Goal: Task Accomplishment & Management: Manage account settings

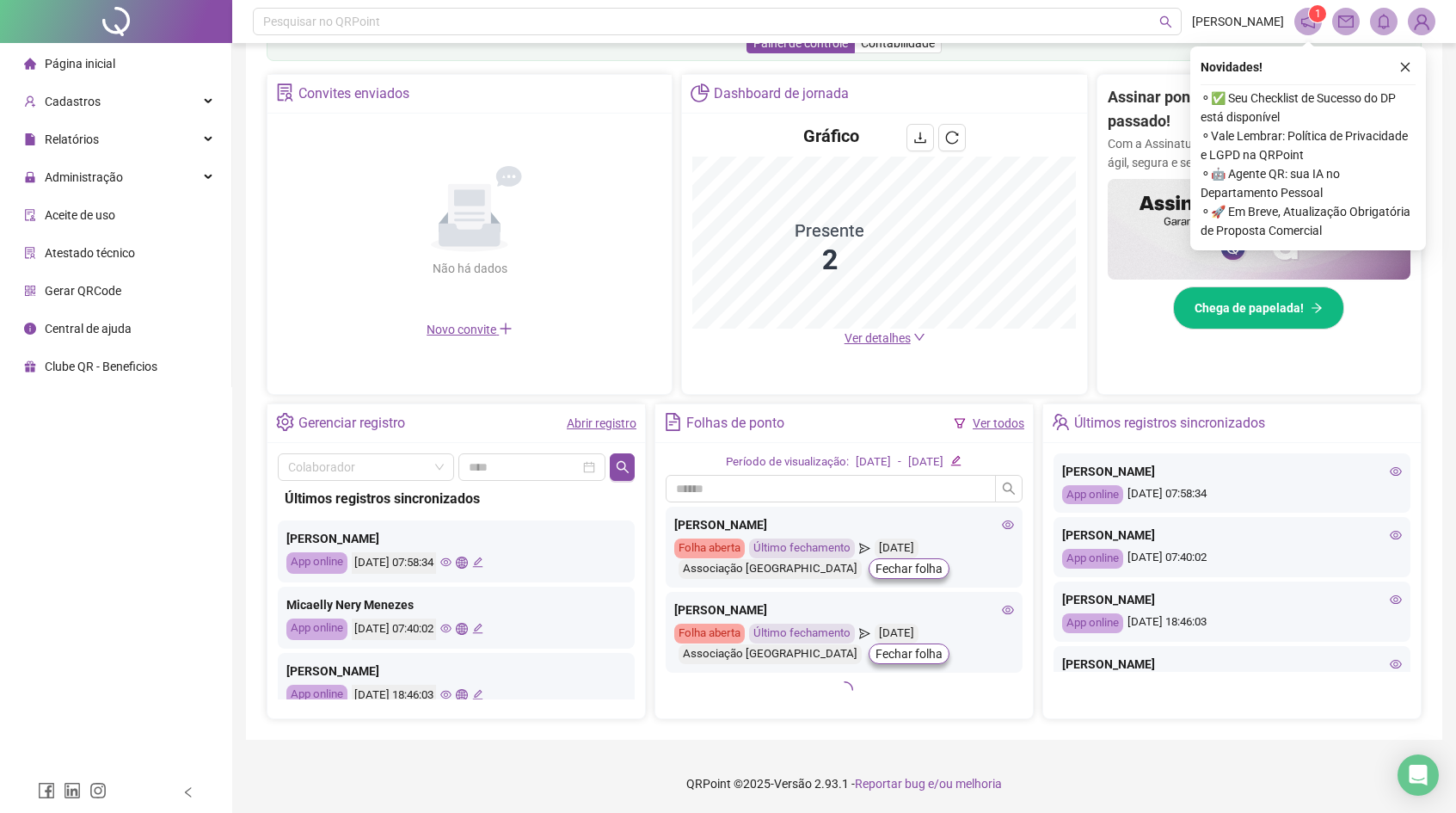
scroll to position [81, 0]
click at [91, 178] on span "Administração" at bounding box center [83, 177] width 78 height 14
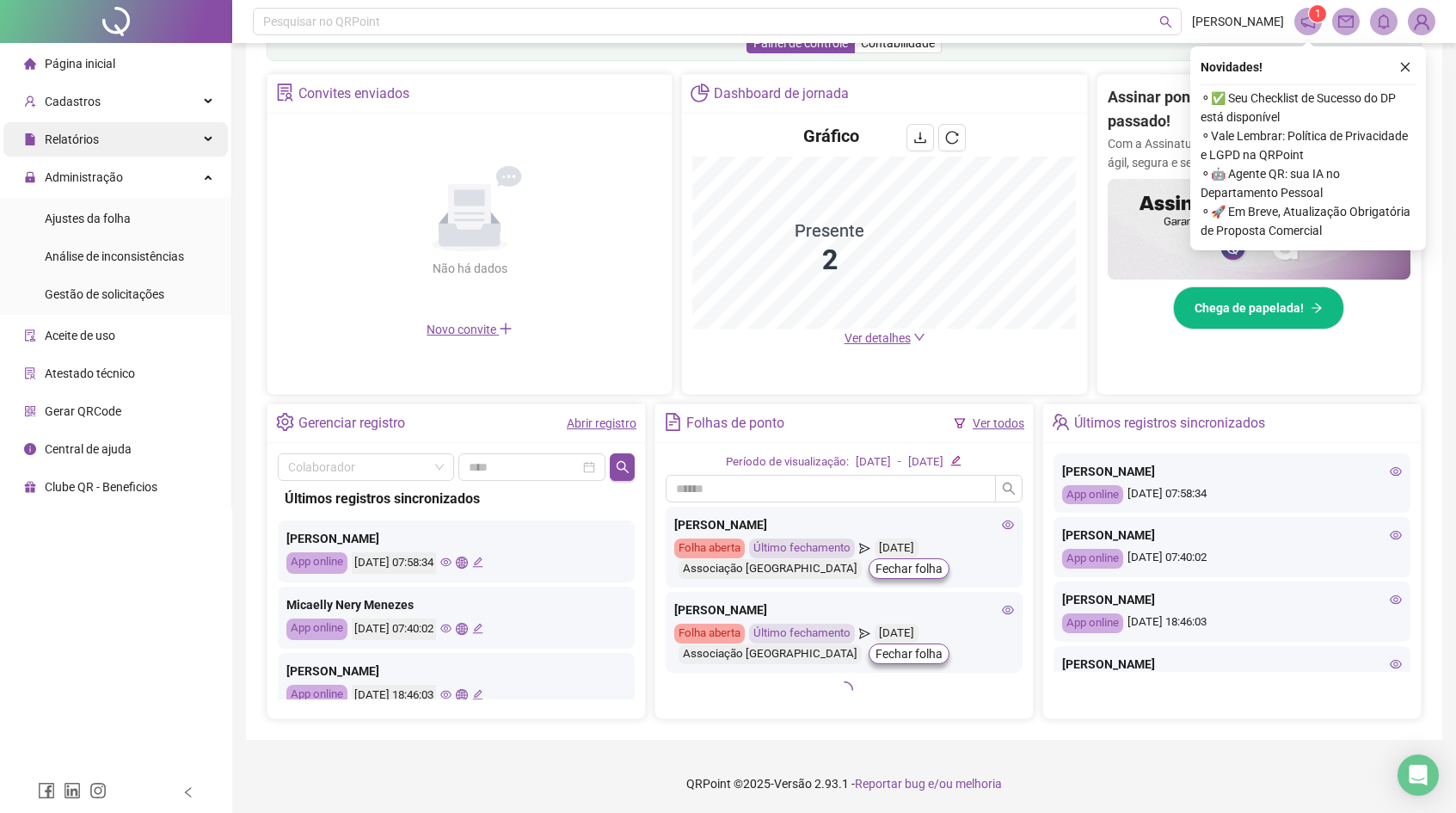
click at [92, 135] on span "Relatórios" at bounding box center [71, 140] width 55 height 14
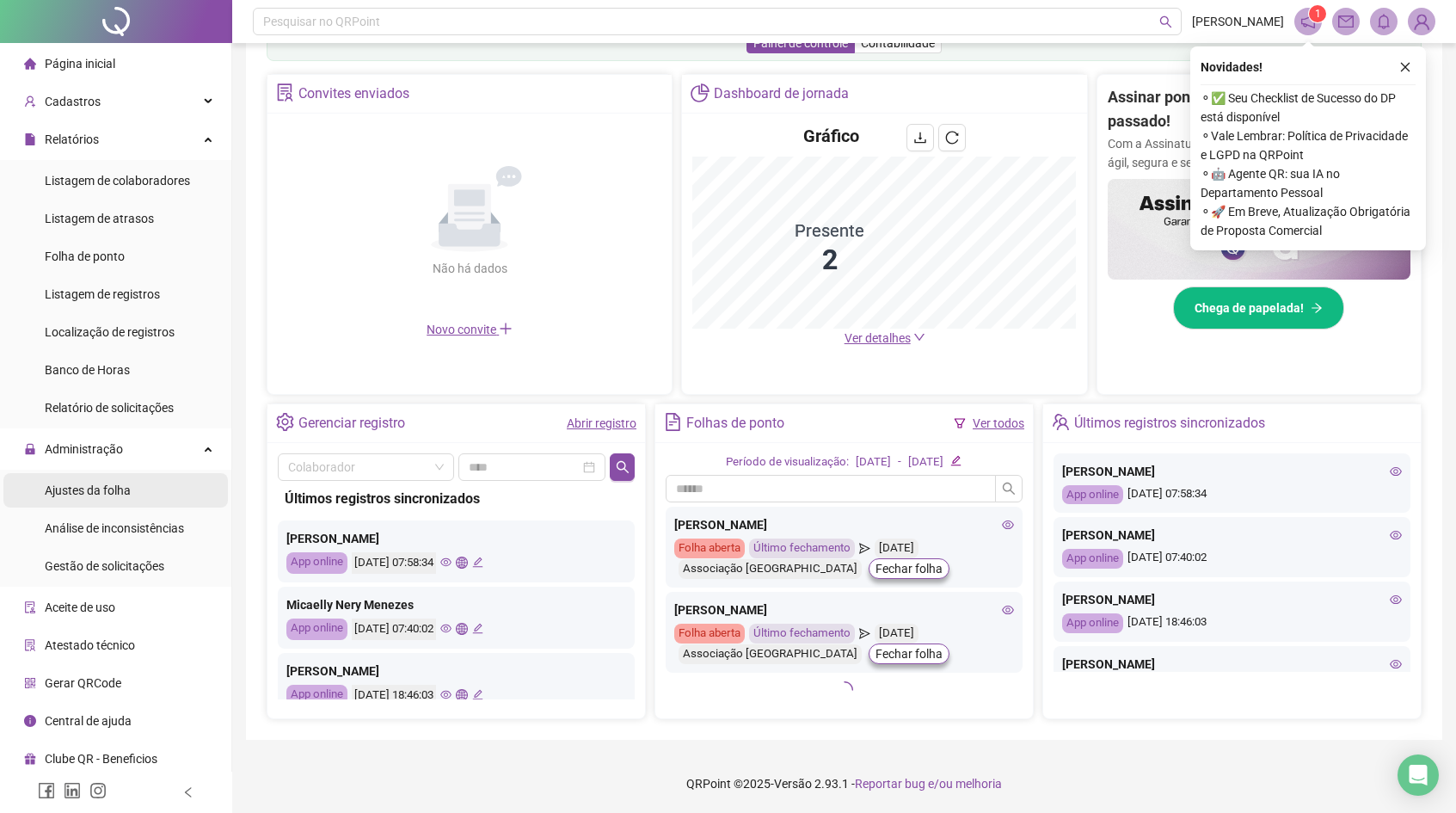
click at [117, 492] on span "Ajustes da folha" at bounding box center [87, 491] width 86 height 14
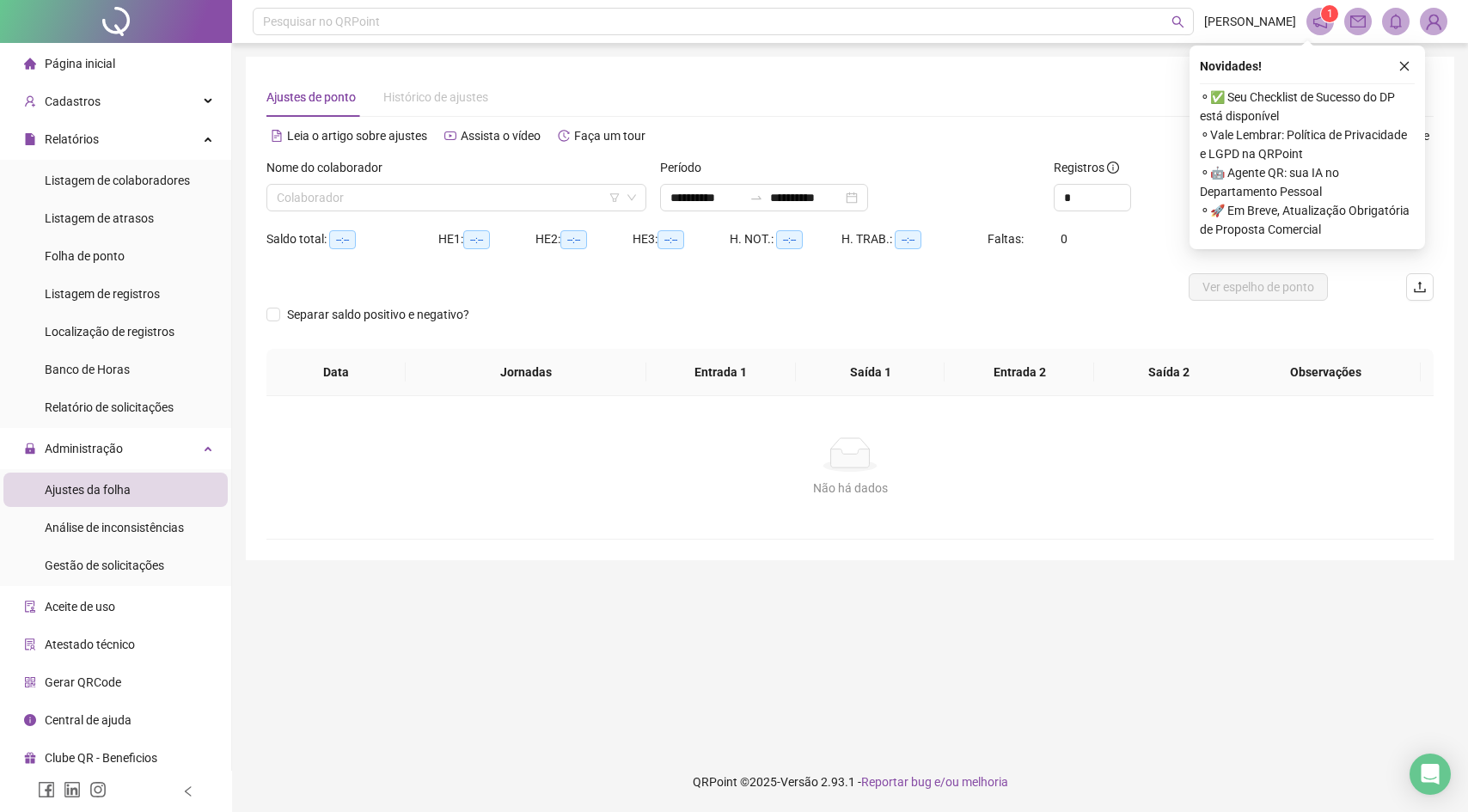
type input "**********"
click at [823, 133] on div "Leia o artigo sobre ajustes Assista o vídeo Faça um tour" at bounding box center [558, 136] width 583 height 28
click at [1394, 66] on button "button" at bounding box center [1404, 65] width 21 height 21
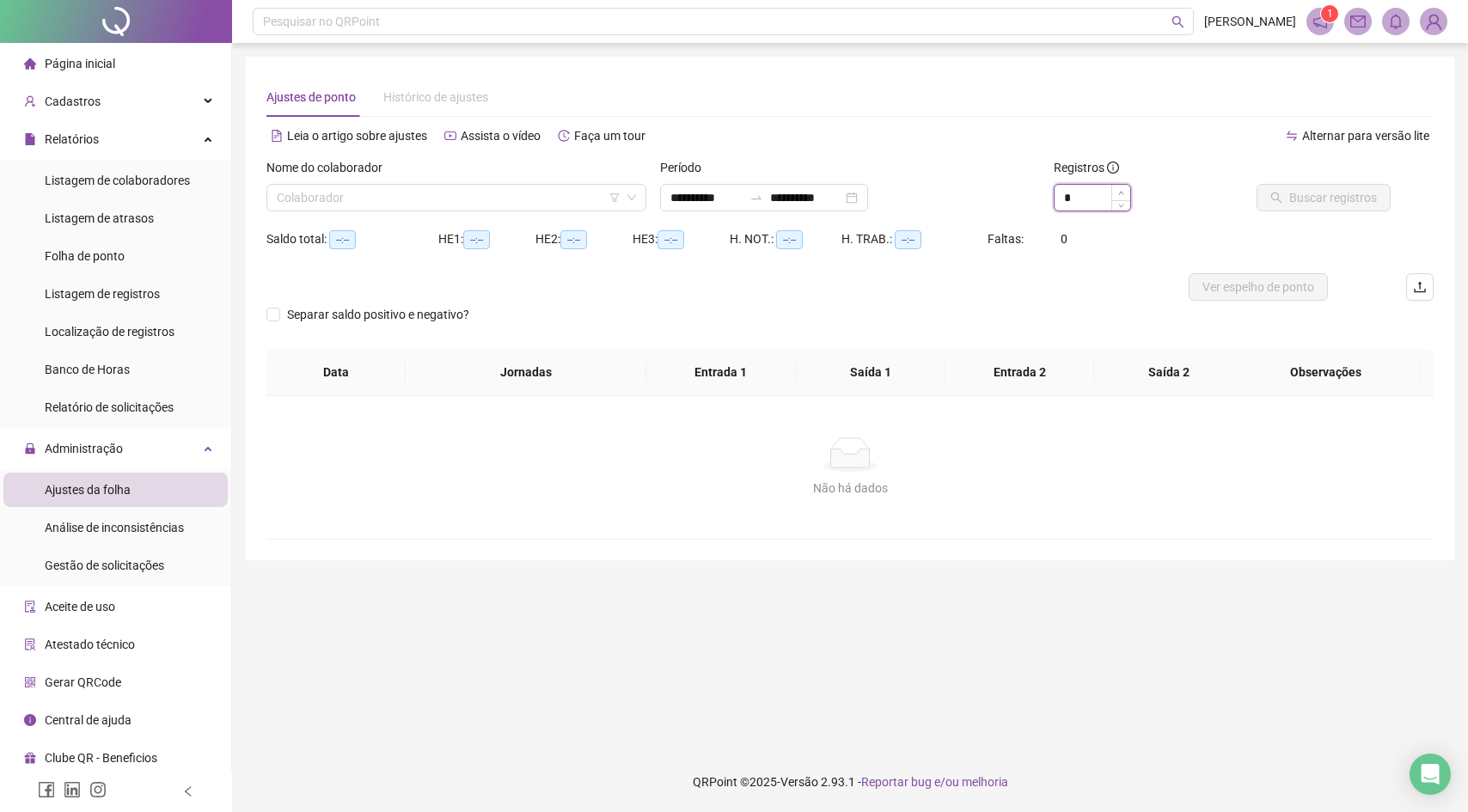
type input "*"
click at [1119, 190] on icon "up" at bounding box center [1121, 193] width 6 height 6
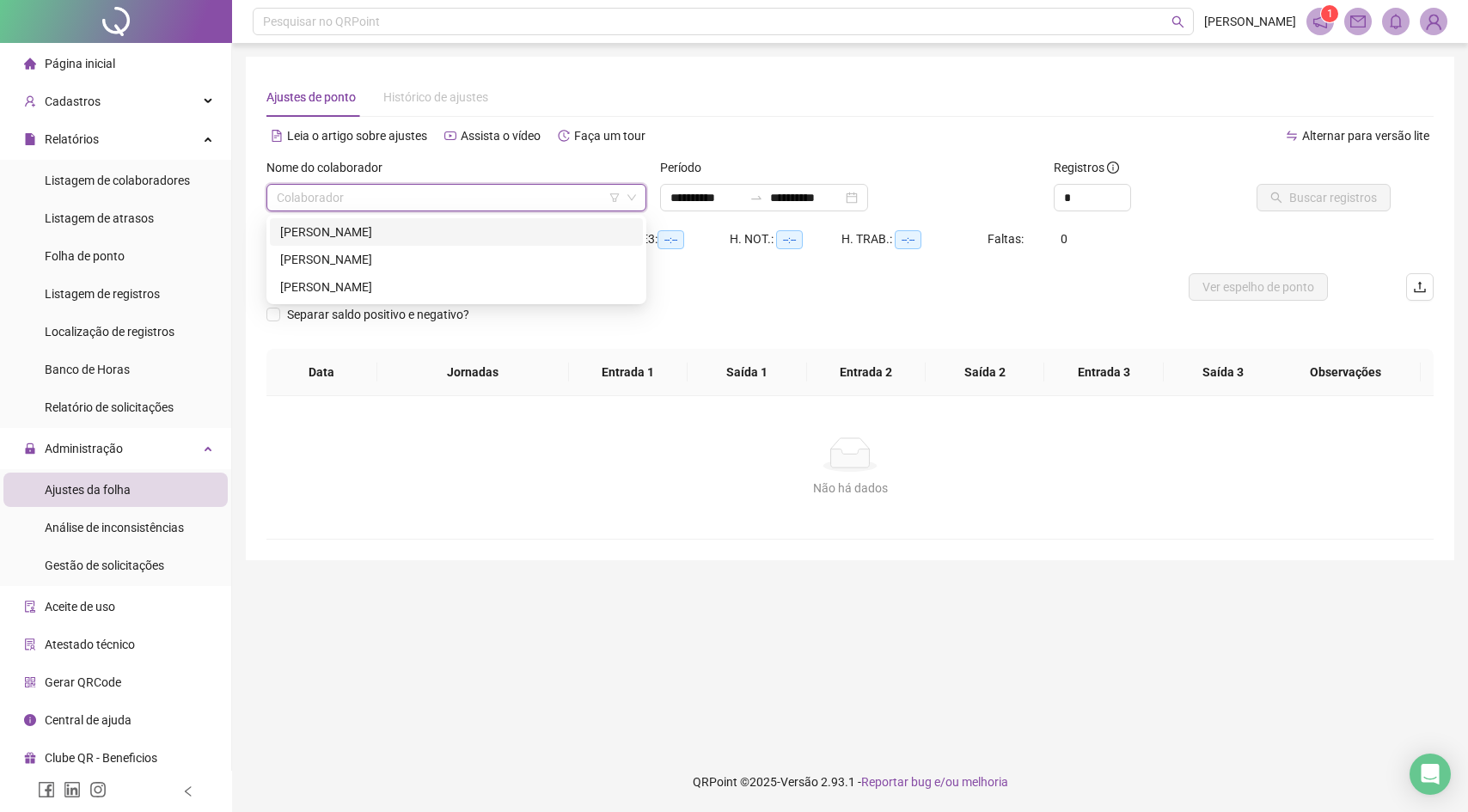
click at [548, 194] on input "search" at bounding box center [448, 198] width 344 height 26
click at [410, 236] on div "[PERSON_NAME]" at bounding box center [457, 232] width 353 height 19
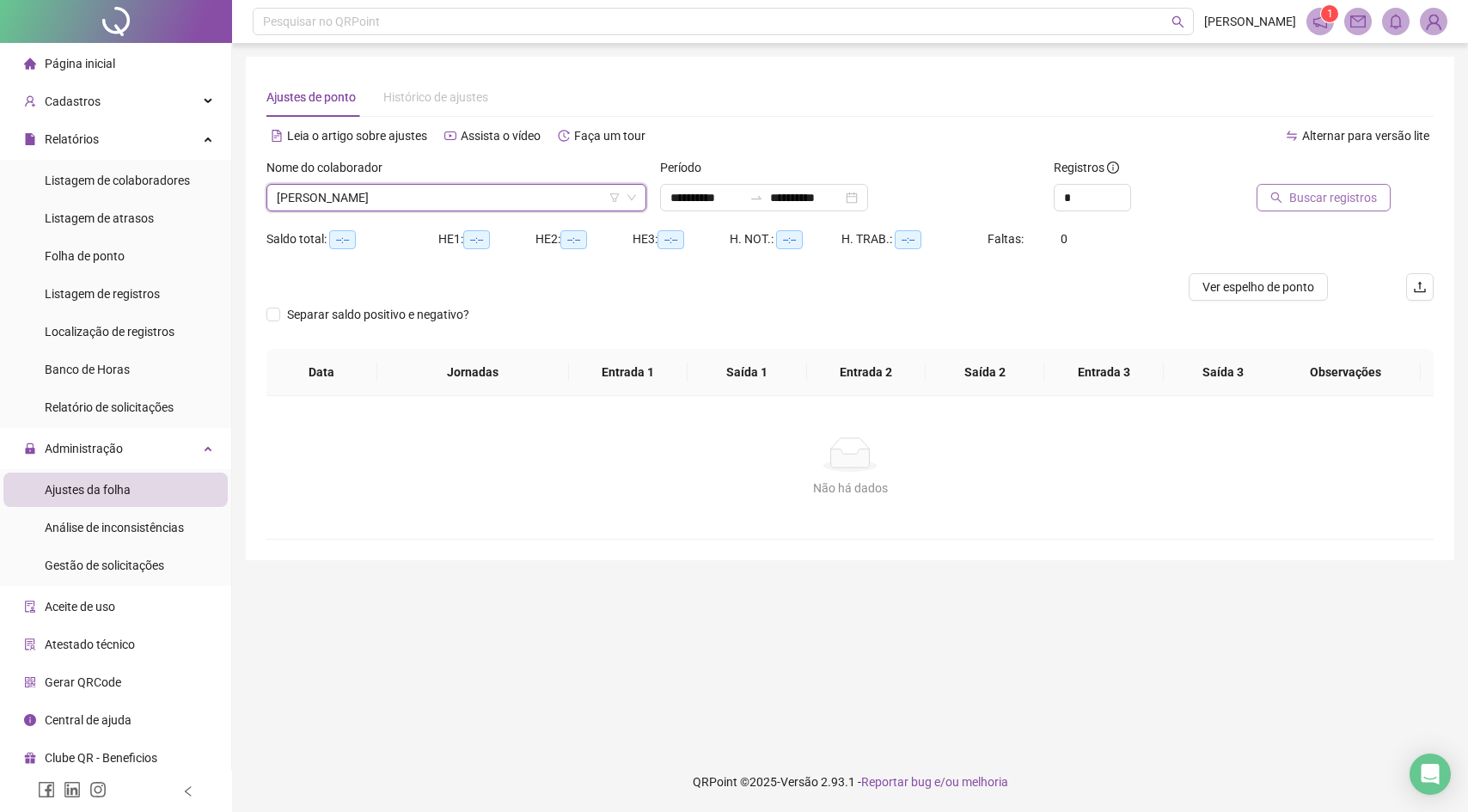
click at [1291, 204] on span "Buscar registros" at bounding box center [1332, 197] width 87 height 19
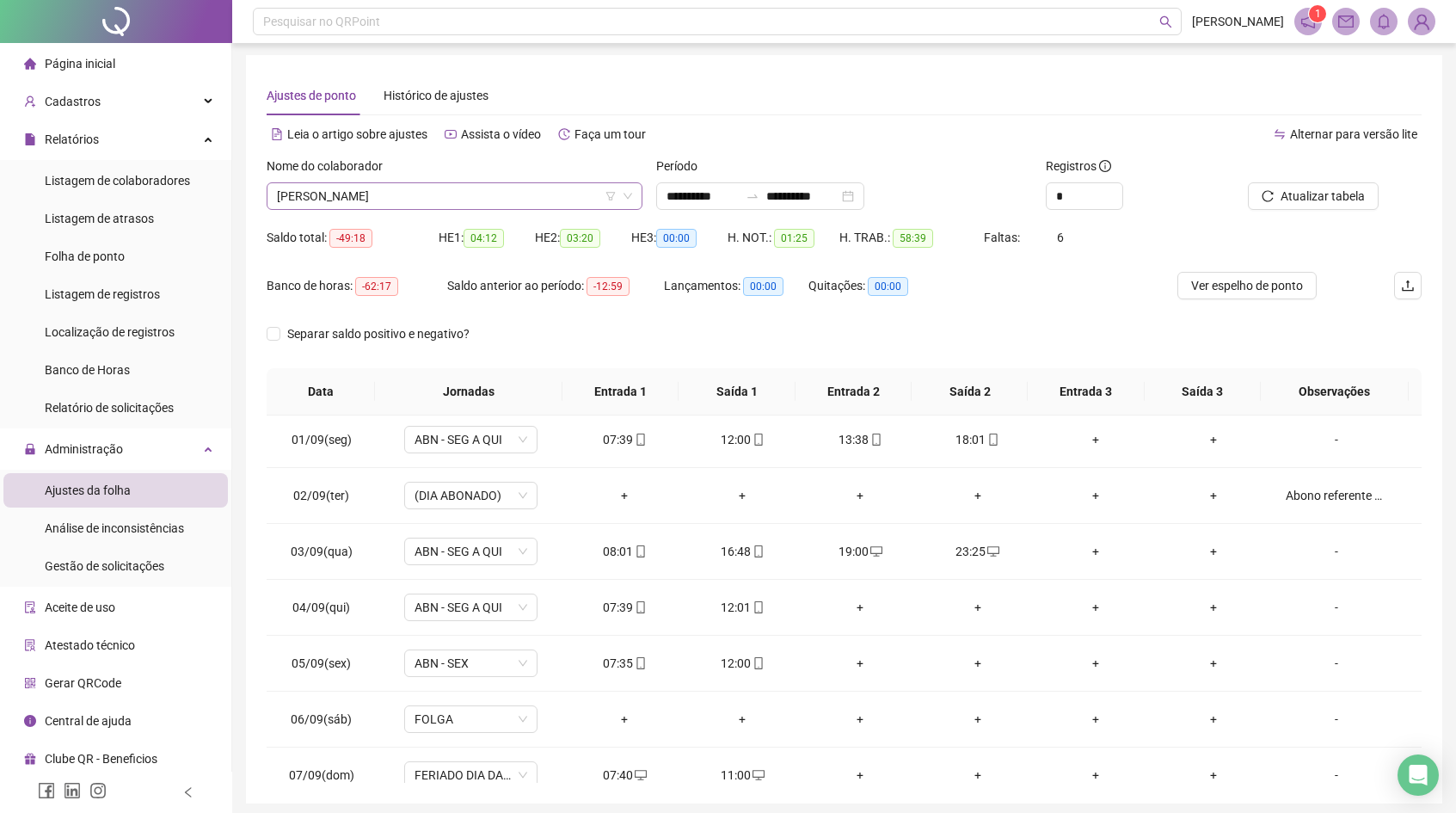
scroll to position [3, 0]
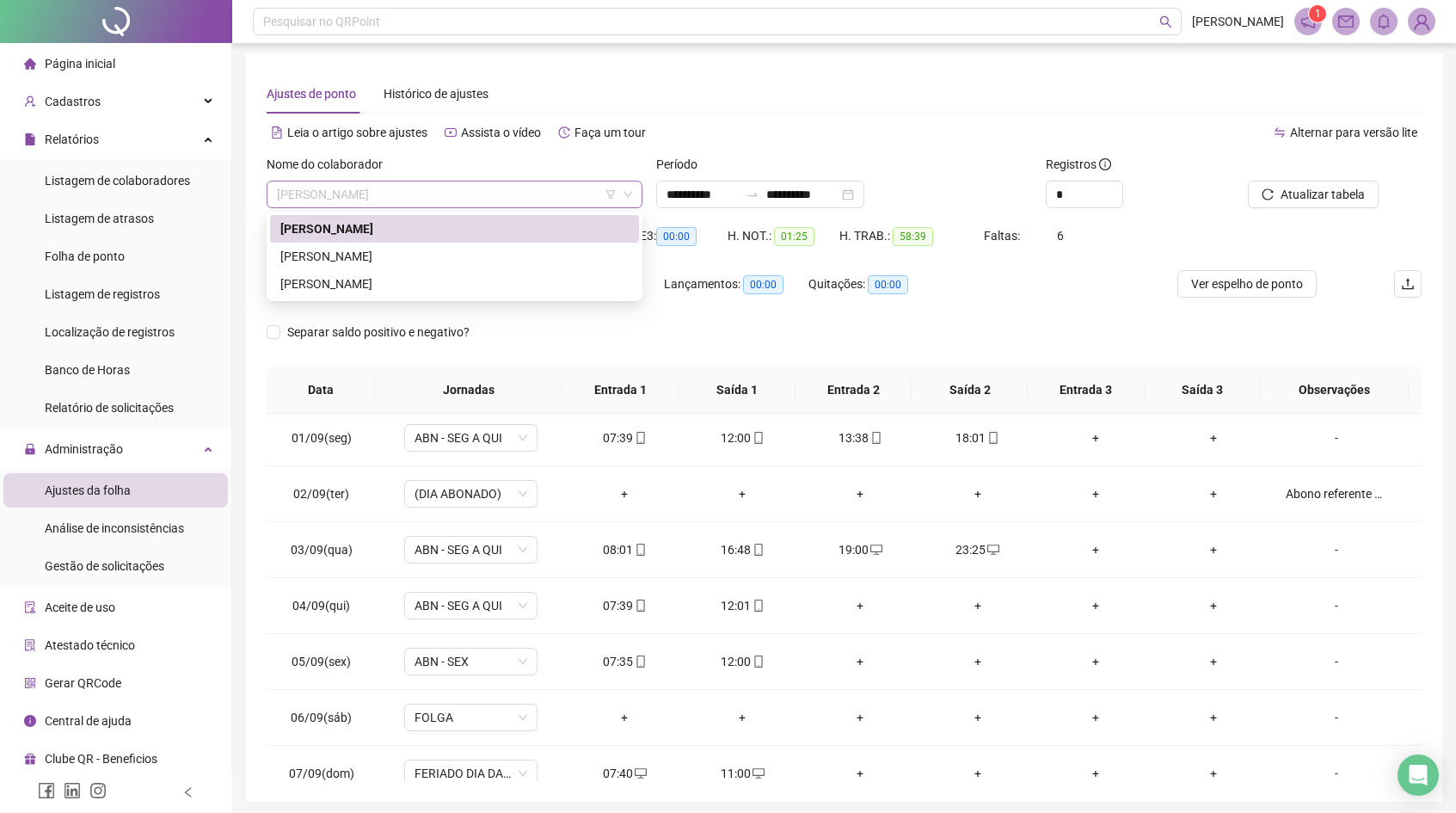
click at [415, 184] on span "[PERSON_NAME]" at bounding box center [454, 194] width 355 height 26
click at [451, 263] on div "[PERSON_NAME]" at bounding box center [454, 256] width 348 height 19
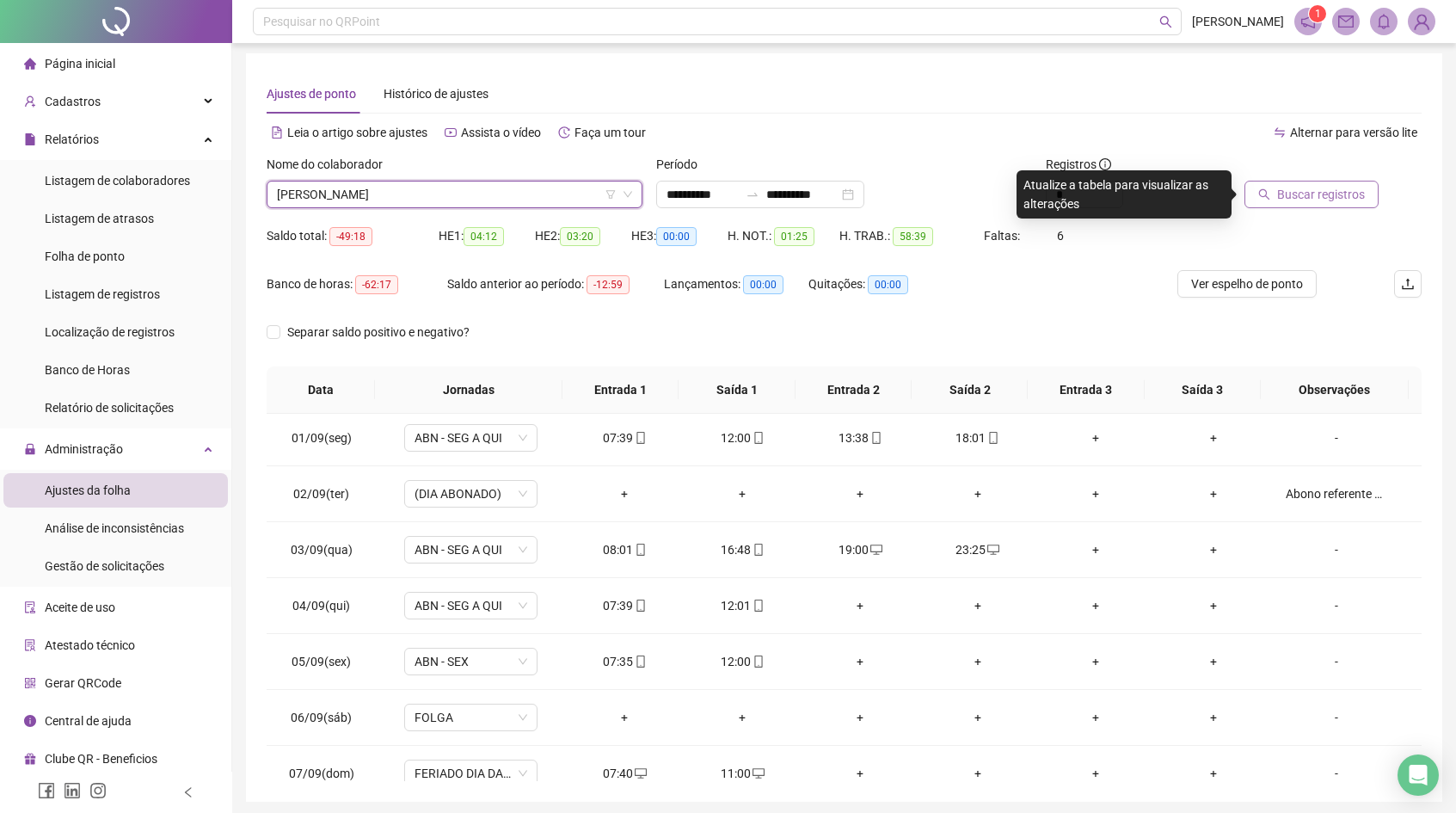
click at [1258, 185] on button "Buscar registros" at bounding box center [1310, 194] width 134 height 28
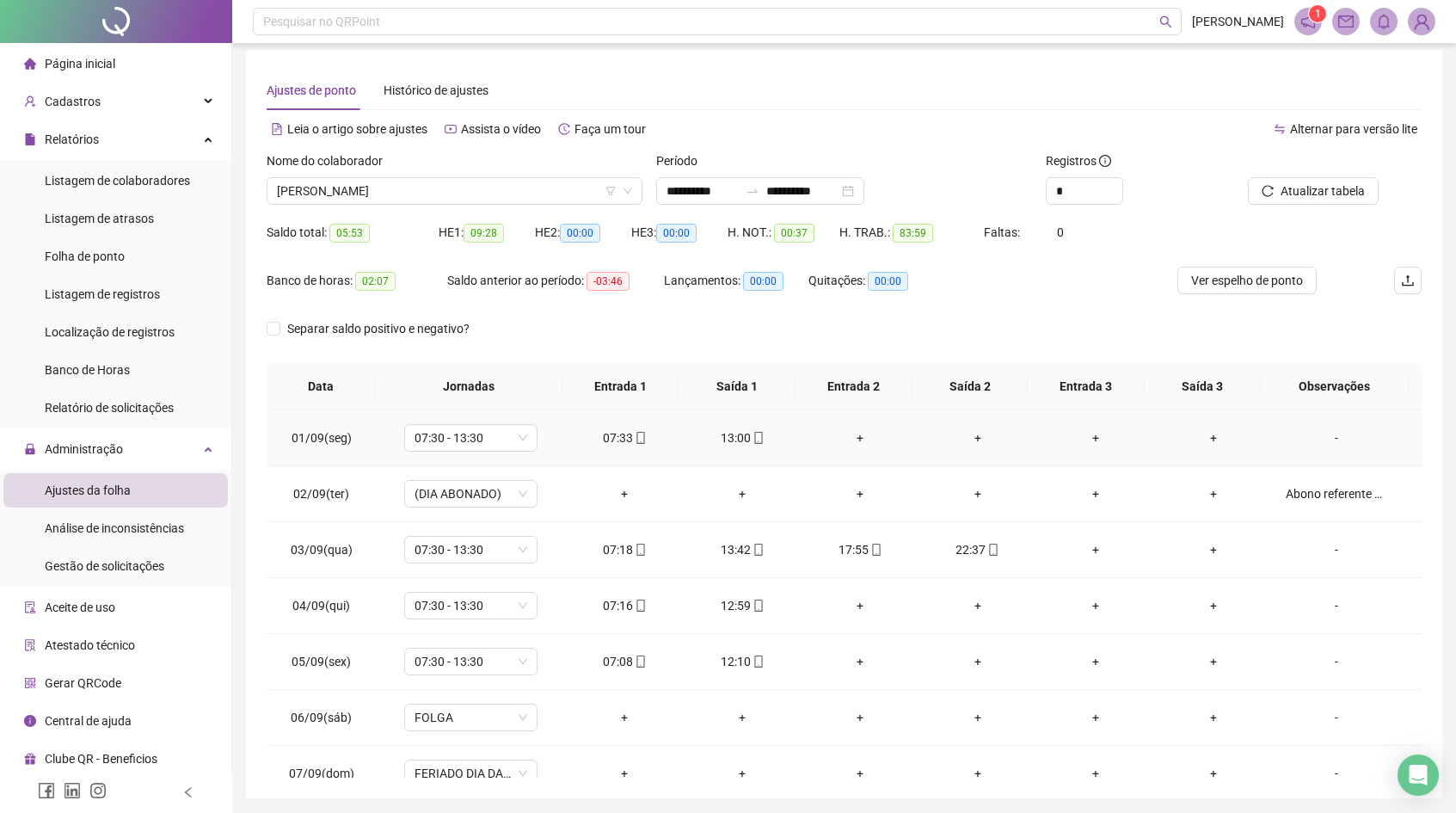
scroll to position [0, 0]
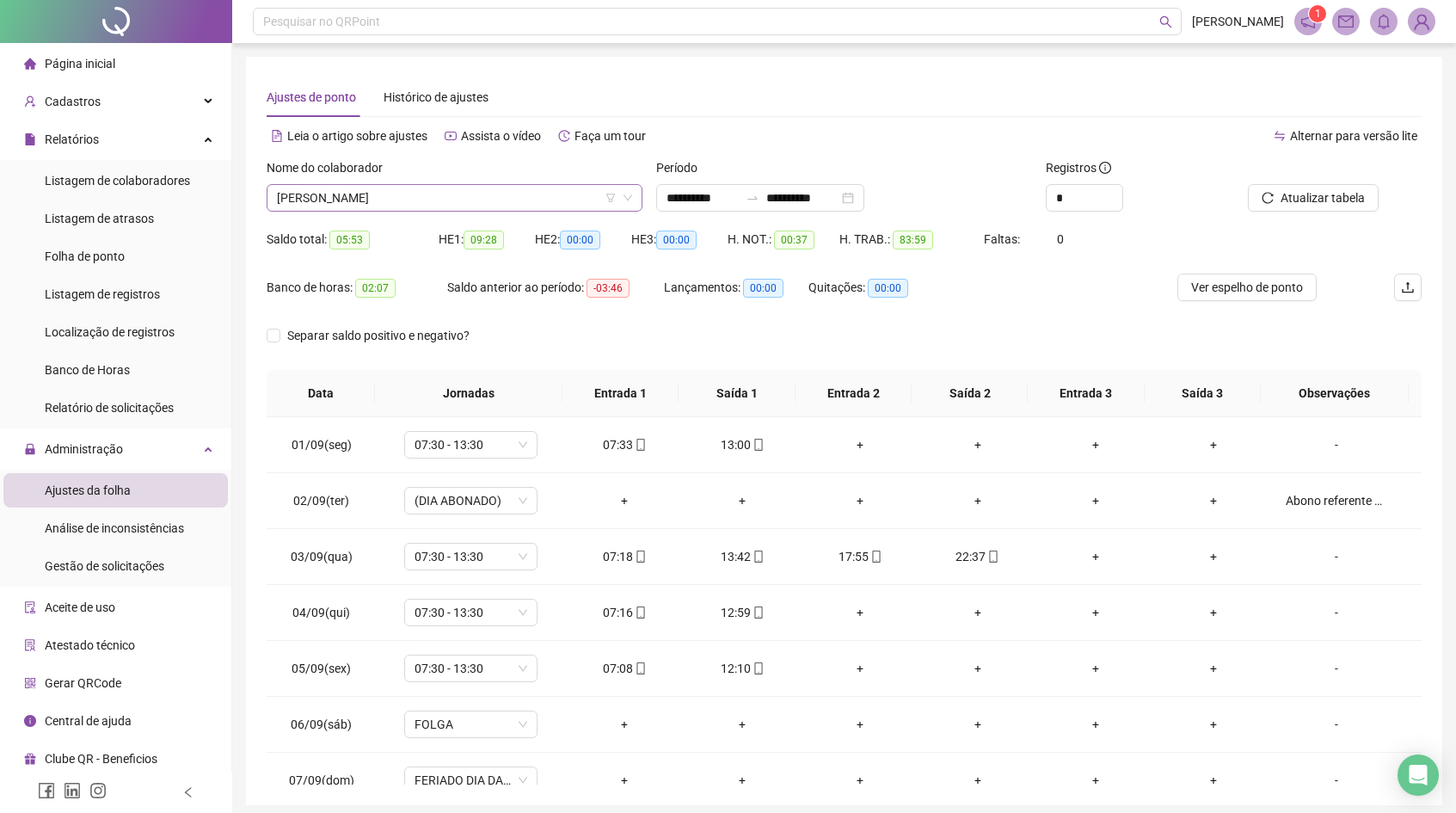
click at [583, 199] on span "[PERSON_NAME]" at bounding box center [454, 198] width 355 height 26
click at [739, 263] on div "H. NOT.: 00:37" at bounding box center [783, 249] width 112 height 49
click at [539, 196] on span "[PERSON_NAME]" at bounding box center [454, 198] width 355 height 26
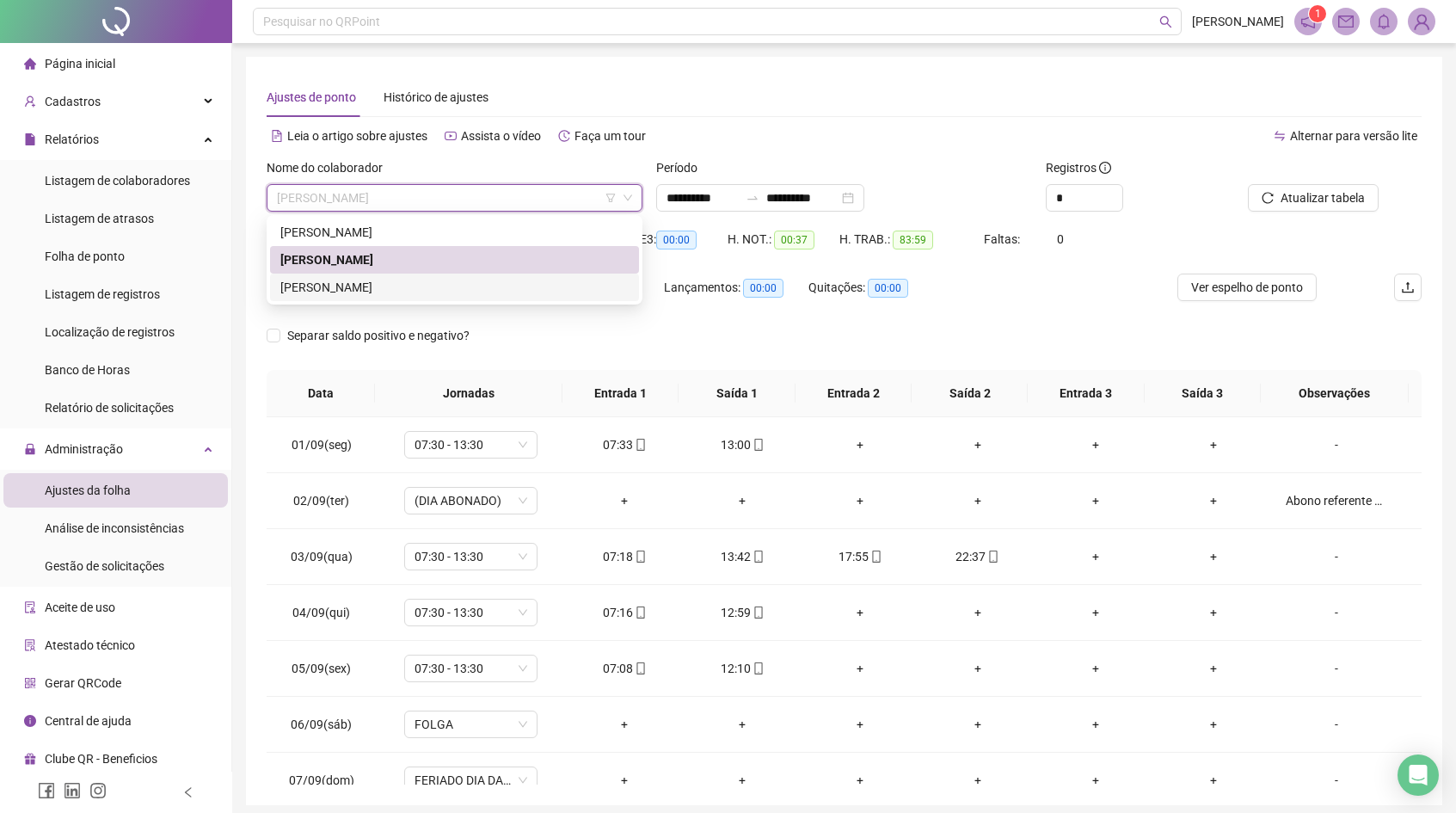
click at [459, 289] on div "[PERSON_NAME]" at bounding box center [454, 287] width 348 height 19
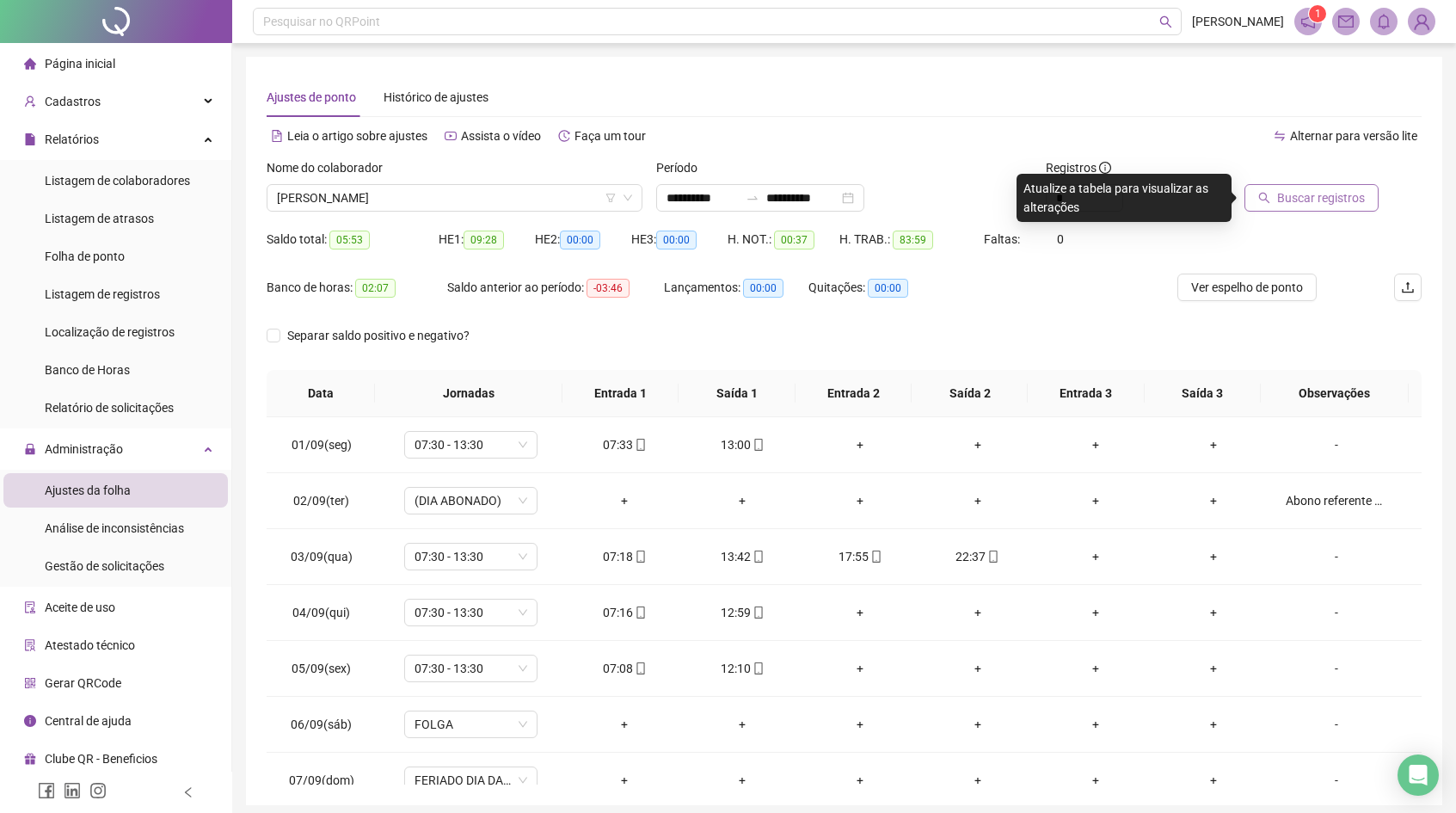
click at [1307, 189] on span "Buscar registros" at bounding box center [1320, 197] width 87 height 19
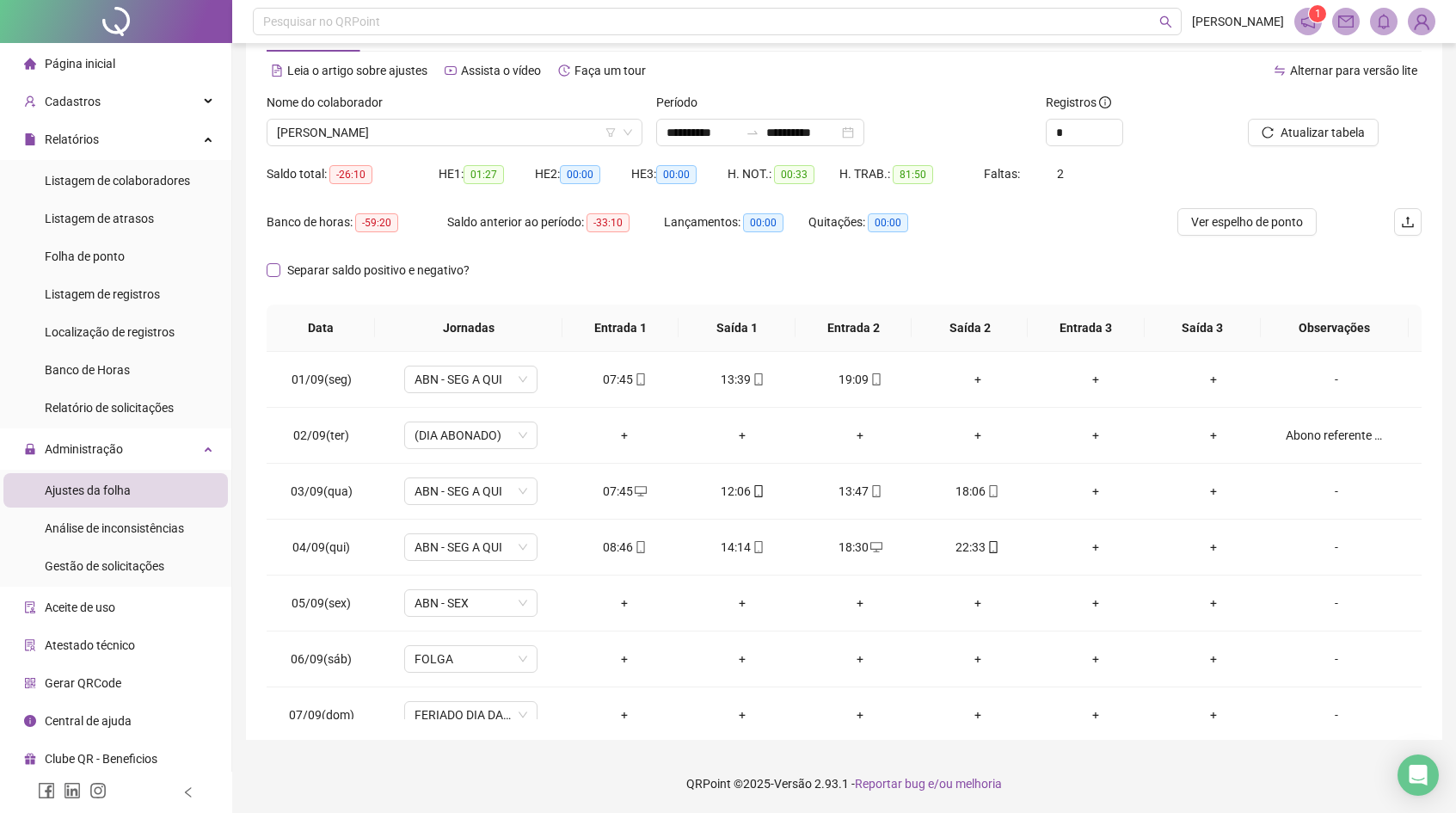
scroll to position [66, 0]
drag, startPoint x: 361, startPoint y: 221, endPoint x: 447, endPoint y: 218, distance: 86.1
click at [447, 218] on div "Banco de horas: -59:20 Saldo anterior ao período: -33:10 Lançamentos: 00:00 Qui…" at bounding box center [700, 231] width 866 height 49
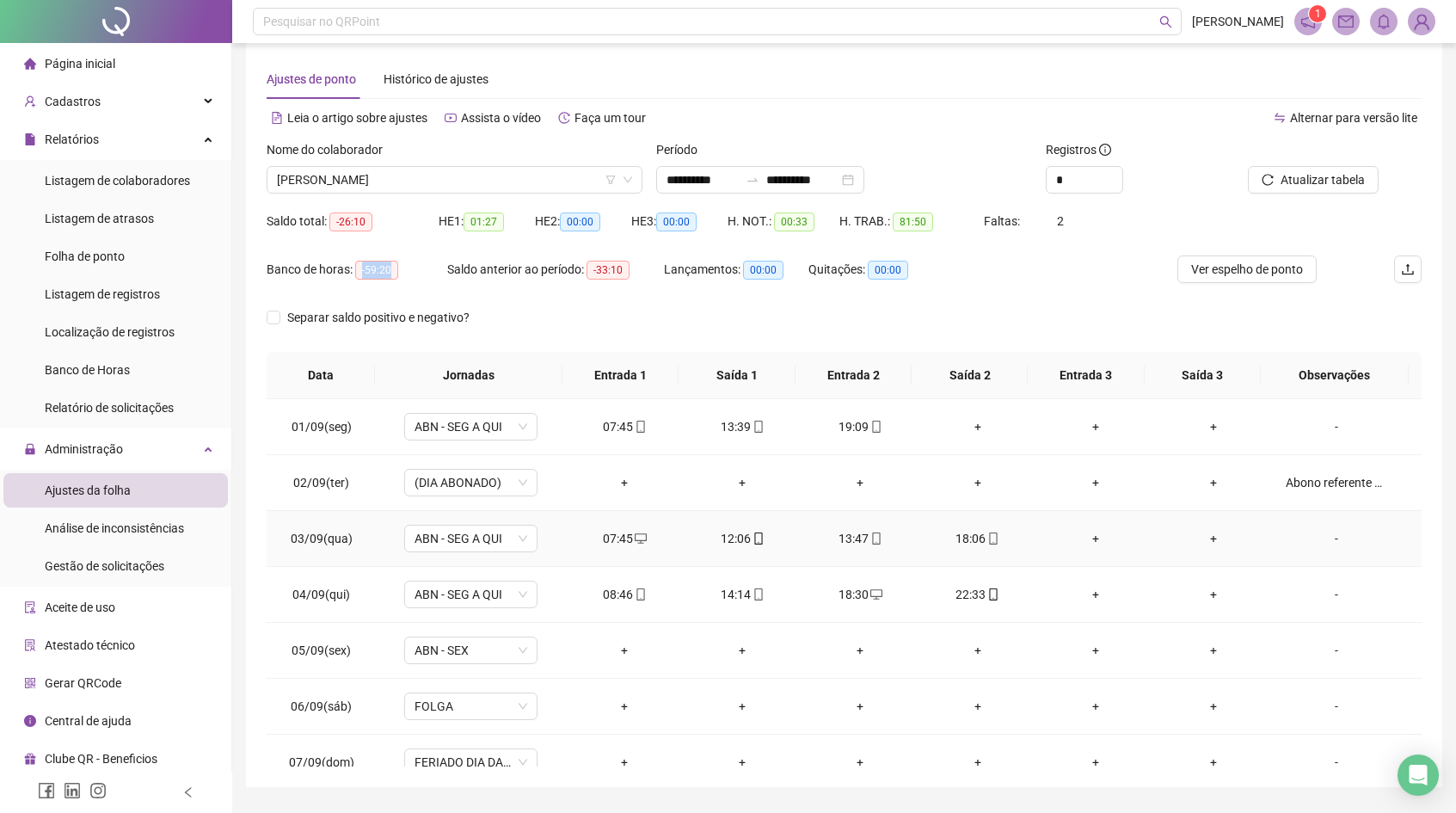
scroll to position [0, 0]
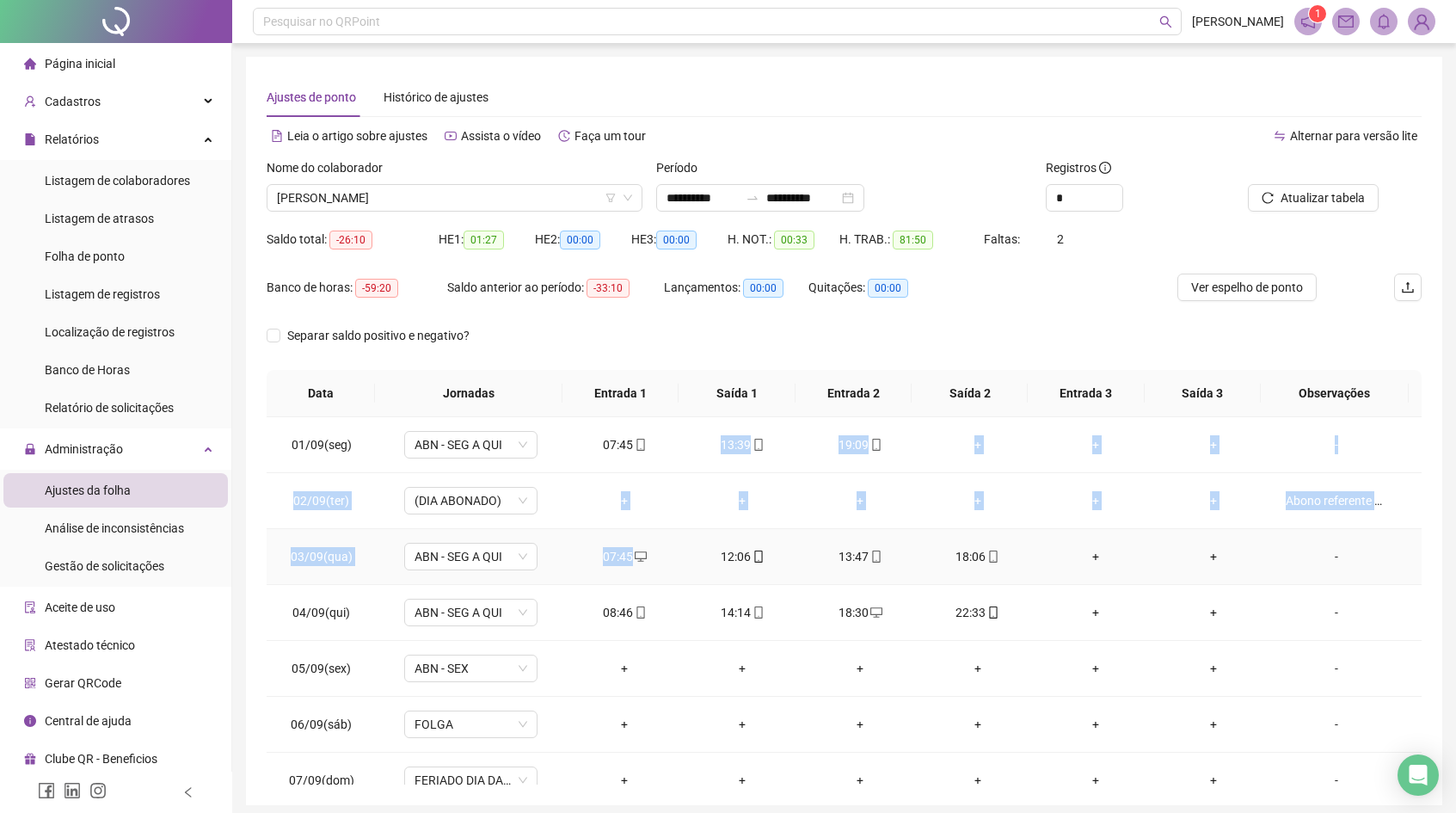
drag, startPoint x: 692, startPoint y: 448, endPoint x: 694, endPoint y: 531, distance: 83.0
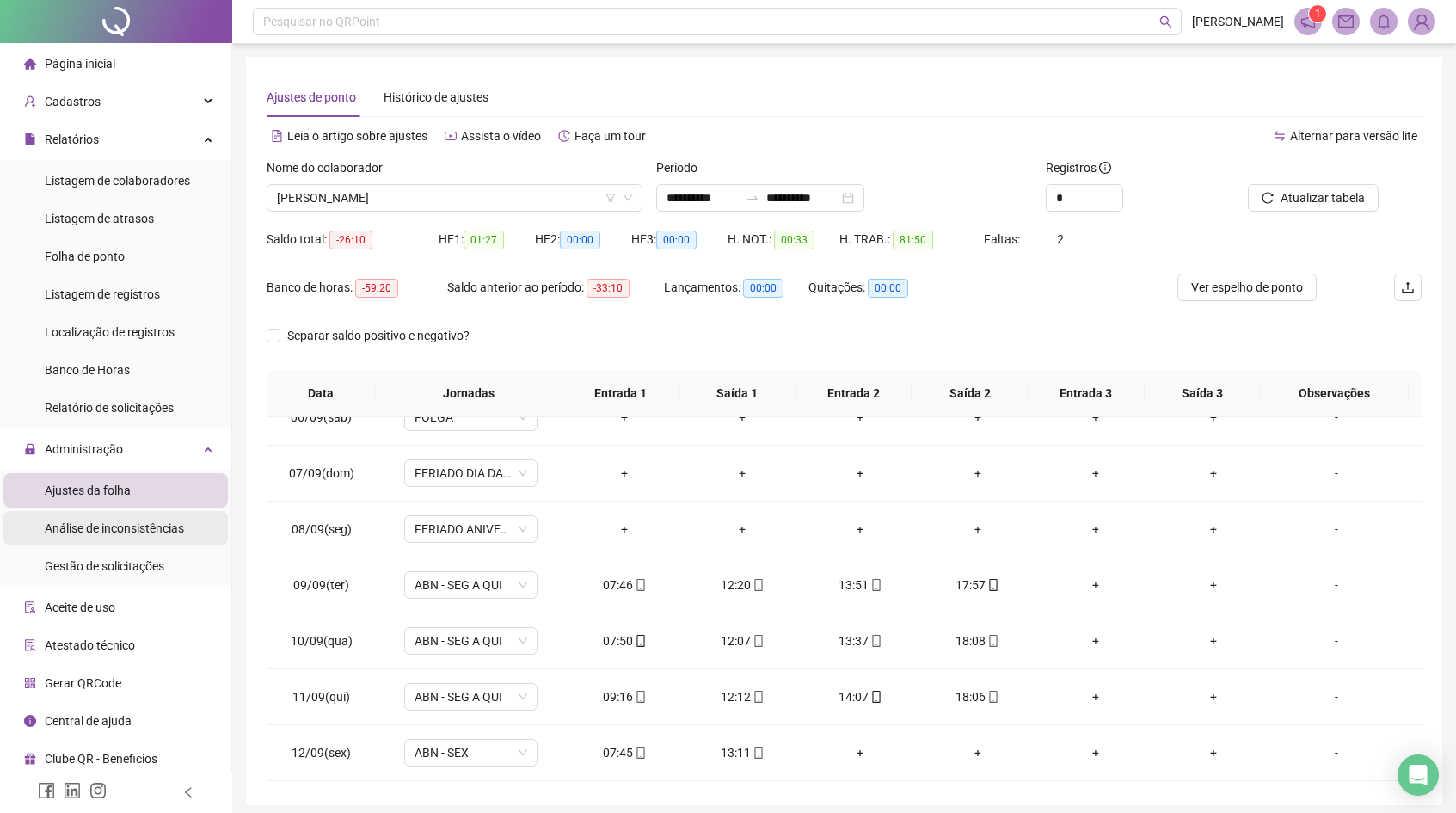
click at [95, 522] on span "Análise de inconsistências" at bounding box center [114, 528] width 140 height 14
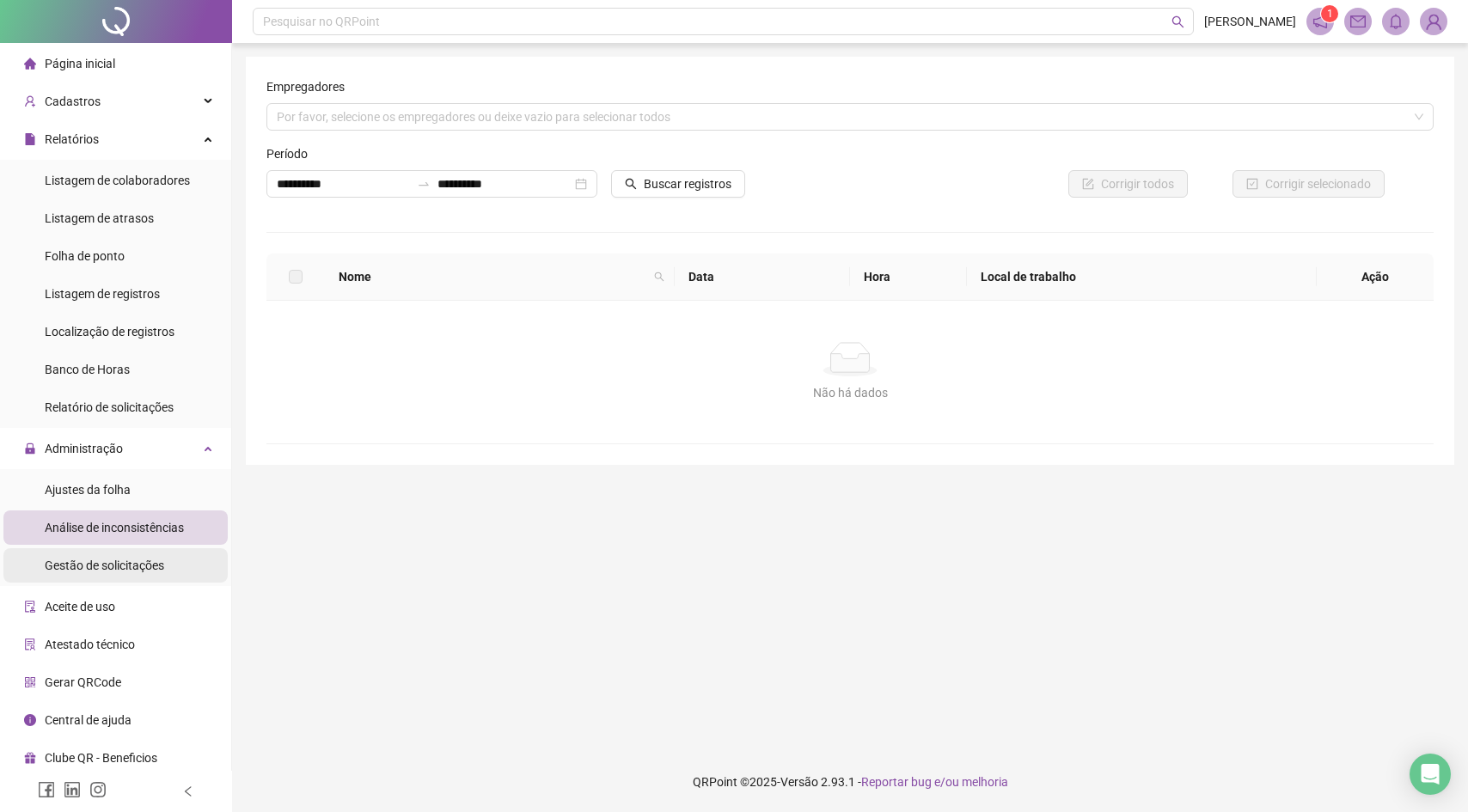
click at [117, 555] on div "Gestão de solicitações" at bounding box center [104, 565] width 120 height 35
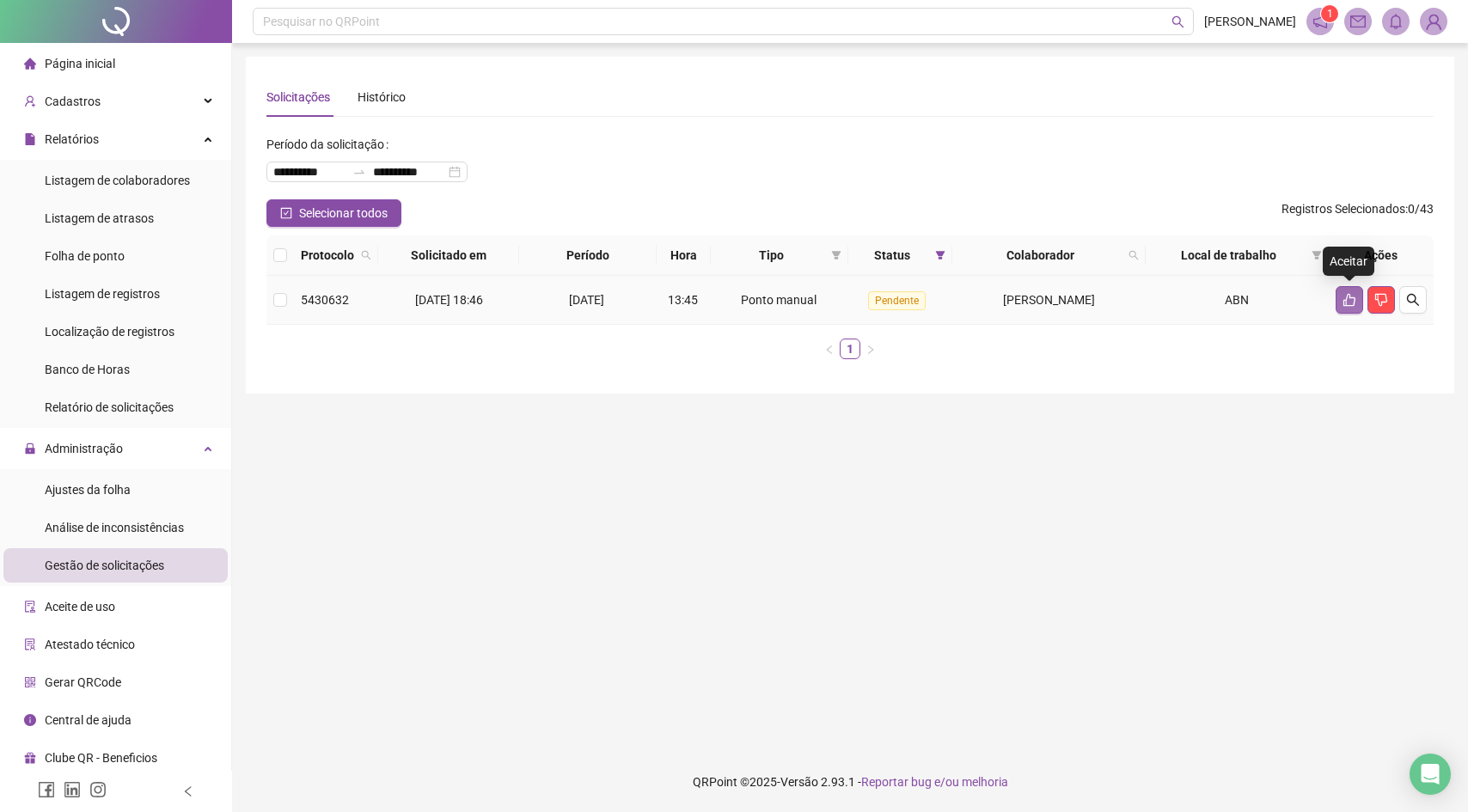
click at [1342, 297] on icon "like" at bounding box center [1349, 300] width 14 height 14
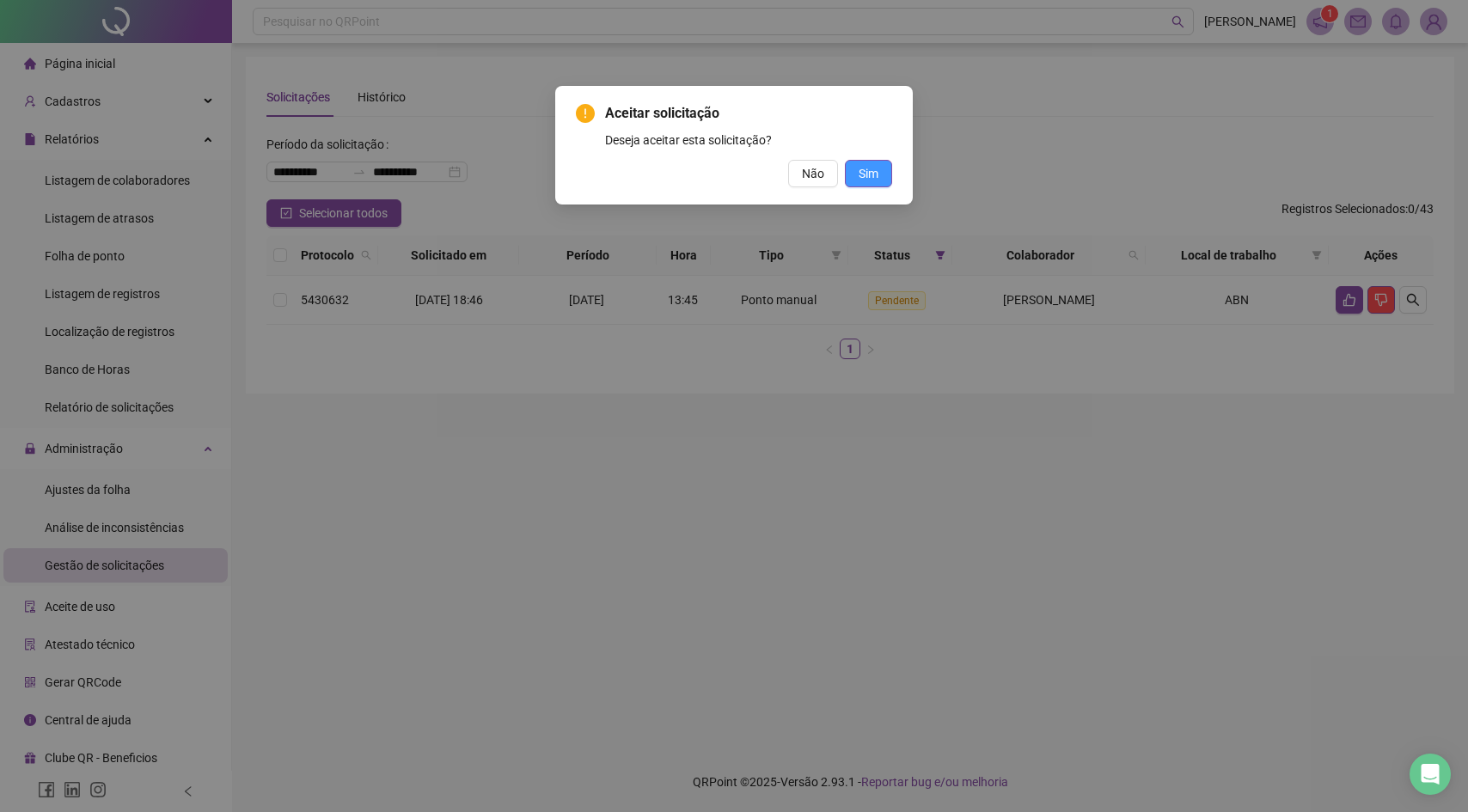
click at [877, 173] on span "Sim" at bounding box center [869, 173] width 20 height 19
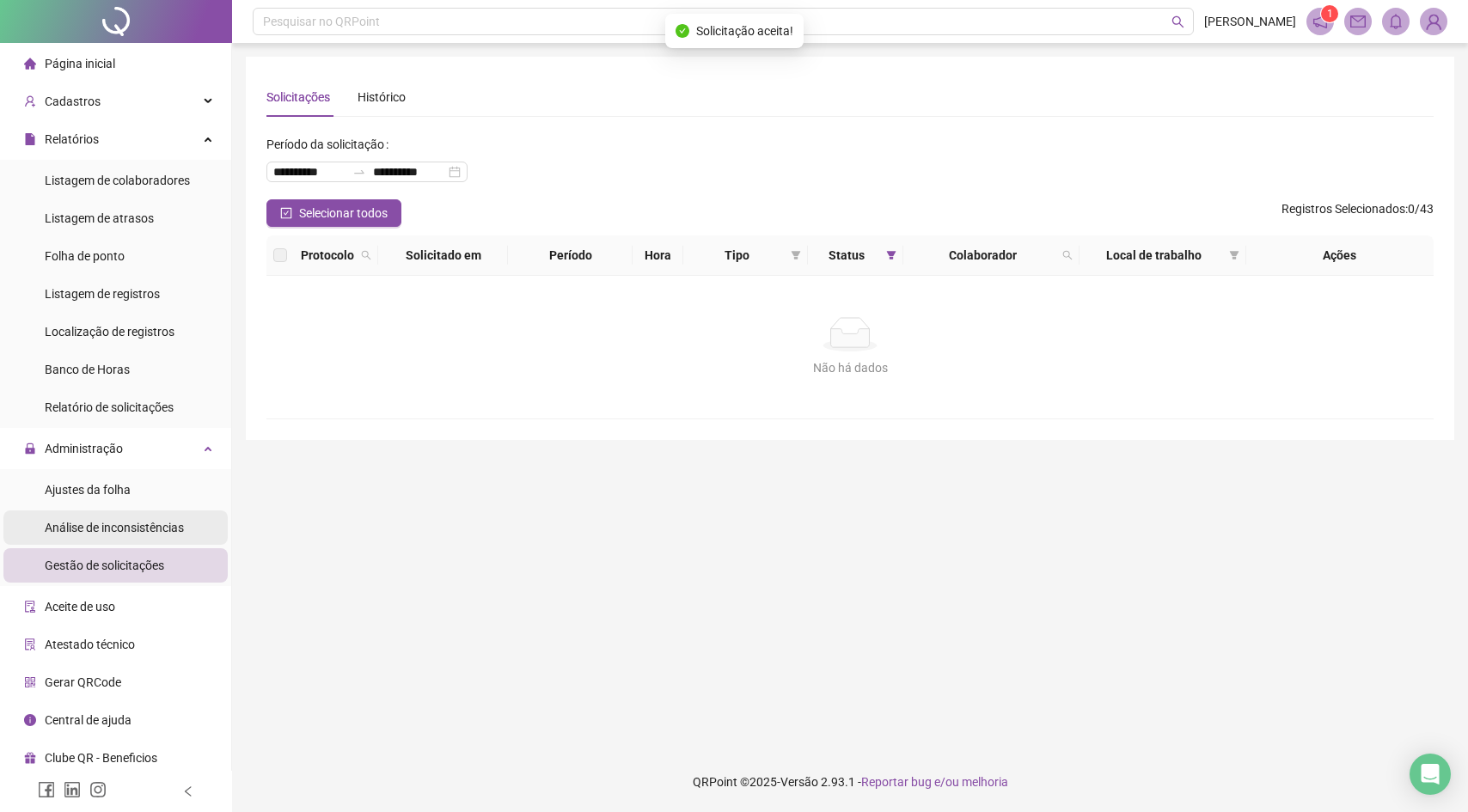
click at [184, 522] on span "Análise de inconsistências" at bounding box center [114, 528] width 140 height 14
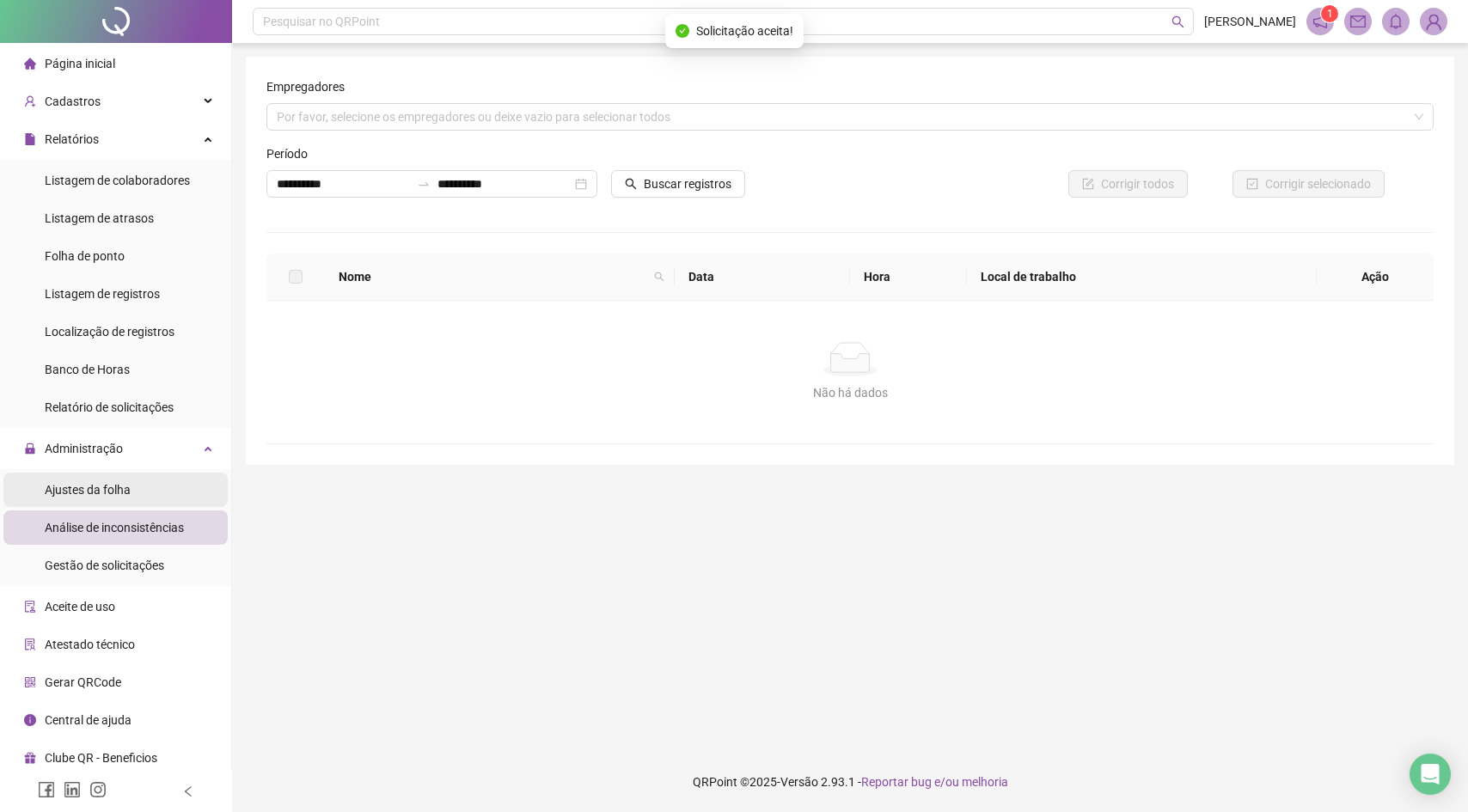
click at [161, 479] on li "Ajustes da folha" at bounding box center [115, 489] width 224 height 35
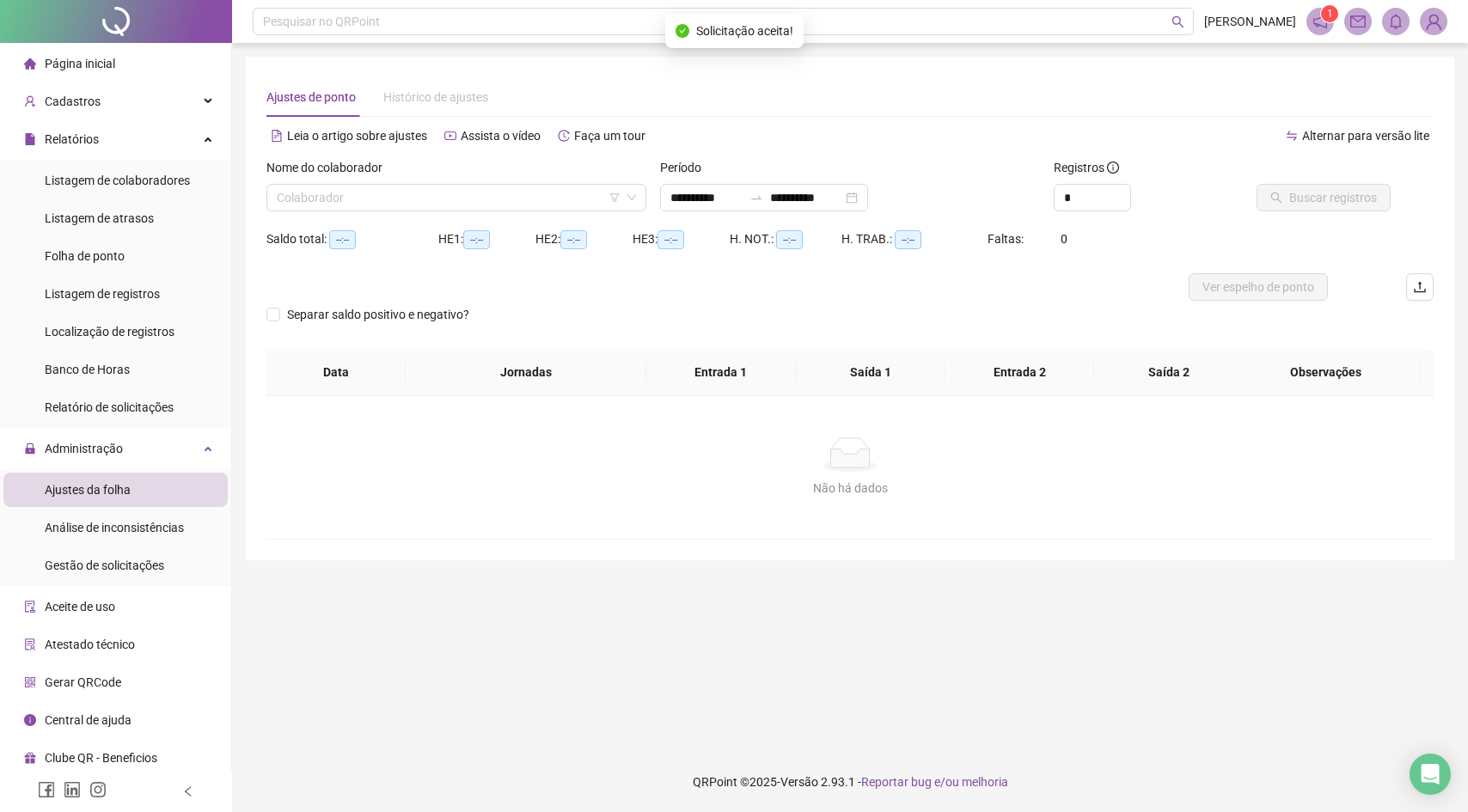
type input "**********"
click at [140, 216] on span "Listagem de atrasos" at bounding box center [99, 218] width 109 height 14
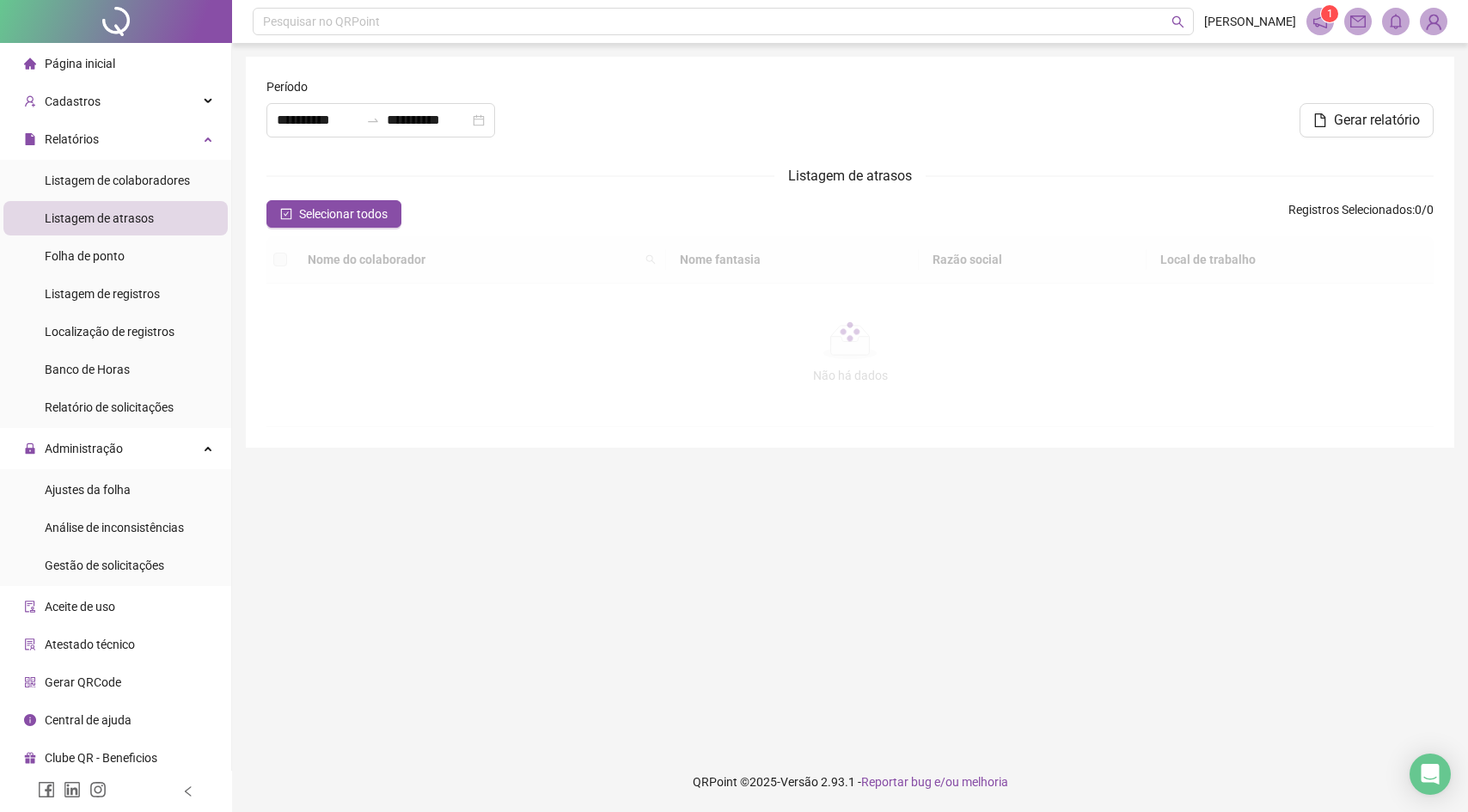
type input "**********"
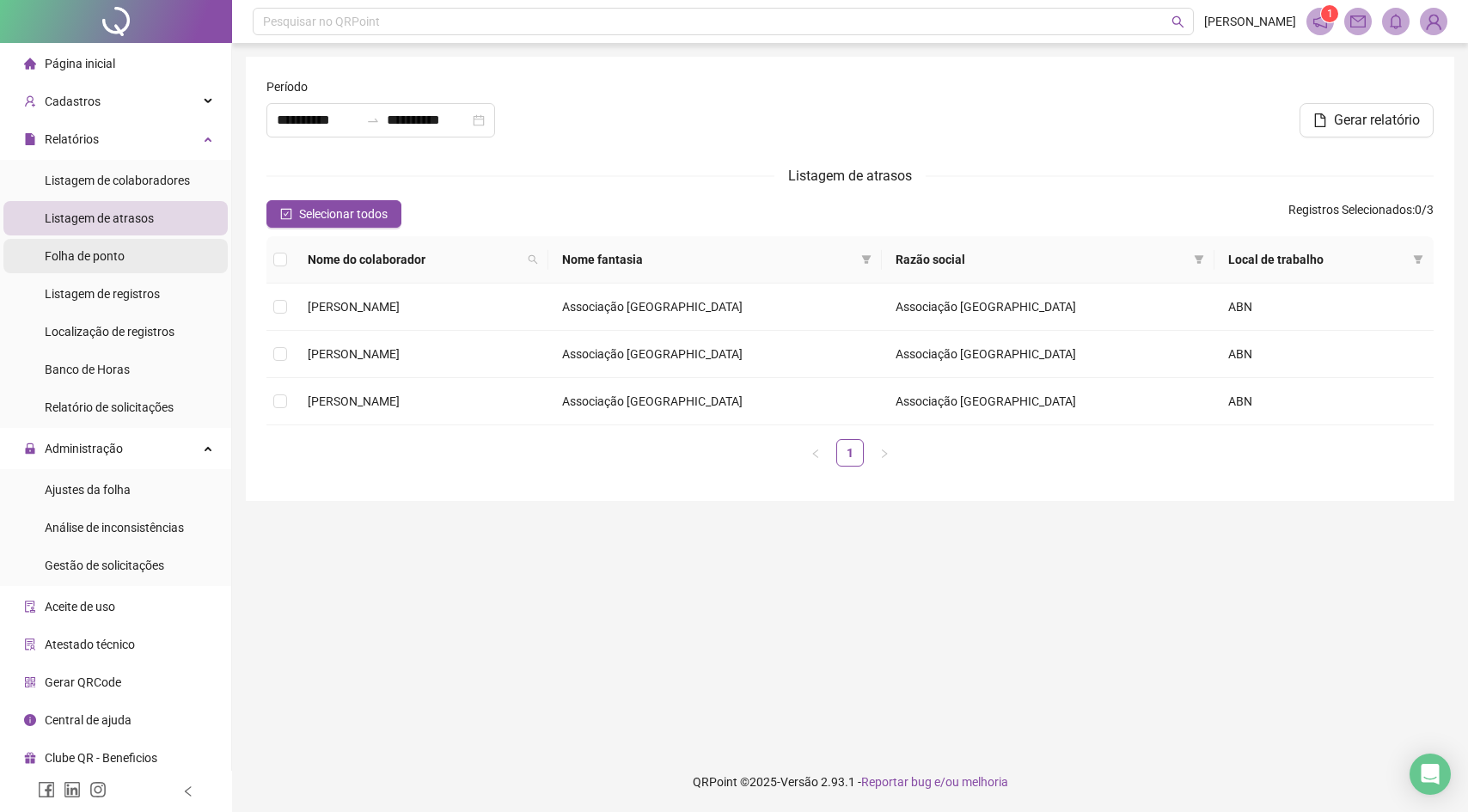
click at [140, 261] on li "Folha de ponto" at bounding box center [115, 255] width 224 height 35
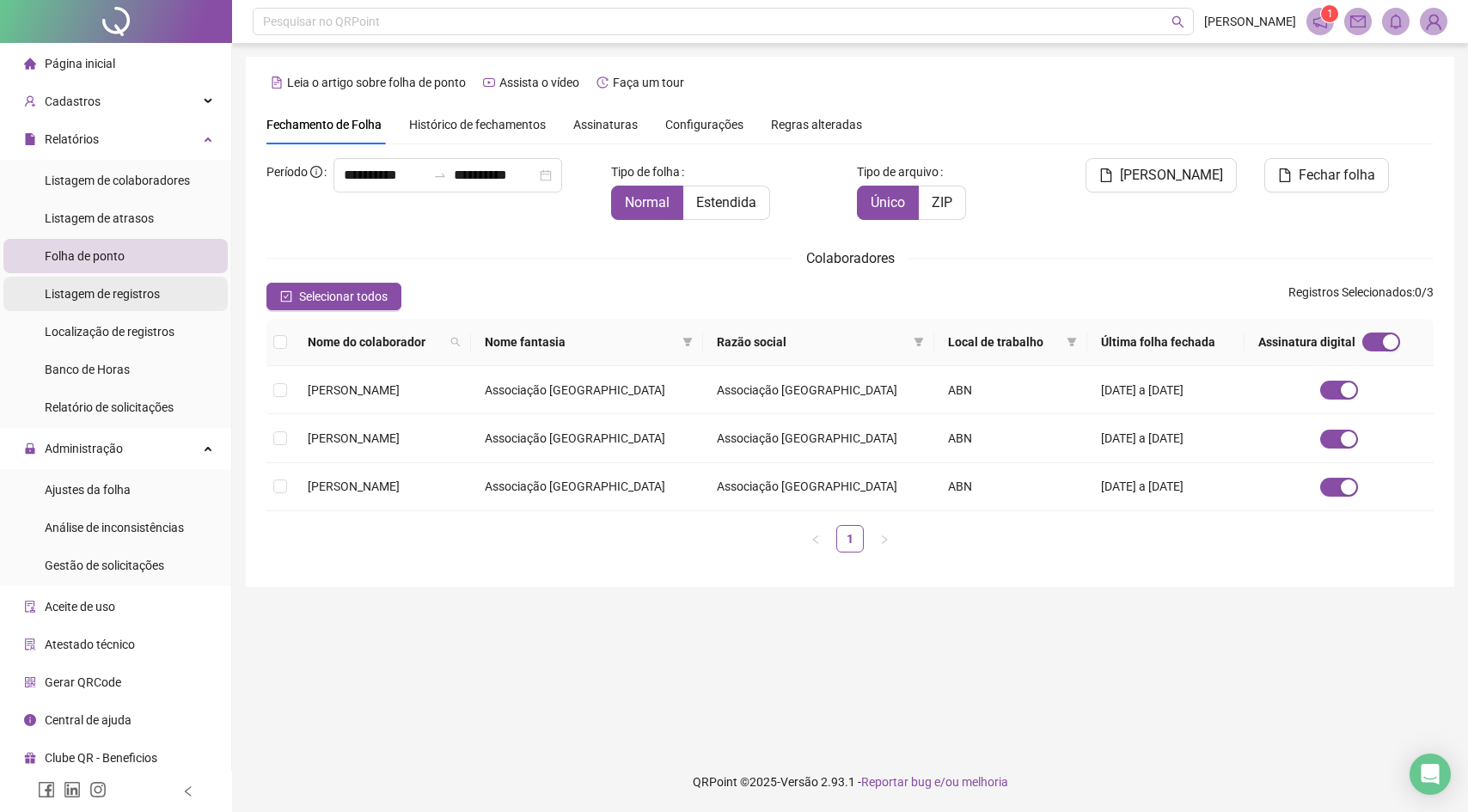
click at [137, 291] on span "Listagem de registros" at bounding box center [102, 294] width 115 height 14
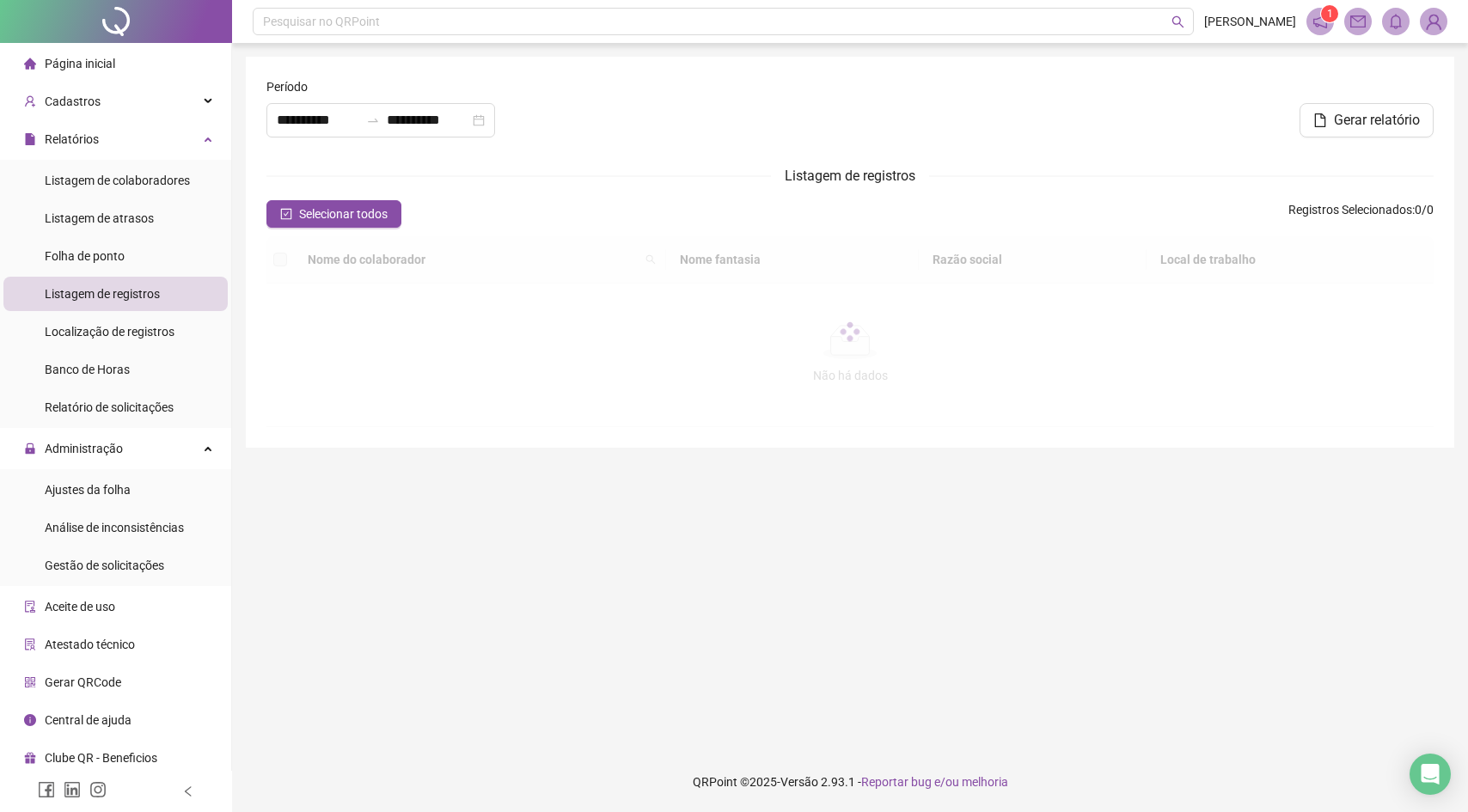
type input "**********"
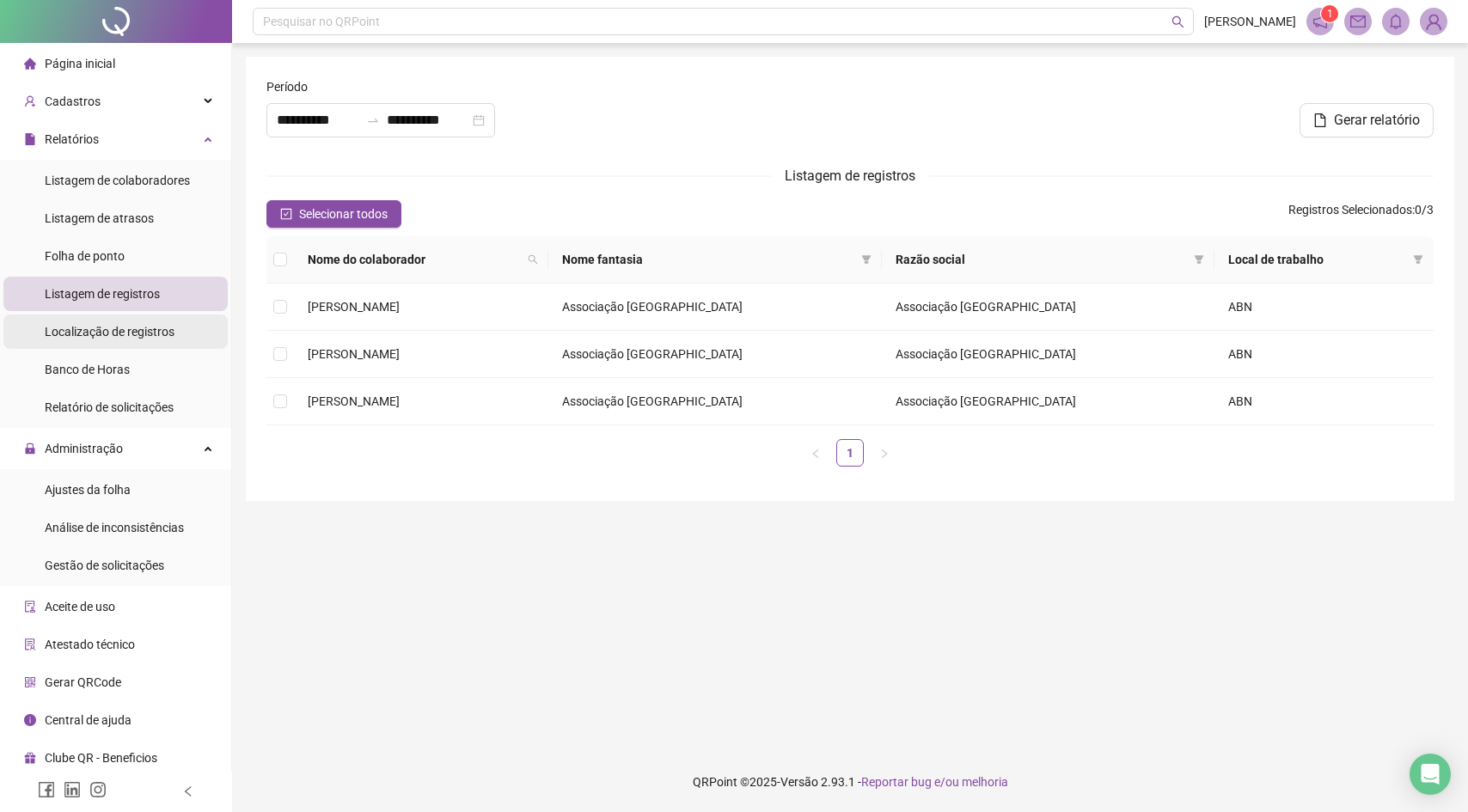
click at [142, 330] on span "Localização de registros" at bounding box center [109, 332] width 130 height 14
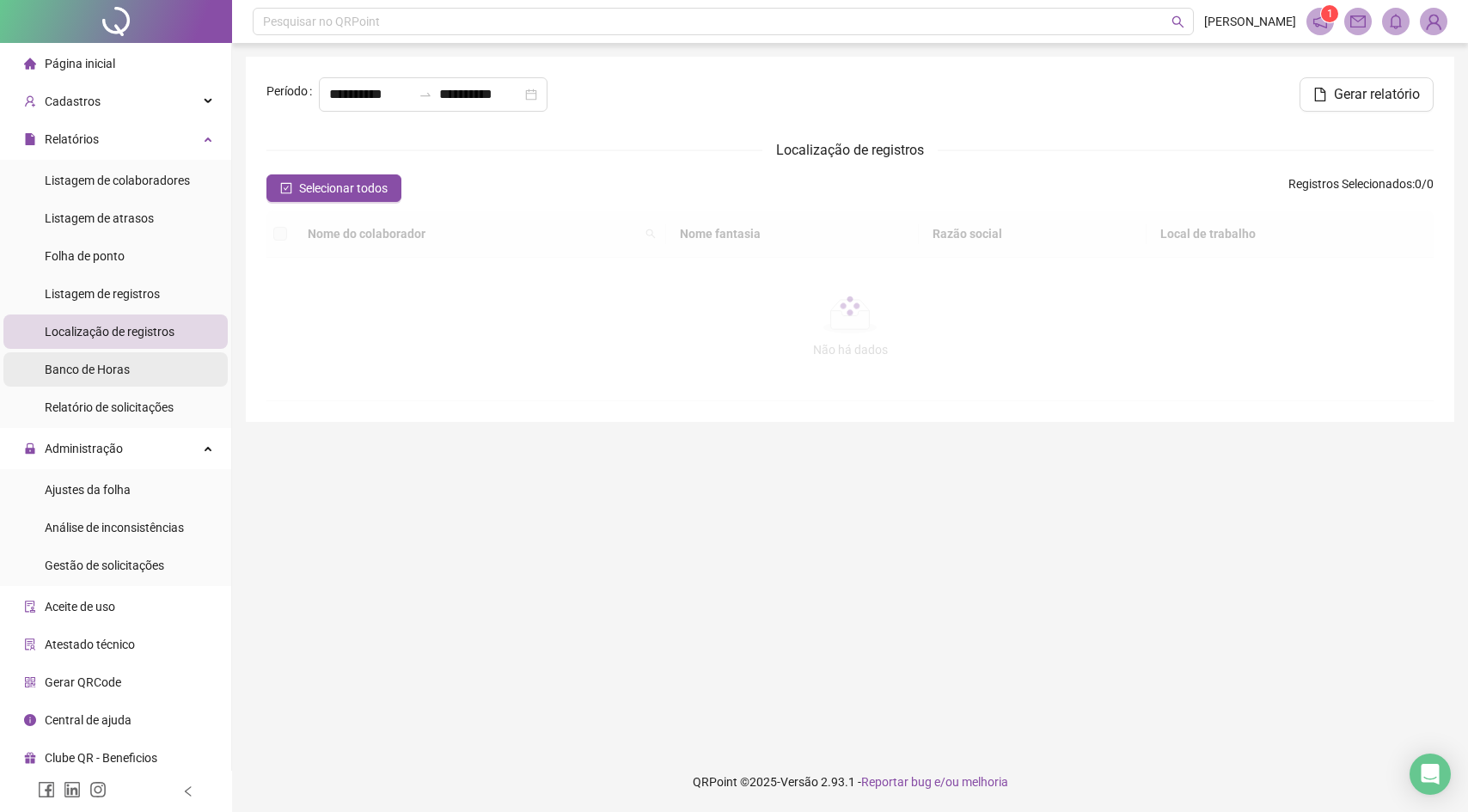
type input "**********"
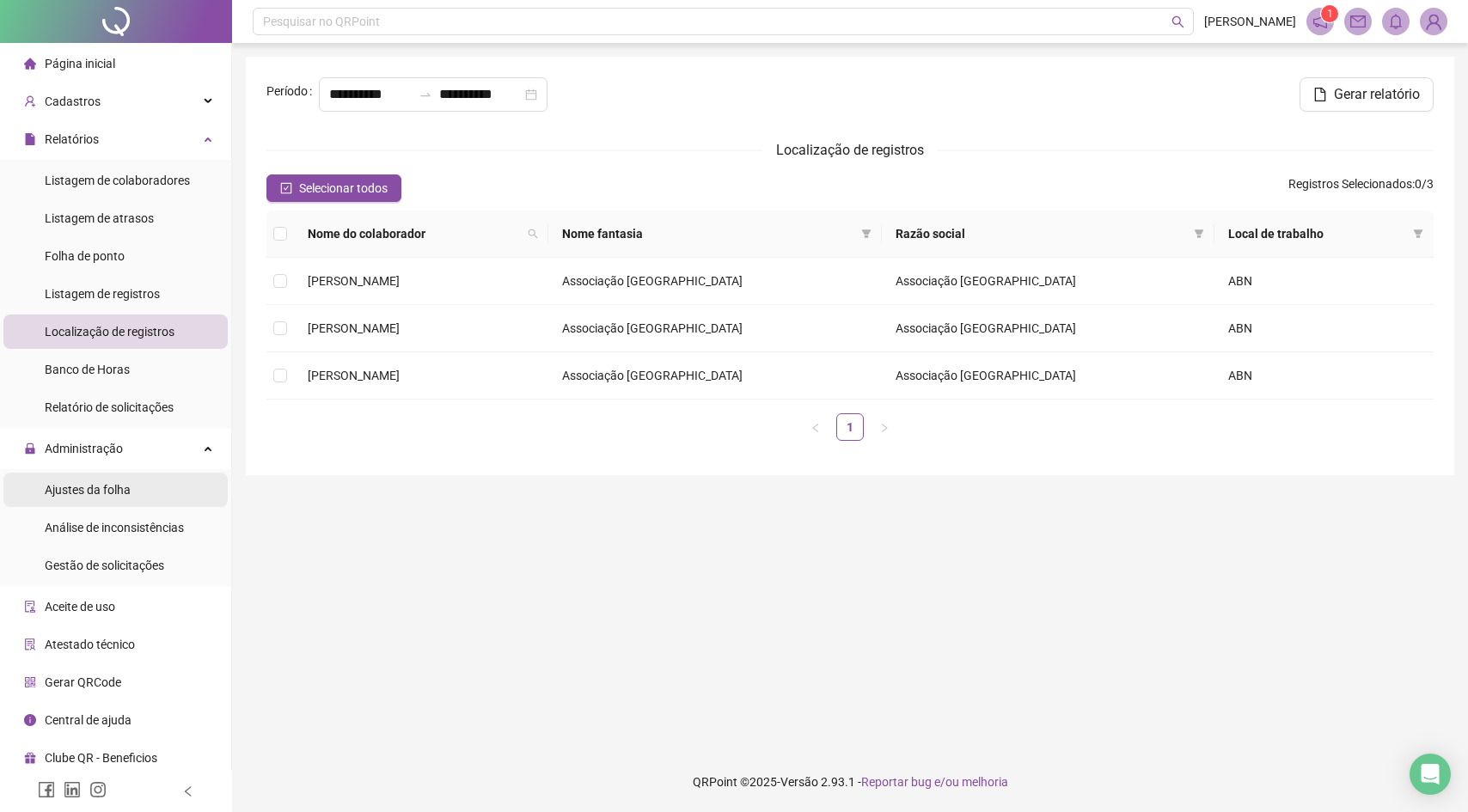
click at [140, 485] on li "Ajustes da folha" at bounding box center [115, 489] width 224 height 35
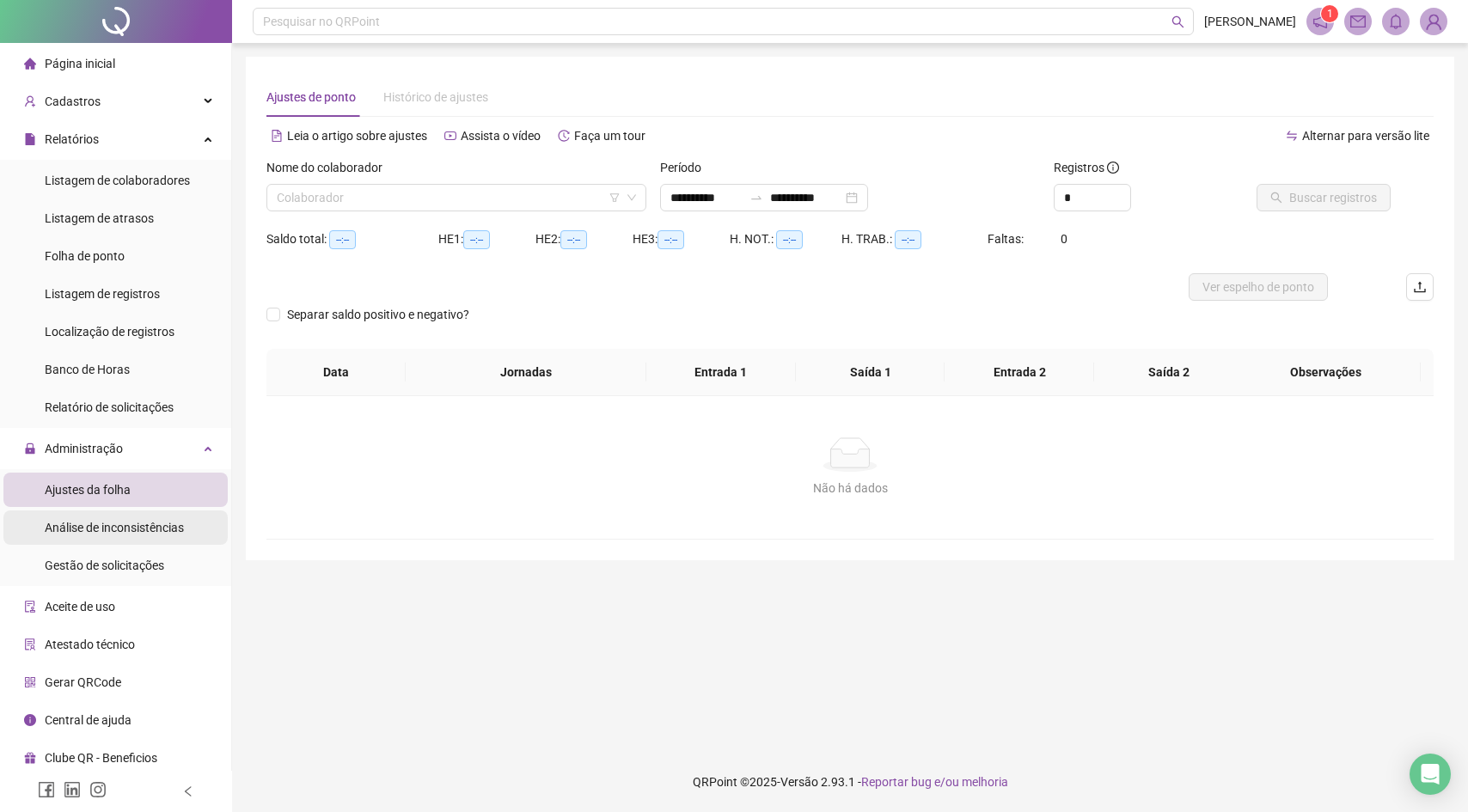
click at [161, 538] on div "Análise de inconsistências" at bounding box center [114, 527] width 140 height 35
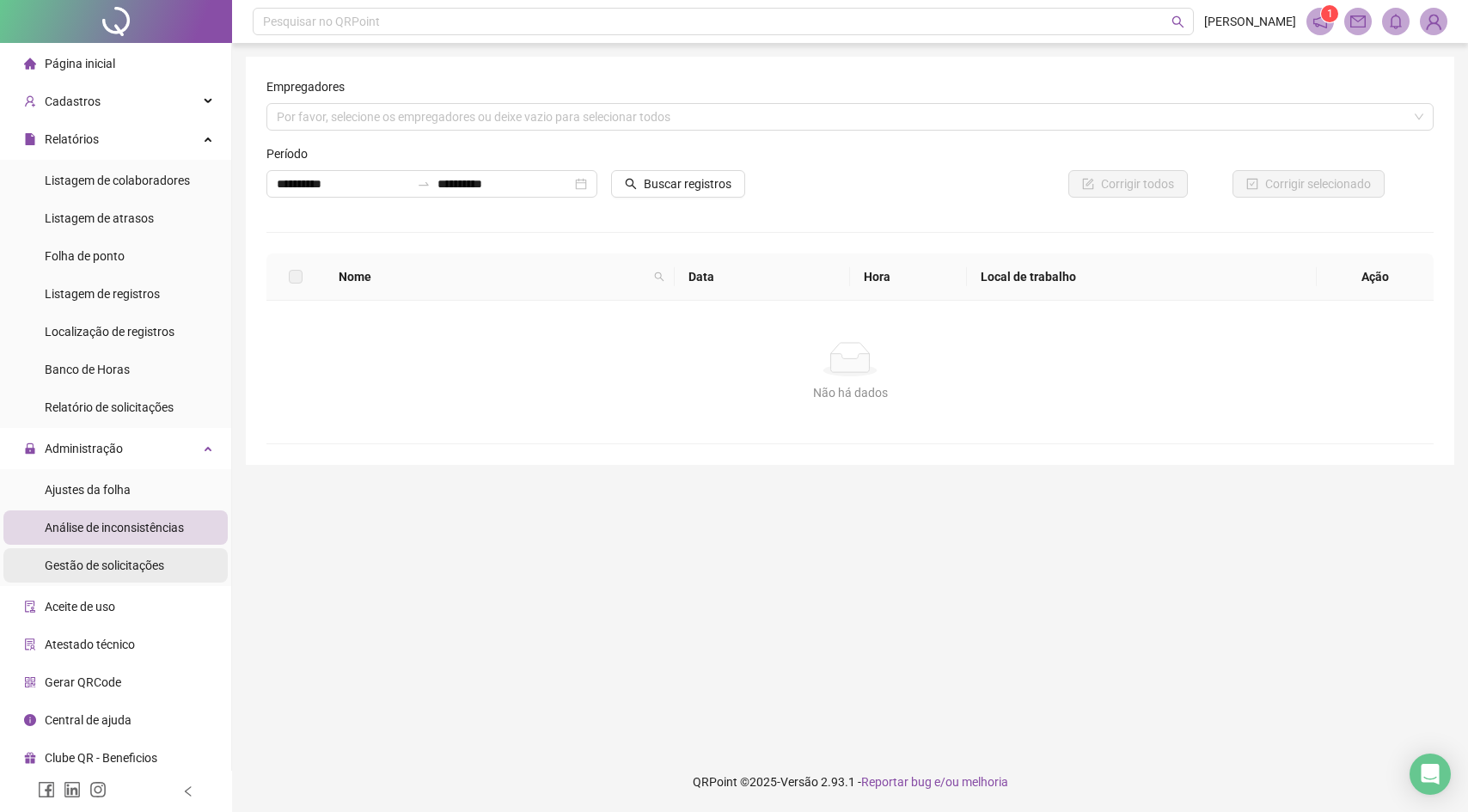
click at [159, 565] on span "Gestão de solicitações" at bounding box center [104, 565] width 120 height 14
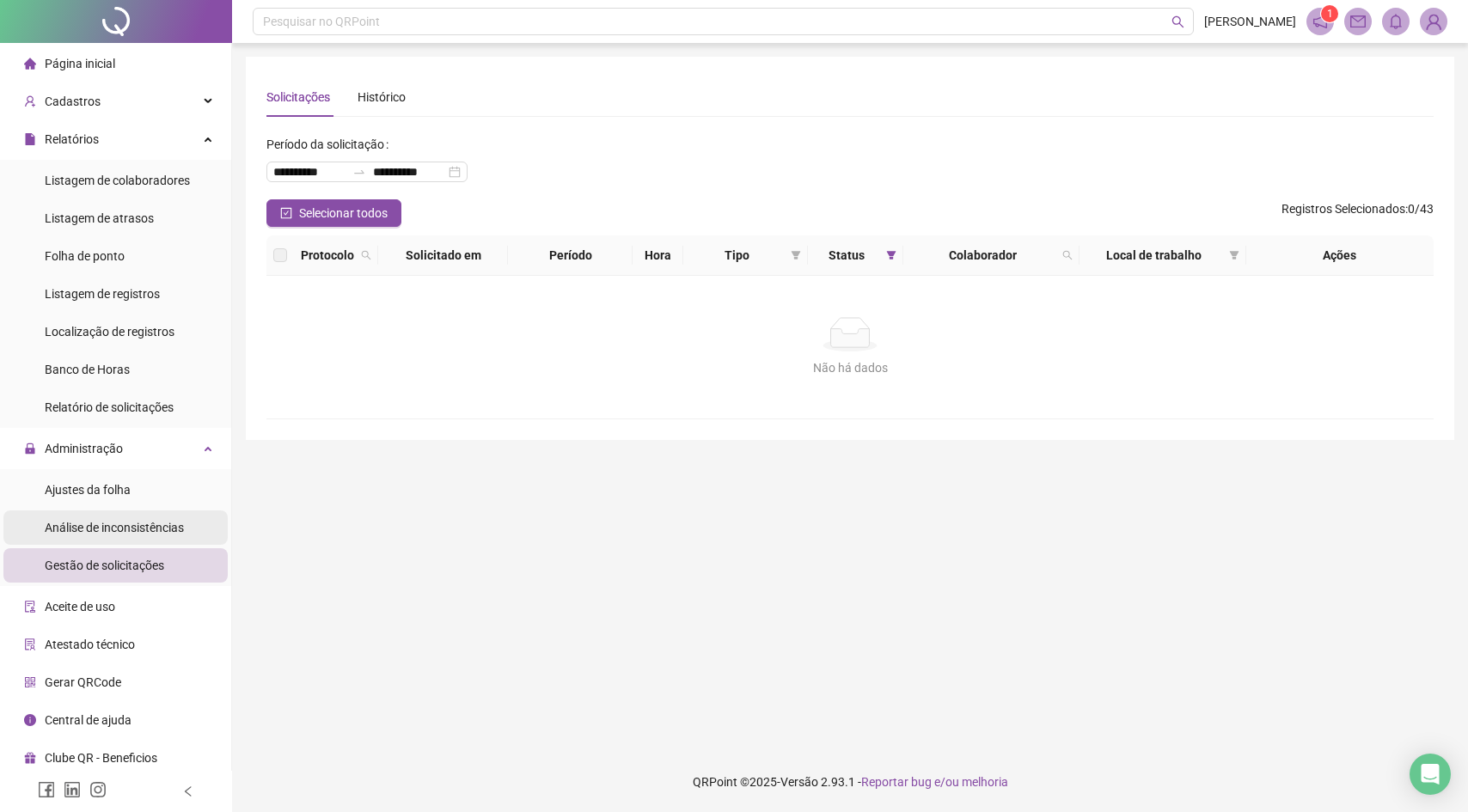
click at [156, 514] on div "Análise de inconsistências" at bounding box center [114, 527] width 140 height 35
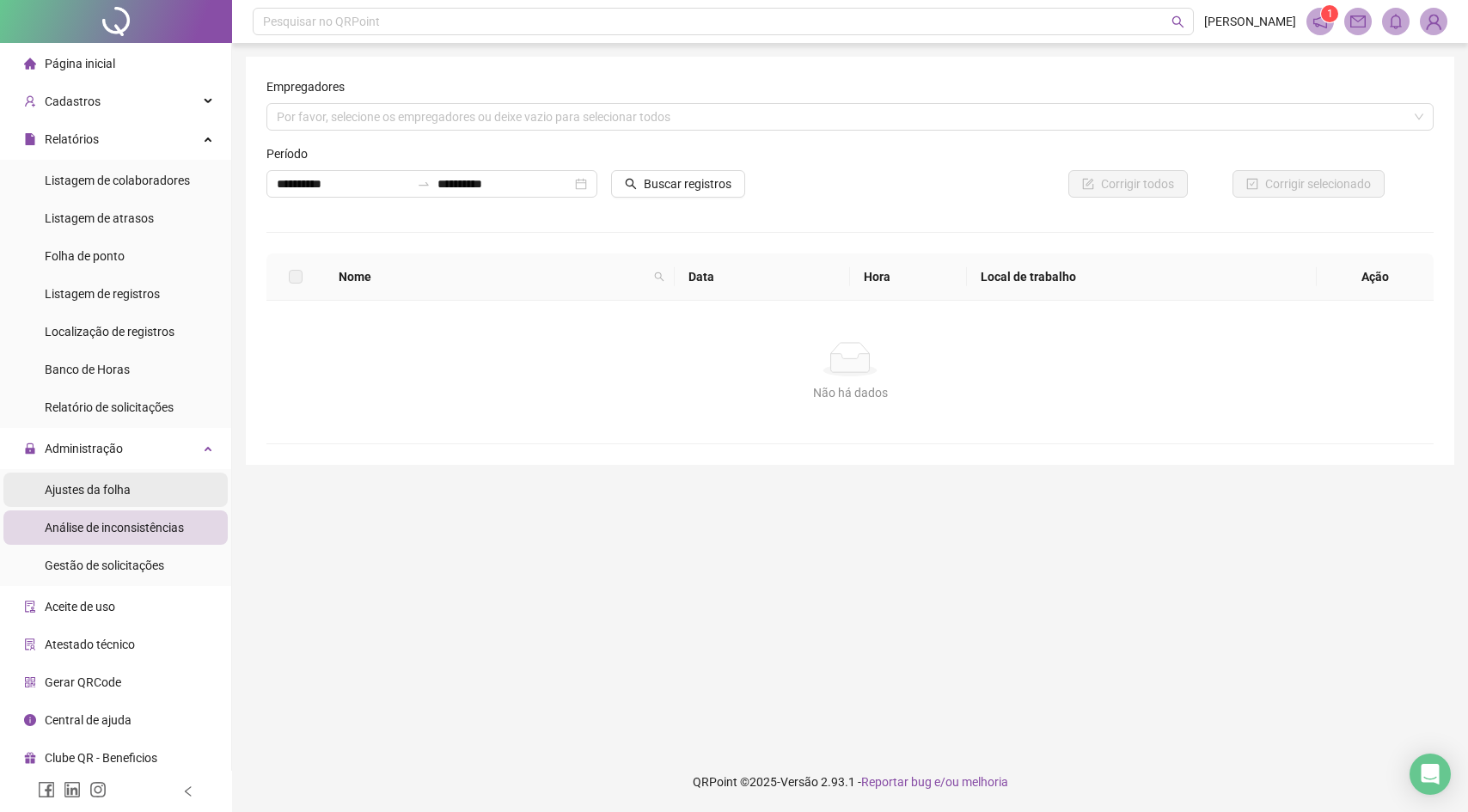
click at [157, 503] on li "Ajustes da folha" at bounding box center [115, 489] width 224 height 35
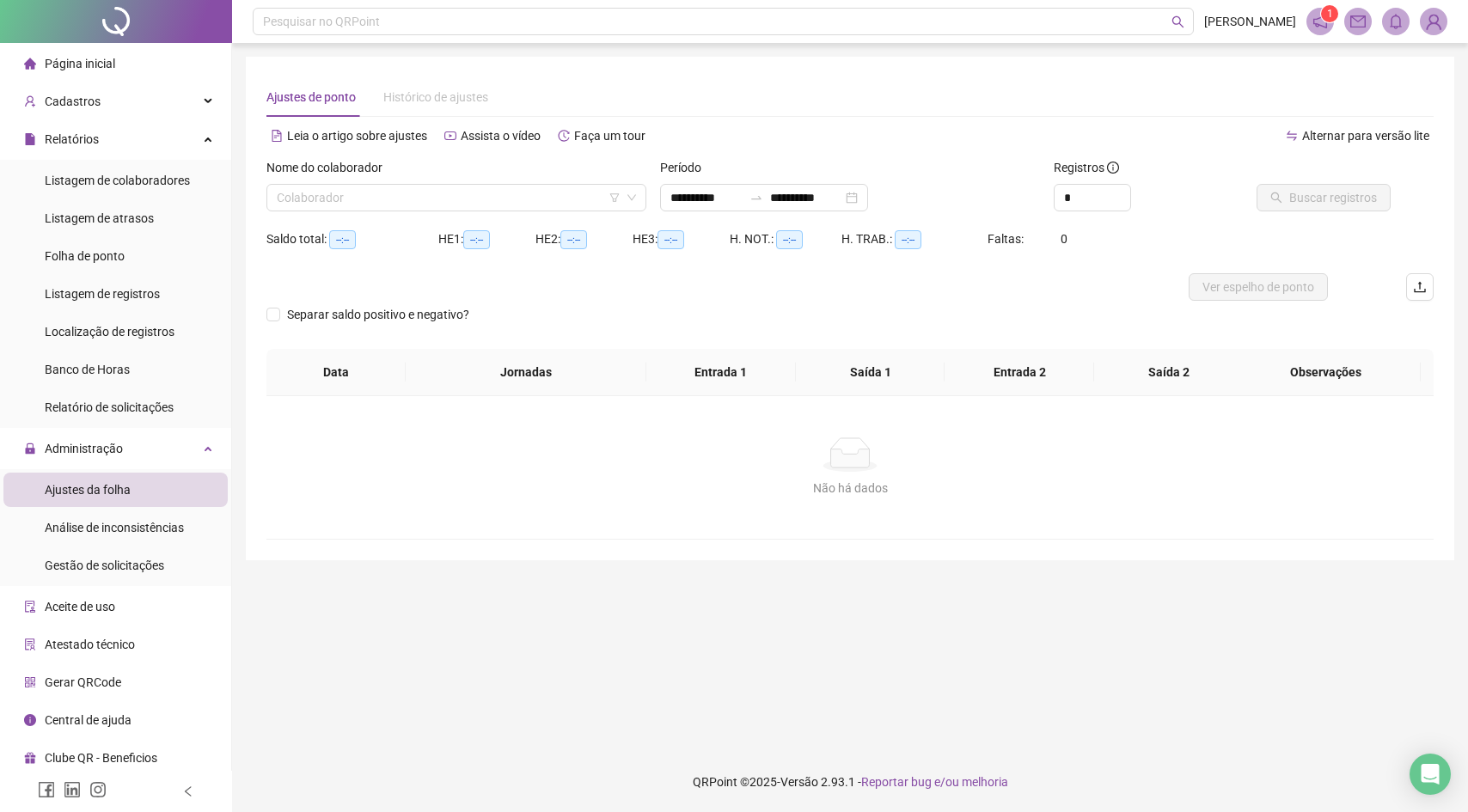
type input "**********"
click at [392, 213] on div "Nome do colaborador Colaborador" at bounding box center [456, 192] width 393 height 67
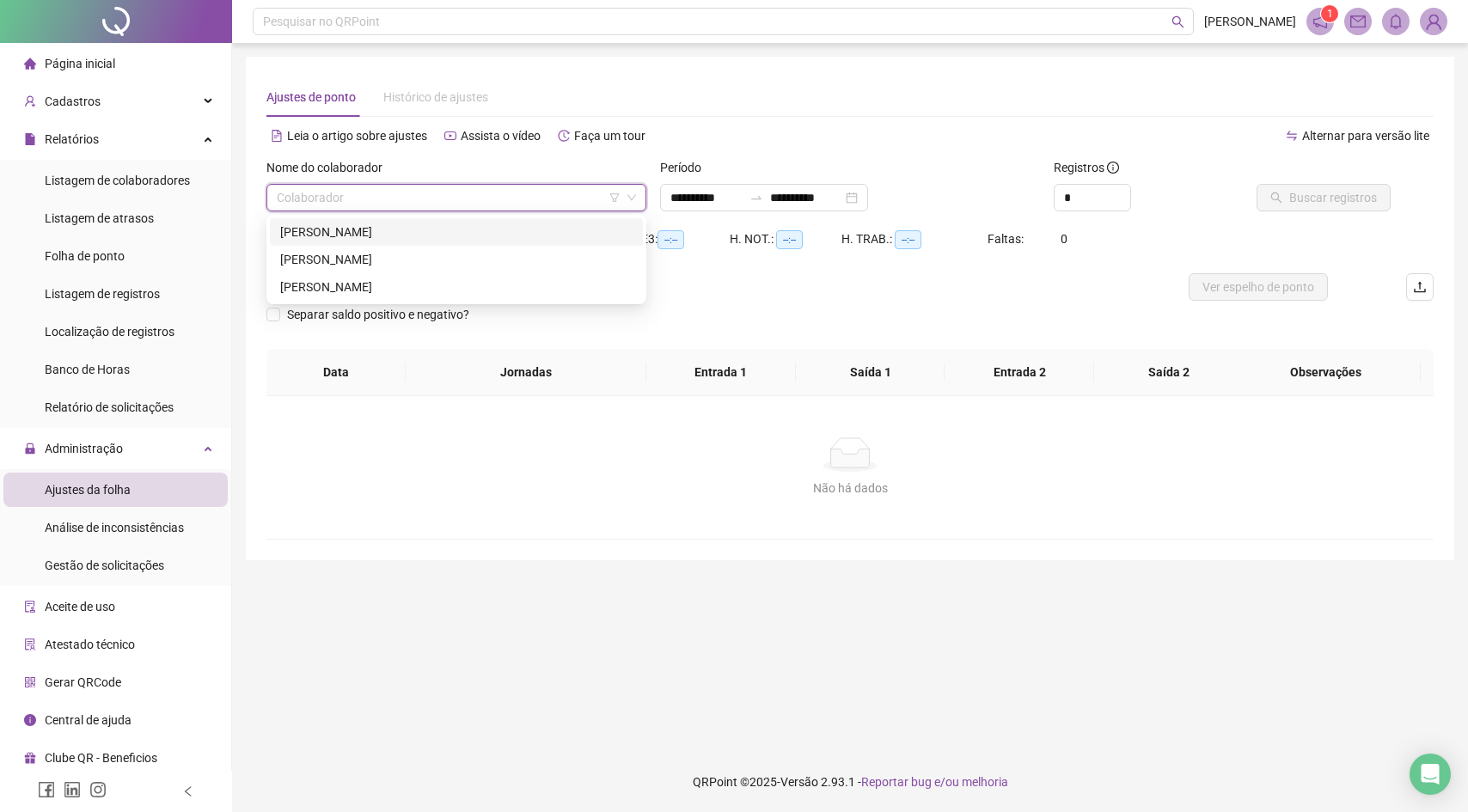
click at [402, 193] on input "search" at bounding box center [448, 198] width 344 height 26
click at [402, 260] on div "[PERSON_NAME]" at bounding box center [457, 258] width 353 height 19
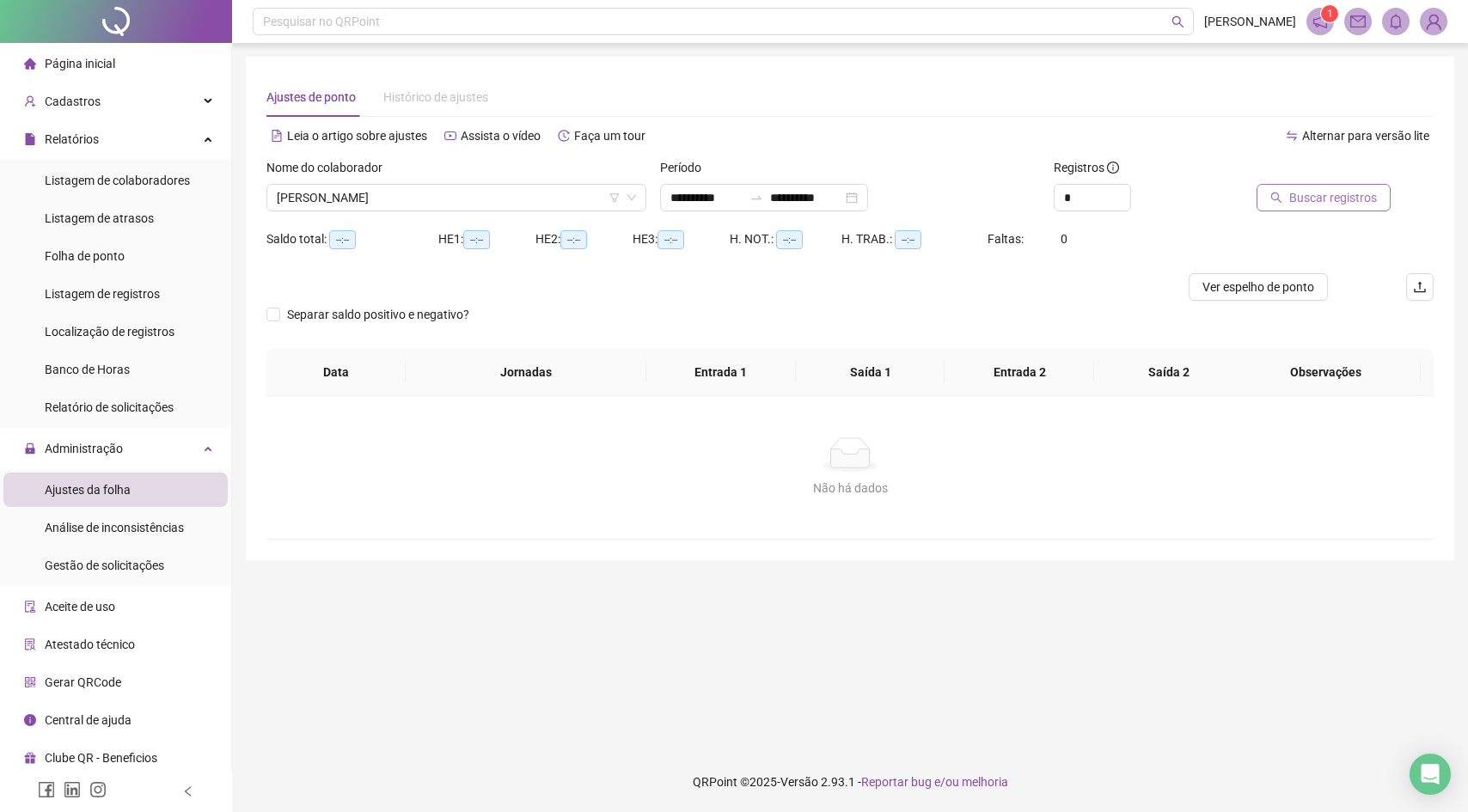
click at [1331, 206] on span "Buscar registros" at bounding box center [1332, 197] width 87 height 19
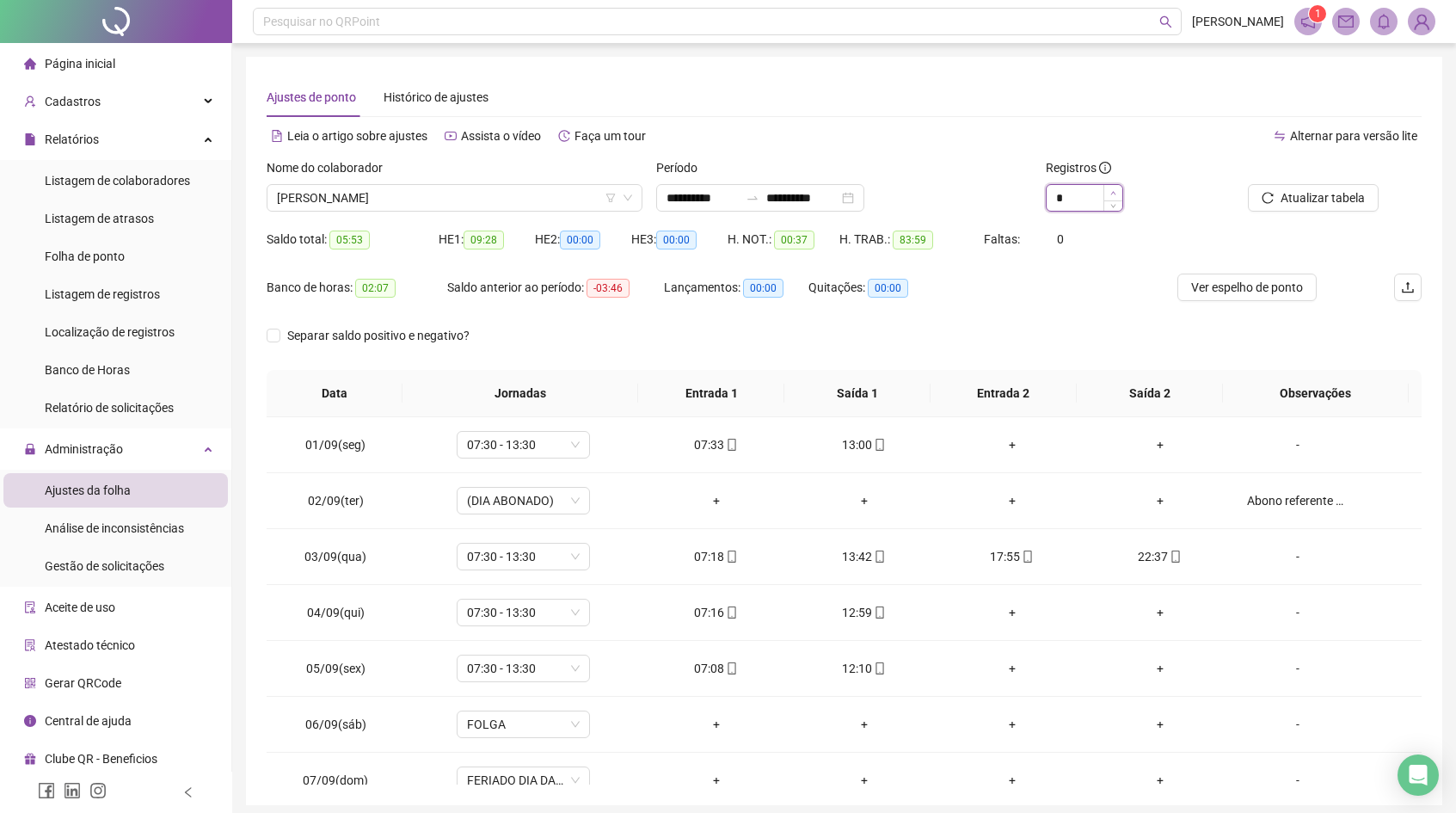
type input "*"
click at [1115, 187] on span "Increase Value" at bounding box center [1112, 193] width 19 height 16
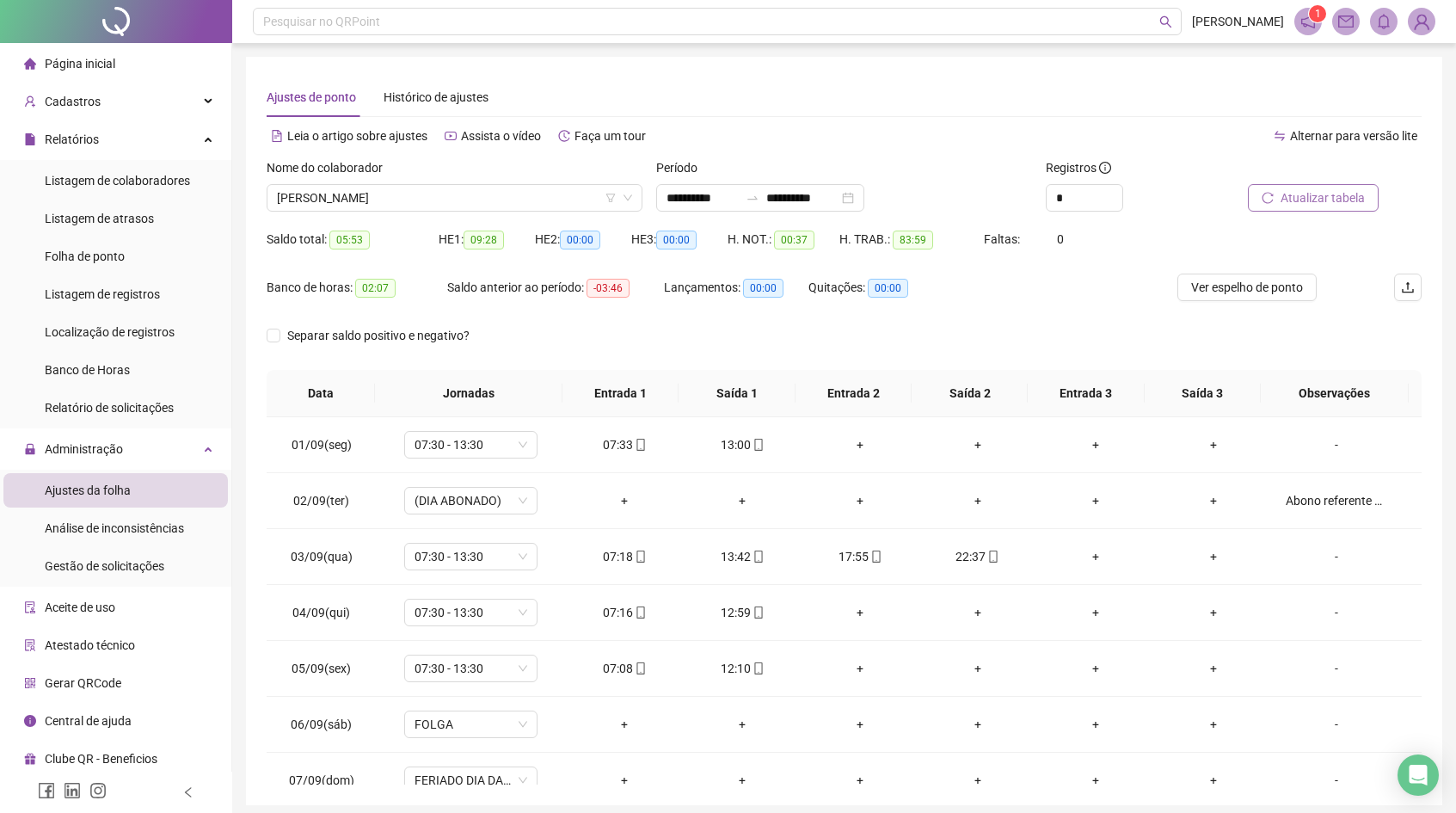
click at [1285, 194] on span "Atualizar tabela" at bounding box center [1322, 197] width 84 height 19
drag, startPoint x: 599, startPoint y: 288, endPoint x: 673, endPoint y: 291, distance: 74.1
click at [673, 291] on div "Banco de horas: 02:07 Saldo anterior ao período: -03:46 Lançamentos: 00:00 Quit…" at bounding box center [700, 297] width 866 height 49
drag, startPoint x: 874, startPoint y: 569, endPoint x: 974, endPoint y: 573, distance: 100.1
click at [974, 574] on tr "03/09(qua) 07:30 - 13:30 07:18 13:42 17:55 22:37 + + -" at bounding box center [843, 557] width 1155 height 56
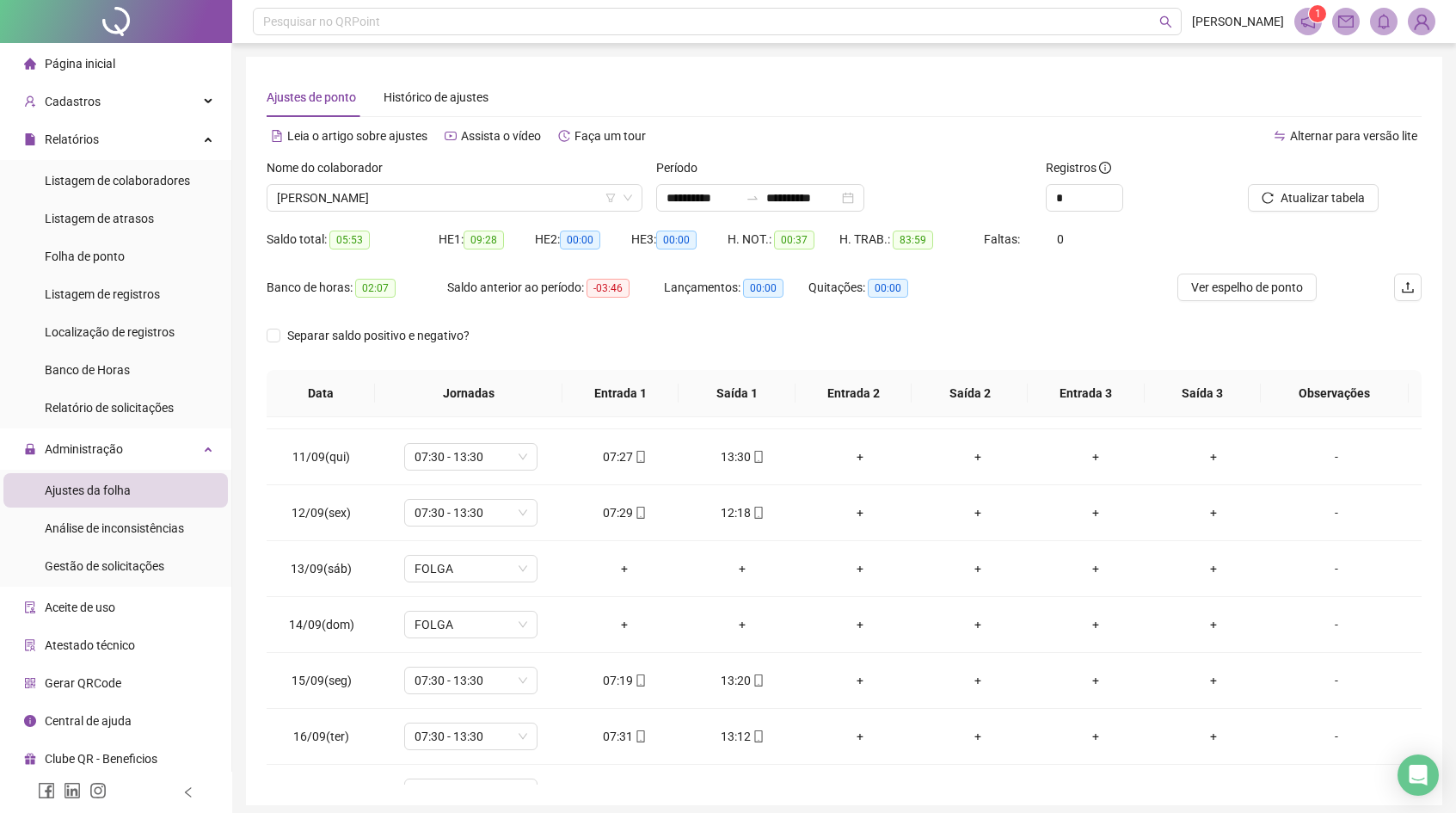
scroll to position [639, 0]
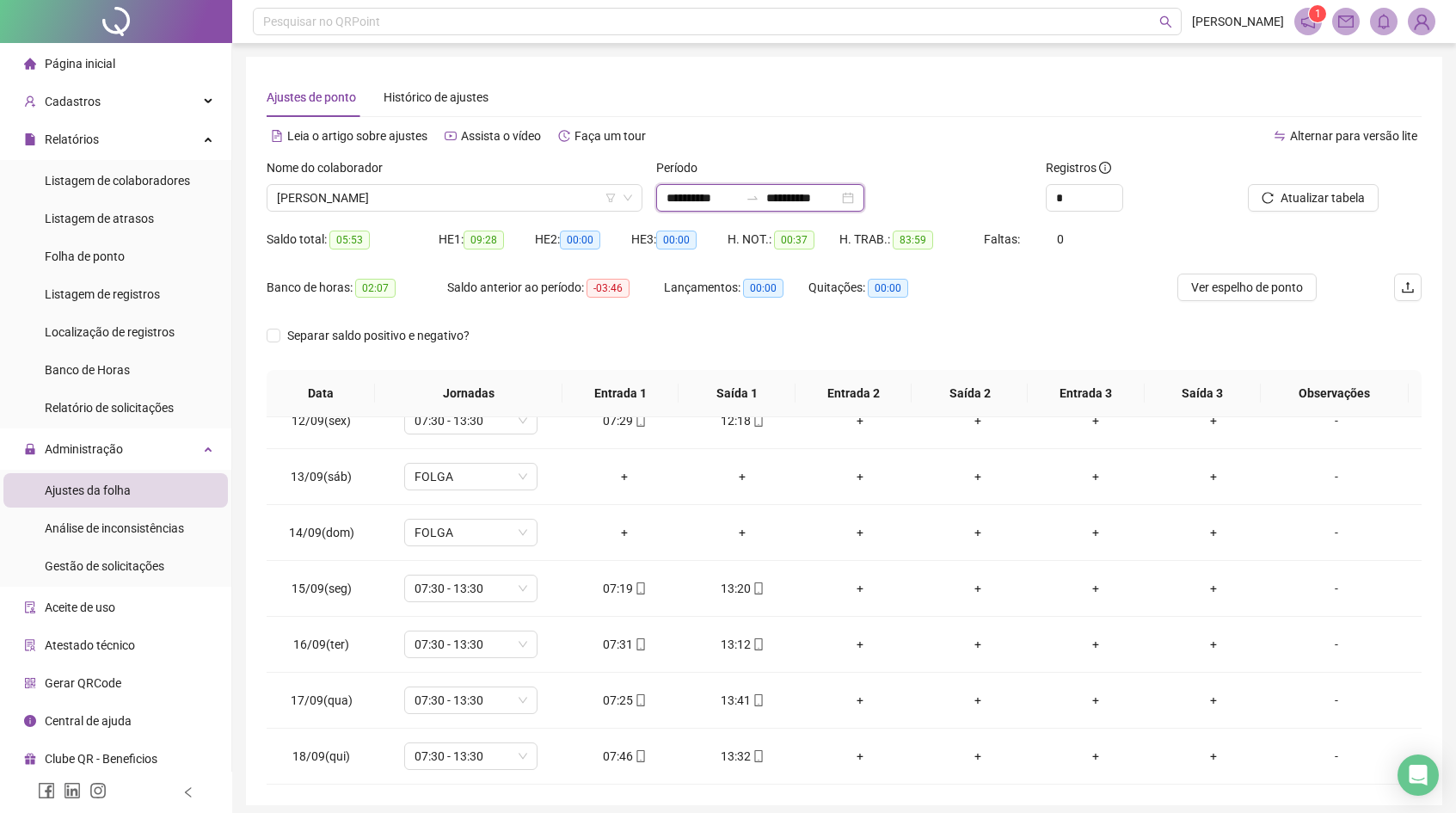
click at [736, 203] on input "**********" at bounding box center [702, 197] width 72 height 19
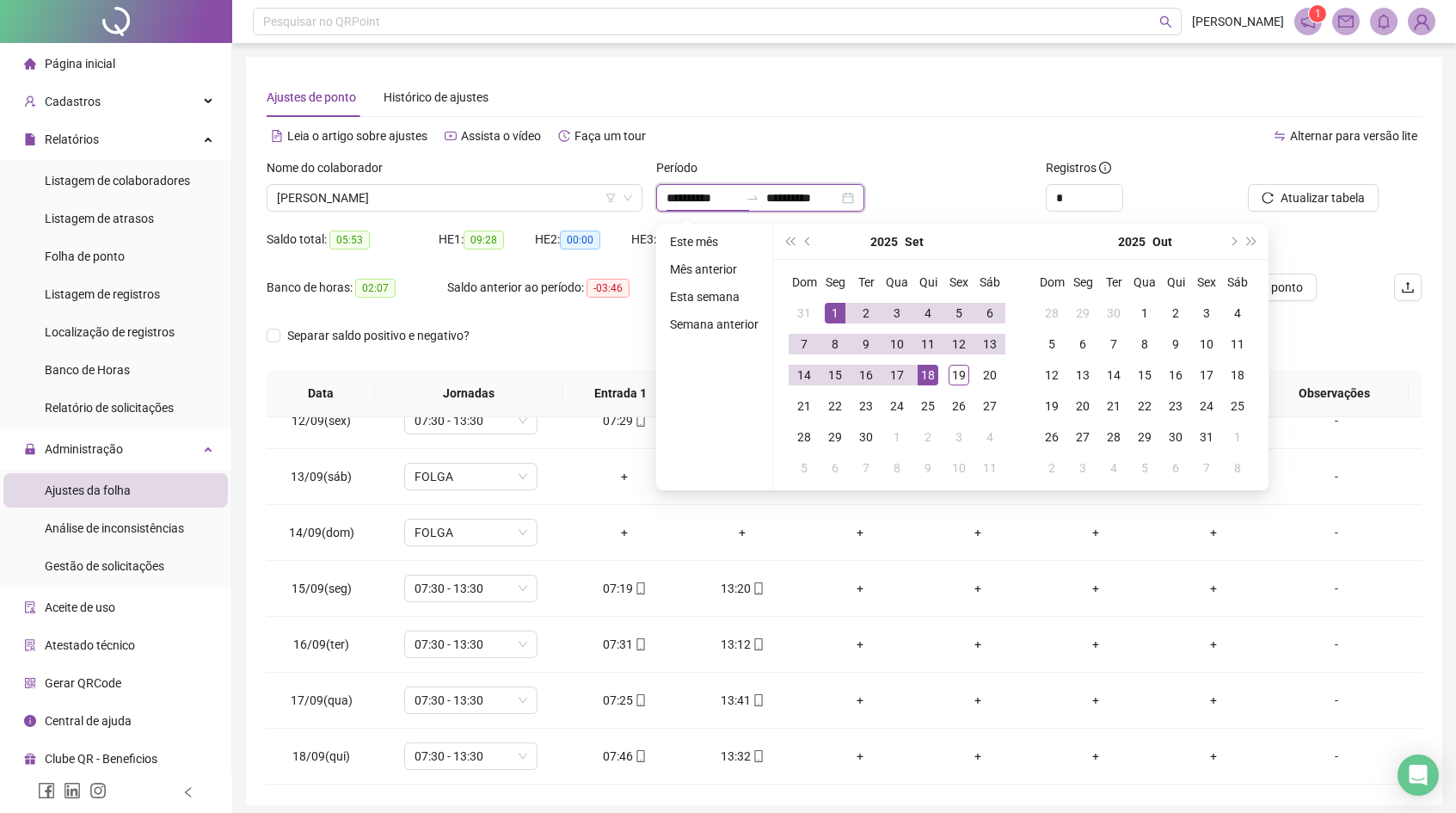
type input "**********"
click at [805, 237] on button "prev-year" at bounding box center [808, 241] width 19 height 35
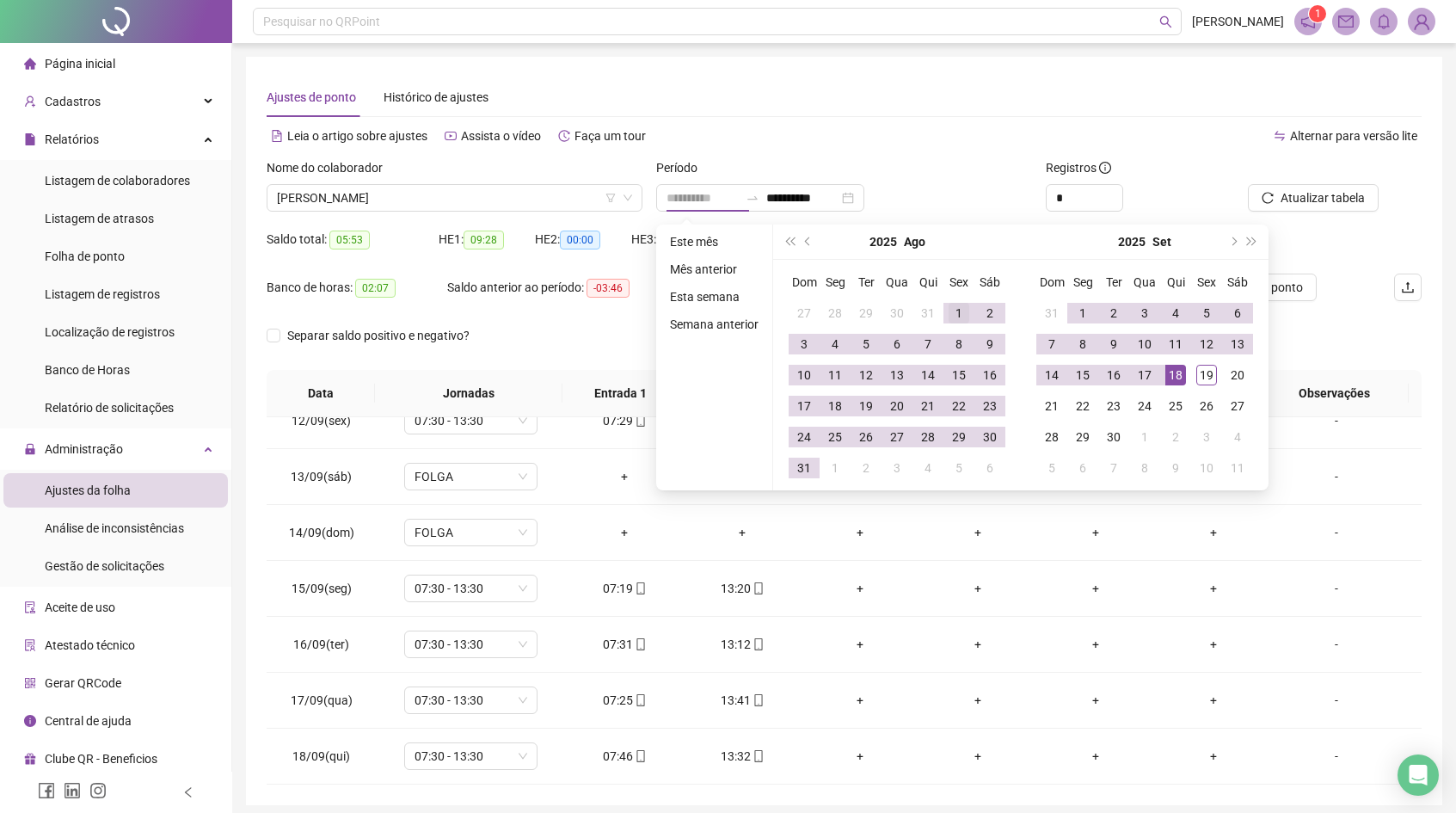
type input "**********"
click at [954, 313] on div "1" at bounding box center [958, 312] width 21 height 21
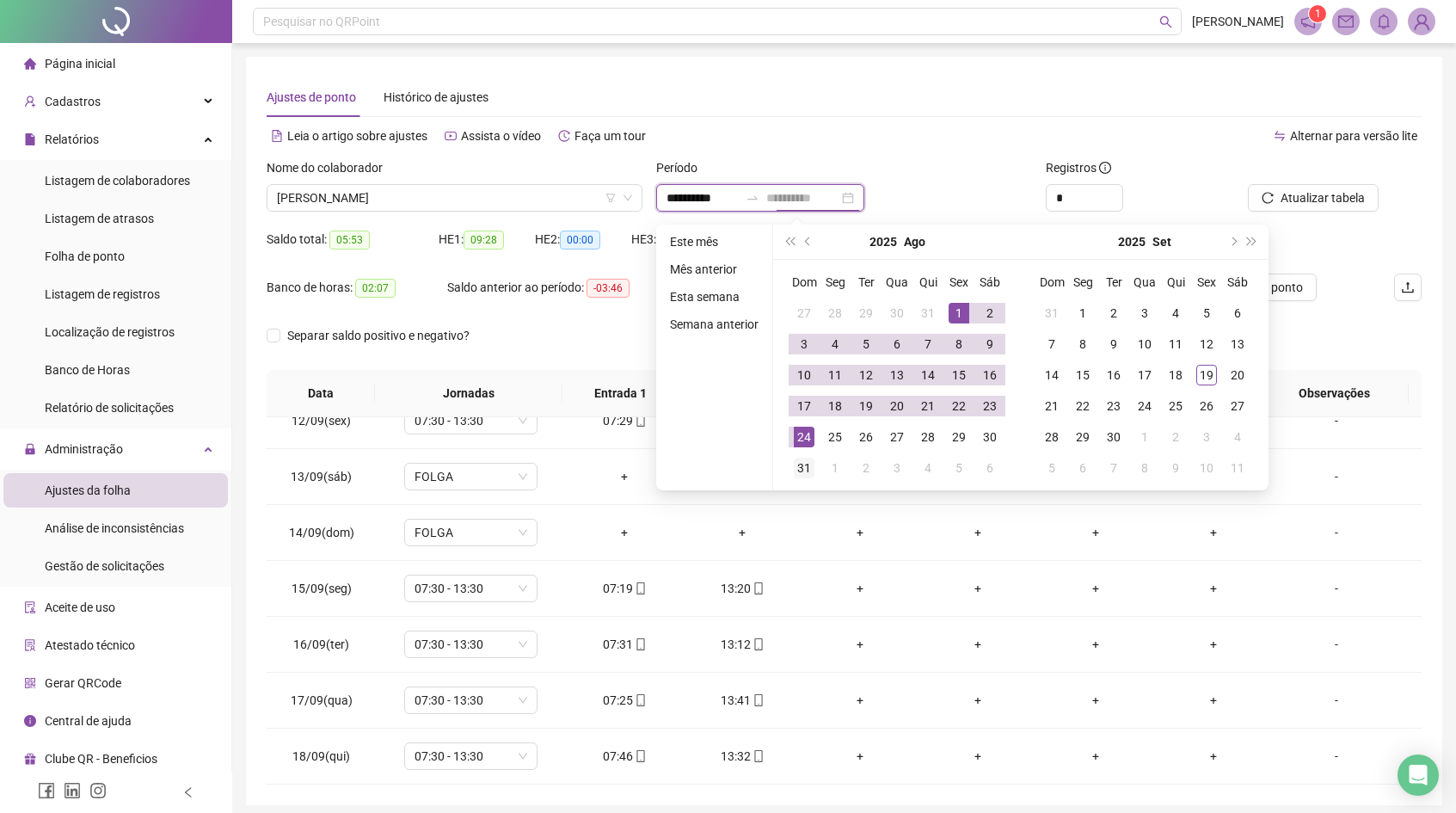
type input "**********"
click at [807, 471] on div "31" at bounding box center [804, 468] width 21 height 21
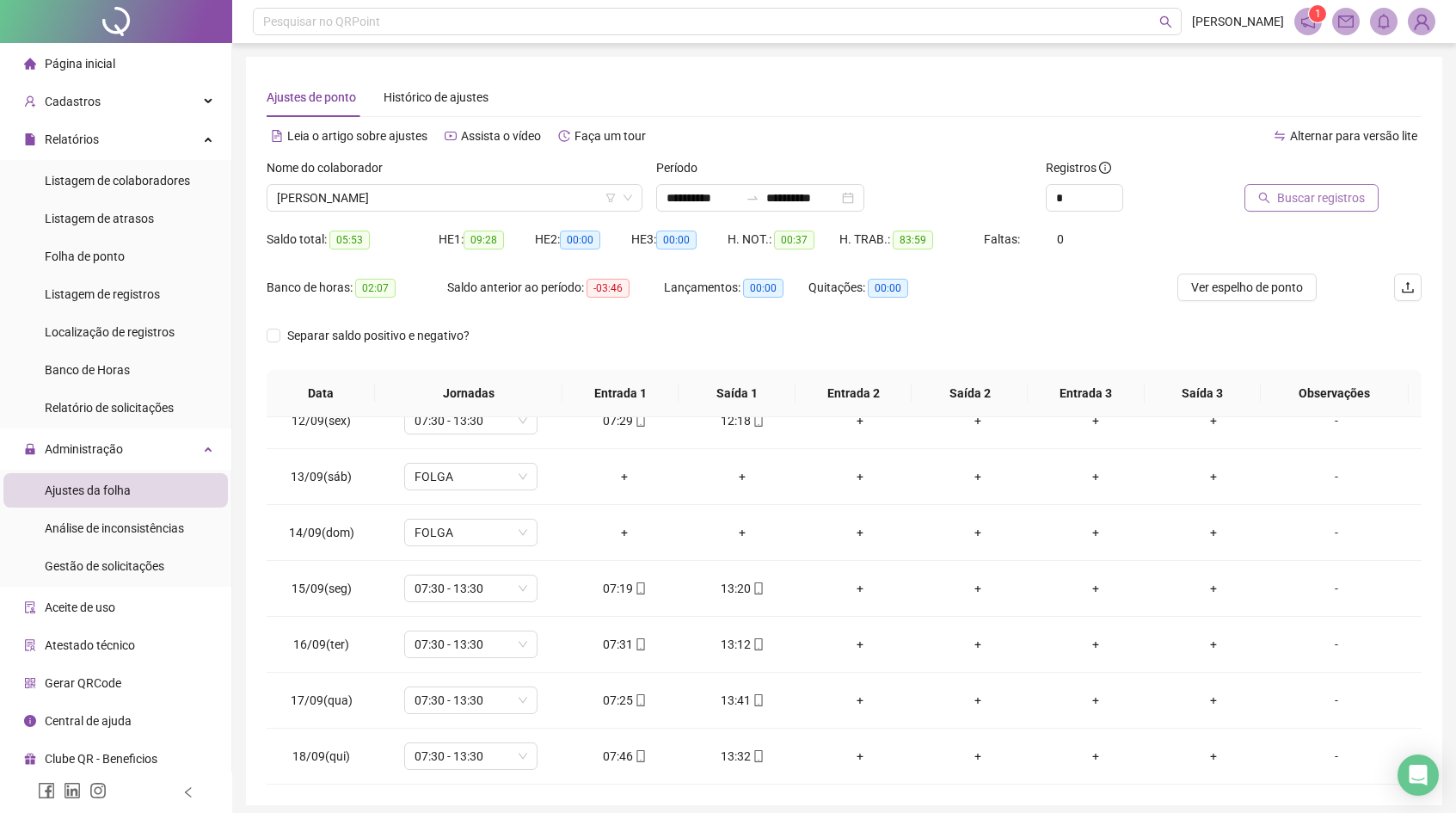
click at [1304, 191] on span "Buscar registros" at bounding box center [1320, 197] width 87 height 19
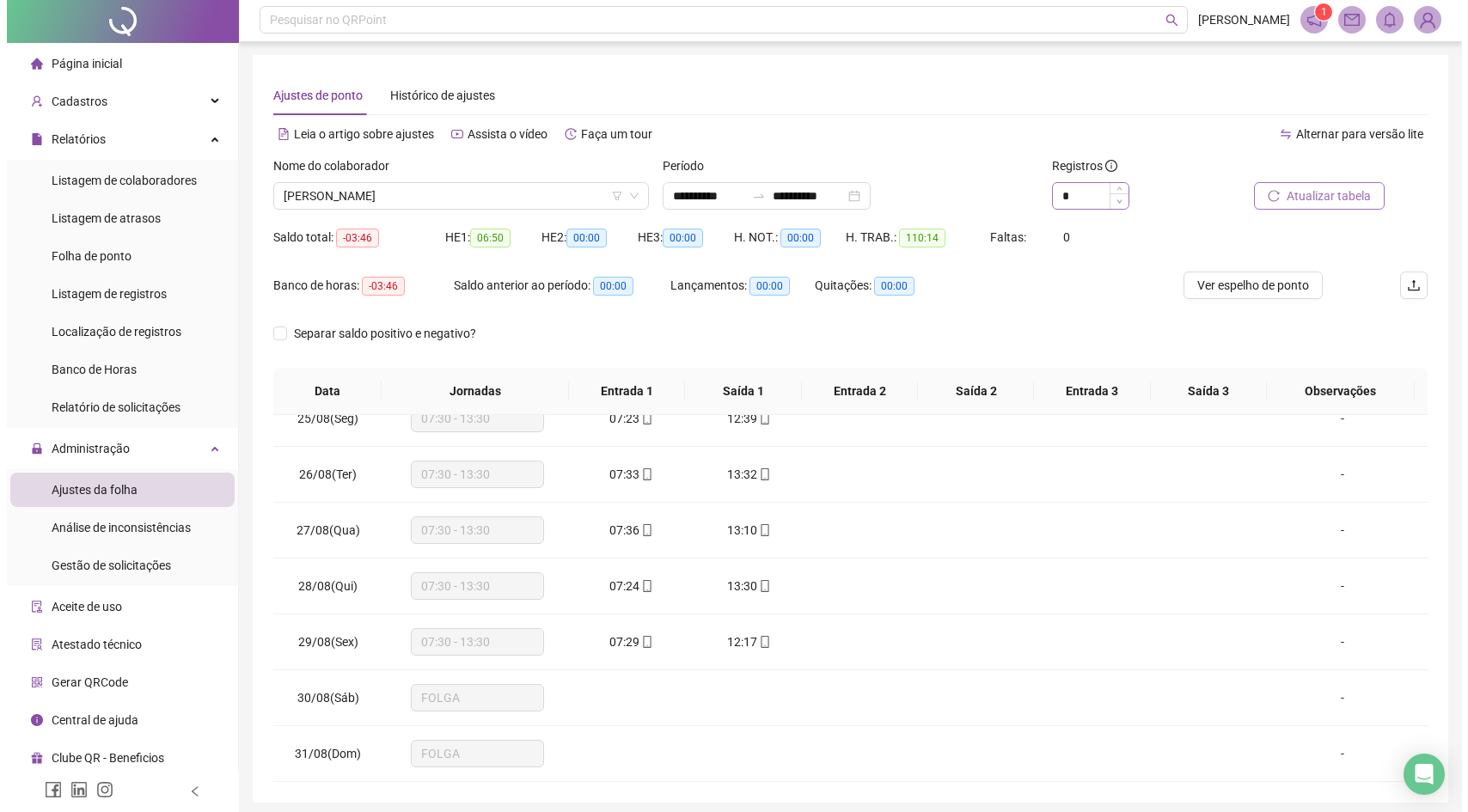
scroll to position [3, 0]
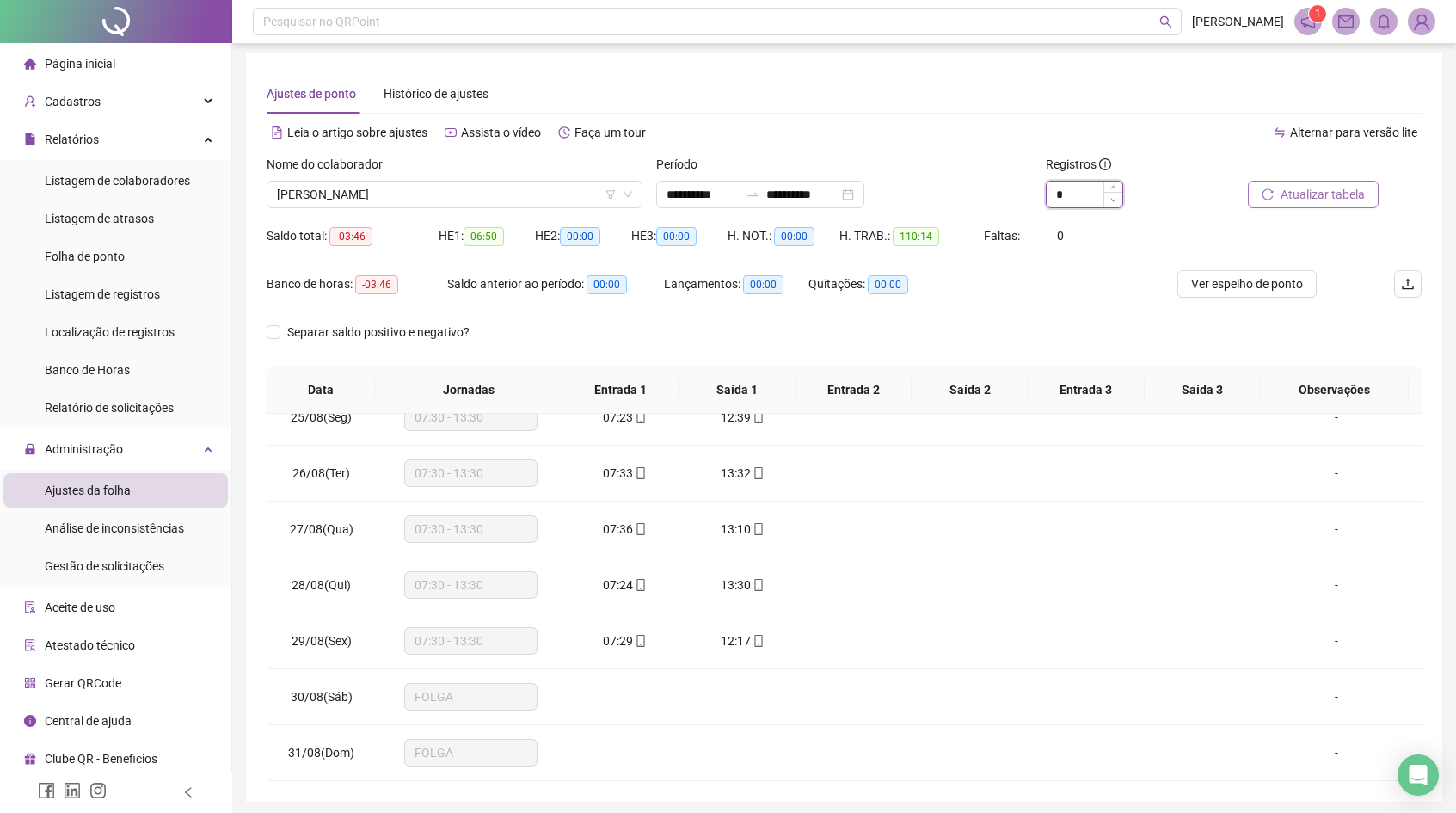
click at [1110, 192] on span "Decrease Value" at bounding box center [1112, 199] width 19 height 16
click at [1113, 186] on icon "up" at bounding box center [1113, 189] width 6 height 6
type input "*"
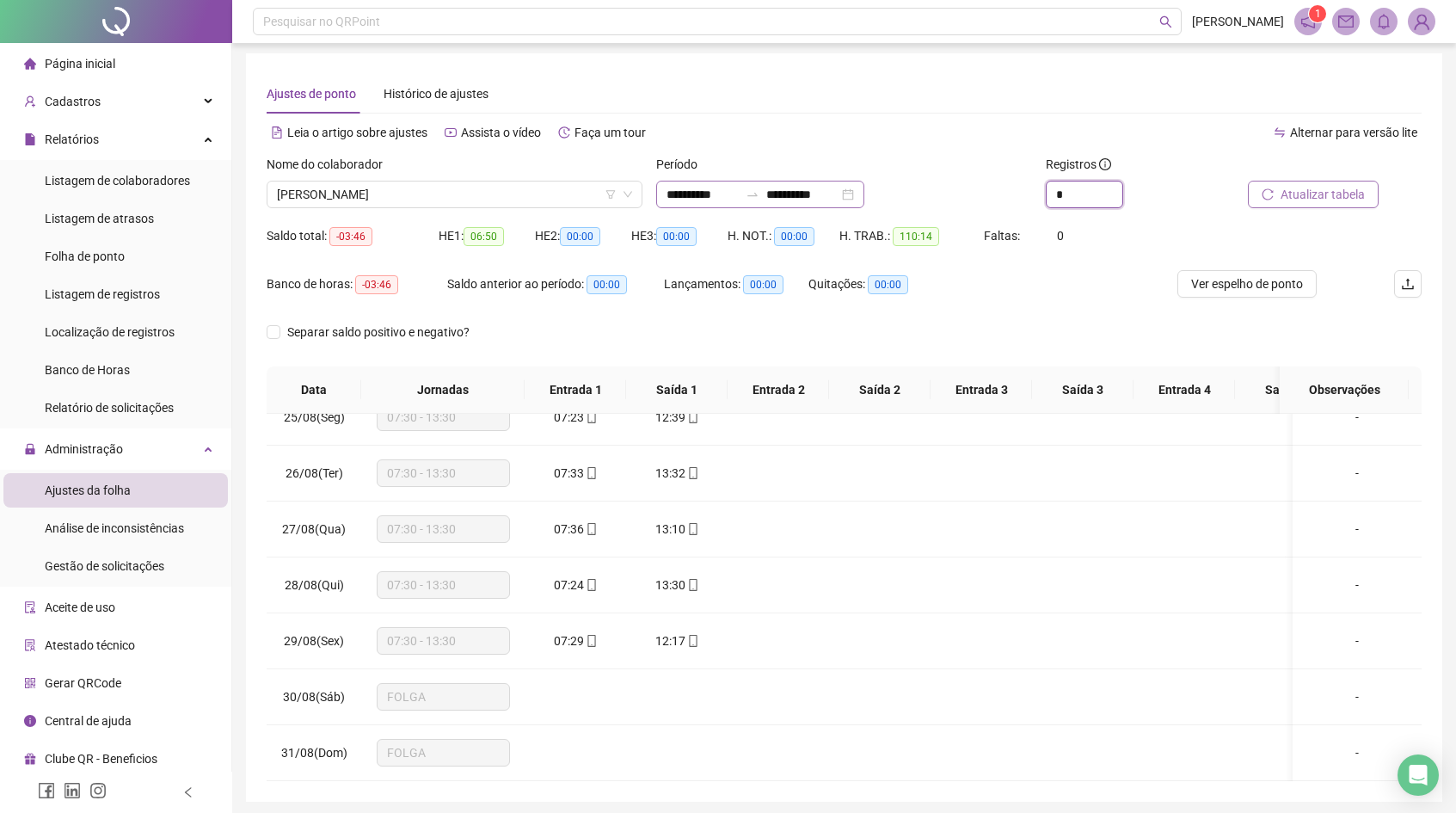
click at [781, 180] on div "**********" at bounding box center [760, 194] width 208 height 28
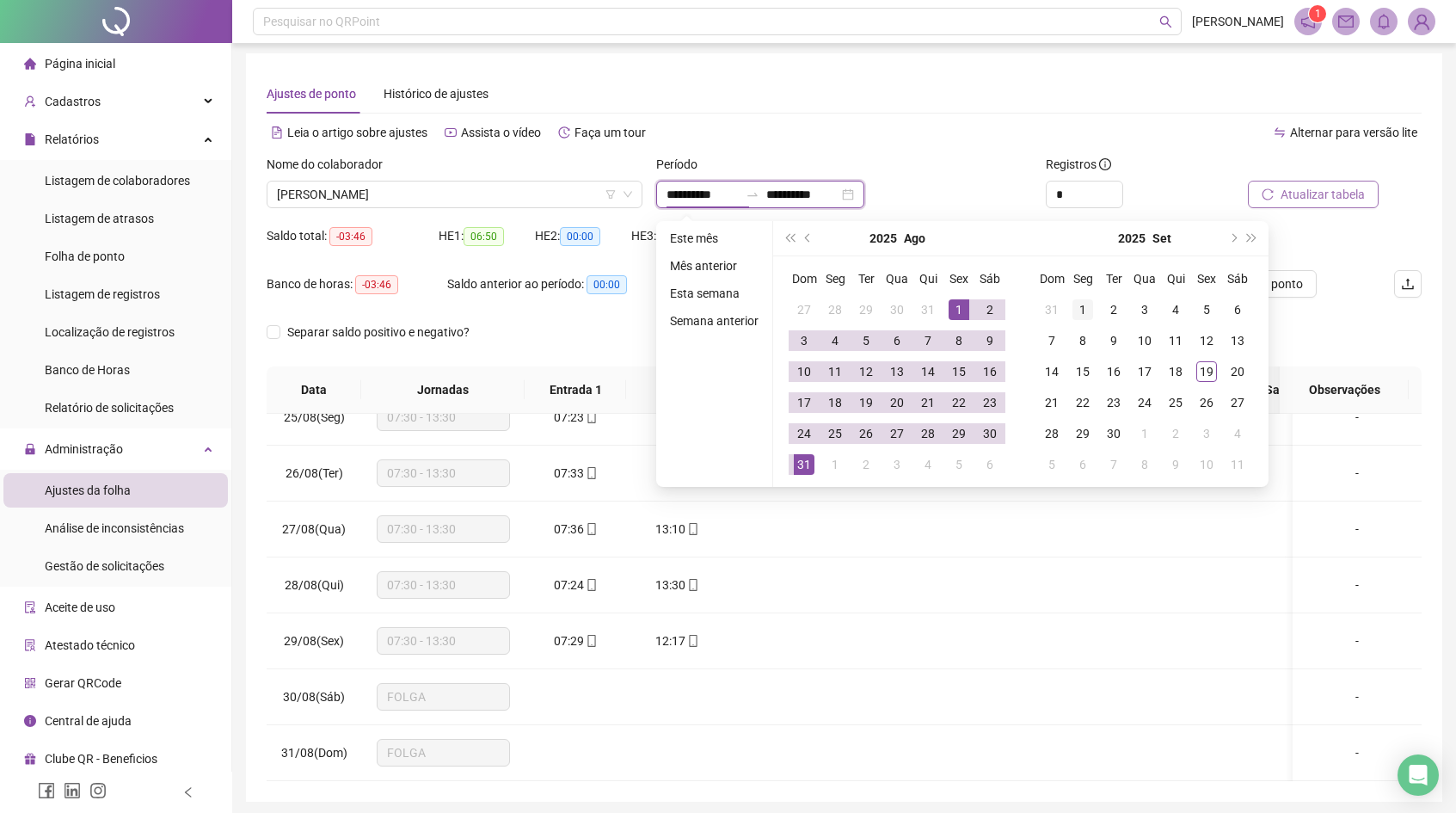
type input "**********"
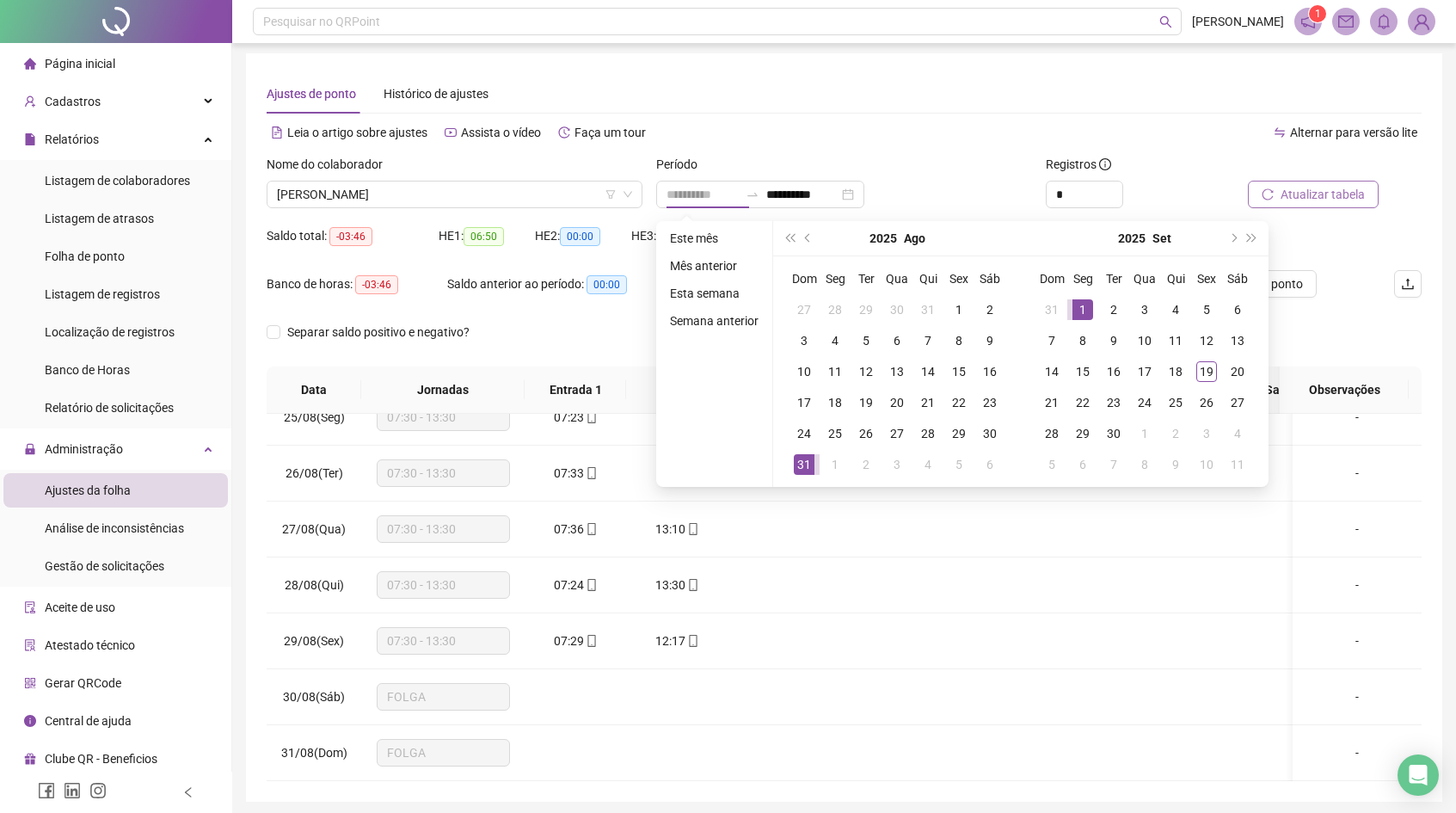
click at [1089, 299] on div "1" at bounding box center [1082, 309] width 21 height 21
type input "**********"
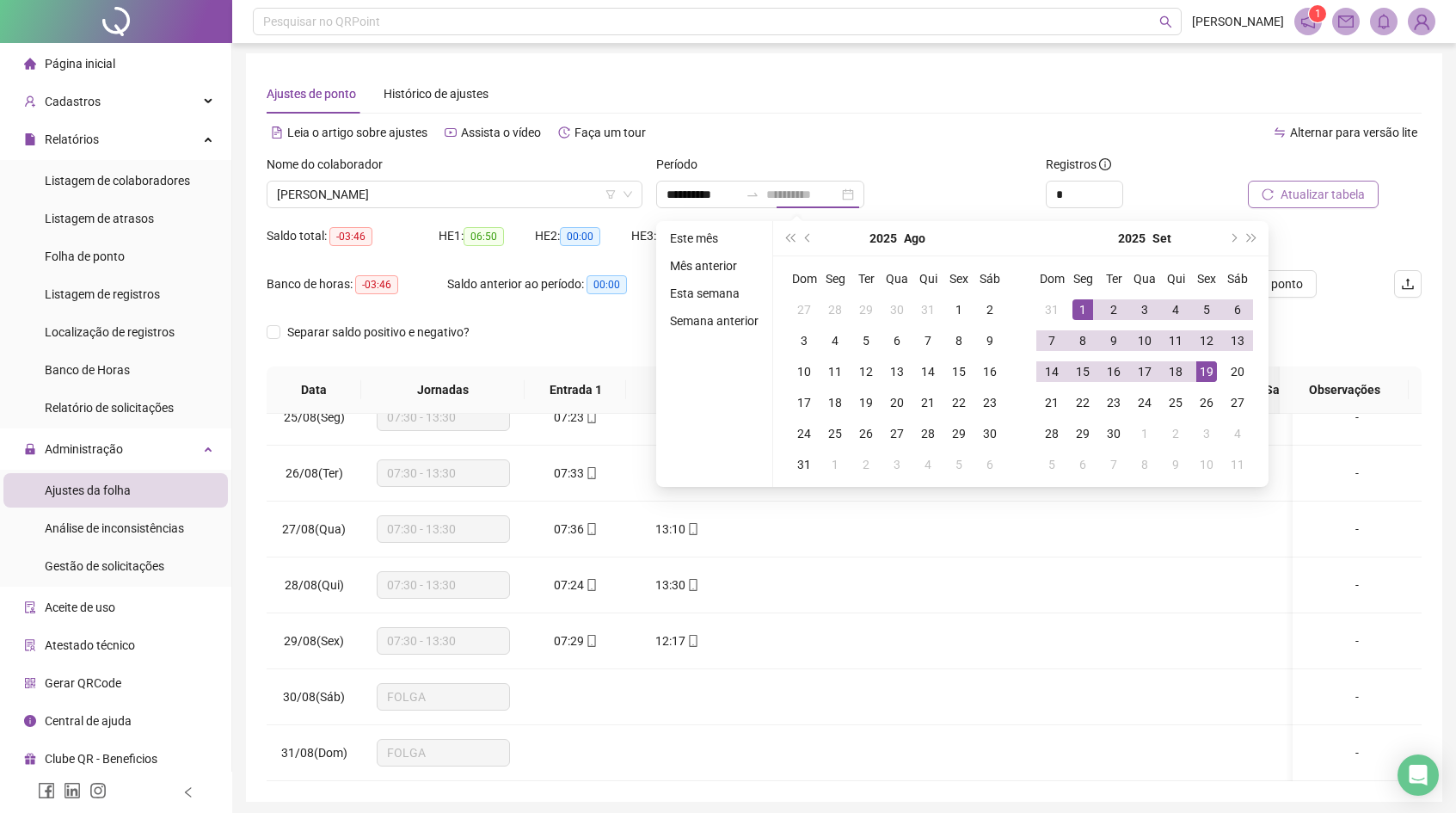
click at [1205, 374] on div "19" at bounding box center [1206, 371] width 21 height 21
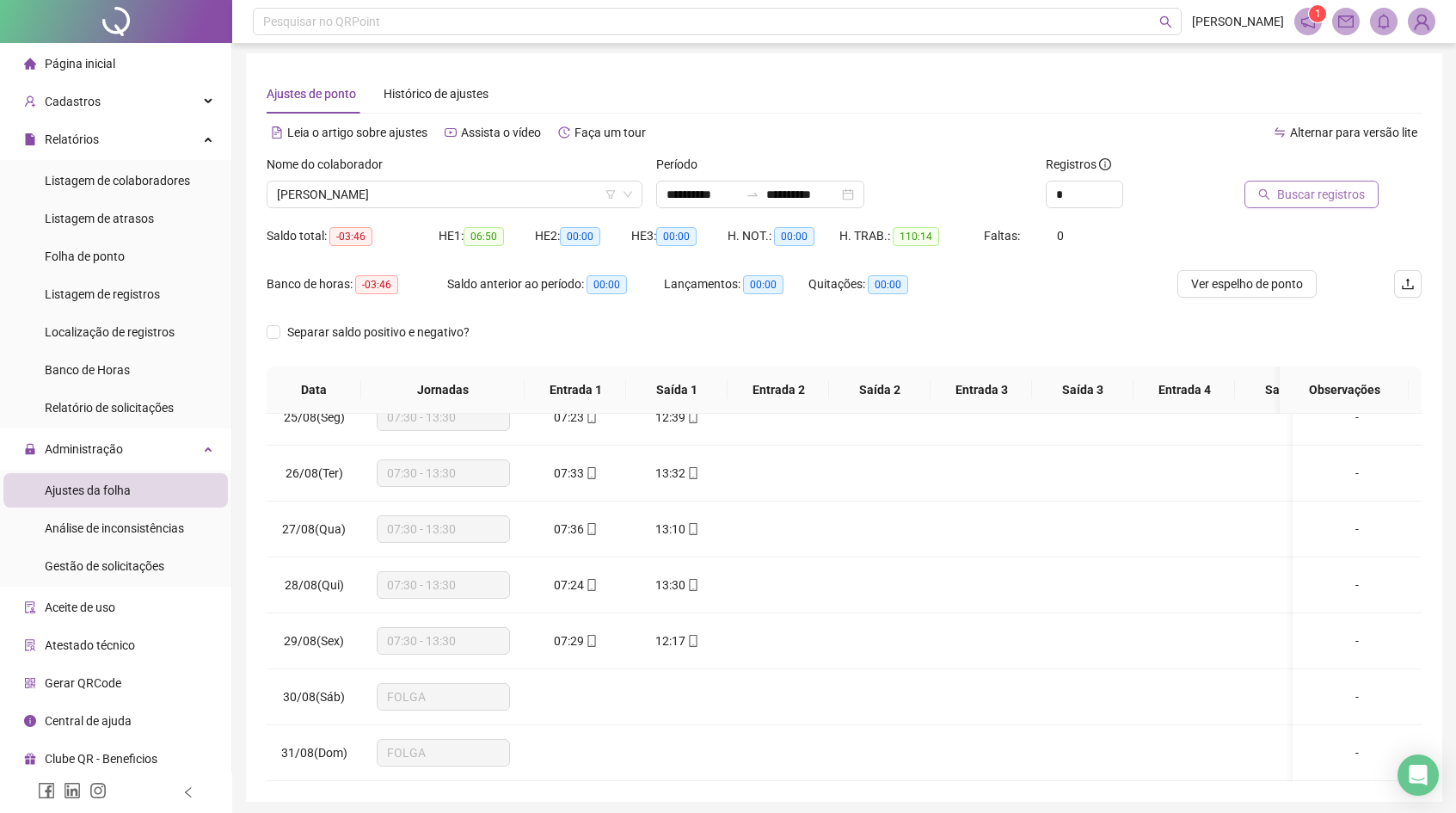
click at [1278, 191] on span "Buscar registros" at bounding box center [1320, 194] width 87 height 19
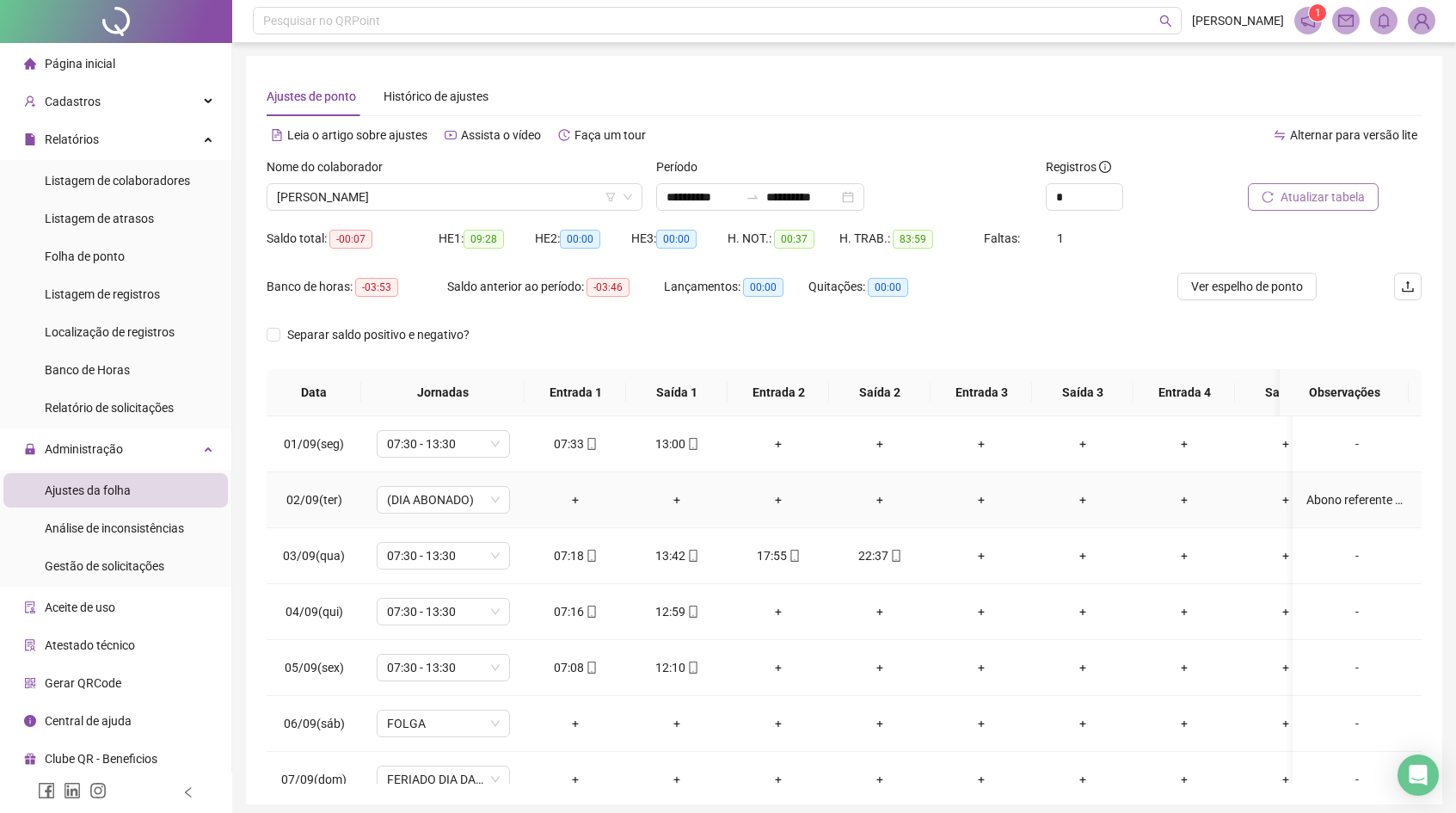
scroll to position [0, 0]
click at [802, 204] on input "**********" at bounding box center [802, 197] width 72 height 19
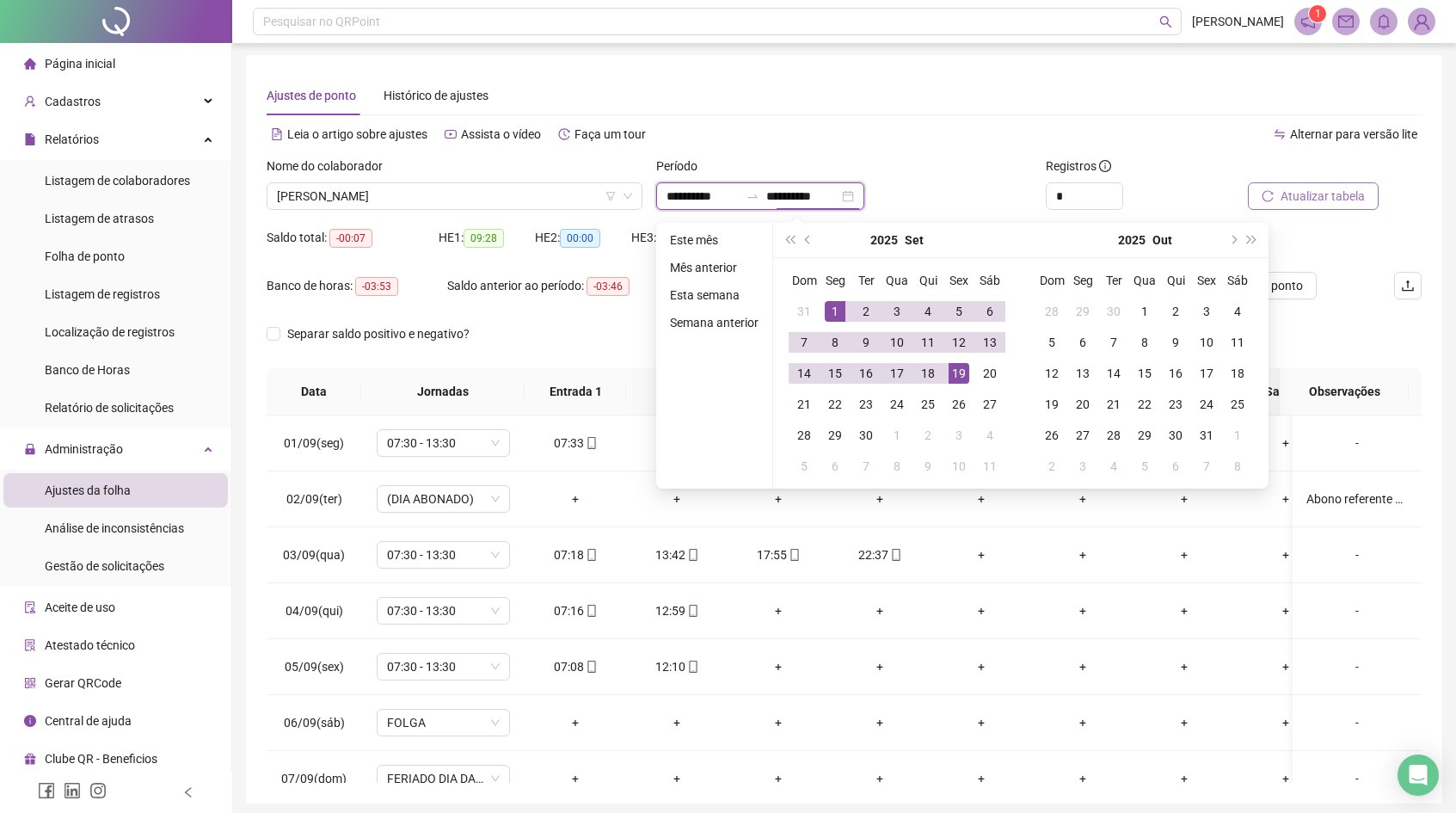
scroll to position [3, 0]
type input "**********"
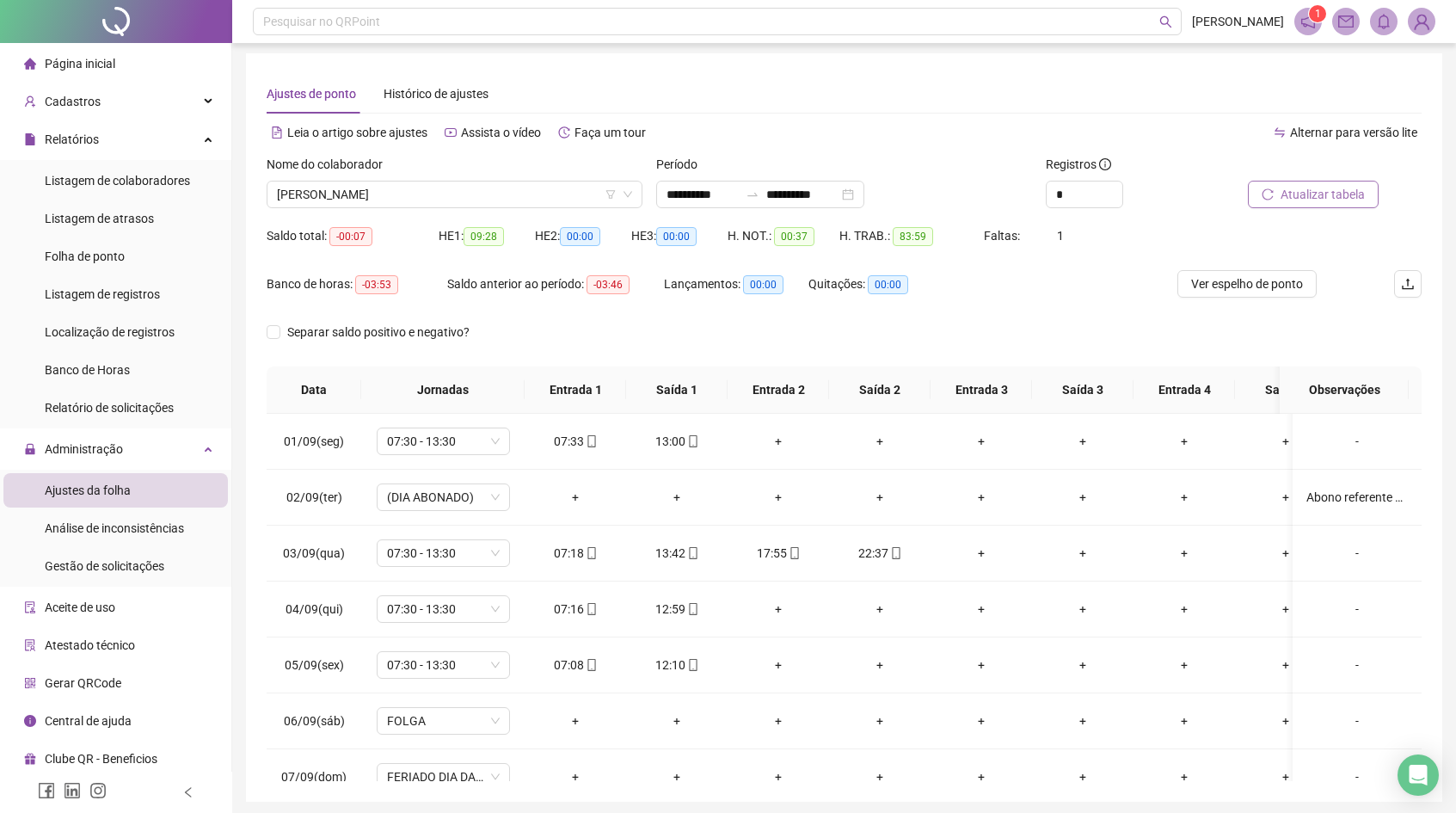
click at [485, 275] on div "Saldo anterior ao período: -03:46" at bounding box center [555, 285] width 217 height 20
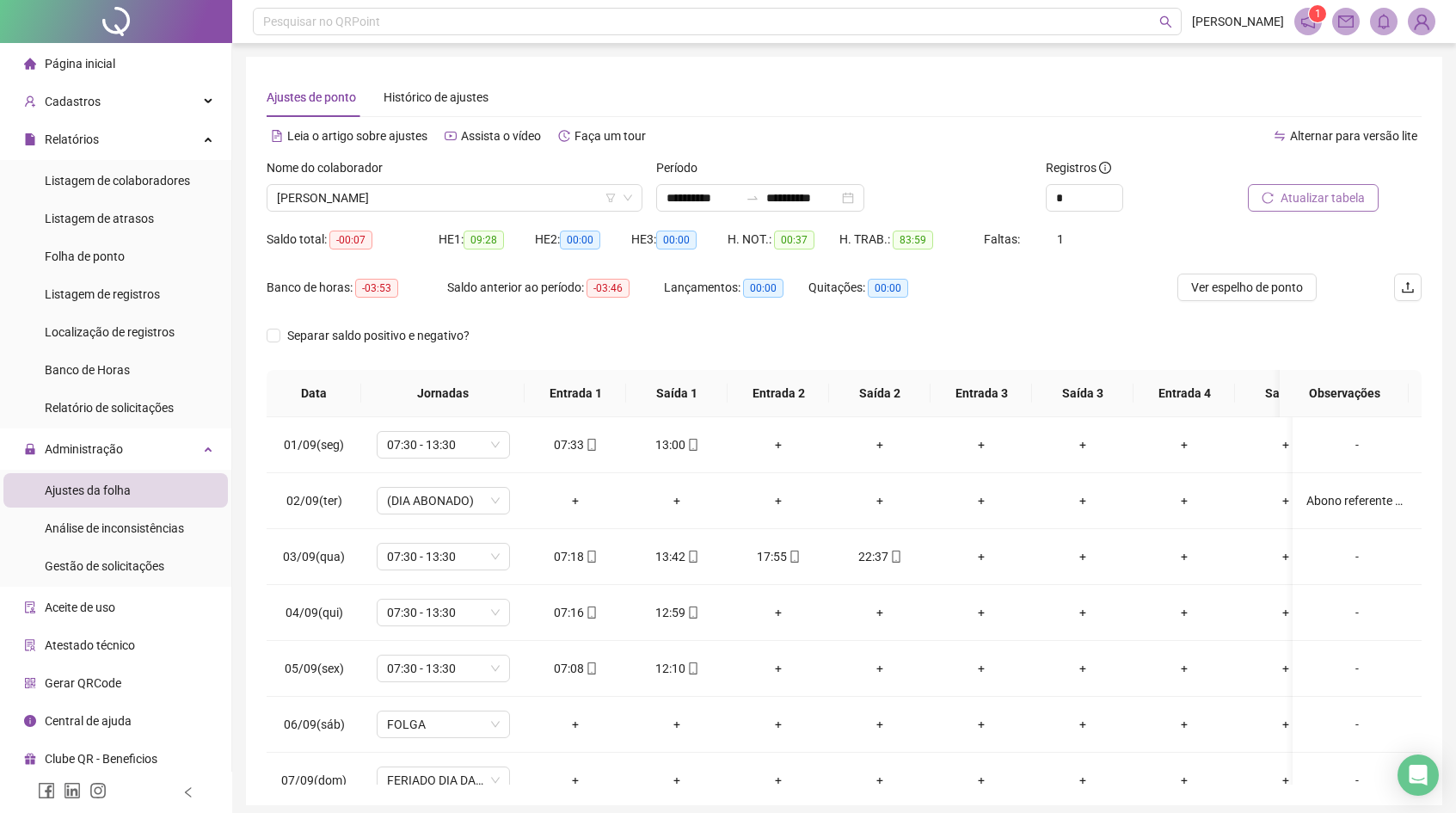
click at [1310, 204] on span "Atualizar tabela" at bounding box center [1322, 197] width 84 height 19
type input "*"
click at [1112, 204] on icon "down" at bounding box center [1113, 203] width 6 height 6
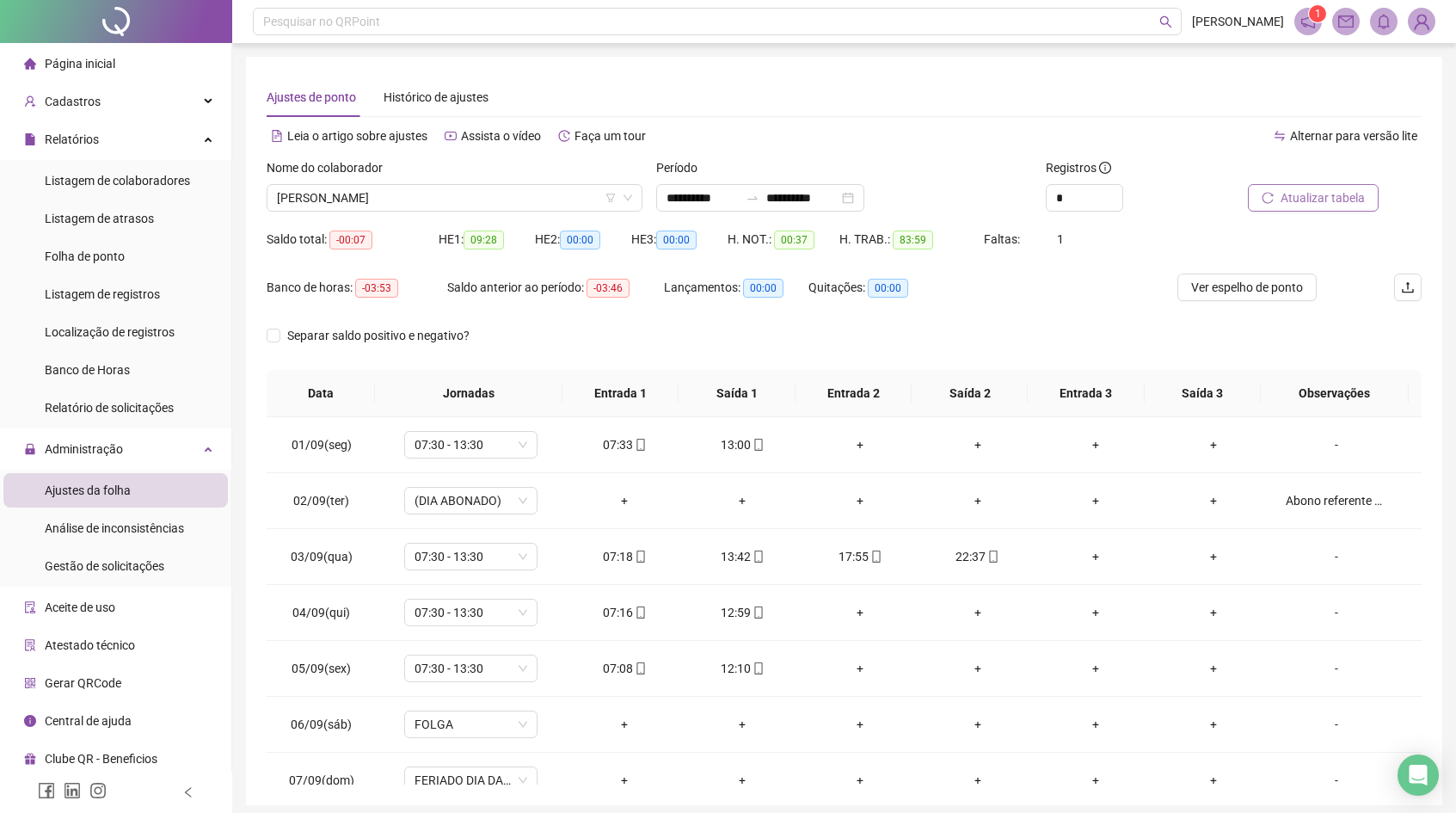
click at [1341, 197] on span "Atualizar tabela" at bounding box center [1322, 197] width 84 height 19
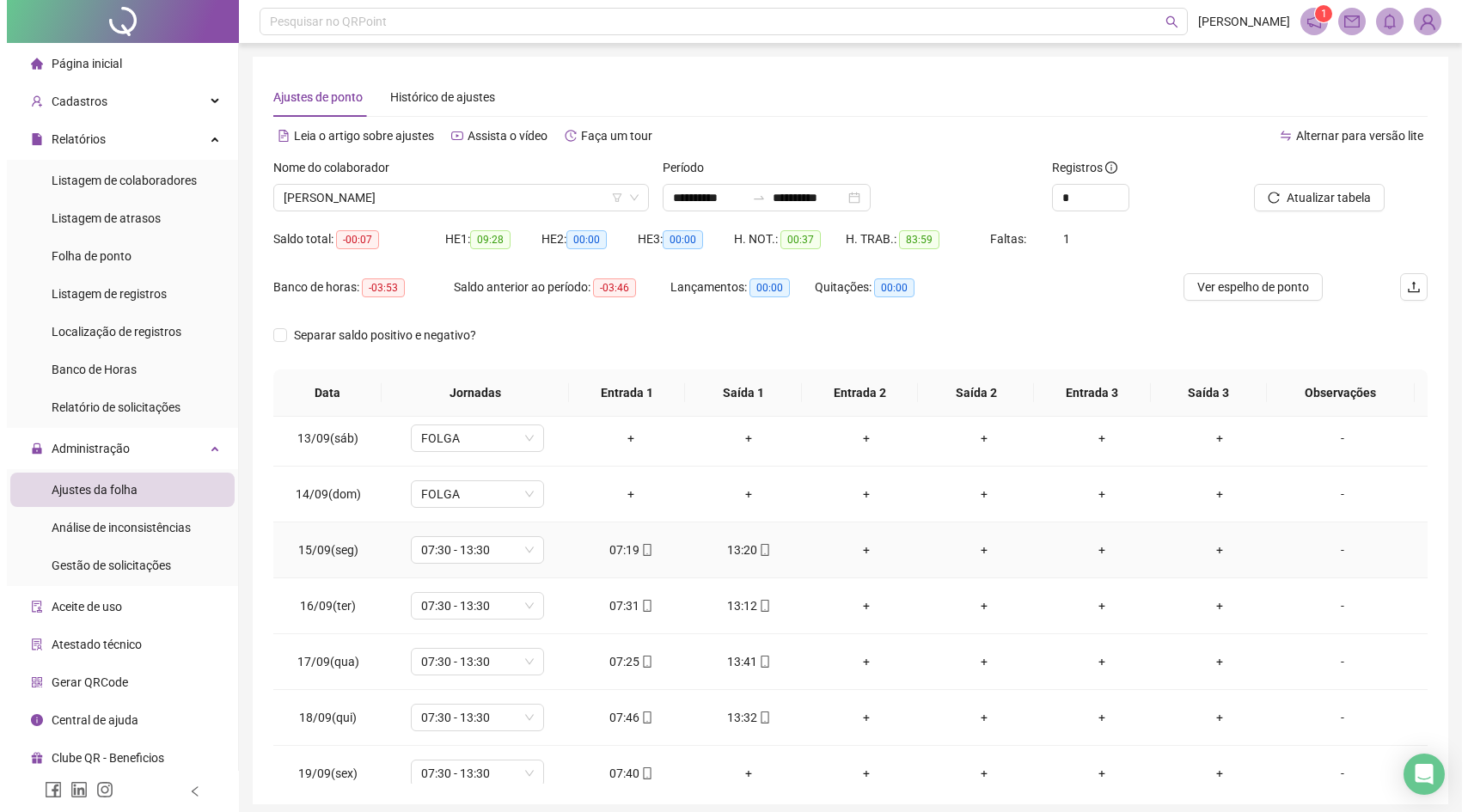
scroll to position [694, 0]
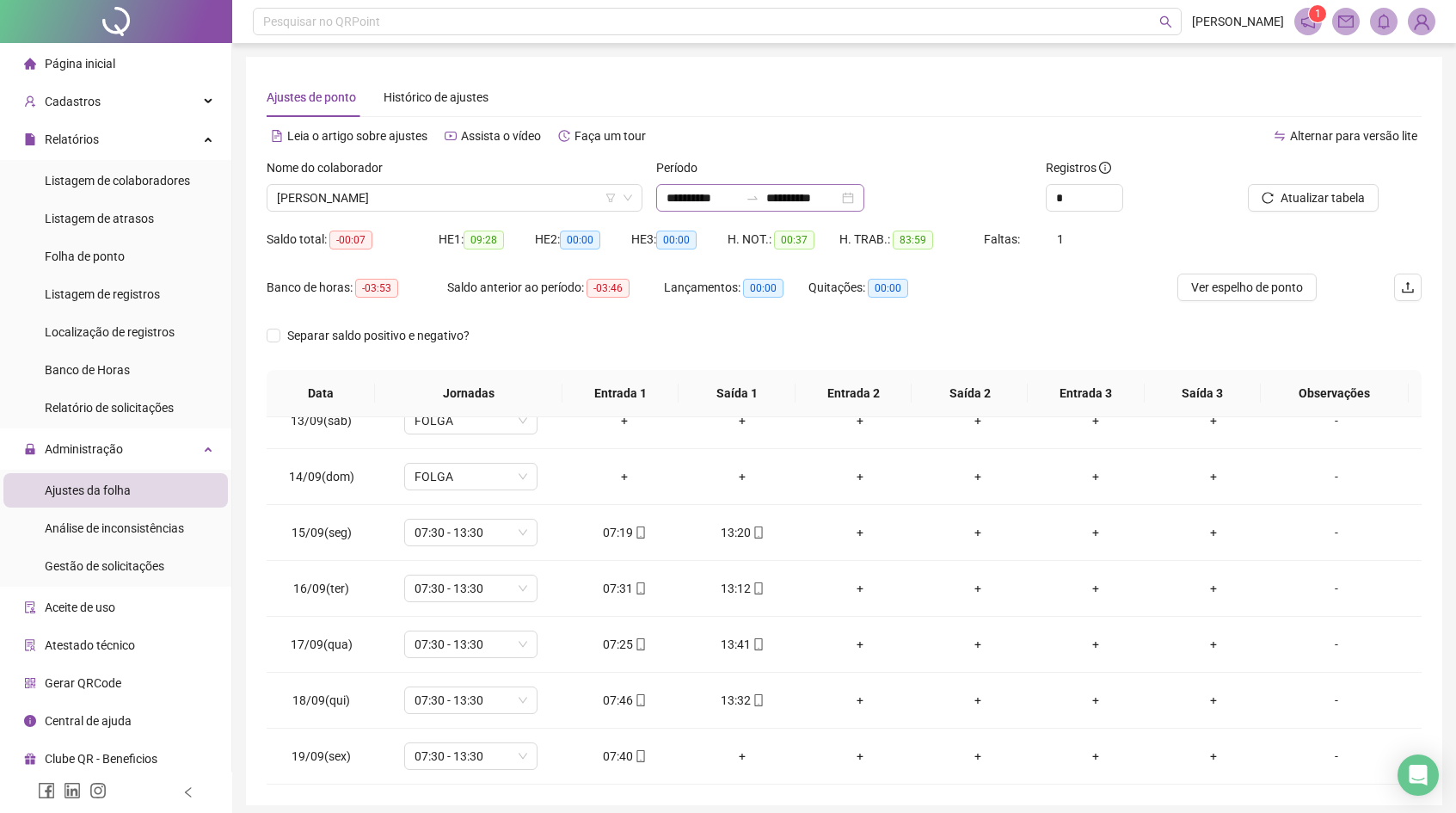
click at [754, 186] on div "**********" at bounding box center [760, 198] width 208 height 28
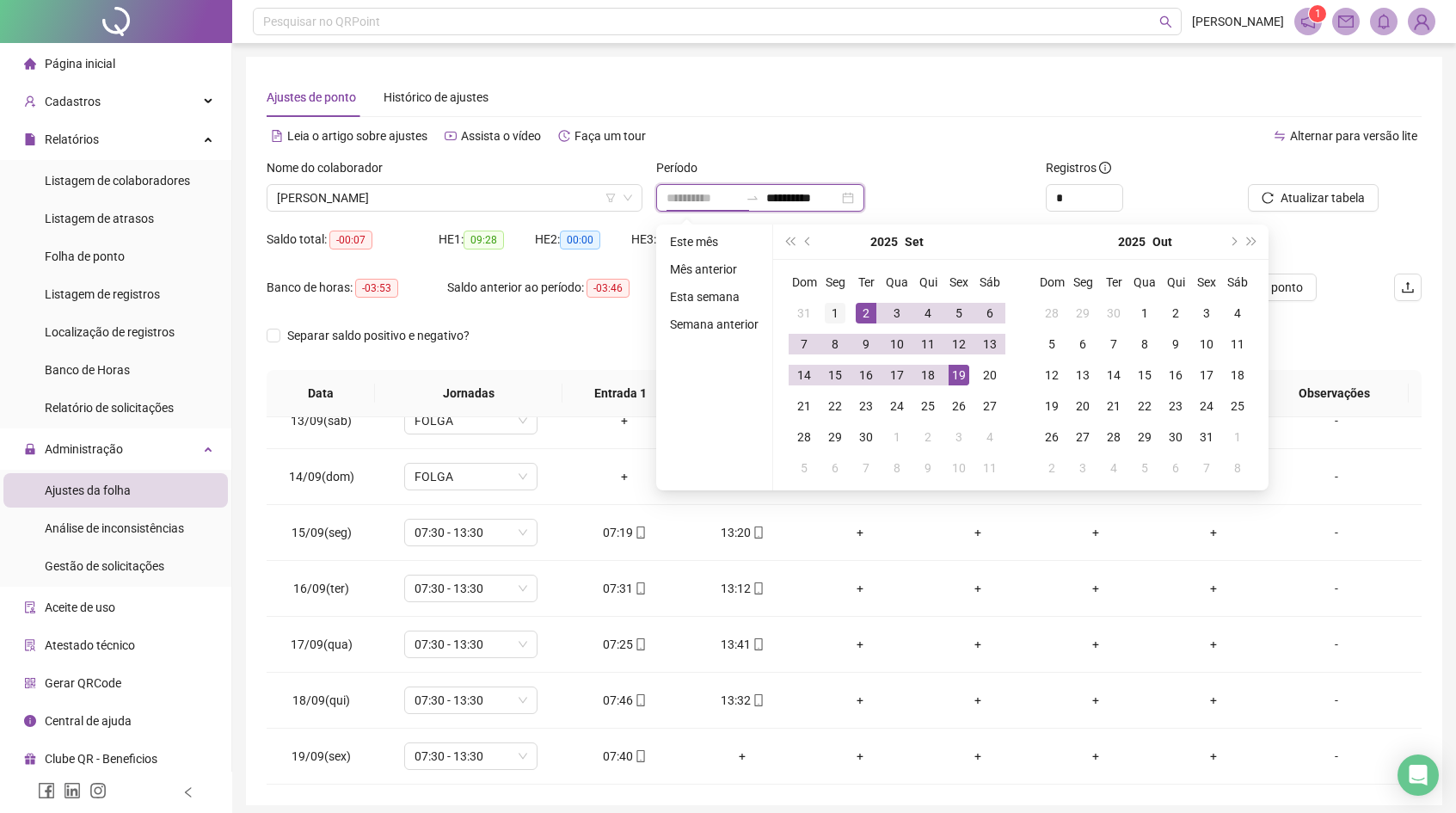
type input "**********"
click at [848, 307] on td "1" at bounding box center [835, 312] width 31 height 31
click at [927, 378] on div "18" at bounding box center [928, 375] width 21 height 21
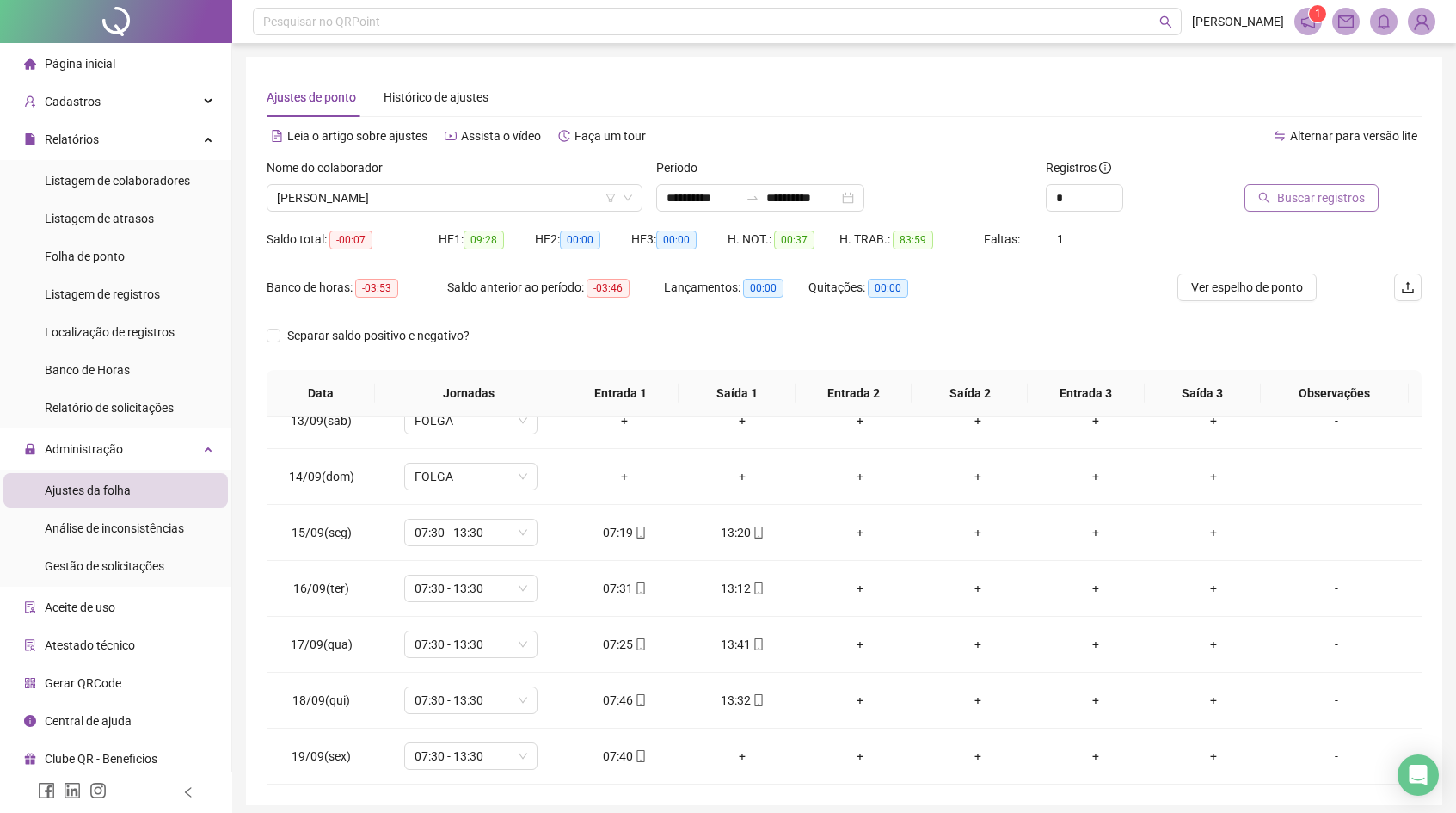
click at [1289, 199] on span "Buscar registros" at bounding box center [1320, 197] width 87 height 19
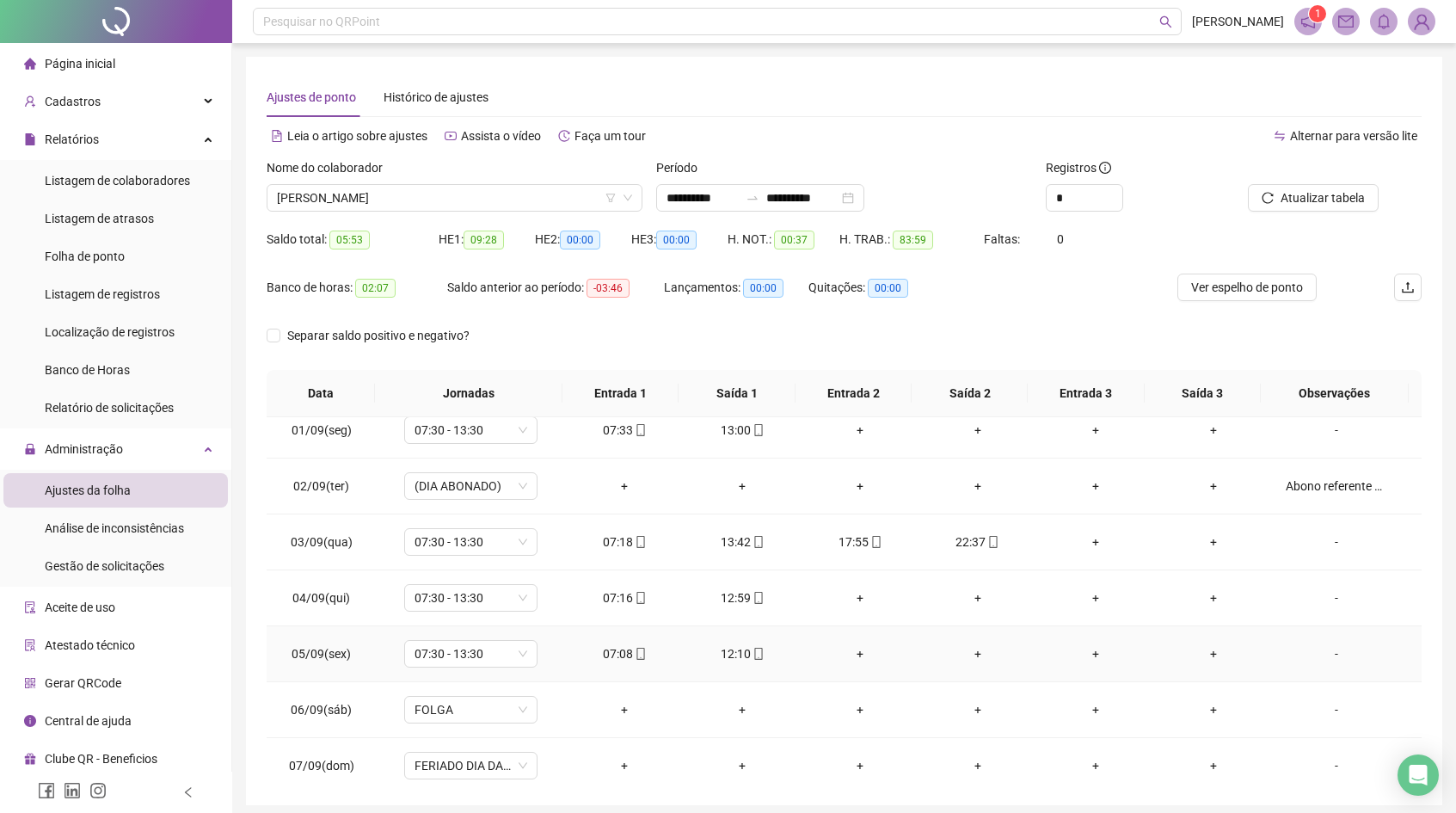
scroll to position [0, 0]
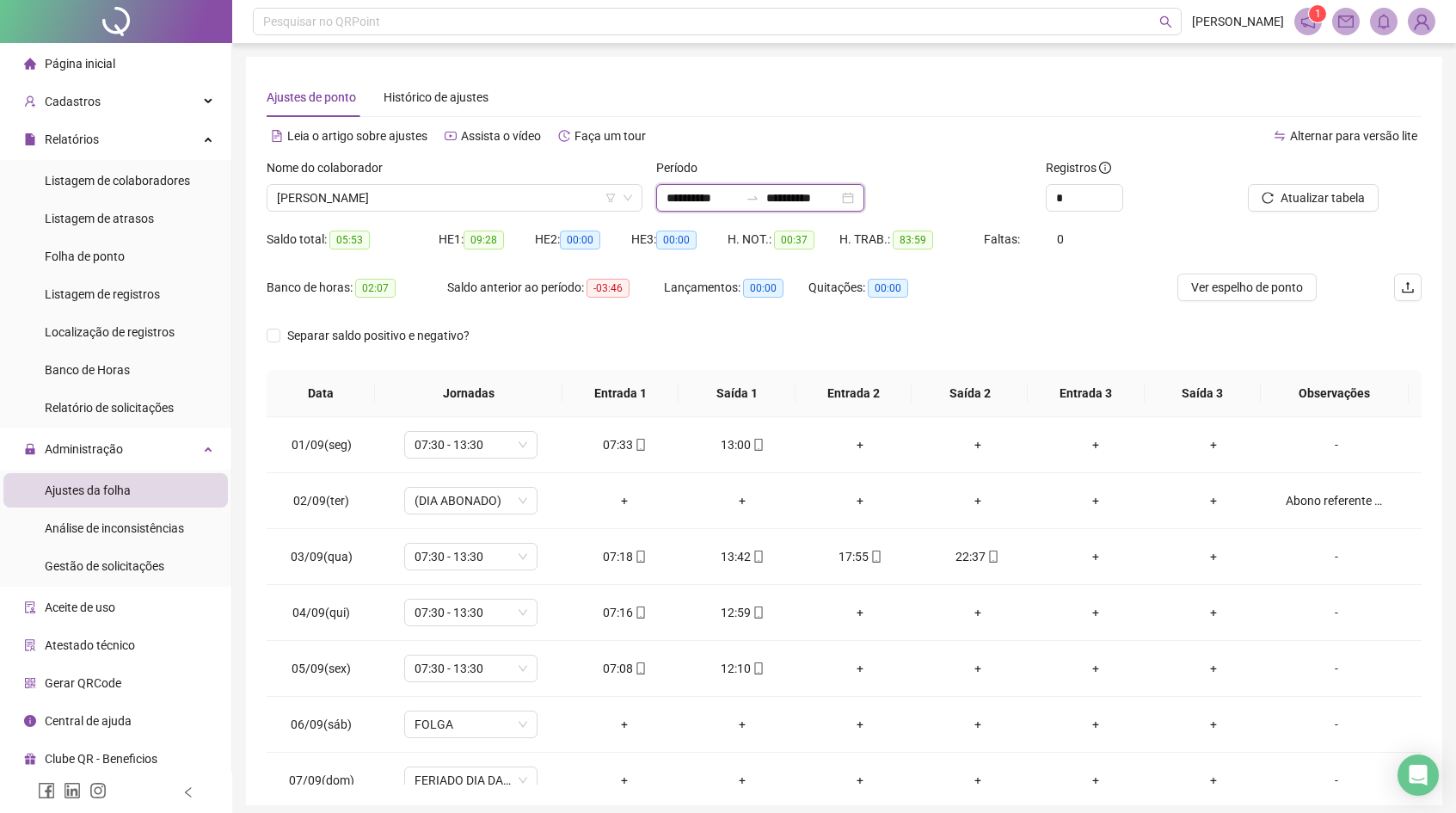
click at [839, 198] on input "**********" at bounding box center [802, 197] width 72 height 19
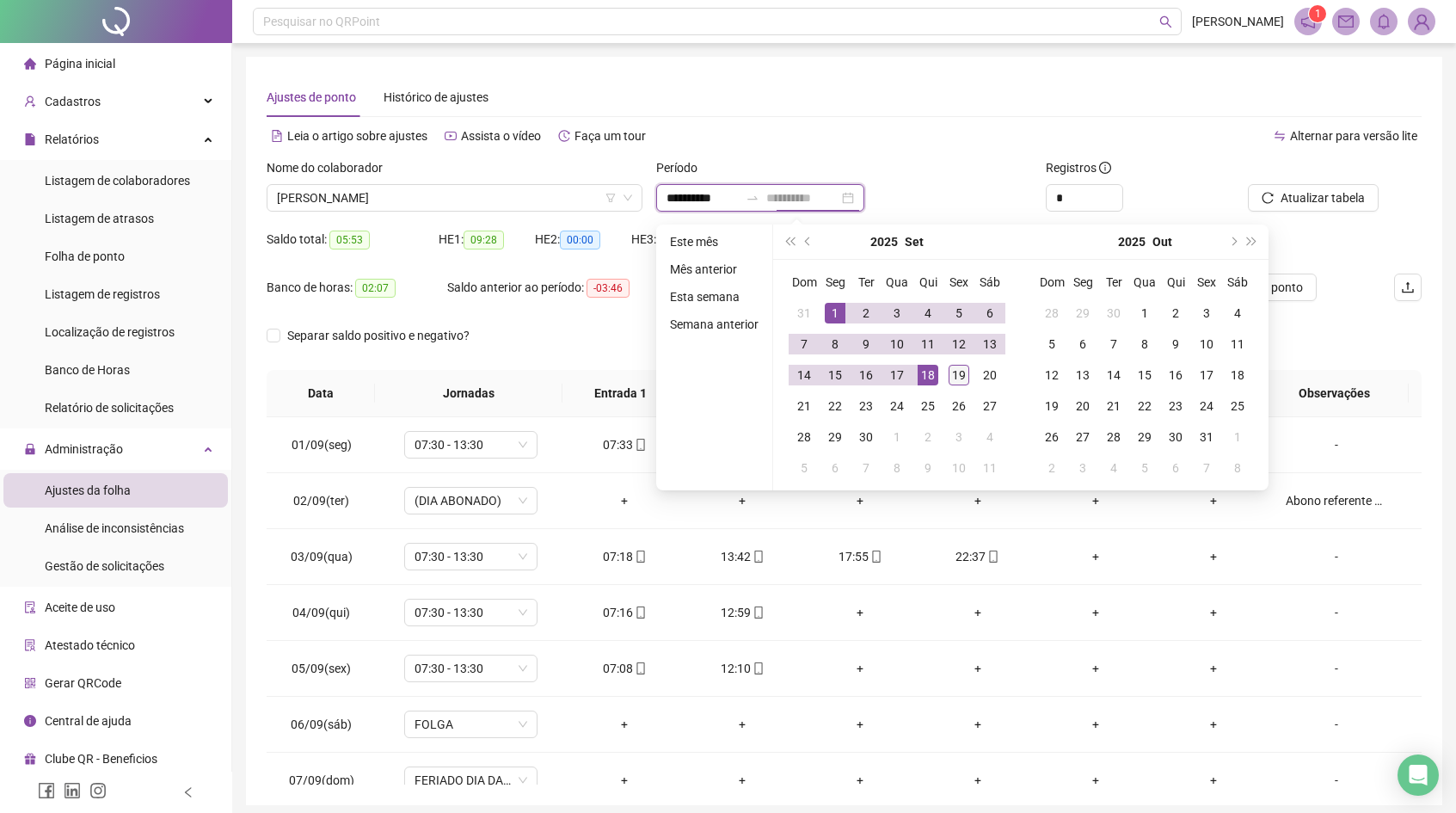
type input "**********"
click at [959, 376] on div "19" at bounding box center [958, 375] width 21 height 21
click at [1302, 187] on button "Buscar registros" at bounding box center [1310, 198] width 134 height 28
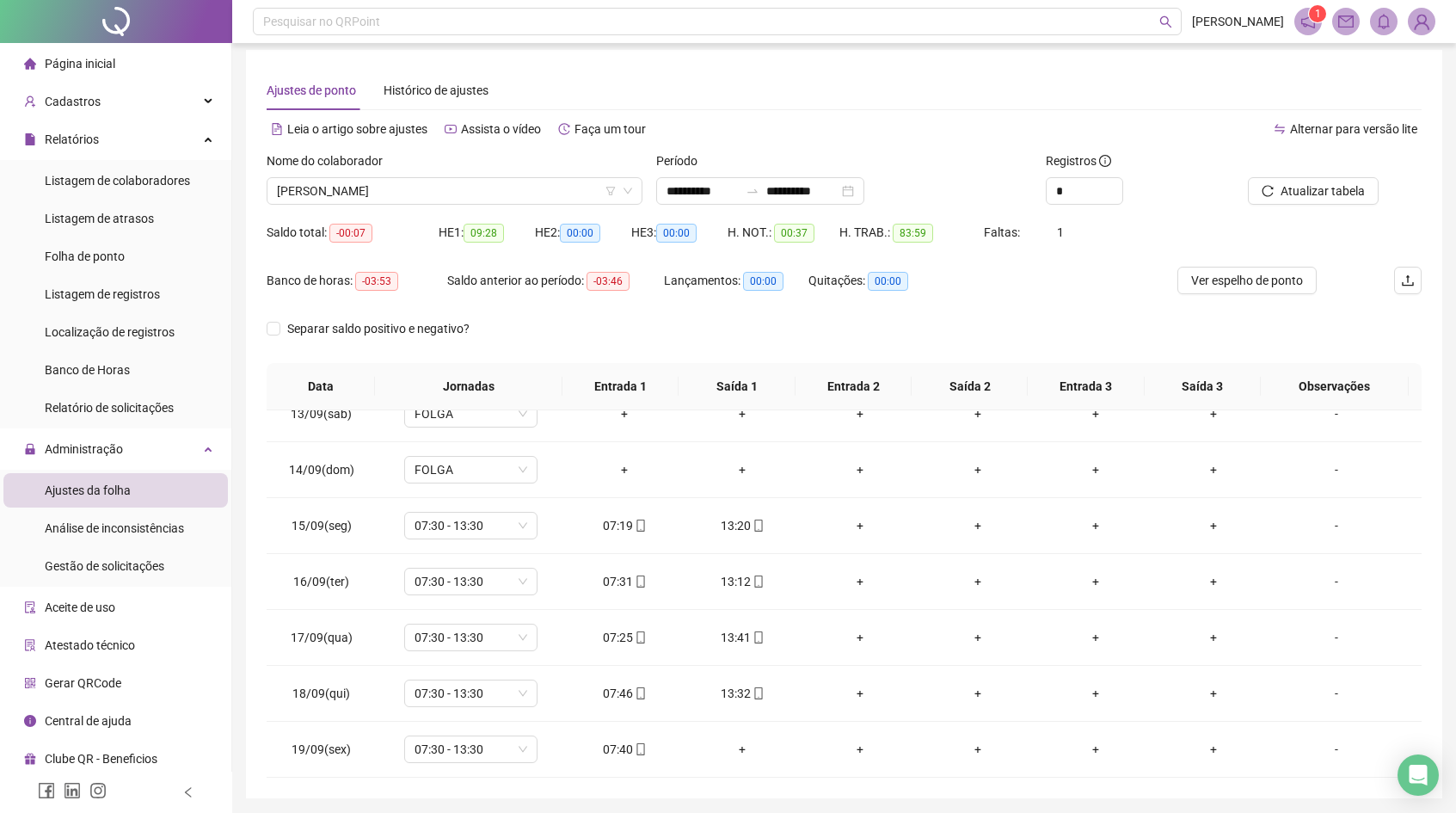
scroll to position [11, 0]
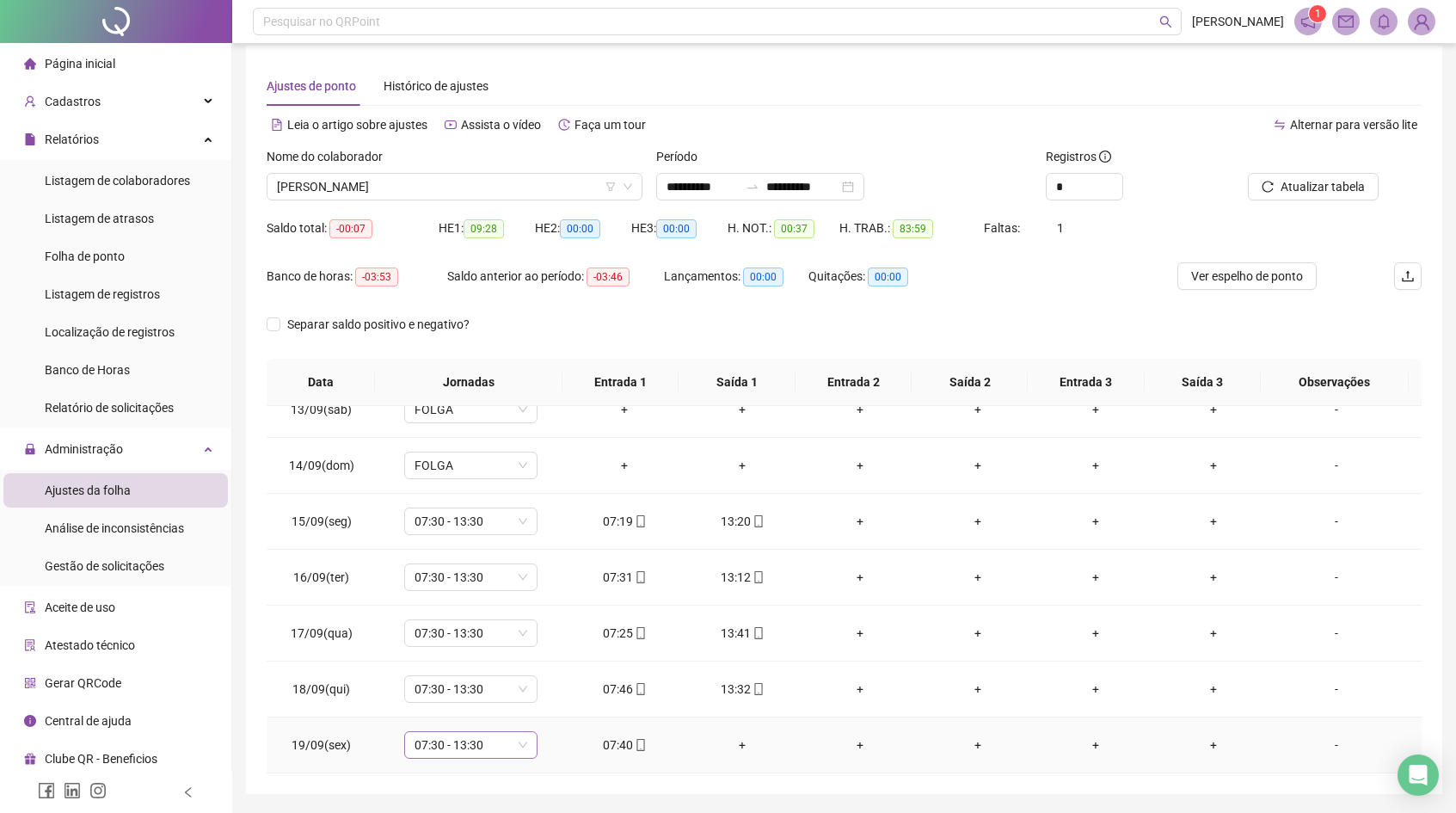
click at [497, 741] on span "07:30 - 13:30" at bounding box center [471, 745] width 113 height 26
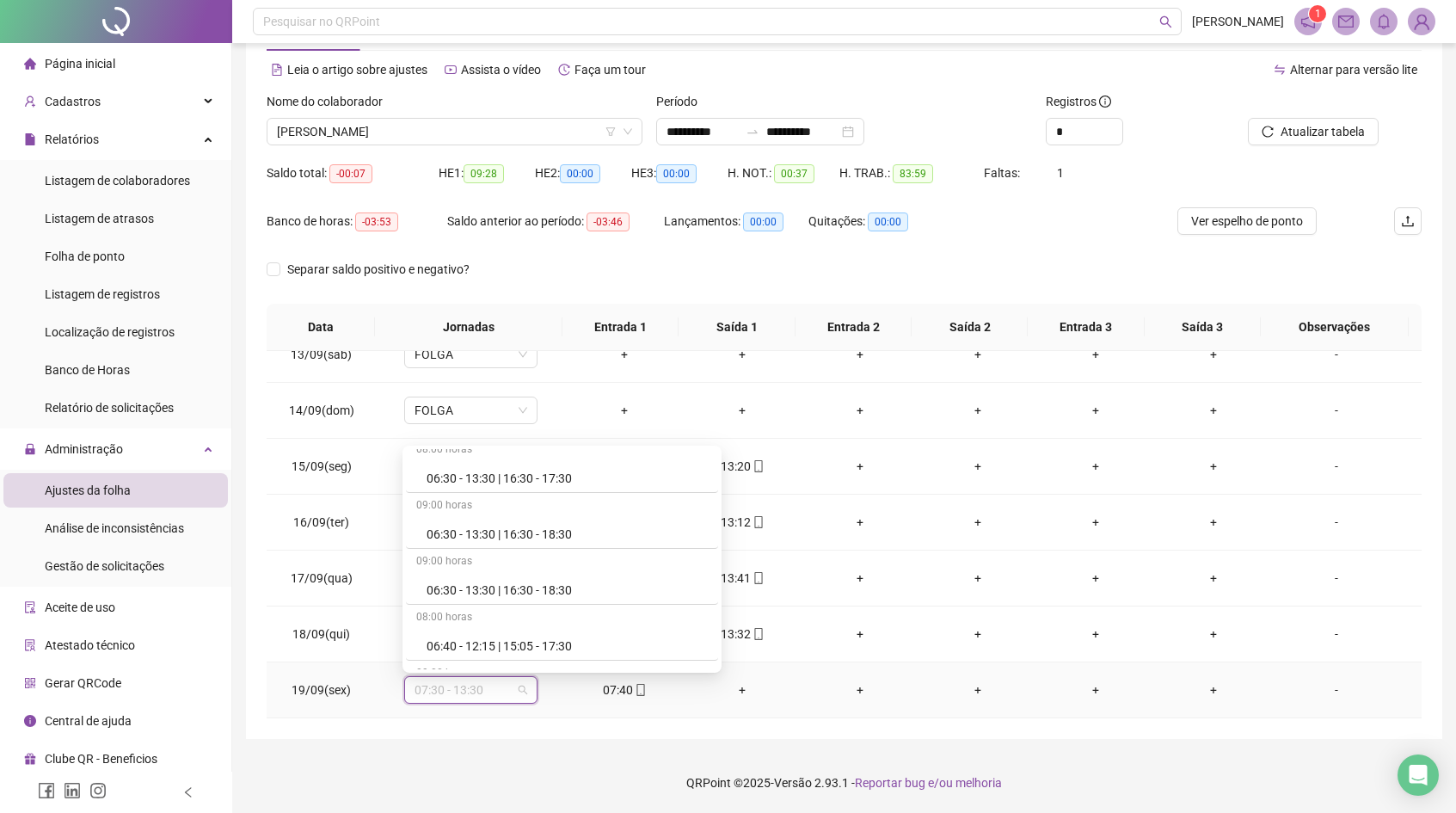
scroll to position [665, 0]
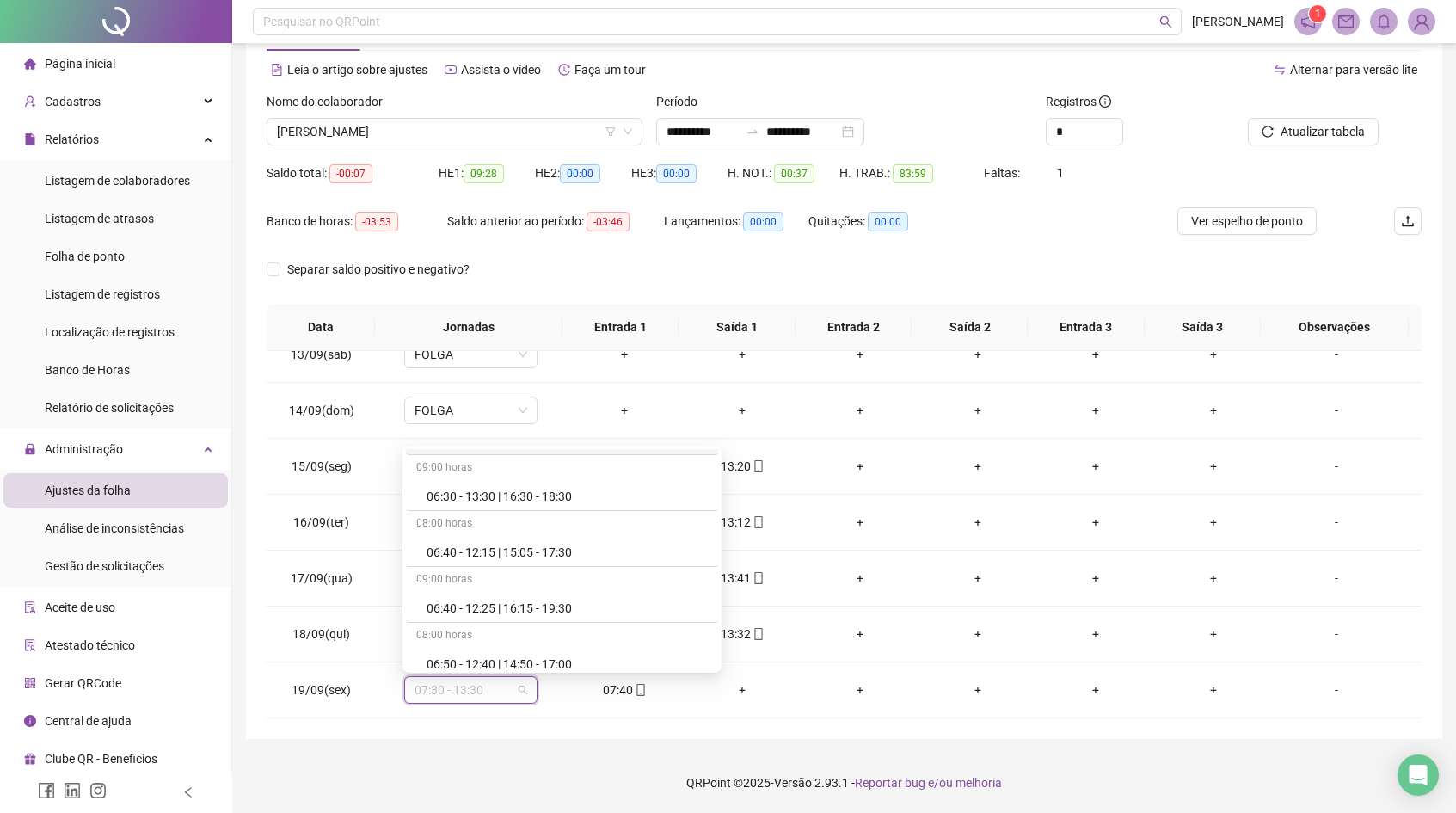
click at [806, 349] on th "Entrada 2" at bounding box center [853, 327] width 116 height 48
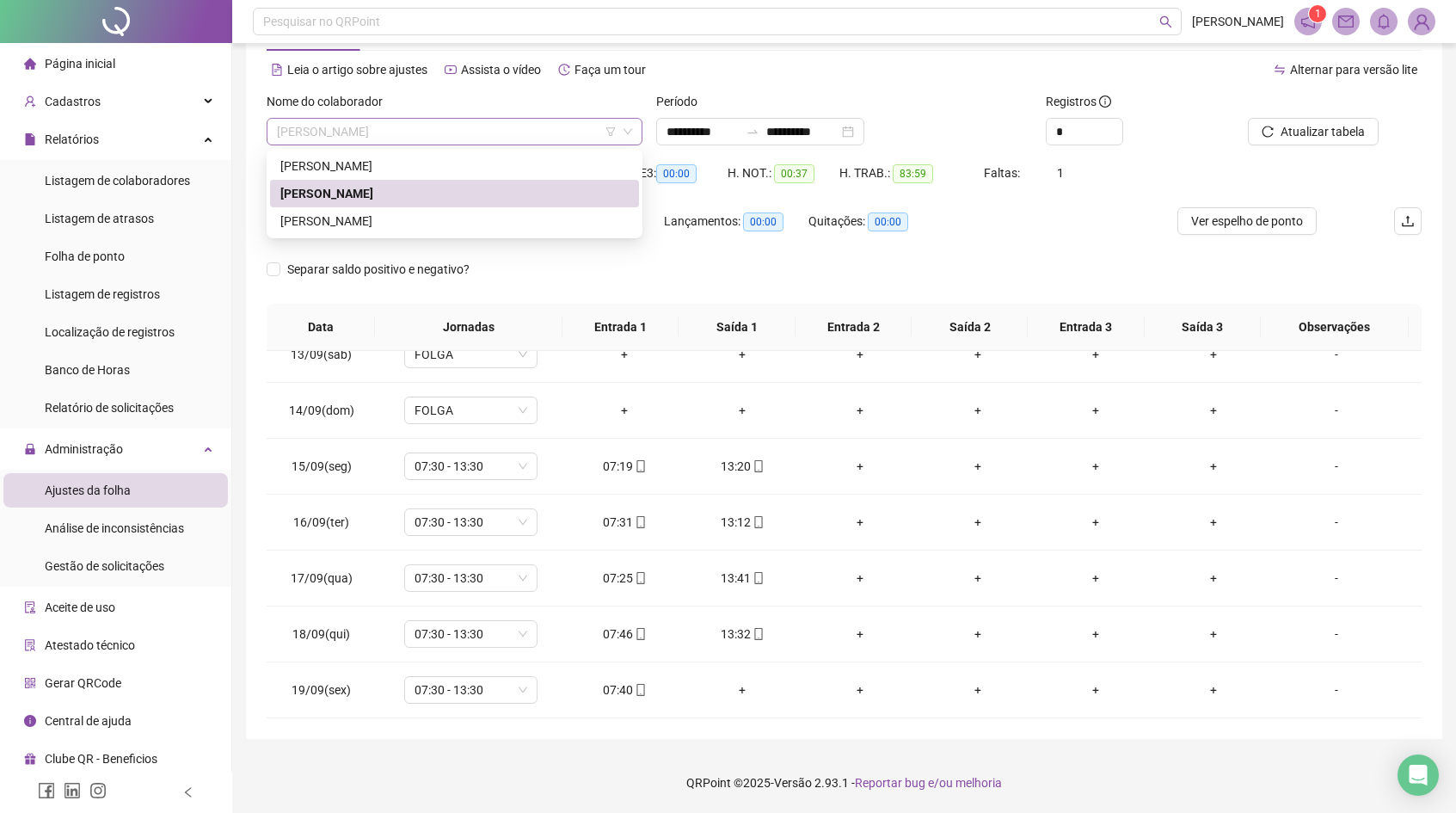
click at [437, 131] on span "[PERSON_NAME]" at bounding box center [454, 132] width 355 height 26
click at [436, 212] on div "[PERSON_NAME]" at bounding box center [454, 220] width 348 height 19
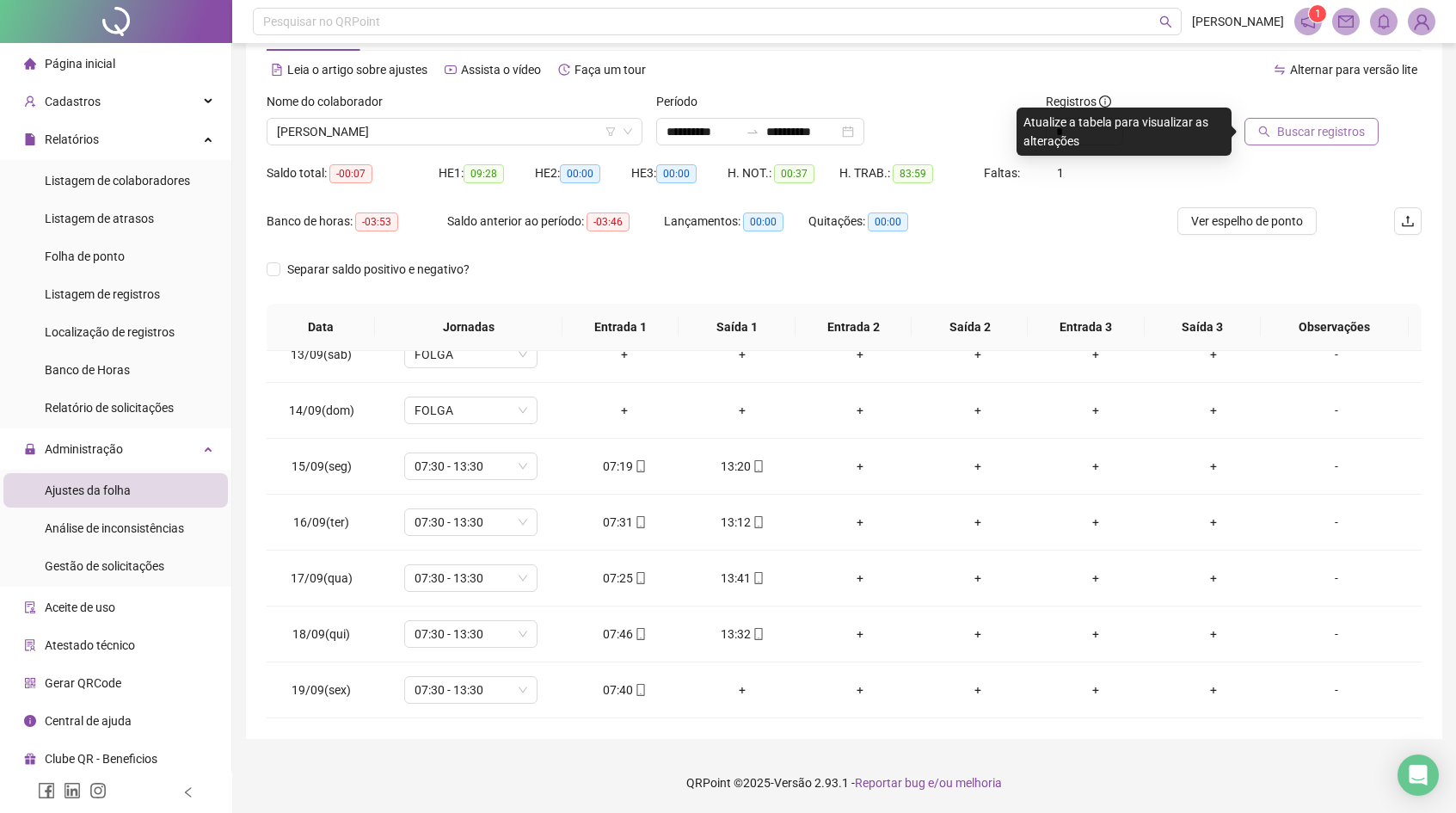
click at [1264, 125] on button "Buscar registros" at bounding box center [1310, 132] width 134 height 28
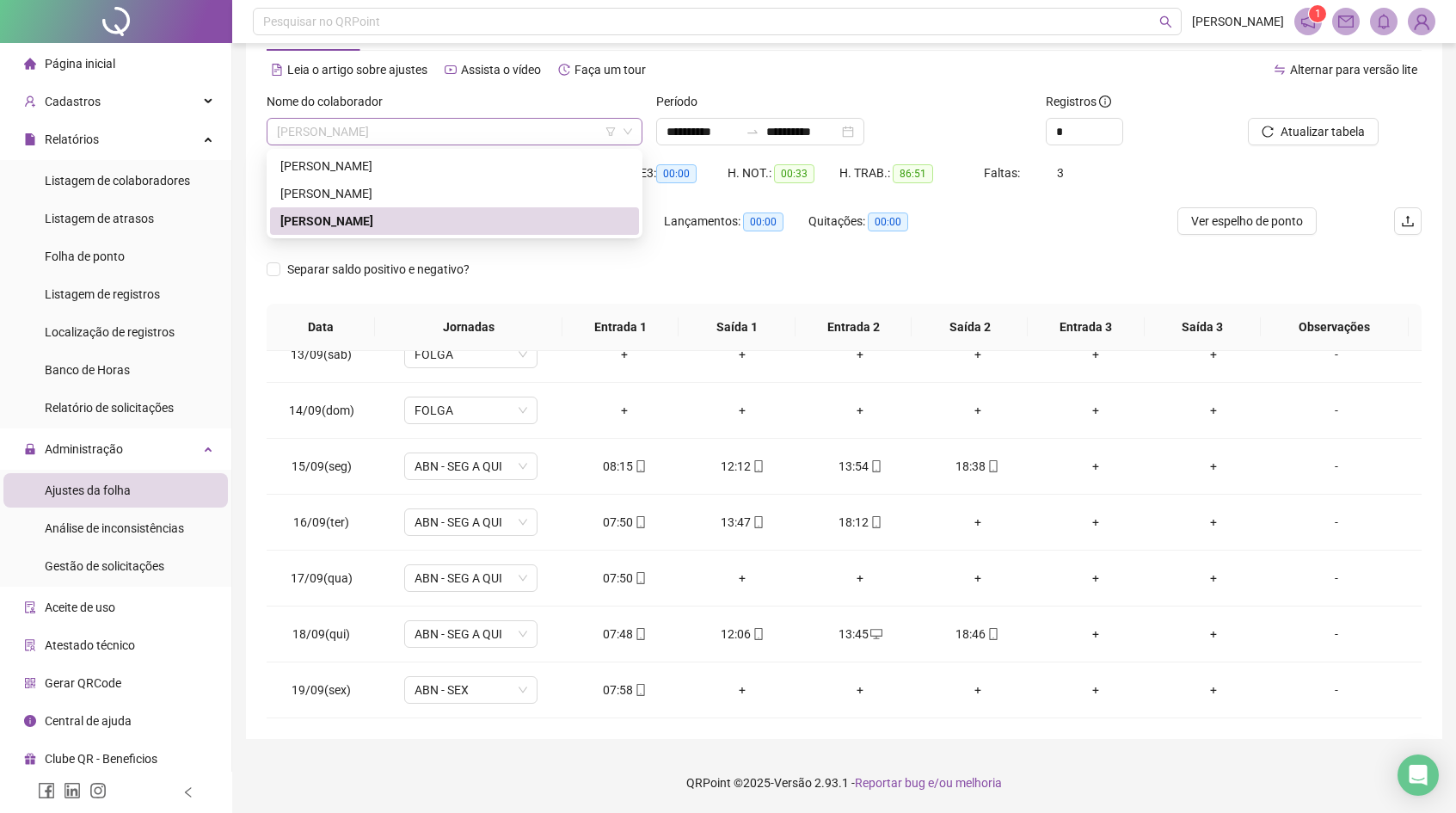
click at [537, 124] on span "[PERSON_NAME]" at bounding box center [454, 132] width 355 height 26
click at [519, 180] on div "[PERSON_NAME]" at bounding box center [454, 193] width 369 height 28
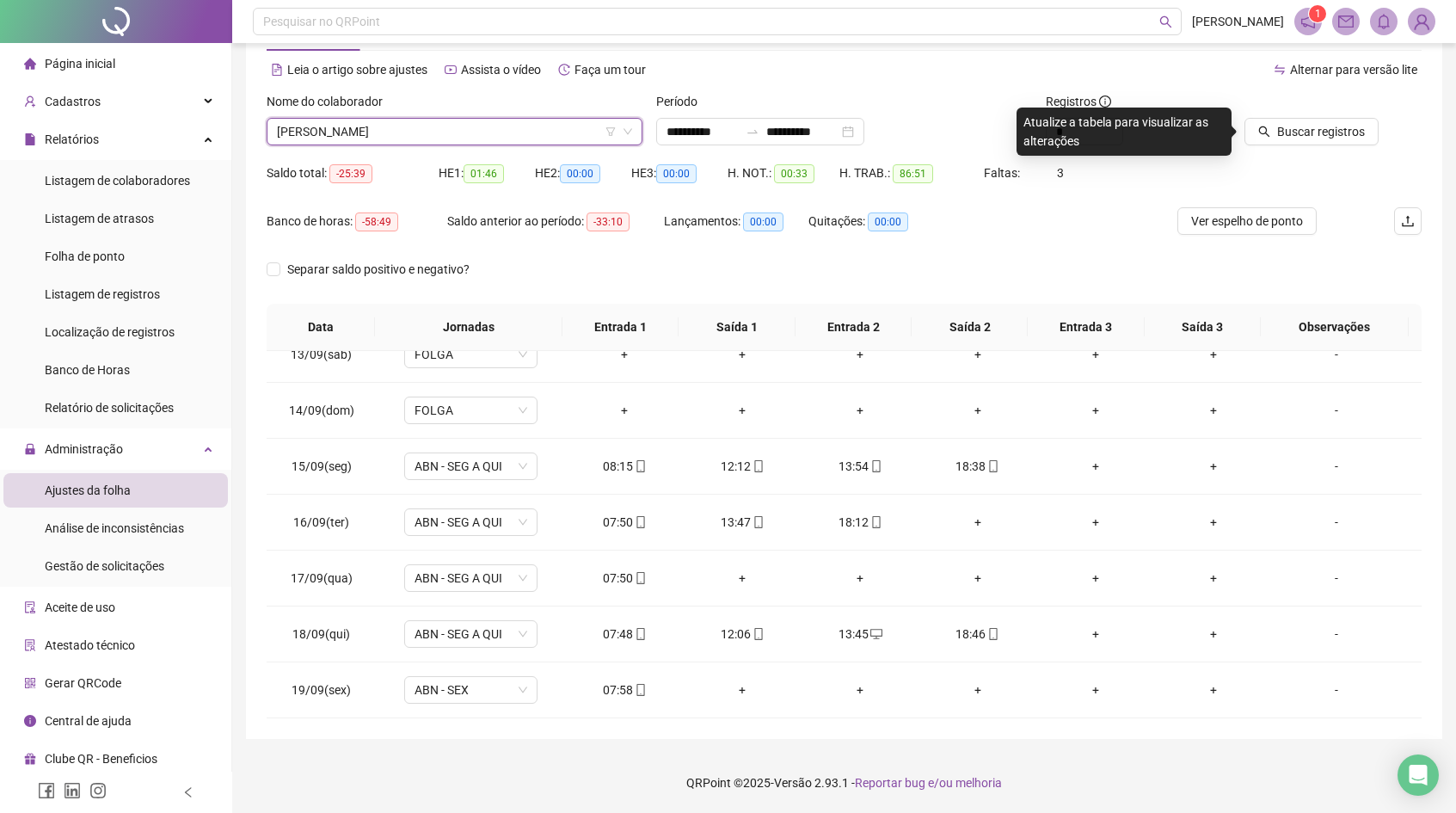
click at [1315, 113] on div at bounding box center [1309, 105] width 139 height 26
drag, startPoint x: 1312, startPoint y: 121, endPoint x: 1303, endPoint y: 122, distance: 9.1
click at [1303, 122] on span "Buscar registros" at bounding box center [1320, 131] width 87 height 19
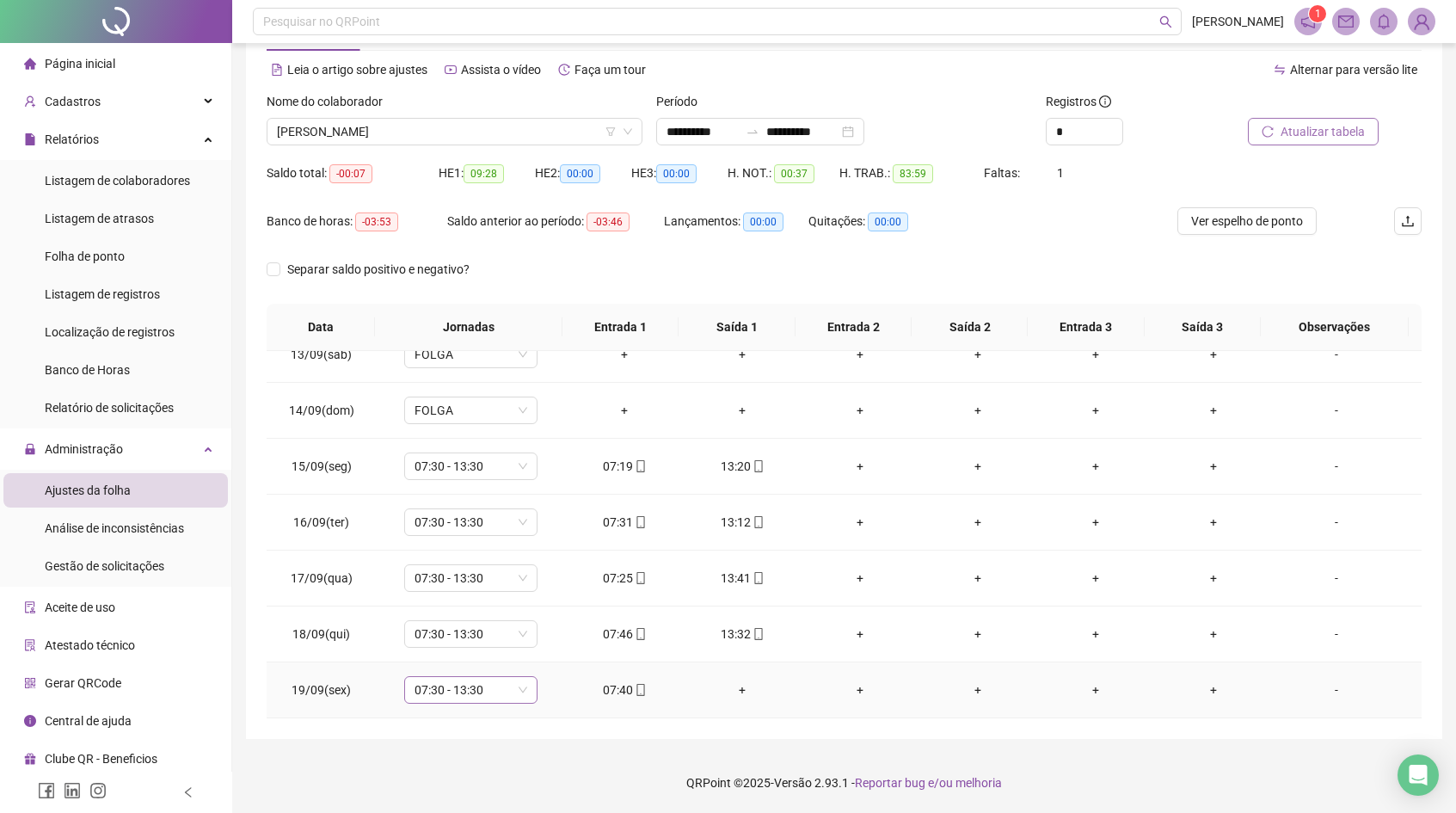
click at [484, 697] on span "07:30 - 13:30" at bounding box center [471, 690] width 113 height 26
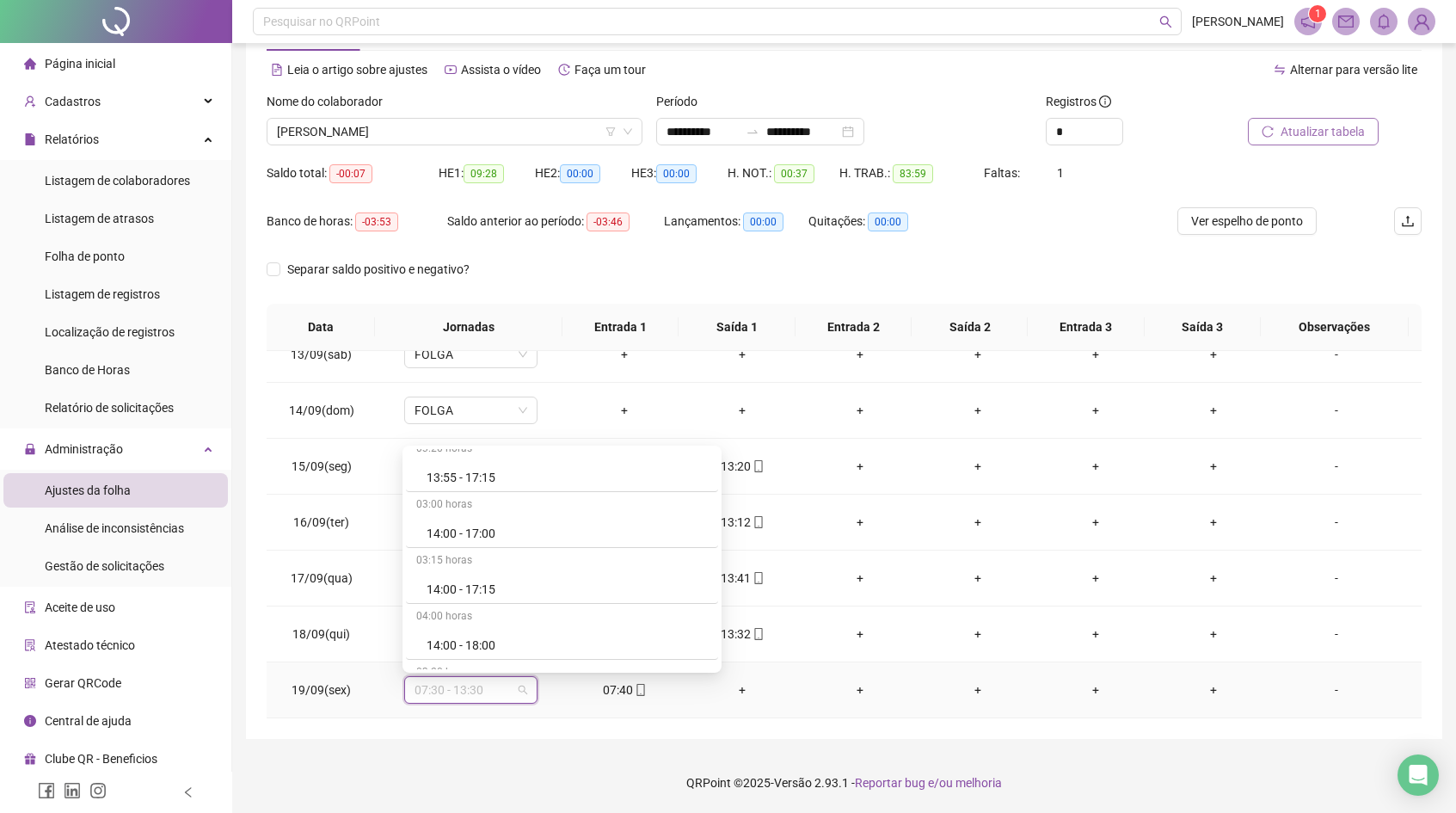
scroll to position [14539, 0]
click at [548, 483] on div "ABN - SEX" at bounding box center [567, 489] width 281 height 19
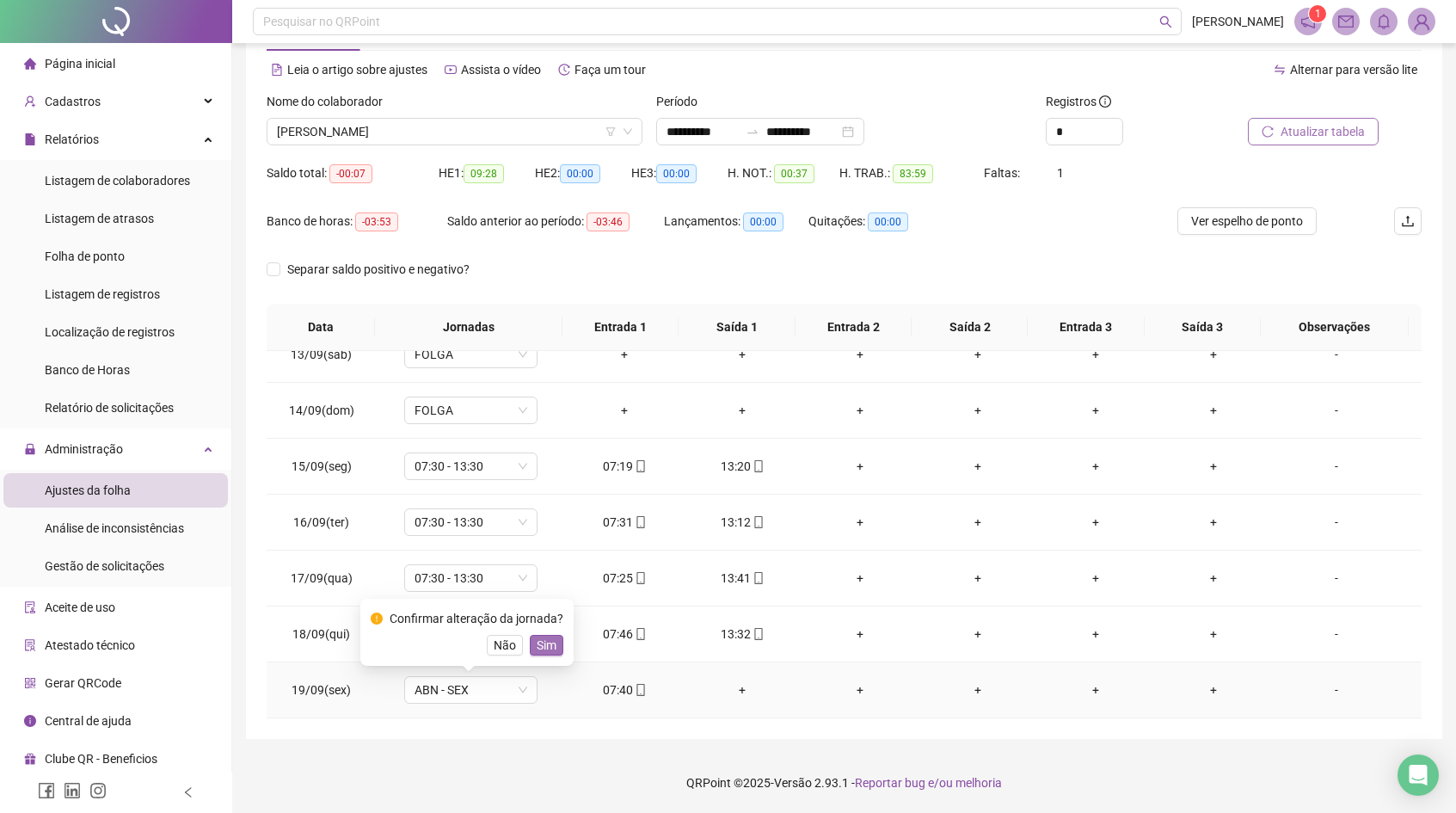
click at [556, 649] on span "Sim" at bounding box center [546, 644] width 20 height 19
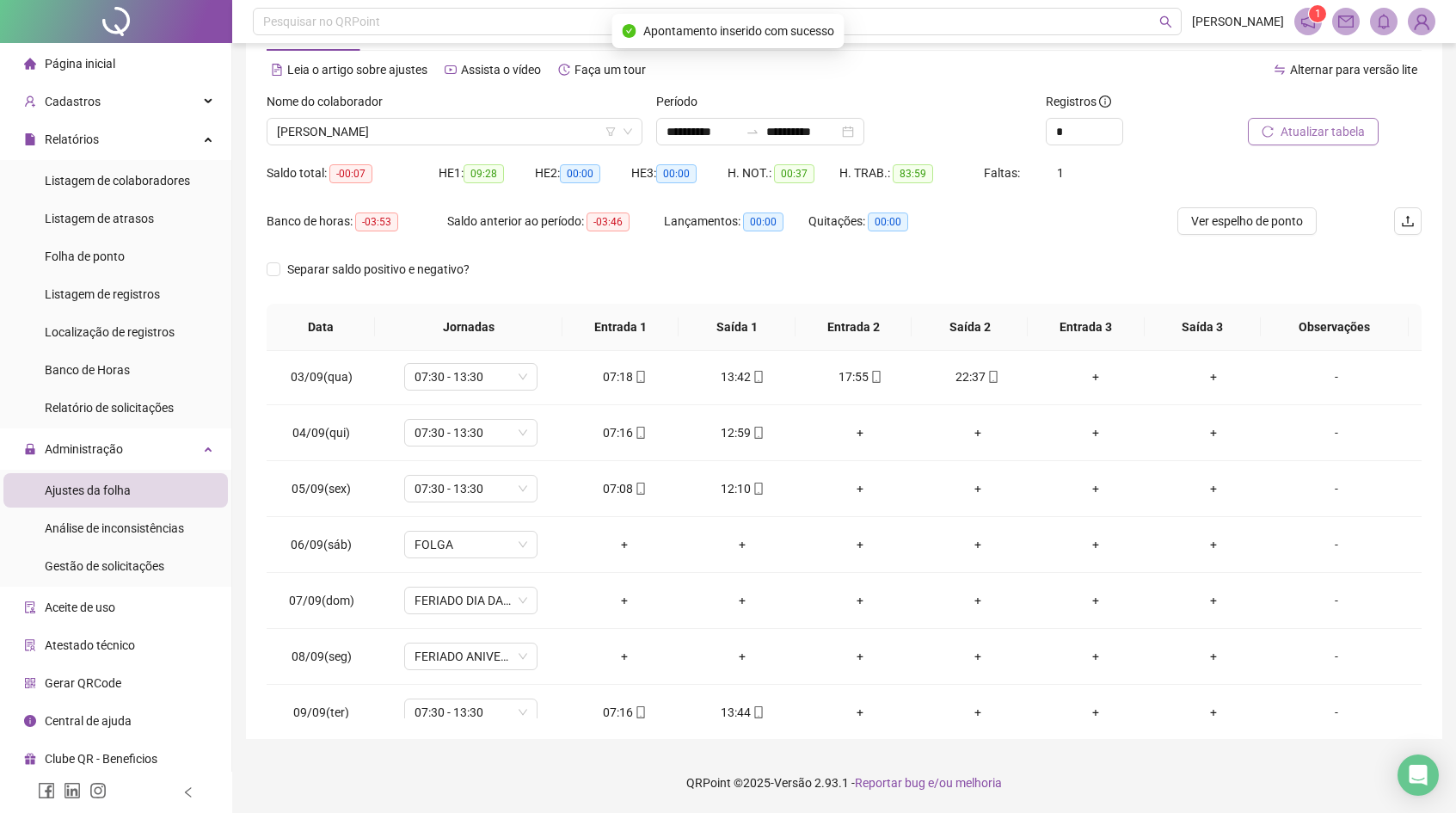
scroll to position [0, 0]
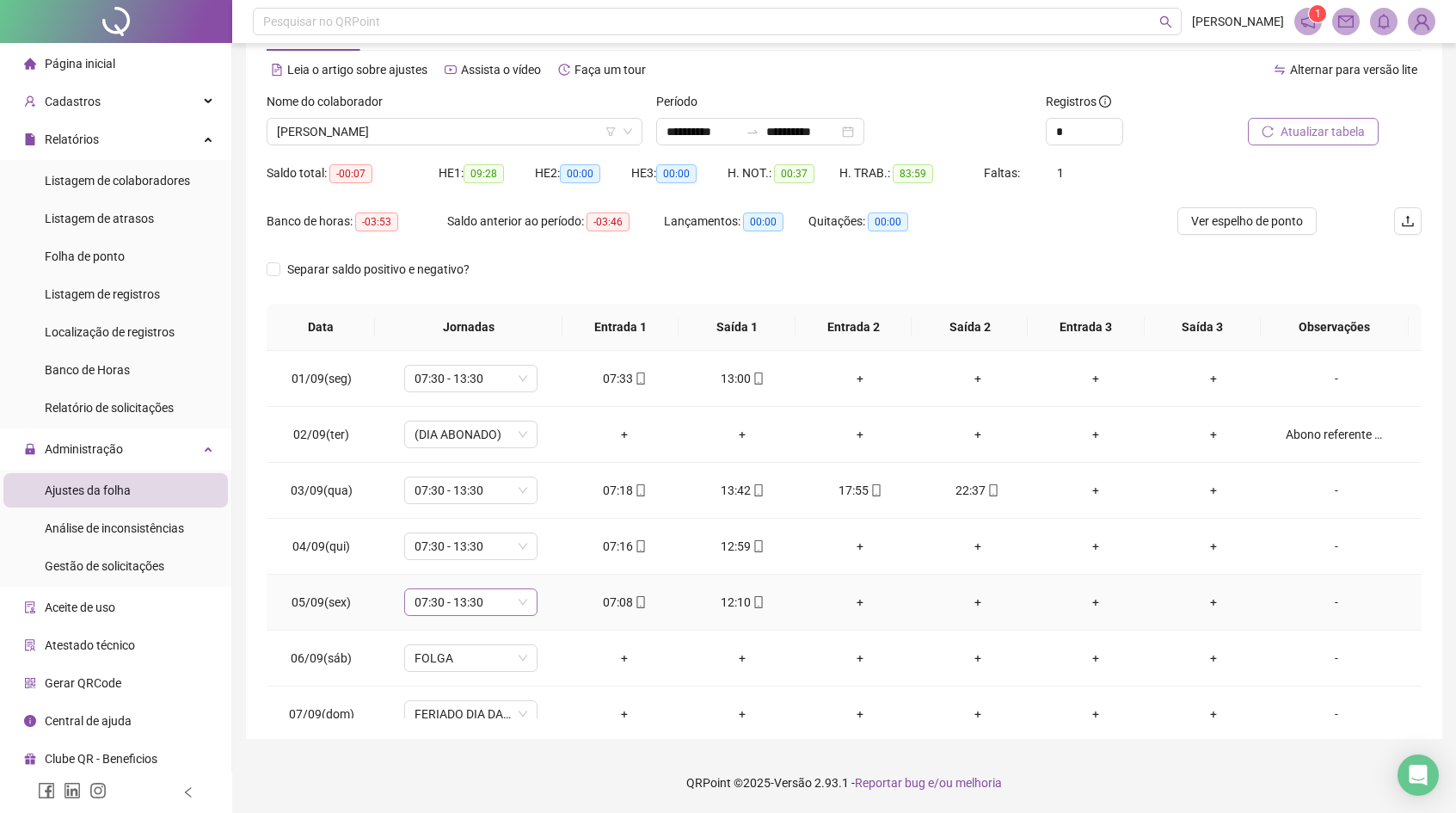
click at [484, 605] on span "07:30 - 13:30" at bounding box center [471, 602] width 113 height 26
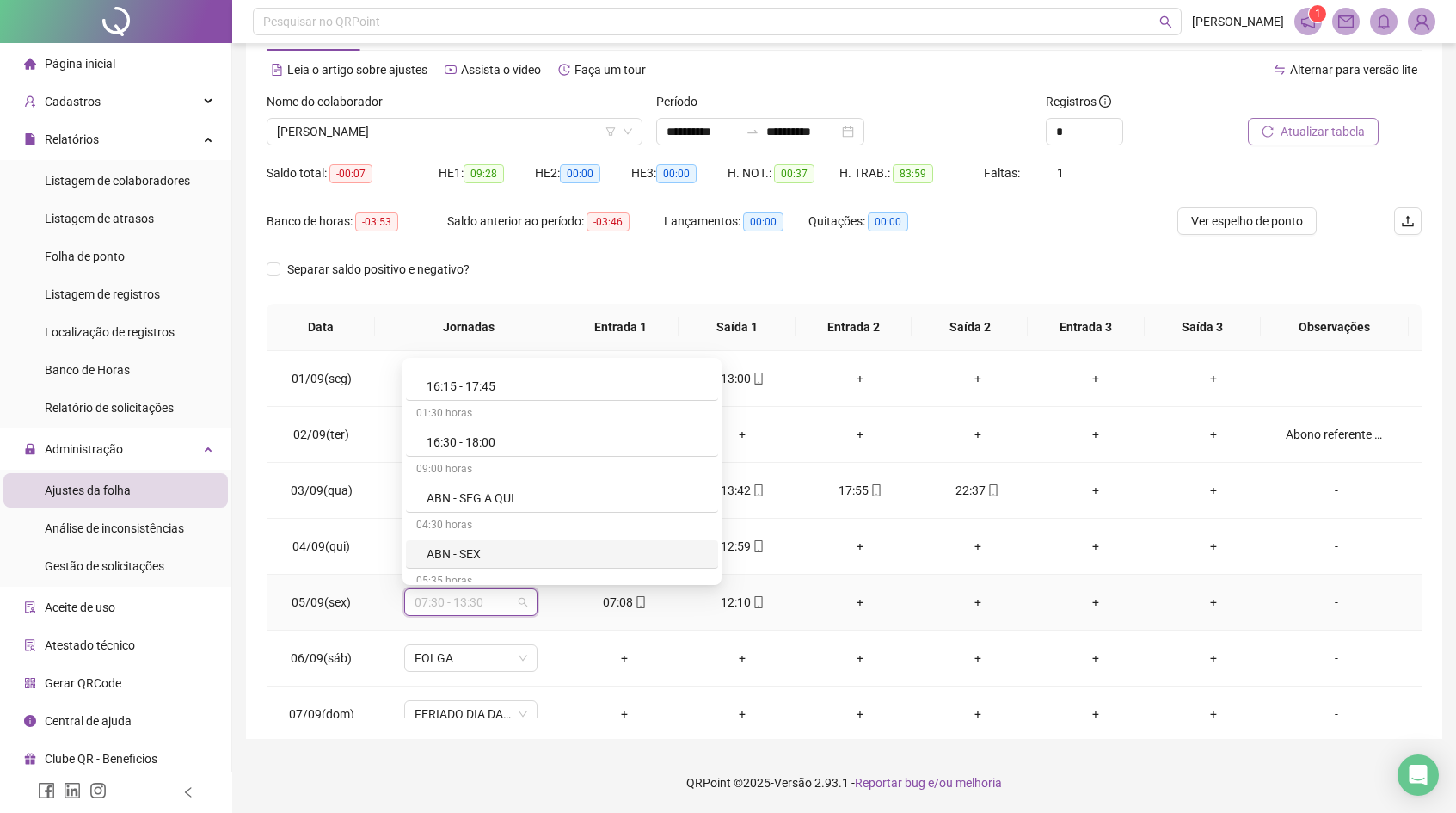
click at [529, 548] on div "ABN - SEX" at bounding box center [567, 553] width 281 height 19
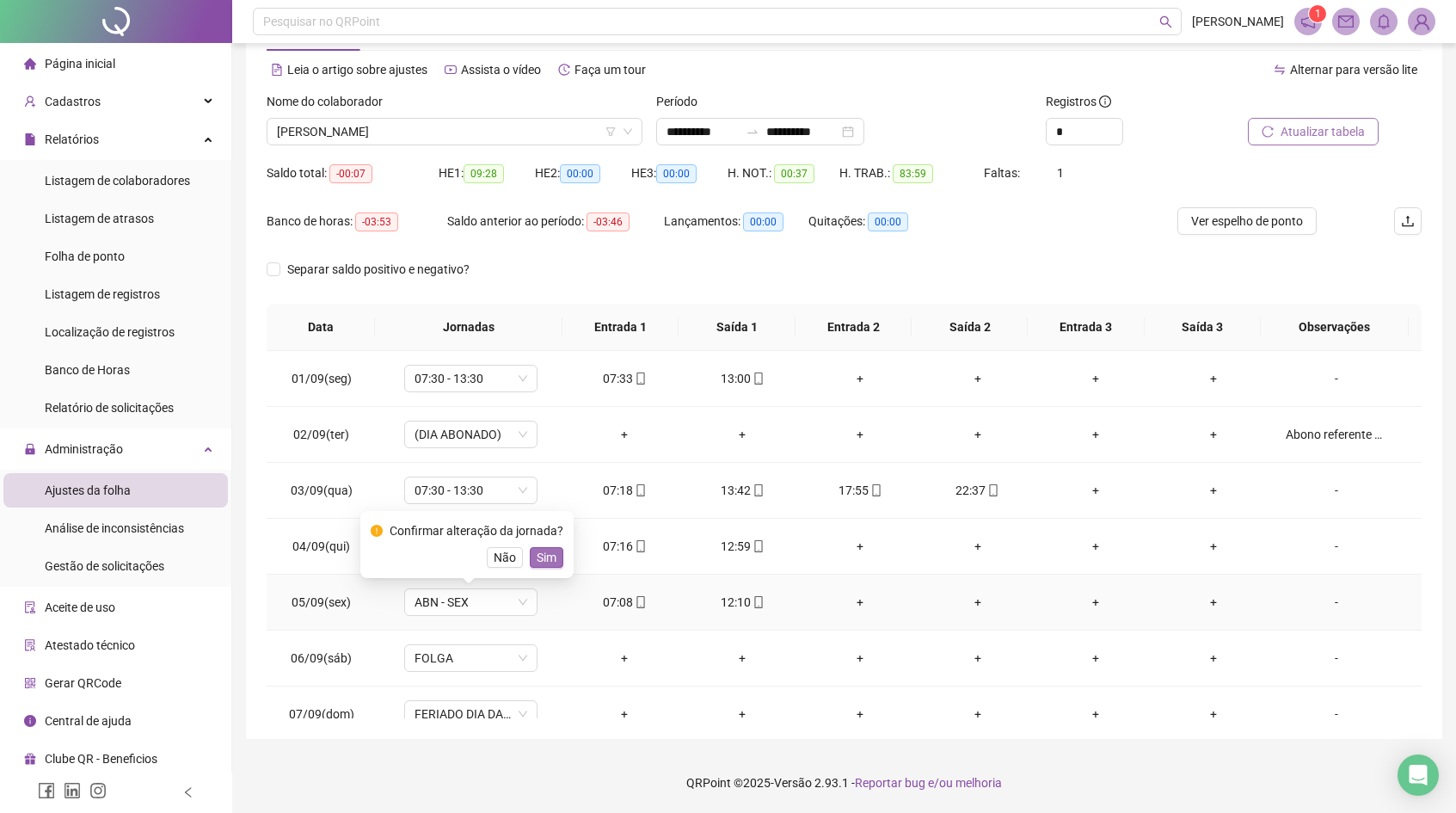
click at [556, 551] on span "Sim" at bounding box center [546, 557] width 20 height 19
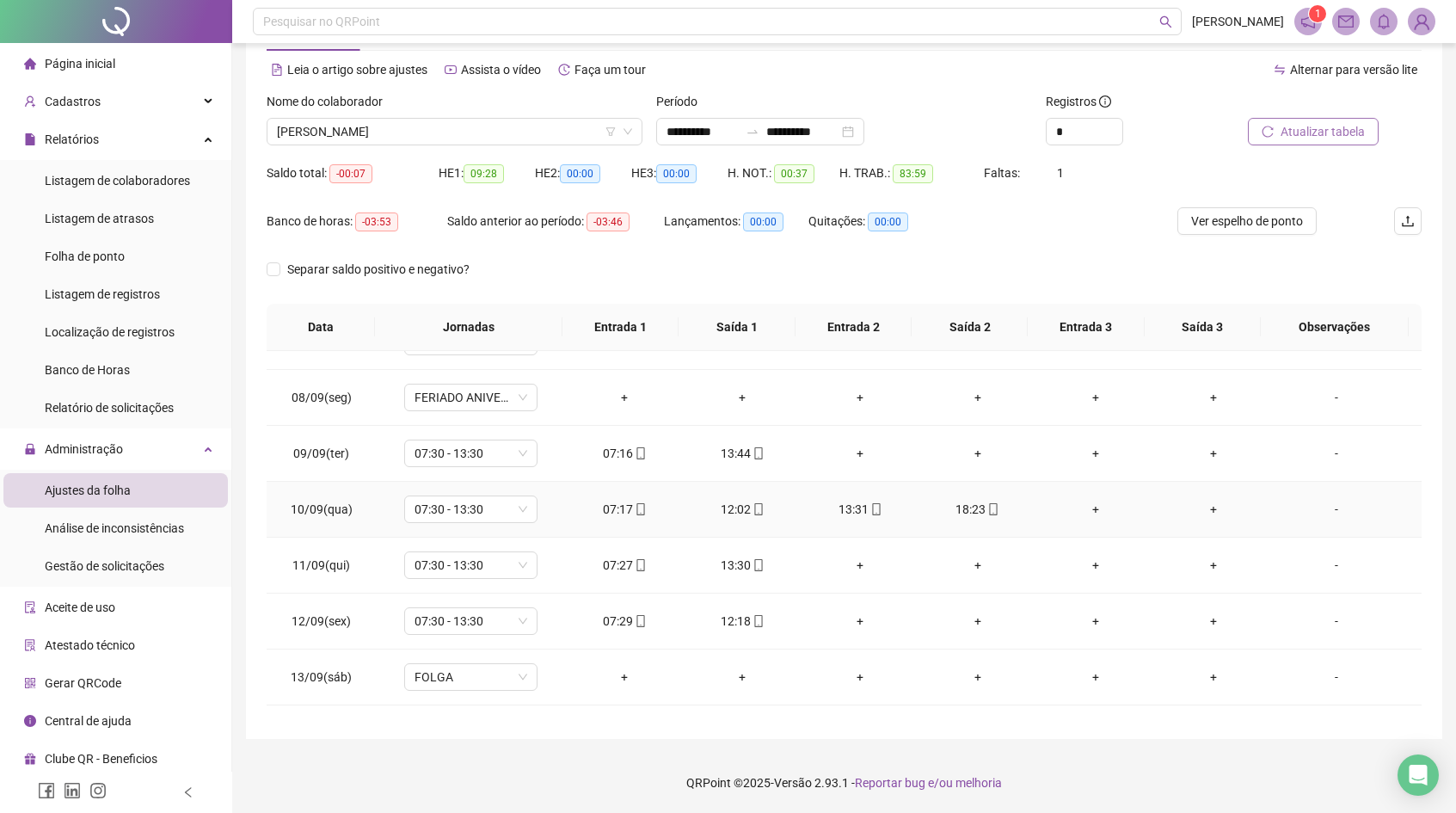
scroll to position [416, 0]
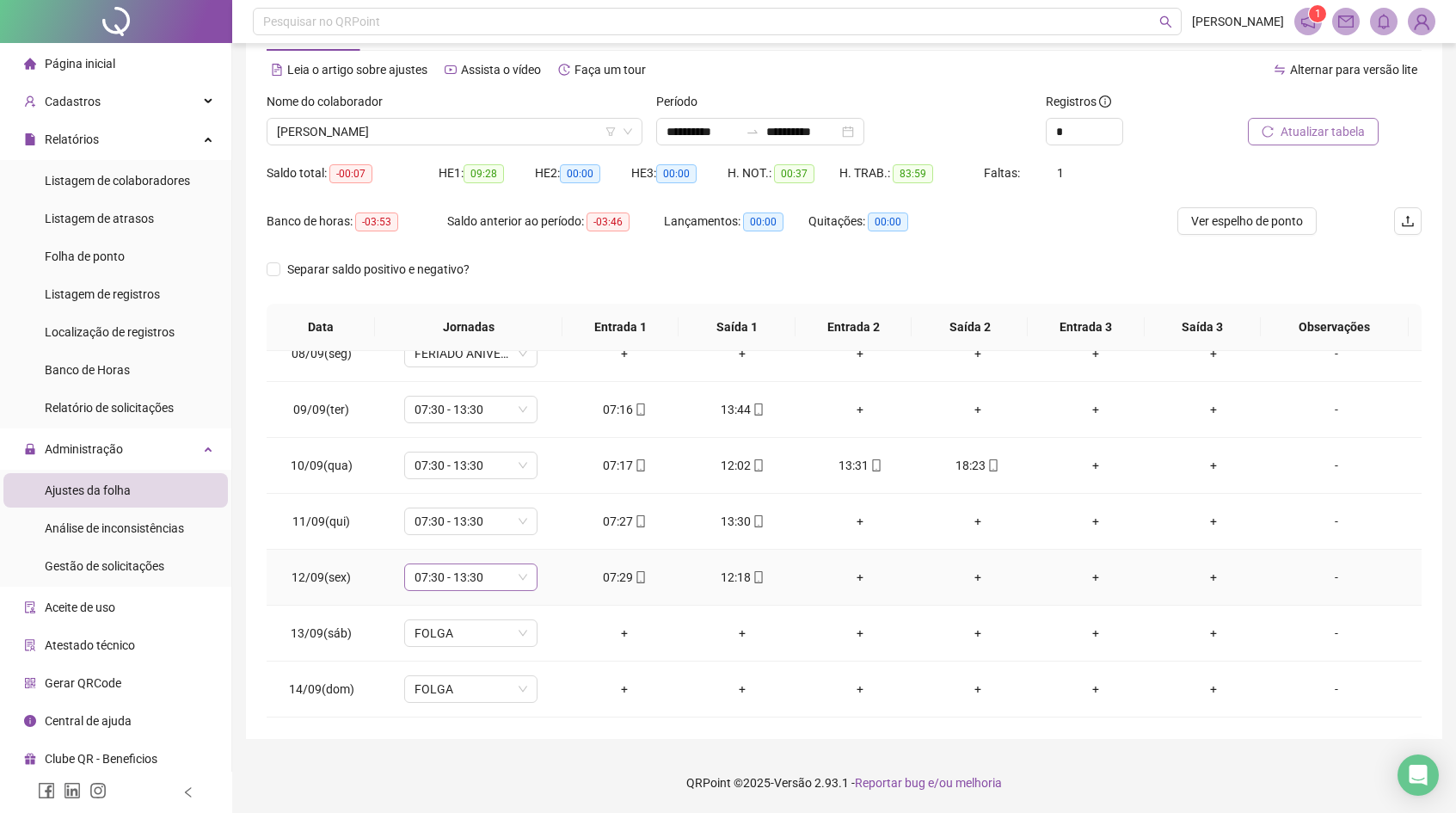
click at [505, 577] on span "07:30 - 13:30" at bounding box center [471, 577] width 113 height 26
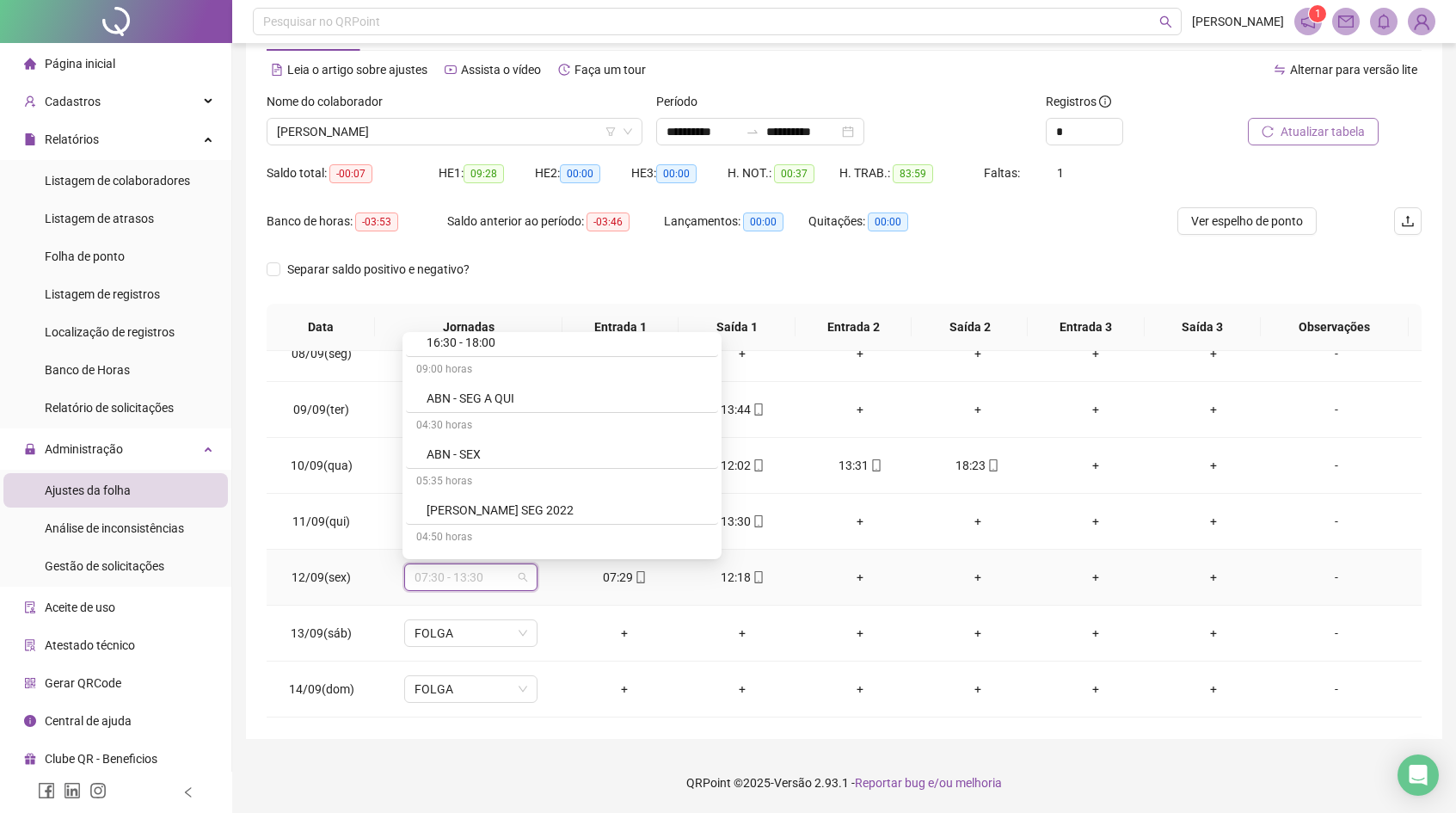
scroll to position [14370, 0]
click at [489, 543] on div "ABN - SEX" at bounding box center [567, 544] width 281 height 19
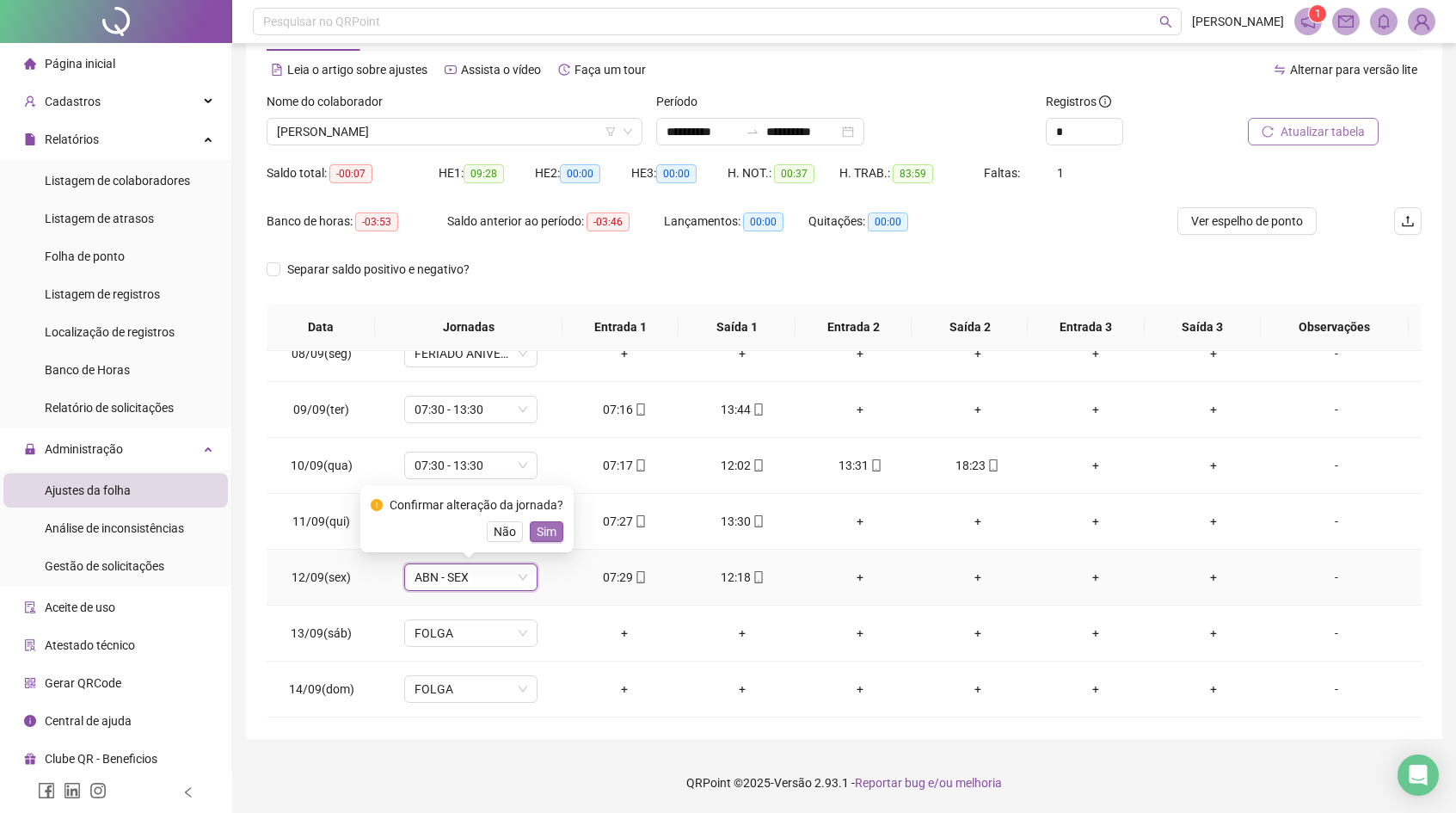
click at [548, 530] on span "Sim" at bounding box center [546, 531] width 20 height 19
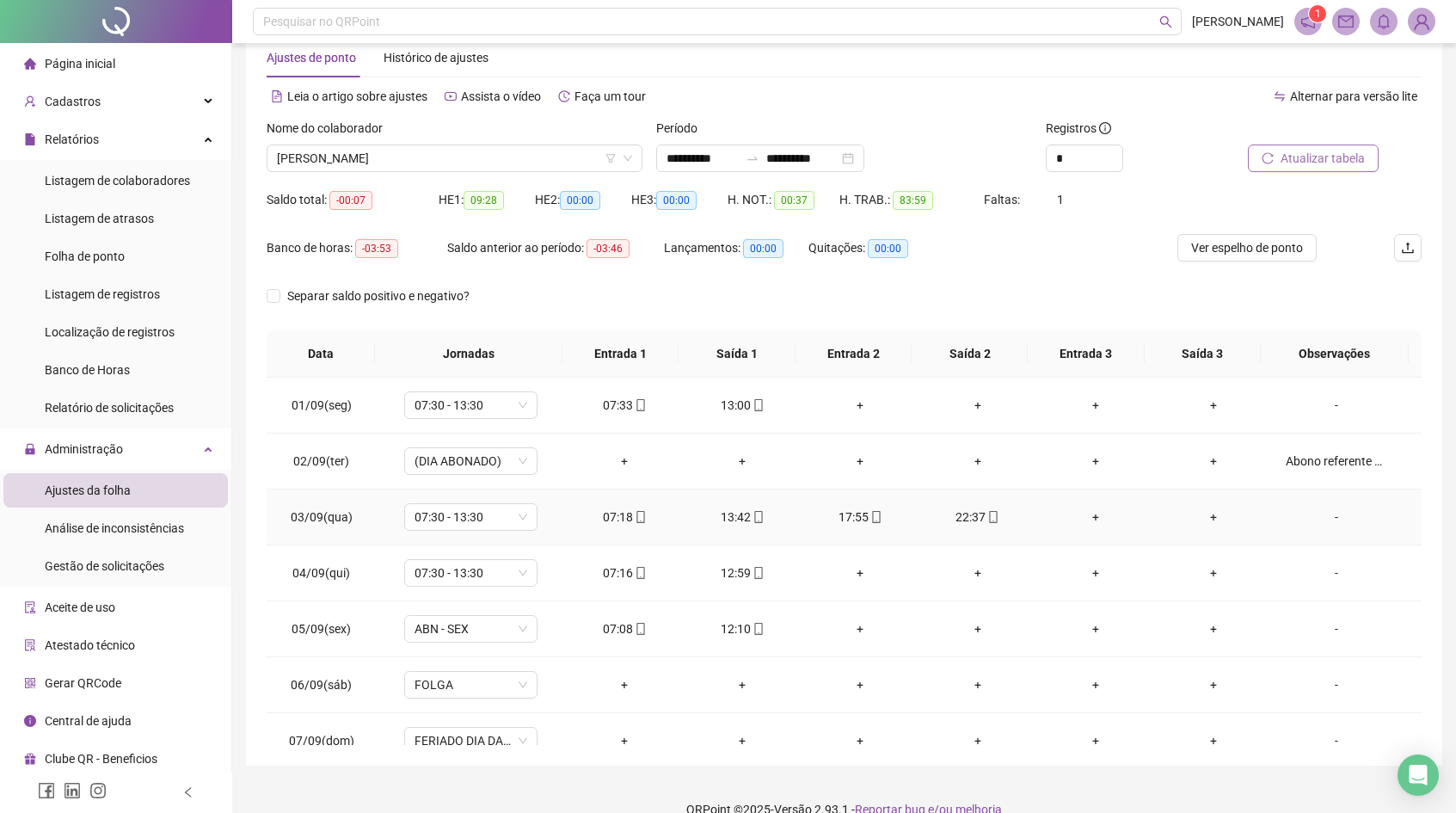
scroll to position [0, 0]
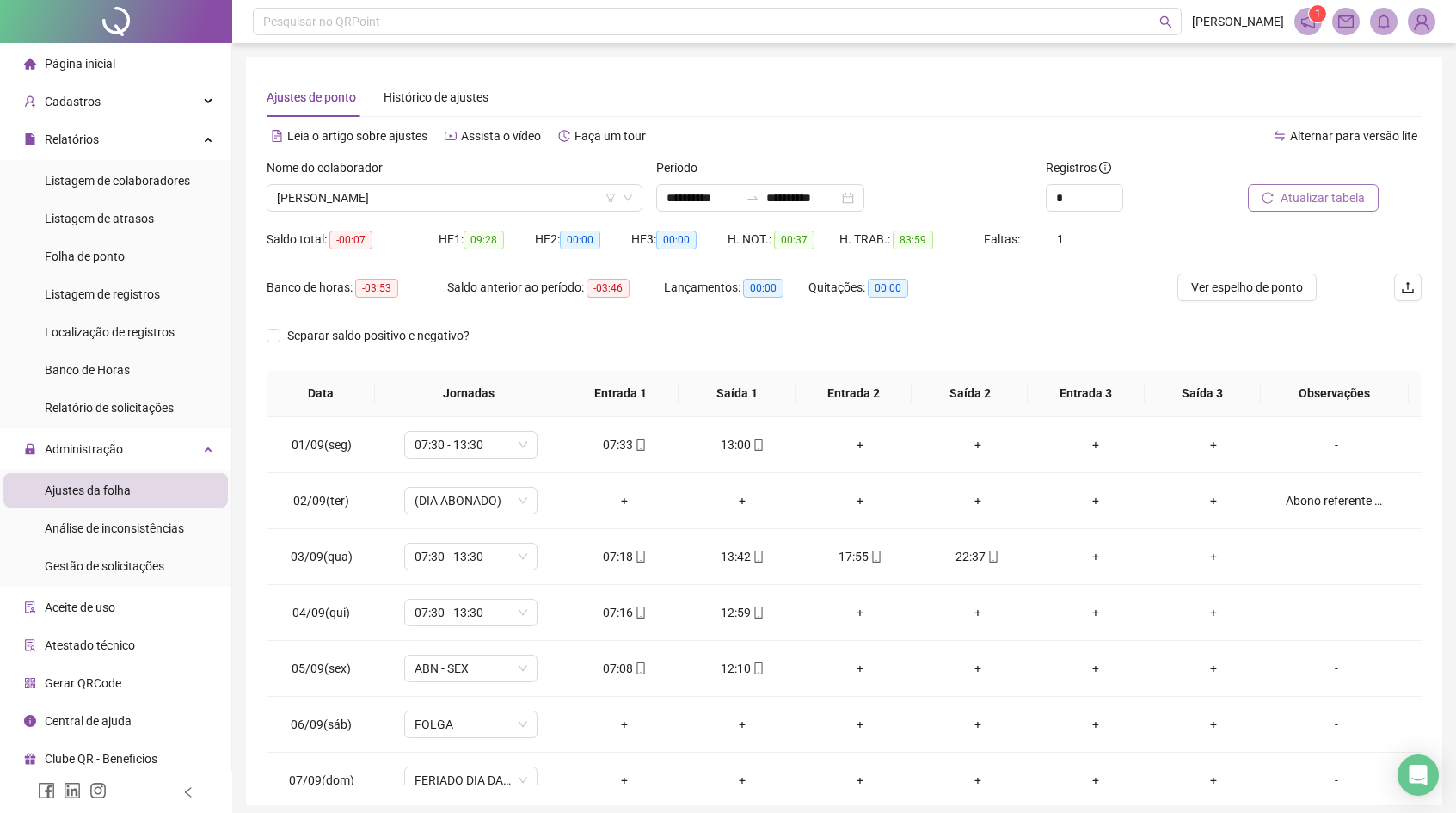
click at [1299, 183] on div at bounding box center [1309, 172] width 139 height 26
click at [1293, 193] on span "Atualizar tabela" at bounding box center [1322, 197] width 84 height 19
click at [1290, 196] on span "Atualizar tabela" at bounding box center [1322, 197] width 84 height 19
click at [497, 188] on span "[PERSON_NAME]" at bounding box center [454, 198] width 355 height 26
click at [741, 216] on div "**********" at bounding box center [843, 192] width 390 height 67
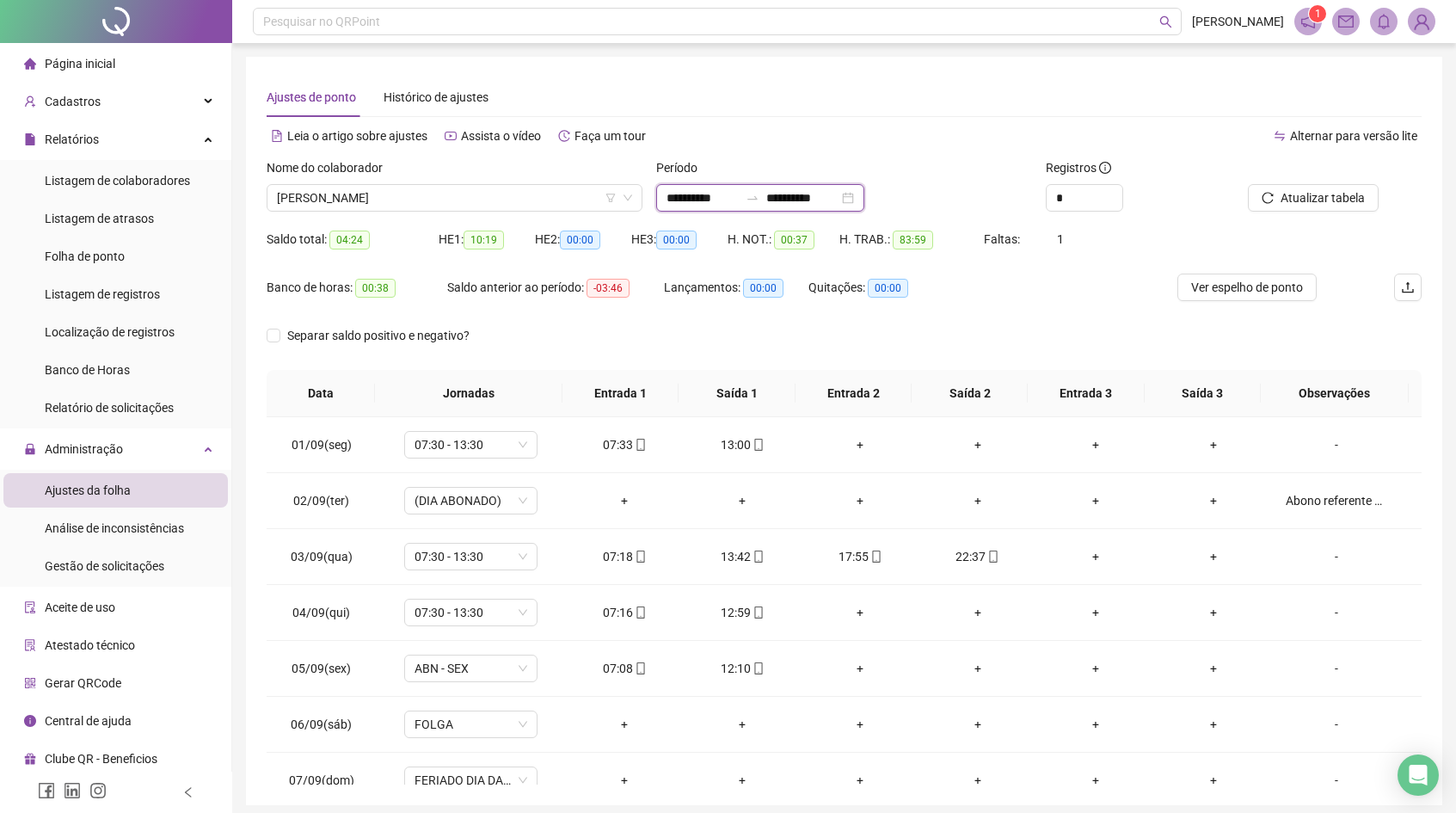
click at [738, 206] on input "**********" at bounding box center [702, 197] width 72 height 19
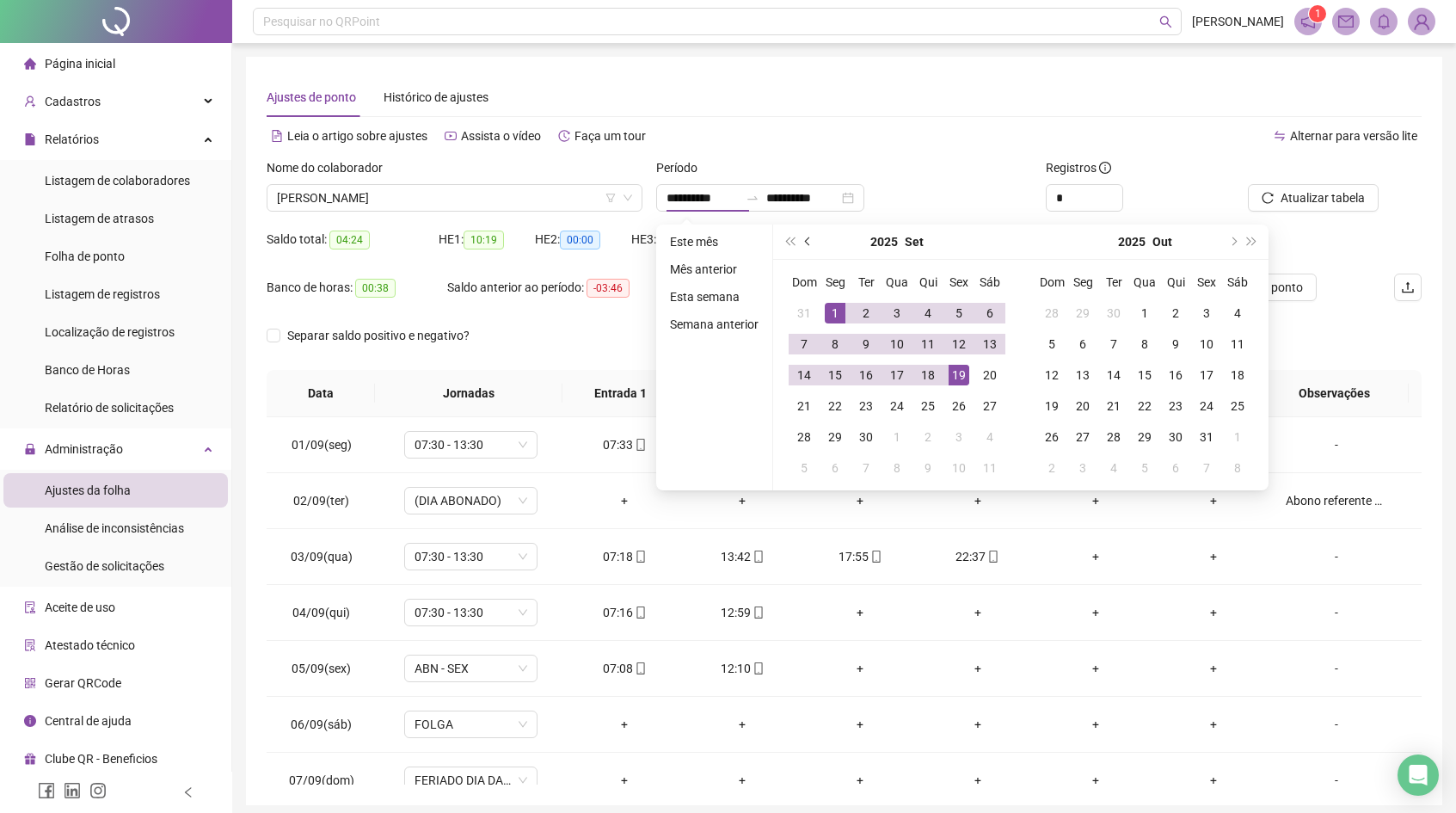
click at [805, 244] on button "prev-year" at bounding box center [808, 241] width 19 height 35
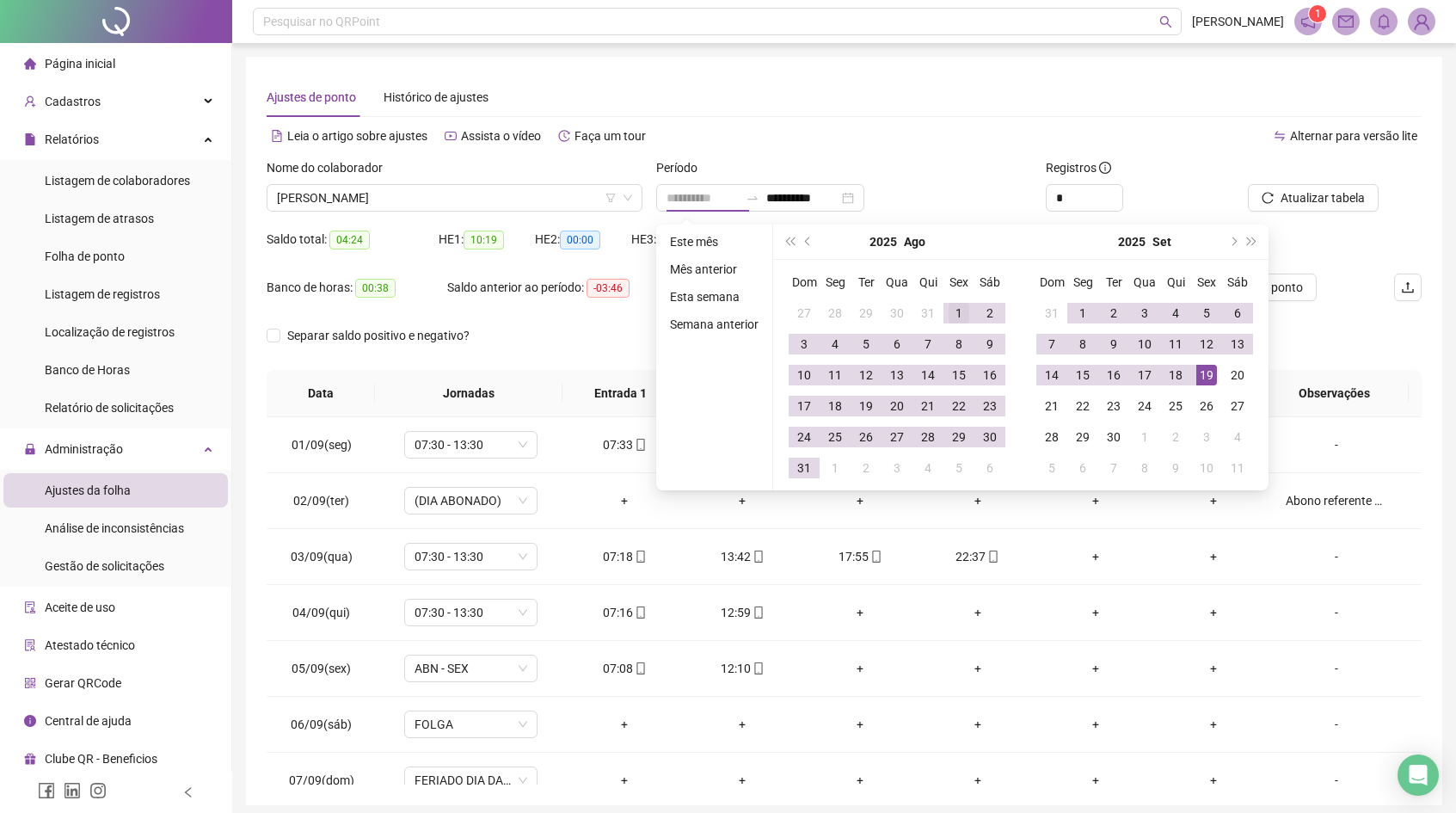
type input "**********"
click at [969, 306] on div "1" at bounding box center [958, 312] width 21 height 21
type input "**********"
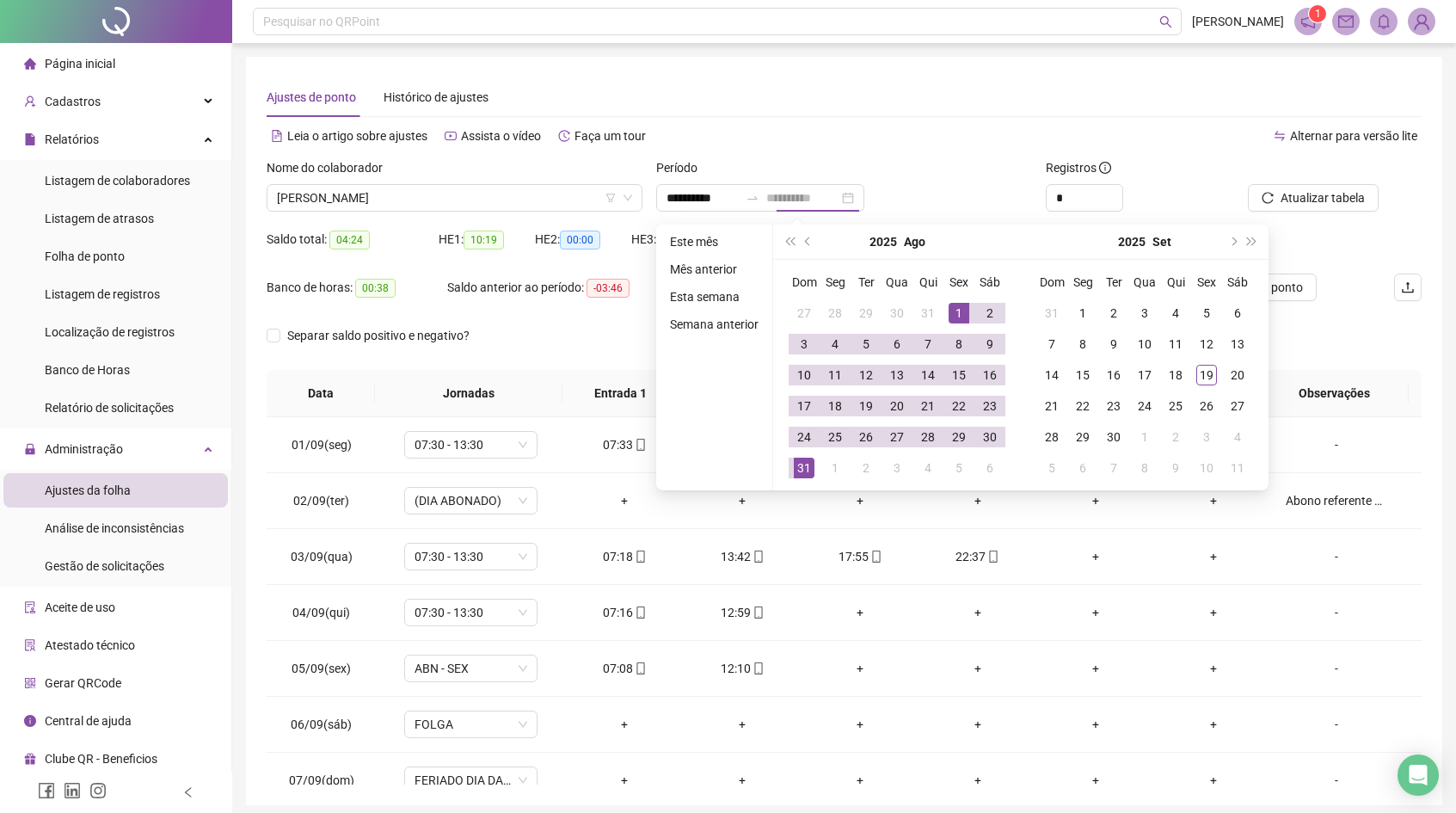
click at [802, 465] on div "31" at bounding box center [804, 468] width 21 height 21
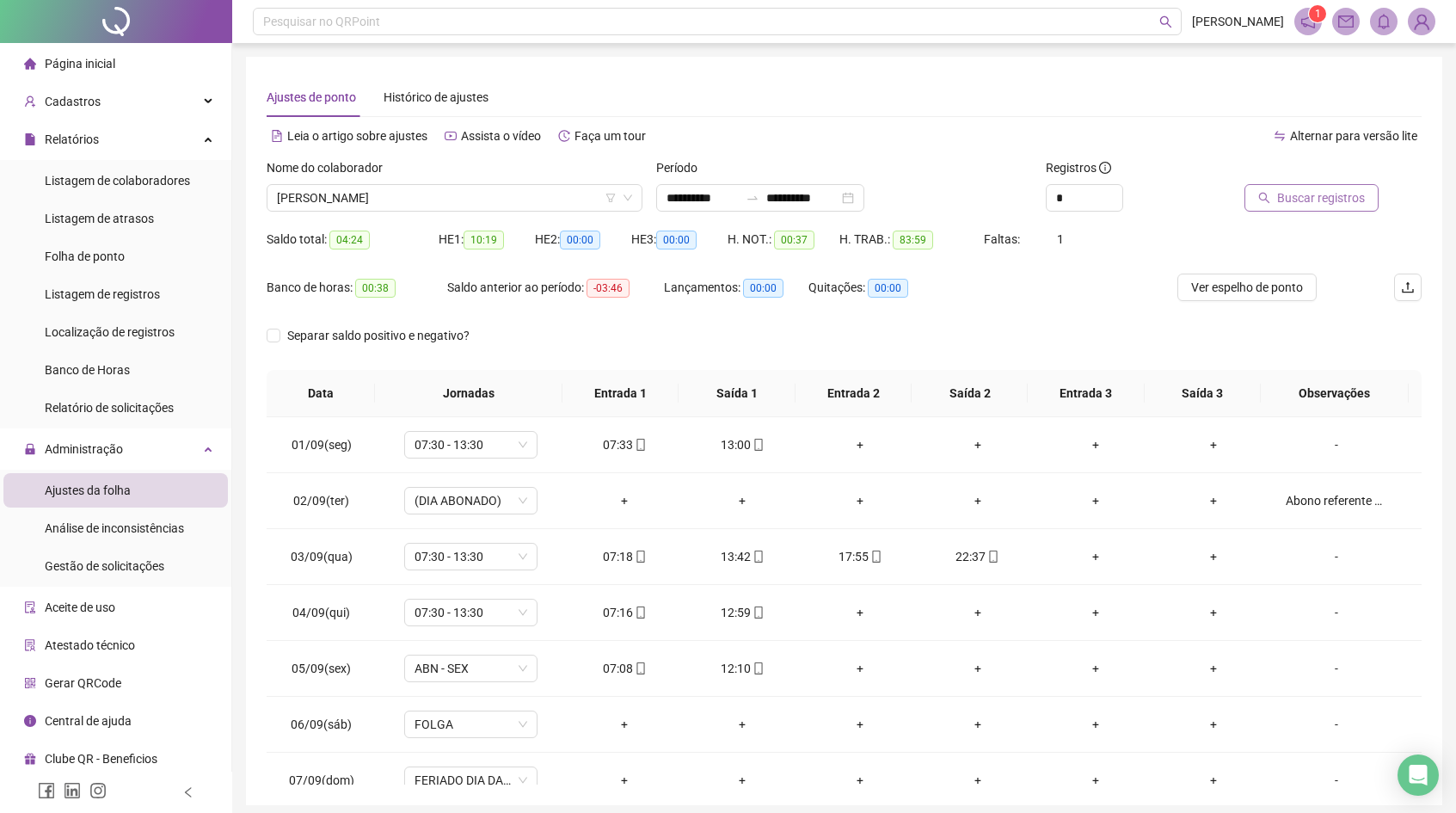
click at [1273, 200] on button "Buscar registros" at bounding box center [1310, 198] width 134 height 28
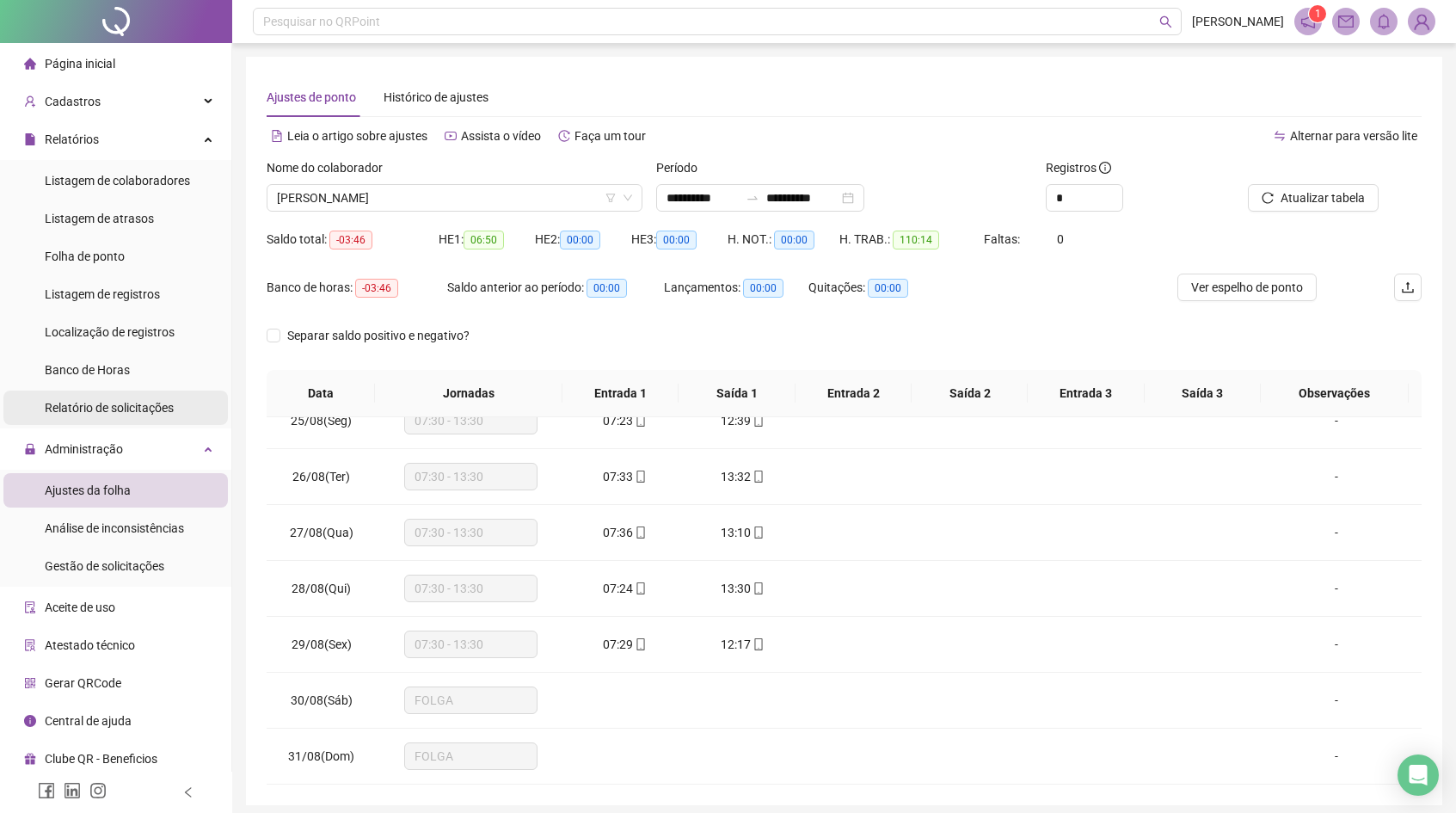
click at [141, 402] on span "Relatório de solicitações" at bounding box center [109, 407] width 129 height 14
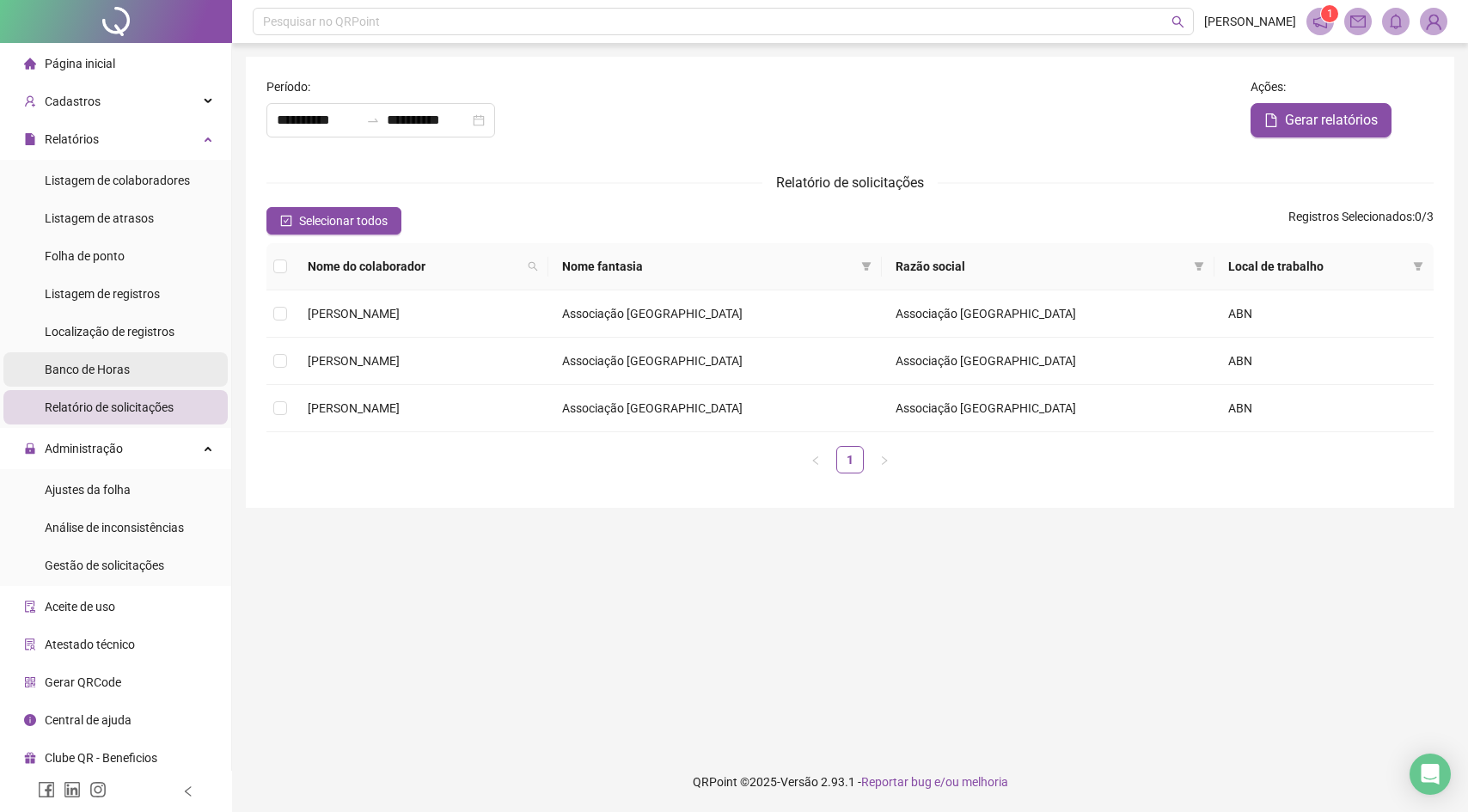
type input "**********"
click at [151, 369] on li "Banco de Horas" at bounding box center [115, 369] width 224 height 35
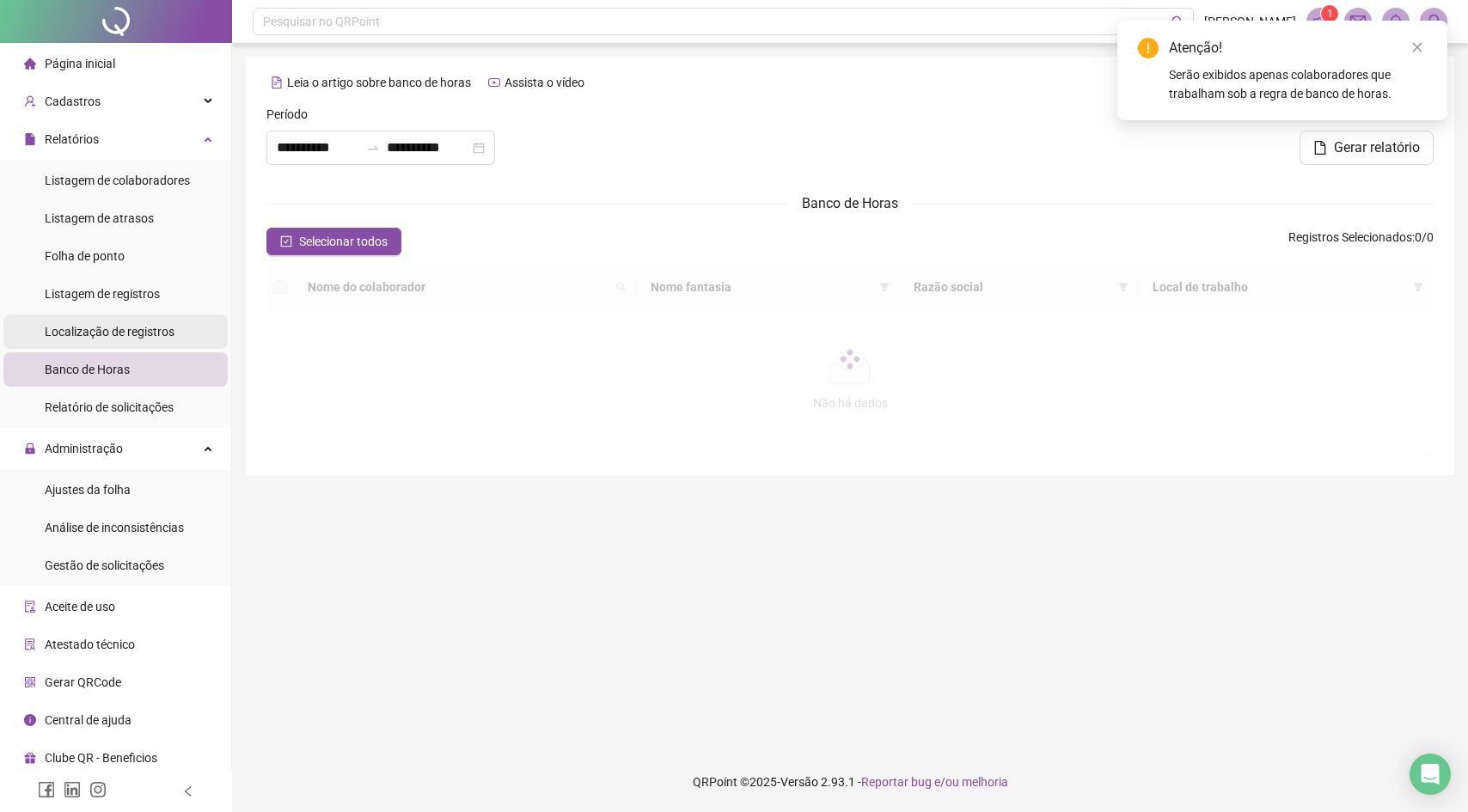
type input "**********"
click at [162, 335] on span "Localização de registros" at bounding box center [109, 332] width 130 height 14
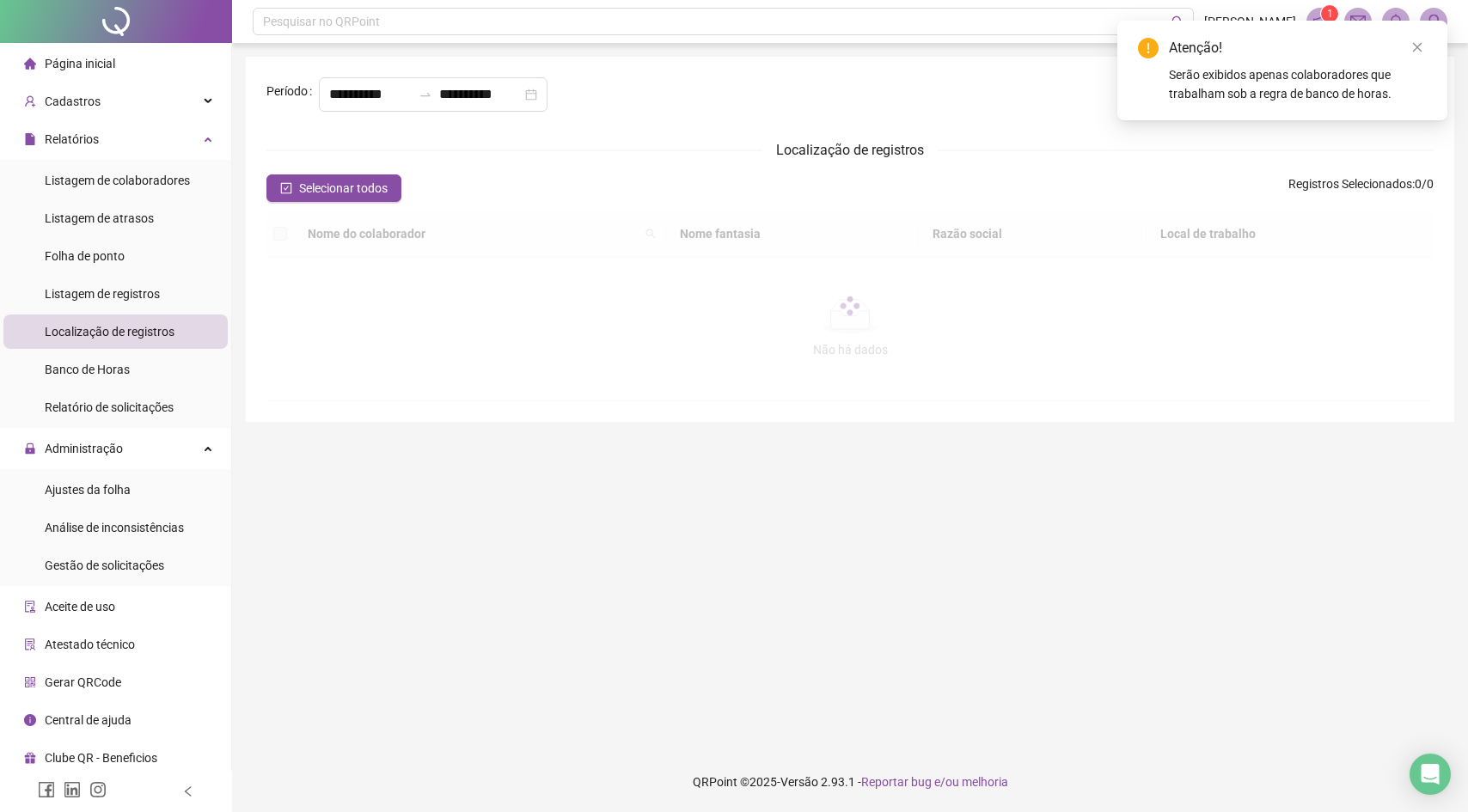
type input "**********"
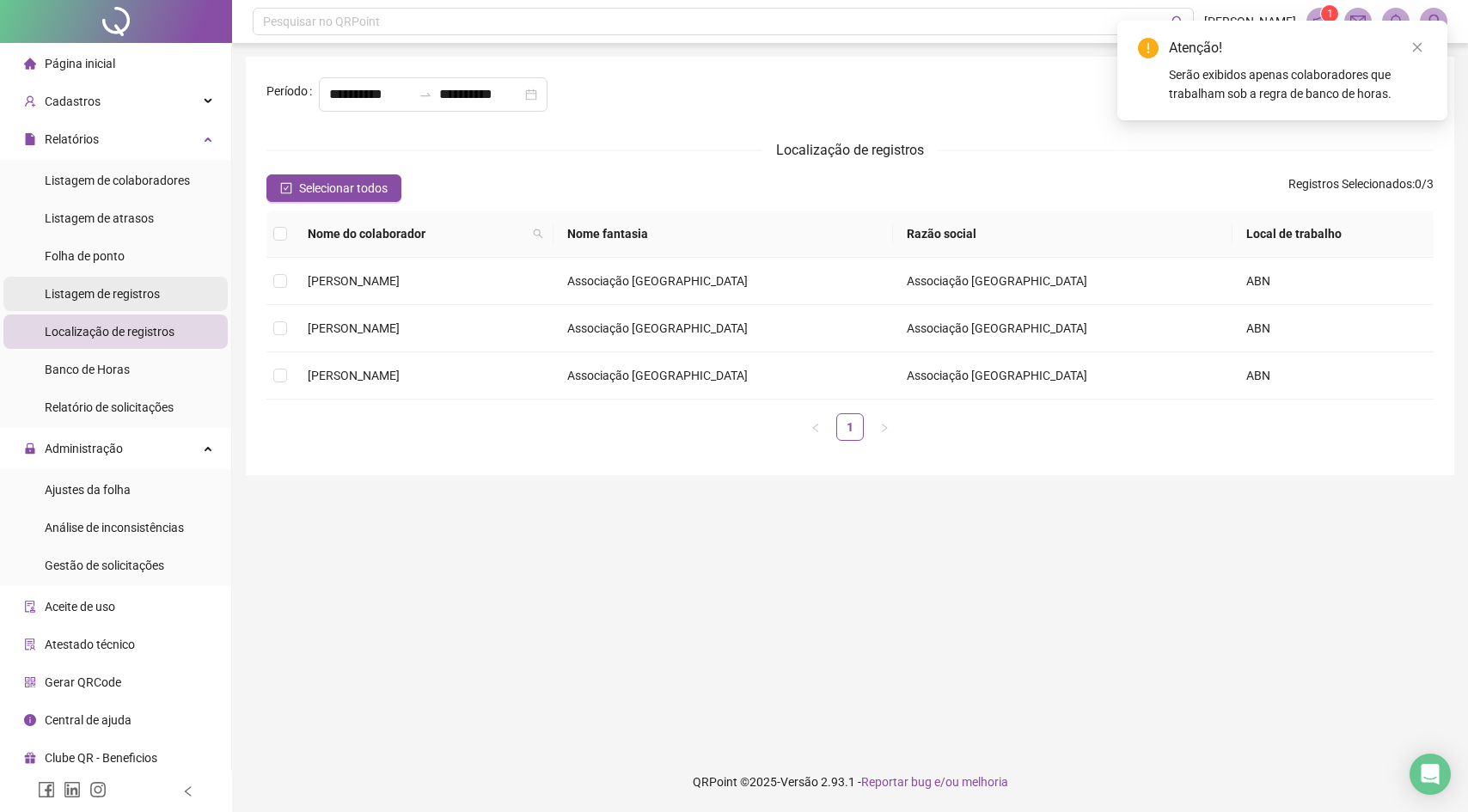
click at [157, 306] on div "Listagem de registros" at bounding box center [102, 293] width 115 height 35
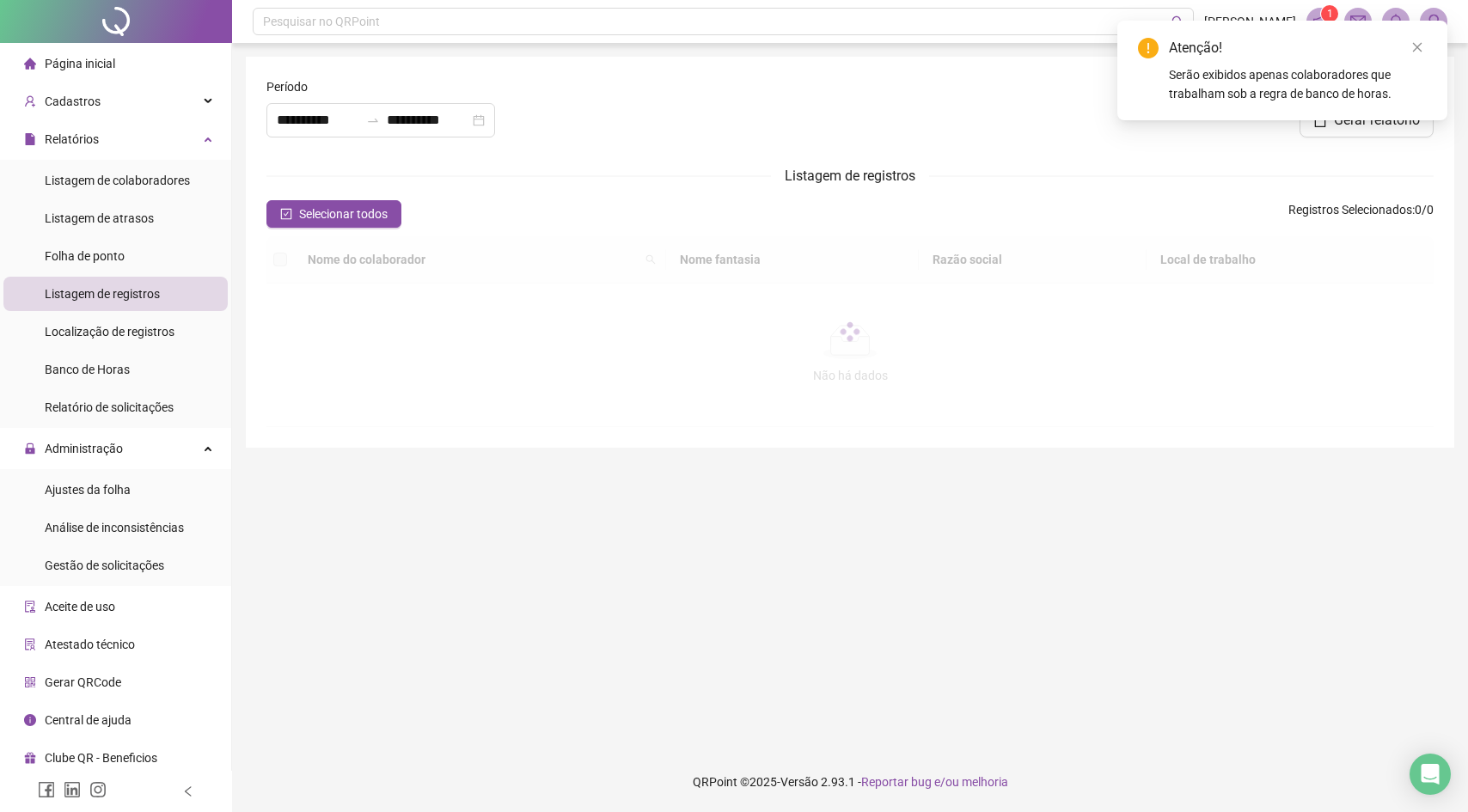
type input "**********"
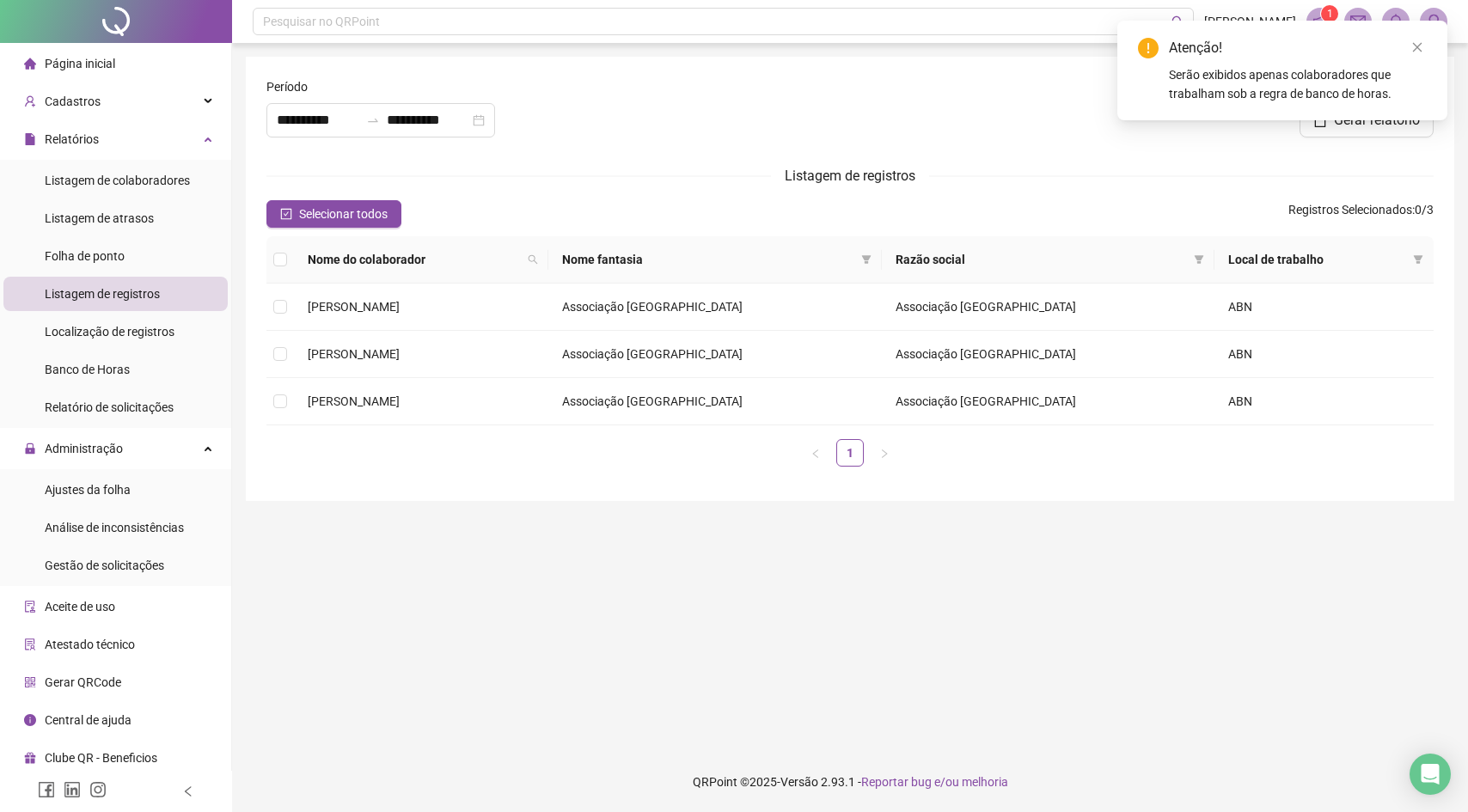
click at [142, 275] on ul "Listagem de colaboradores Listagem de atrasos Folha de ponto Listagem de regist…" at bounding box center [115, 293] width 231 height 268
click at [146, 255] on li "Folha de ponto" at bounding box center [115, 255] width 224 height 35
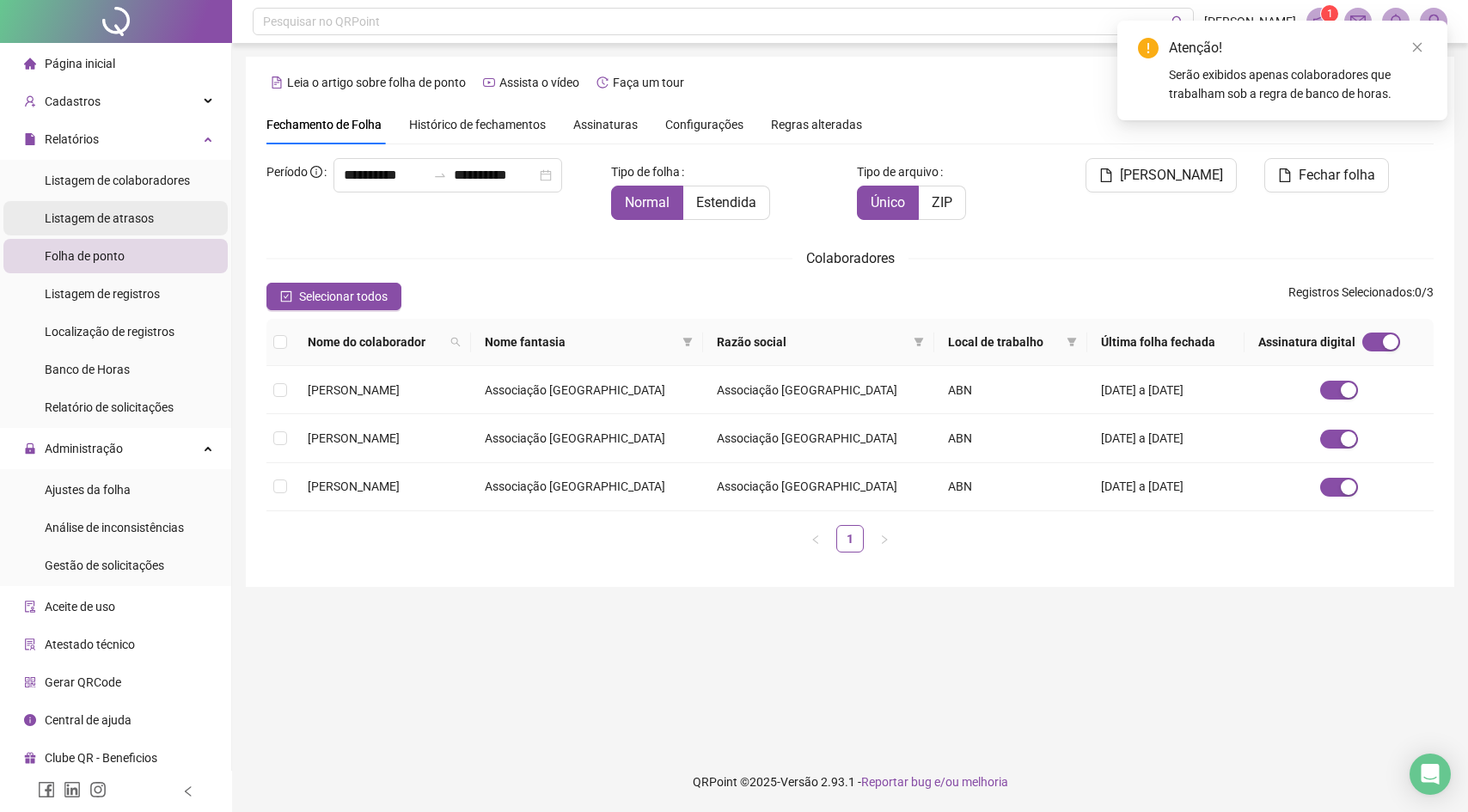
click at [154, 204] on div "Listagem de atrasos" at bounding box center [99, 218] width 109 height 35
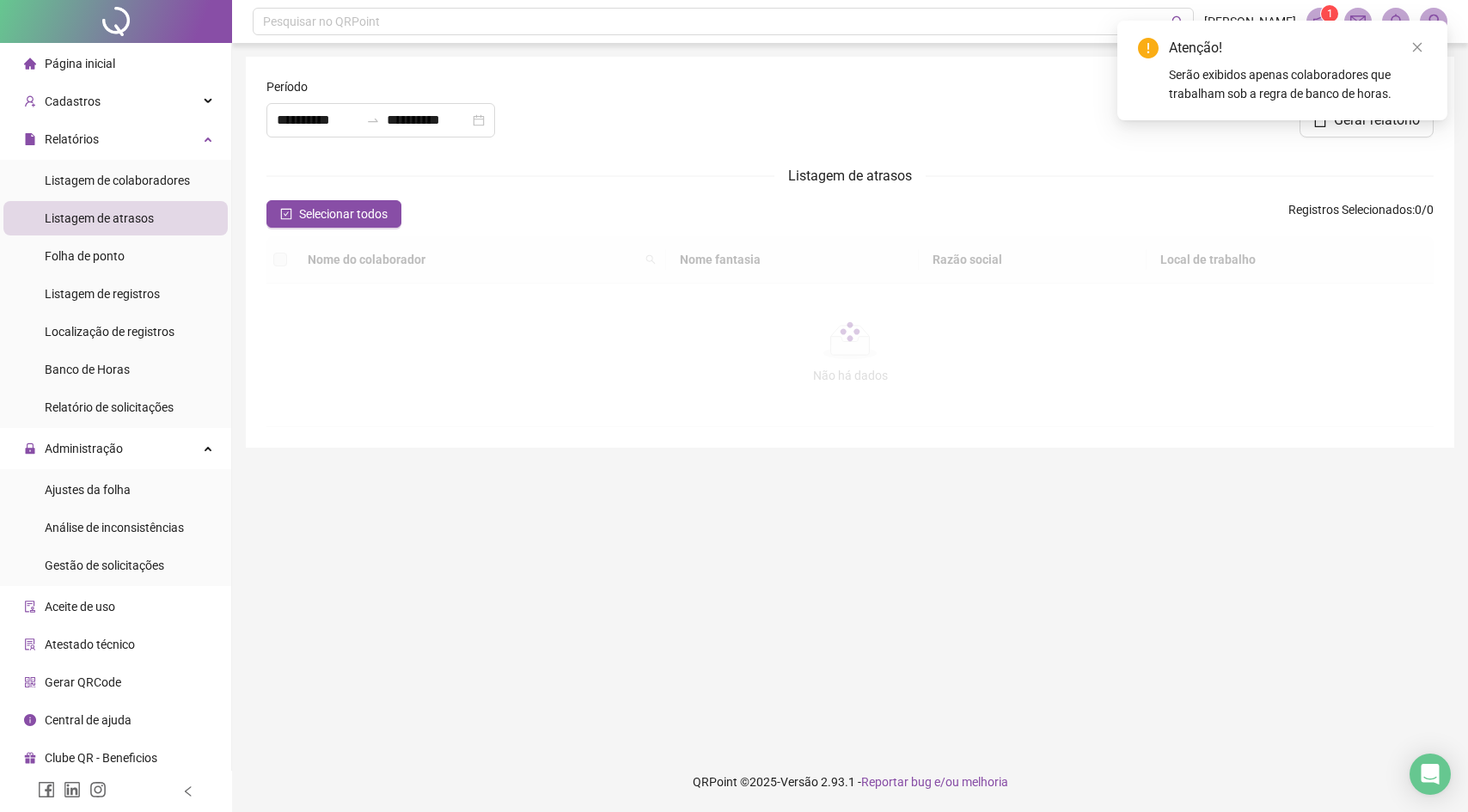
type input "**********"
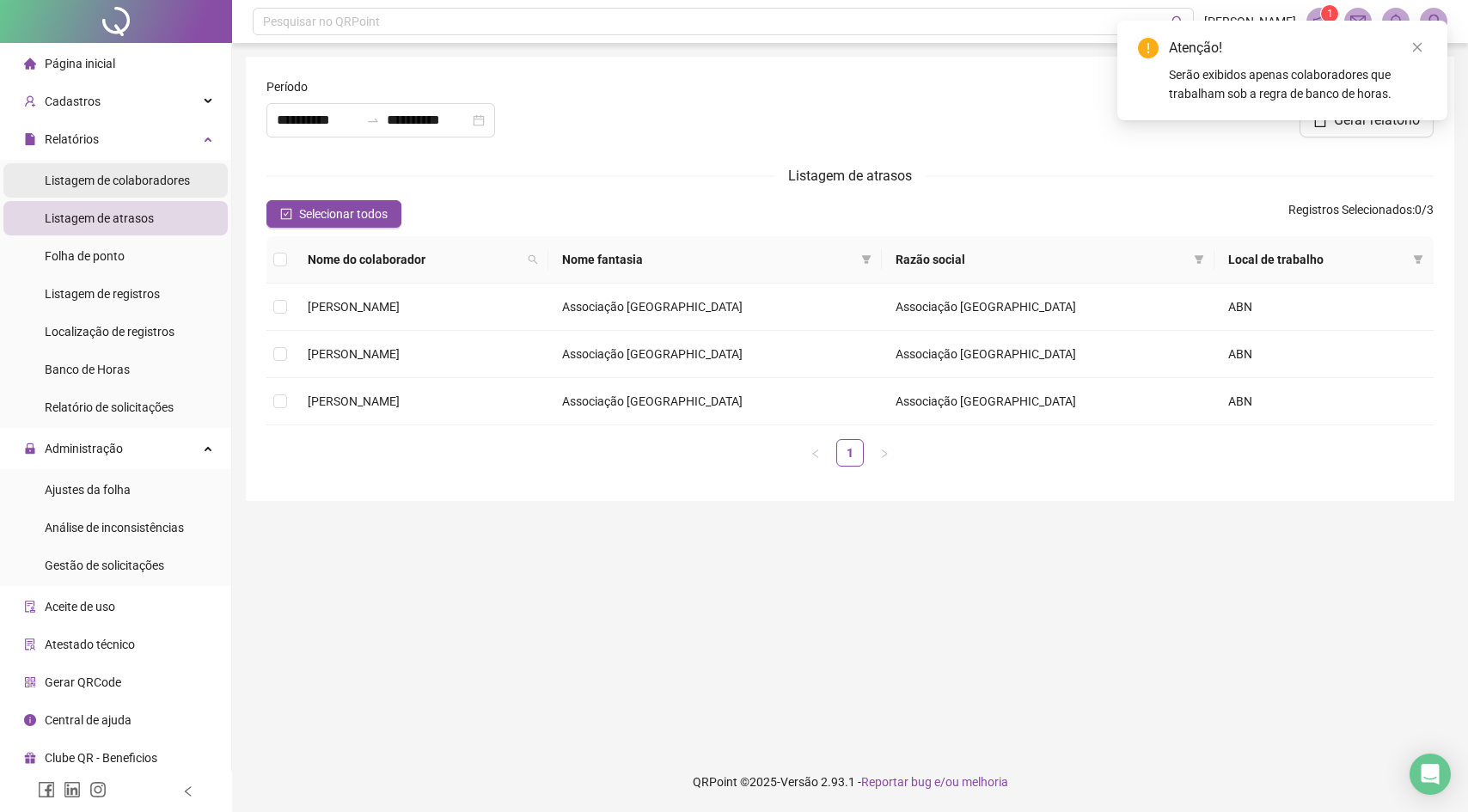
click at [169, 175] on span "Listagem de colaboradores" at bounding box center [117, 180] width 146 height 14
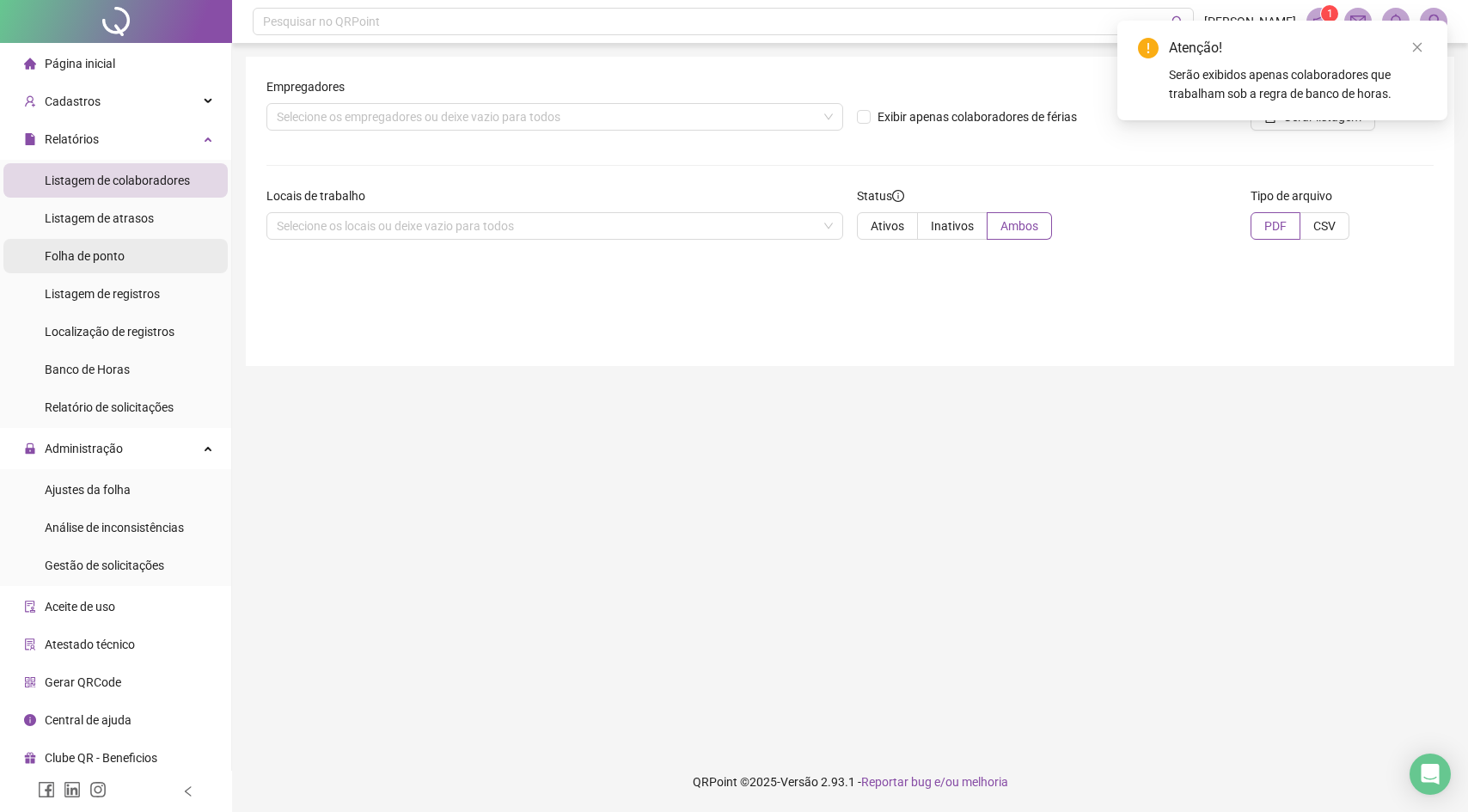
click at [140, 261] on li "Folha de ponto" at bounding box center [115, 255] width 224 height 35
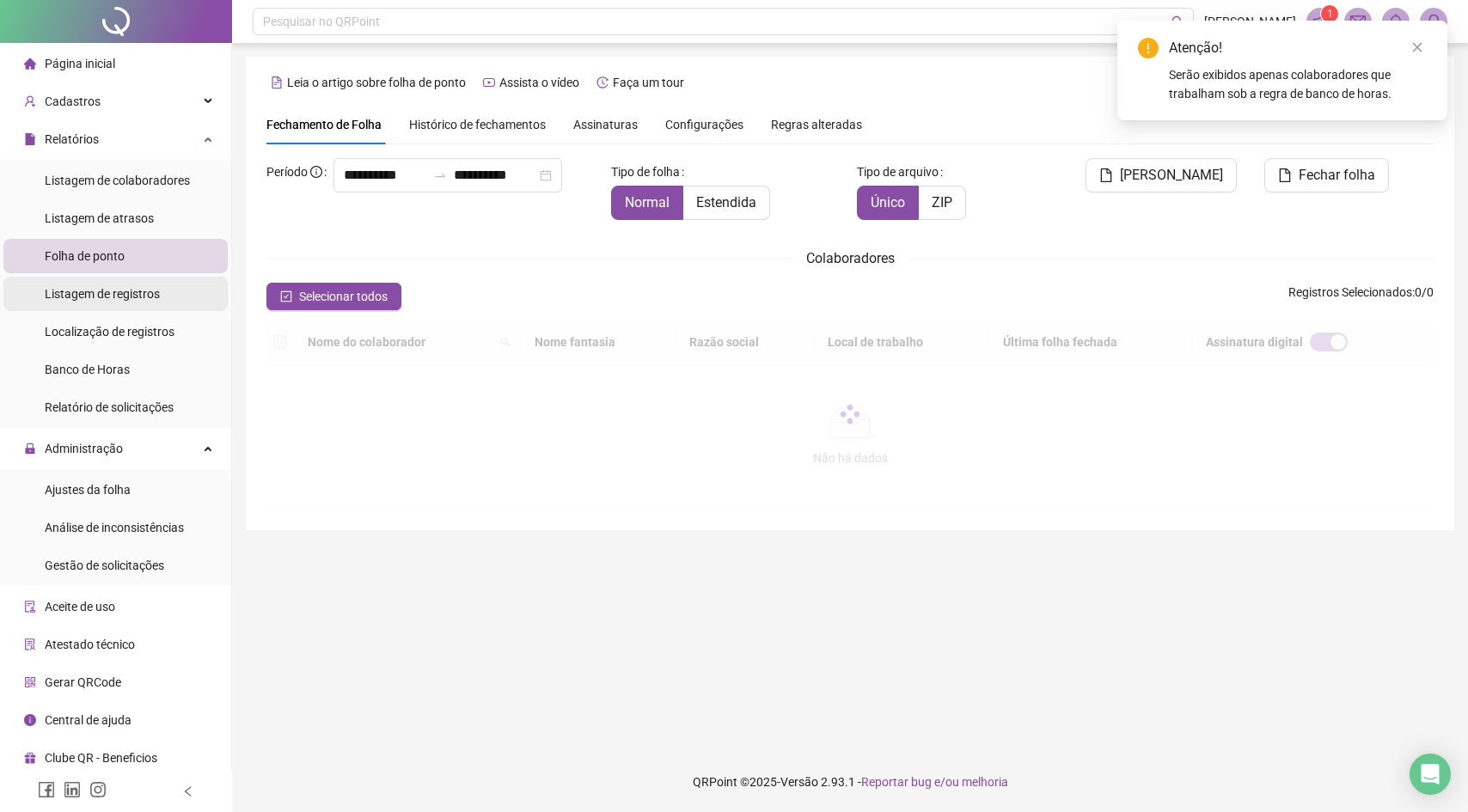
click at [132, 287] on span "Listagem de registros" at bounding box center [102, 294] width 115 height 14
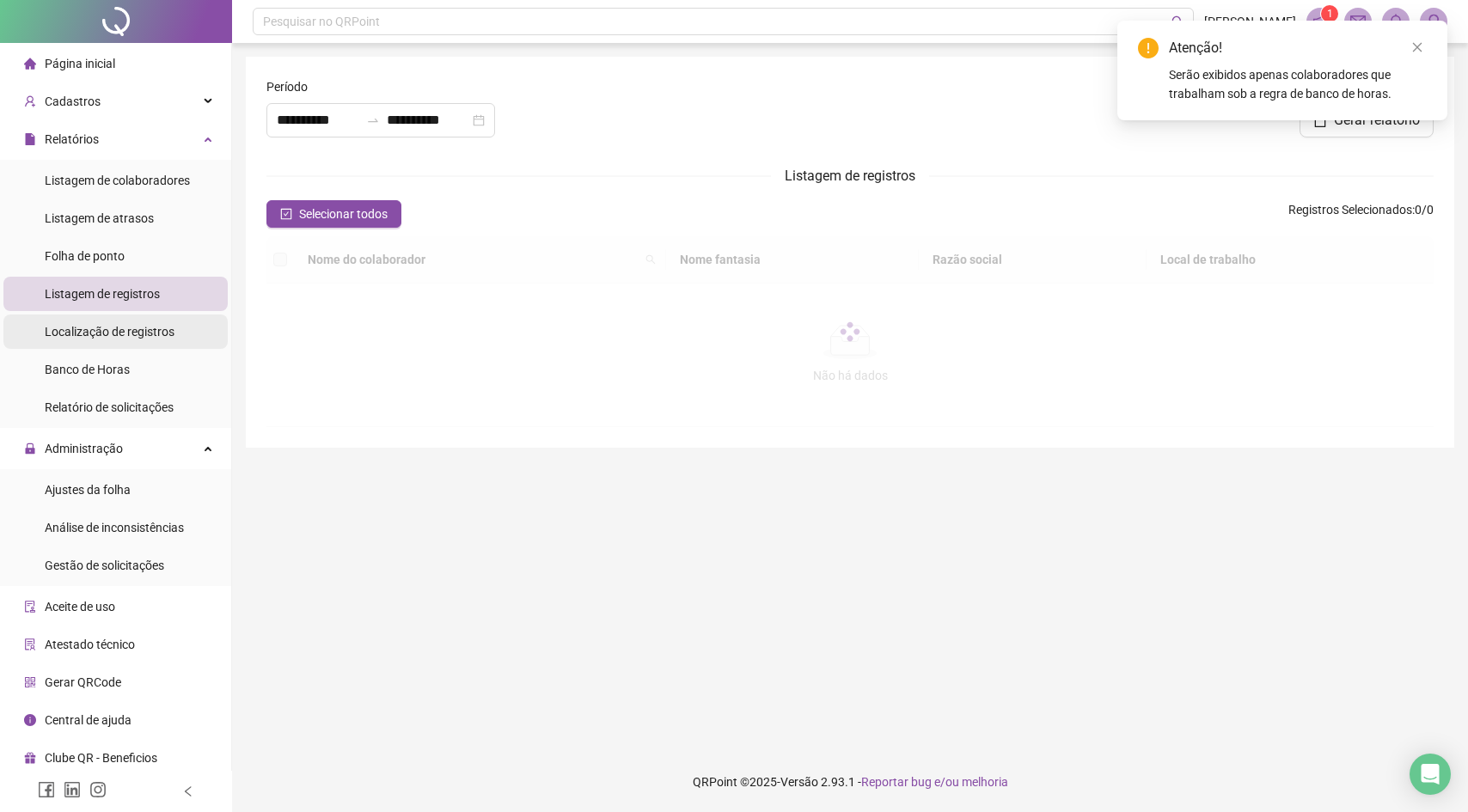
type input "**********"
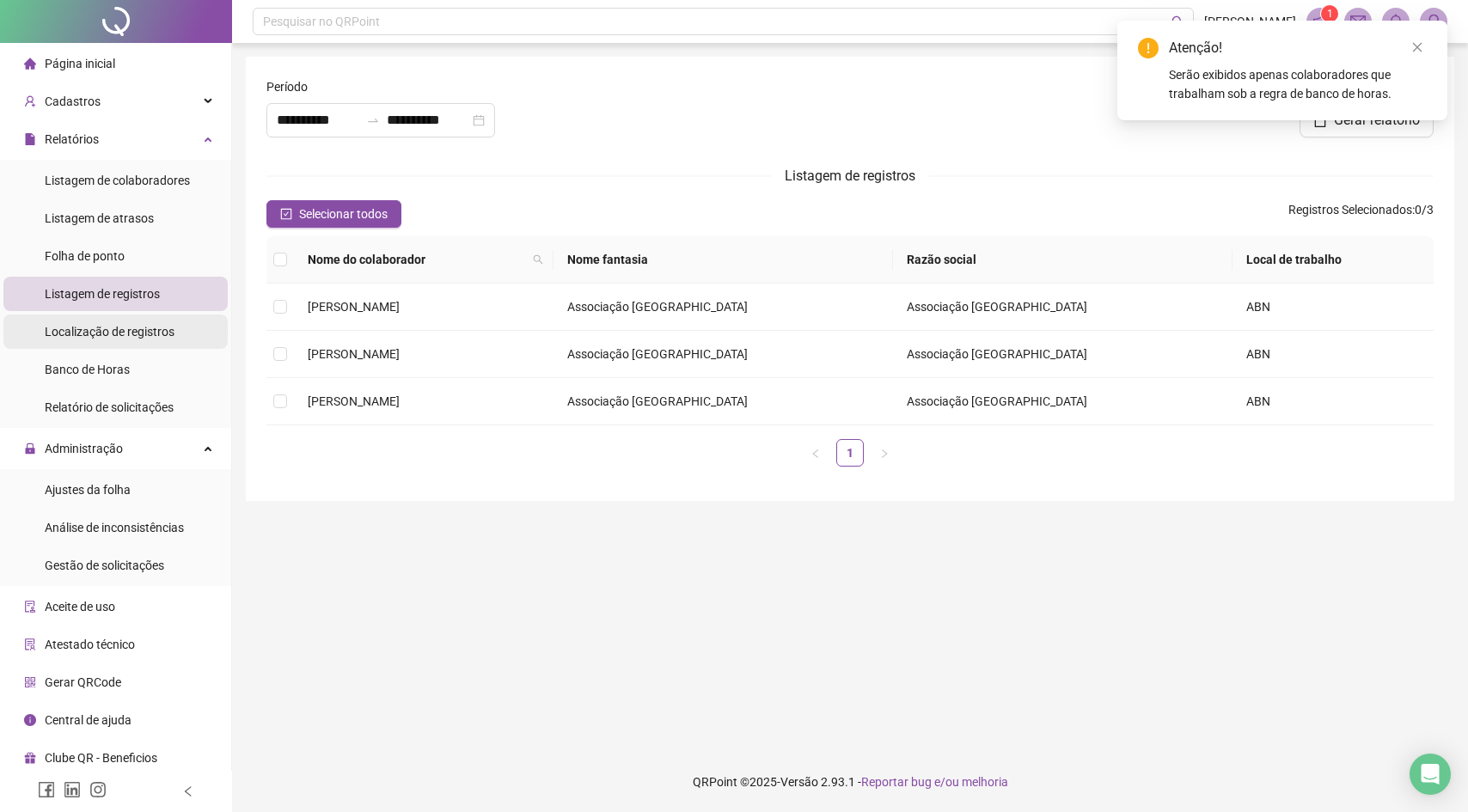
click at [127, 325] on span "Localização de registros" at bounding box center [109, 332] width 130 height 14
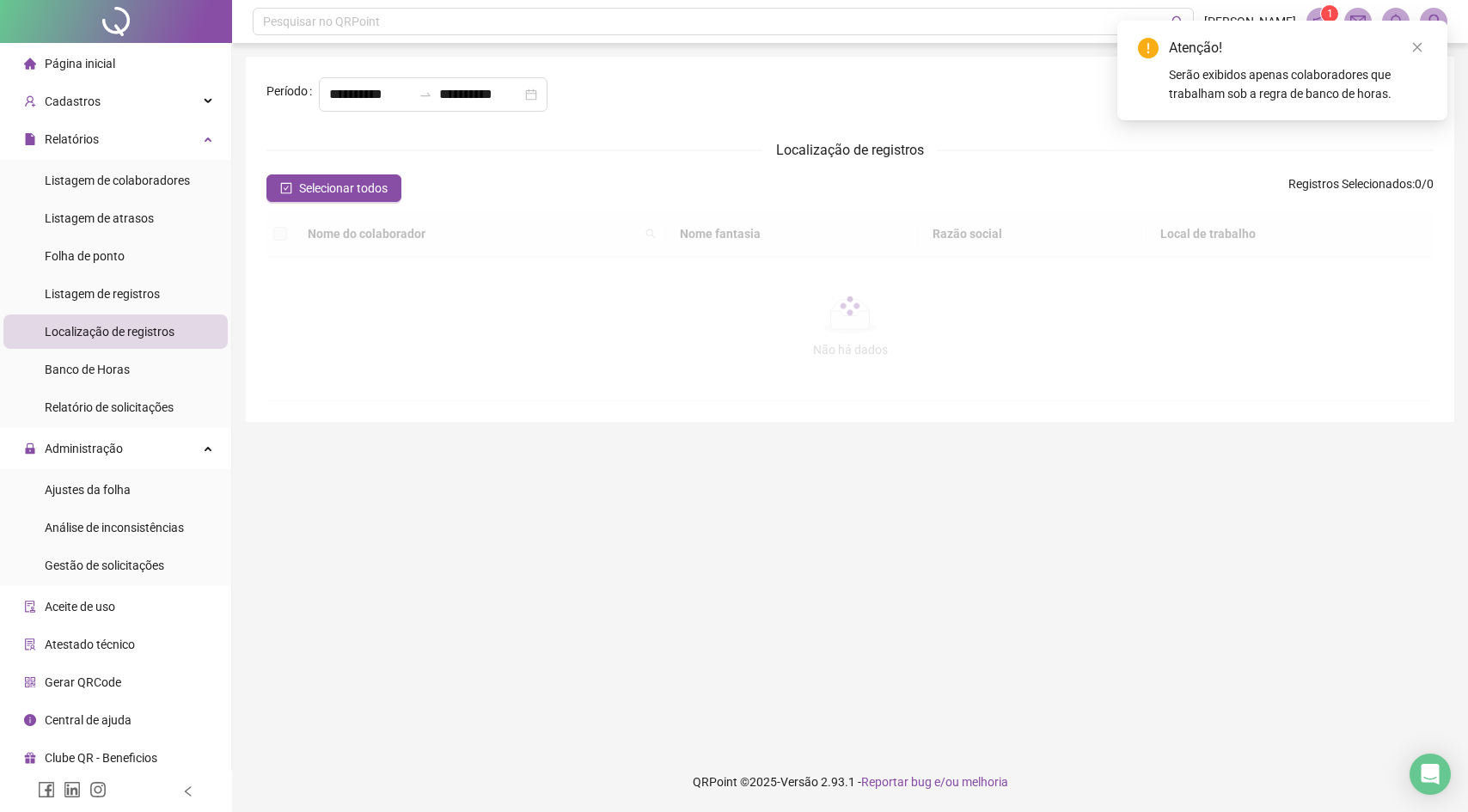
type input "**********"
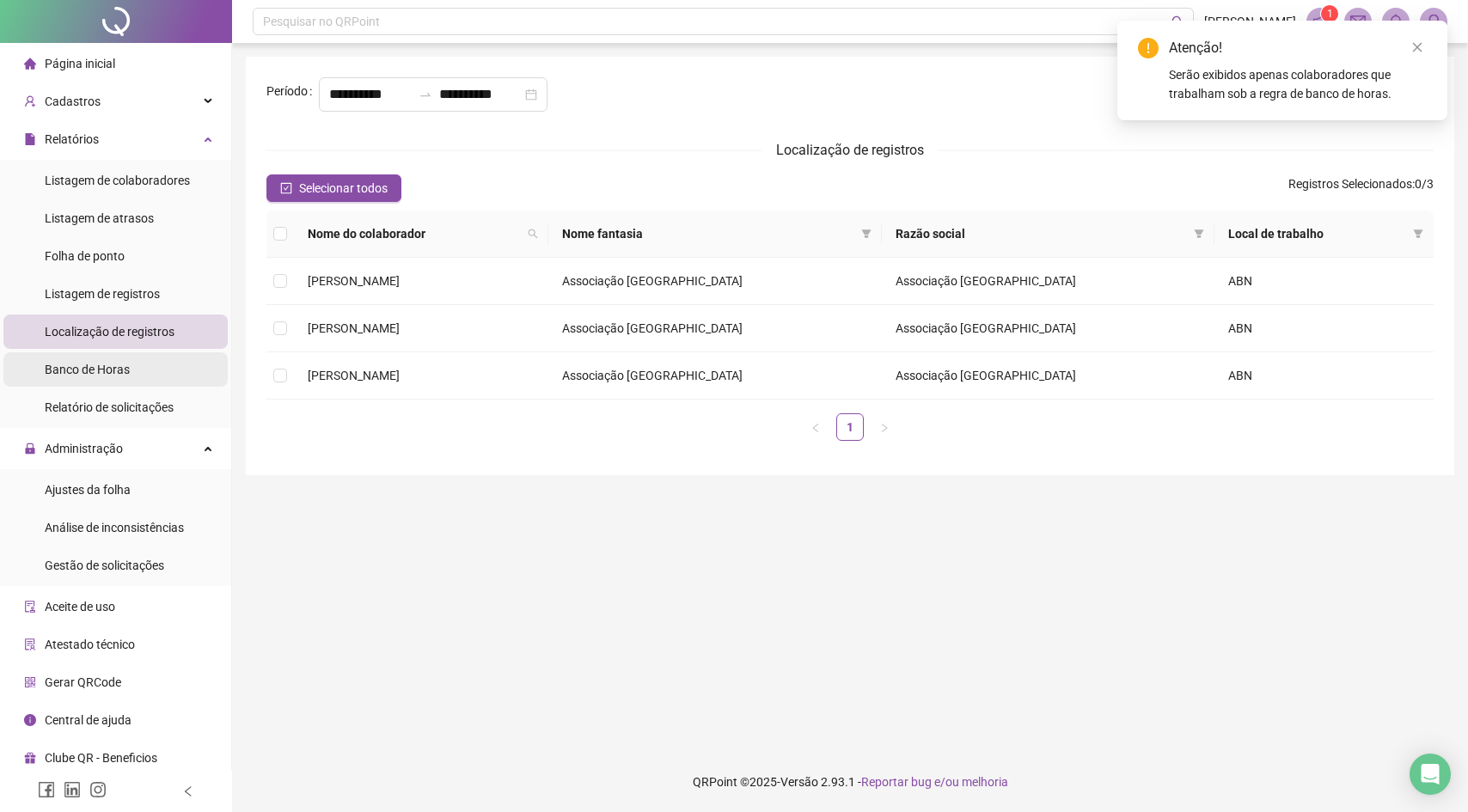
click at [130, 360] on div "Banco de Horas" at bounding box center [87, 369] width 85 height 35
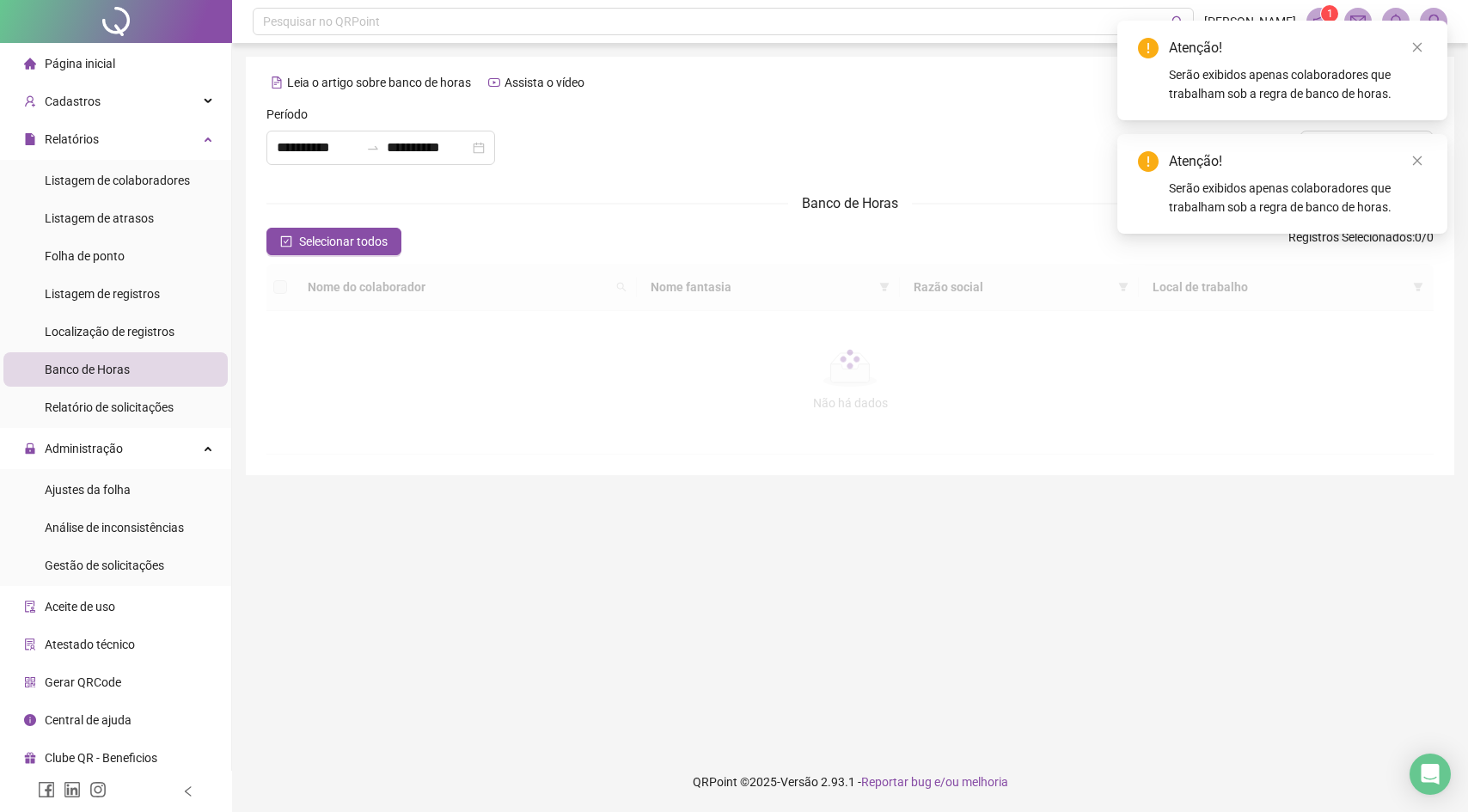
type input "**********"
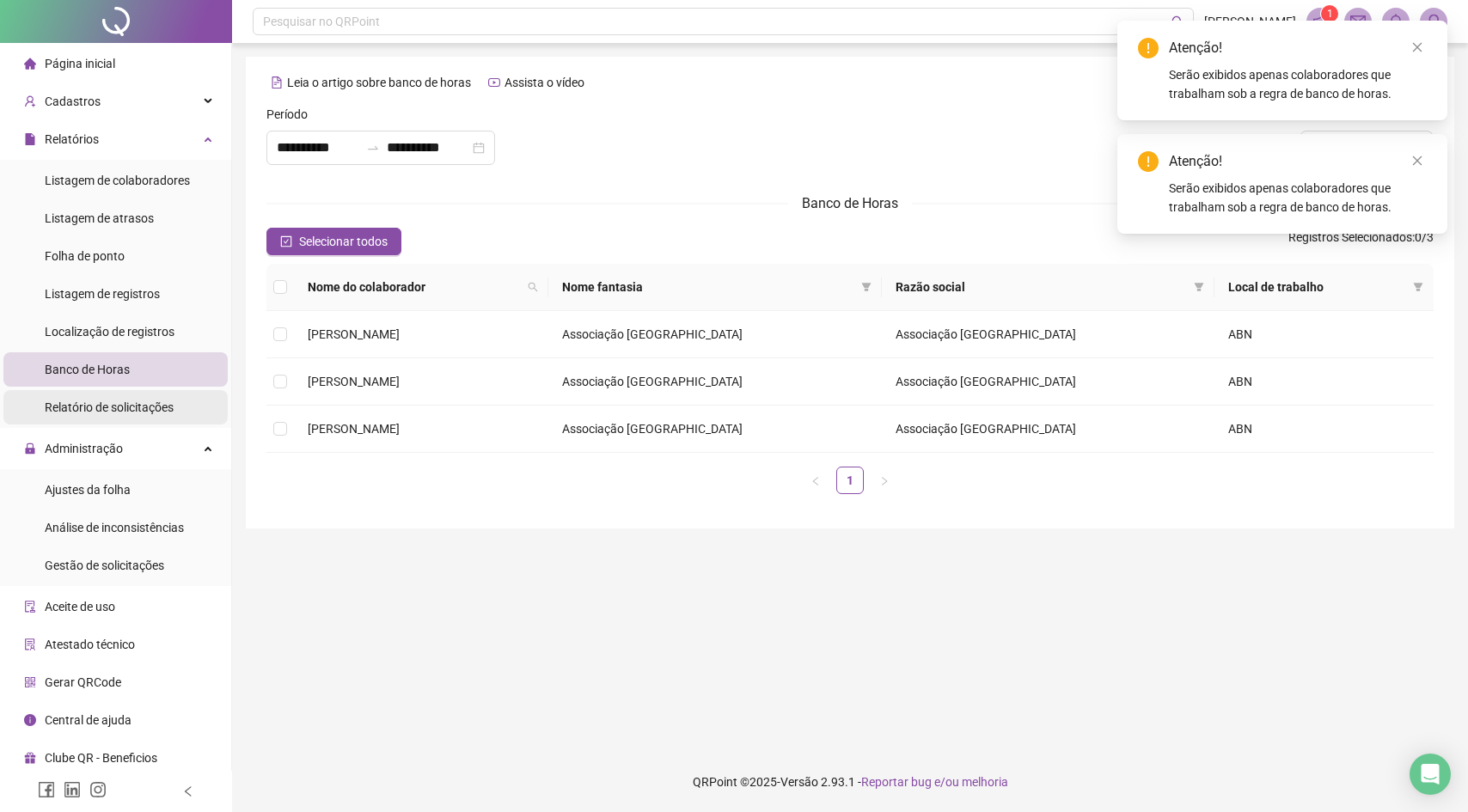
click at [114, 409] on span "Relatório de solicitações" at bounding box center [109, 407] width 129 height 14
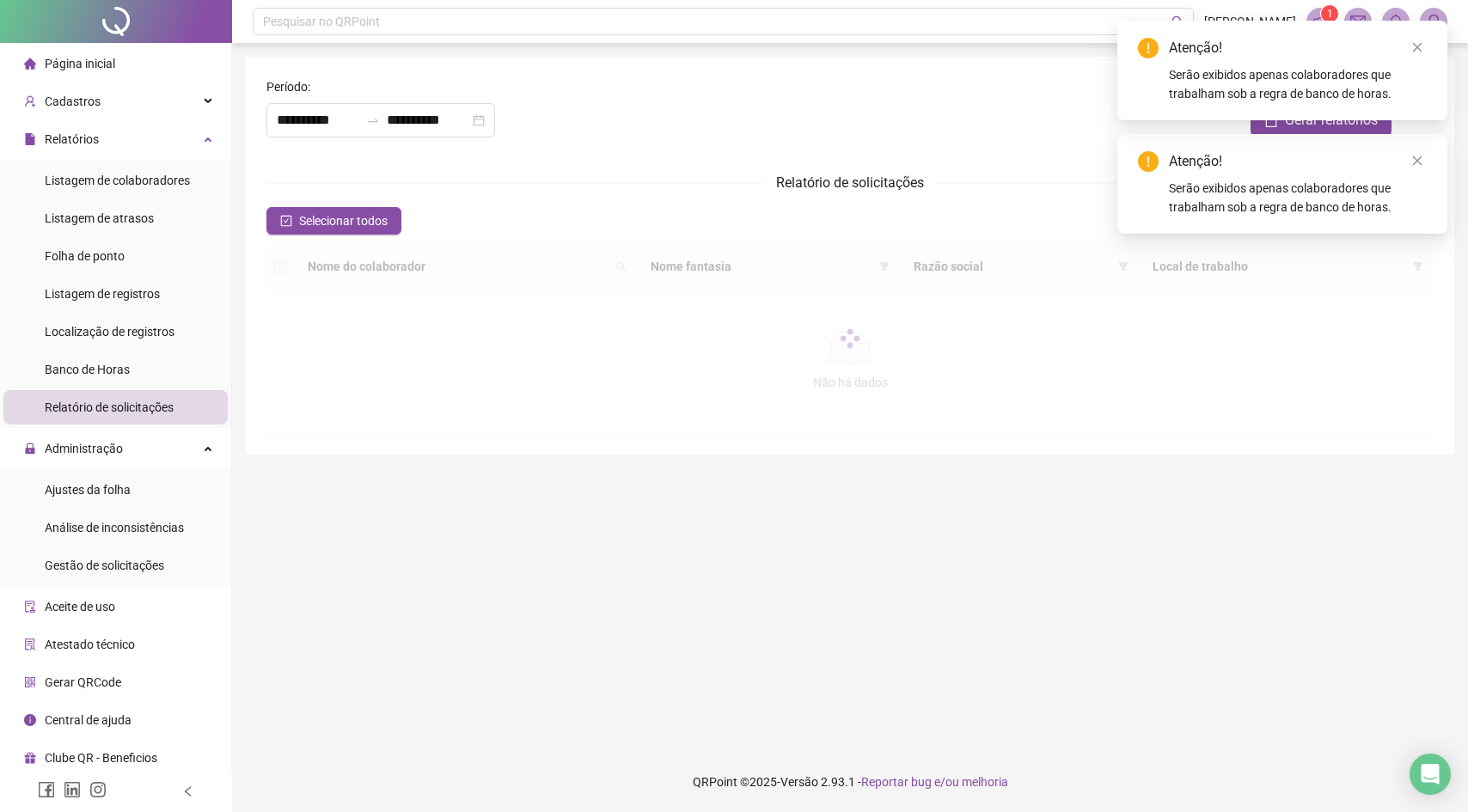
type input "**********"
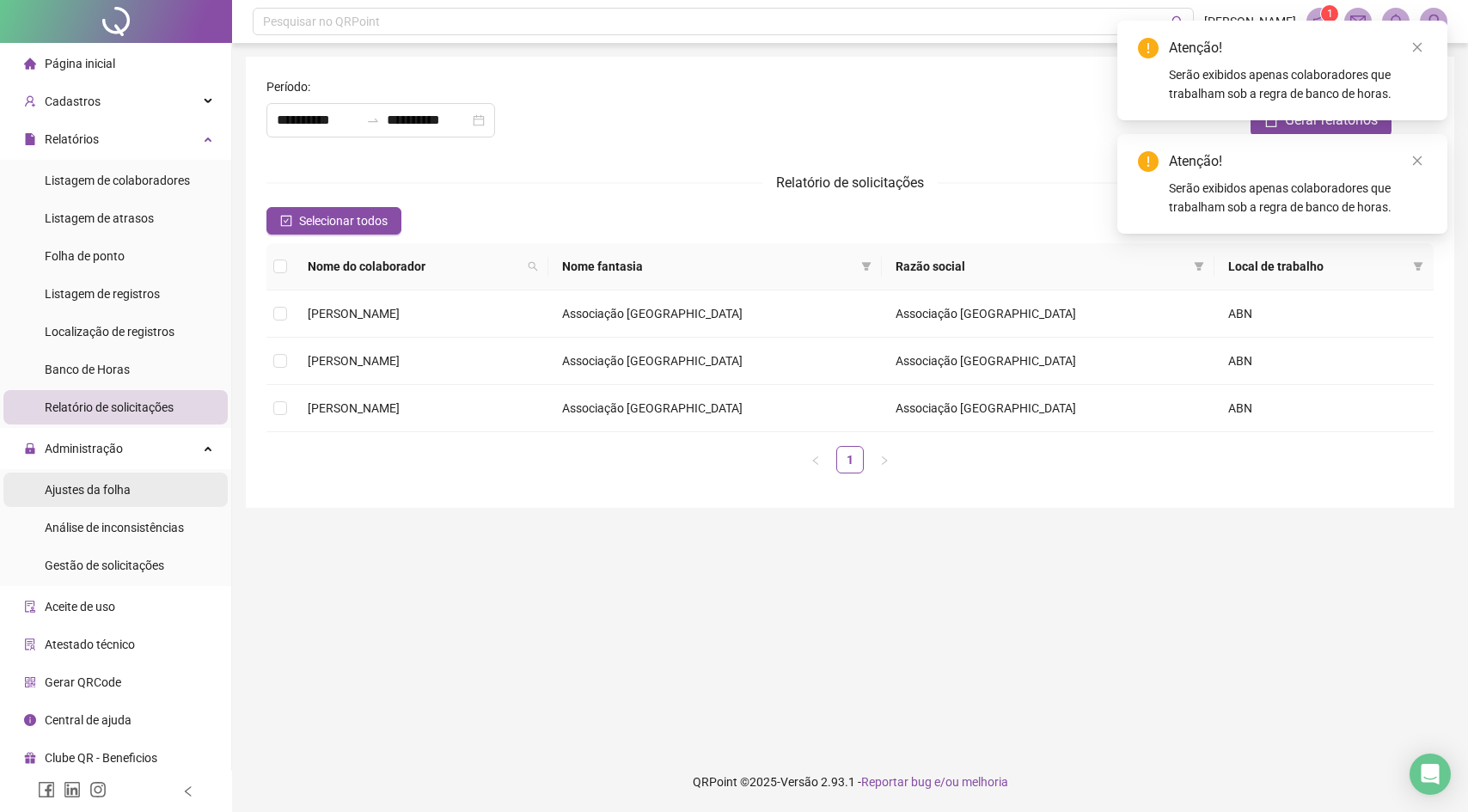
drag, startPoint x: 110, startPoint y: 482, endPoint x: 120, endPoint y: 493, distance: 14.9
click at [110, 483] on span "Ajustes da folha" at bounding box center [87, 490] width 86 height 14
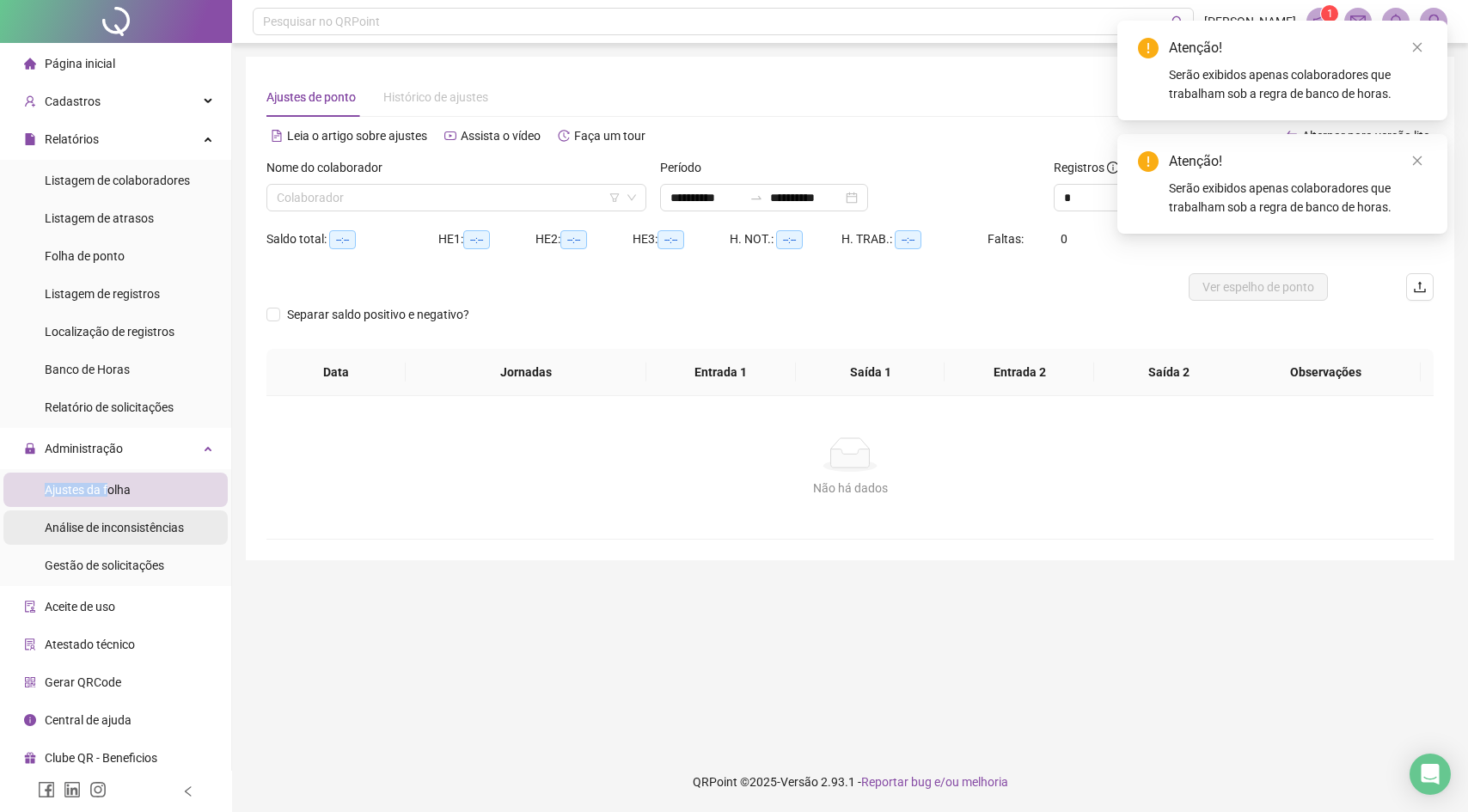
type input "**********"
click at [149, 526] on span "Análise de inconsistências" at bounding box center [114, 528] width 140 height 14
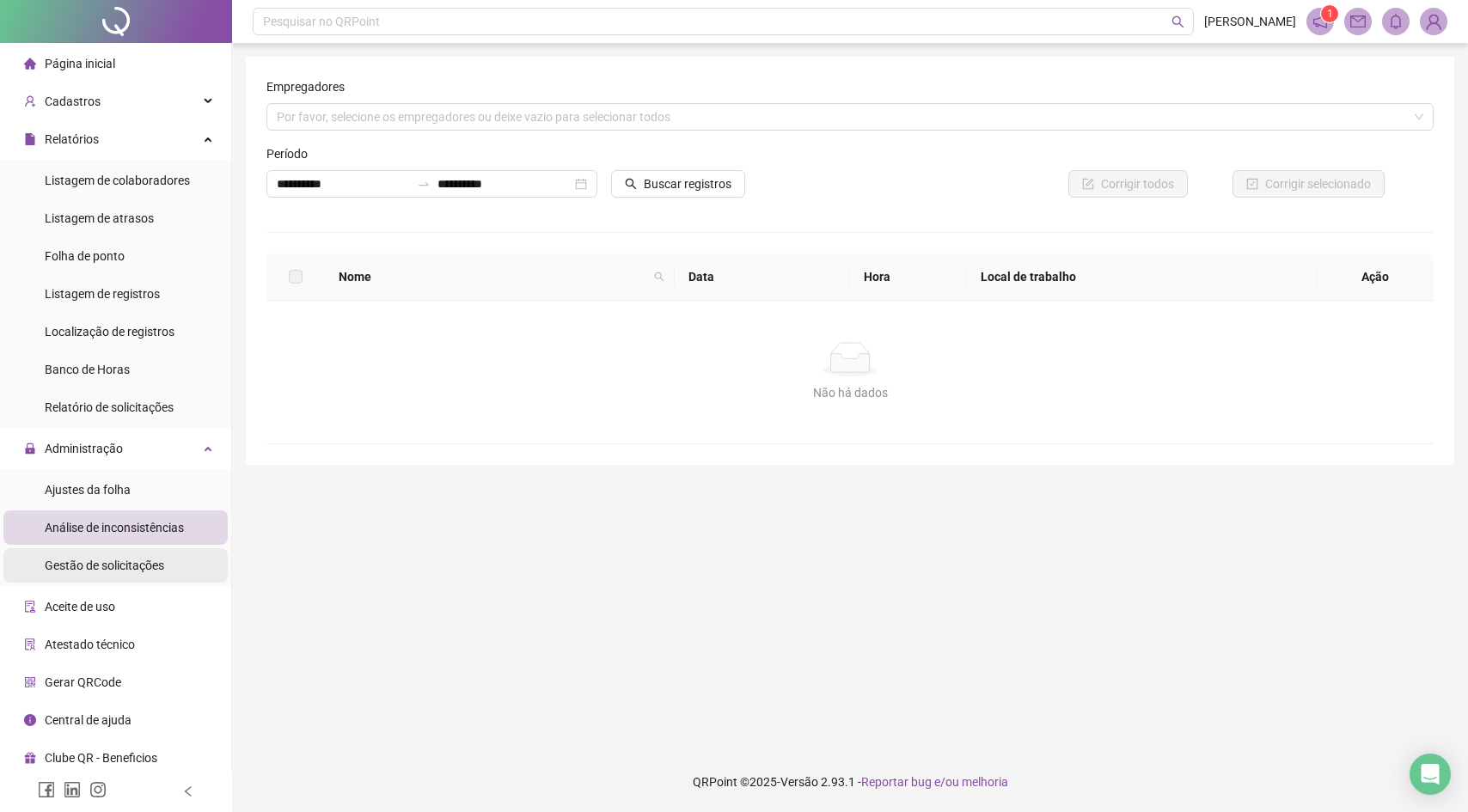
click at [157, 575] on div "Gestão de solicitações" at bounding box center [104, 565] width 120 height 35
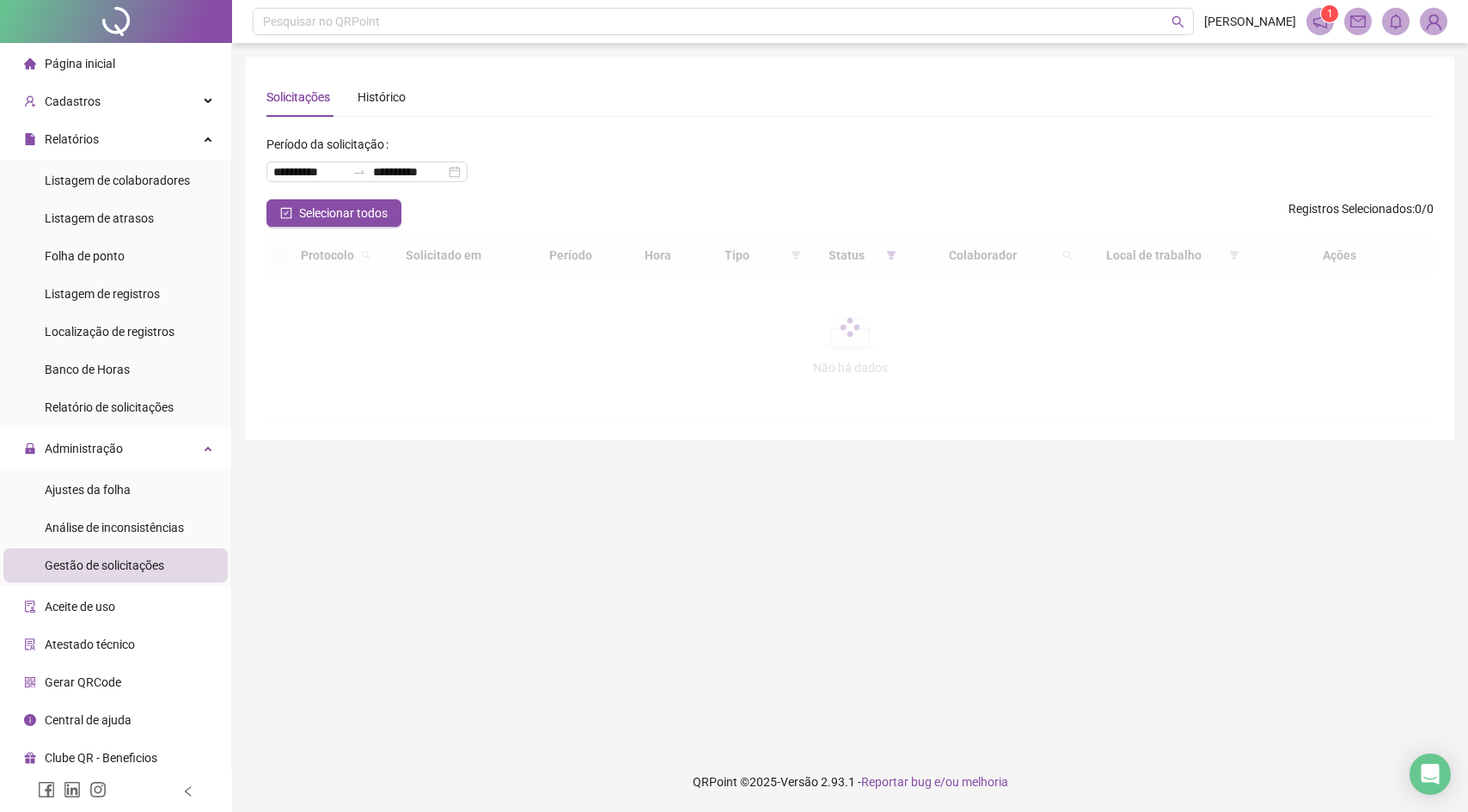
click at [153, 545] on ul "Ajustes da folha Análise de inconsistências Gestão de solicitações" at bounding box center [115, 528] width 231 height 117
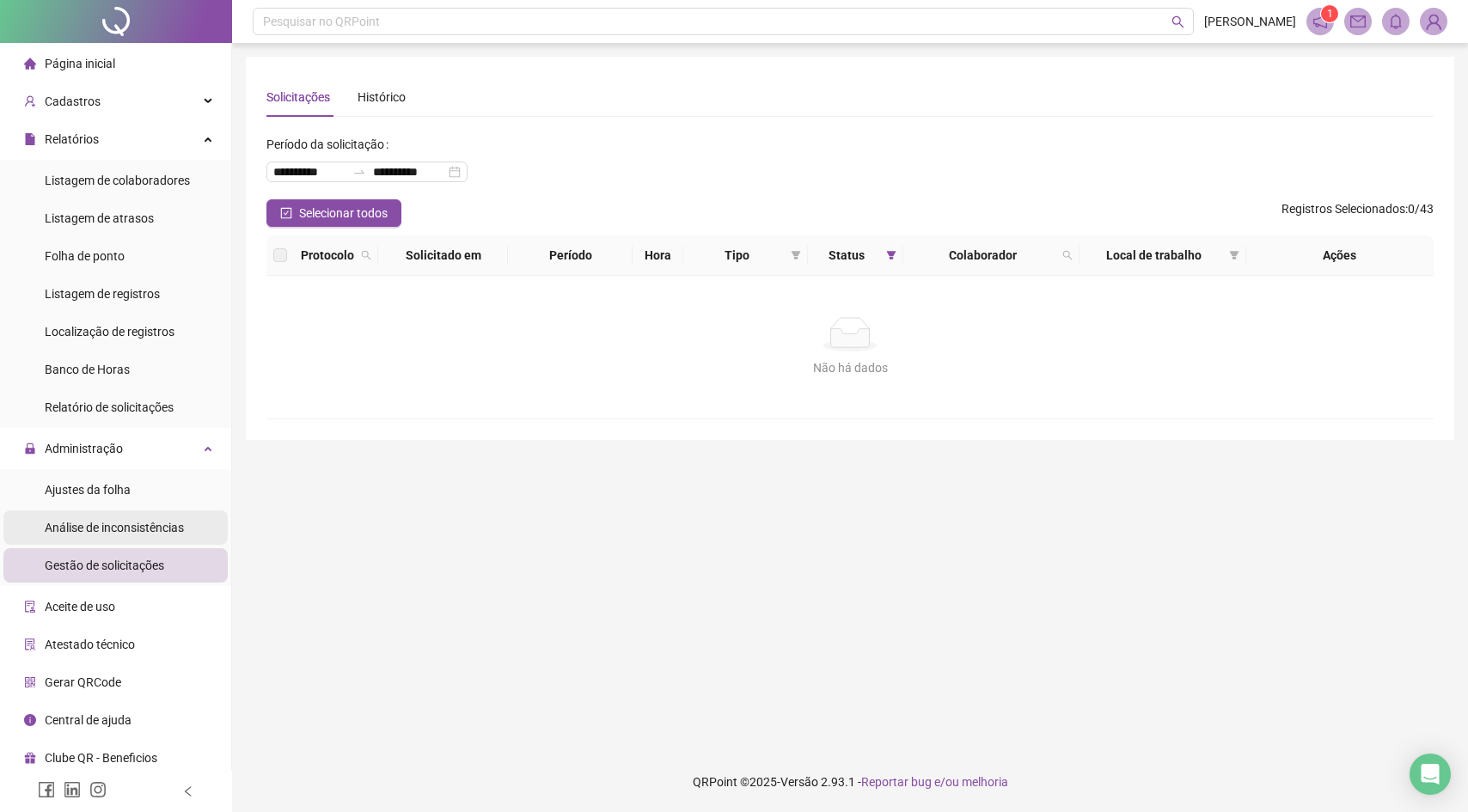
drag, startPoint x: 154, startPoint y: 534, endPoint x: 153, endPoint y: 525, distance: 9.1
click at [155, 533] on span "Análise de inconsistências" at bounding box center [114, 528] width 140 height 14
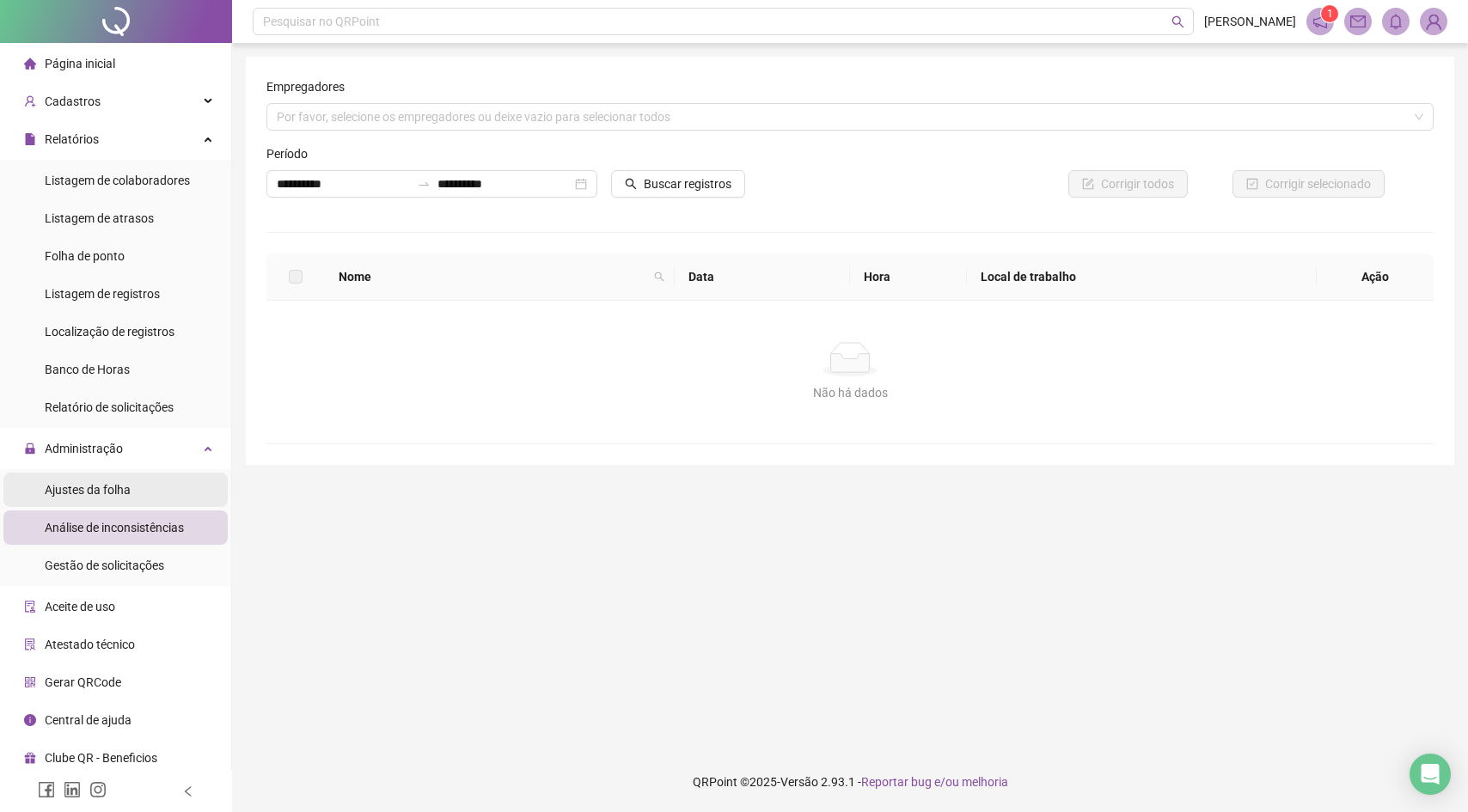
click at [140, 494] on li "Ajustes da folha" at bounding box center [115, 489] width 224 height 35
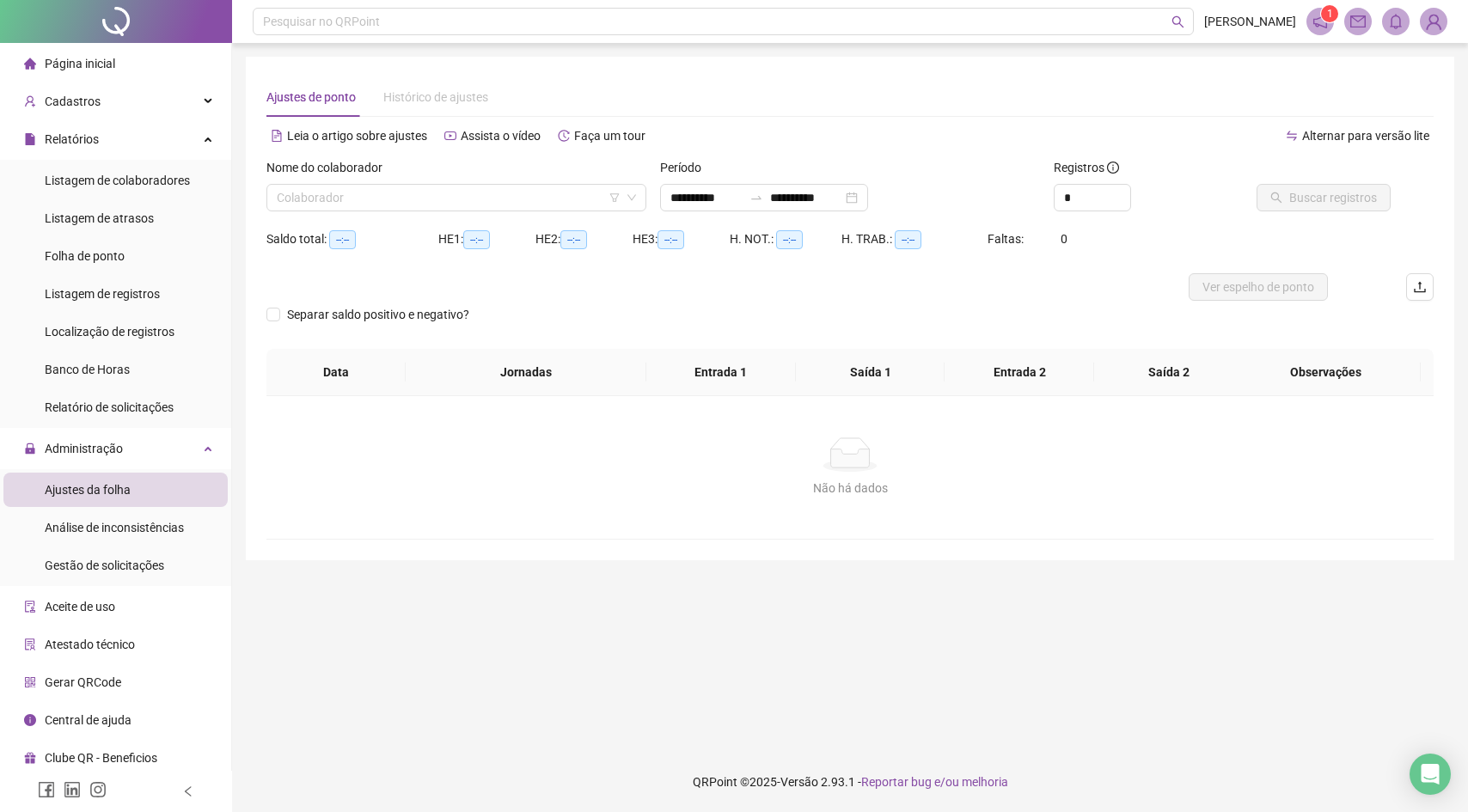
type input "**********"
click at [421, 93] on span "Histórico de ajustes" at bounding box center [436, 97] width 105 height 14
click at [427, 94] on span "Histórico de ajustes" at bounding box center [436, 97] width 105 height 14
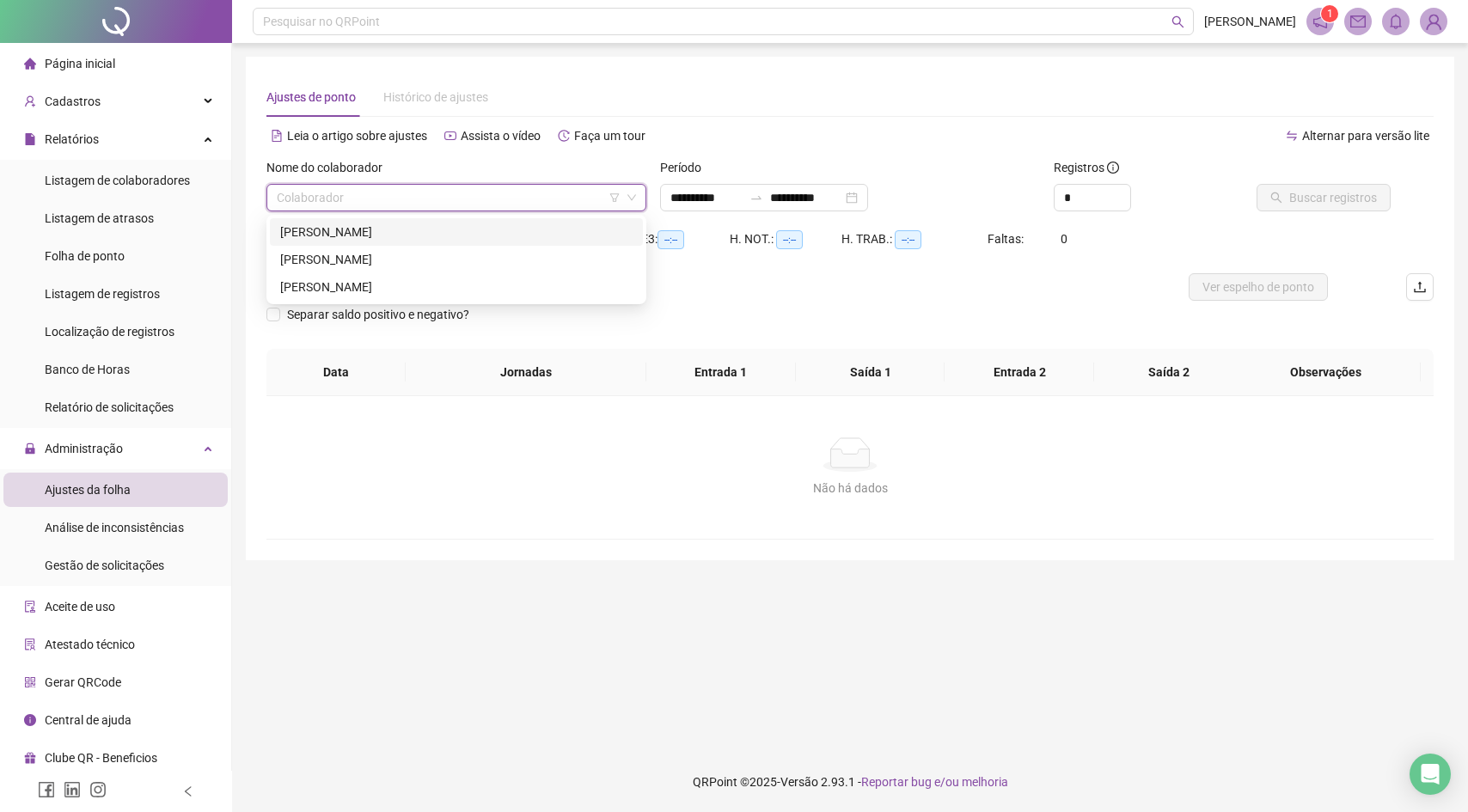
click at [415, 190] on input "search" at bounding box center [448, 198] width 344 height 26
click at [191, 302] on li "Listagem de registros" at bounding box center [115, 293] width 224 height 35
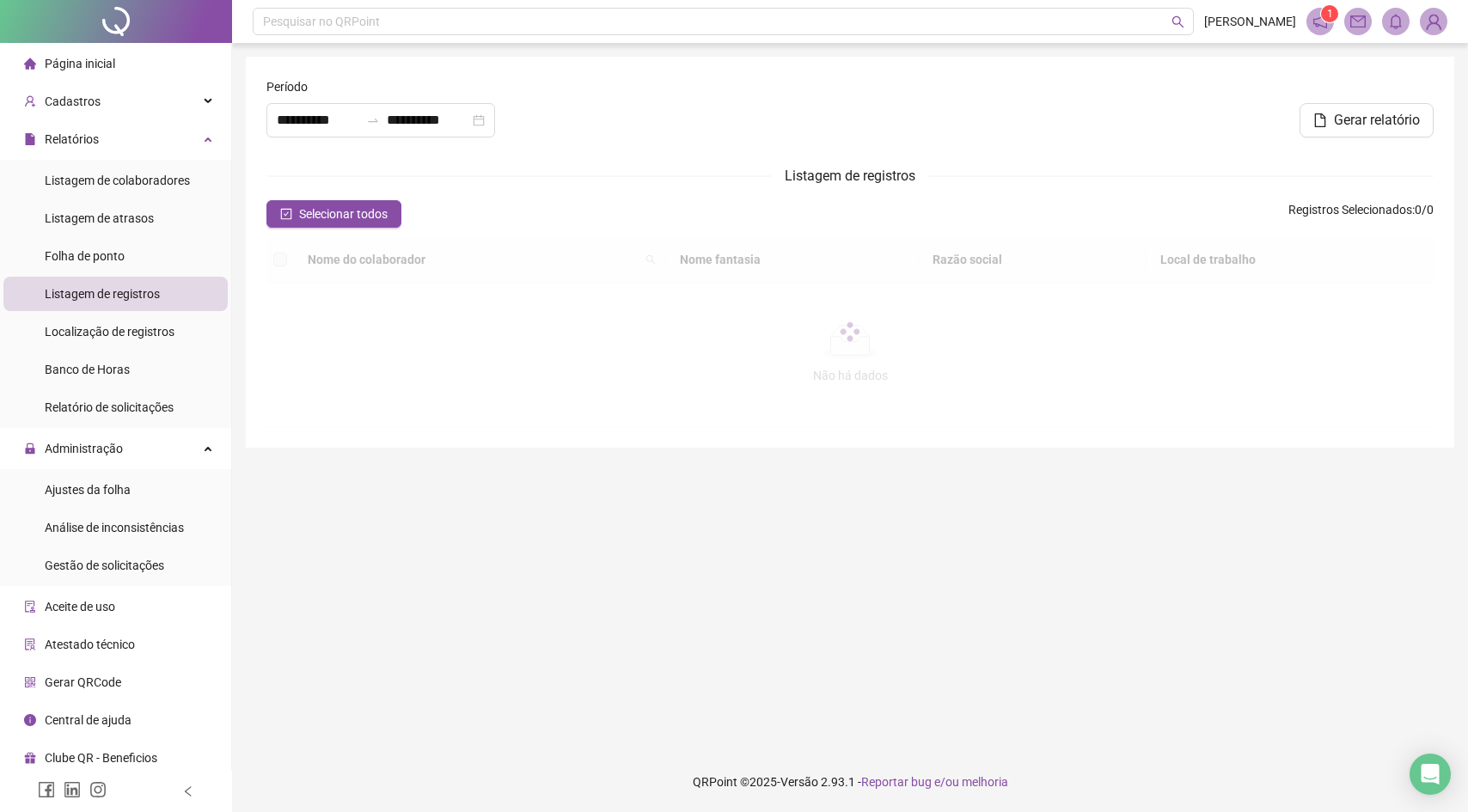
type input "**********"
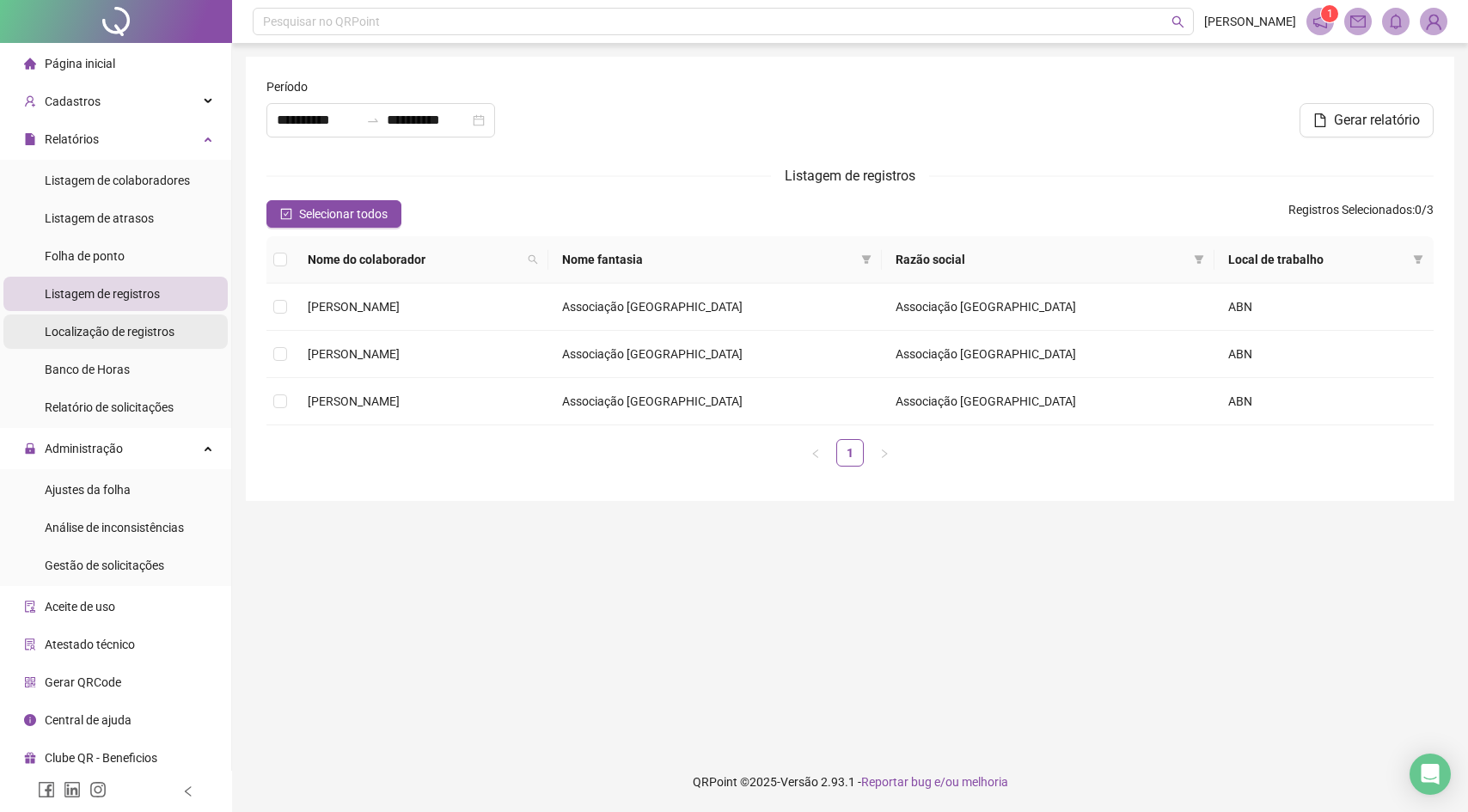
click at [168, 321] on div "Localização de registros" at bounding box center [109, 332] width 130 height 35
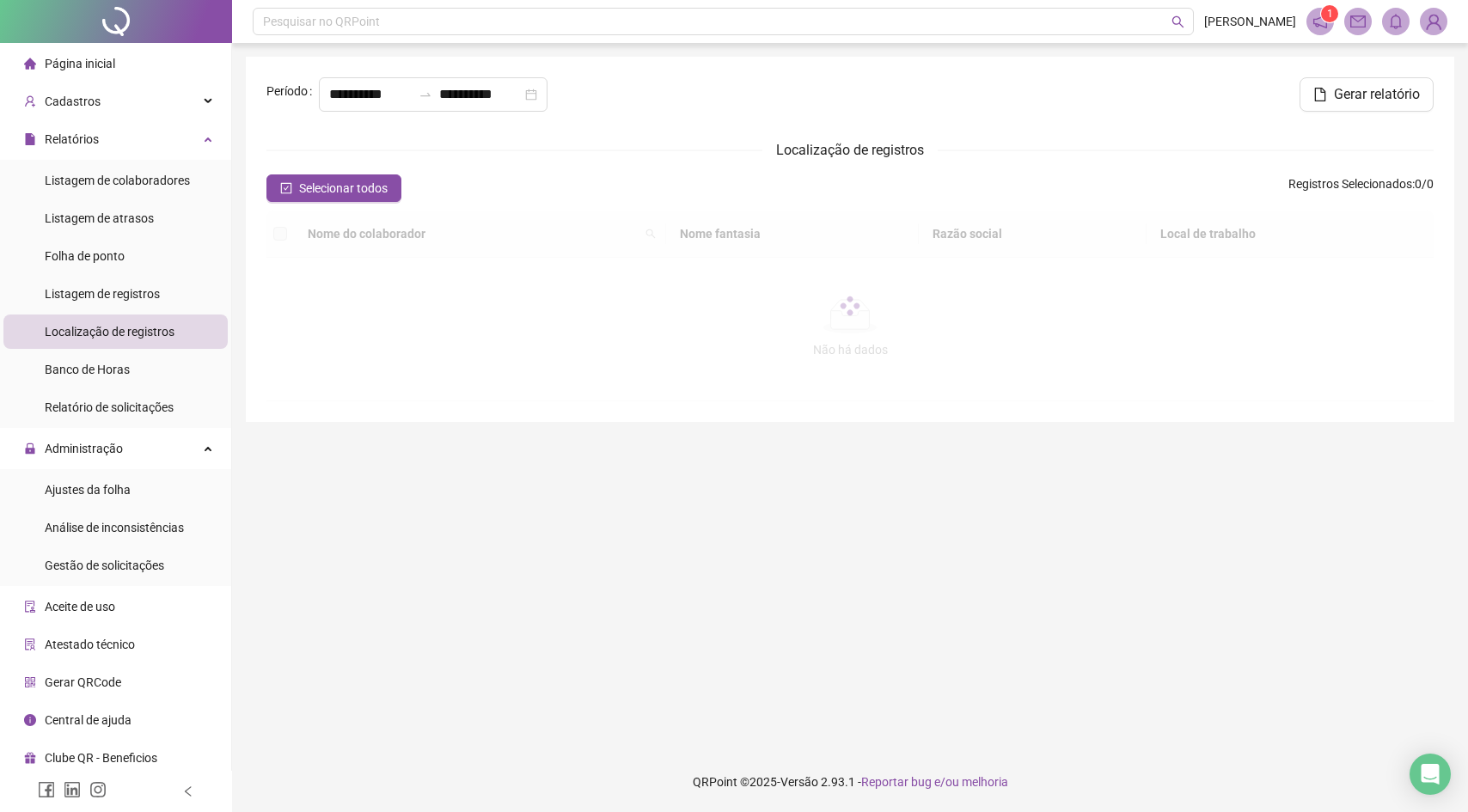
type input "**********"
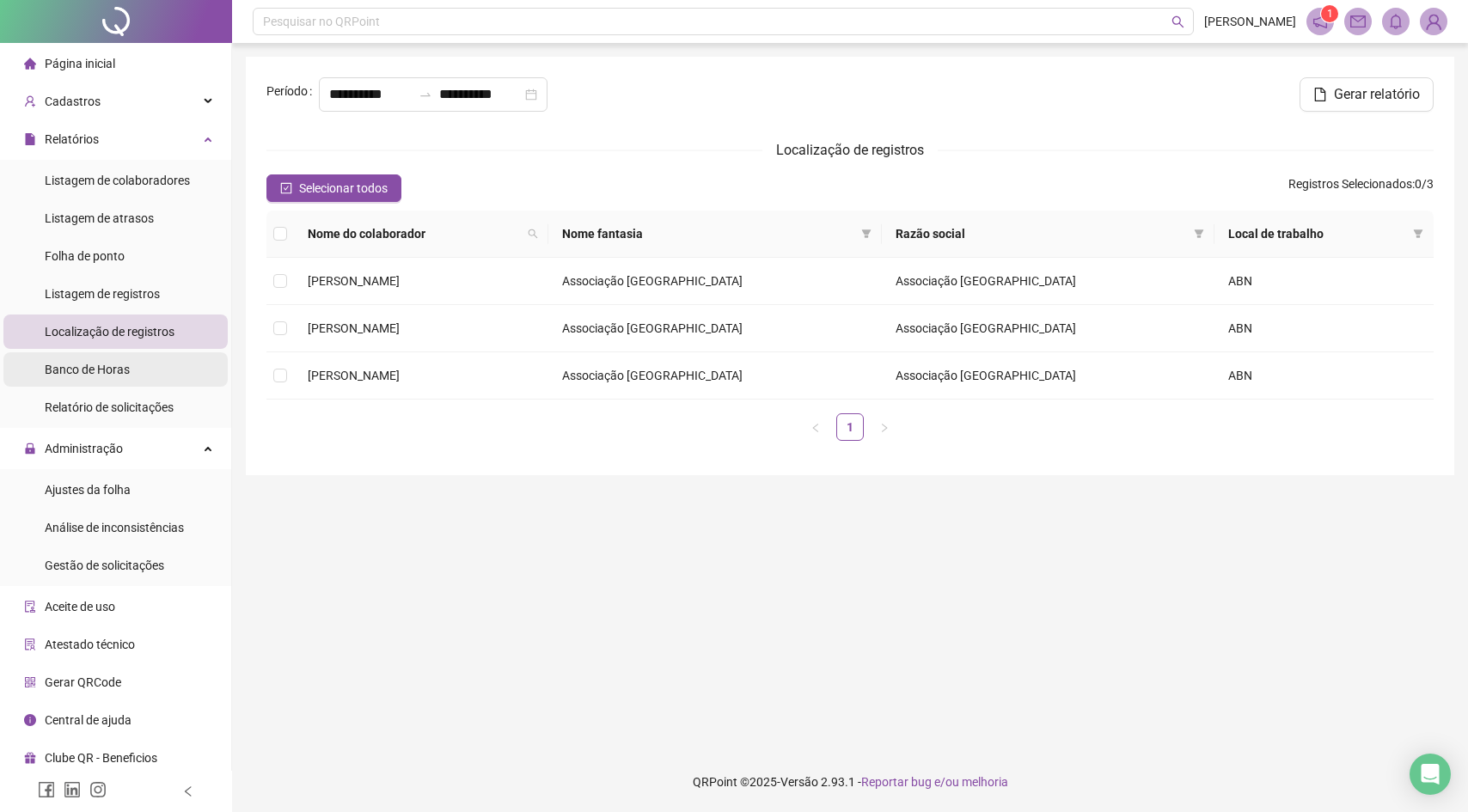
click at [157, 367] on li "Banco de Horas" at bounding box center [115, 369] width 224 height 35
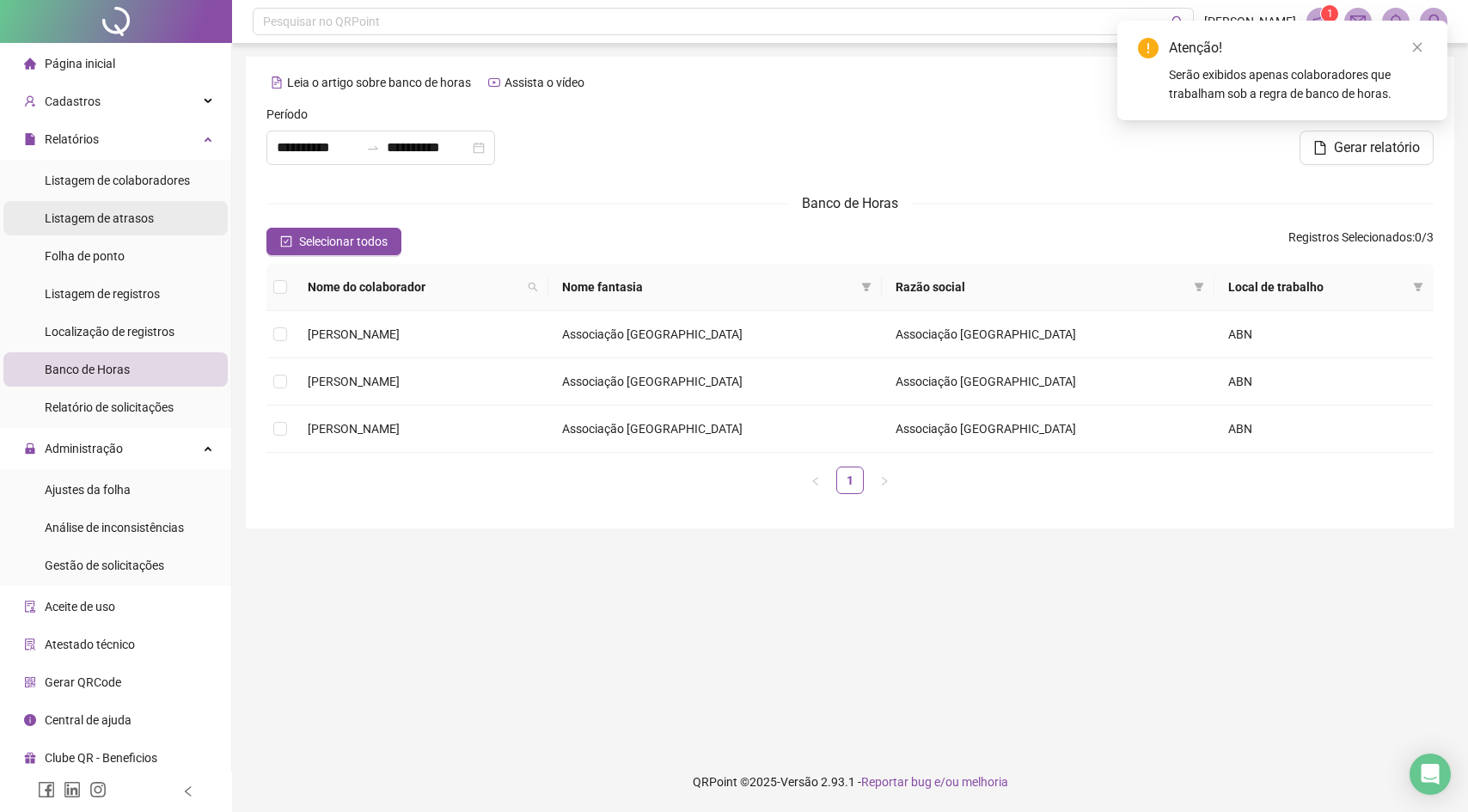
click at [142, 213] on span "Listagem de atrasos" at bounding box center [99, 218] width 109 height 14
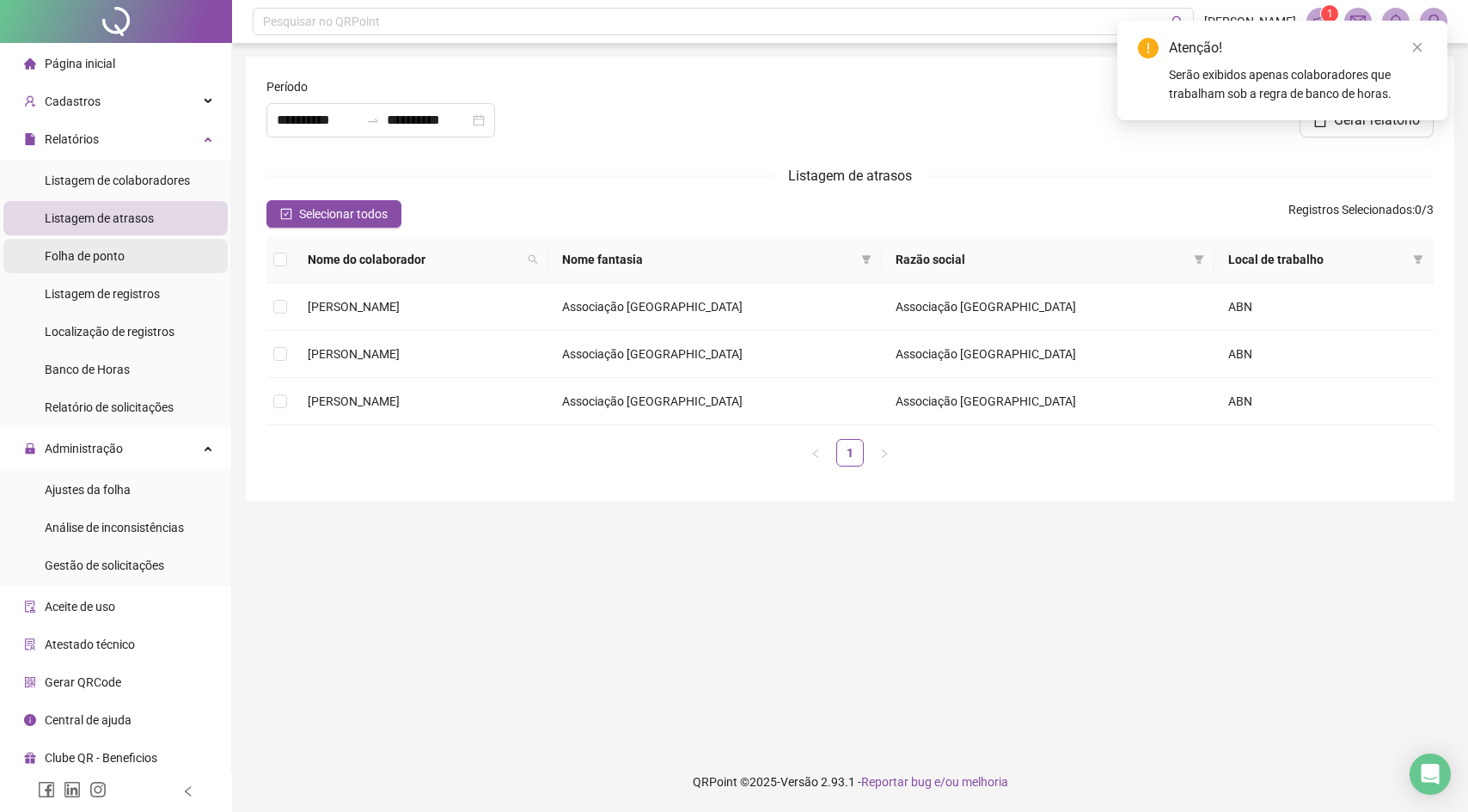
type input "**********"
click at [134, 267] on li "Folha de ponto" at bounding box center [115, 255] width 224 height 35
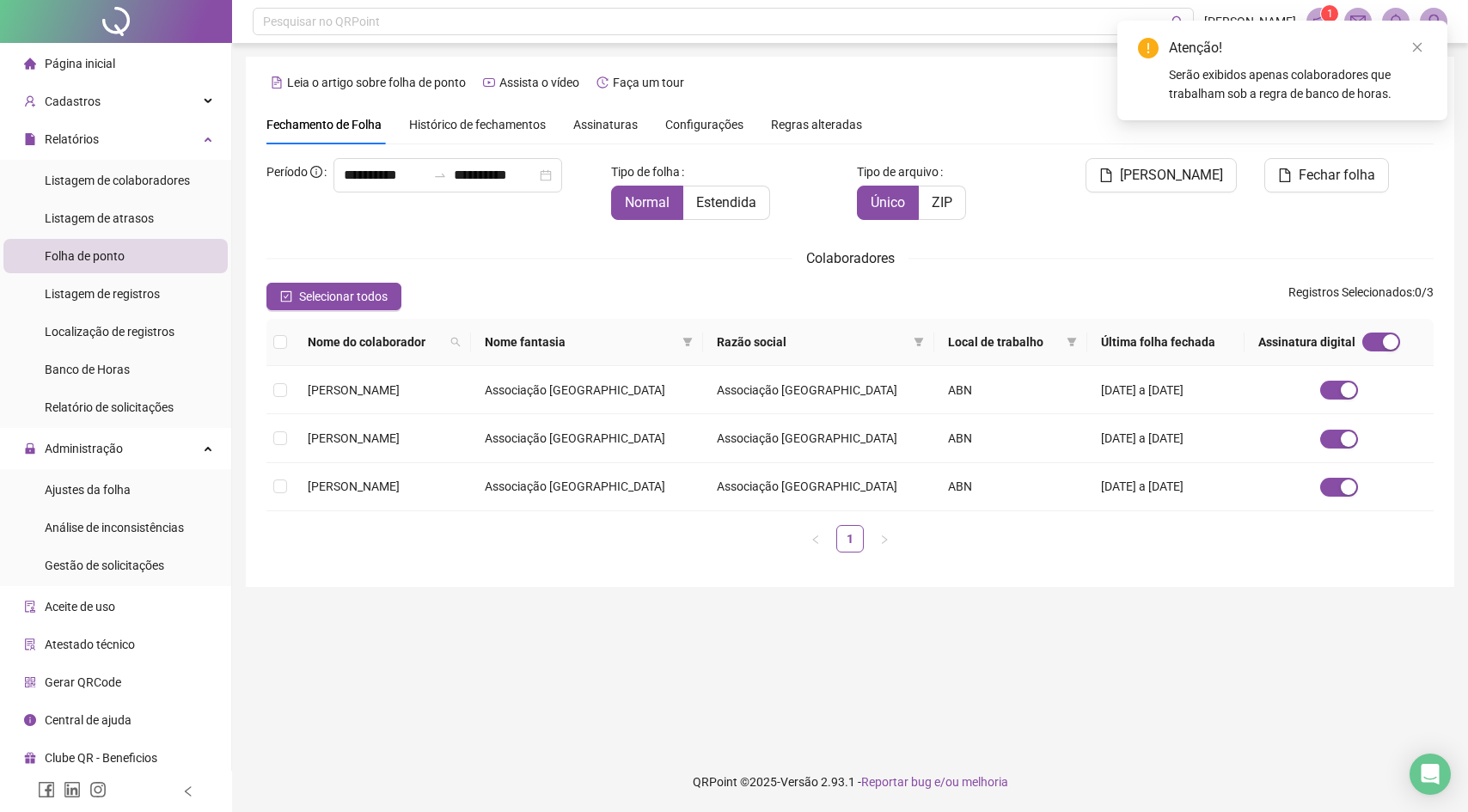
click at [626, 131] on div "Assinaturas" at bounding box center [605, 124] width 64 height 19
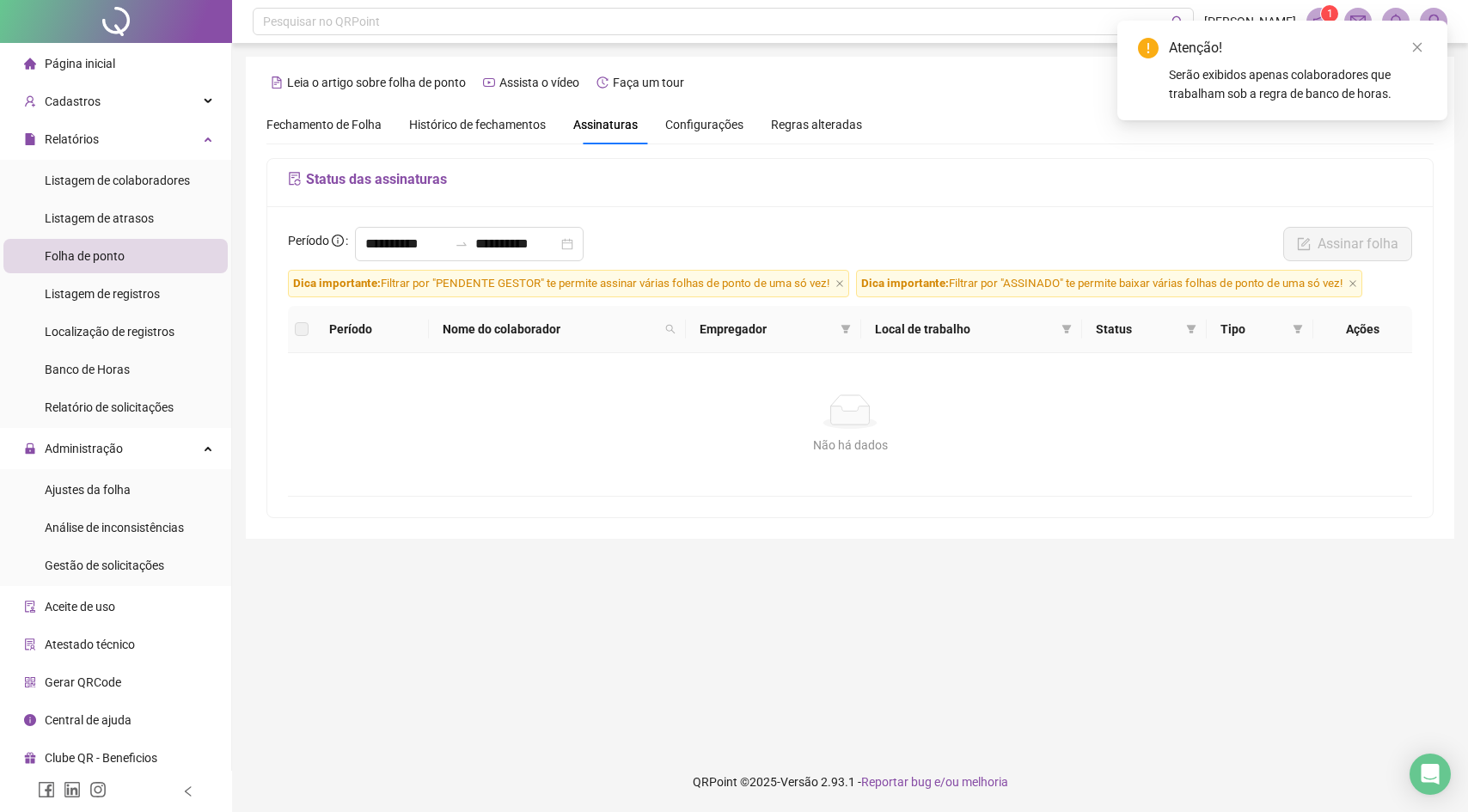
click at [537, 126] on span "Histórico de fechamentos" at bounding box center [477, 125] width 137 height 14
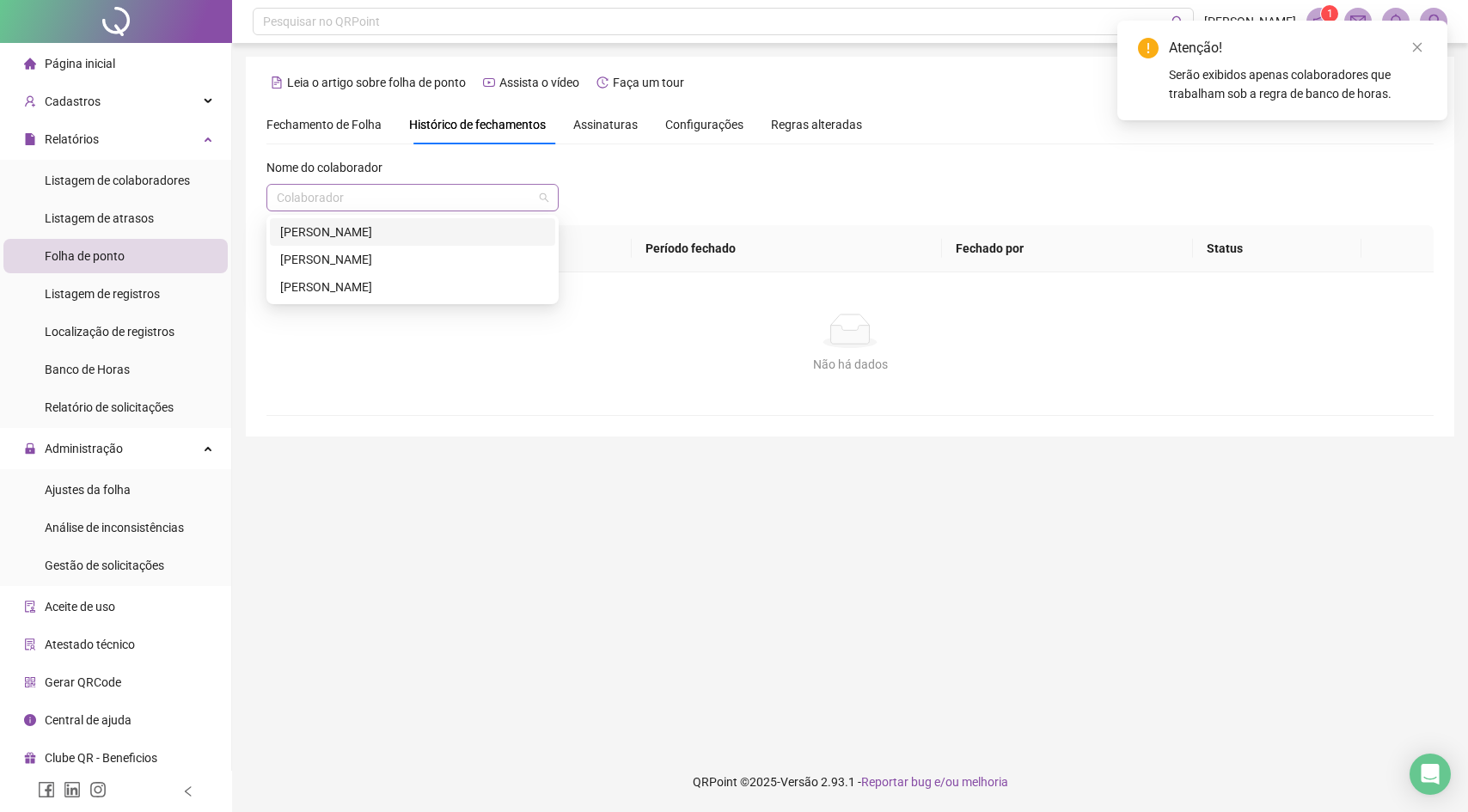
click at [507, 211] on div "Colaborador" at bounding box center [412, 198] width 292 height 28
click at [453, 263] on div "[PERSON_NAME]" at bounding box center [412, 258] width 264 height 19
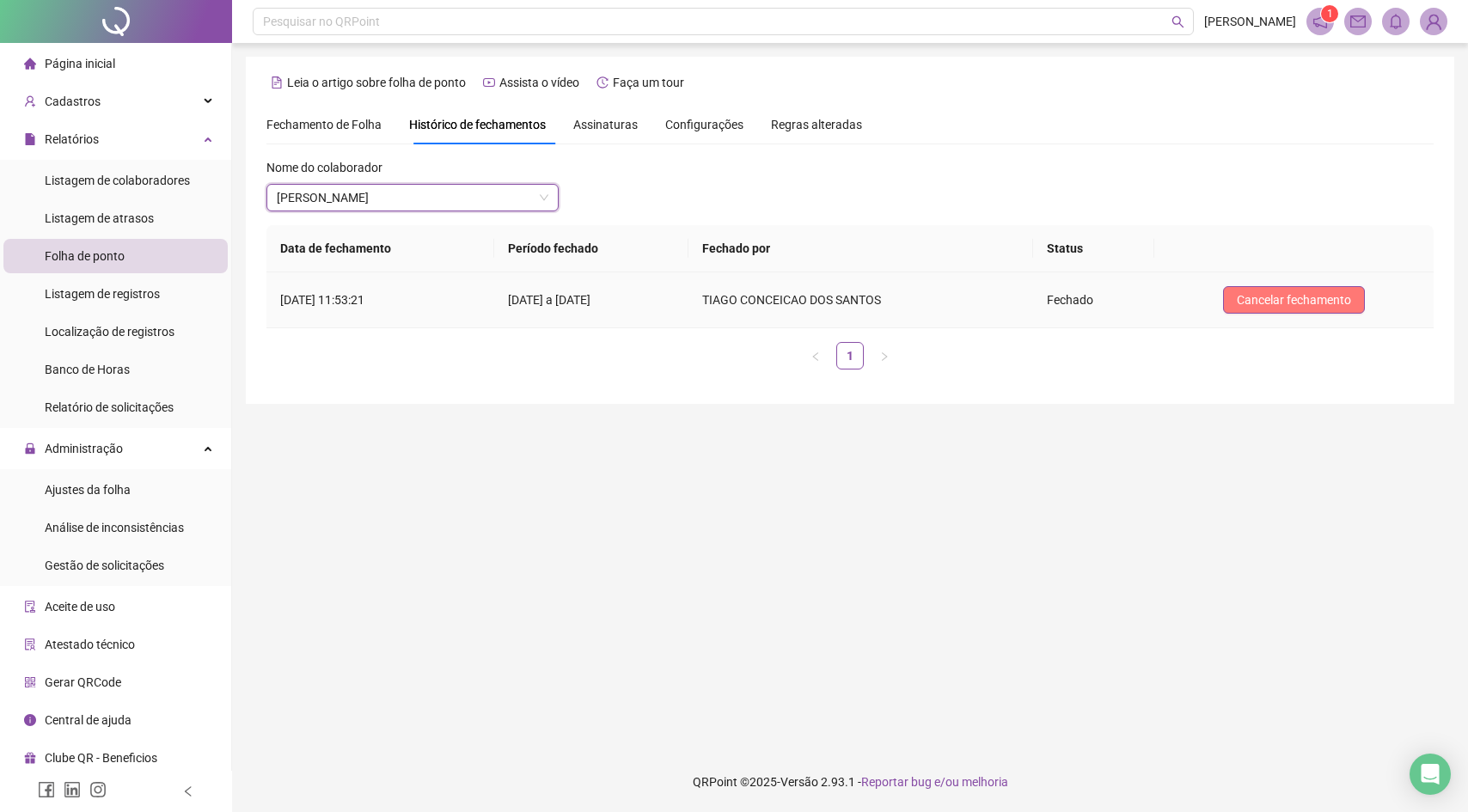
click at [1254, 295] on span "Cancelar fechamento" at bounding box center [1294, 299] width 114 height 19
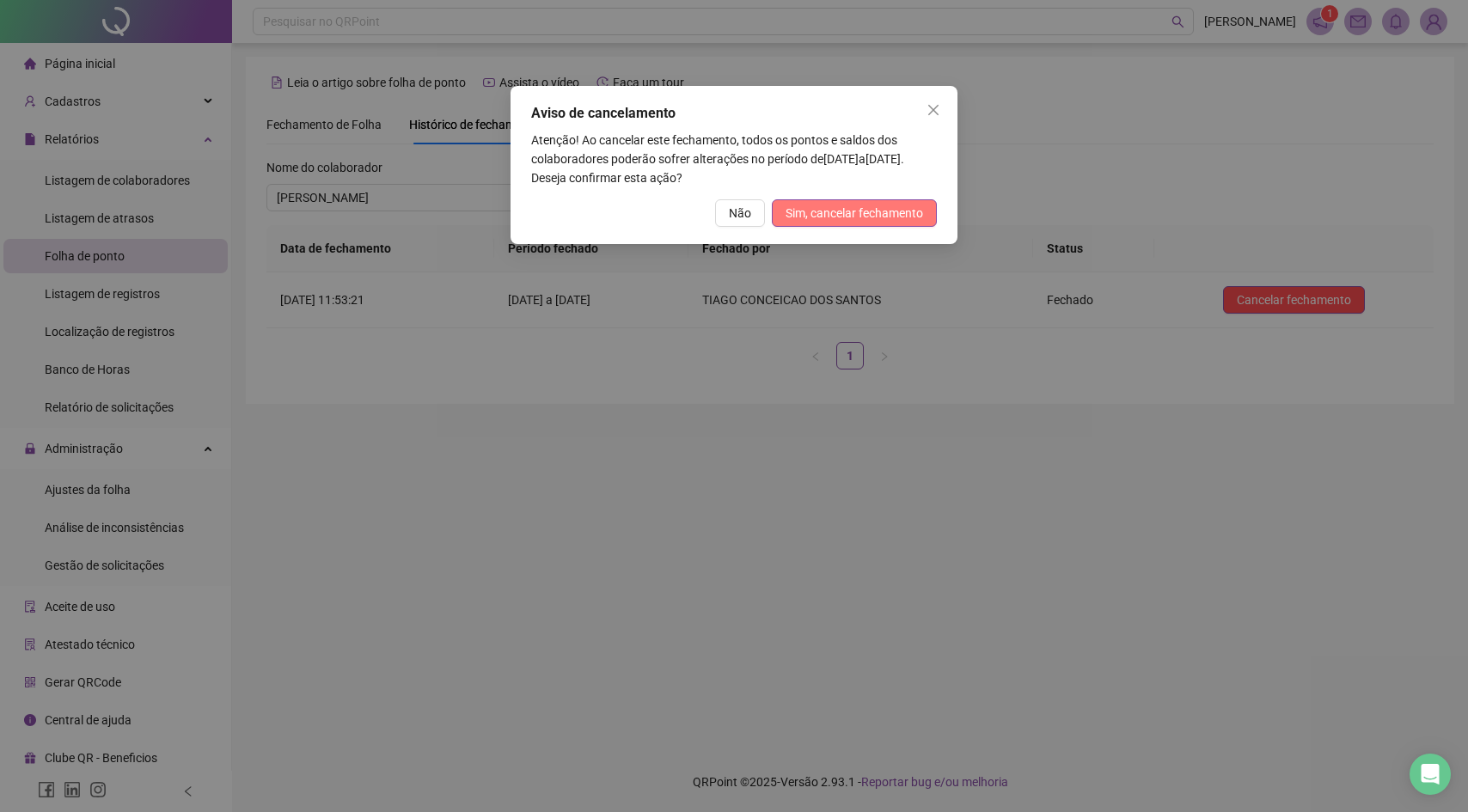
click at [847, 210] on span "Sim, cancelar fechamento" at bounding box center [854, 213] width 138 height 19
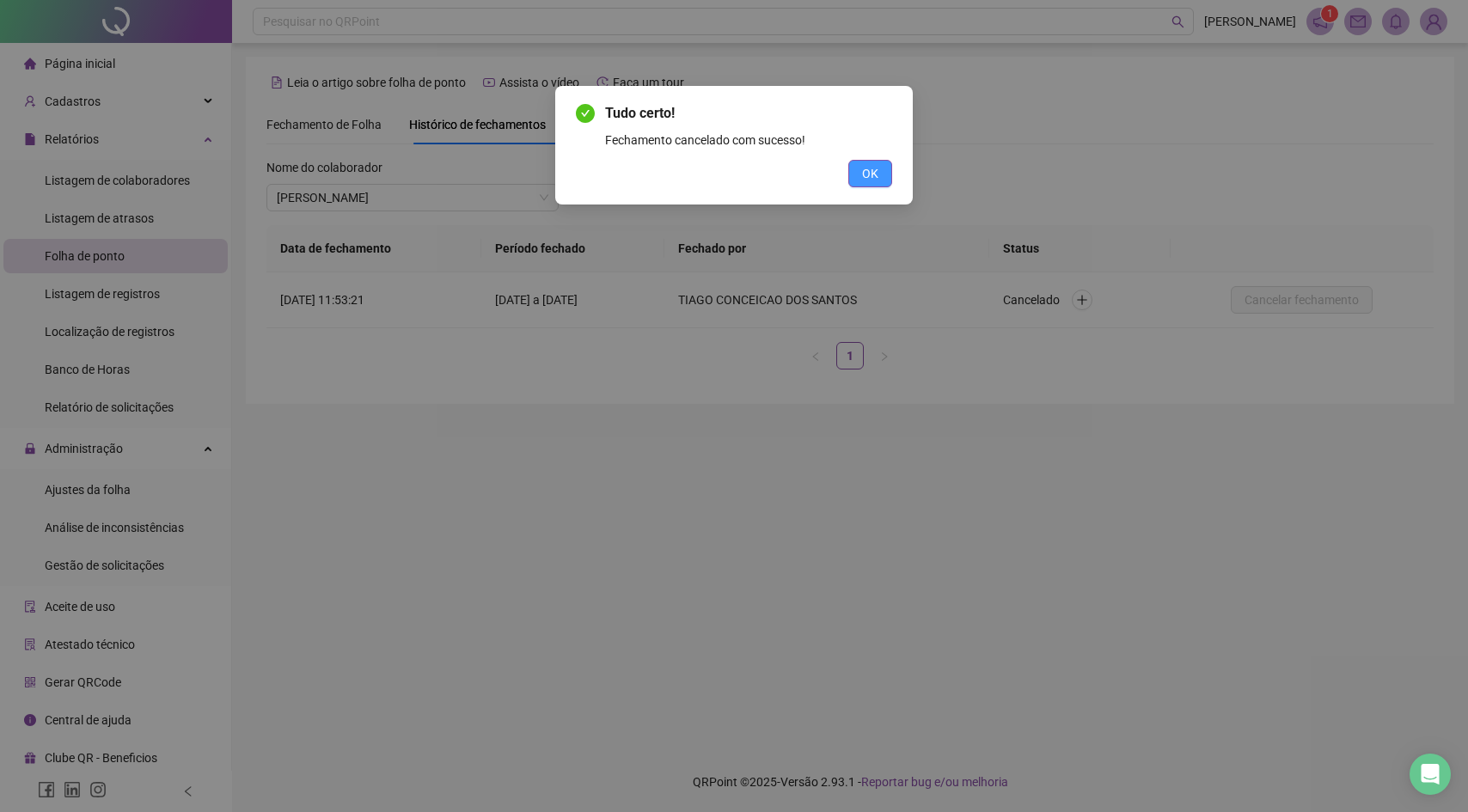
click at [875, 171] on span "OK" at bounding box center [870, 173] width 16 height 19
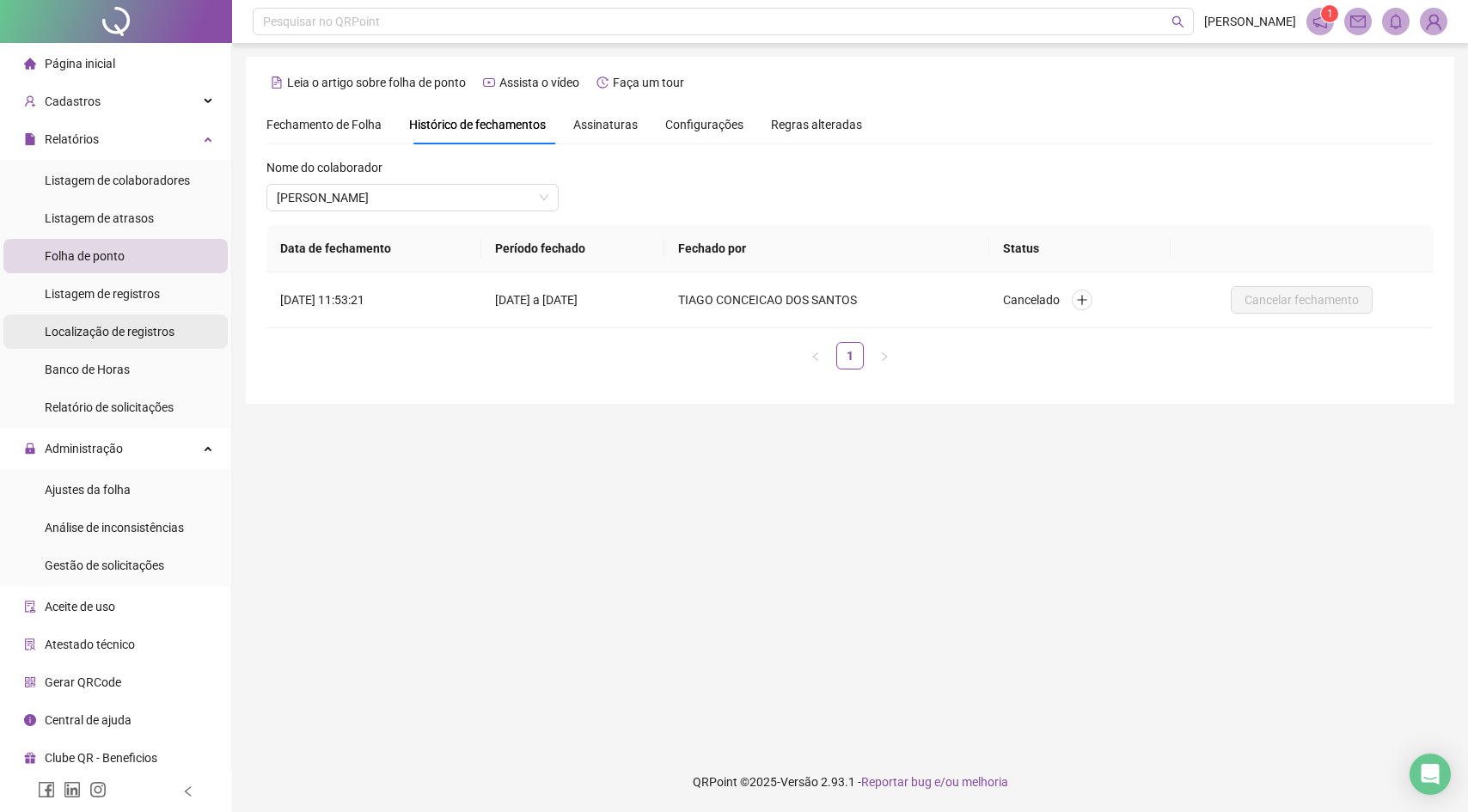
click at [155, 336] on span "Localização de registros" at bounding box center [109, 332] width 130 height 14
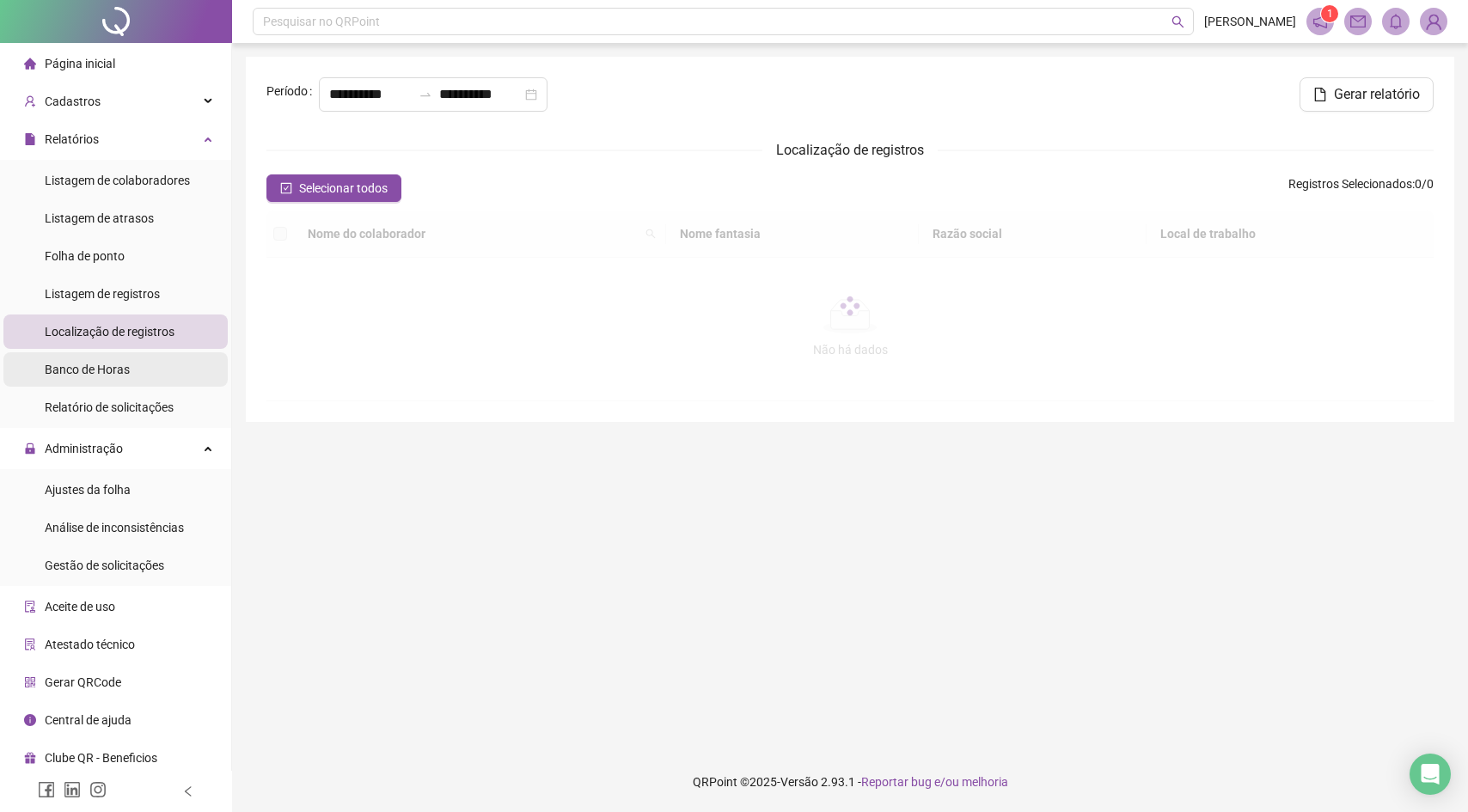
click at [139, 358] on li "Banco de Horas" at bounding box center [115, 369] width 224 height 35
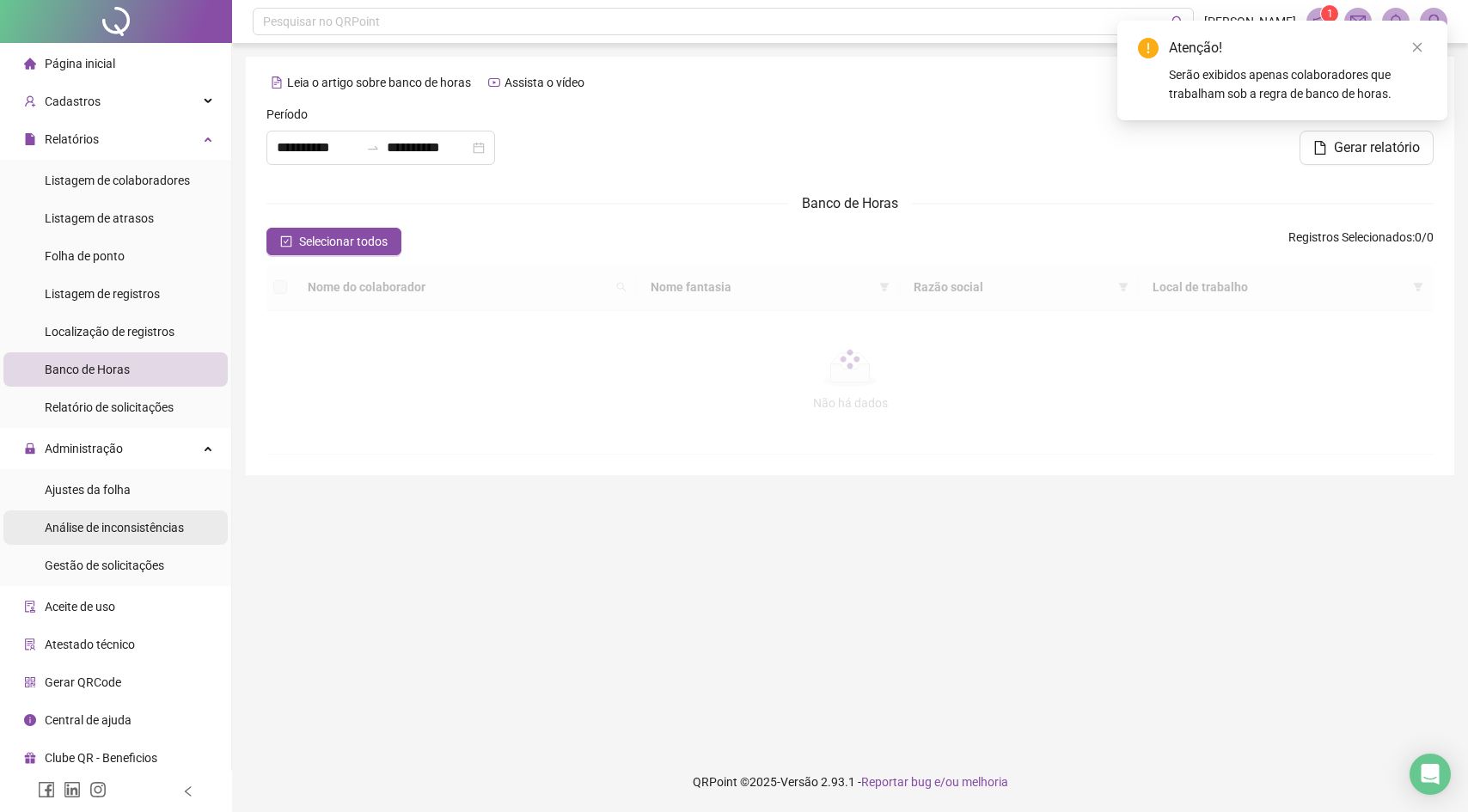
drag, startPoint x: 114, startPoint y: 496, endPoint x: 120, endPoint y: 517, distance: 21.8
click at [114, 496] on div "Ajustes da folha" at bounding box center [87, 489] width 86 height 35
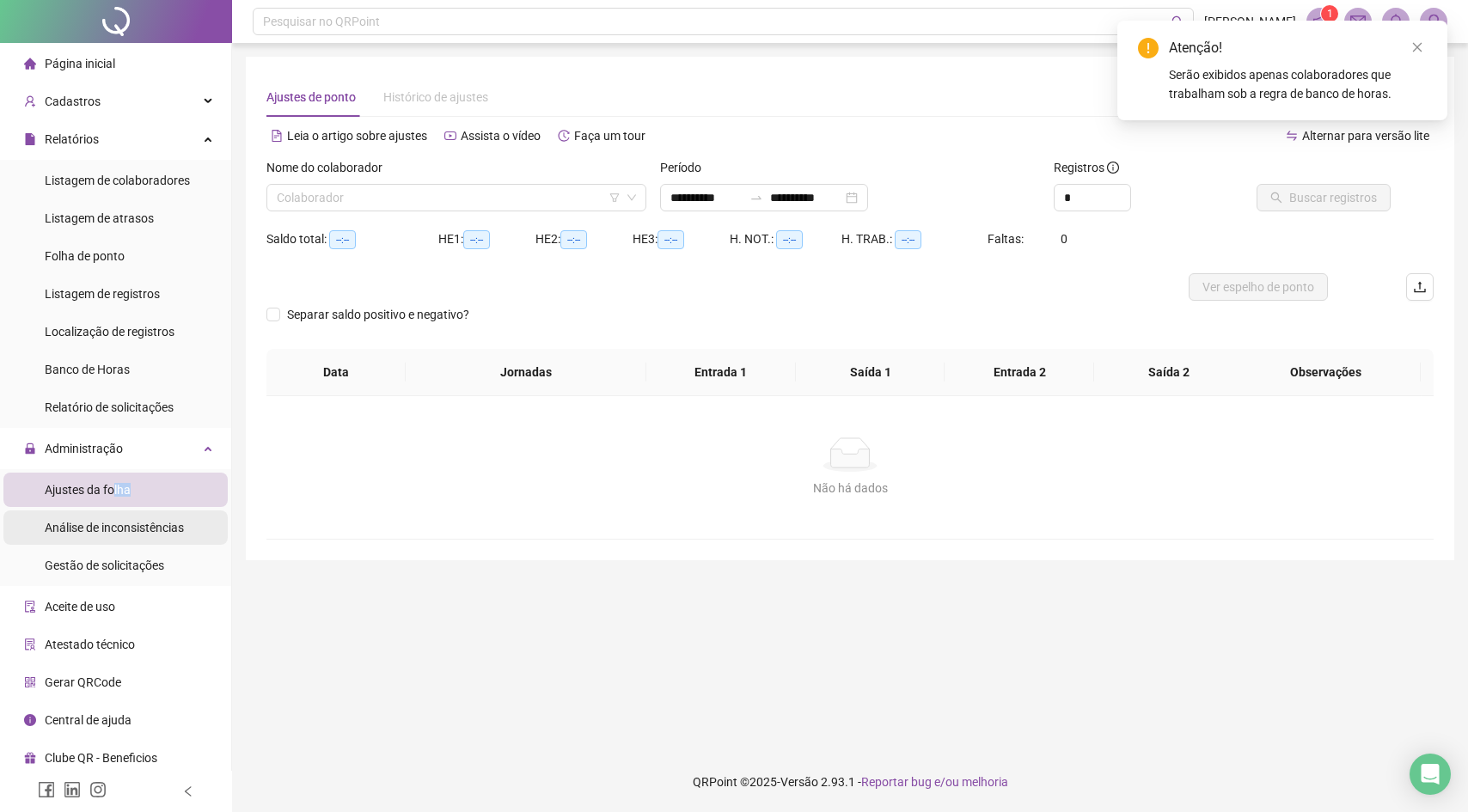
type input "**********"
click at [131, 559] on span "Gestão de solicitações" at bounding box center [104, 565] width 120 height 14
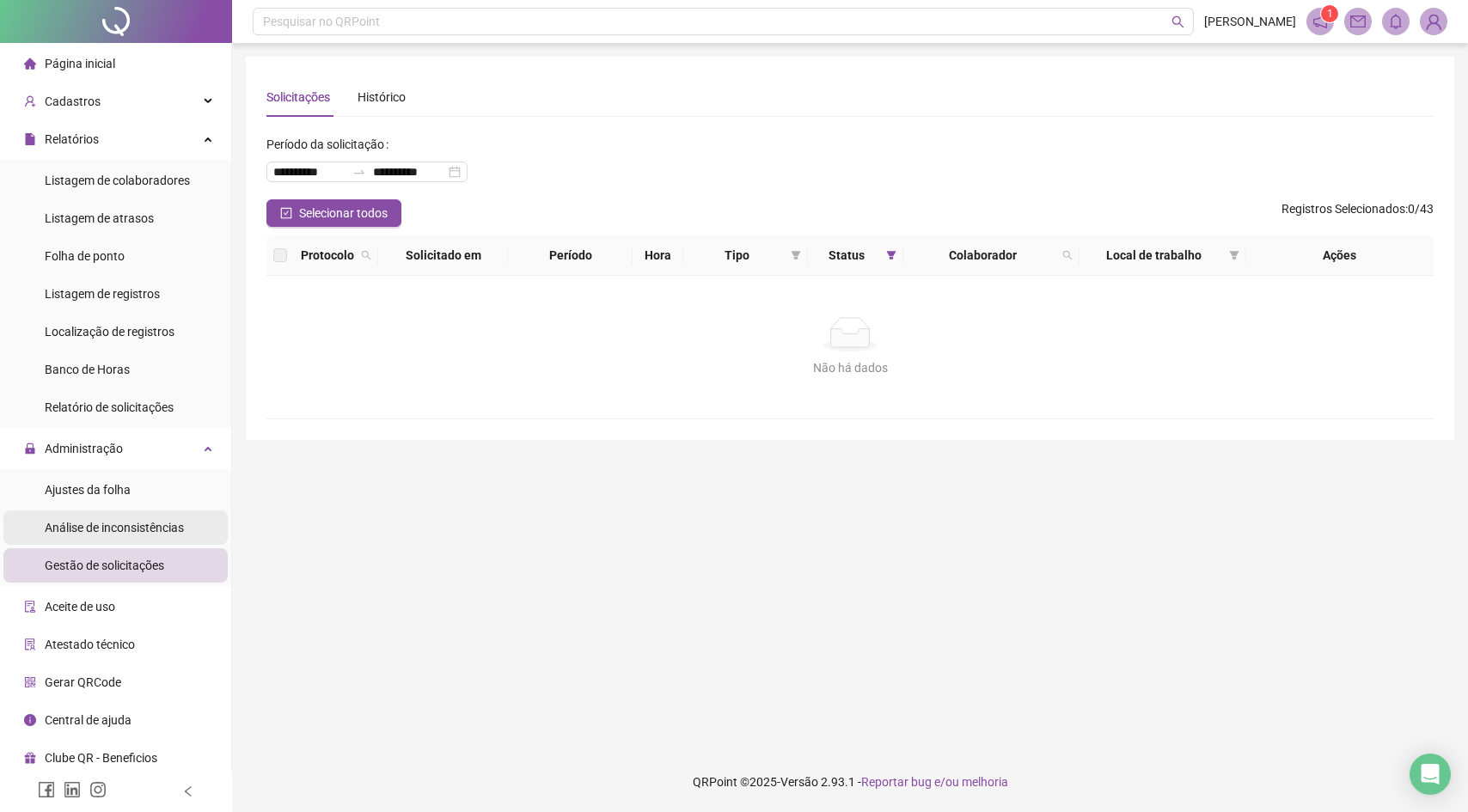
click at [142, 538] on div "Análise de inconsistências" at bounding box center [114, 527] width 140 height 35
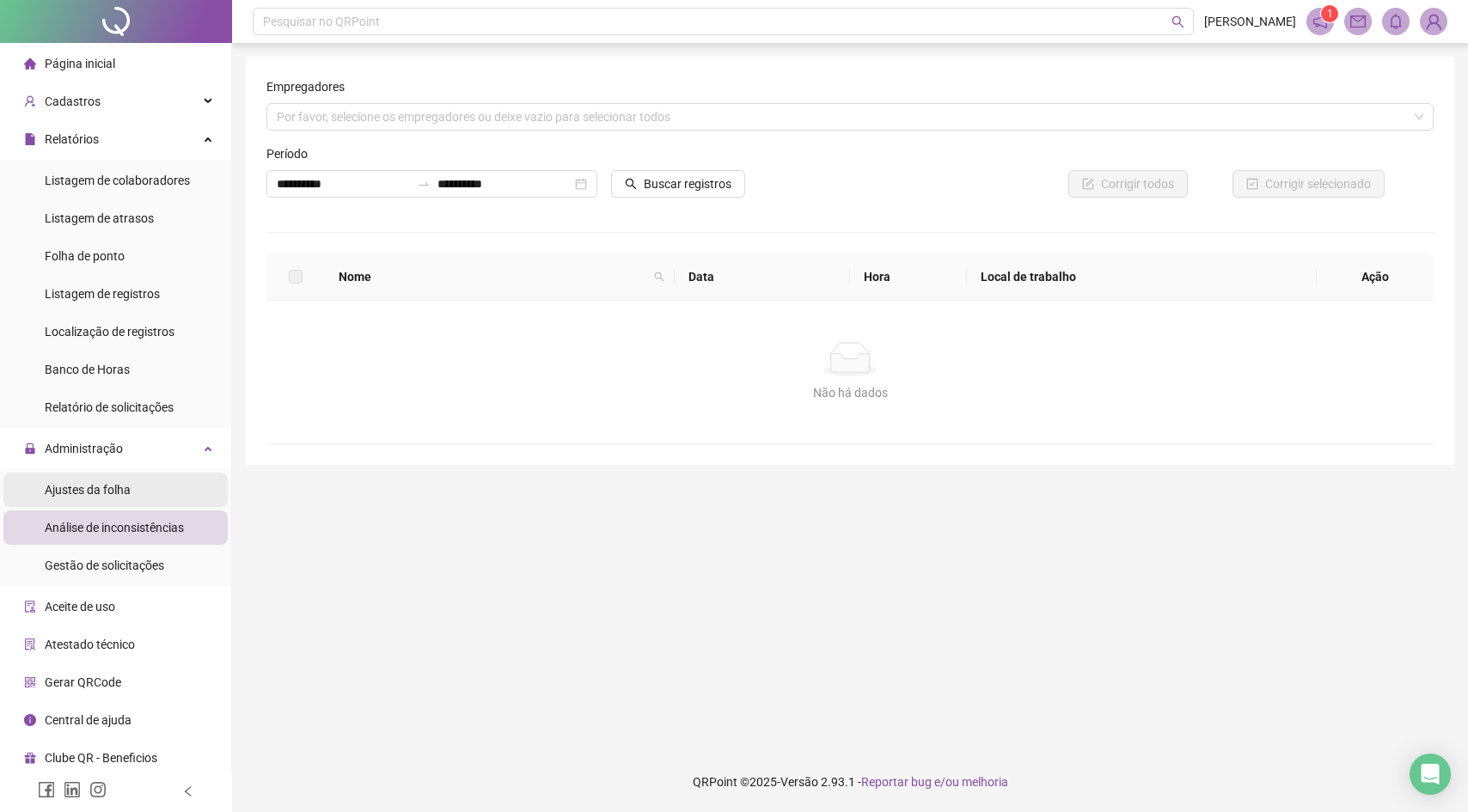
click at [142, 489] on li "Ajustes da folha" at bounding box center [115, 489] width 224 height 35
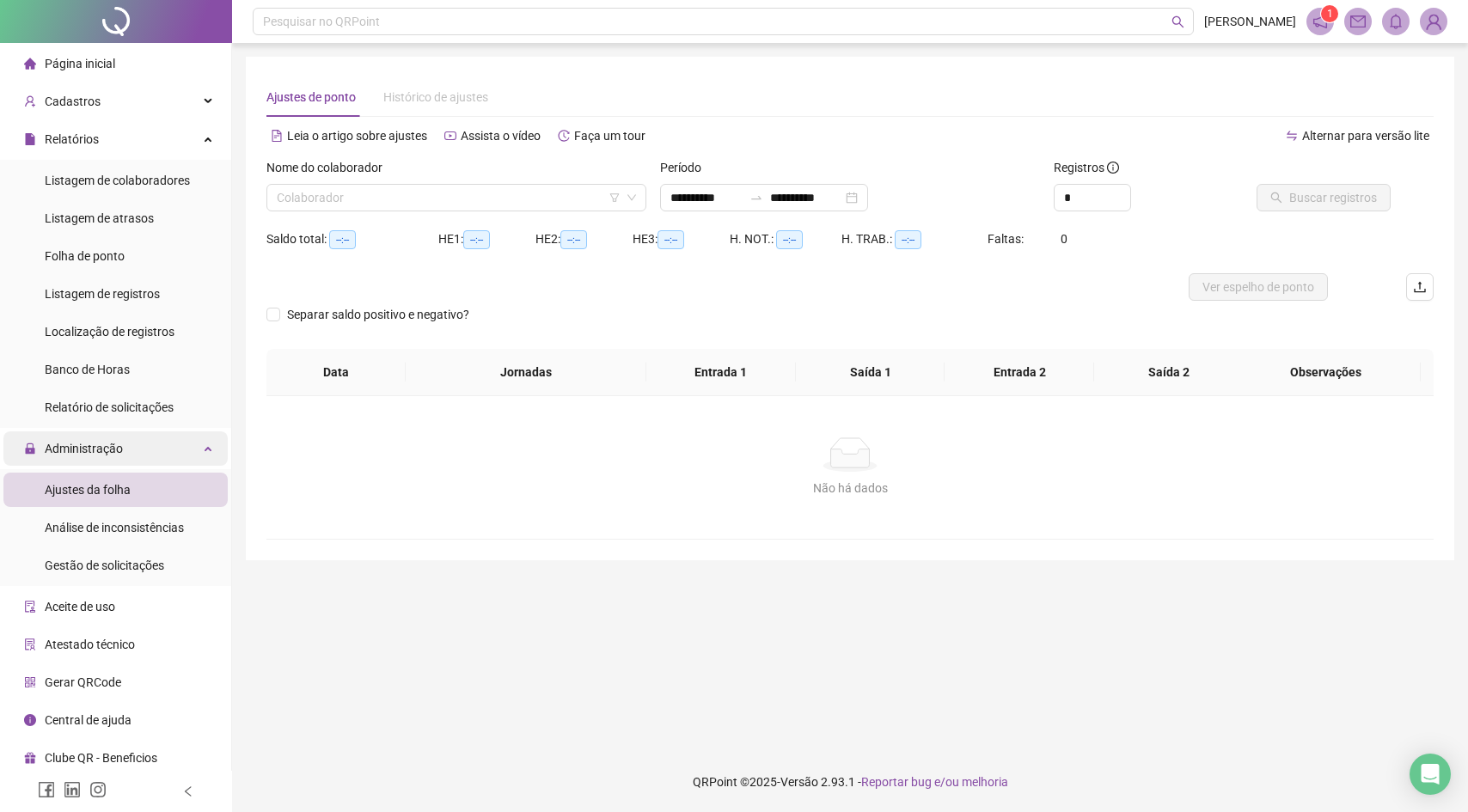
type input "**********"
click at [383, 182] on div "Nome do colaborador" at bounding box center [456, 171] width 379 height 26
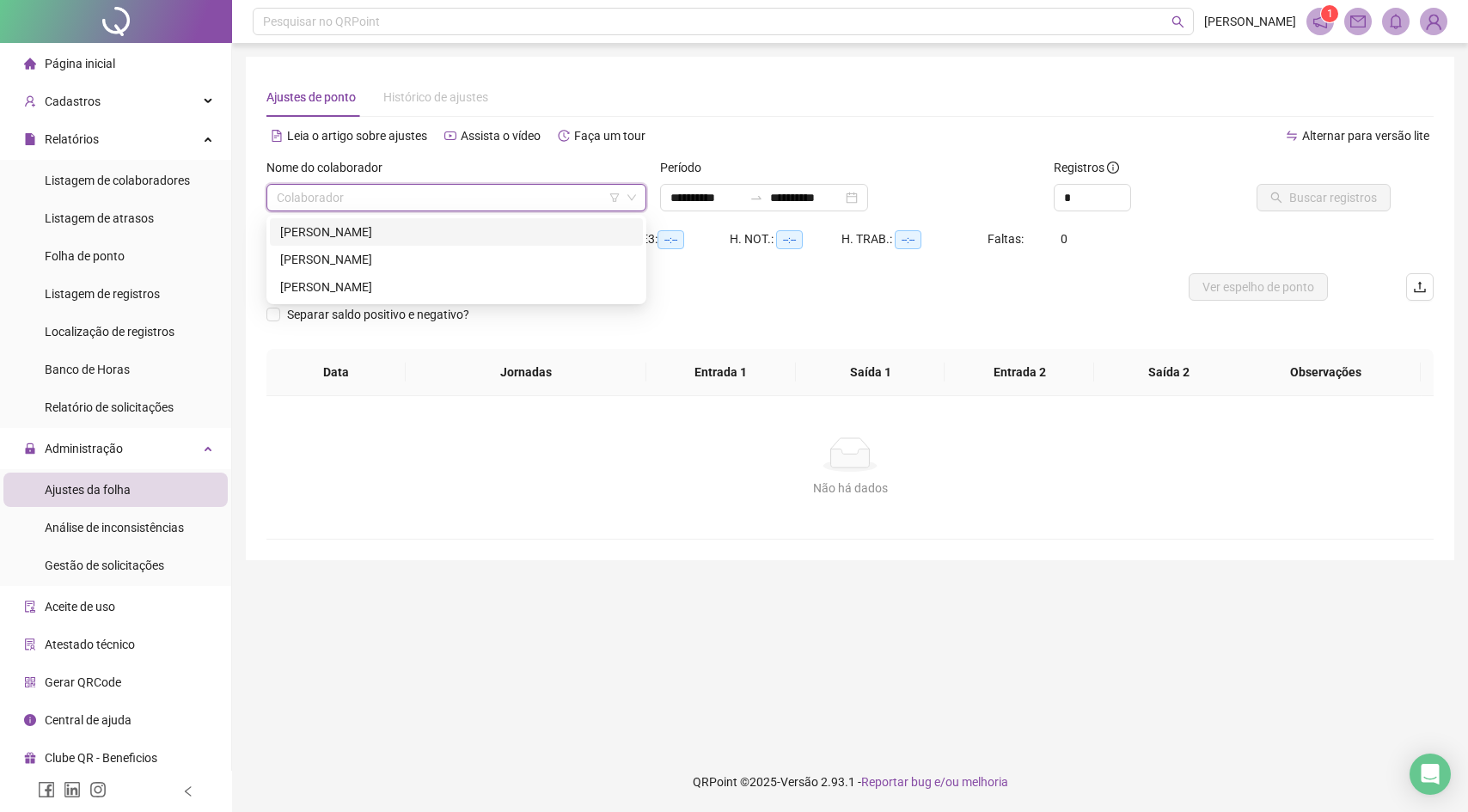
click at [378, 194] on input "search" at bounding box center [448, 198] width 344 height 26
click at [380, 253] on div "[PERSON_NAME]" at bounding box center [457, 258] width 353 height 19
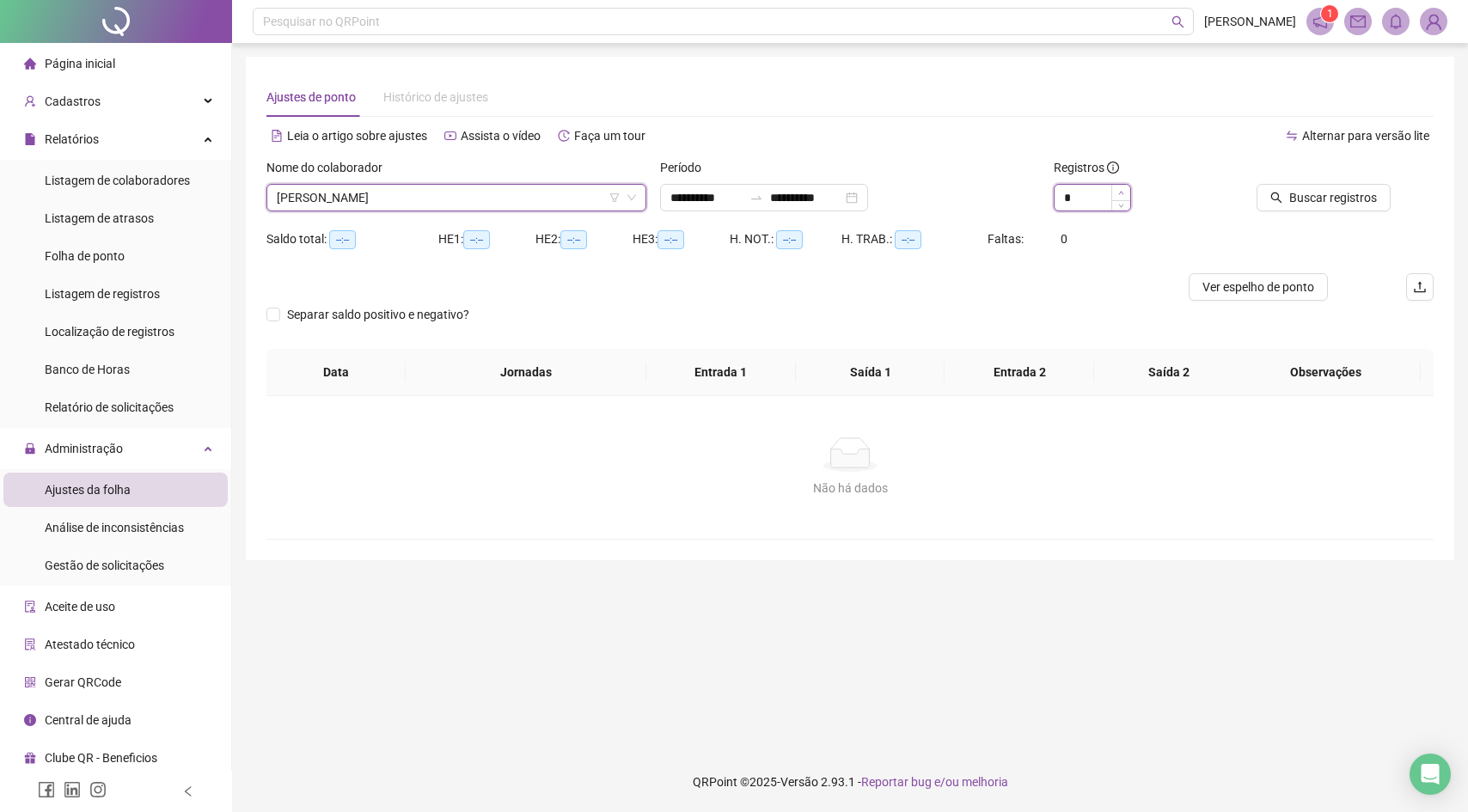
type input "*"
click at [1126, 189] on span "Increase Value" at bounding box center [1120, 193] width 19 height 16
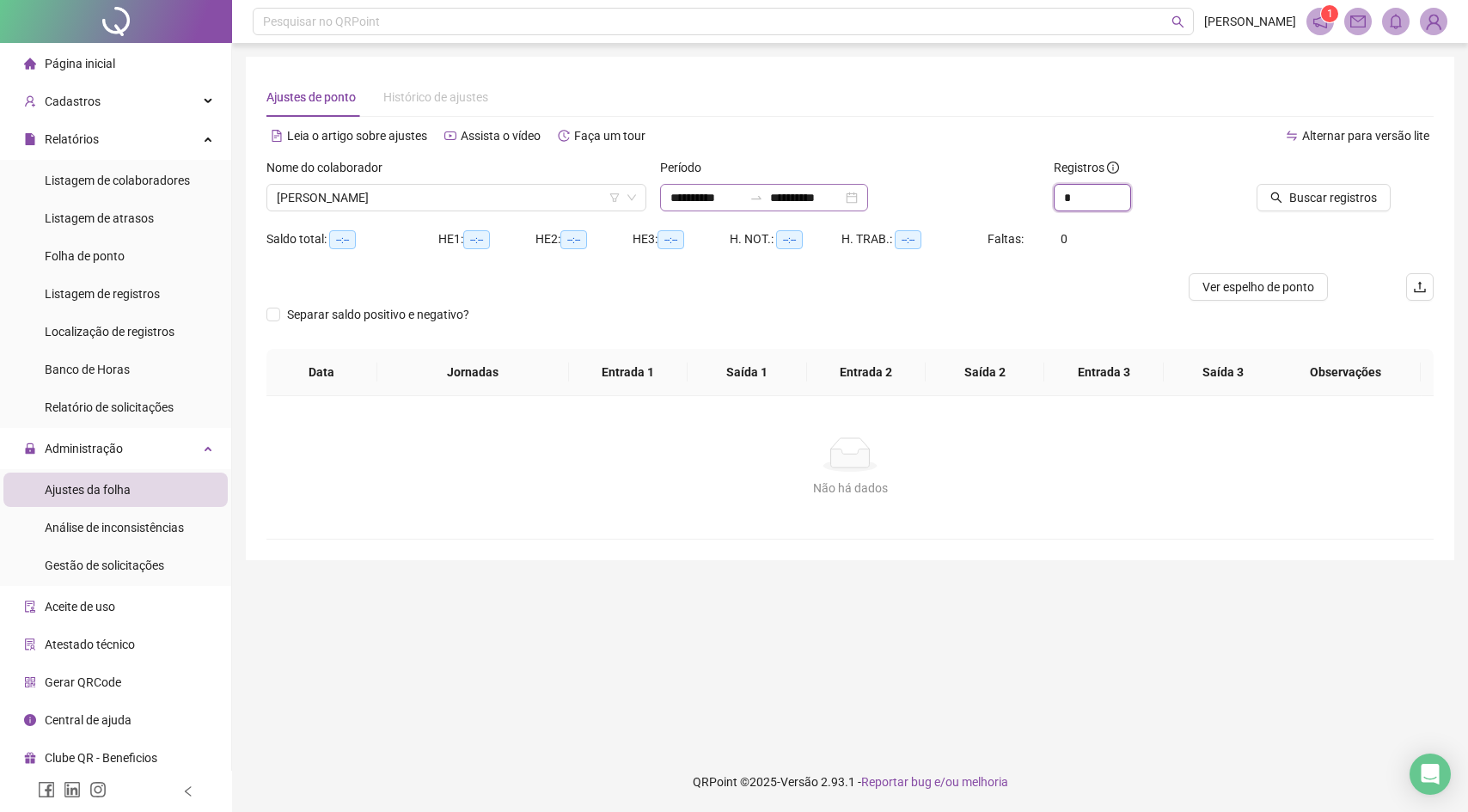
click at [770, 201] on div at bounding box center [757, 198] width 28 height 14
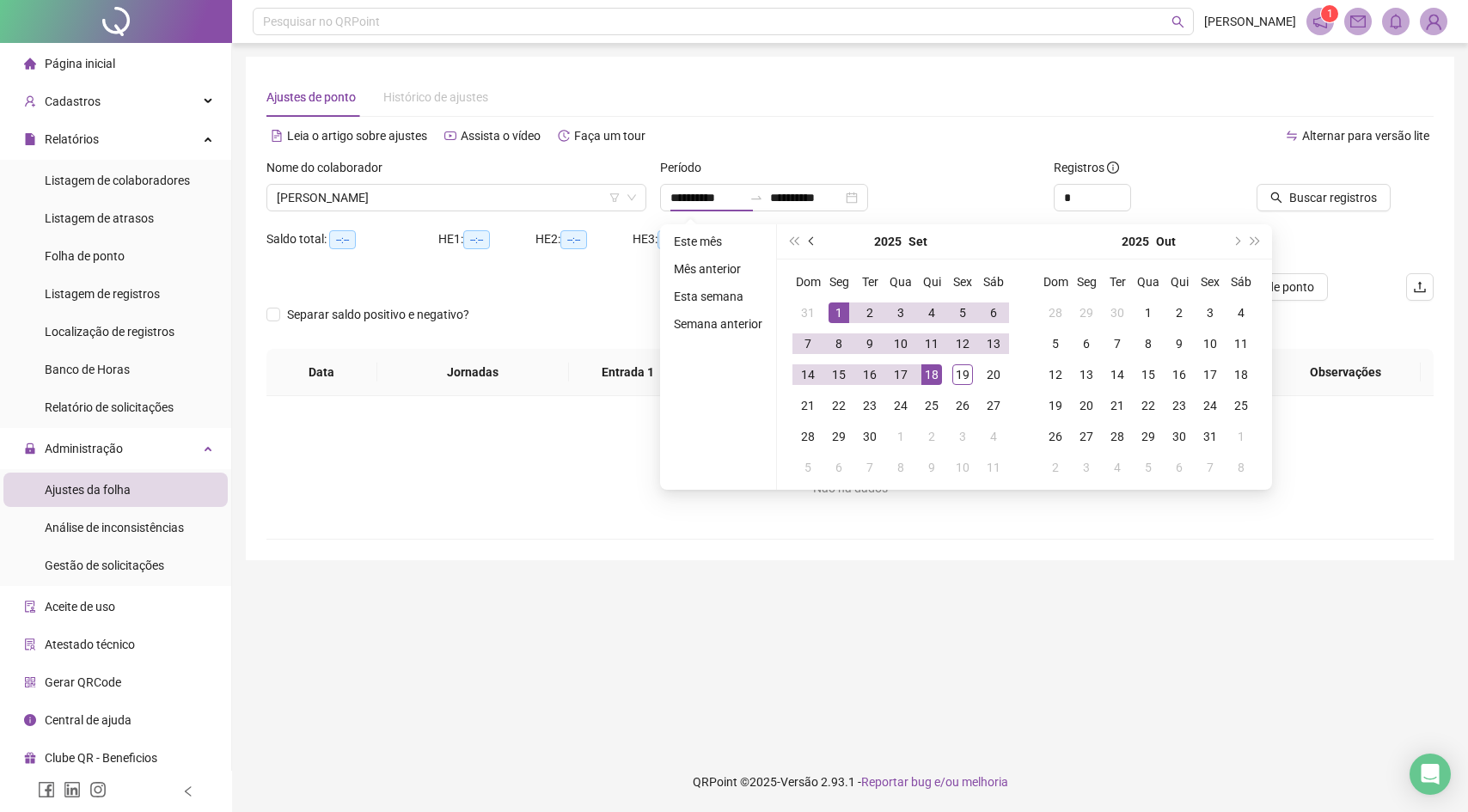
click at [816, 240] on span "prev-year" at bounding box center [812, 241] width 9 height 9
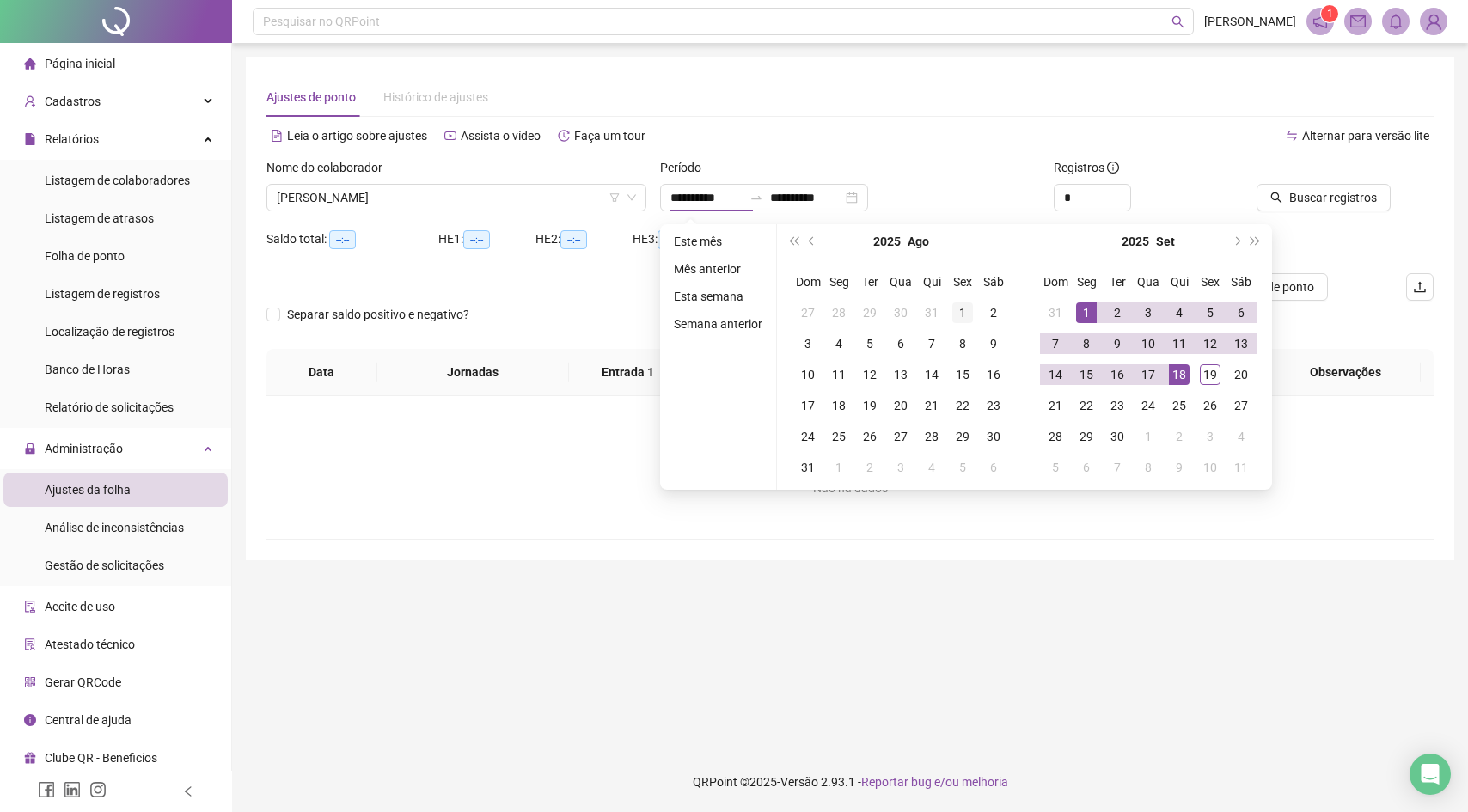
type input "**********"
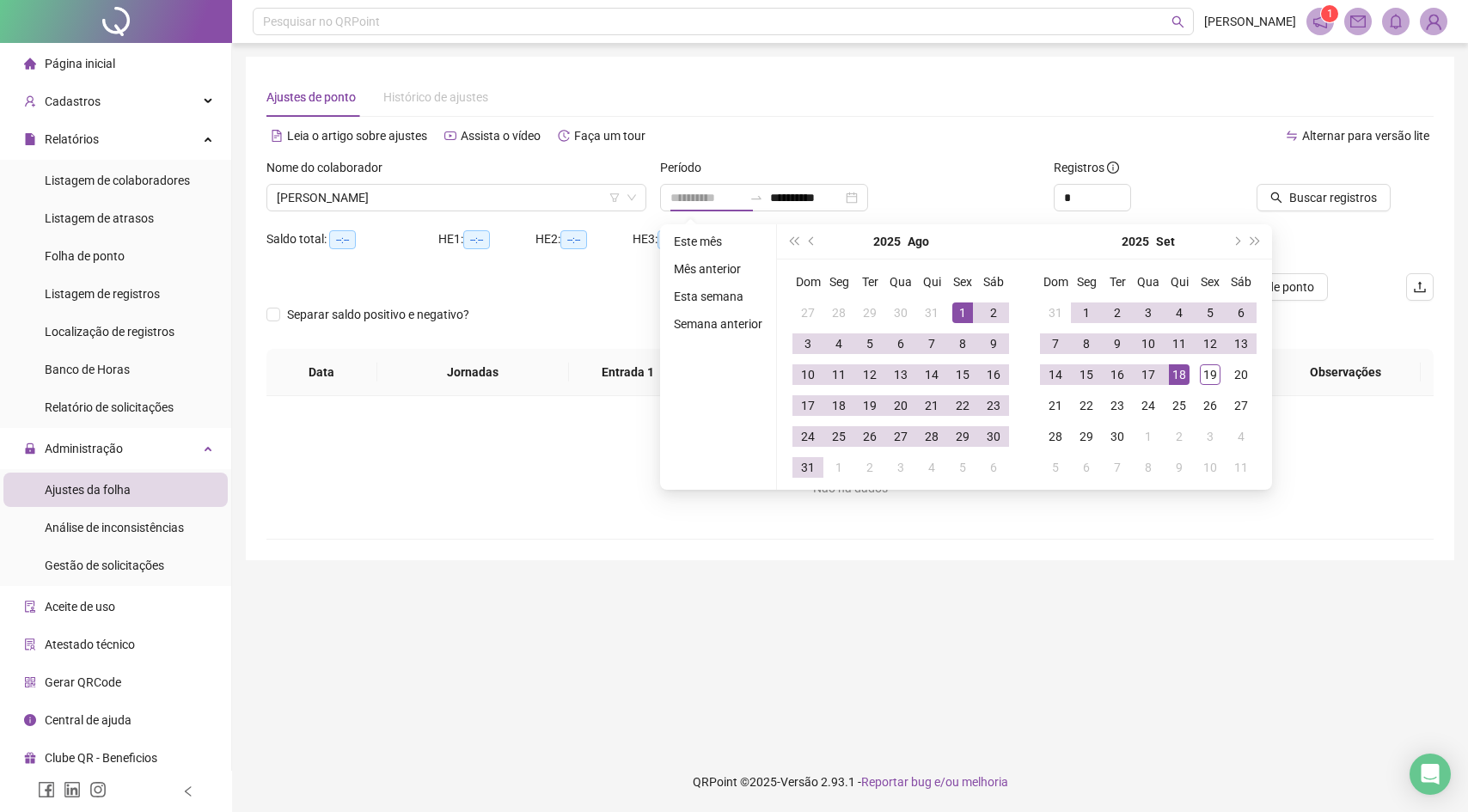
click at [962, 308] on div "1" at bounding box center [962, 312] width 21 height 21
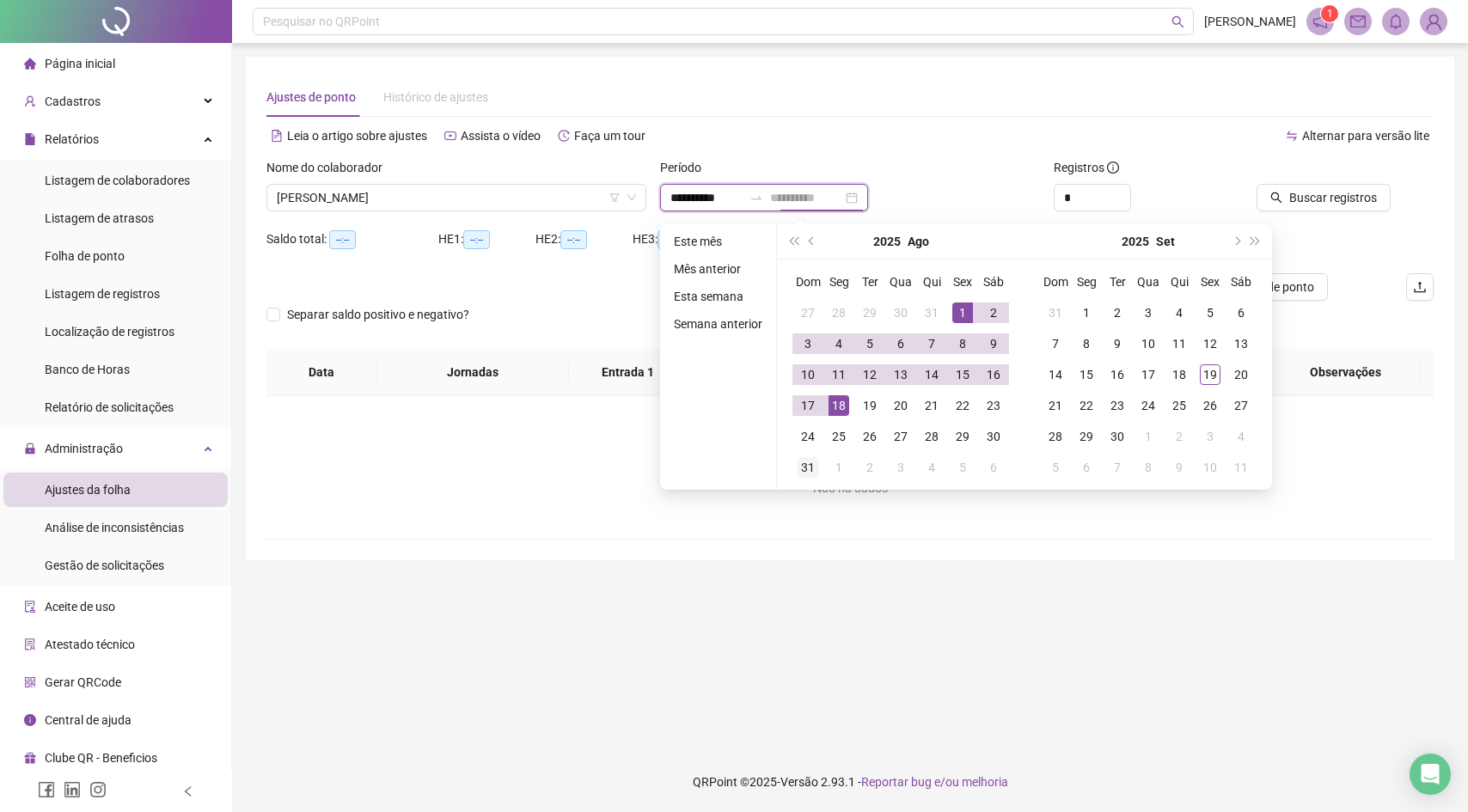
type input "**********"
click at [813, 458] on div "31" at bounding box center [807, 467] width 21 height 21
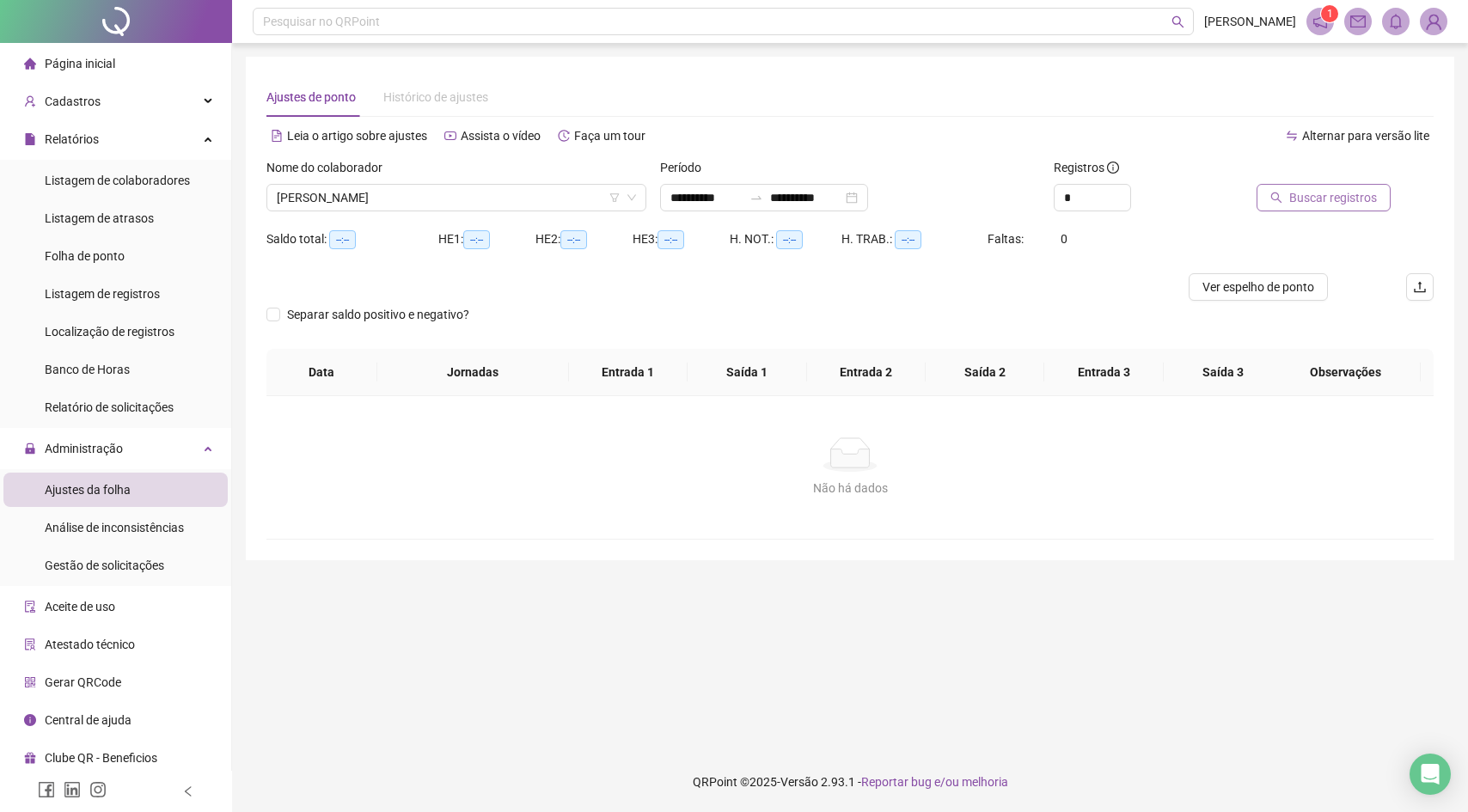
click at [1273, 195] on button "Buscar registros" at bounding box center [1322, 198] width 134 height 28
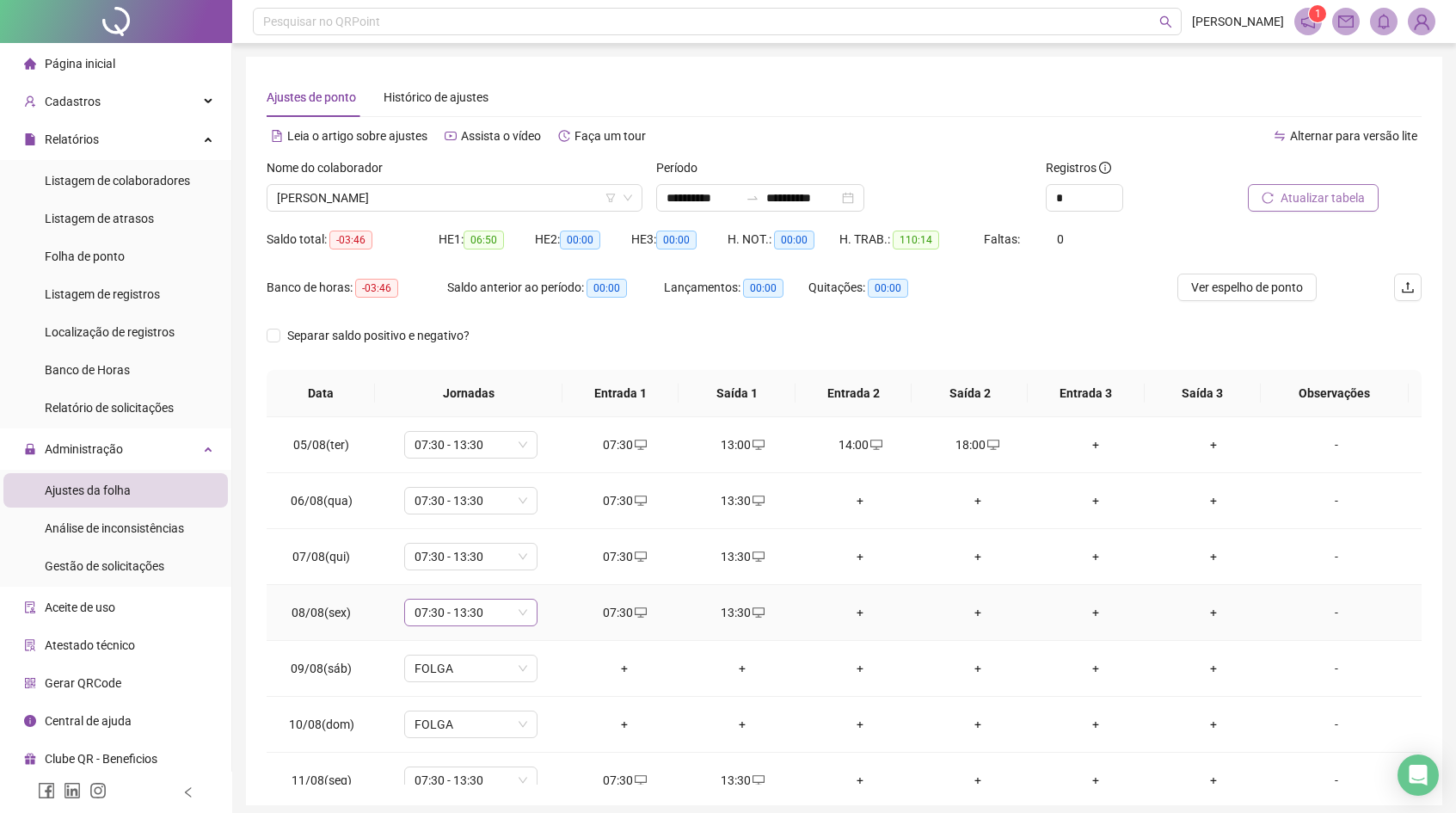
click at [503, 619] on span "07:30 - 13:30" at bounding box center [471, 613] width 113 height 26
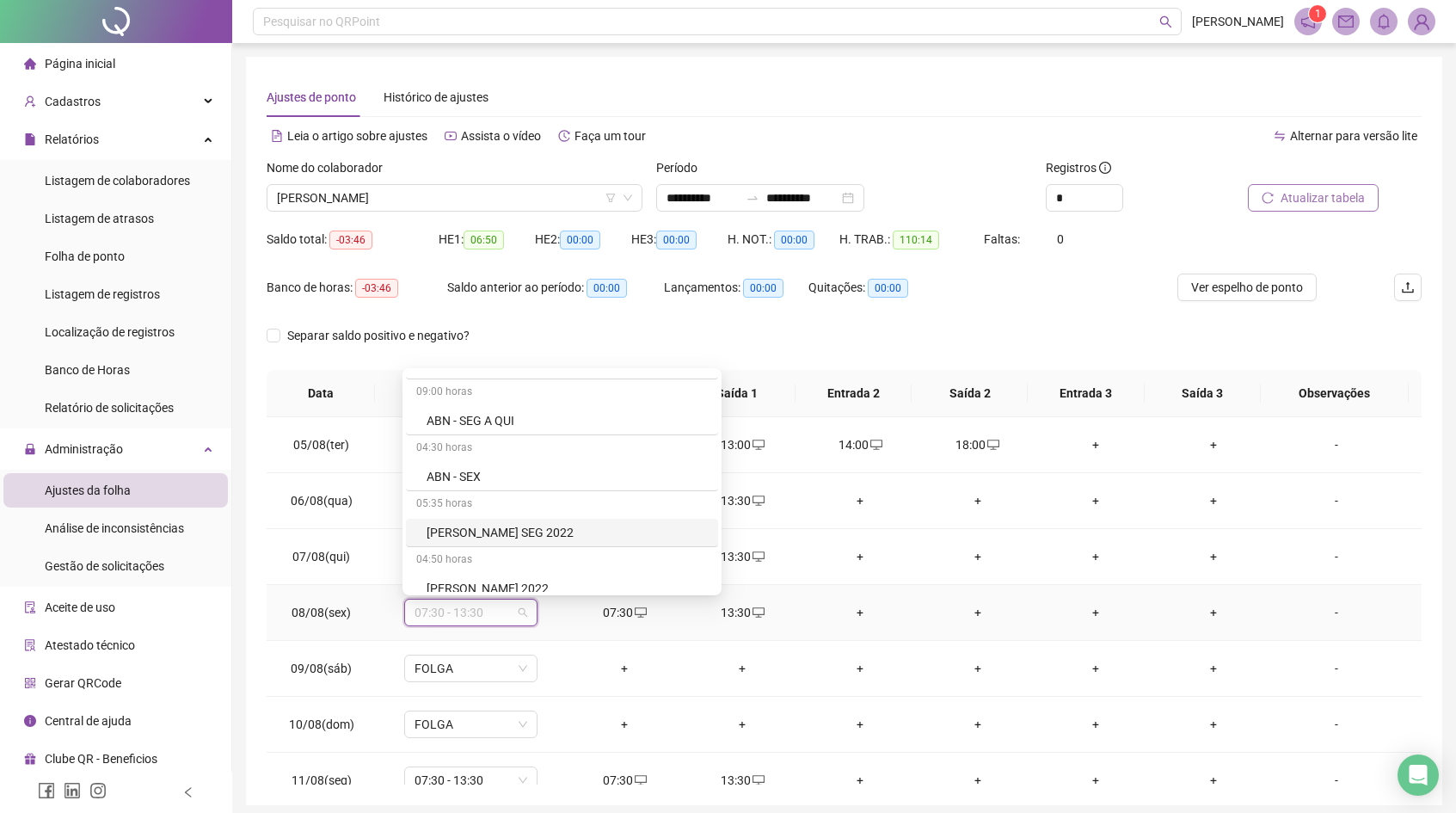
scroll to position [14475, 0]
click at [536, 479] on div "ABN - SEX" at bounding box center [567, 475] width 281 height 19
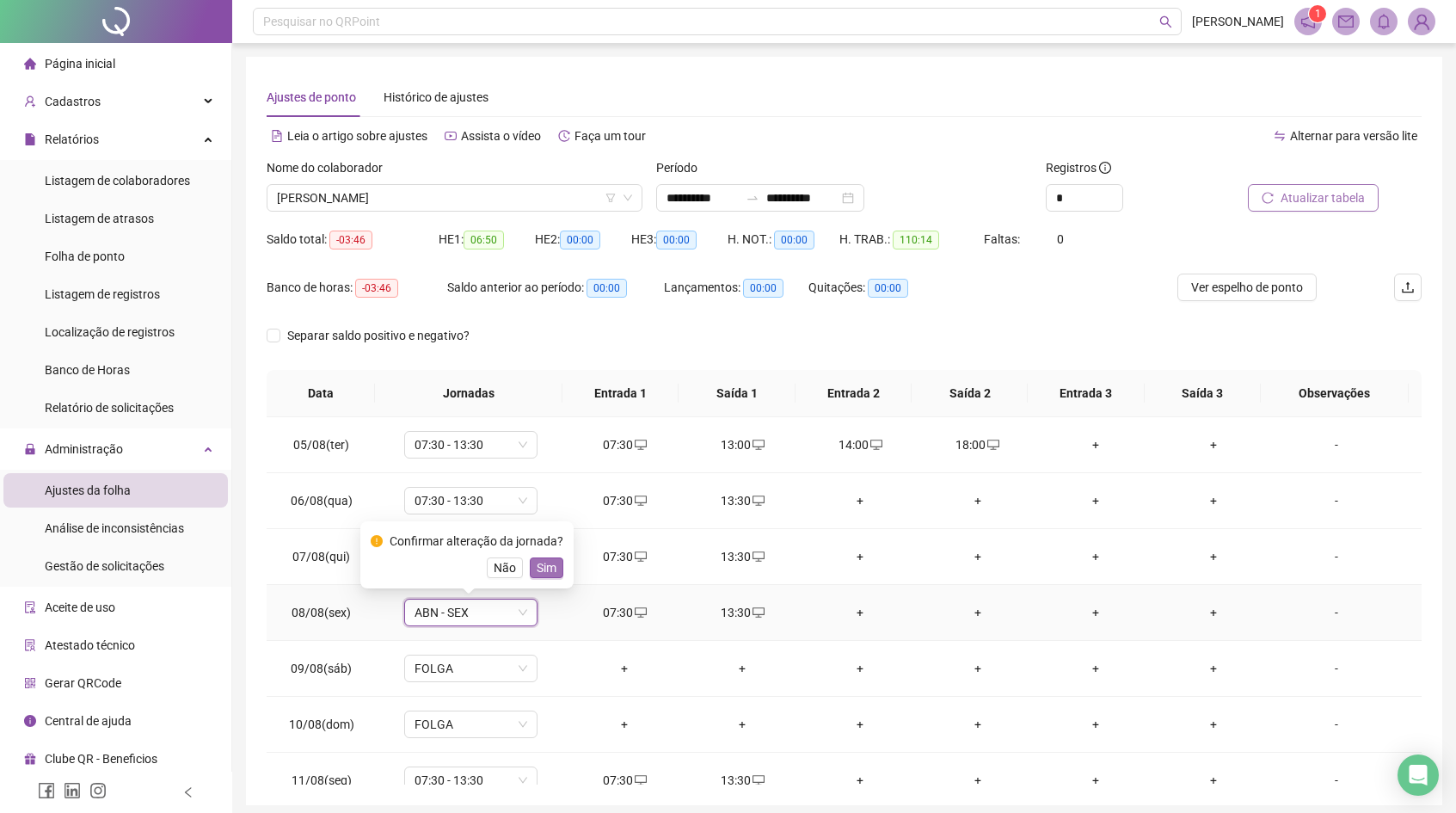
click at [538, 561] on button "Sim" at bounding box center [546, 567] width 34 height 21
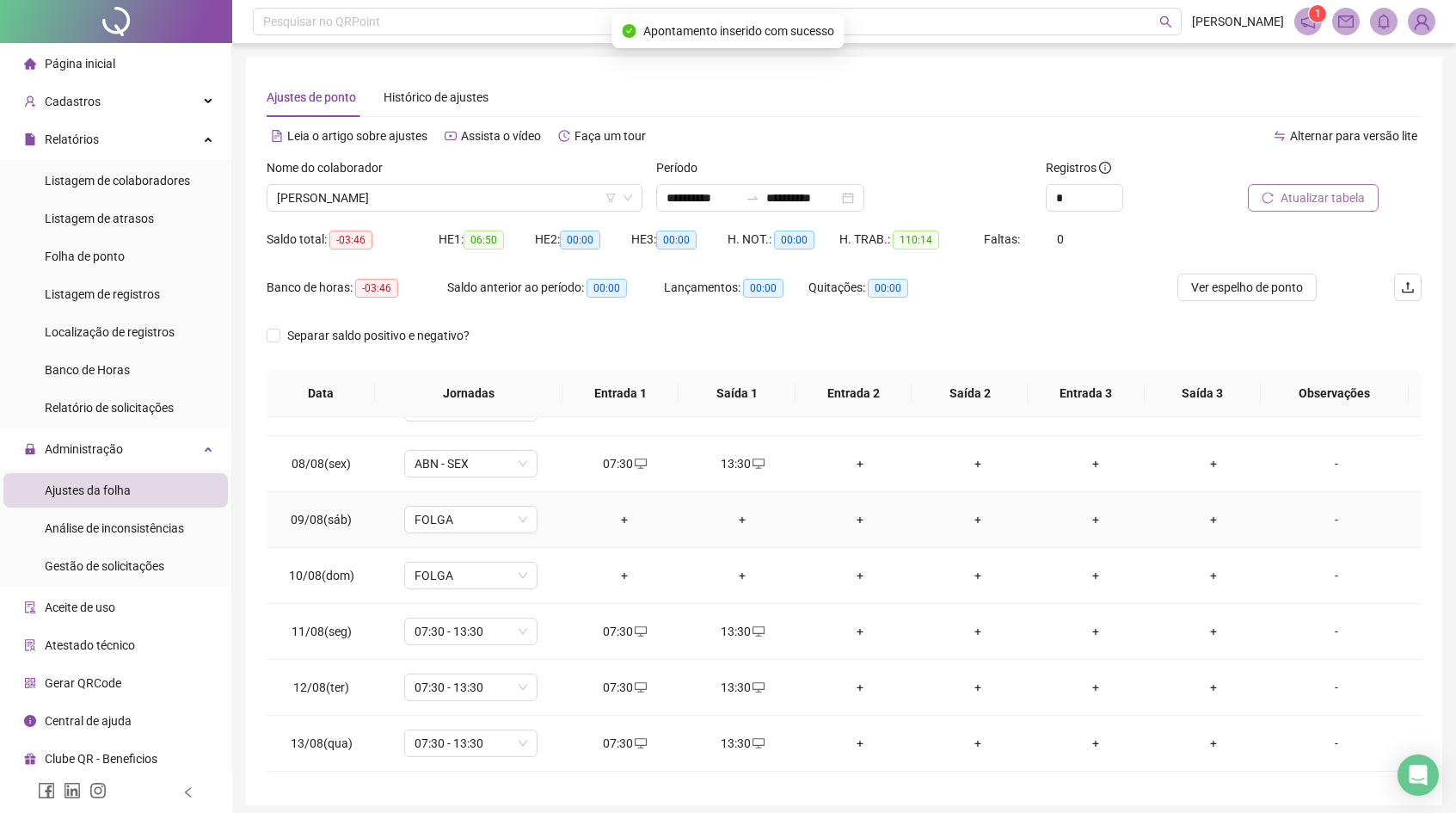
scroll to position [273, 0]
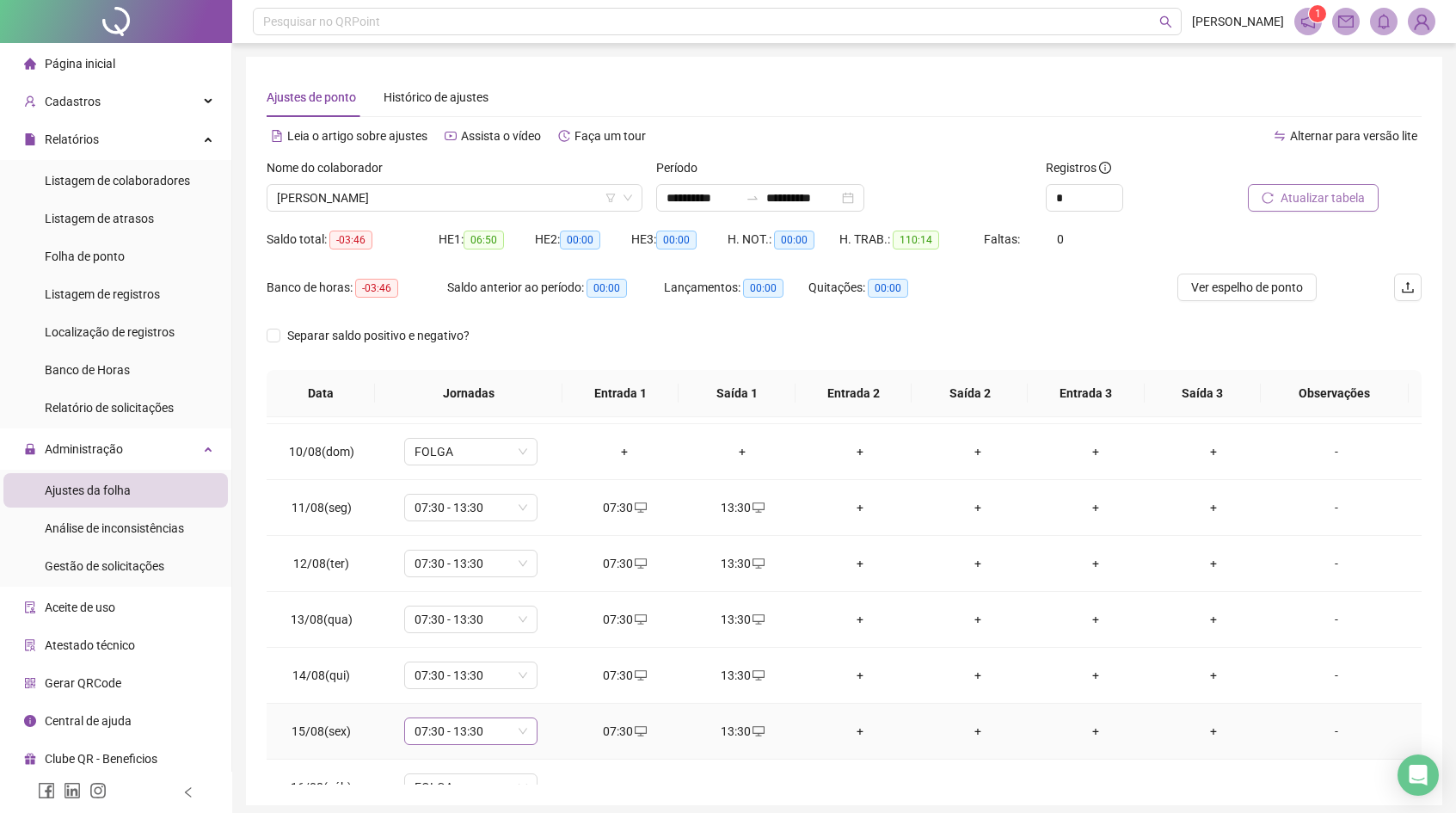
click at [497, 730] on span "07:30 - 13:30" at bounding box center [471, 731] width 113 height 26
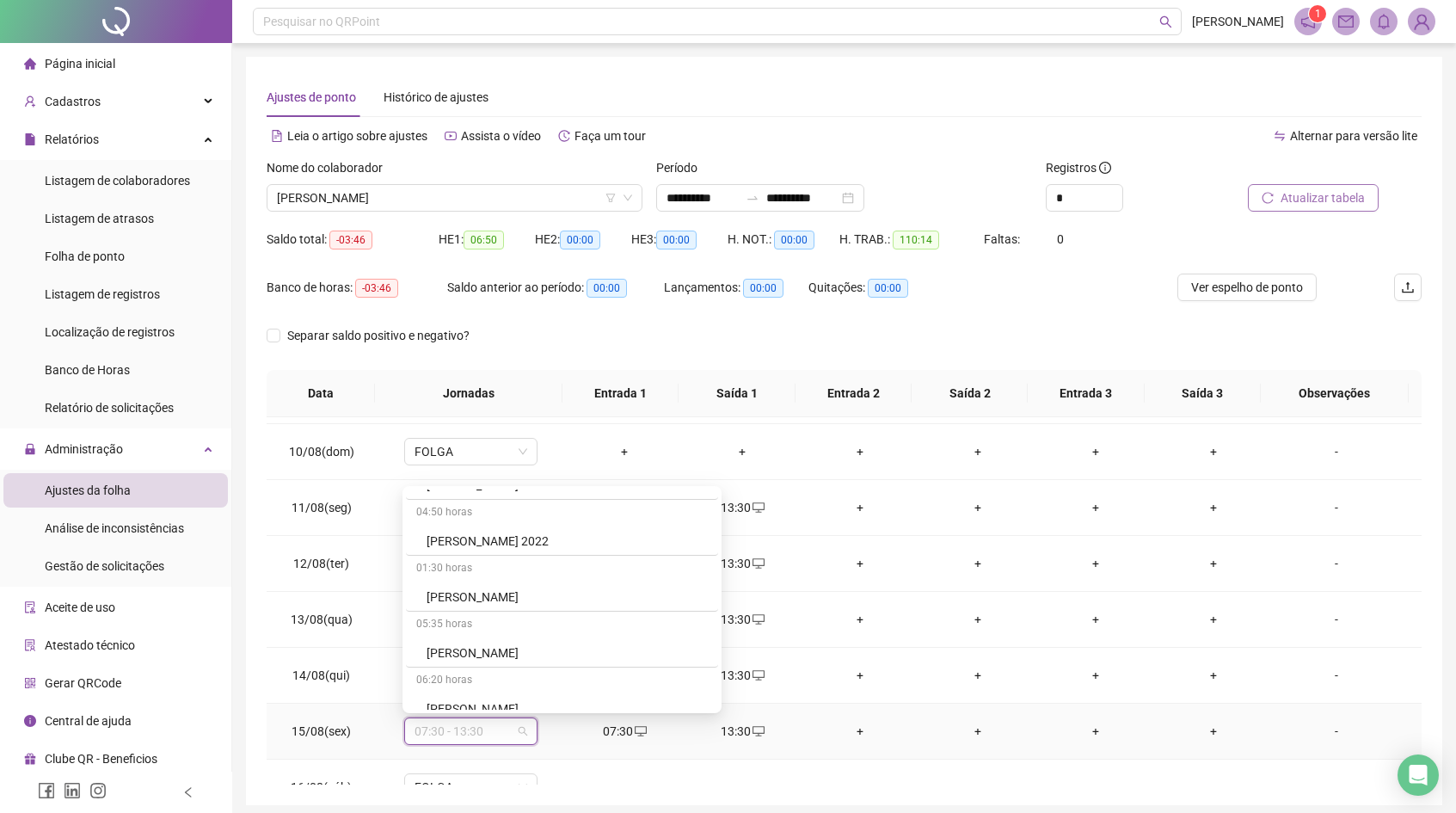
scroll to position [14521, 0]
click at [503, 552] on div "ABN - SEX" at bounding box center [567, 547] width 281 height 19
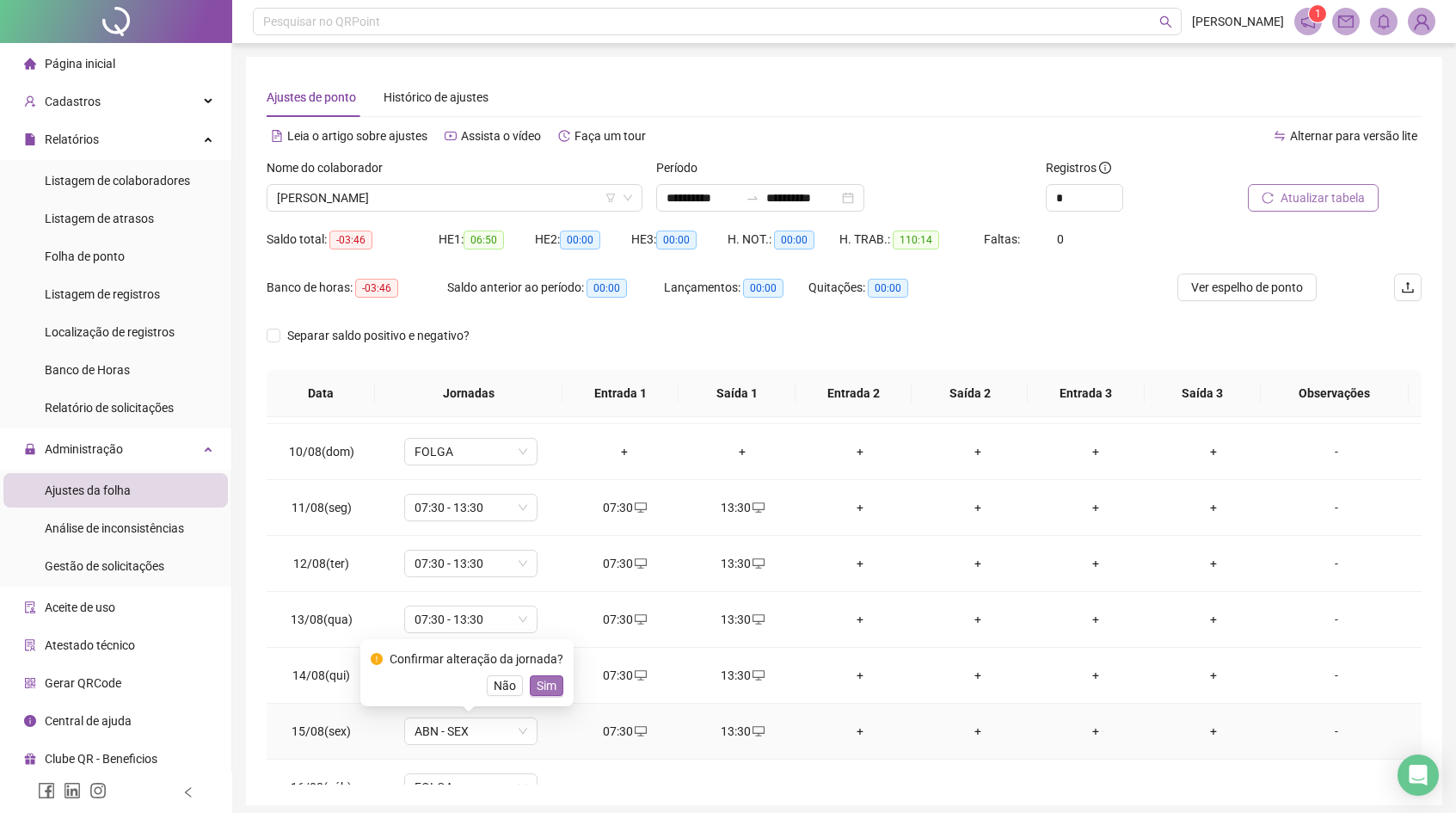
click at [550, 685] on span "Sim" at bounding box center [546, 685] width 20 height 19
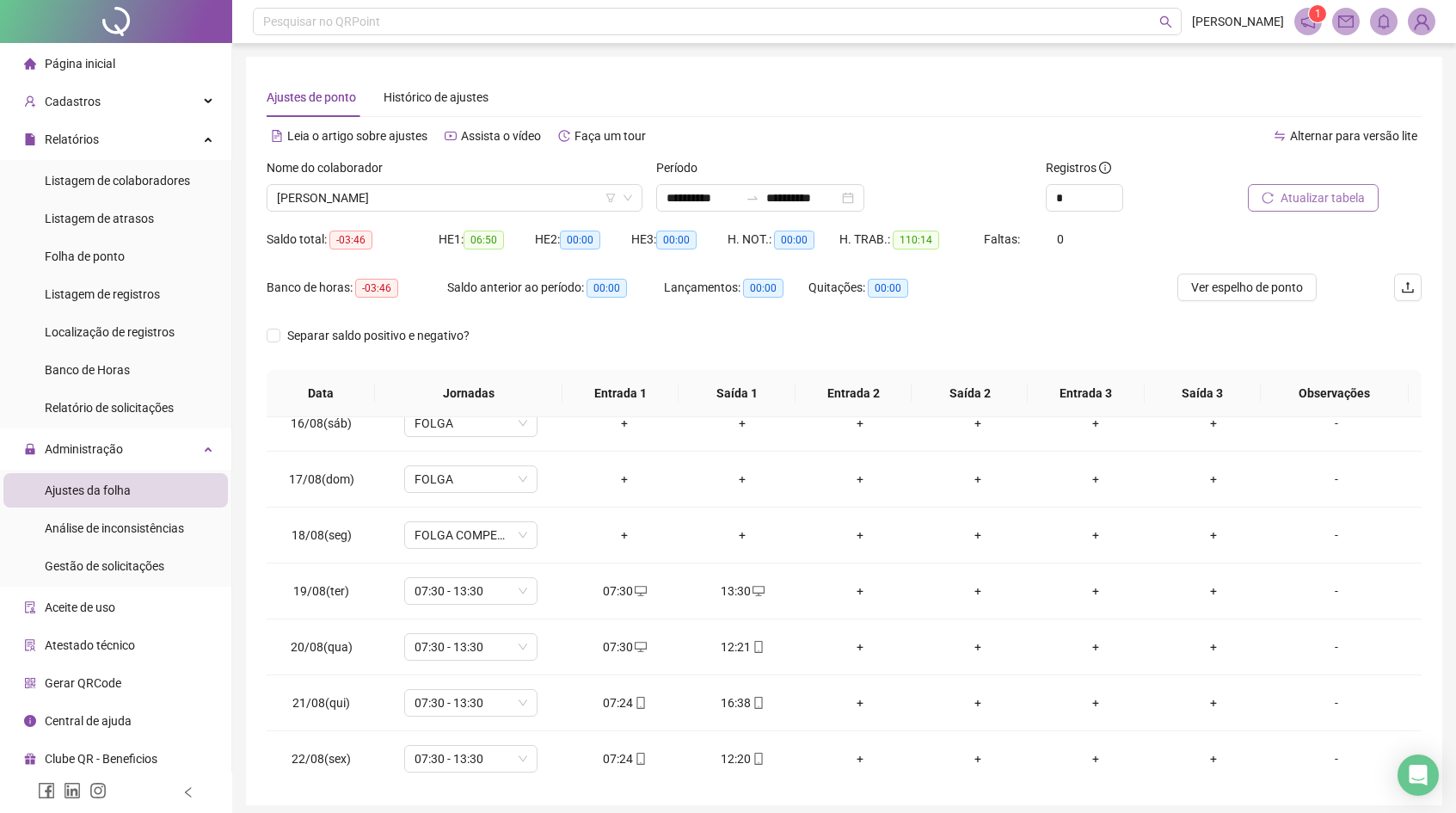
scroll to position [637, 0]
click at [492, 749] on span "07:30 - 13:30" at bounding box center [471, 758] width 113 height 26
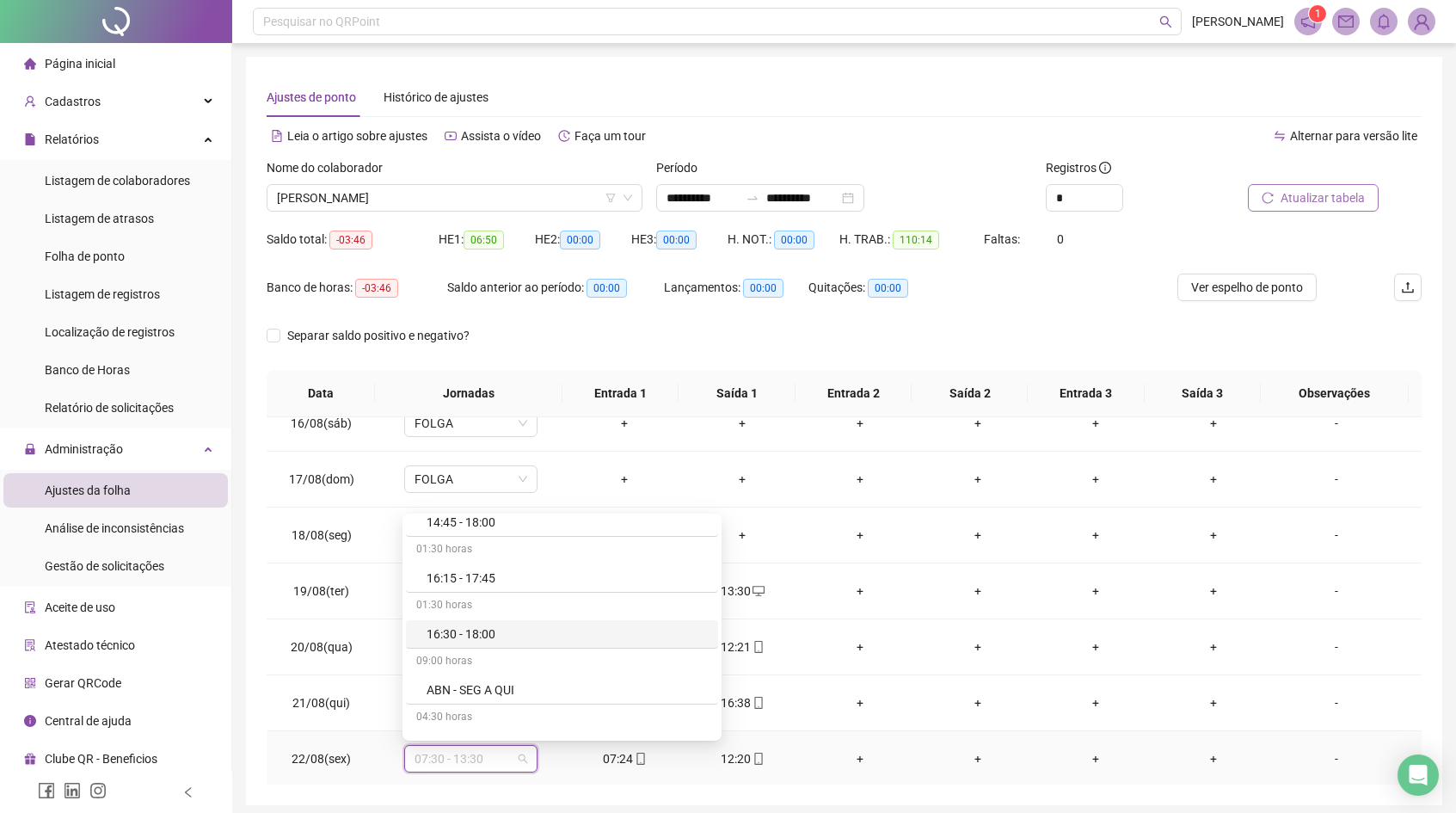
scroll to position [14383, 0]
click at [504, 691] on div "04:30 horas" at bounding box center [562, 686] width 312 height 28
click at [497, 704] on div "ABN - SEX" at bounding box center [567, 713] width 281 height 19
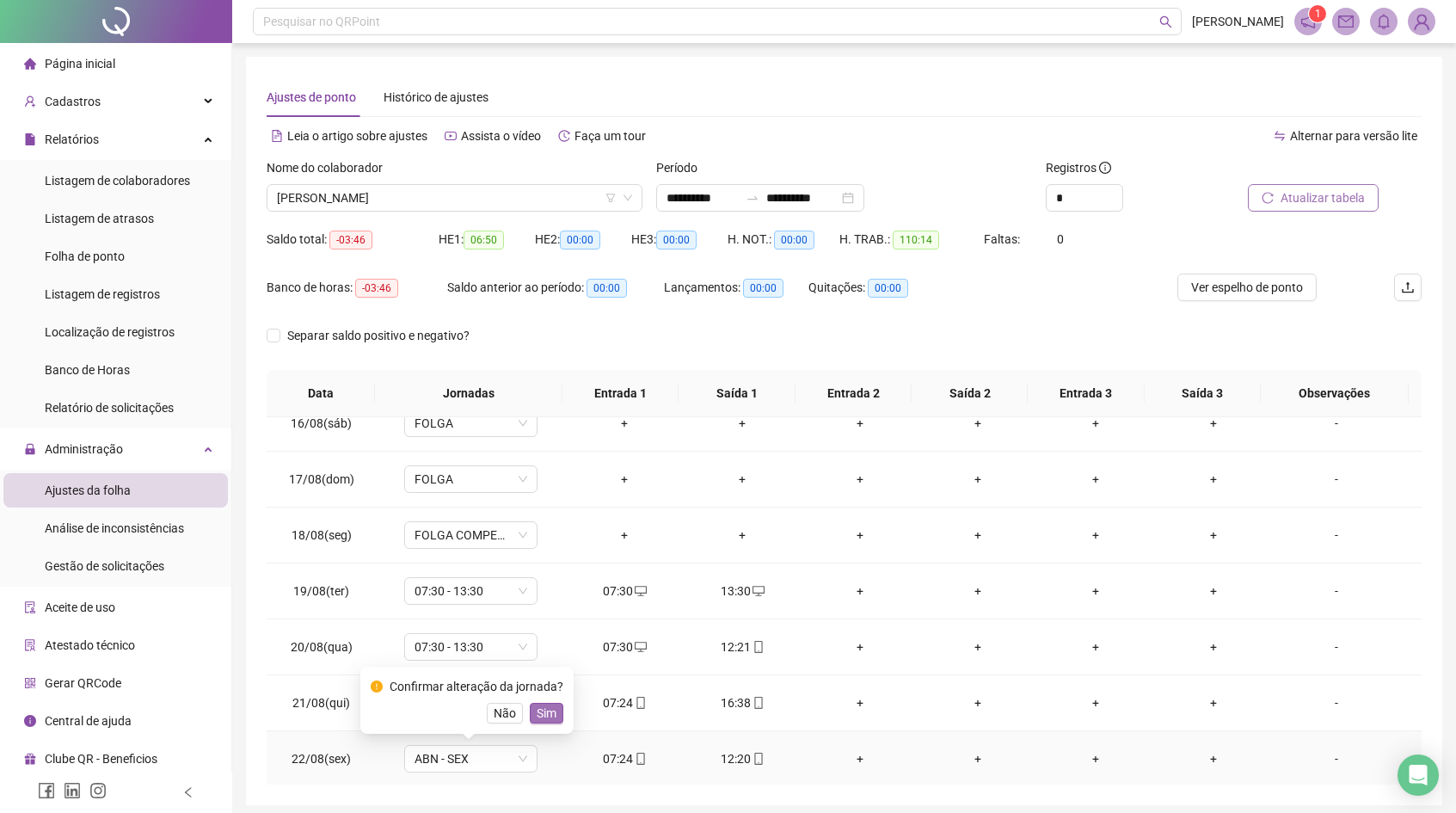
click at [536, 710] on button "Sim" at bounding box center [546, 713] width 34 height 21
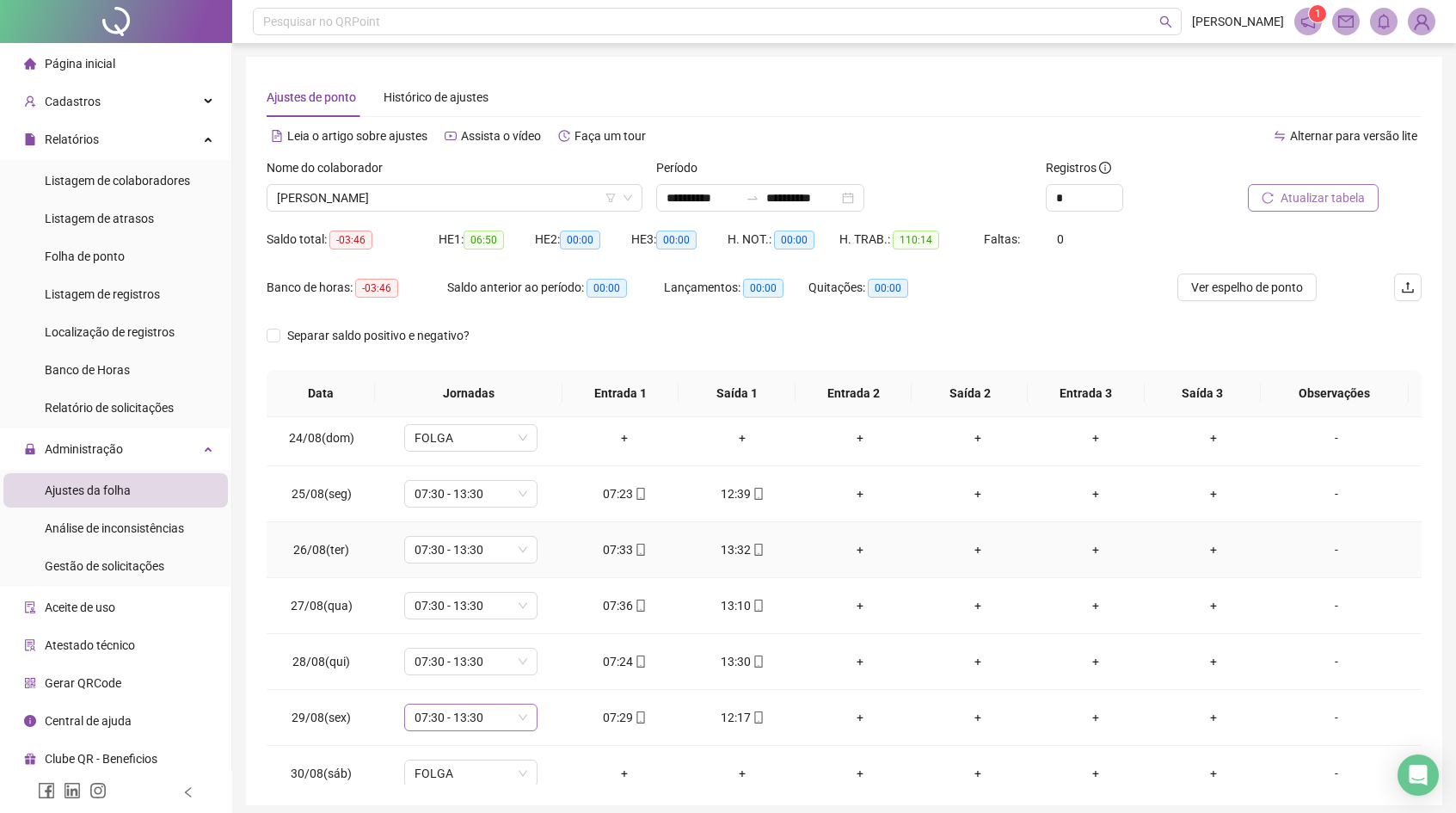
scroll to position [1142, 0]
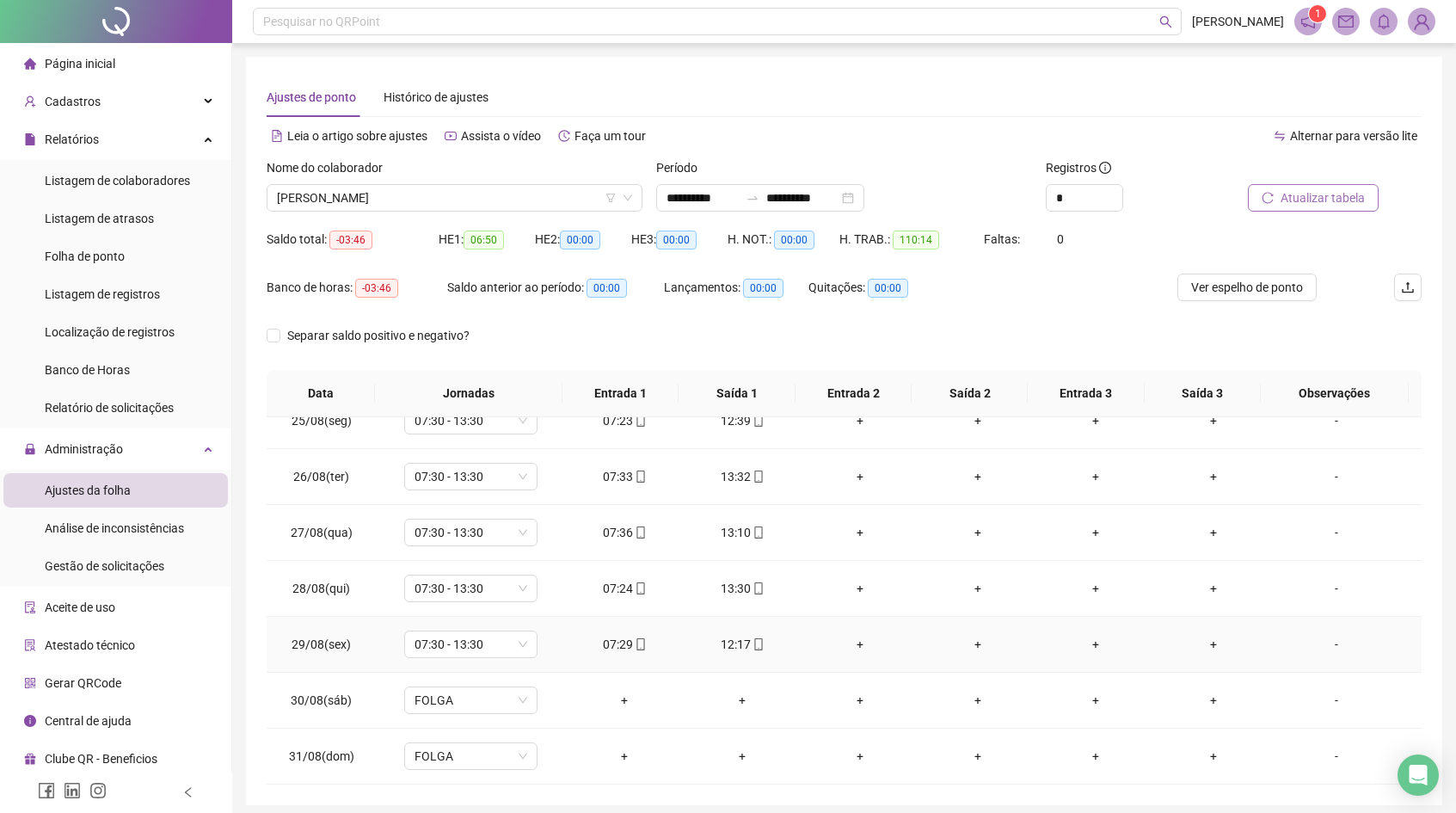
click at [517, 661] on td "07:30 - 13:30" at bounding box center [471, 644] width 189 height 56
click at [516, 654] on span "07:30 - 13:30" at bounding box center [471, 644] width 113 height 26
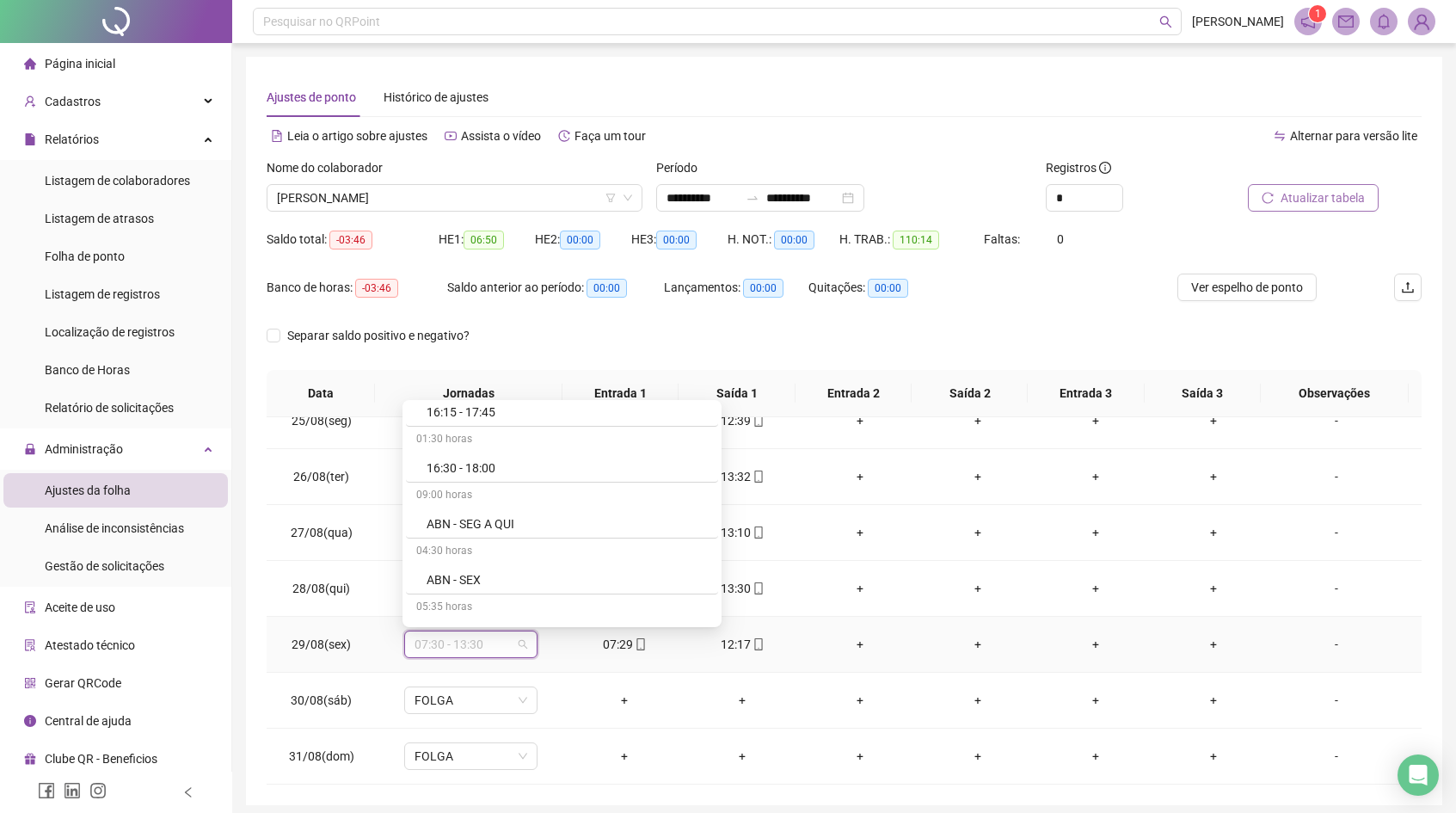
scroll to position [14432, 0]
click at [528, 546] on div "ABN - SEX" at bounding box center [567, 550] width 281 height 19
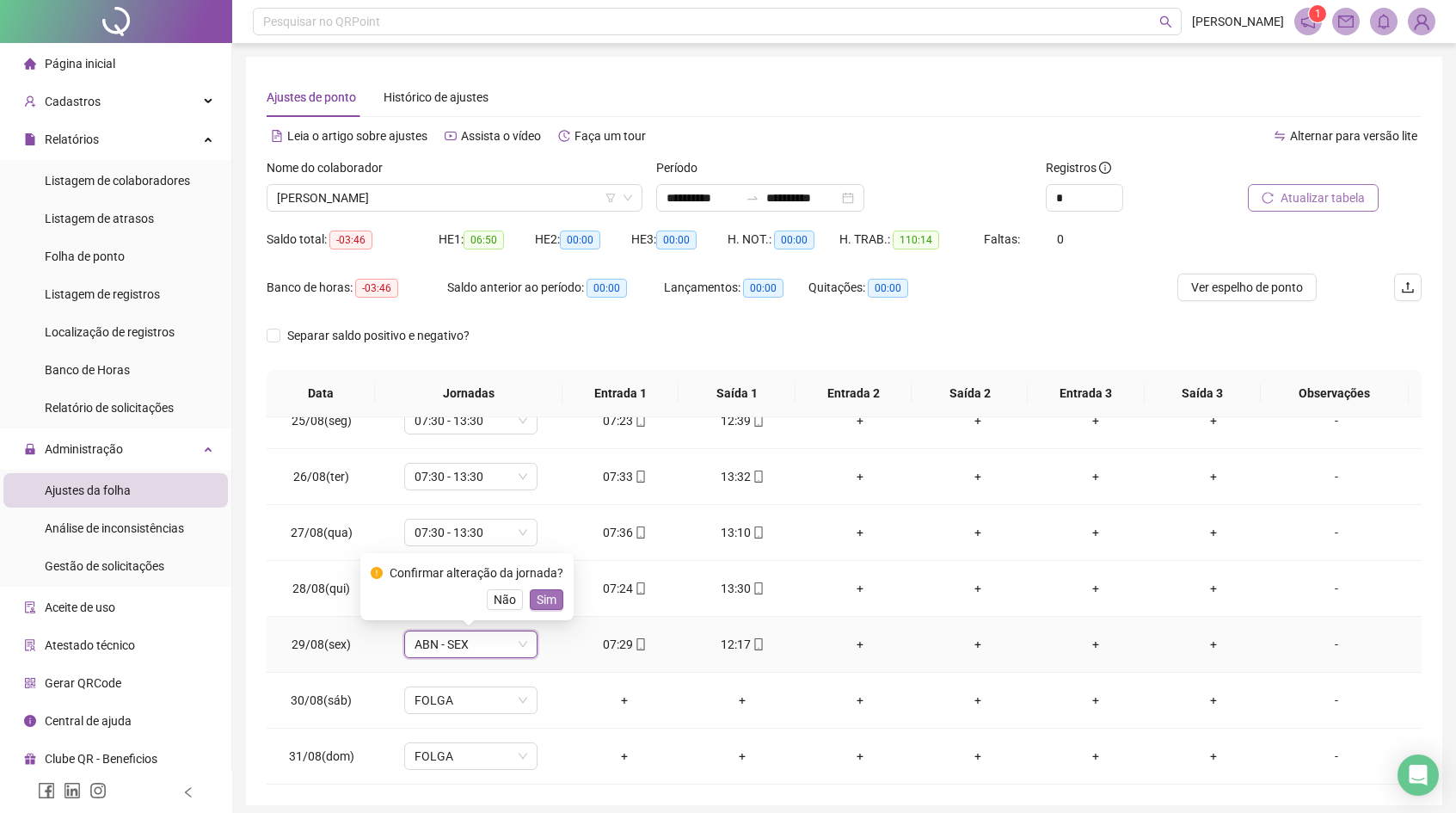
click at [562, 596] on button "Sim" at bounding box center [546, 599] width 34 height 21
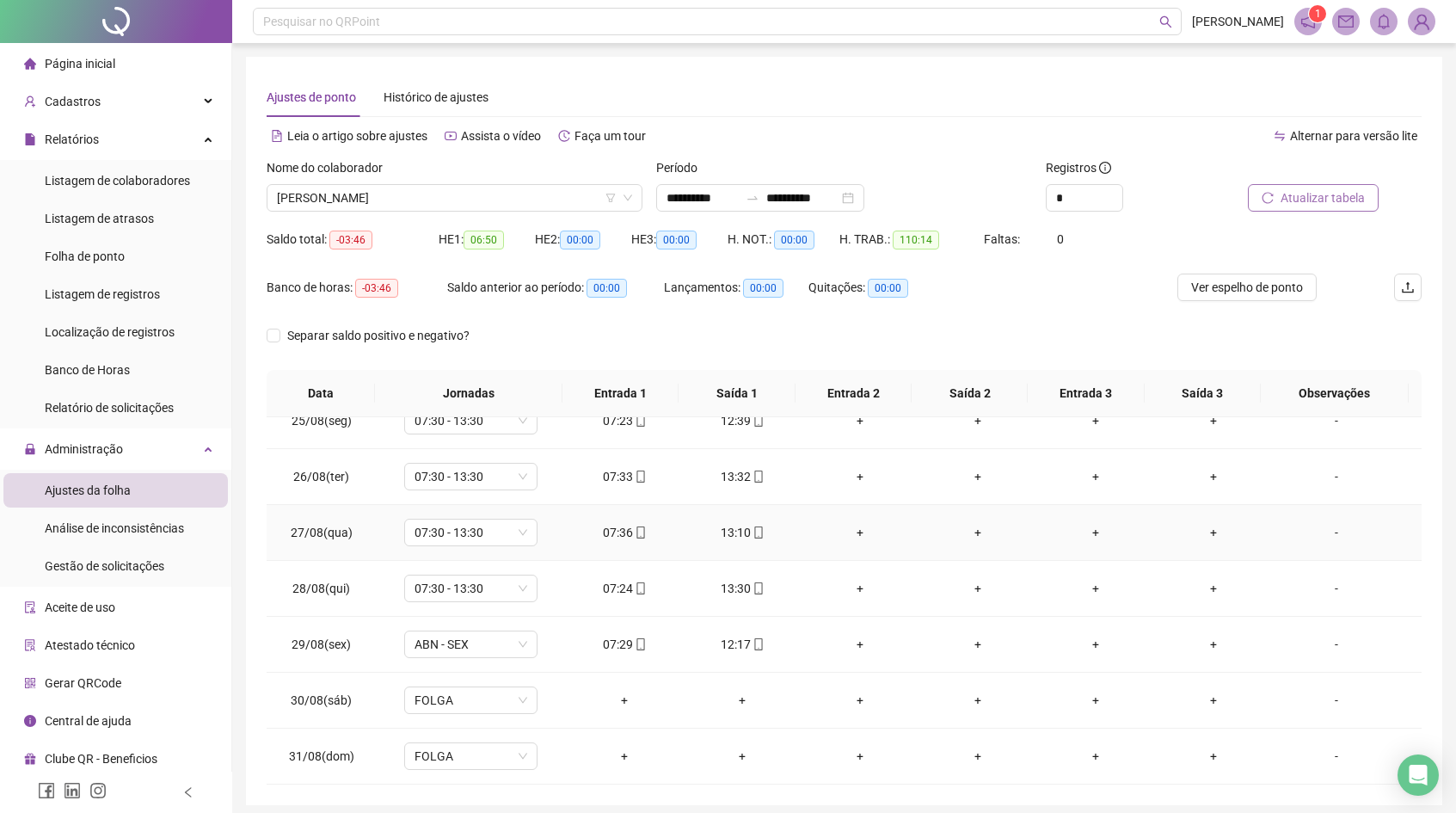
scroll to position [0, 0]
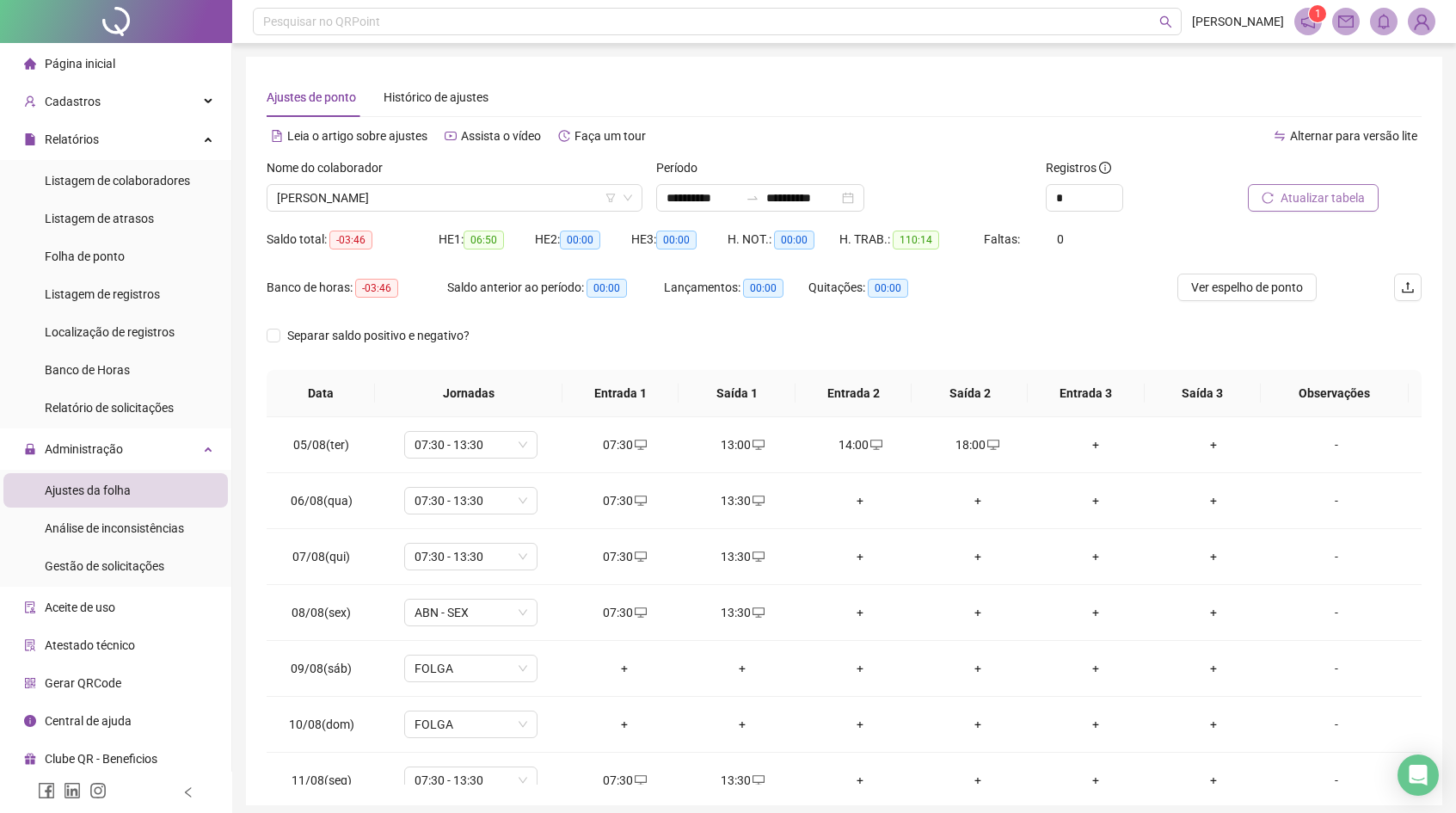
click at [1302, 204] on span "Atualizar tabela" at bounding box center [1322, 197] width 84 height 19
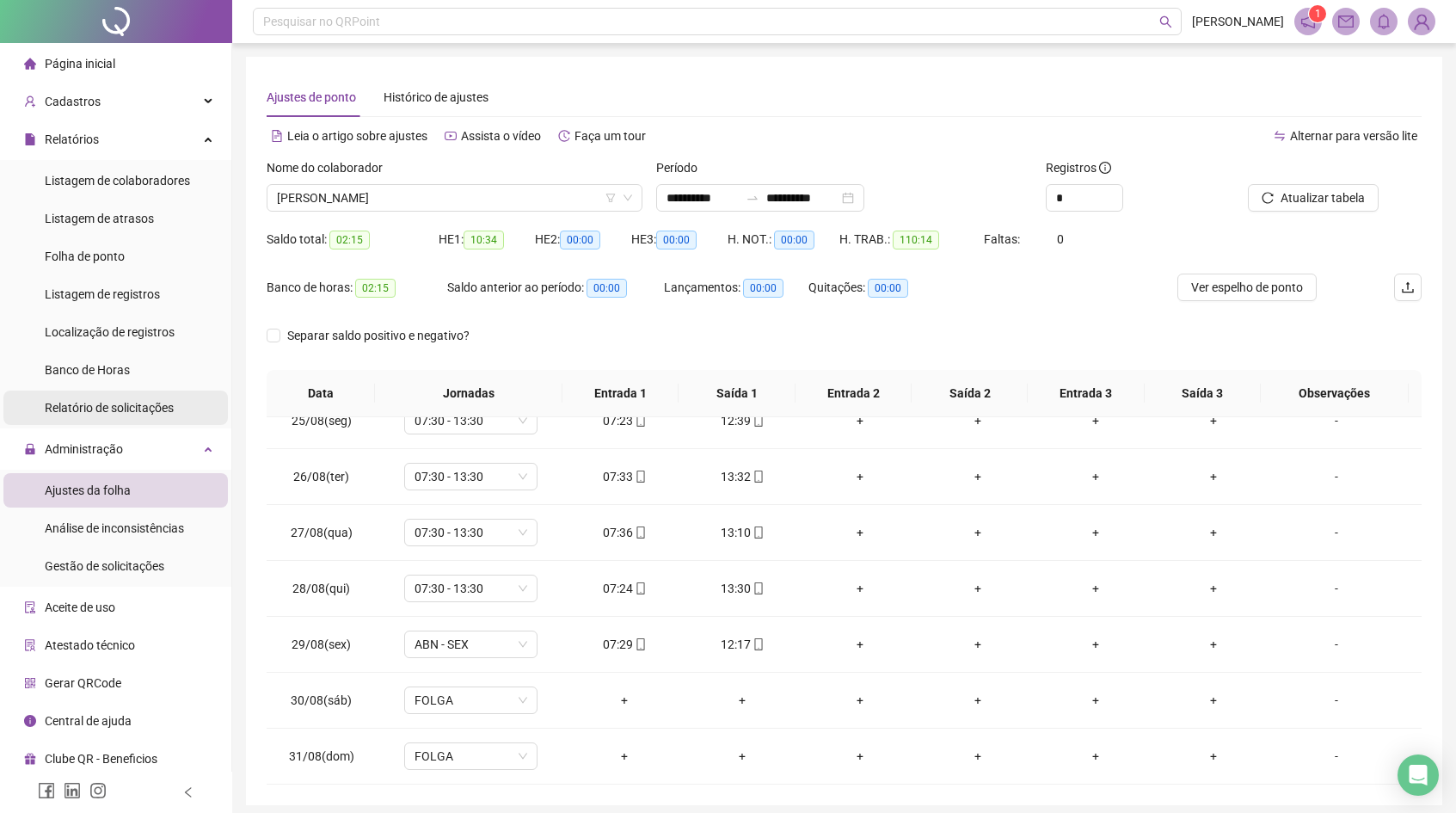
click at [140, 406] on span "Relatório de solicitações" at bounding box center [109, 407] width 129 height 14
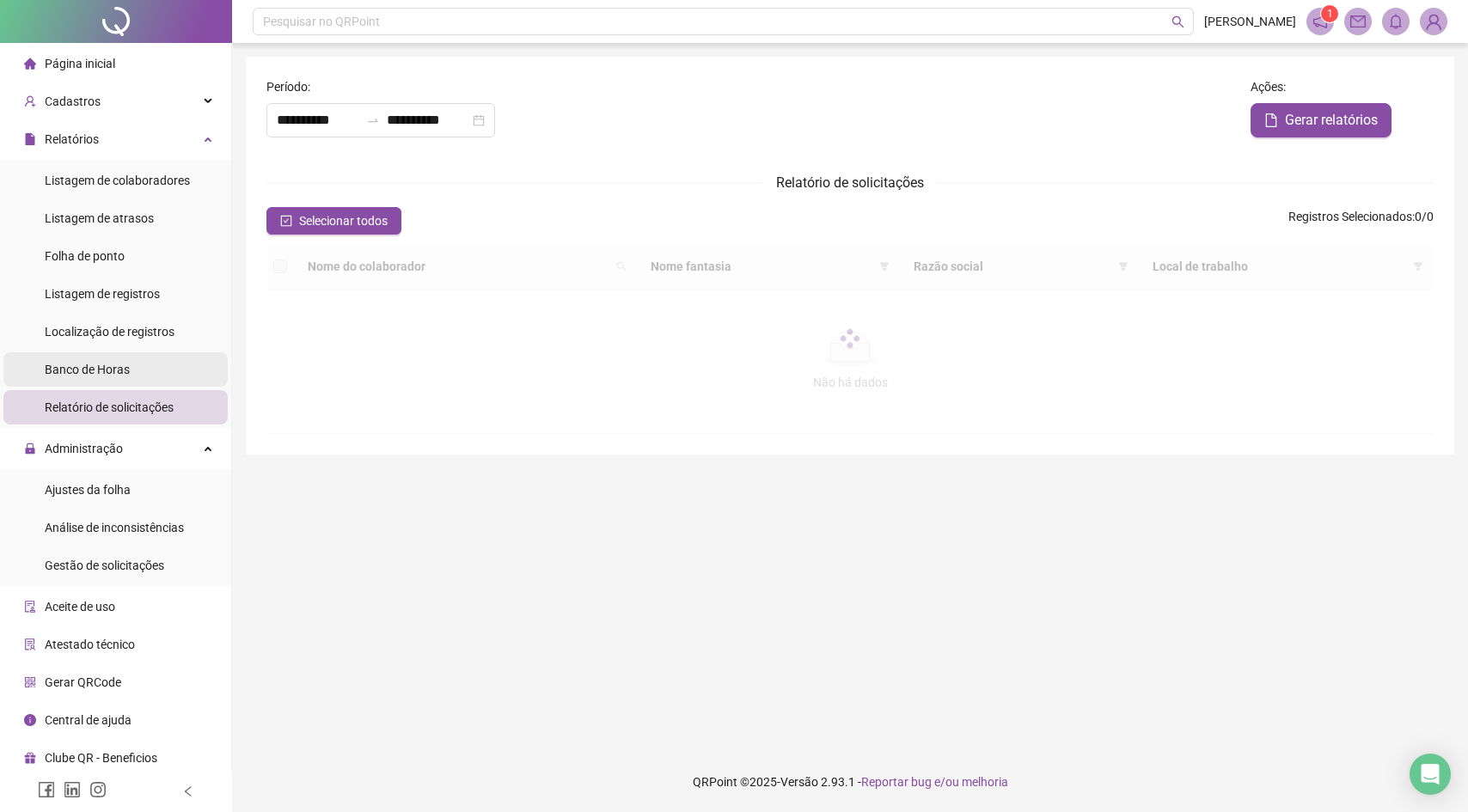
type input "**********"
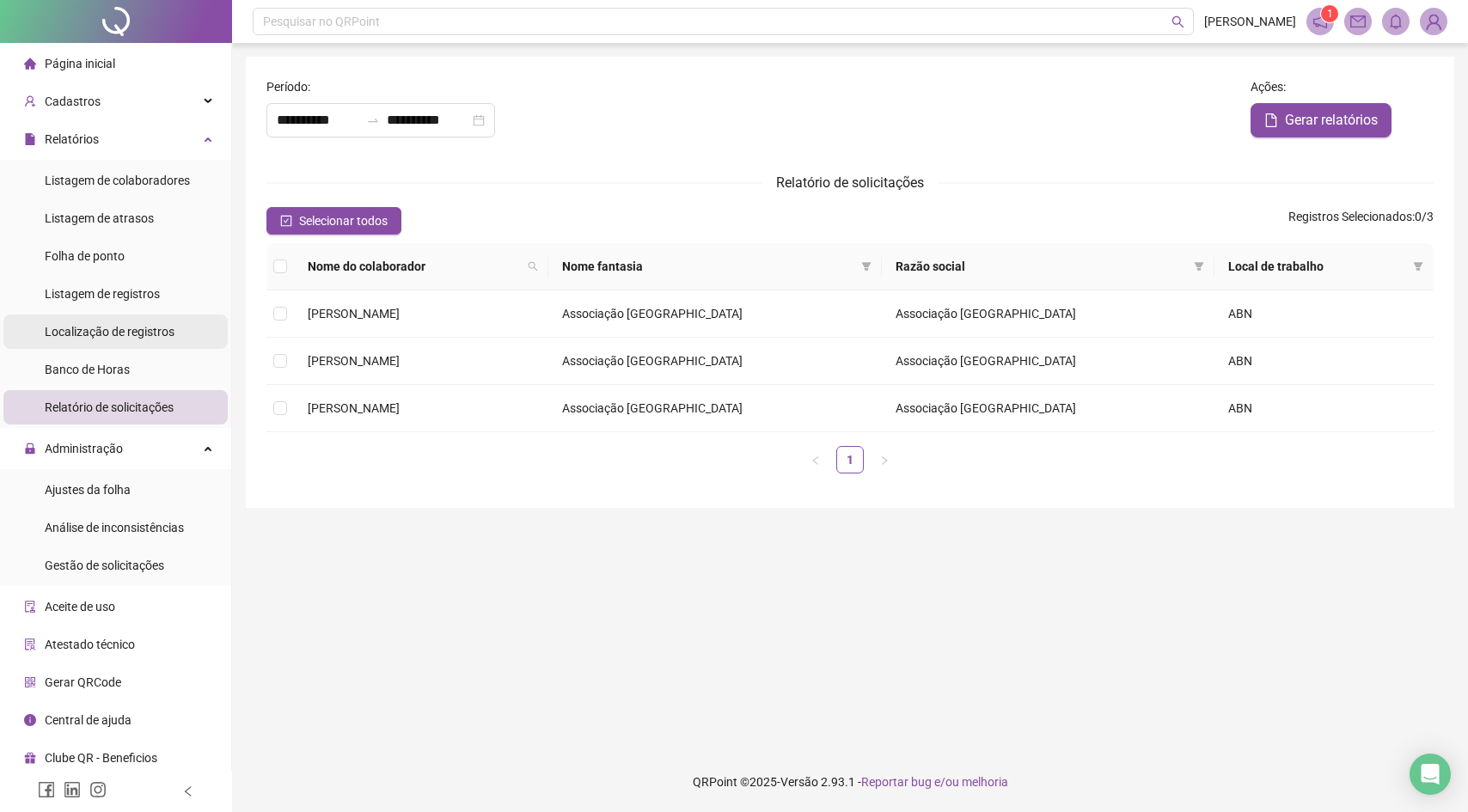
click at [134, 334] on span "Localização de registros" at bounding box center [109, 332] width 130 height 14
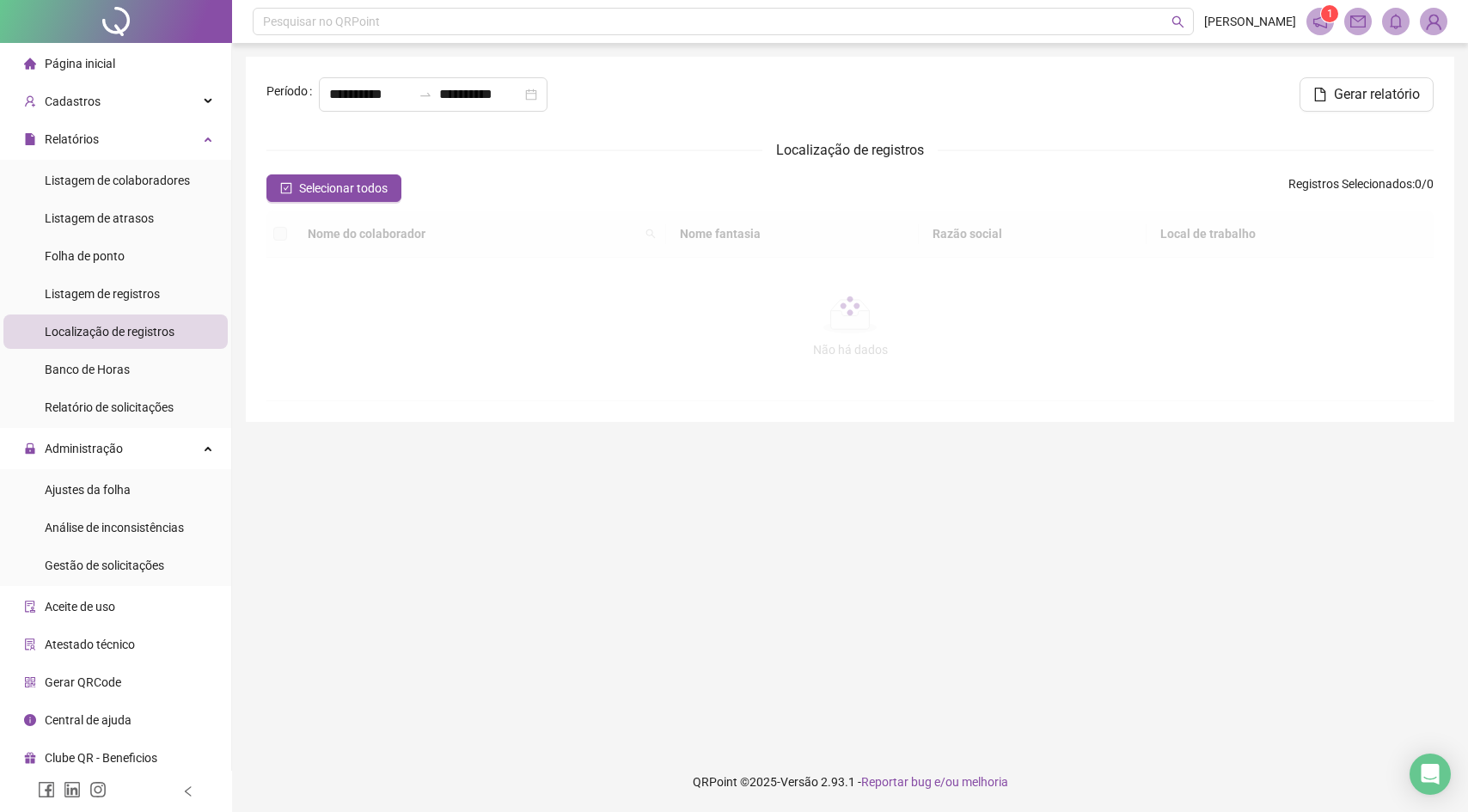
type input "**********"
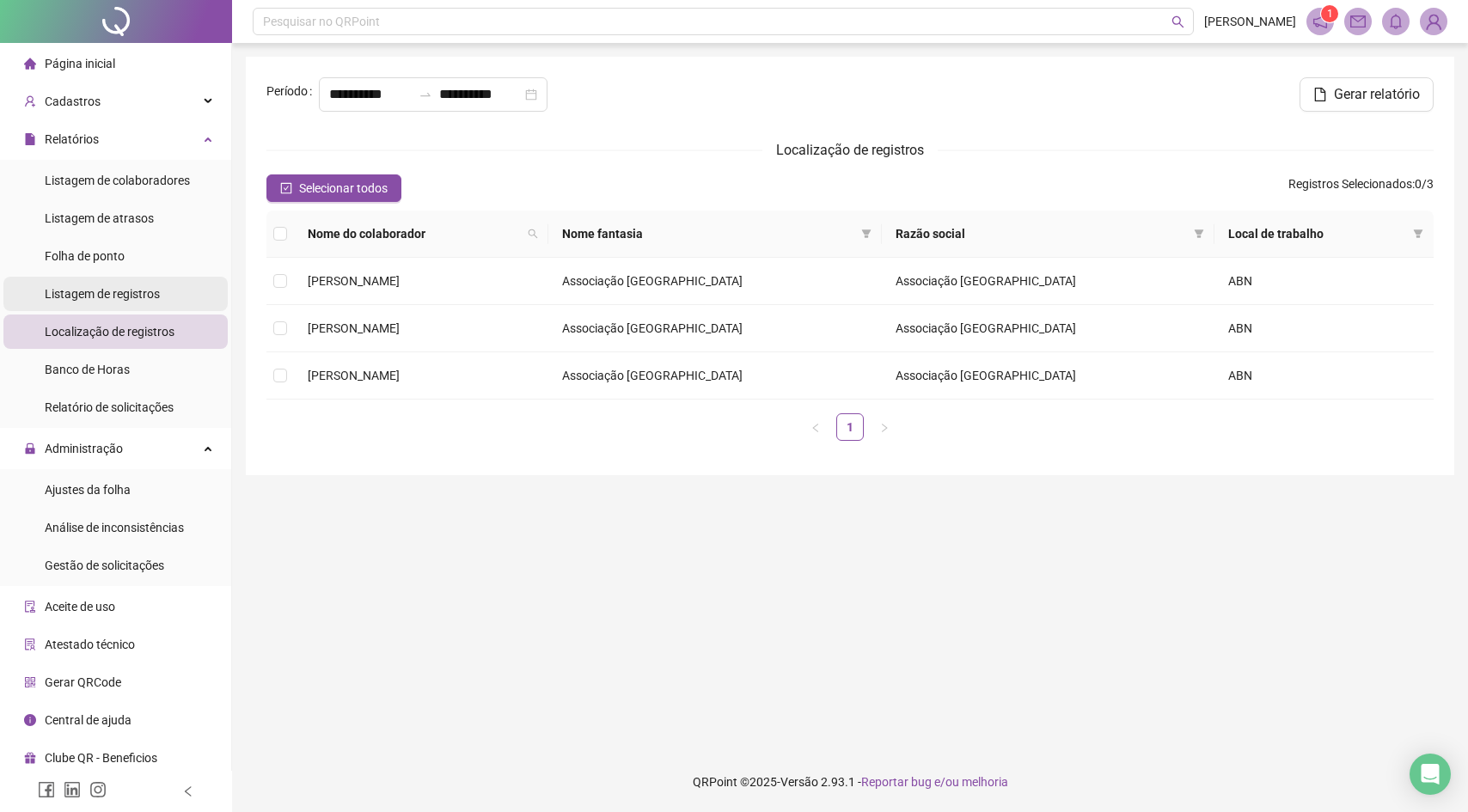
click at [138, 298] on span "Listagem de registros" at bounding box center [102, 294] width 115 height 14
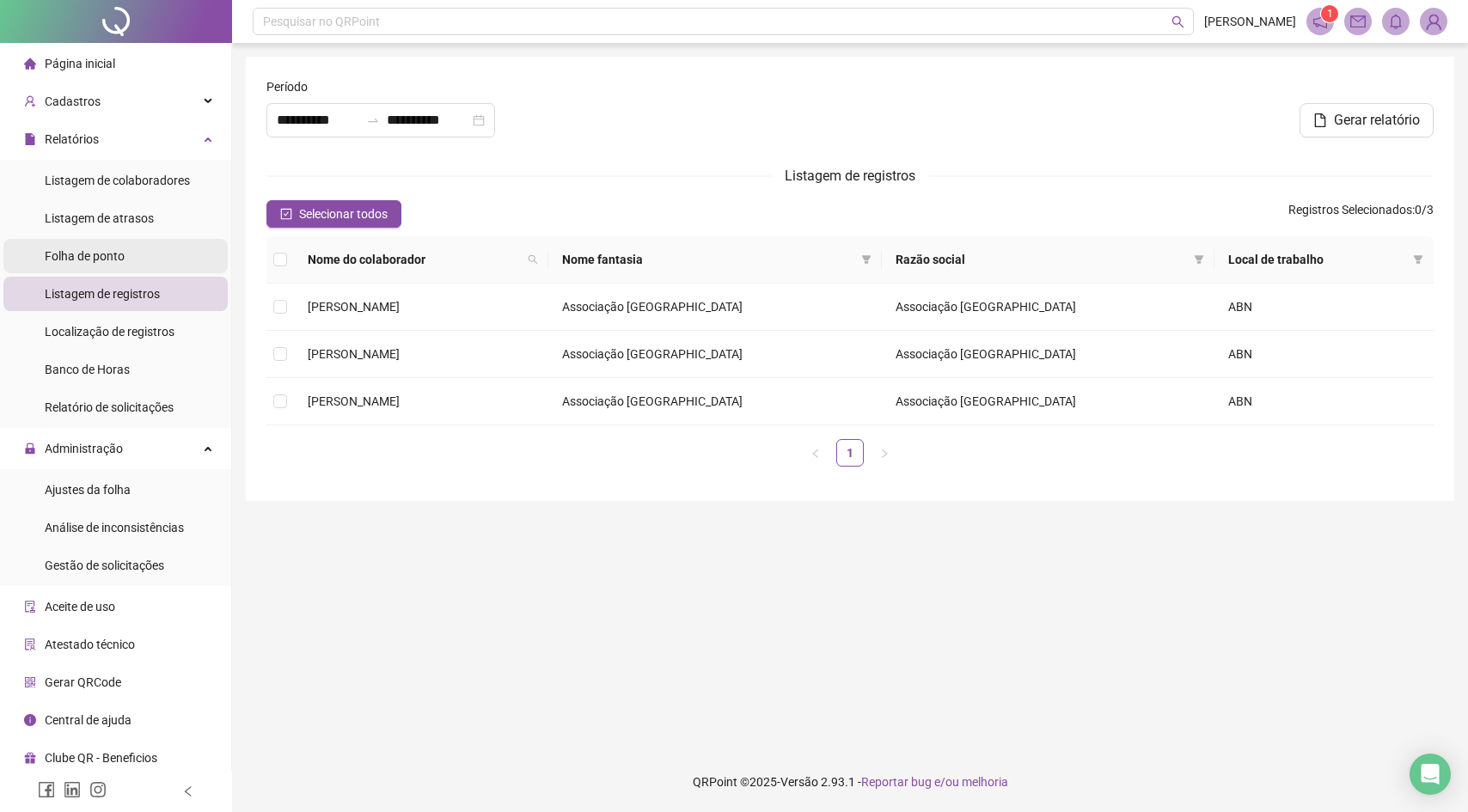
click at [109, 256] on span "Folha de ponto" at bounding box center [84, 256] width 80 height 14
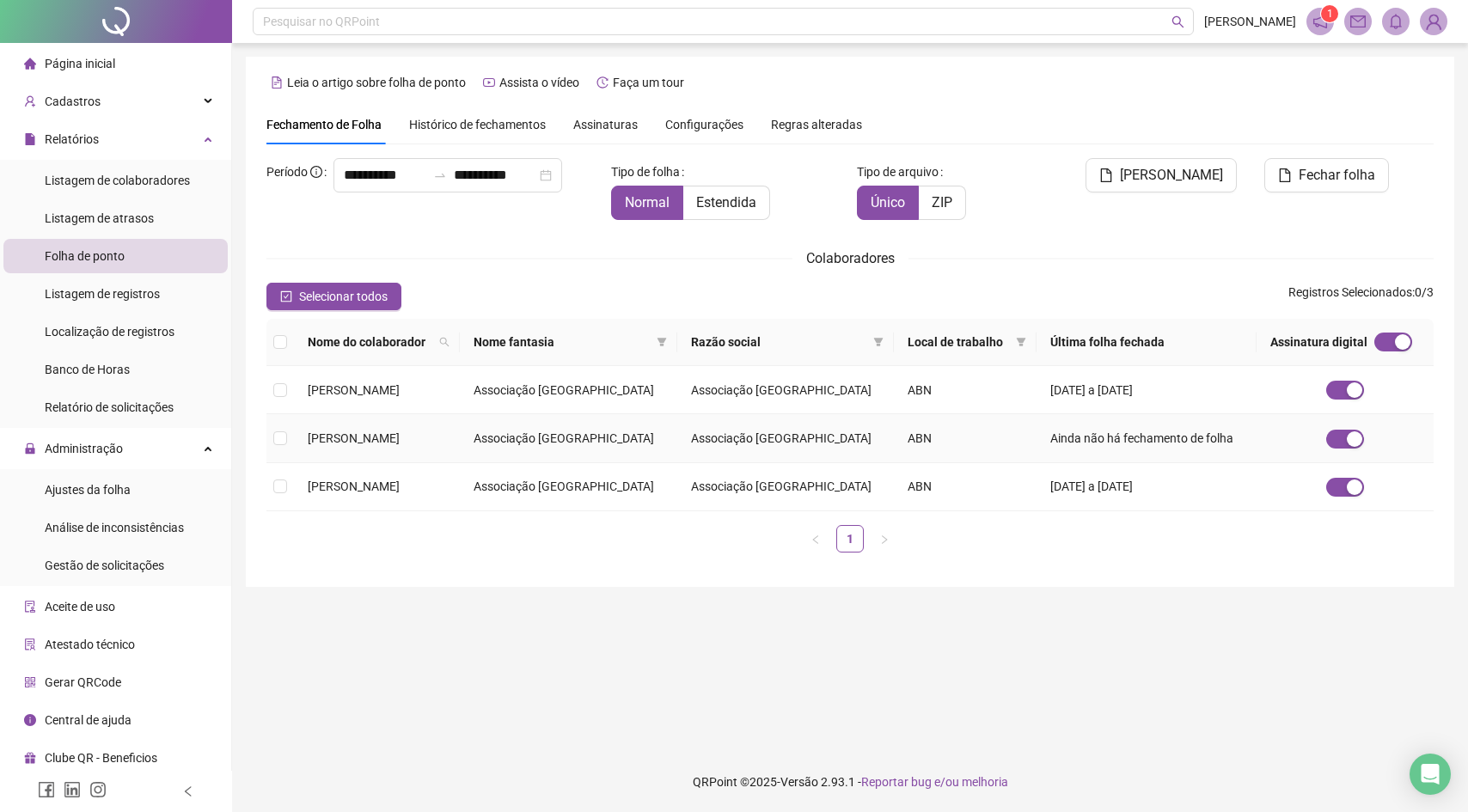
click at [292, 438] on td at bounding box center [280, 438] width 28 height 49
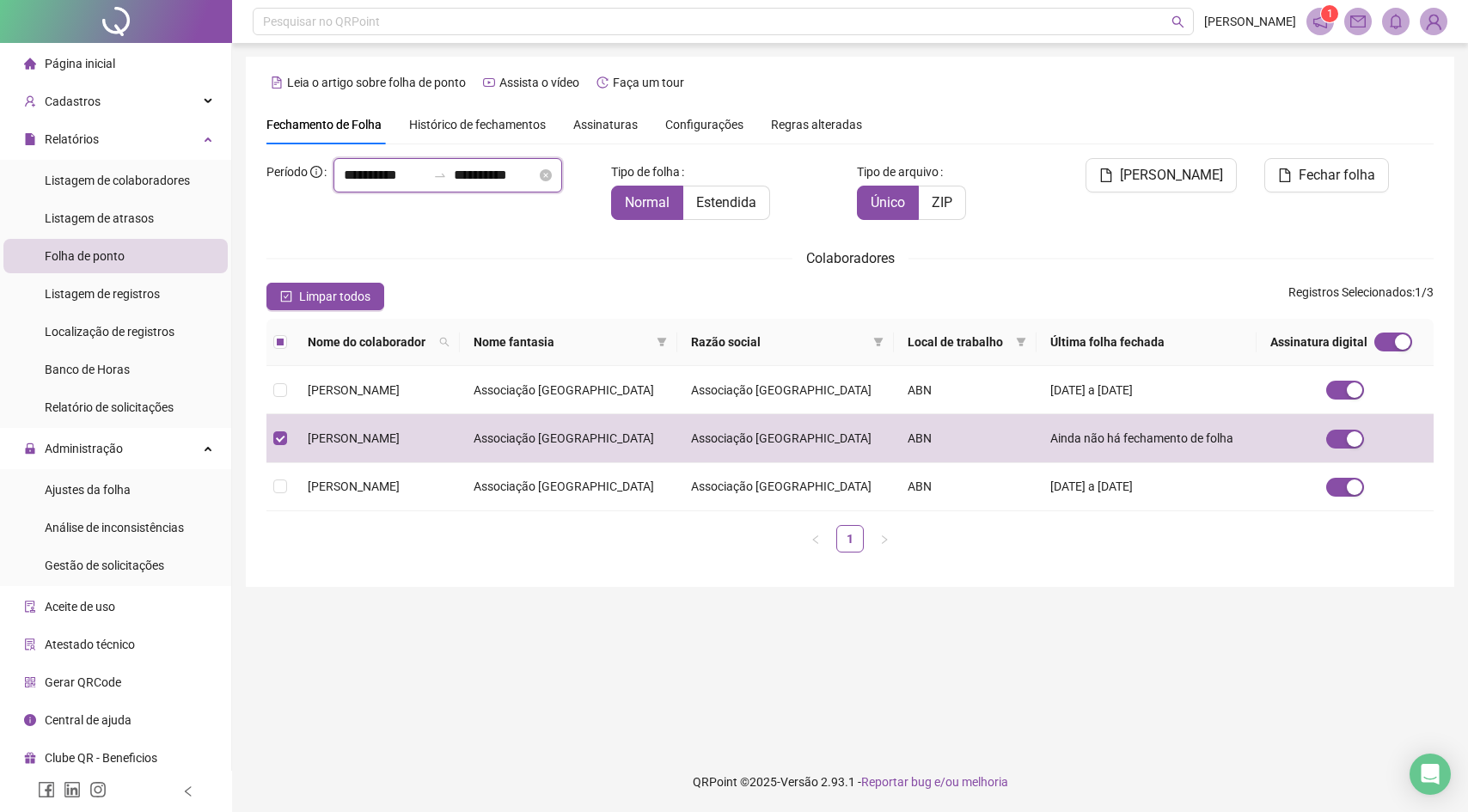
click at [407, 175] on input "**********" at bounding box center [384, 175] width 82 height 21
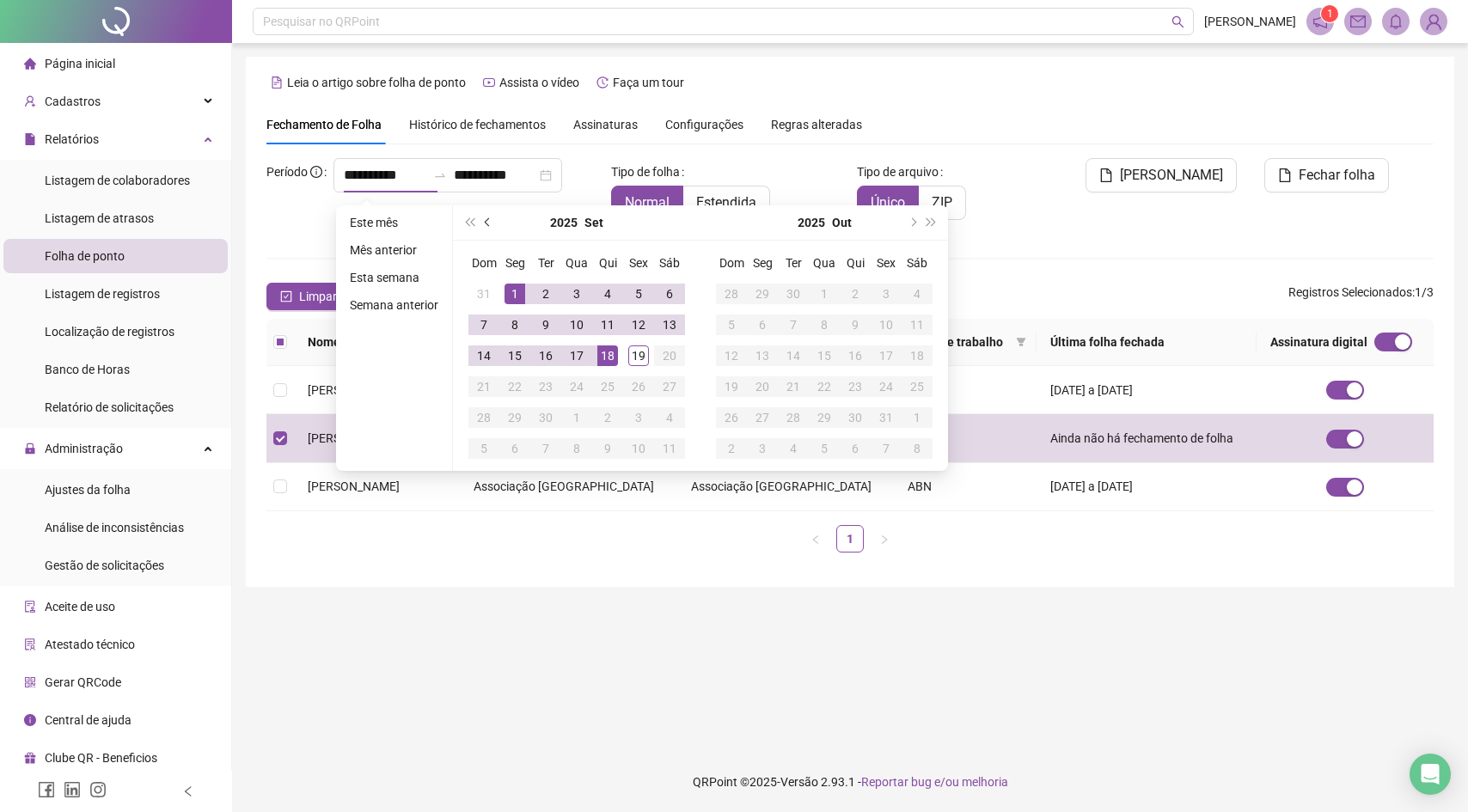
click at [486, 221] on button "prev-year" at bounding box center [487, 222] width 19 height 35
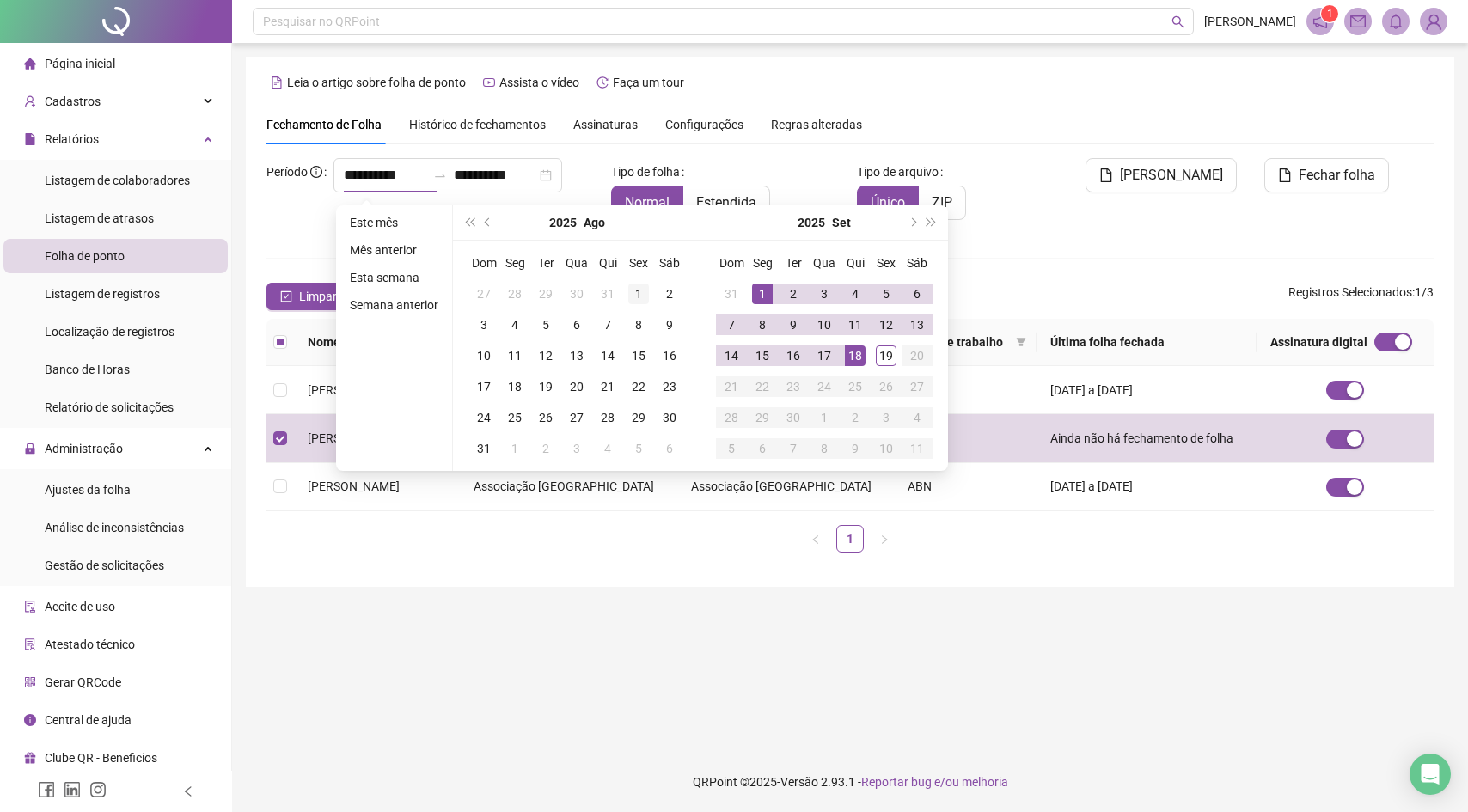
type input "**********"
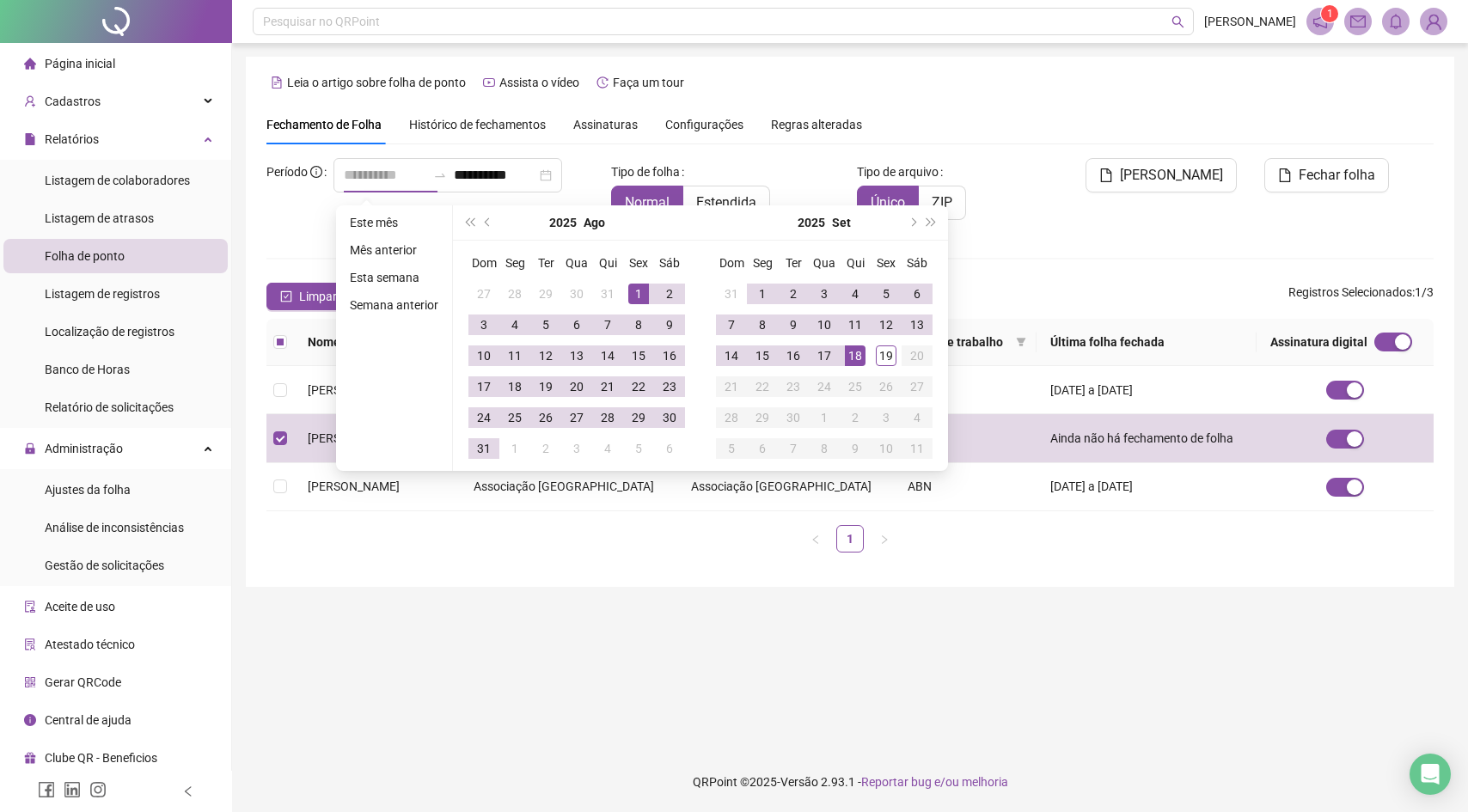
click at [645, 293] on div "1" at bounding box center [638, 293] width 21 height 21
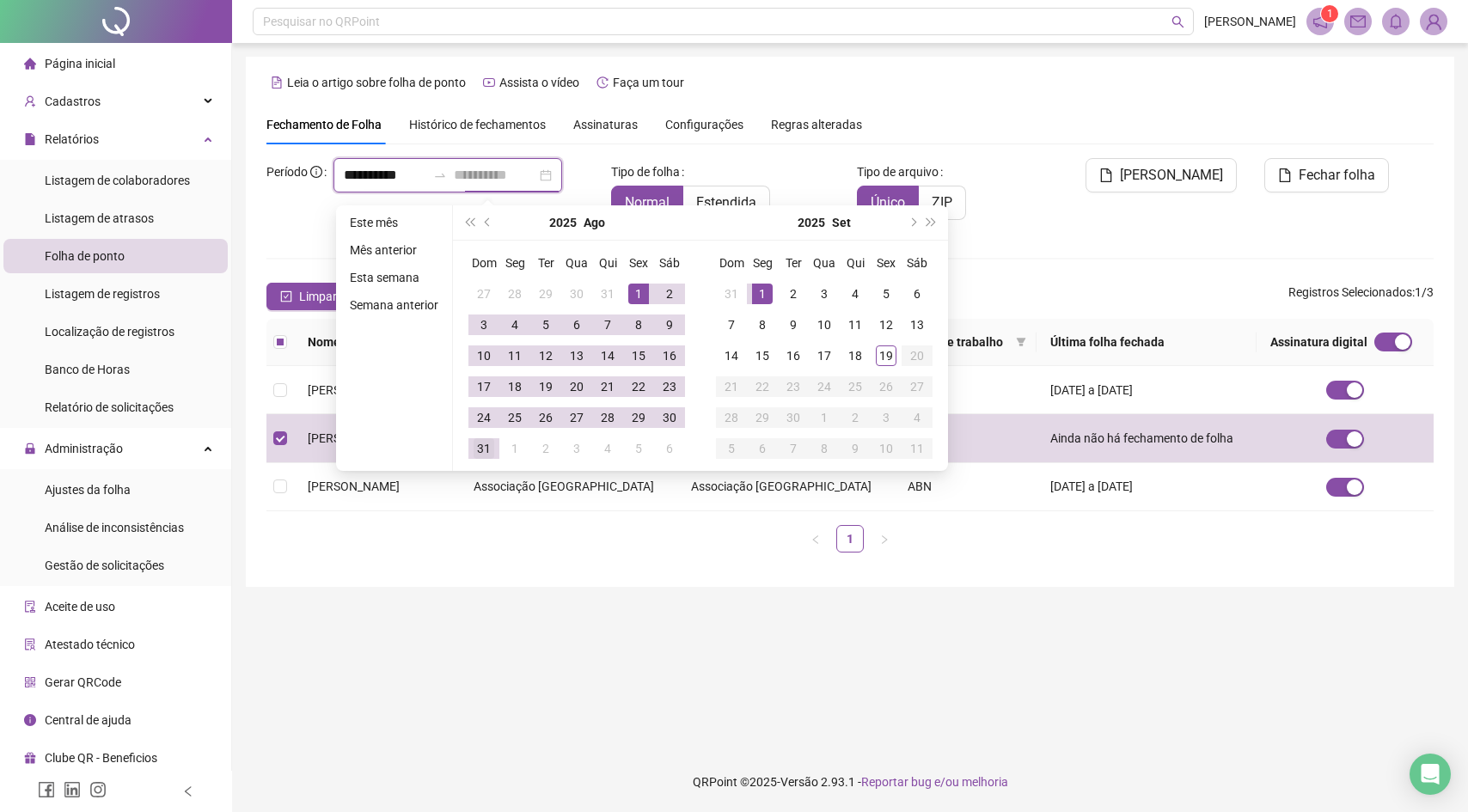
type input "**********"
click at [490, 448] on div "31" at bounding box center [483, 448] width 21 height 21
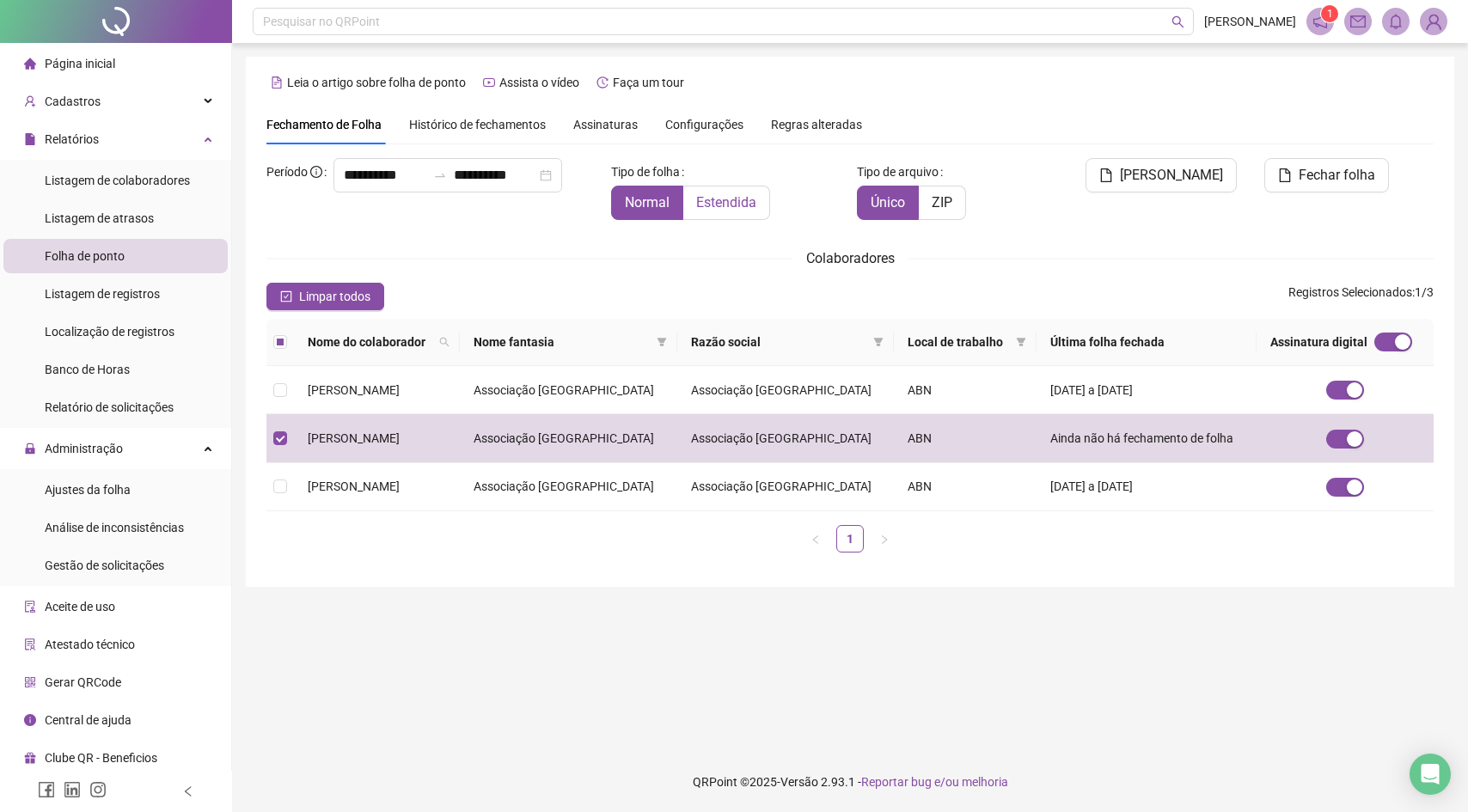
click at [749, 209] on span "Estendida" at bounding box center [726, 202] width 60 height 16
click at [1314, 175] on span "Fechar folha" at bounding box center [1336, 175] width 76 height 21
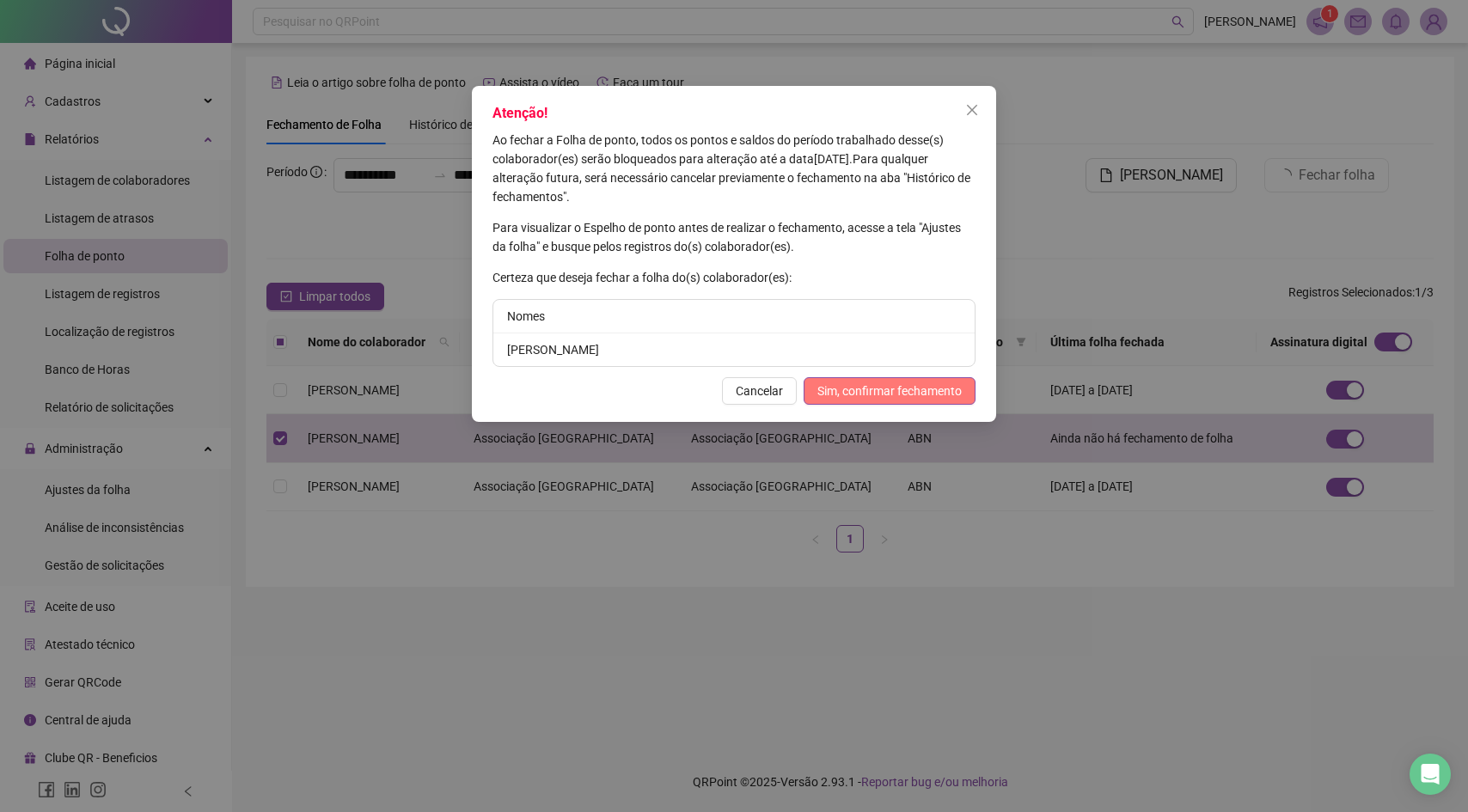
click at [934, 386] on span "Sim, confirmar fechamento" at bounding box center [890, 390] width 145 height 19
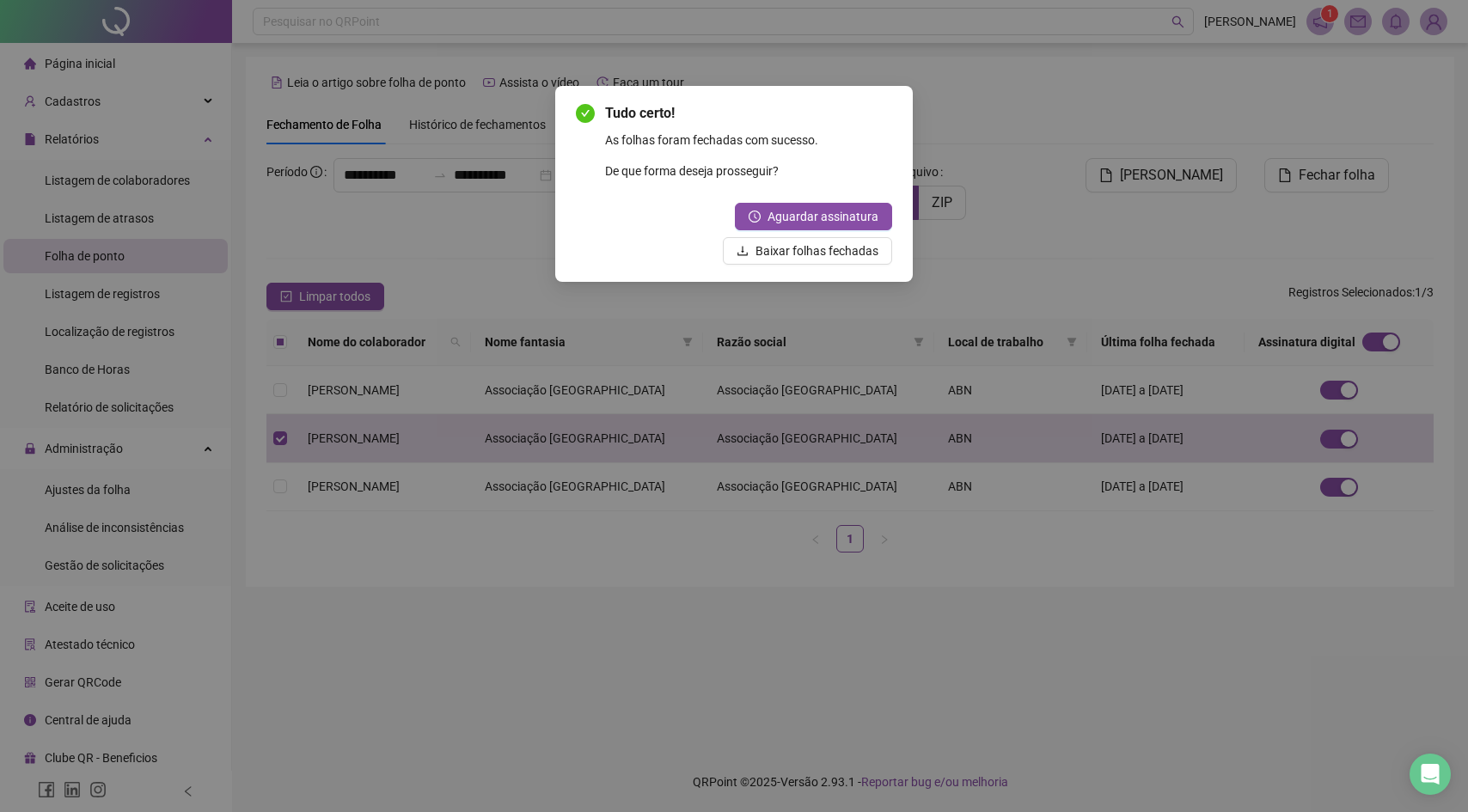
click at [1060, 192] on div "Tudo certo! As folhas foram fechadas com sucesso. De que forma deseja prossegui…" at bounding box center [734, 406] width 1468 height 812
click at [1059, 192] on div "Tudo certo! As folhas foram fechadas com sucesso. De que forma deseja prossegui…" at bounding box center [734, 406] width 1468 height 812
click at [872, 210] on span "Aguardar assinatura" at bounding box center [823, 216] width 111 height 19
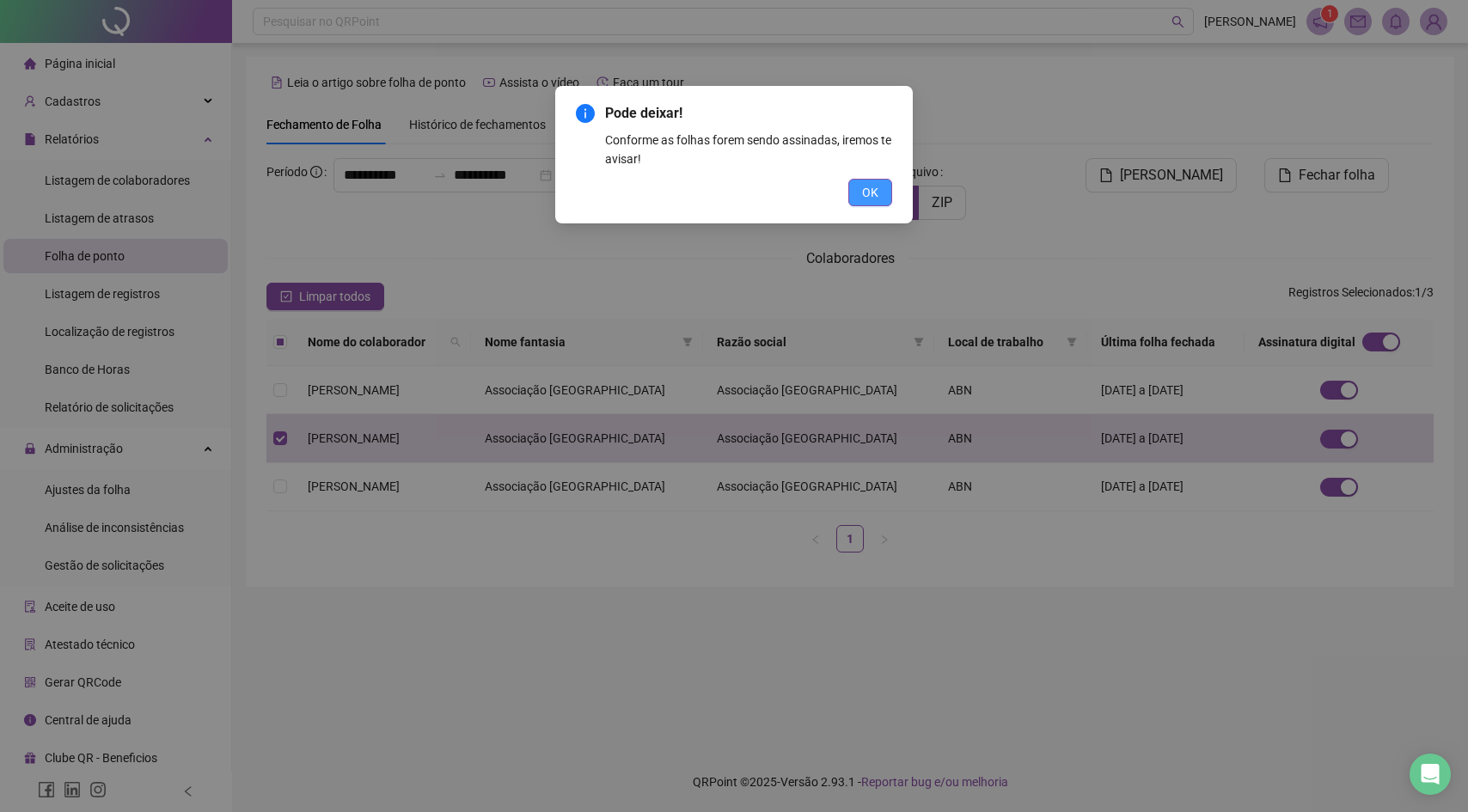
click at [870, 198] on span "OK" at bounding box center [870, 192] width 16 height 19
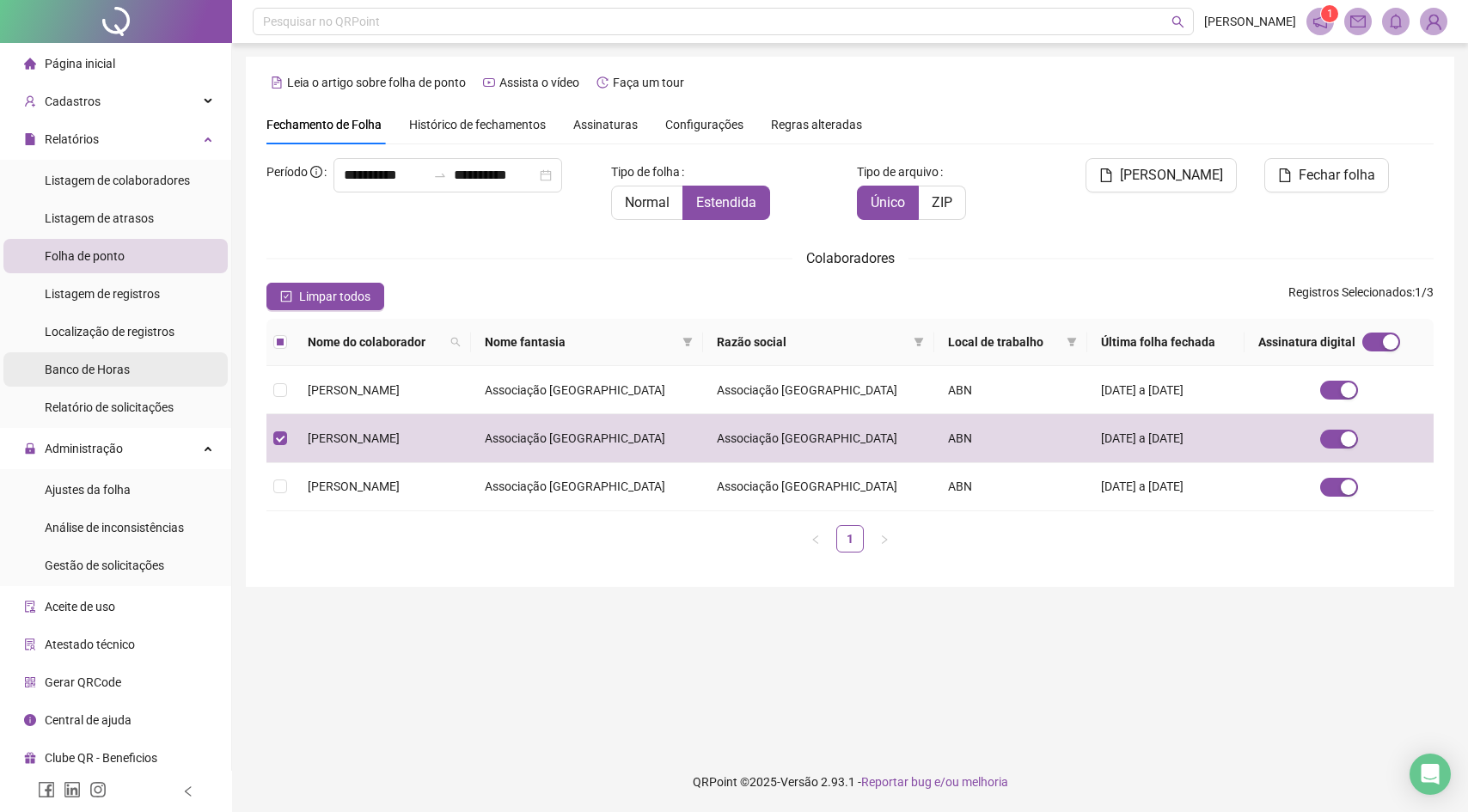
click at [105, 373] on span "Banco de Horas" at bounding box center [87, 369] width 85 height 14
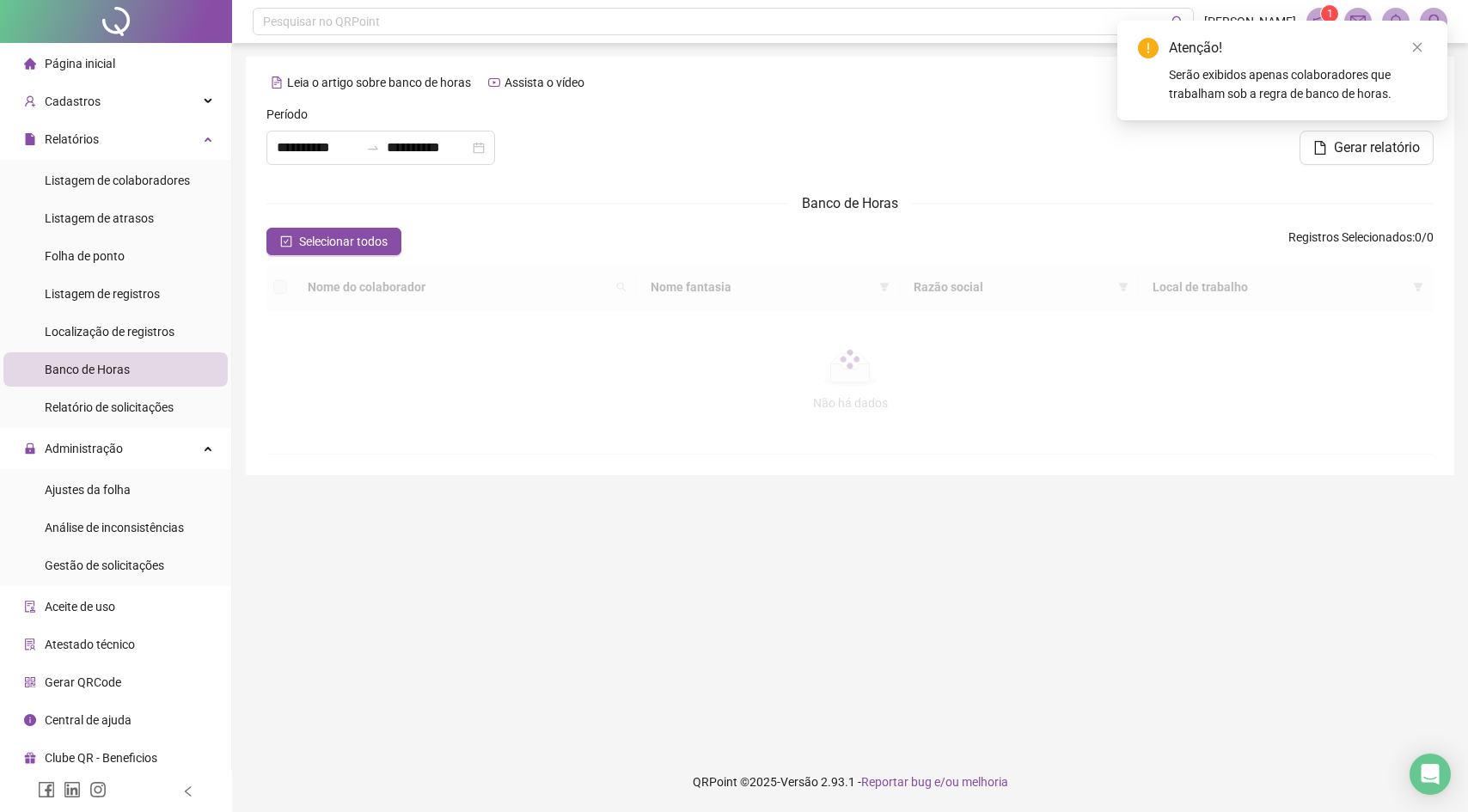
type input "**********"
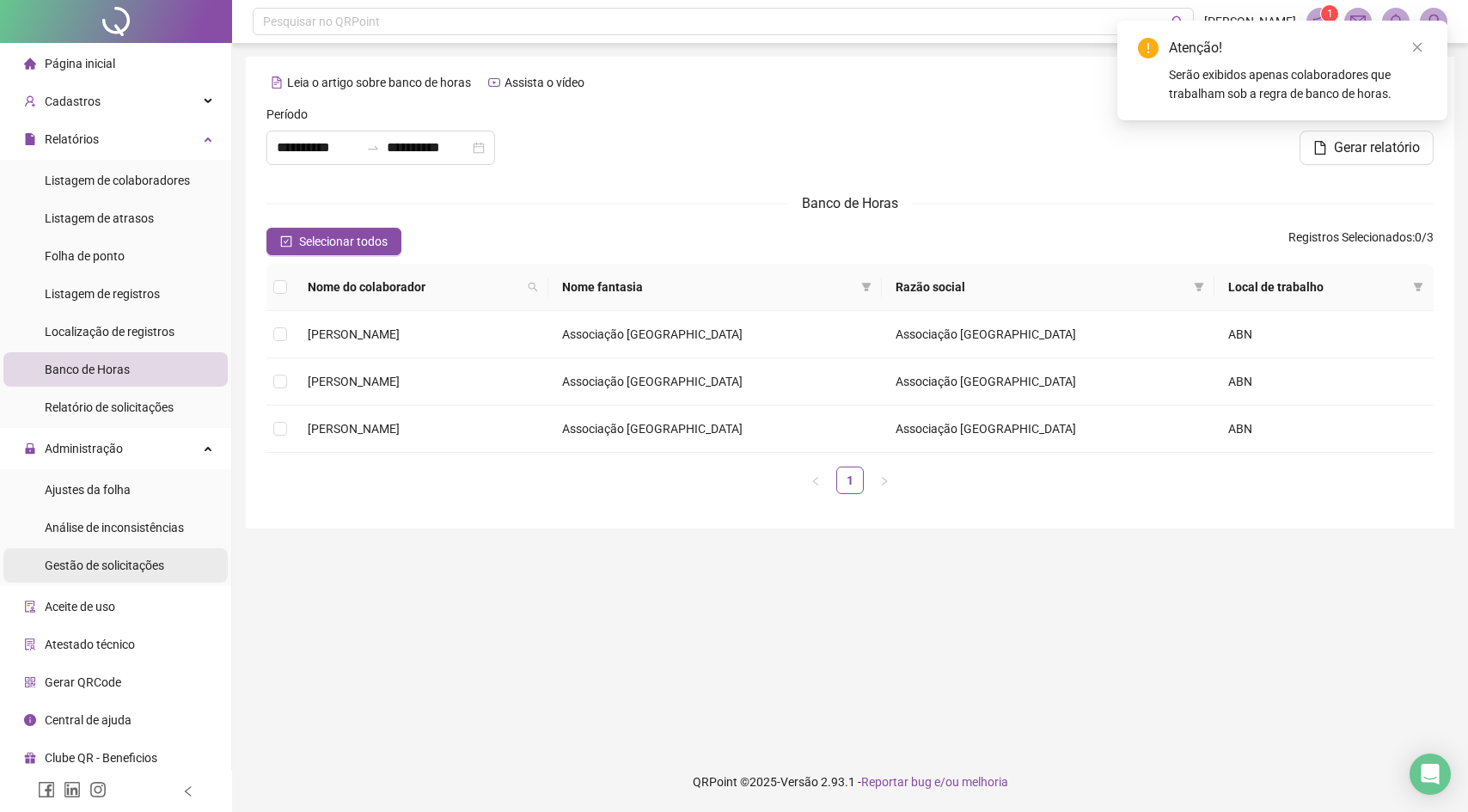
click at [107, 553] on div "Gestão de solicitações" at bounding box center [104, 565] width 120 height 35
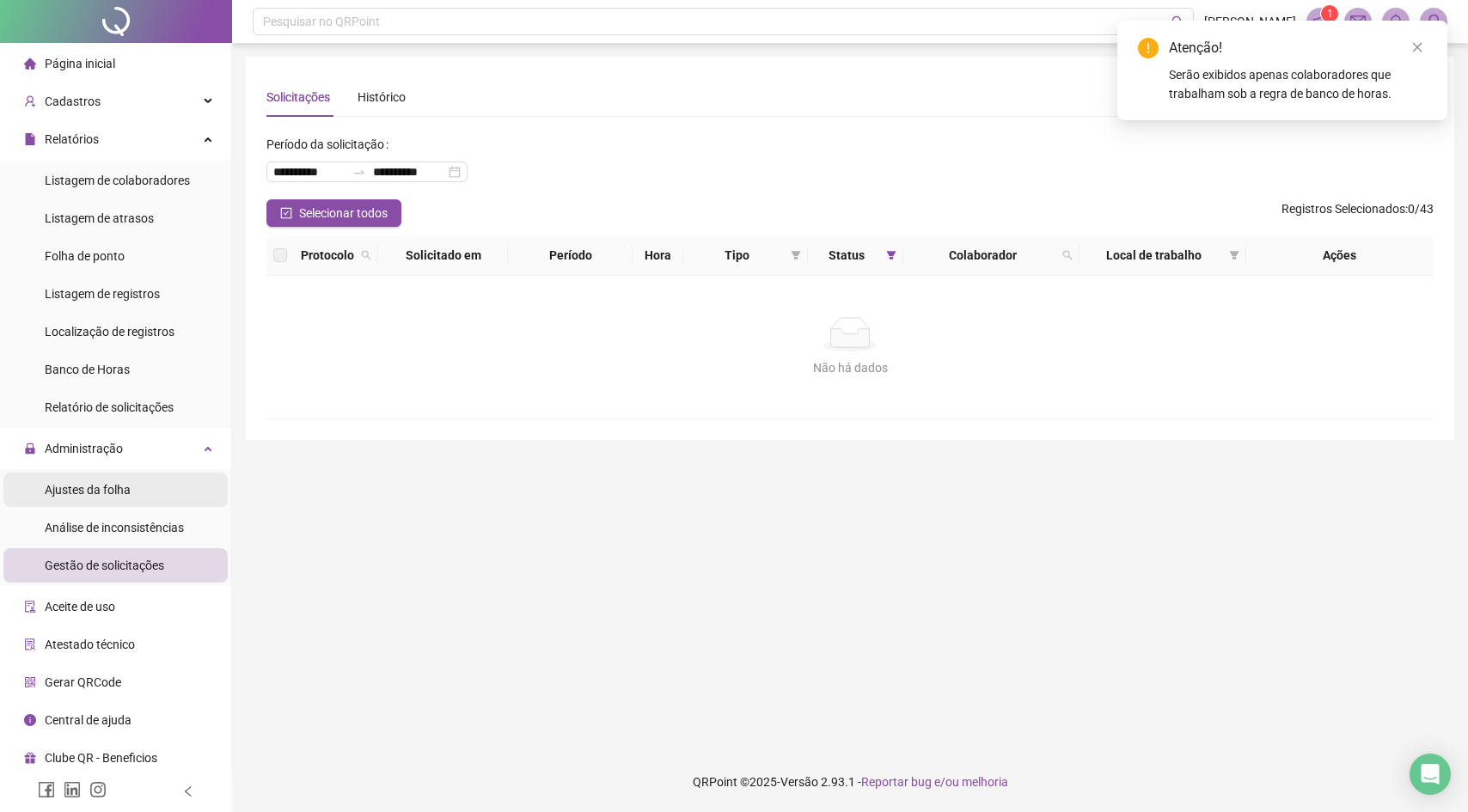
click at [113, 488] on span "Ajustes da folha" at bounding box center [87, 490] width 86 height 14
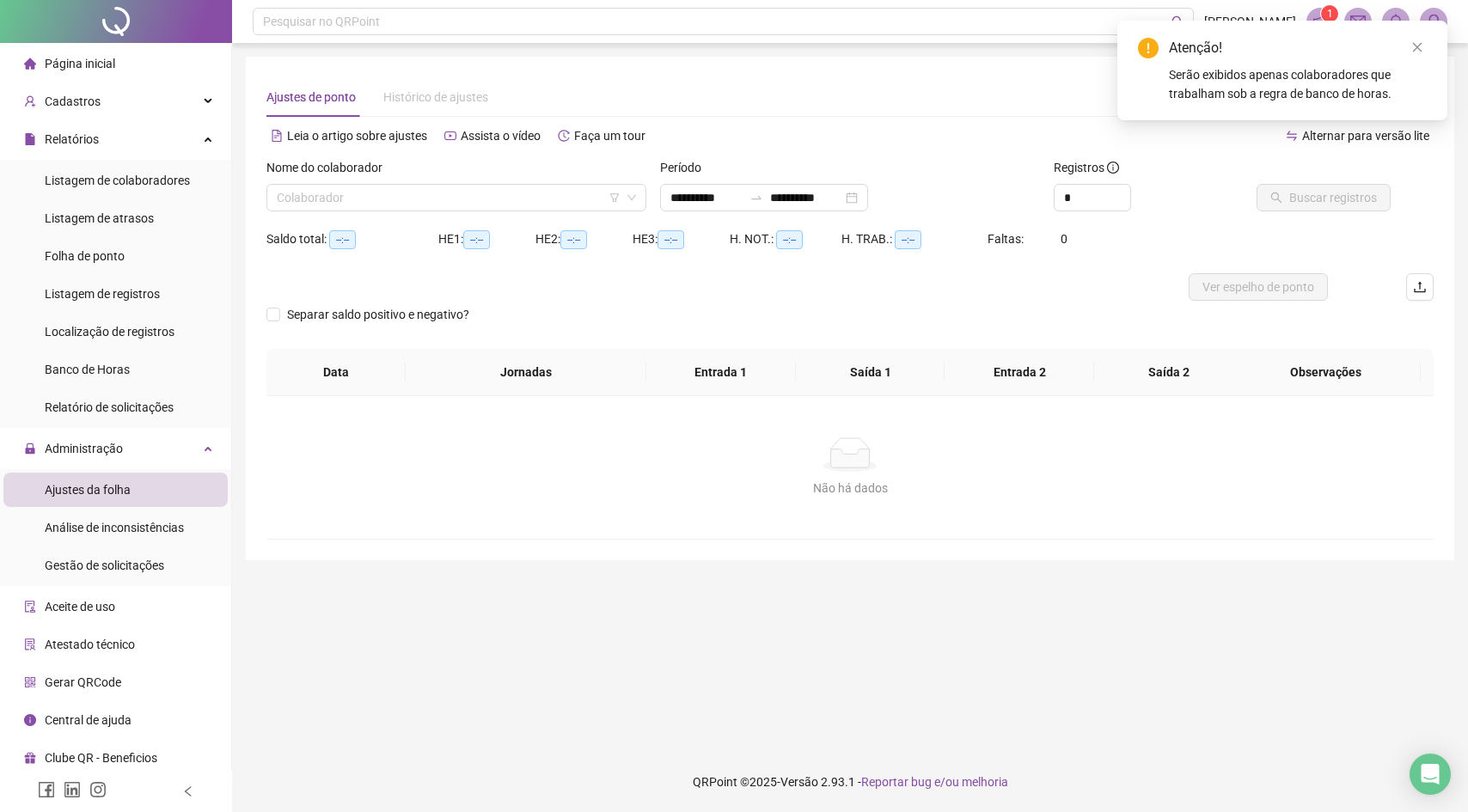
type input "**********"
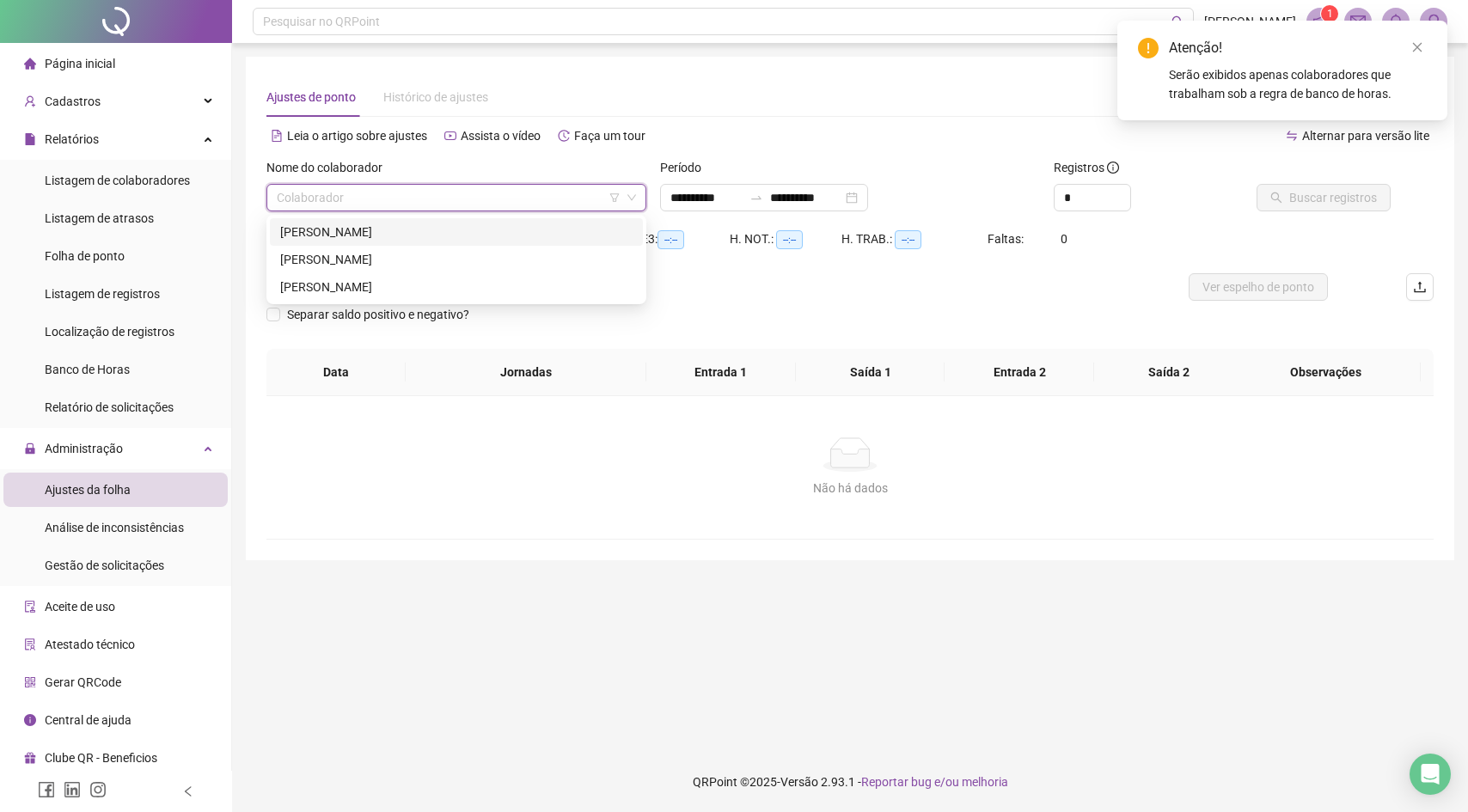
click at [447, 192] on input "search" at bounding box center [448, 198] width 344 height 26
click at [416, 269] on div "[PERSON_NAME]" at bounding box center [456, 259] width 373 height 28
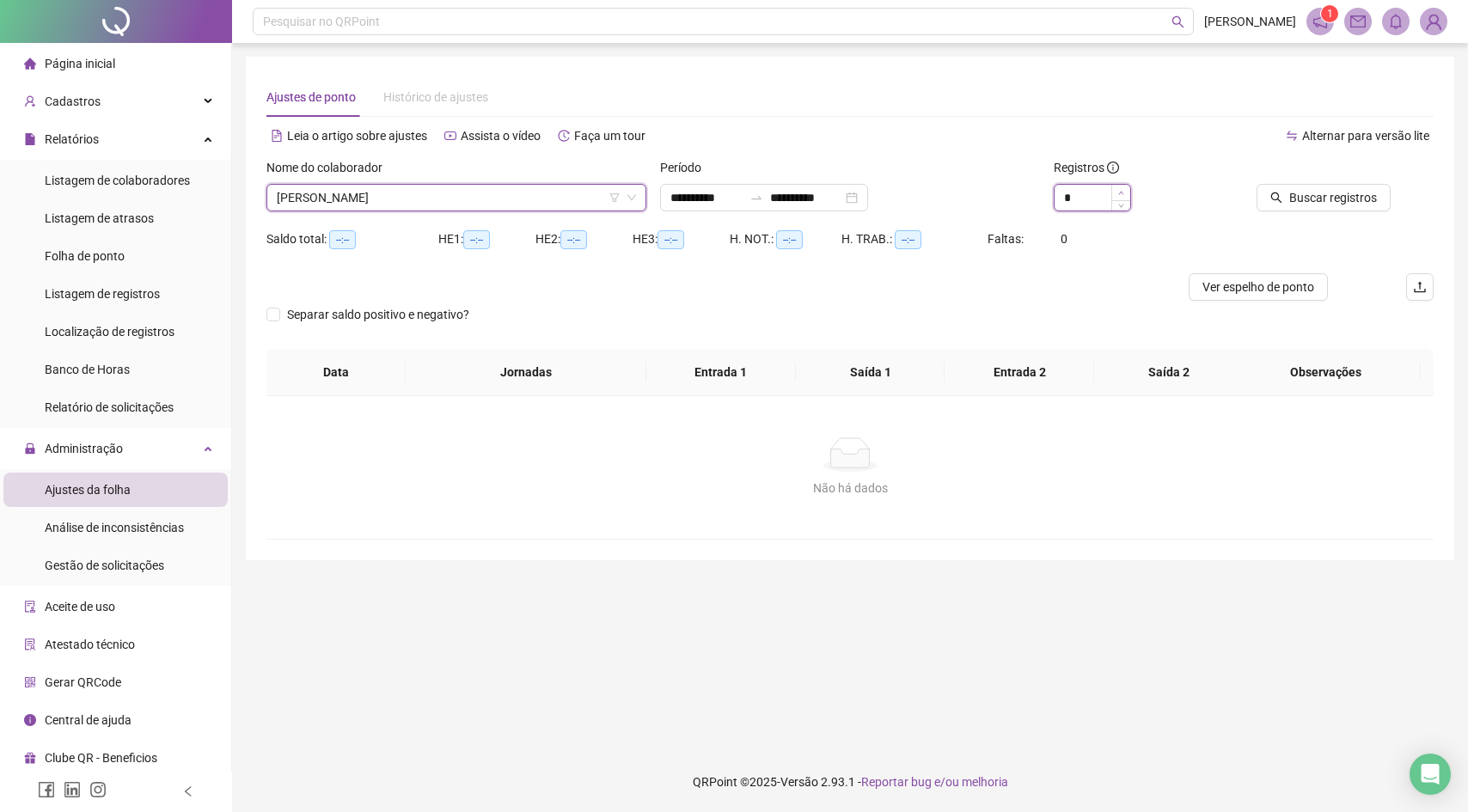
type input "*"
click at [1121, 190] on icon "up" at bounding box center [1121, 193] width 6 height 6
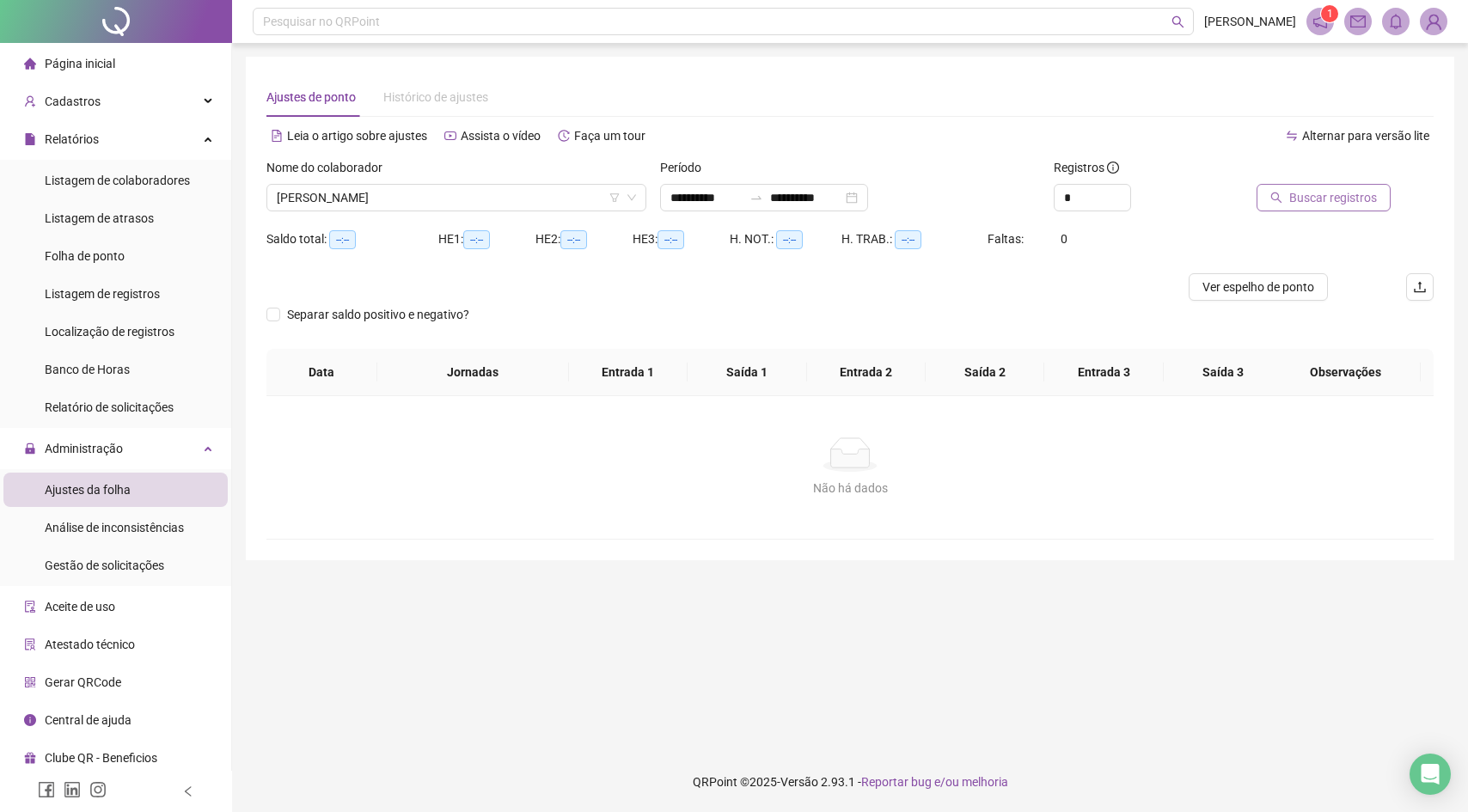
click at [1318, 198] on span "Buscar registros" at bounding box center [1332, 197] width 87 height 19
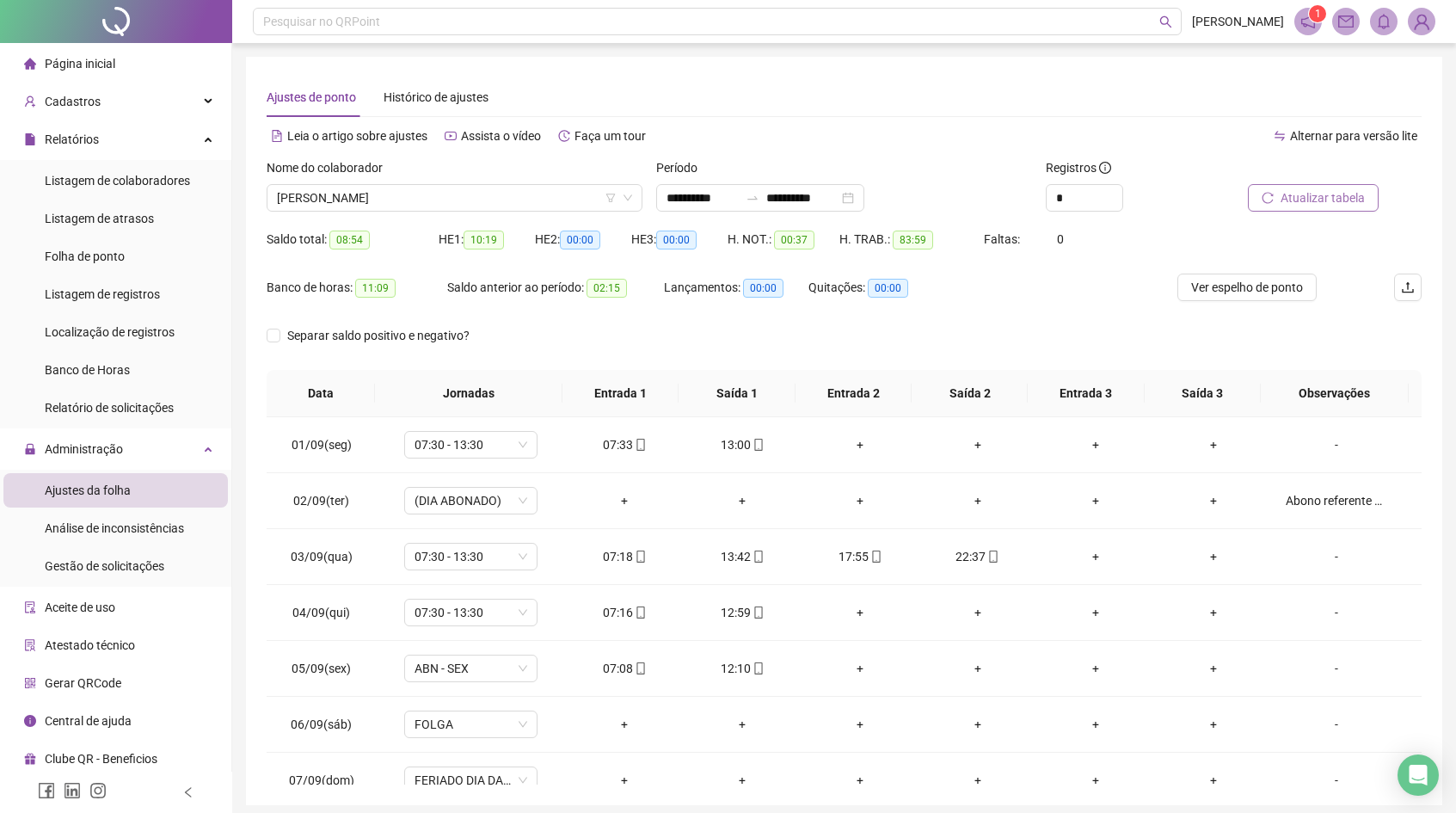
click at [1306, 196] on span "Atualizar tabela" at bounding box center [1322, 197] width 84 height 19
click at [500, 199] on span "[PERSON_NAME]" at bounding box center [454, 198] width 355 height 26
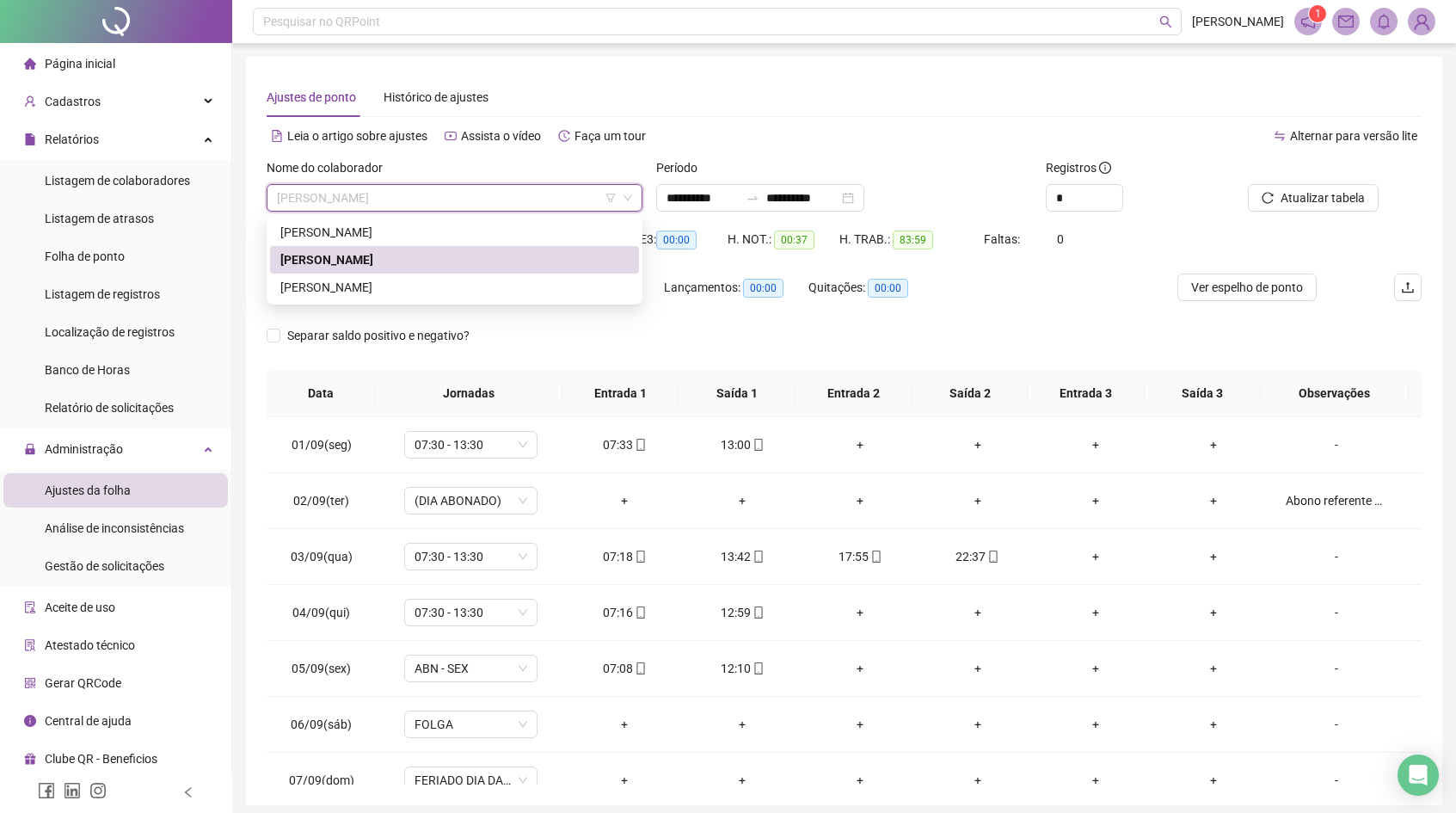
click at [489, 237] on div "[PERSON_NAME]" at bounding box center [454, 232] width 348 height 19
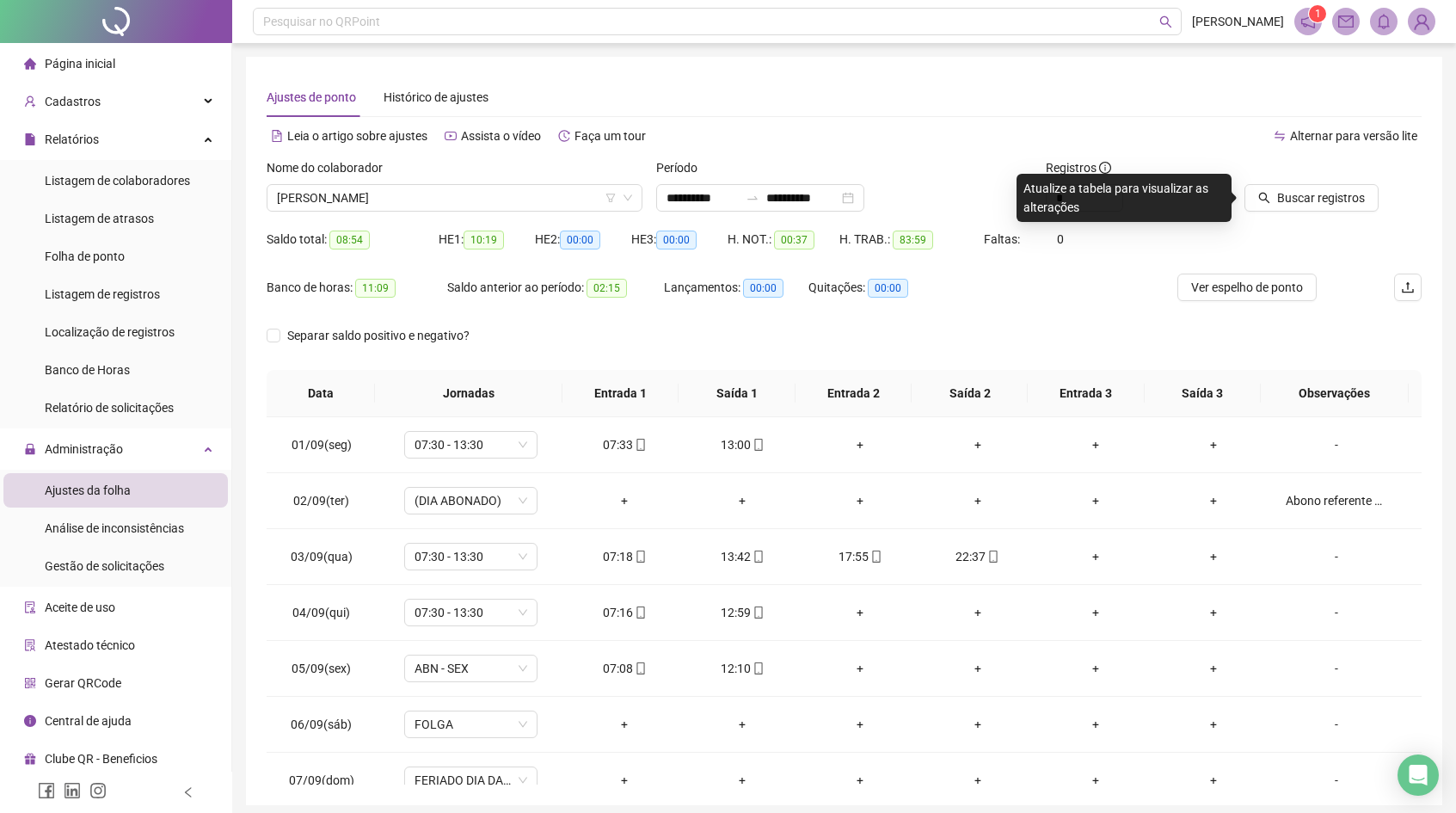
click at [484, 254] on div "HE 1: 10:19" at bounding box center [486, 249] width 96 height 49
click at [505, 198] on span "[PERSON_NAME]" at bounding box center [454, 198] width 355 height 26
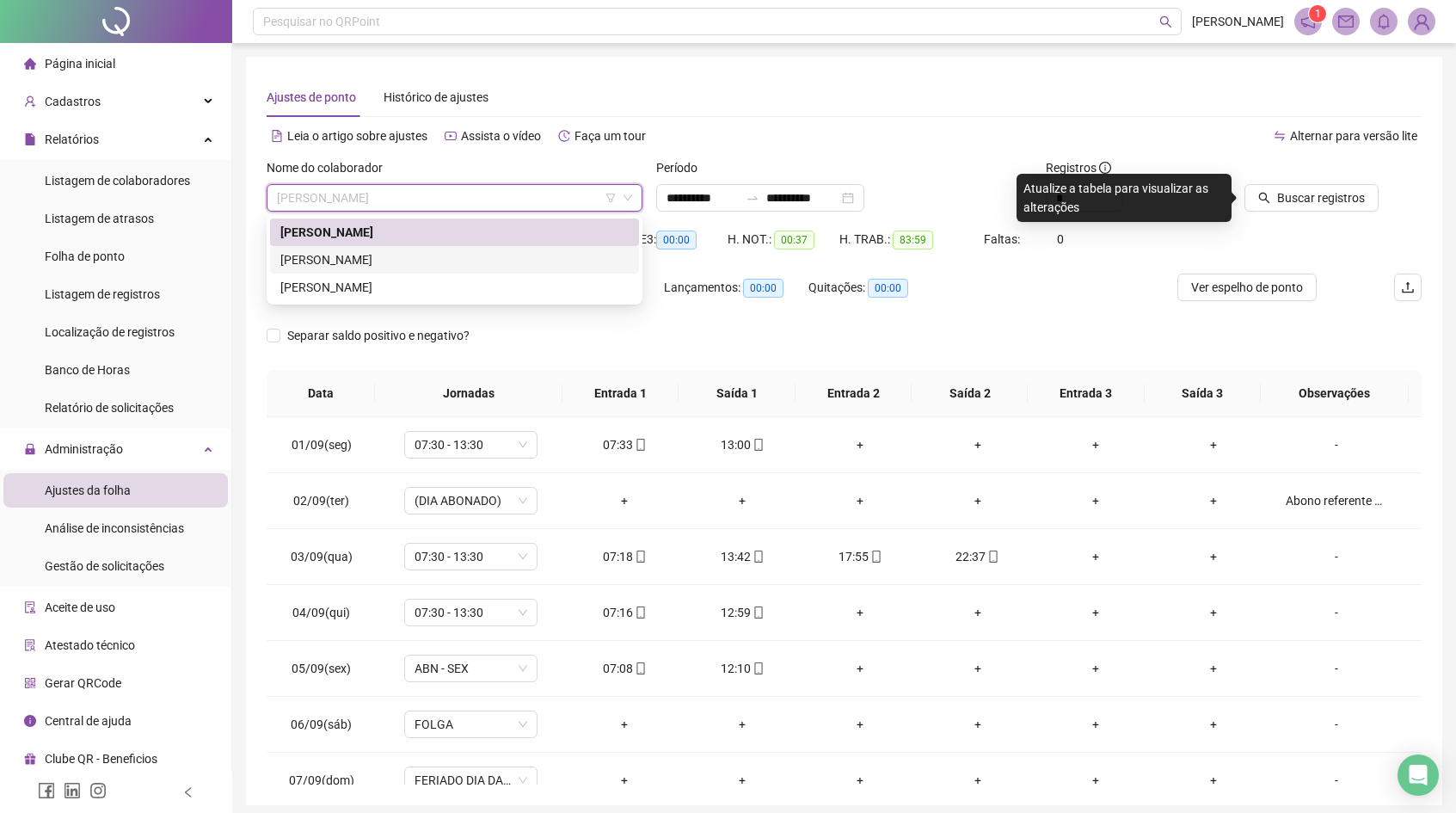
click at [500, 258] on div "[PERSON_NAME]" at bounding box center [454, 259] width 348 height 19
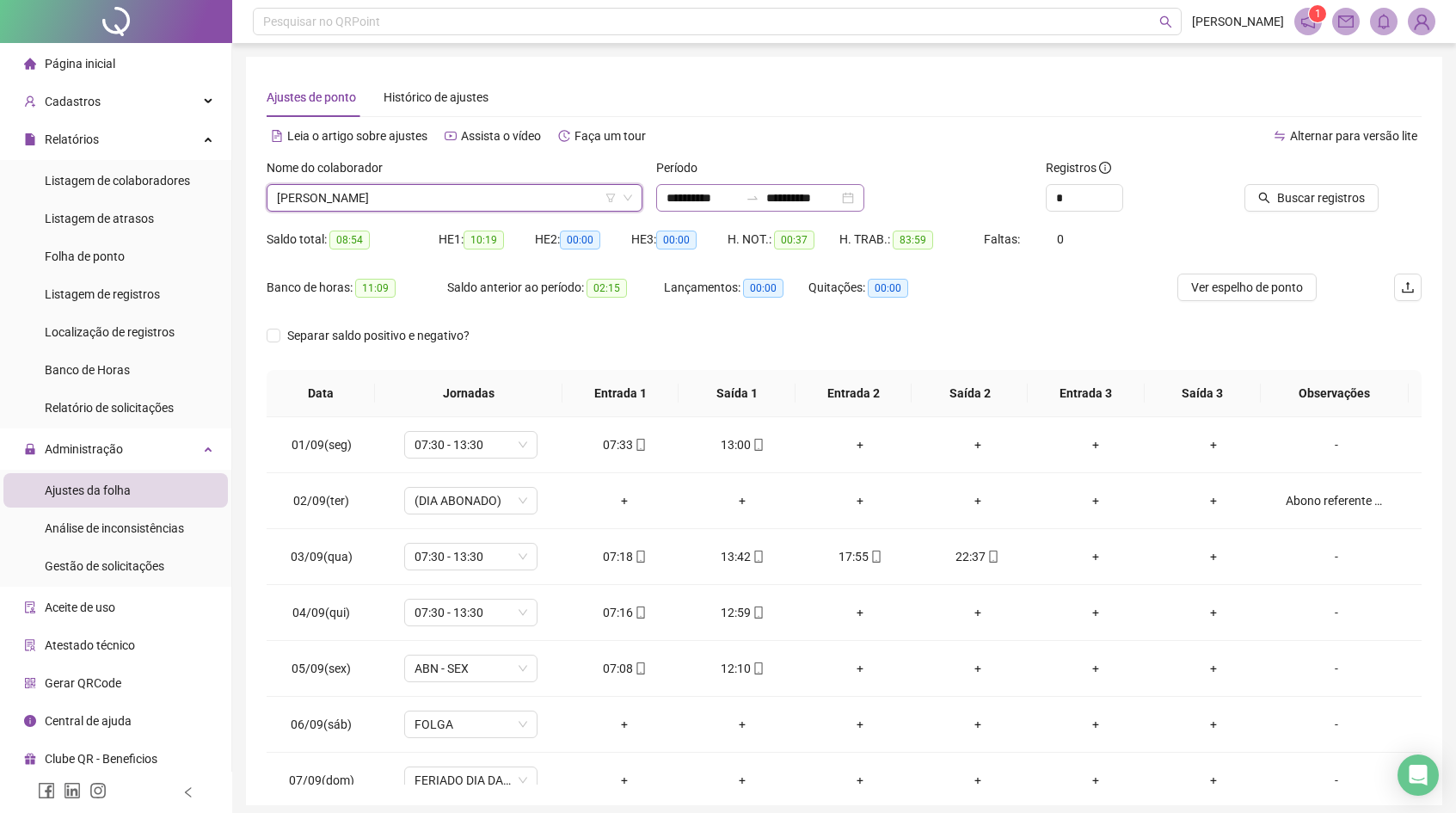
click at [754, 199] on div at bounding box center [752, 198] width 28 height 14
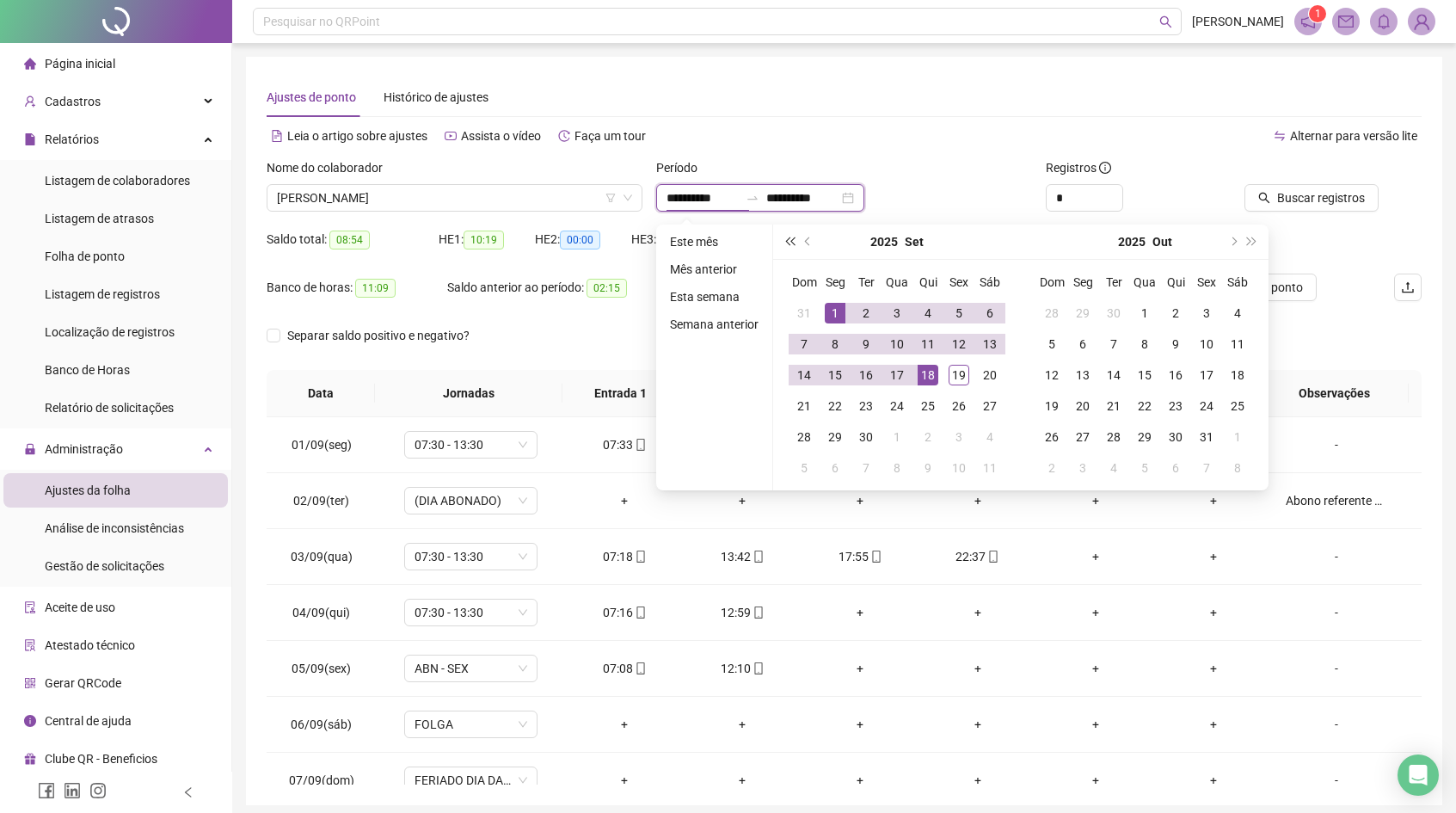
type input "**********"
click at [809, 250] on button "prev-year" at bounding box center [808, 241] width 19 height 35
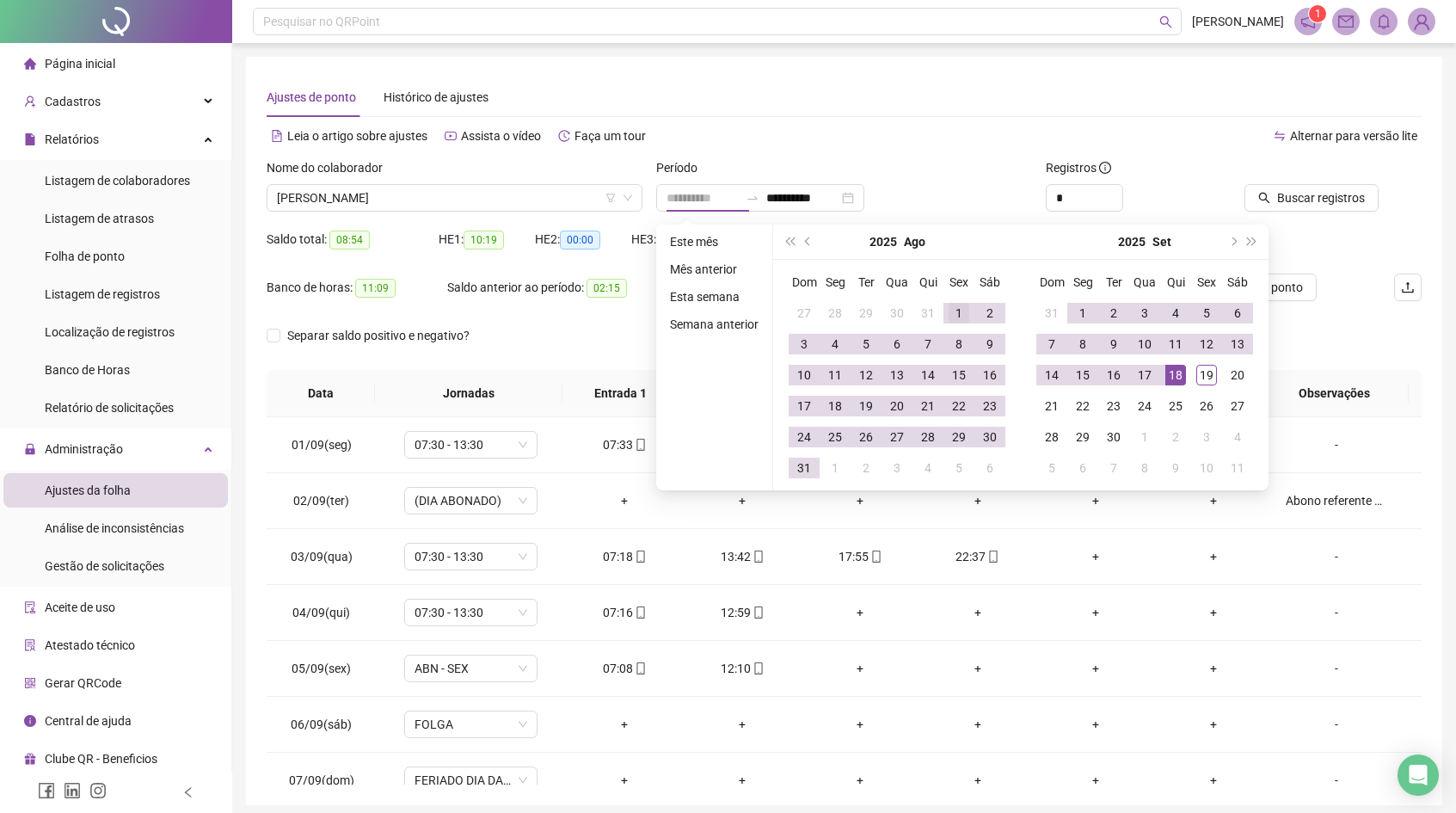
type input "**********"
click at [948, 308] on tr "27 28 29 30 31 1 2" at bounding box center [897, 312] width 217 height 31
click at [950, 308] on td "1" at bounding box center [958, 312] width 31 height 31
type input "**********"
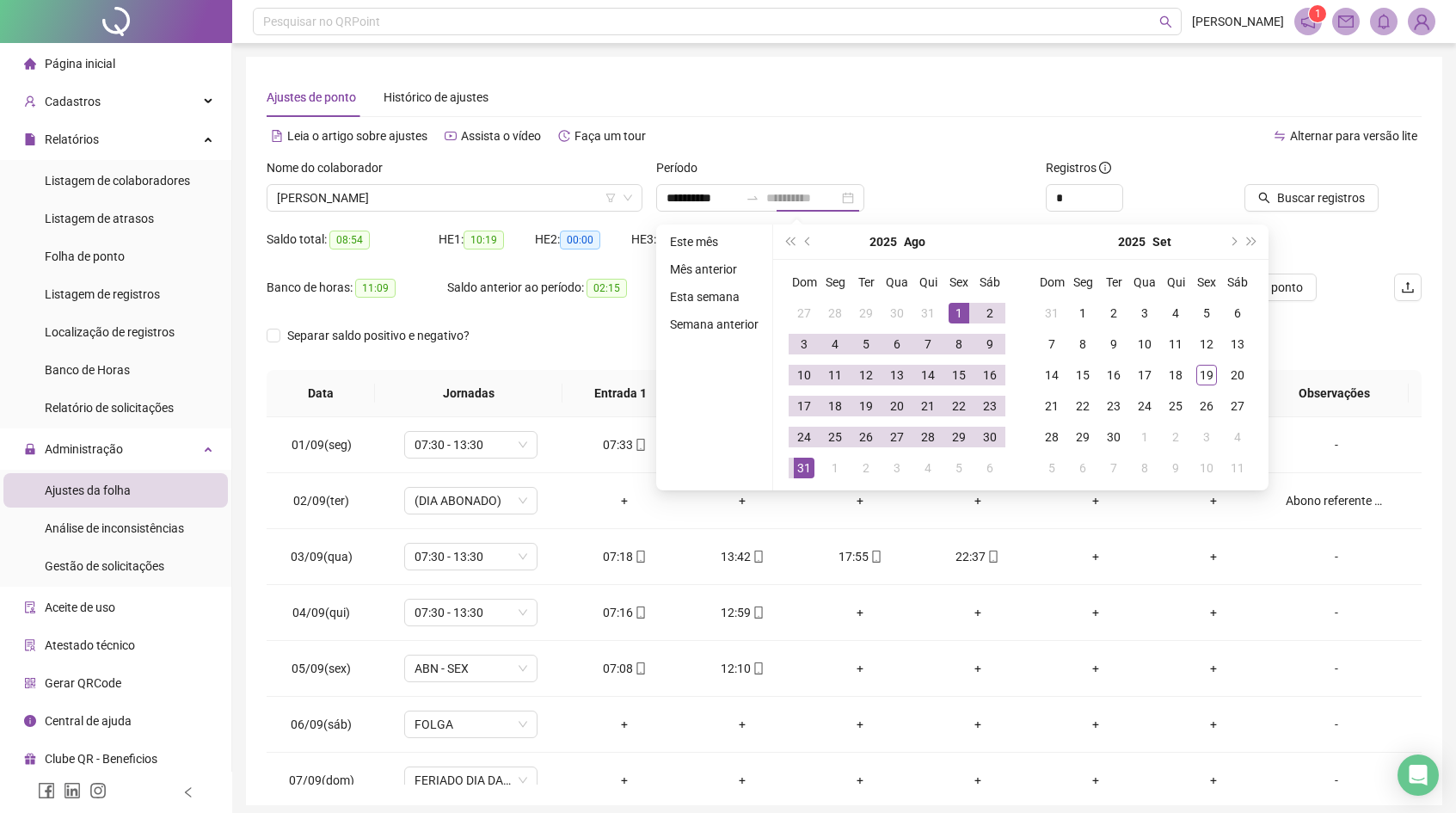
click at [818, 466] on td "31" at bounding box center [804, 467] width 31 height 31
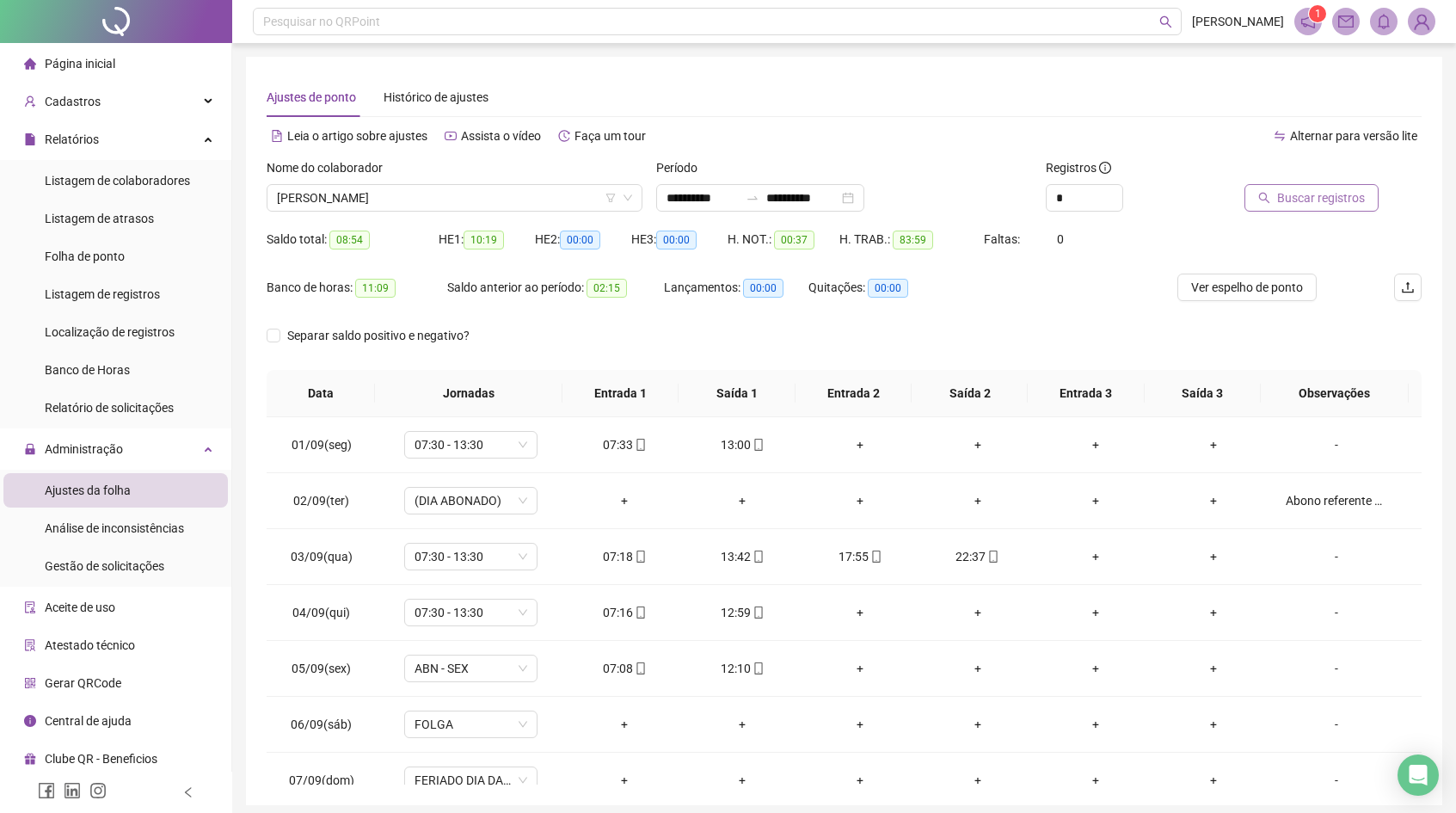
click at [1285, 197] on span "Buscar registros" at bounding box center [1320, 197] width 87 height 19
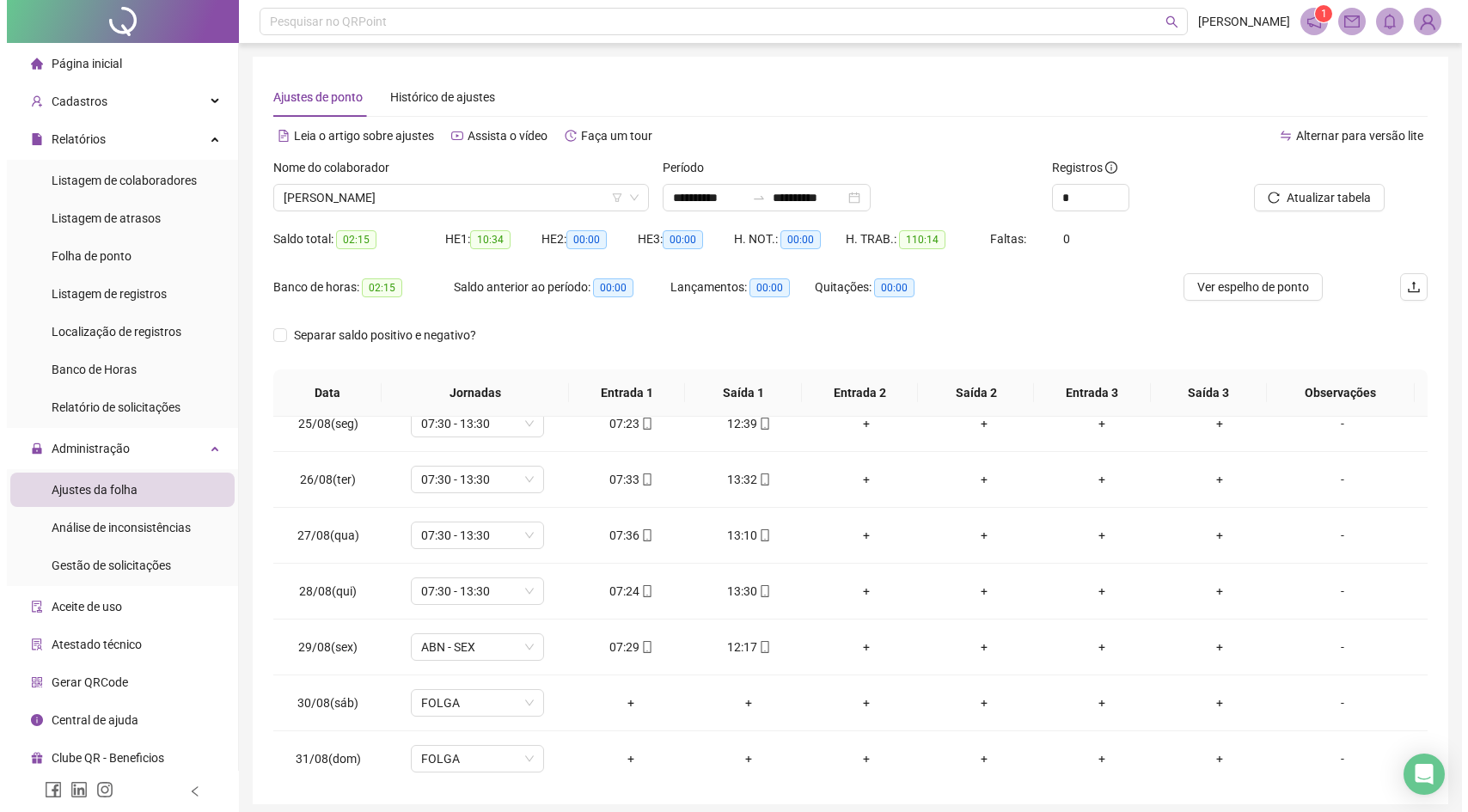
scroll to position [1141, 0]
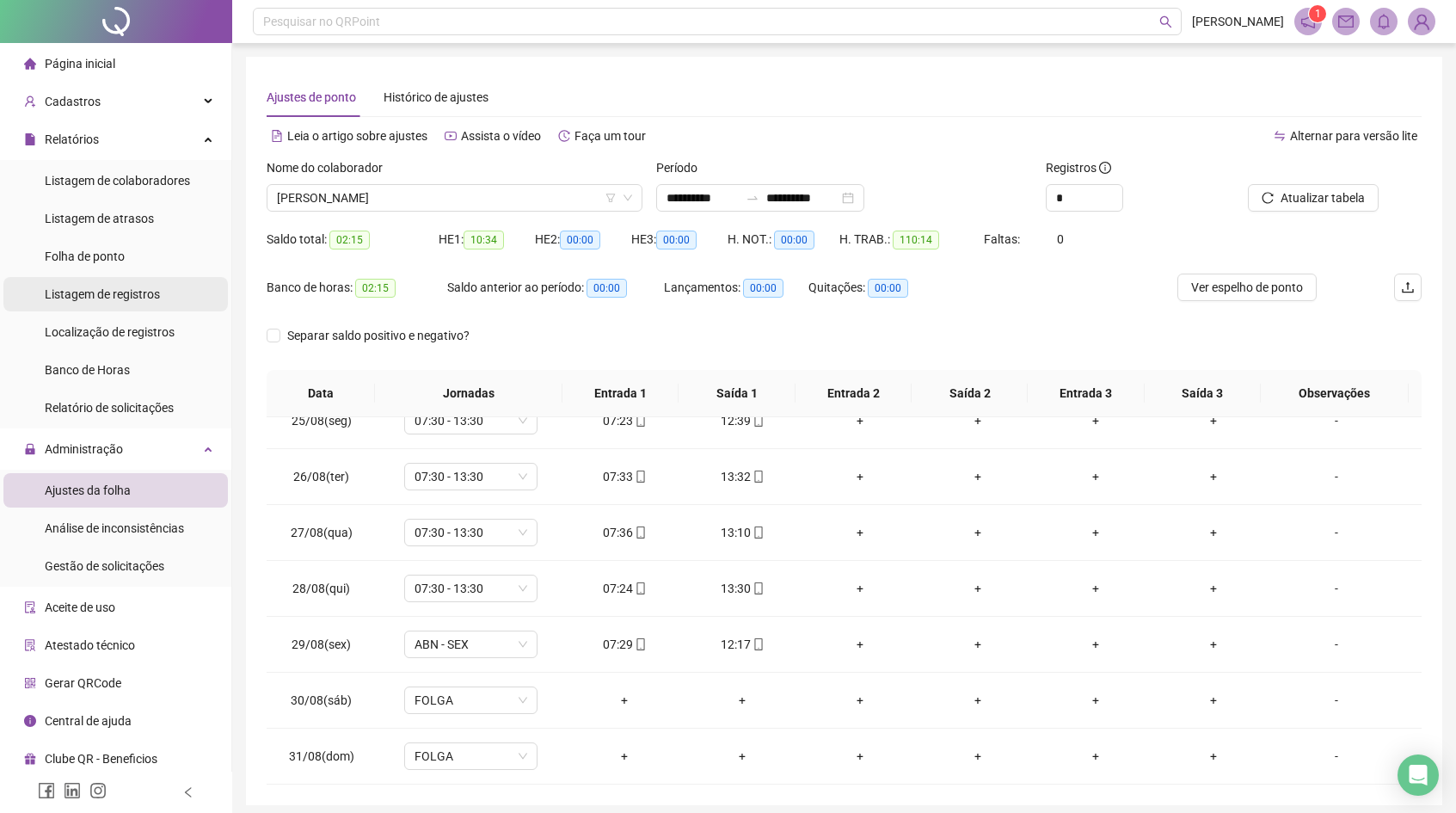
click at [146, 290] on span "Listagem de registros" at bounding box center [102, 294] width 115 height 14
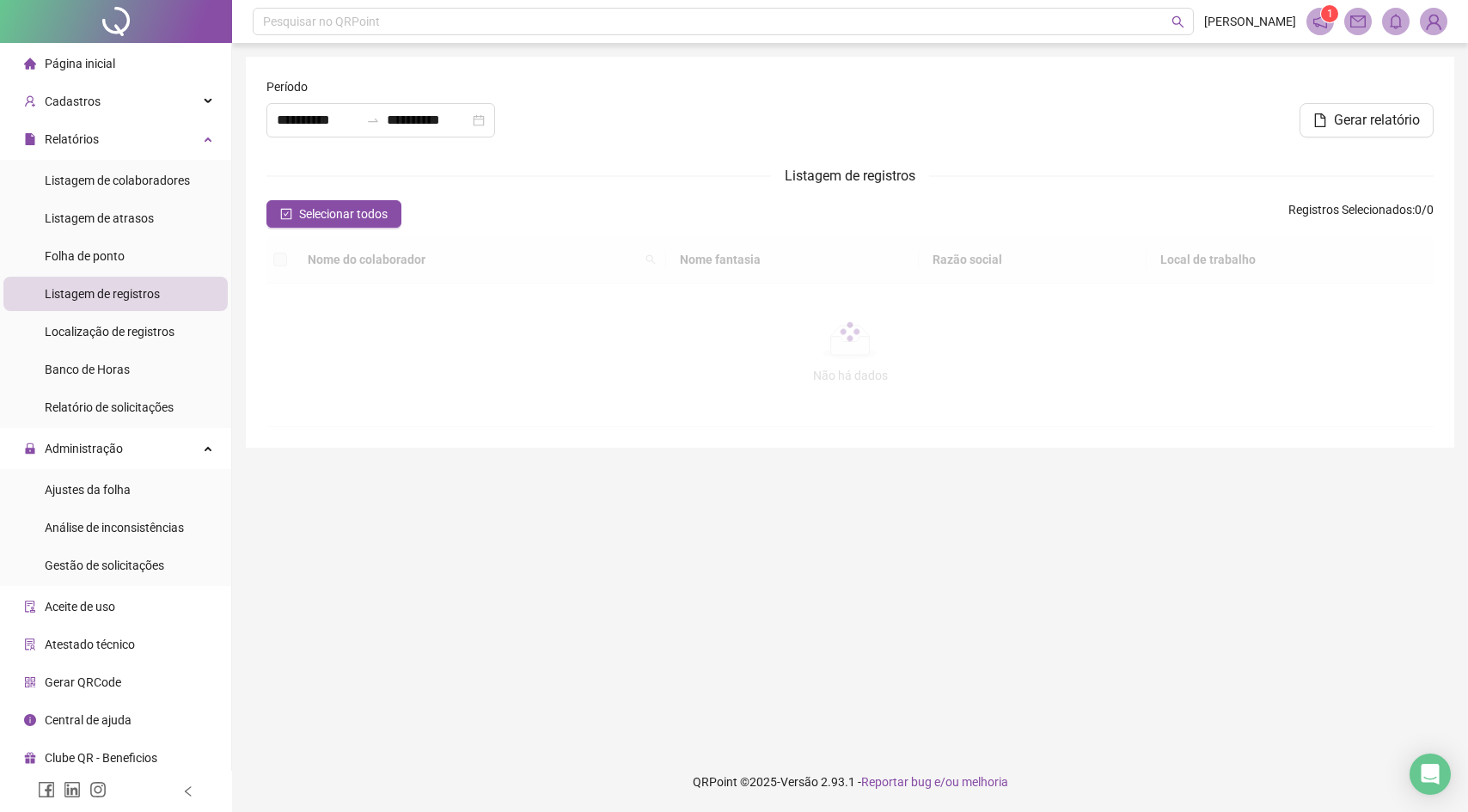
type input "**********"
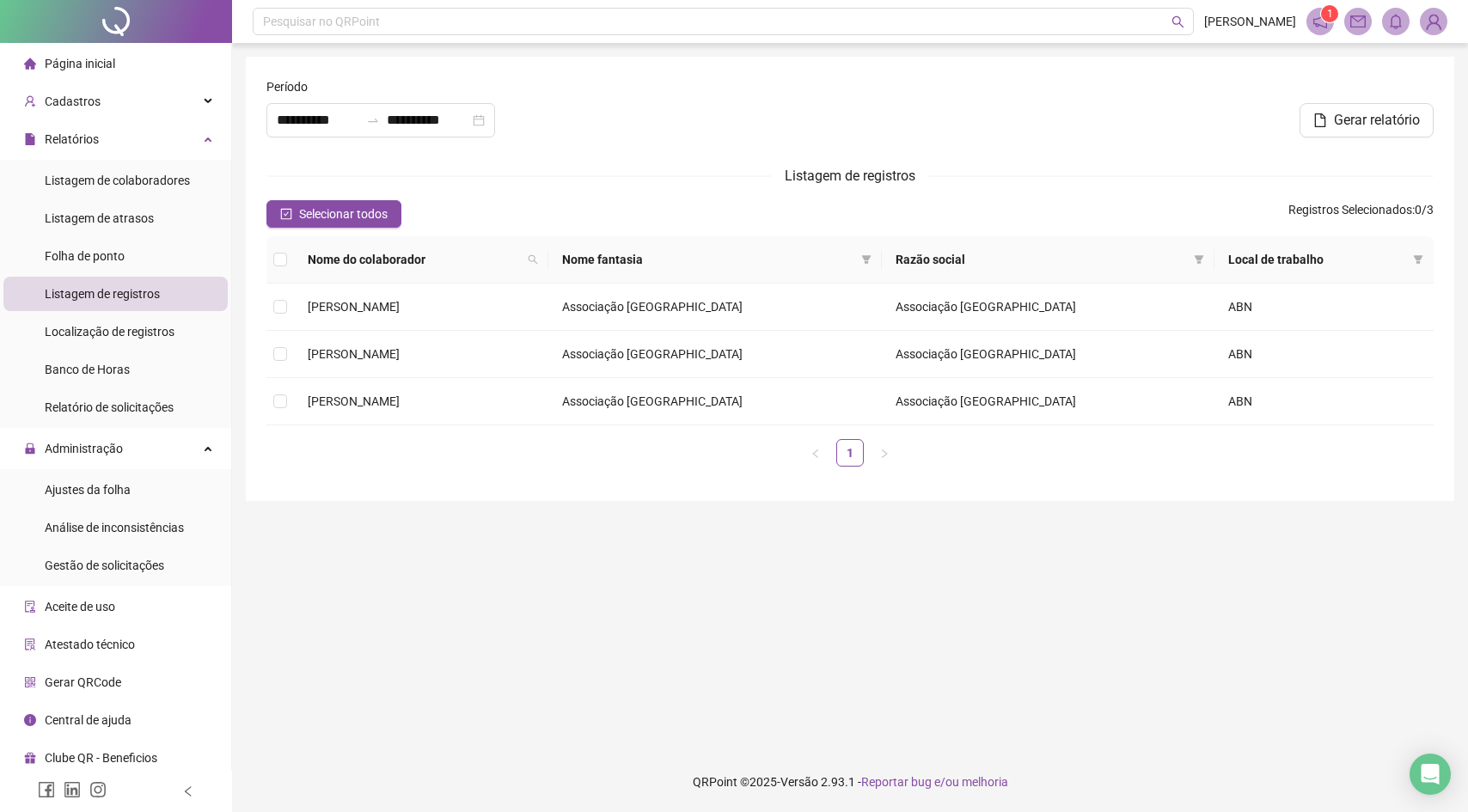
click at [142, 313] on ul "Listagem de colaboradores Listagem de atrasos Folha de ponto Listagem de regist…" at bounding box center [115, 293] width 231 height 268
click at [144, 251] on li "Folha de ponto" at bounding box center [115, 255] width 224 height 35
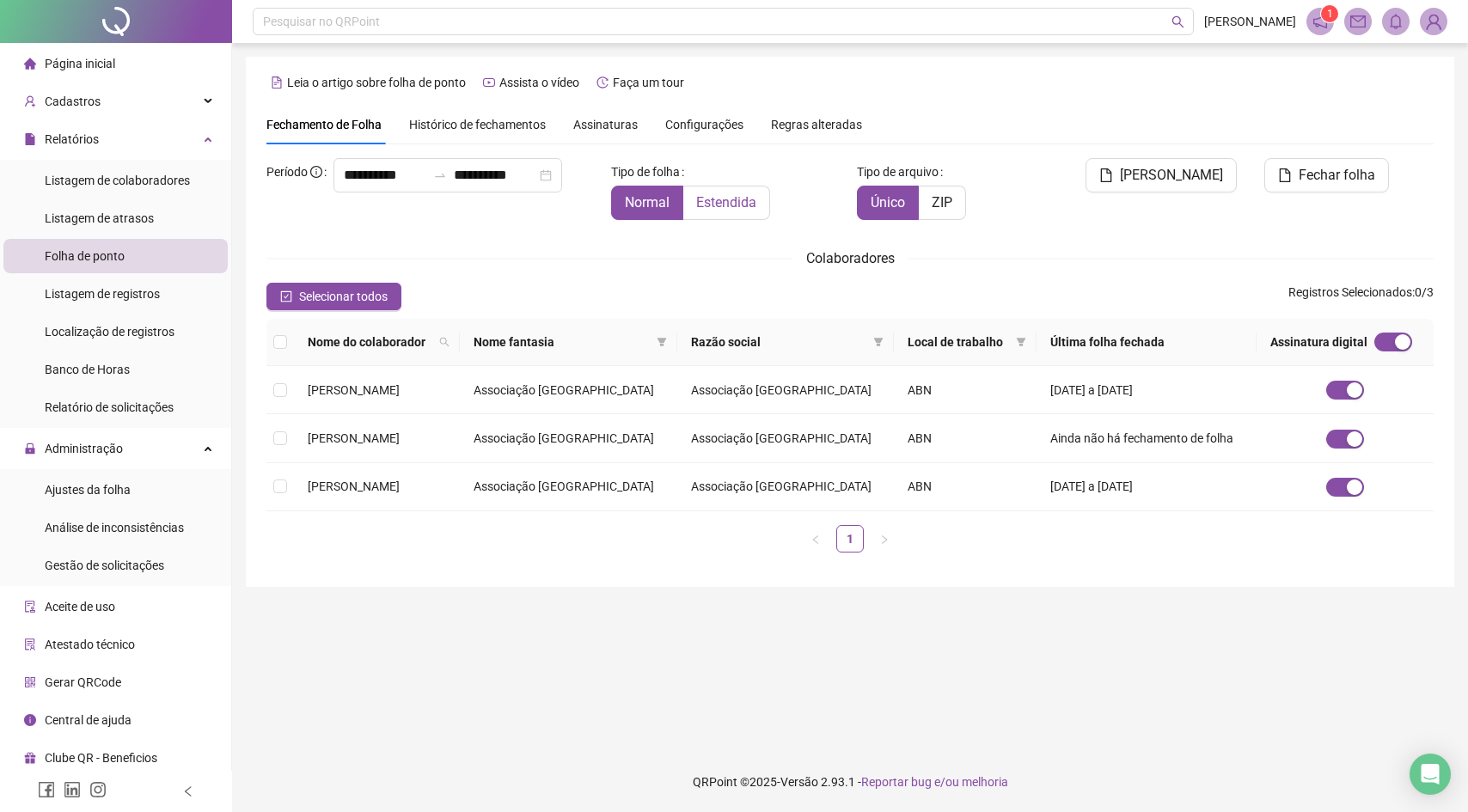
click at [725, 194] on span "Estendida" at bounding box center [726, 202] width 60 height 16
click at [483, 176] on input "**********" at bounding box center [494, 175] width 82 height 21
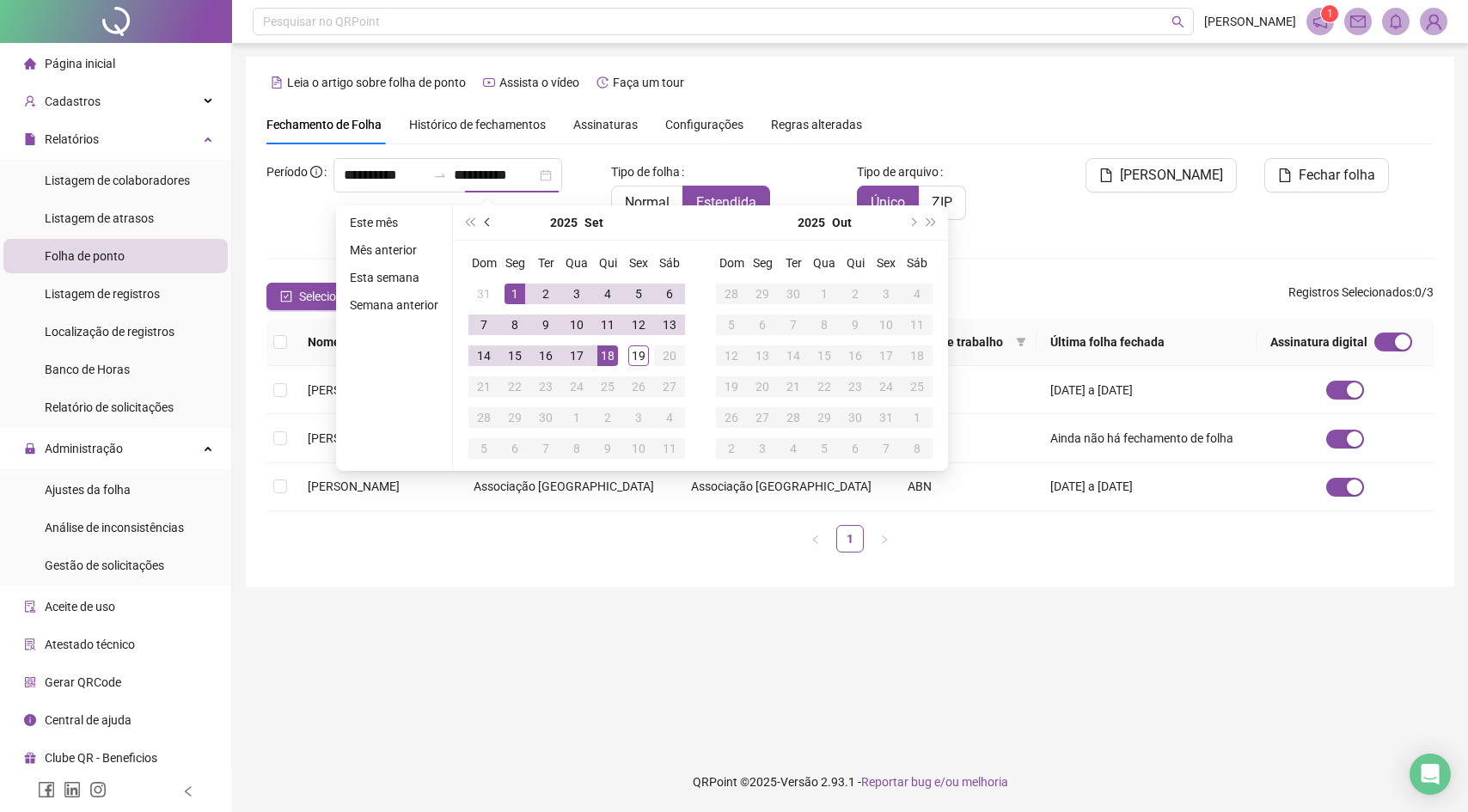
click at [483, 218] on button "prev-year" at bounding box center [487, 222] width 19 height 35
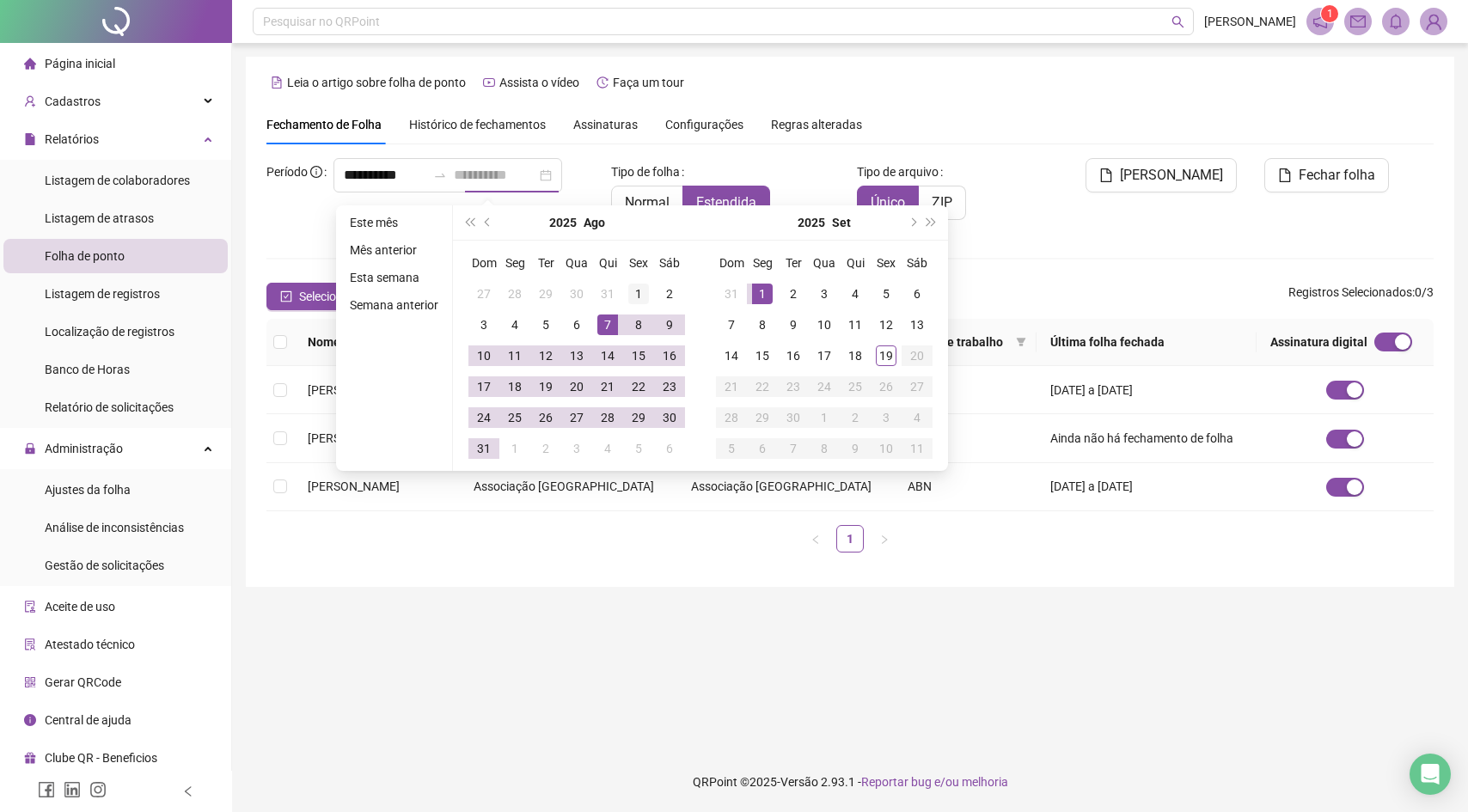
type input "**********"
click at [628, 298] on td "1" at bounding box center [638, 293] width 31 height 31
click at [490, 455] on div "31" at bounding box center [483, 448] width 21 height 21
type input "**********"
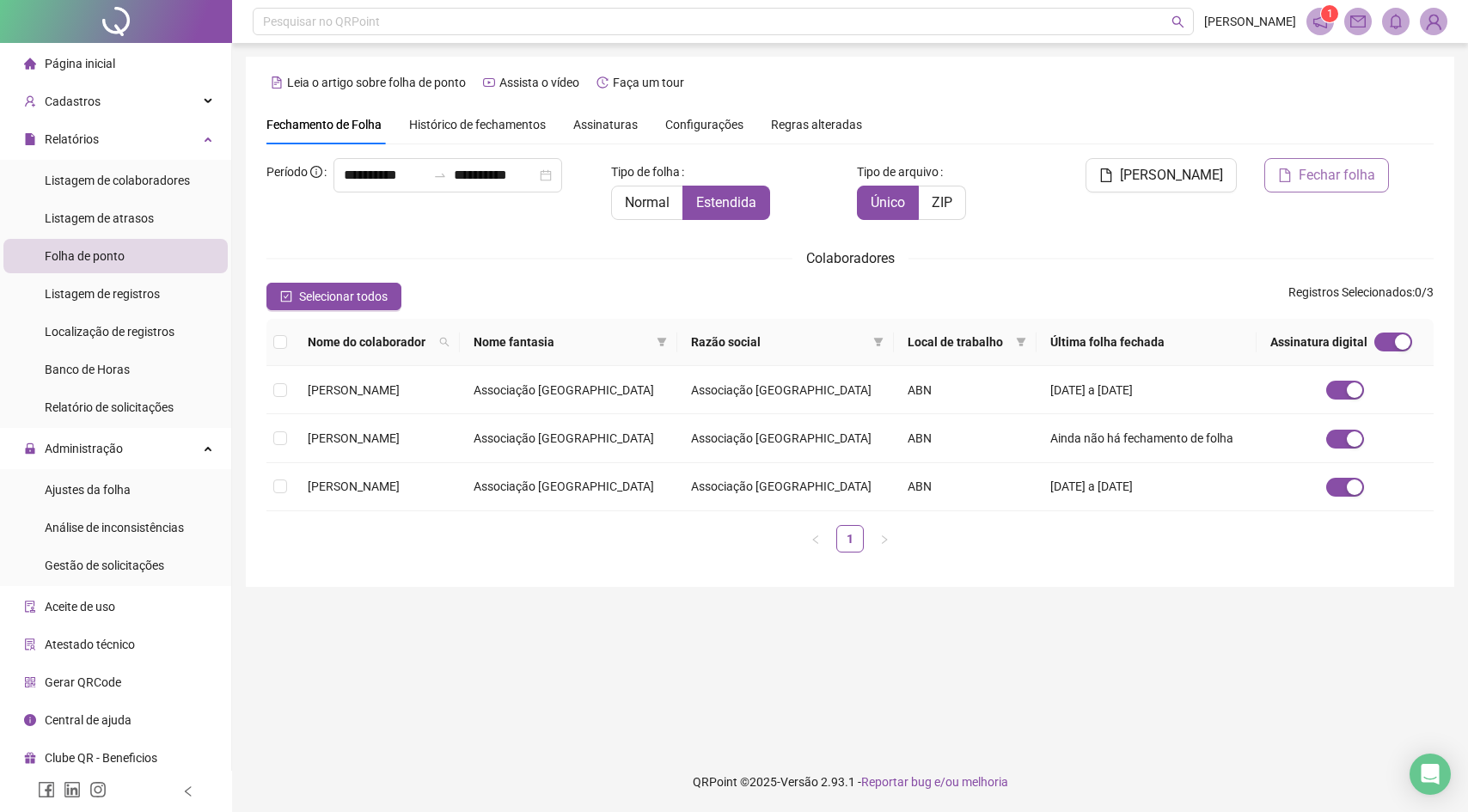
click at [1309, 172] on span "Fechar folha" at bounding box center [1336, 175] width 76 height 21
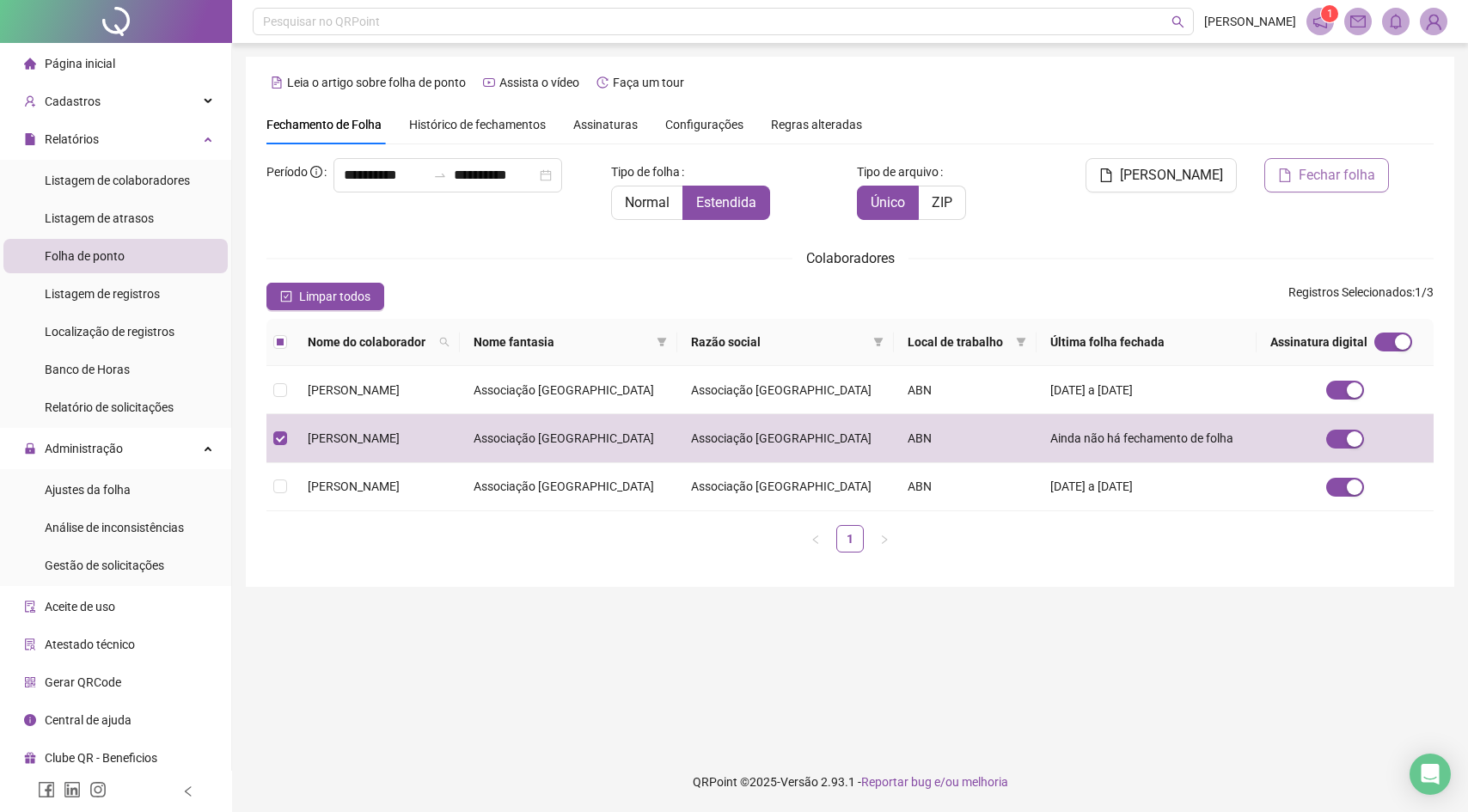
click at [1321, 185] on span "Fechar folha" at bounding box center [1336, 175] width 76 height 21
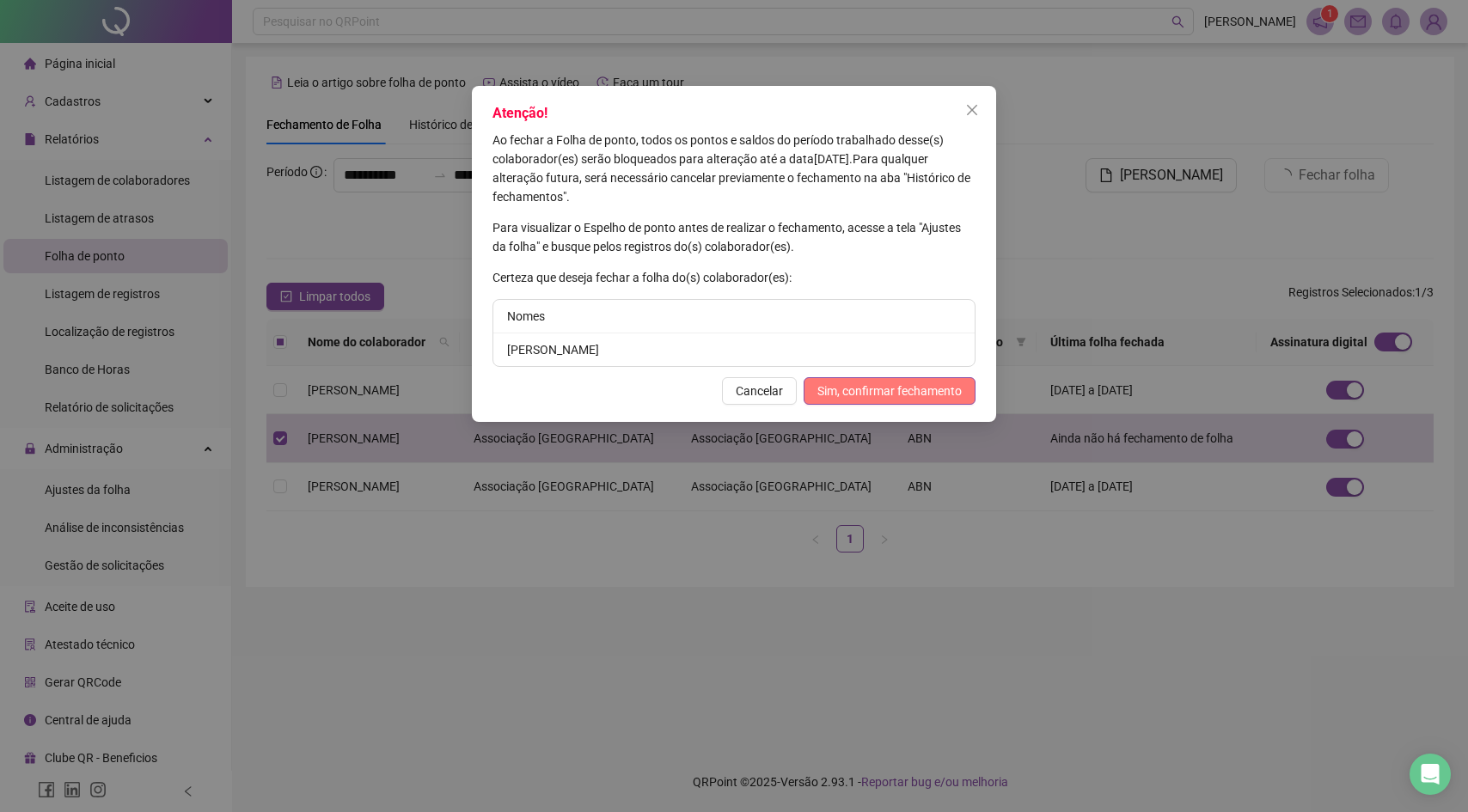
click at [899, 390] on span "Sim, confirmar fechamento" at bounding box center [890, 390] width 145 height 19
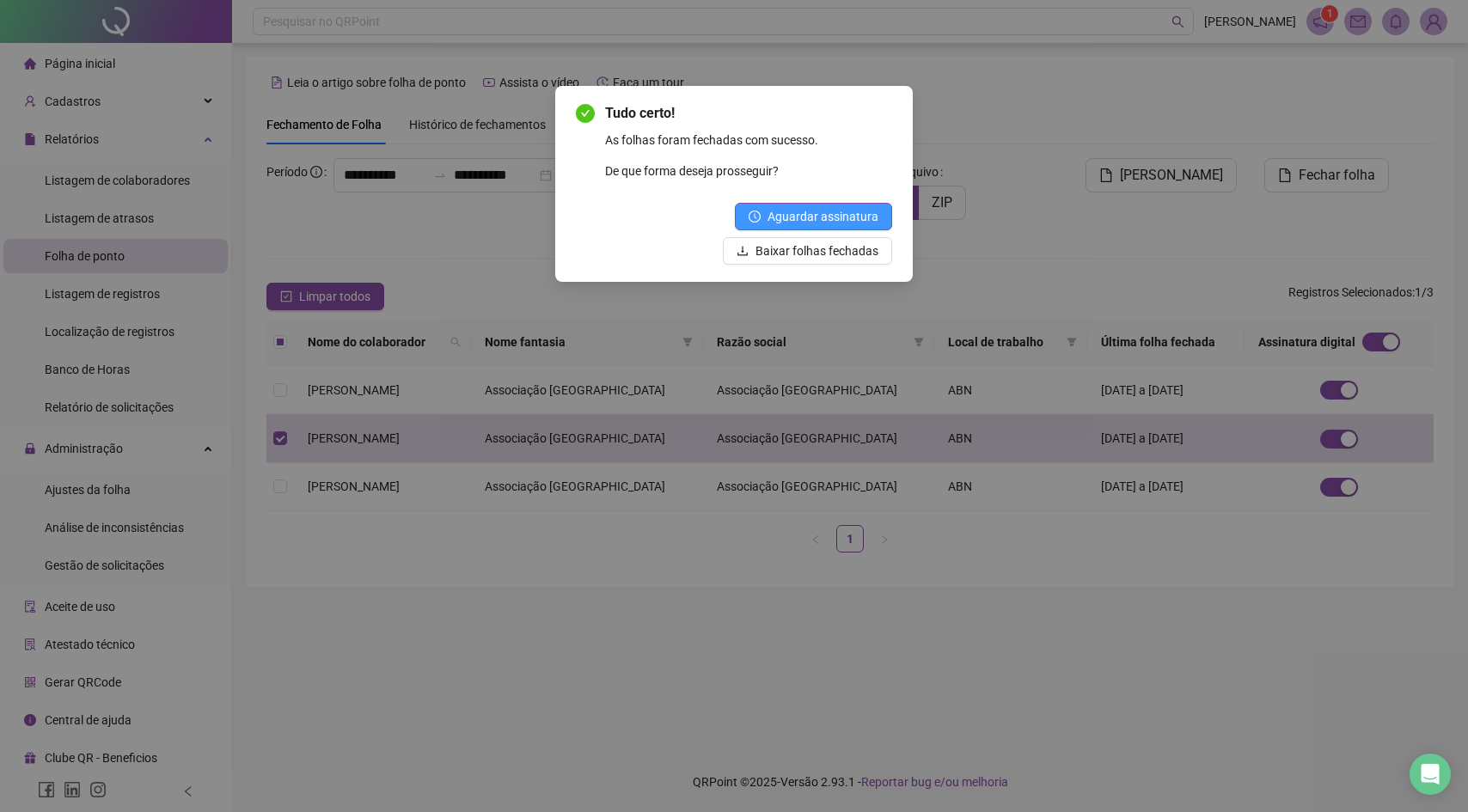
click at [859, 212] on span "Aguardar assinatura" at bounding box center [823, 216] width 111 height 19
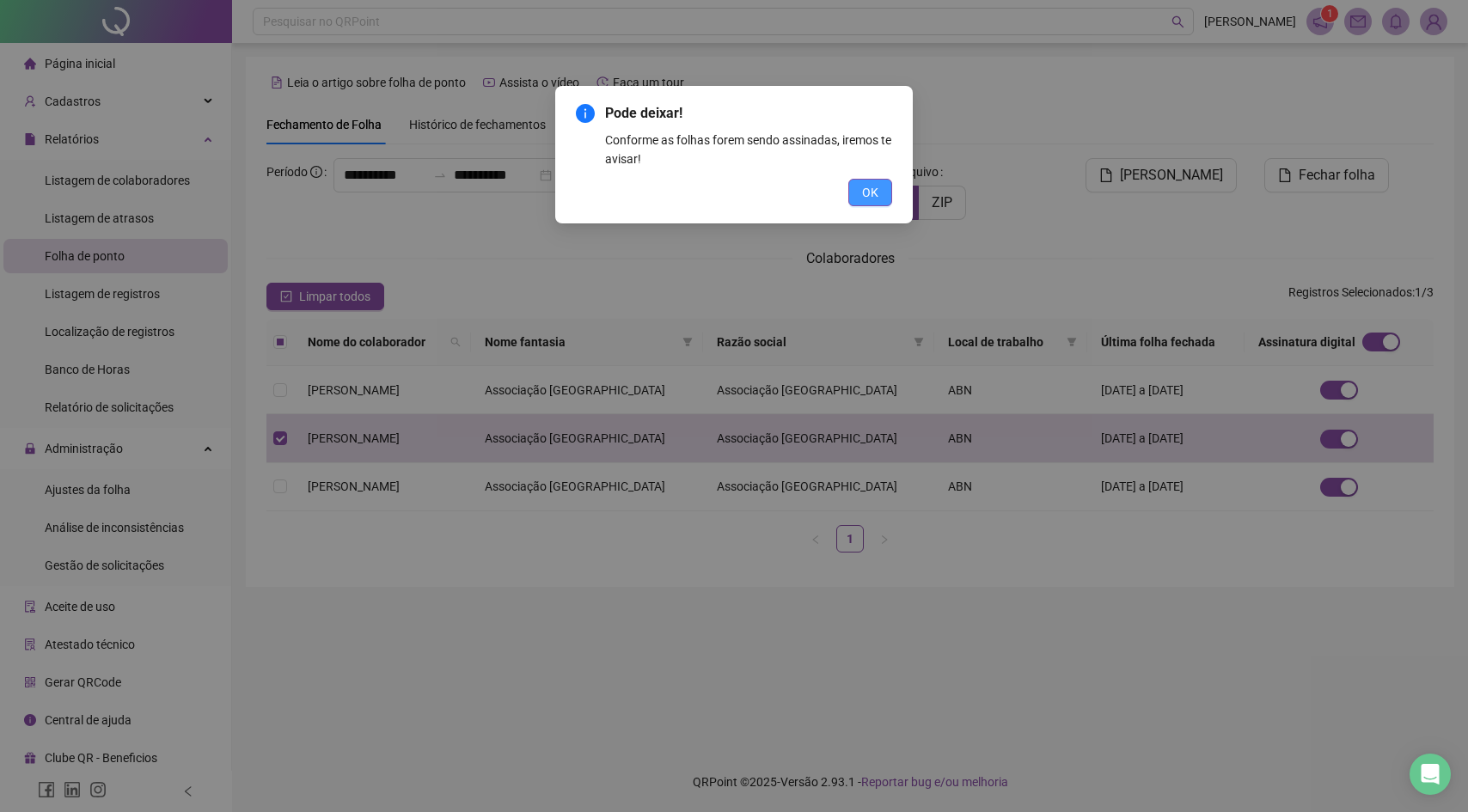
click at [867, 186] on span "OK" at bounding box center [870, 192] width 16 height 19
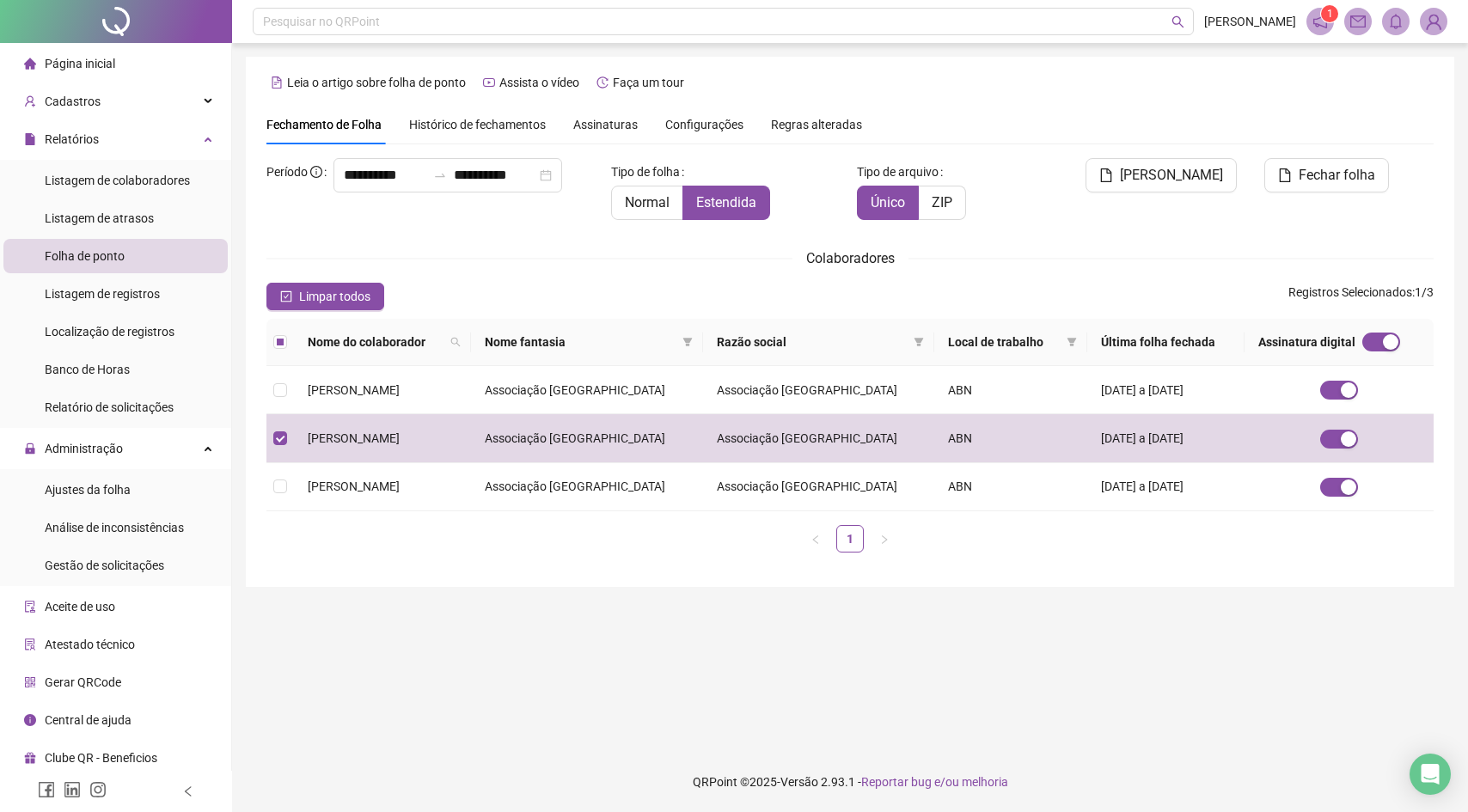
click at [628, 120] on span "Assinaturas" at bounding box center [605, 125] width 64 height 12
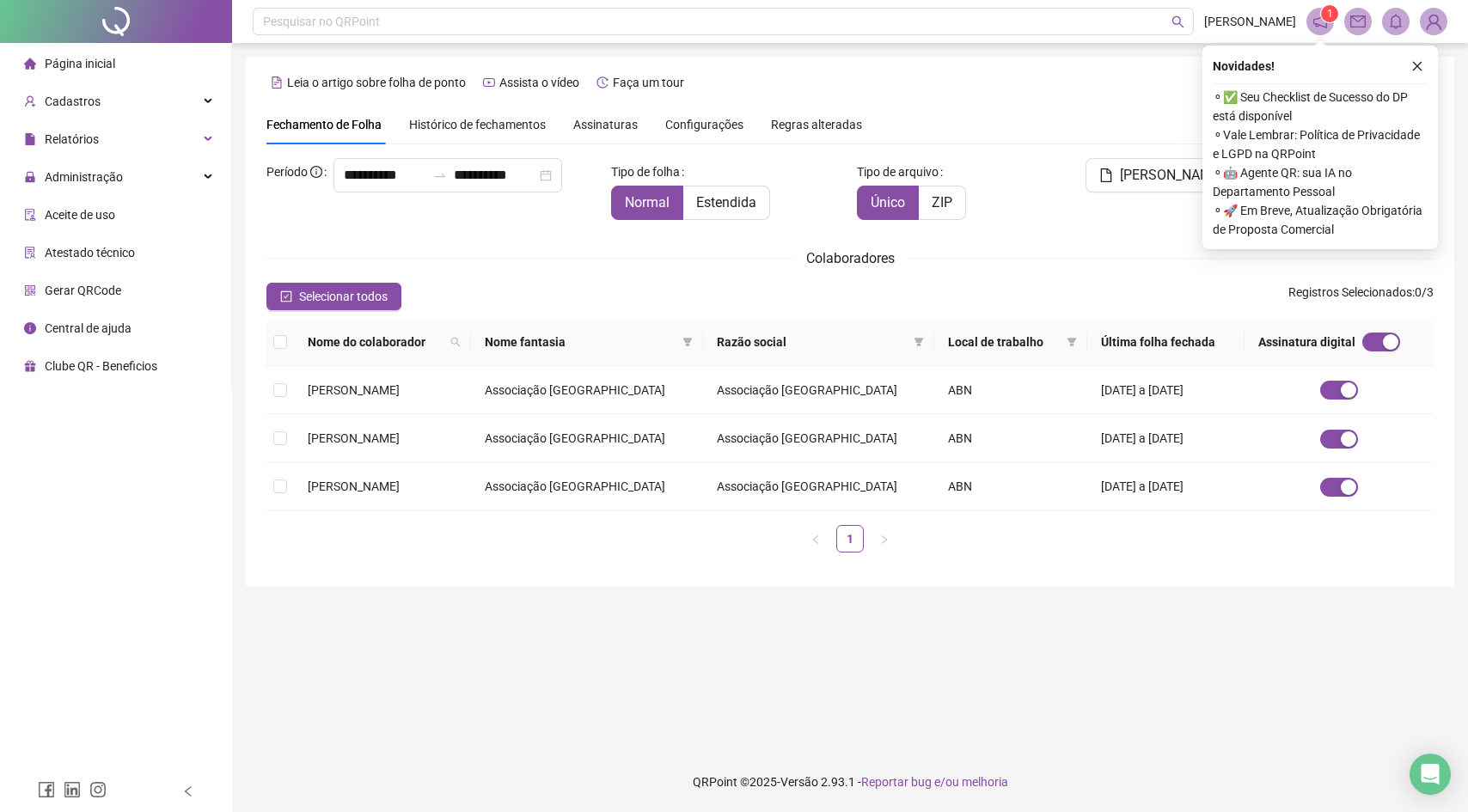
click at [653, 127] on div "Fechamento de Folha Histórico de fechamentos Assinaturas Configurações Regras a…" at bounding box center [564, 125] width 595 height 40
click at [638, 127] on span "Assinaturas" at bounding box center [605, 125] width 64 height 12
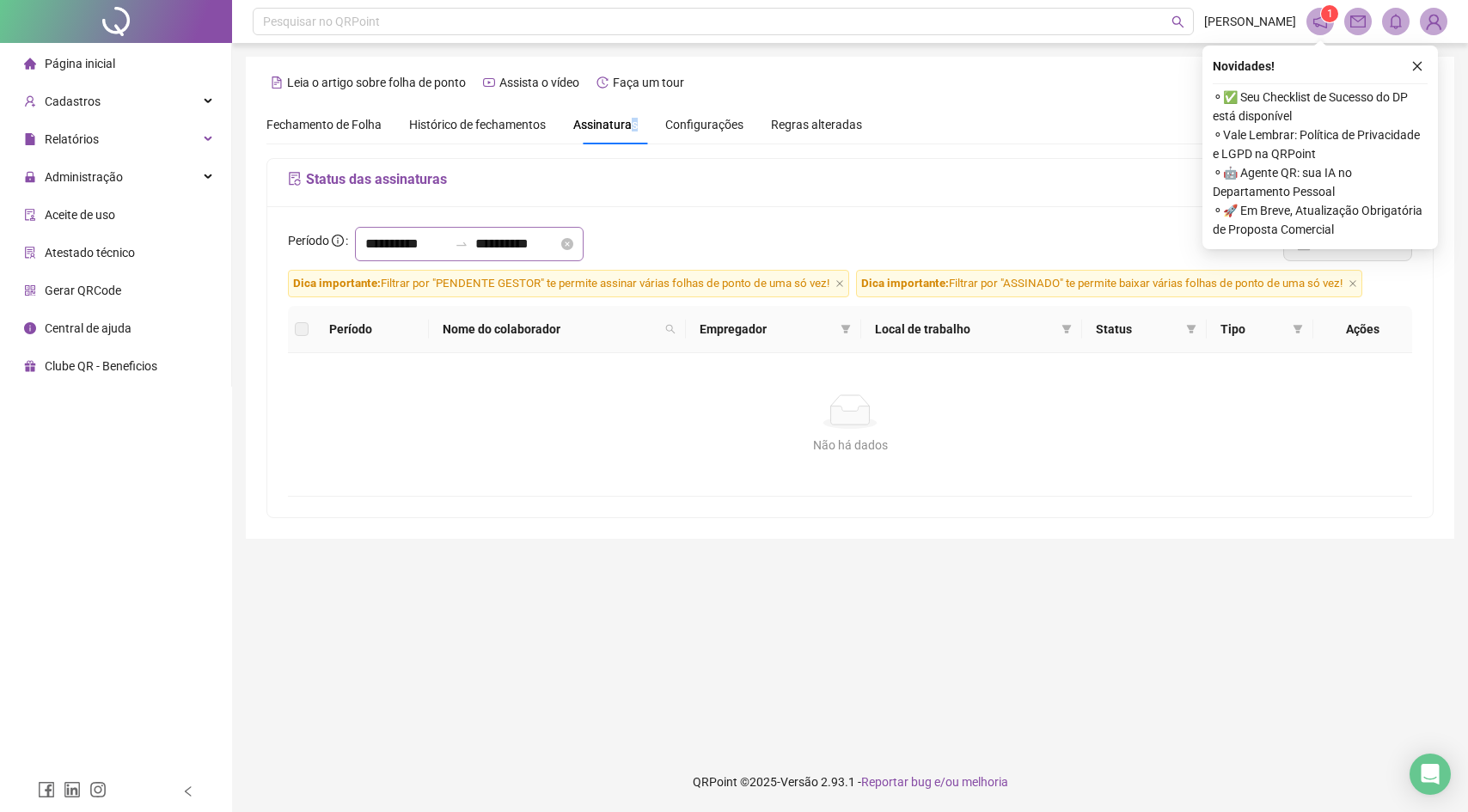
click at [429, 258] on div "**********" at bounding box center [469, 244] width 229 height 35
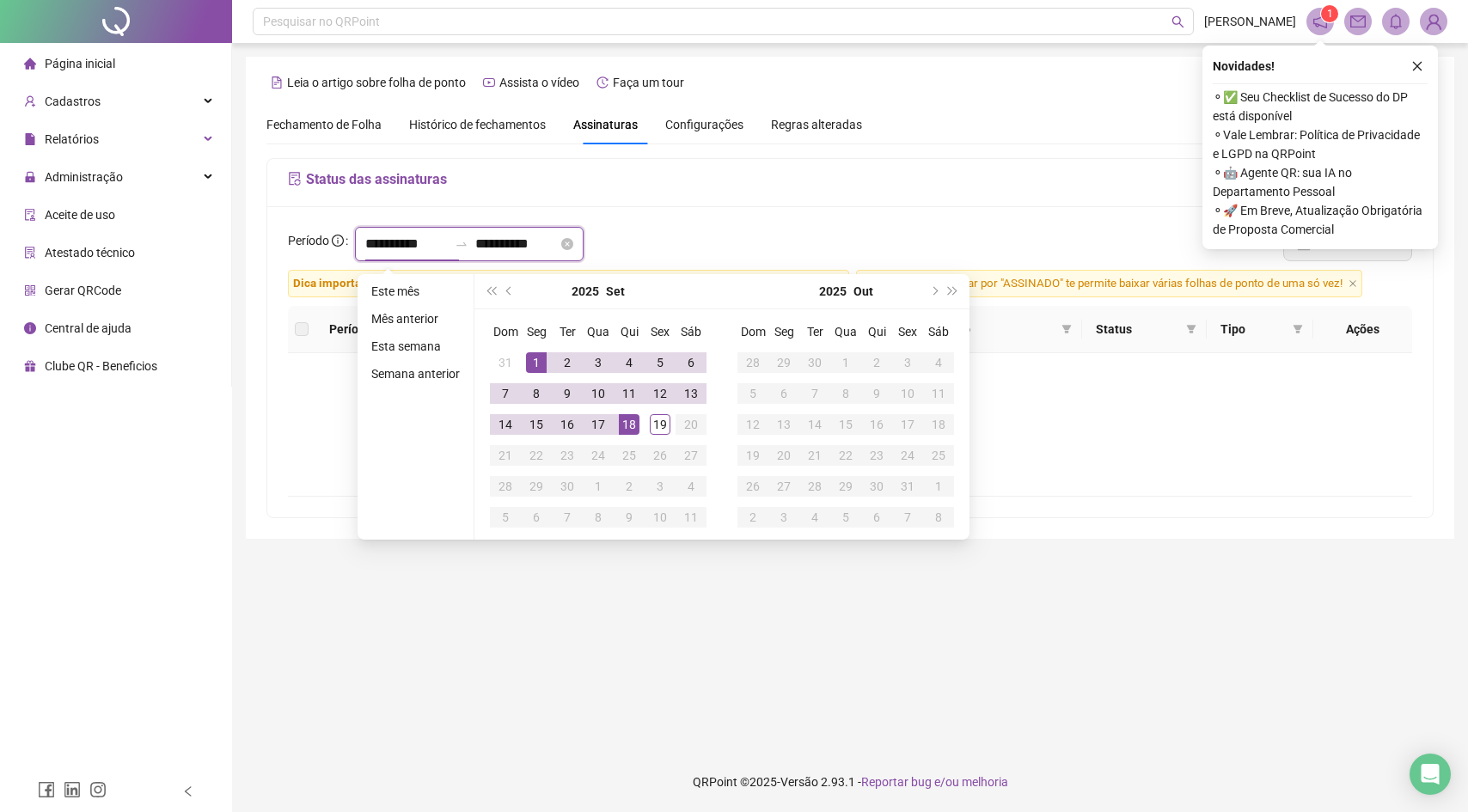
click at [428, 252] on input "**********" at bounding box center [406, 244] width 82 height 21
click at [516, 288] on button "prev-year" at bounding box center [509, 291] width 19 height 35
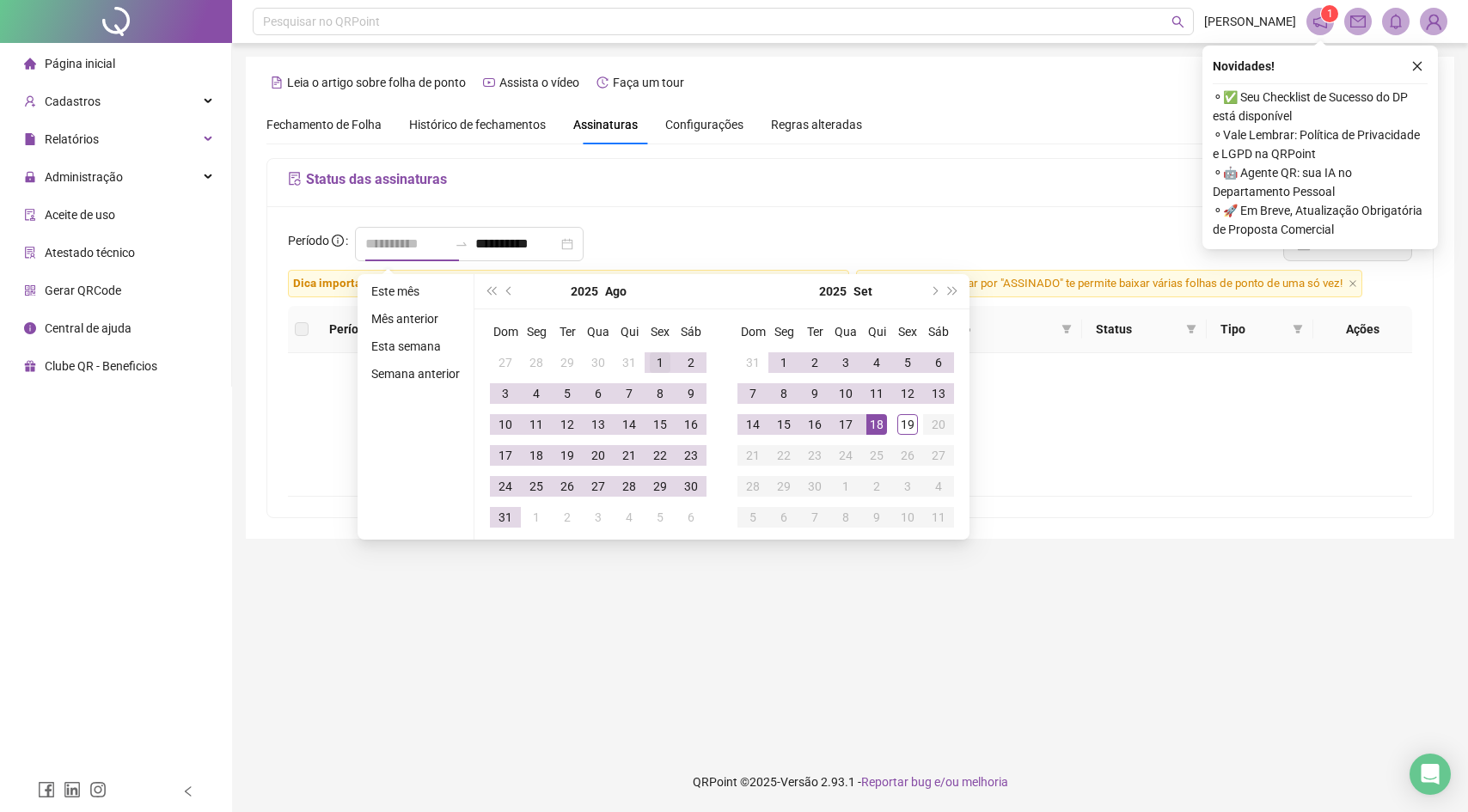
type input "**********"
click at [674, 362] on td "1" at bounding box center [660, 362] width 31 height 31
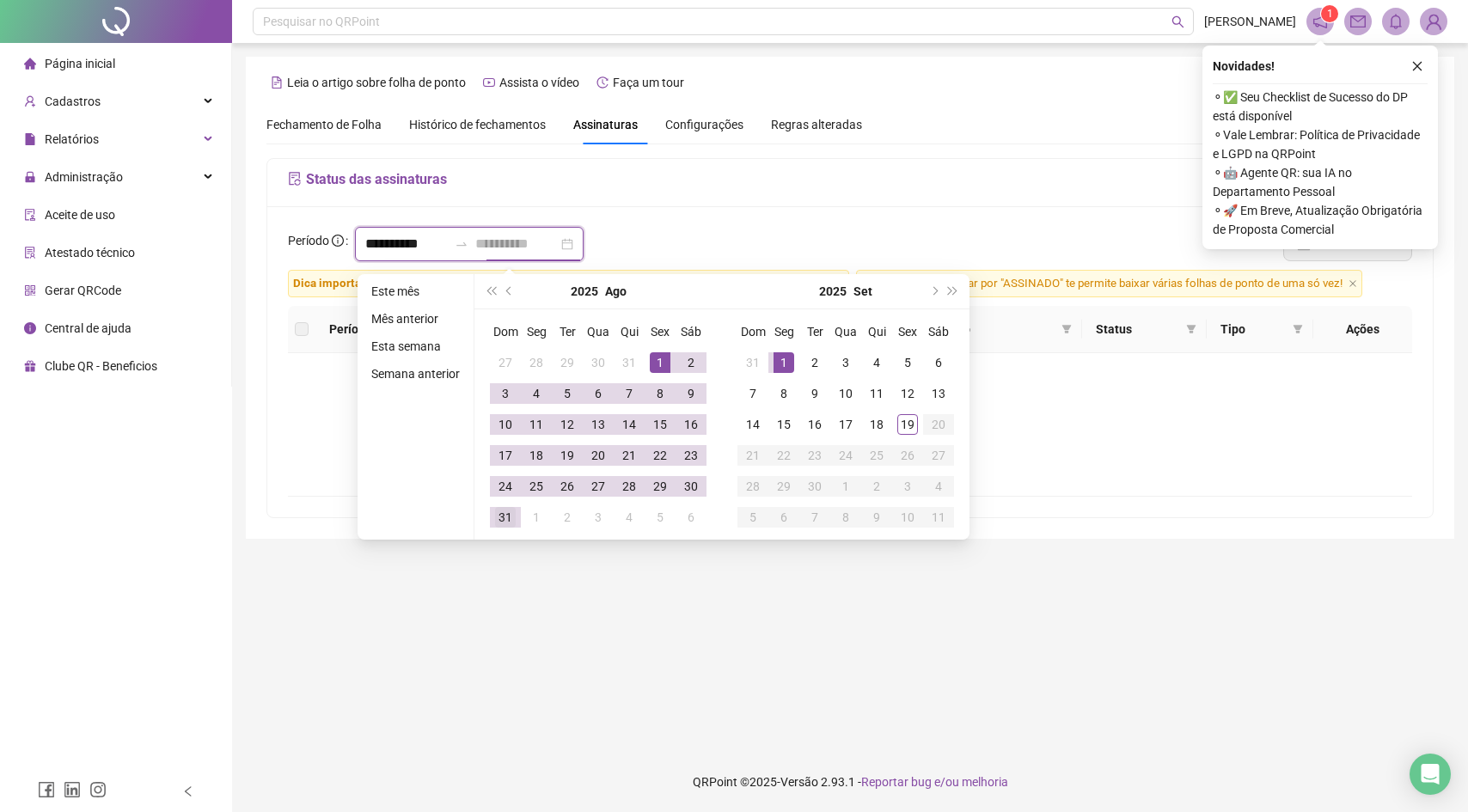
type input "**********"
click at [516, 511] on div "31" at bounding box center [505, 517] width 21 height 21
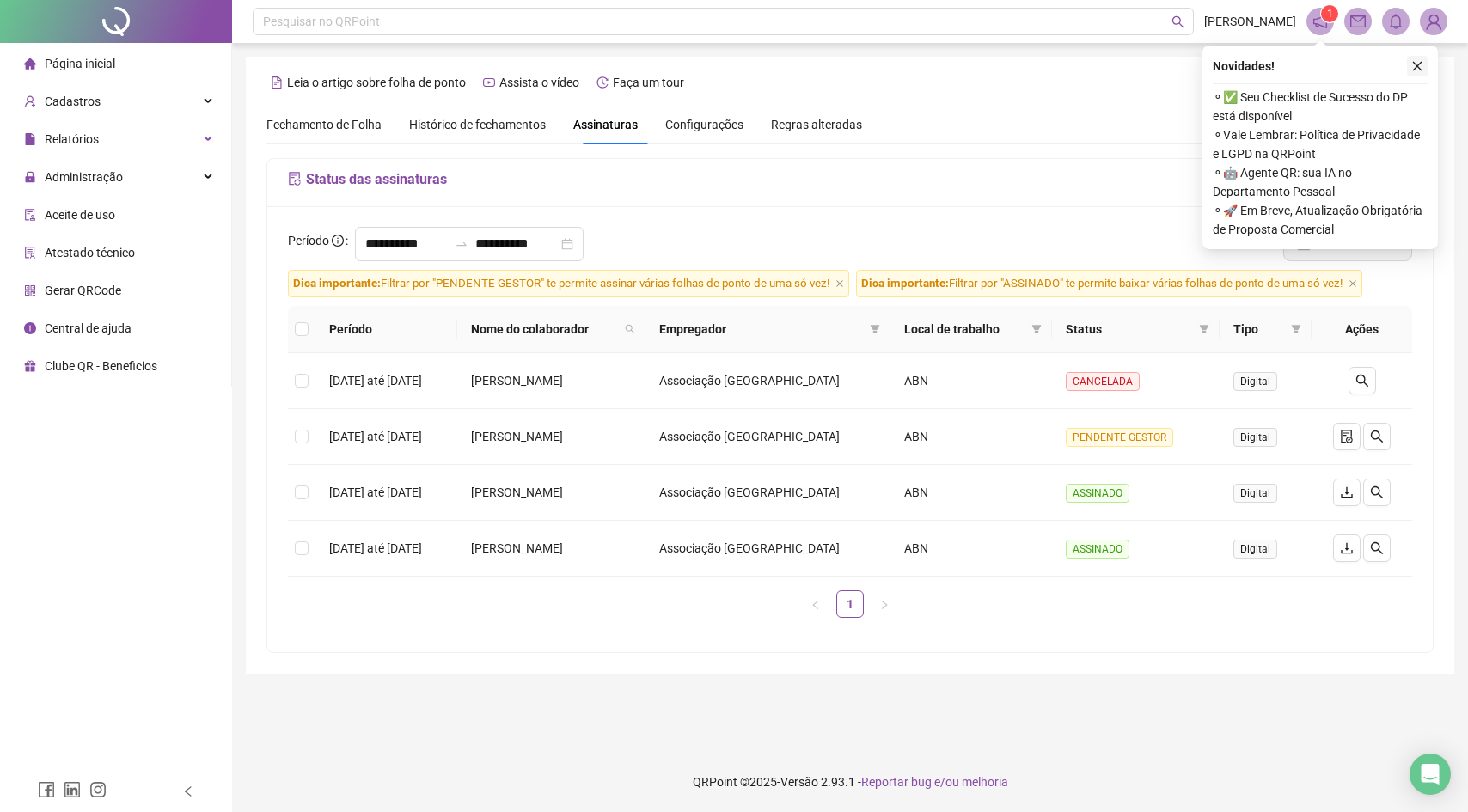
click at [1419, 71] on icon "close" at bounding box center [1417, 66] width 12 height 12
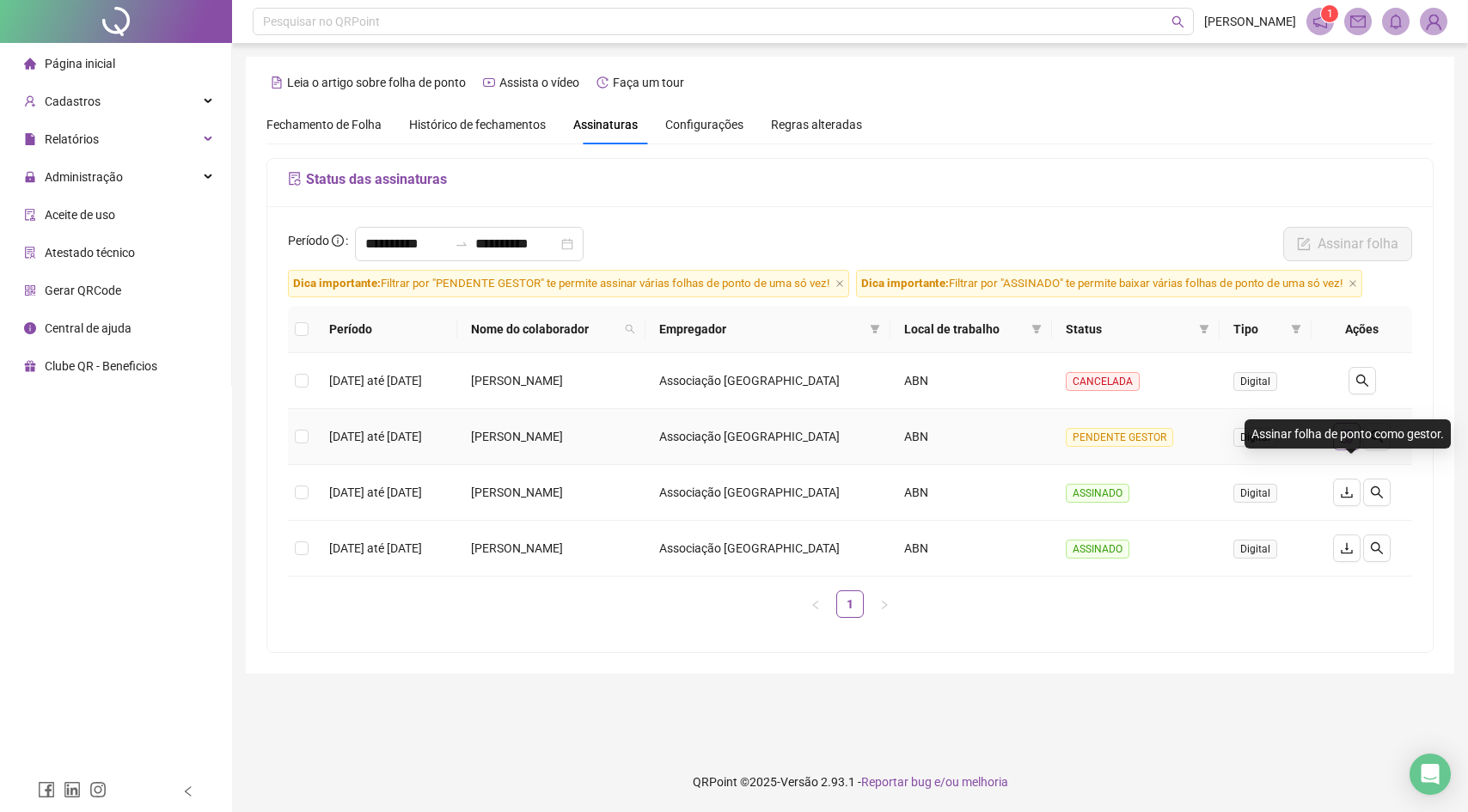
click at [1352, 444] on icon "file-done" at bounding box center [1347, 437] width 14 height 14
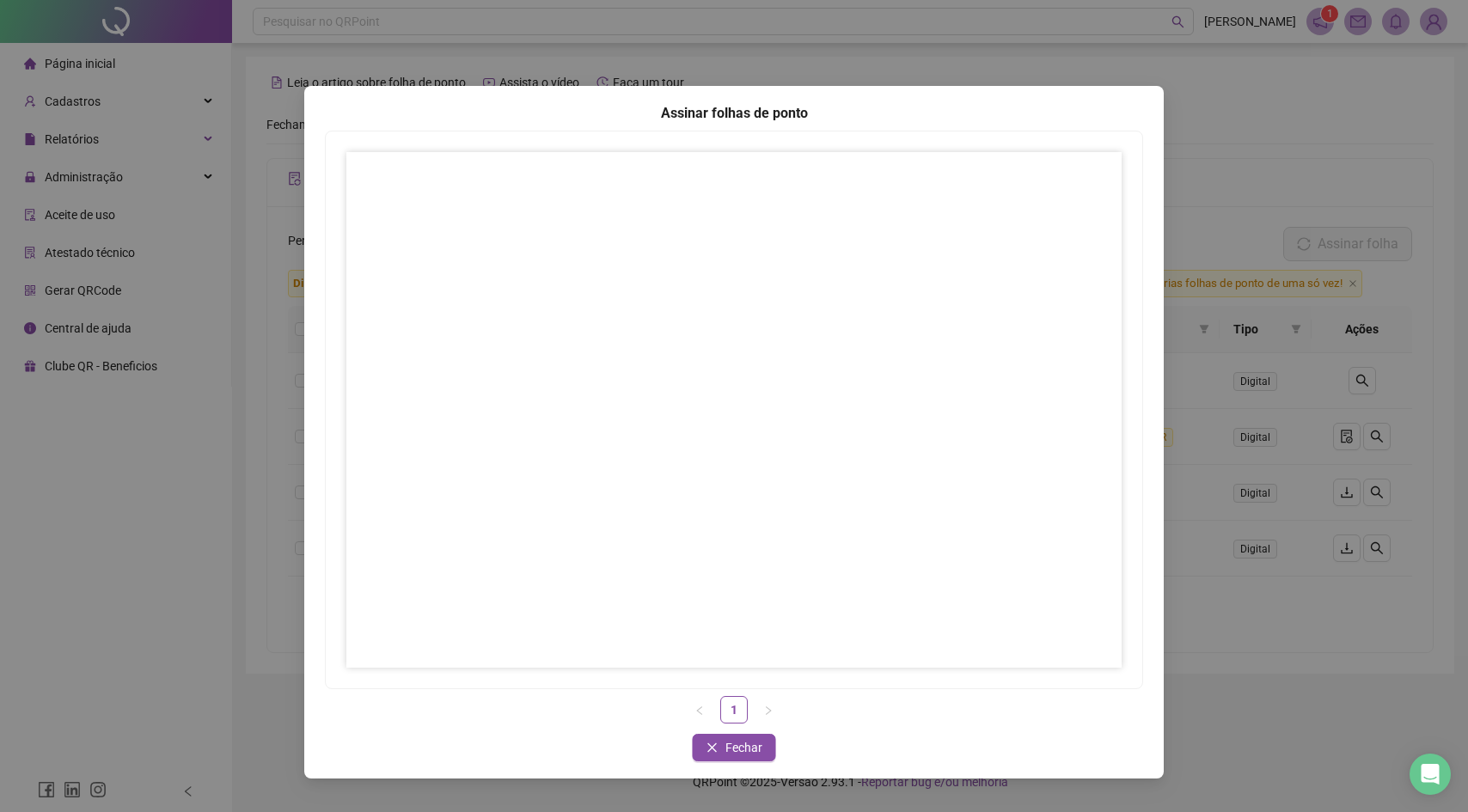
click at [1247, 230] on div "Assinar folhas de ponto 1 Fechar Fechar" at bounding box center [734, 406] width 1468 height 812
click at [758, 748] on span "Fechar" at bounding box center [743, 747] width 37 height 19
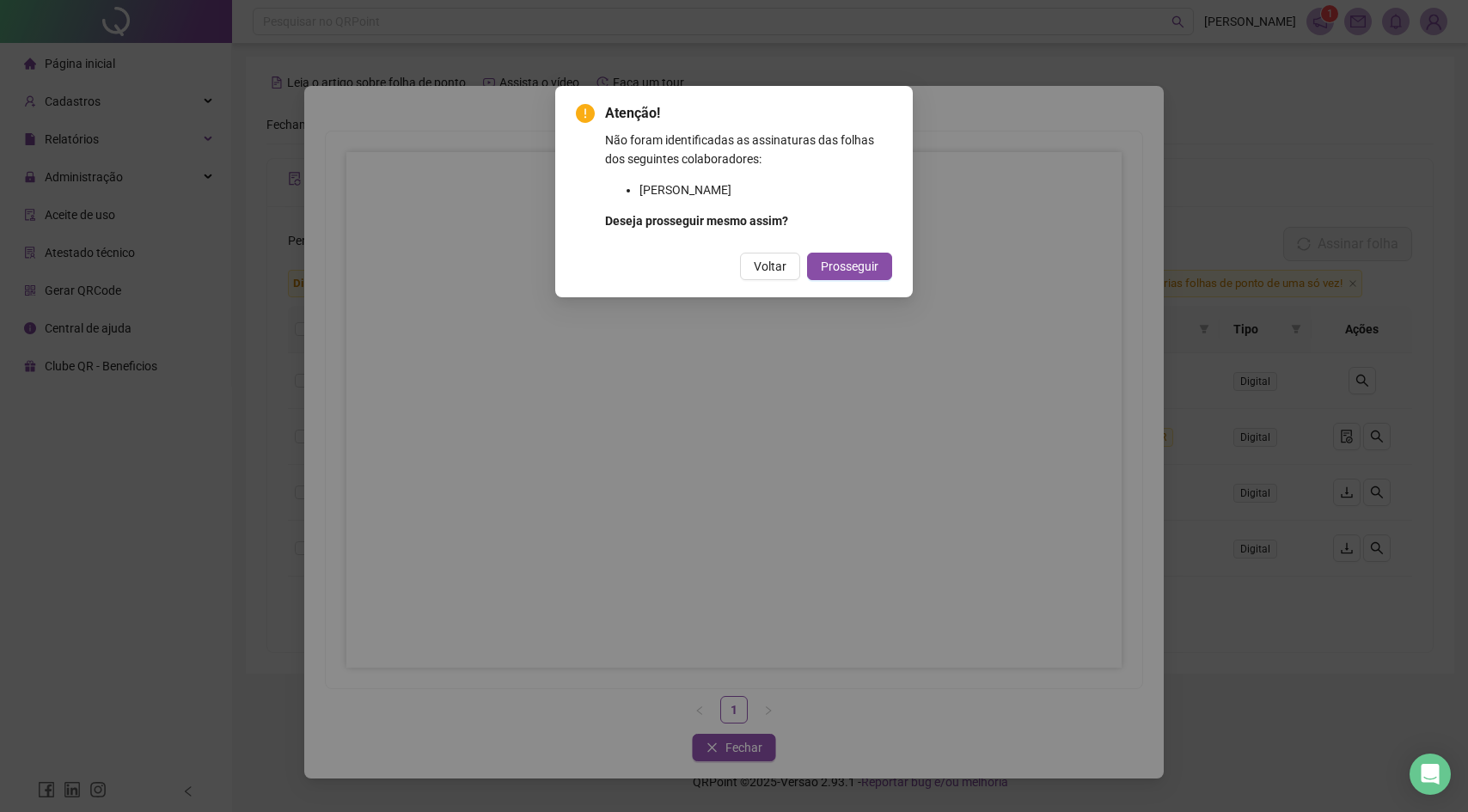
click at [751, 758] on div "Atenção! Não foram identificadas as assinaturas das folhas dos seguintes colabo…" at bounding box center [734, 406] width 1468 height 812
click at [771, 271] on span "Voltar" at bounding box center [770, 265] width 33 height 19
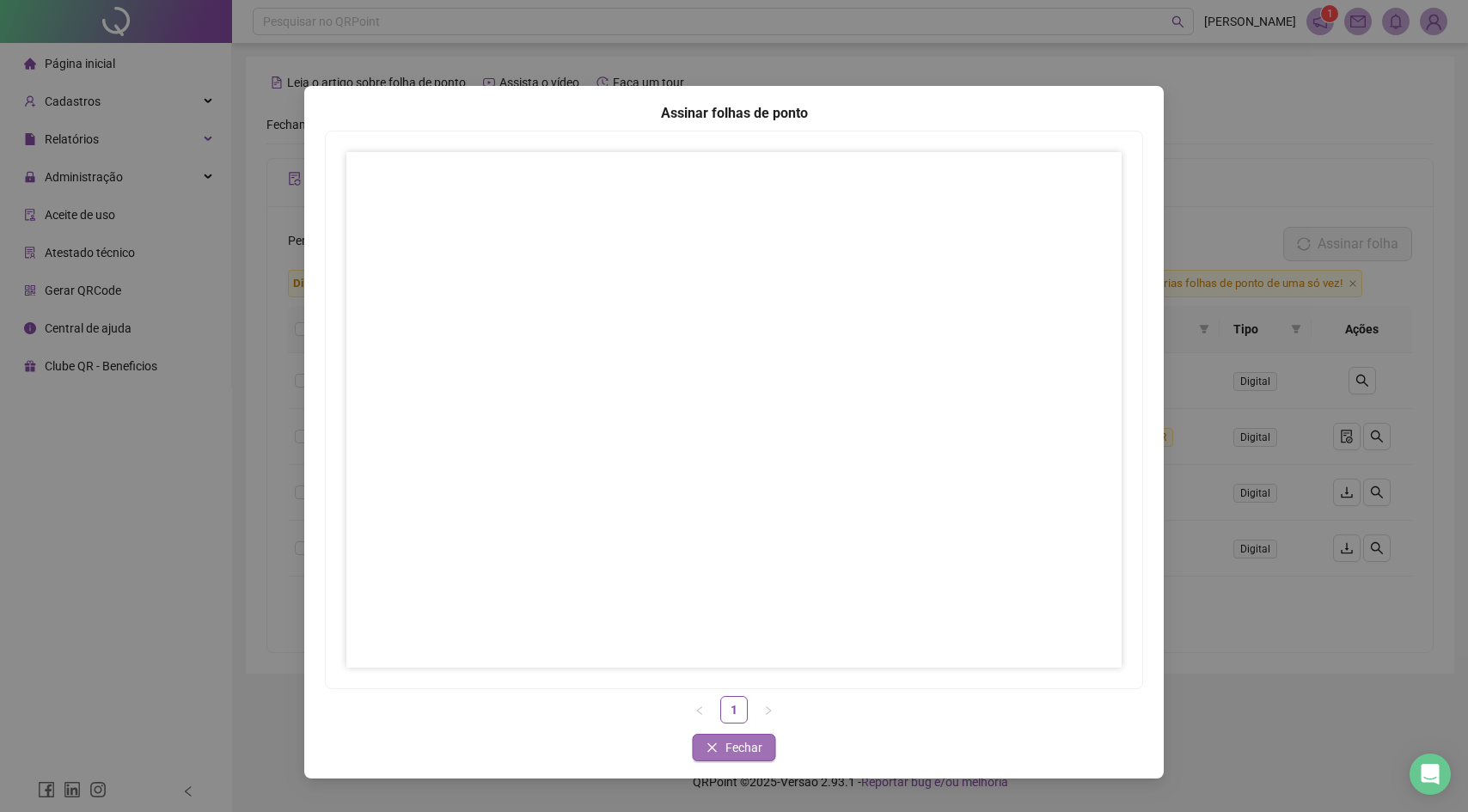
click at [744, 740] on span "Fechar" at bounding box center [743, 747] width 37 height 19
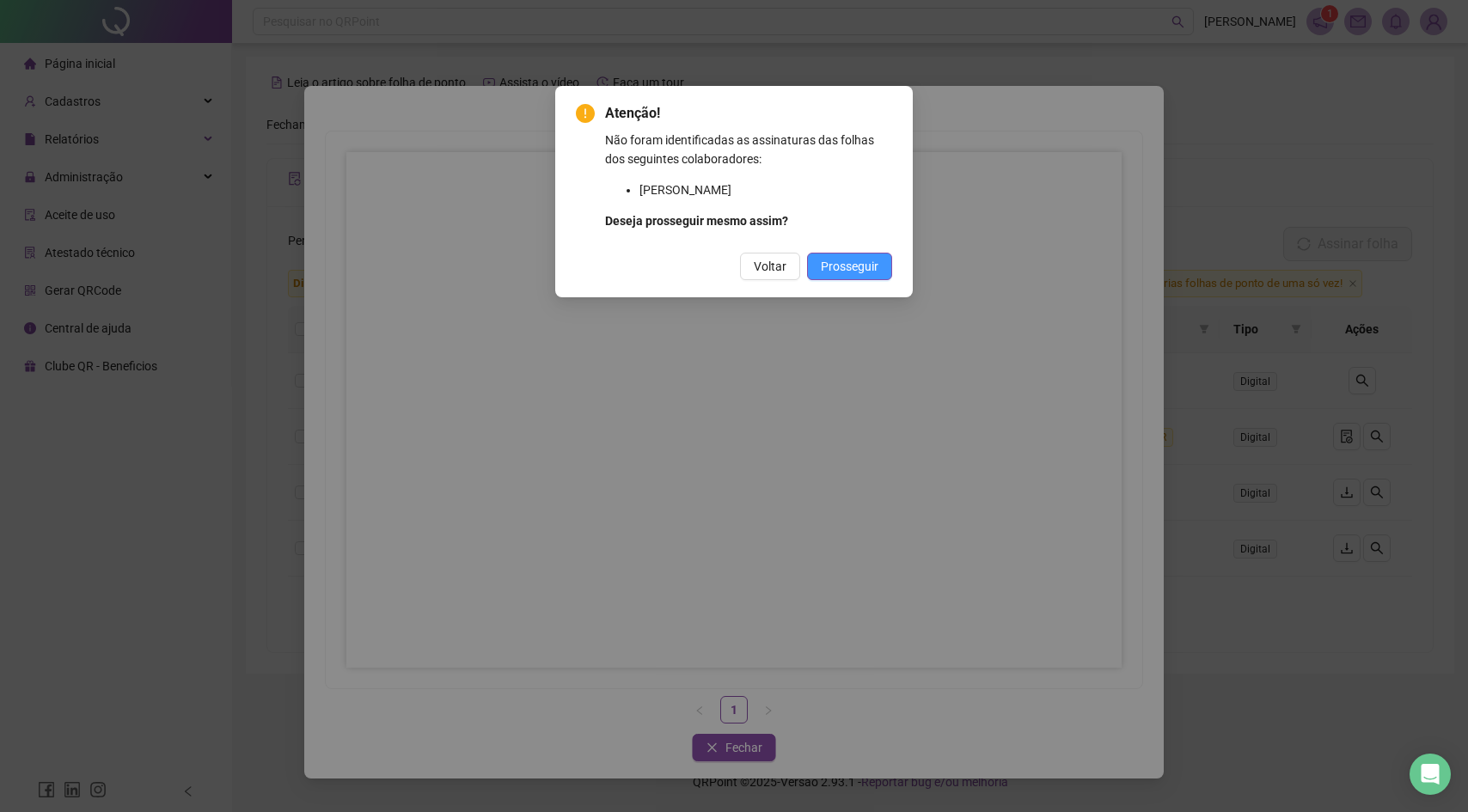
click at [834, 269] on span "Prosseguir" at bounding box center [850, 265] width 57 height 19
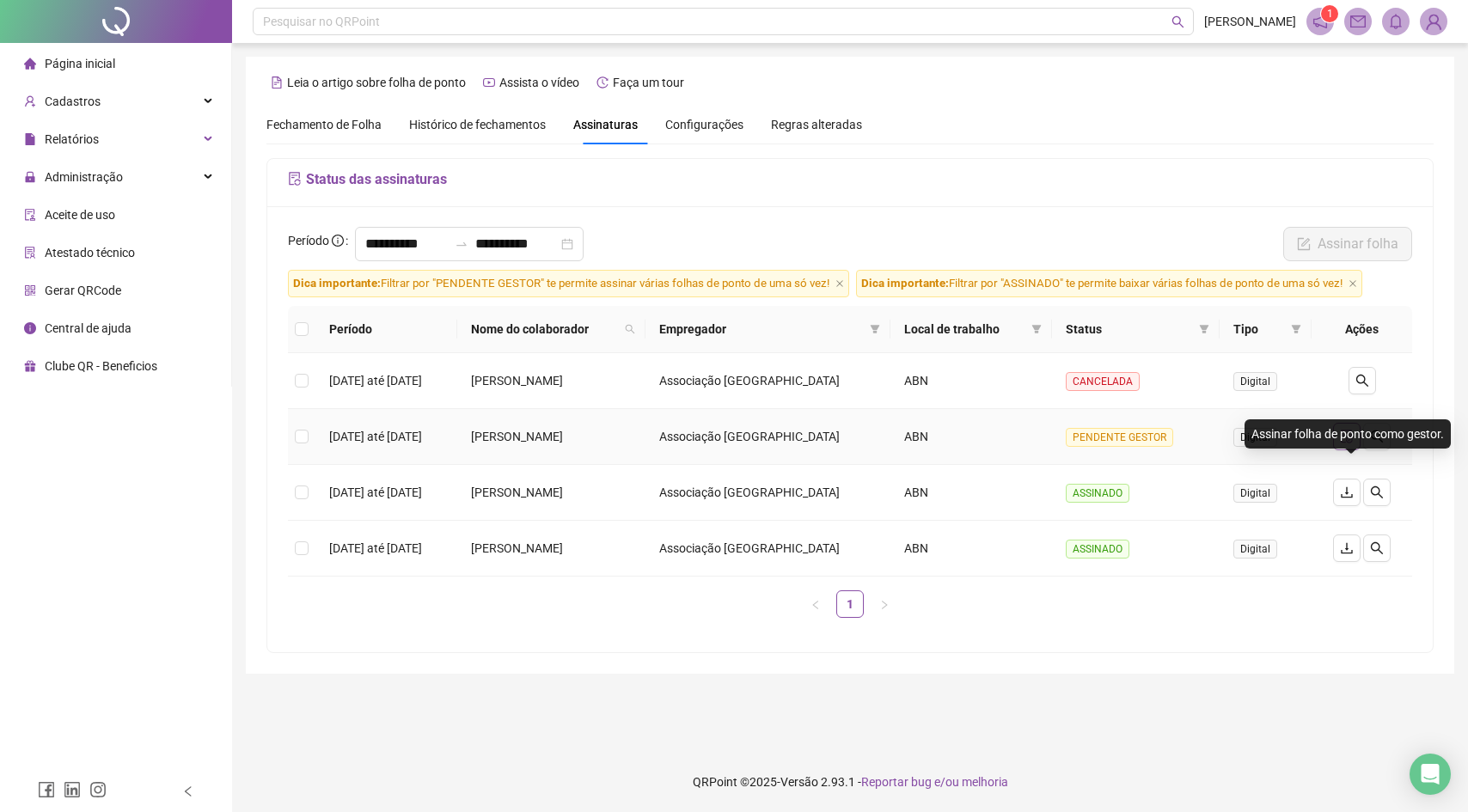
click at [1360, 451] on button "button" at bounding box center [1347, 437] width 28 height 28
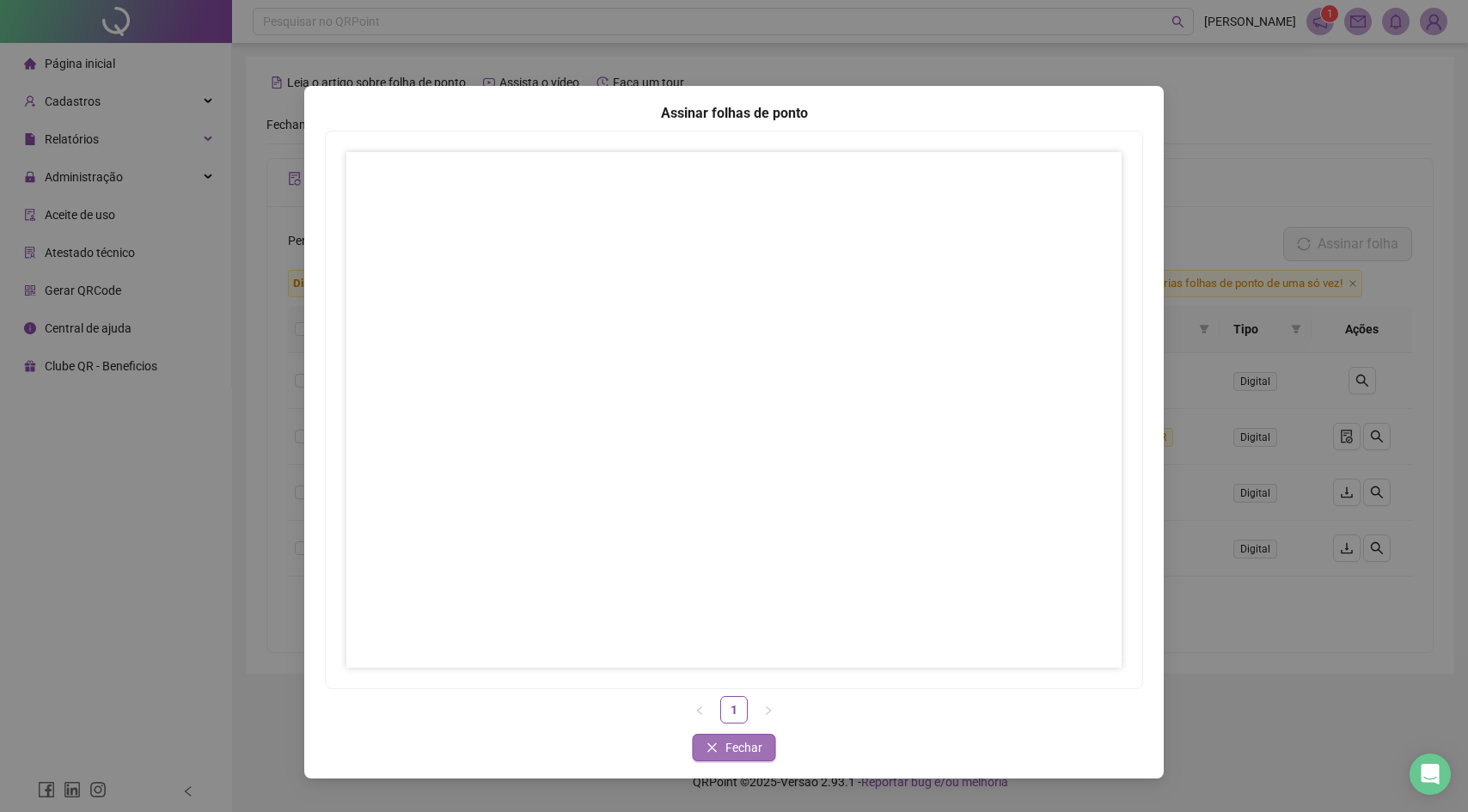
click at [753, 743] on span "Fechar" at bounding box center [743, 747] width 37 height 19
click at [743, 748] on span "Fechar" at bounding box center [743, 747] width 37 height 19
click at [722, 752] on button "Fechar" at bounding box center [734, 748] width 83 height 28
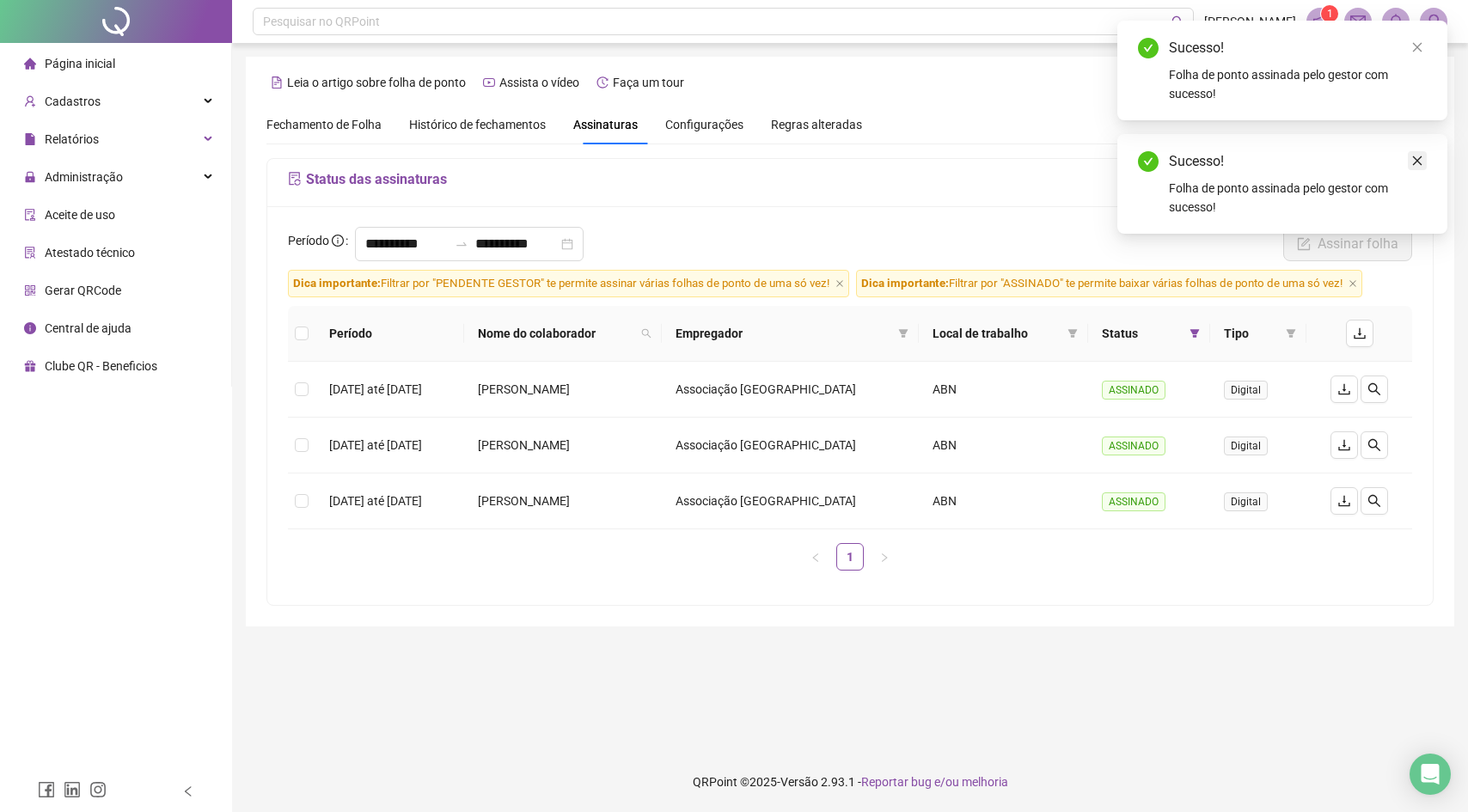
click at [1410, 162] on link "Close" at bounding box center [1416, 160] width 19 height 19
click at [1442, 34] on div "Sucesso! Folha de ponto assinada pelo gestor com sucesso!" at bounding box center [1282, 70] width 330 height 100
click at [1440, 36] on div "Sucesso! Folha de ponto assinada pelo gestor com sucesso!" at bounding box center [1282, 70] width 330 height 100
click at [1433, 43] on div "Sucesso! Folha de ponto assinada pelo gestor com sucesso!" at bounding box center [1282, 70] width 330 height 100
click at [1389, 61] on div "Sucesso! Folha de ponto assinada pelo gestor com sucesso!" at bounding box center [1283, 70] width 289 height 65
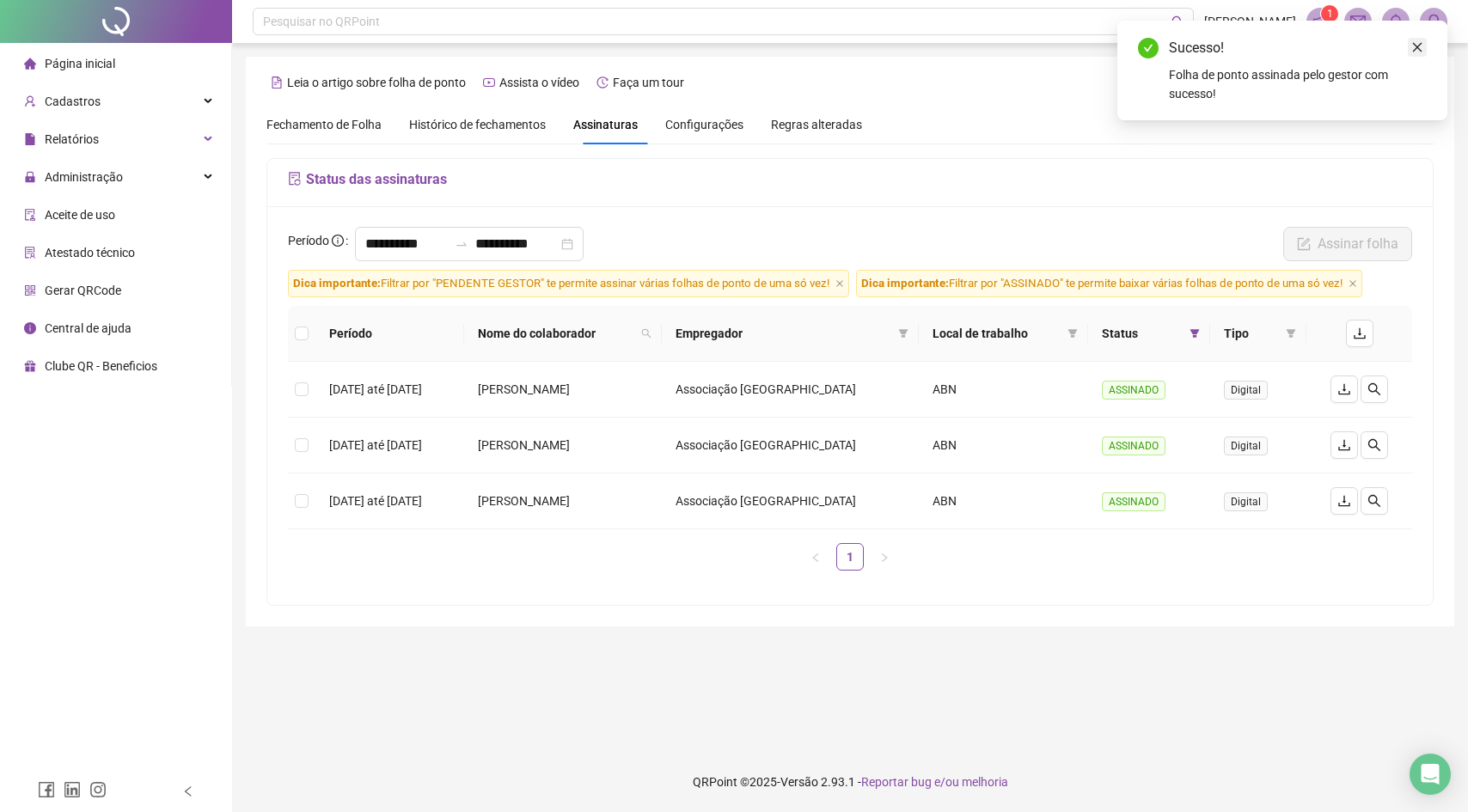
click at [1408, 51] on link "Close" at bounding box center [1416, 47] width 19 height 19
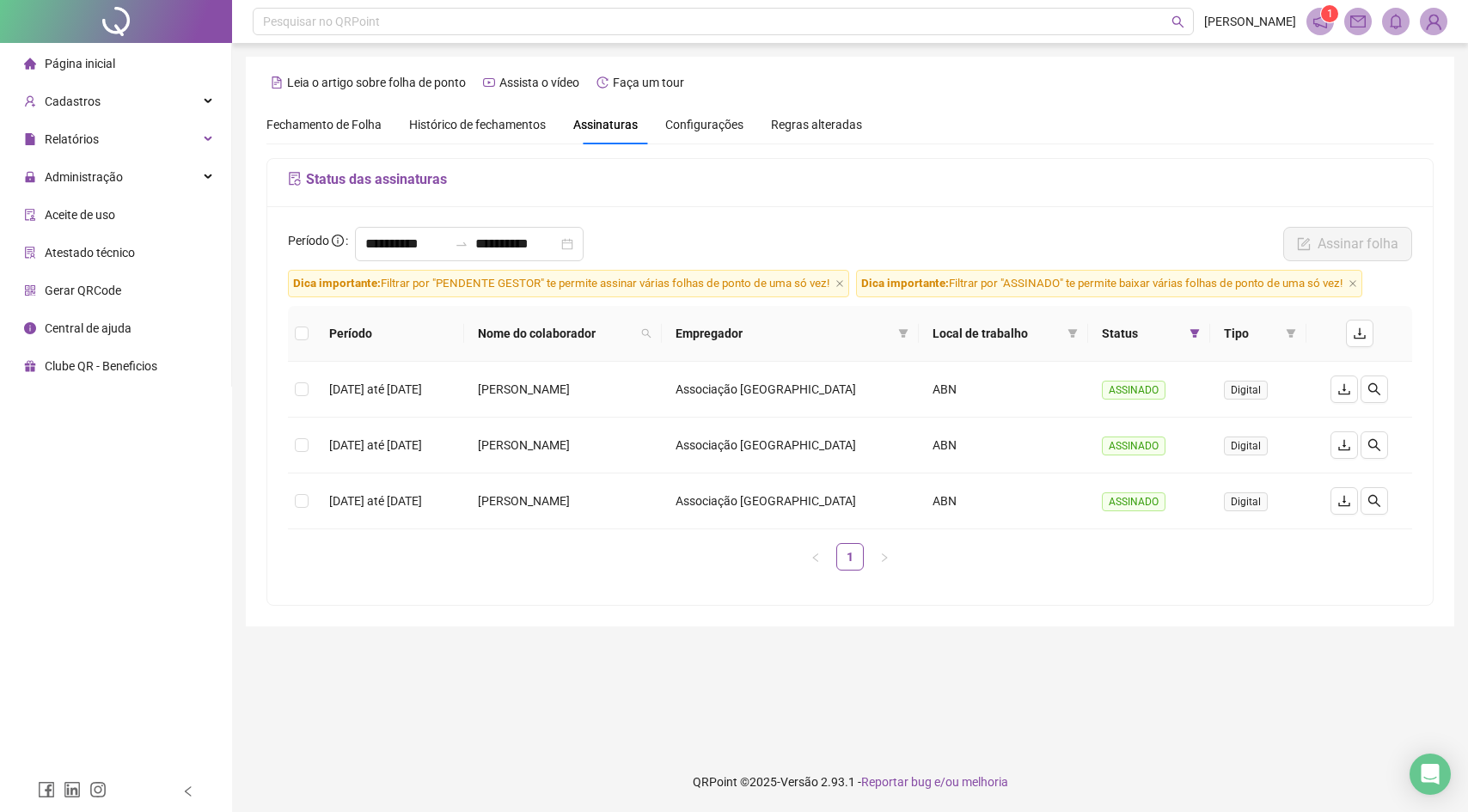
click at [159, 49] on li "Página inicial" at bounding box center [115, 63] width 224 height 35
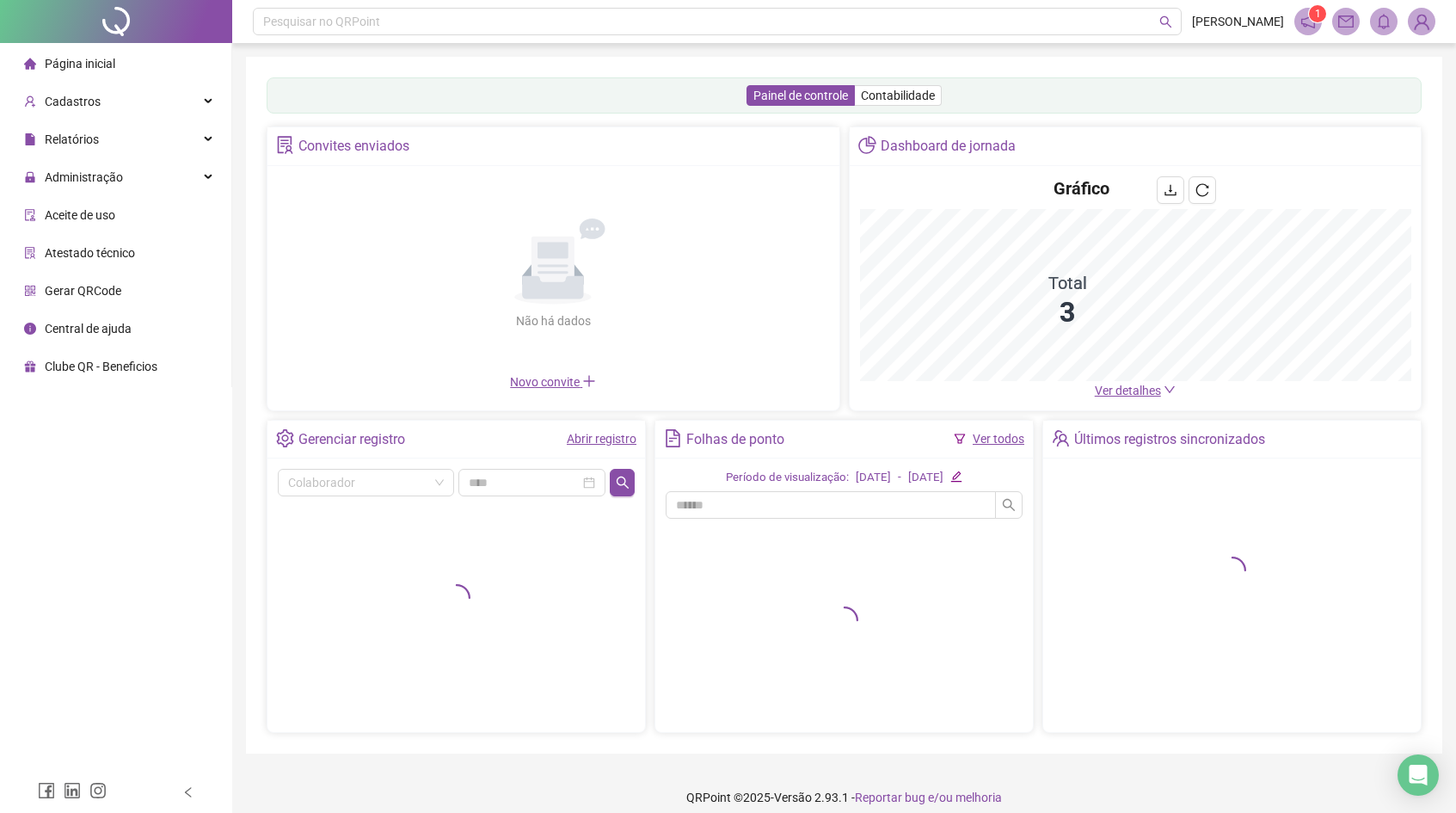
click at [155, 65] on li "Página inicial" at bounding box center [115, 63] width 224 height 35
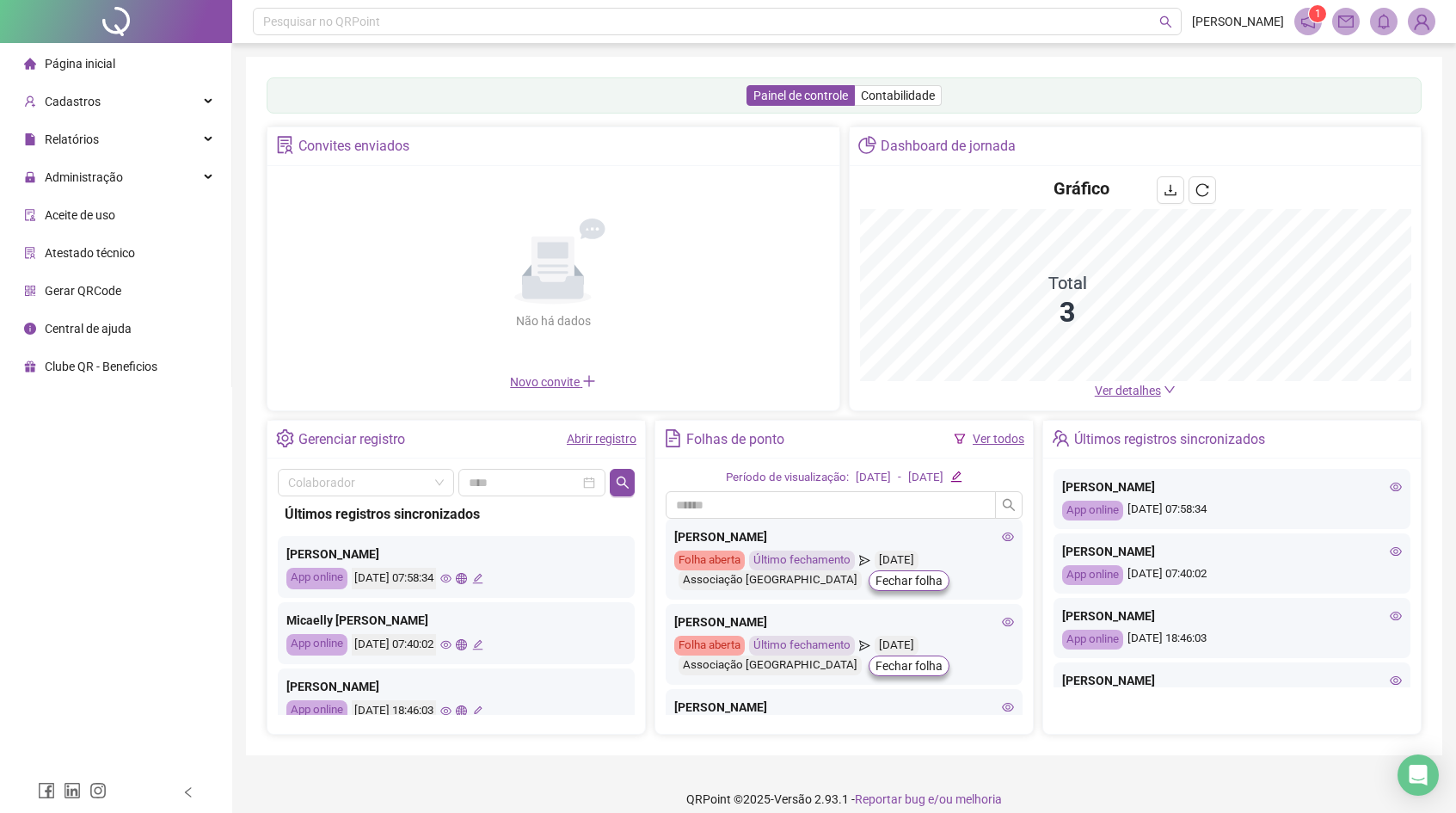
click at [452, 576] on icon "eye" at bounding box center [445, 579] width 11 height 9
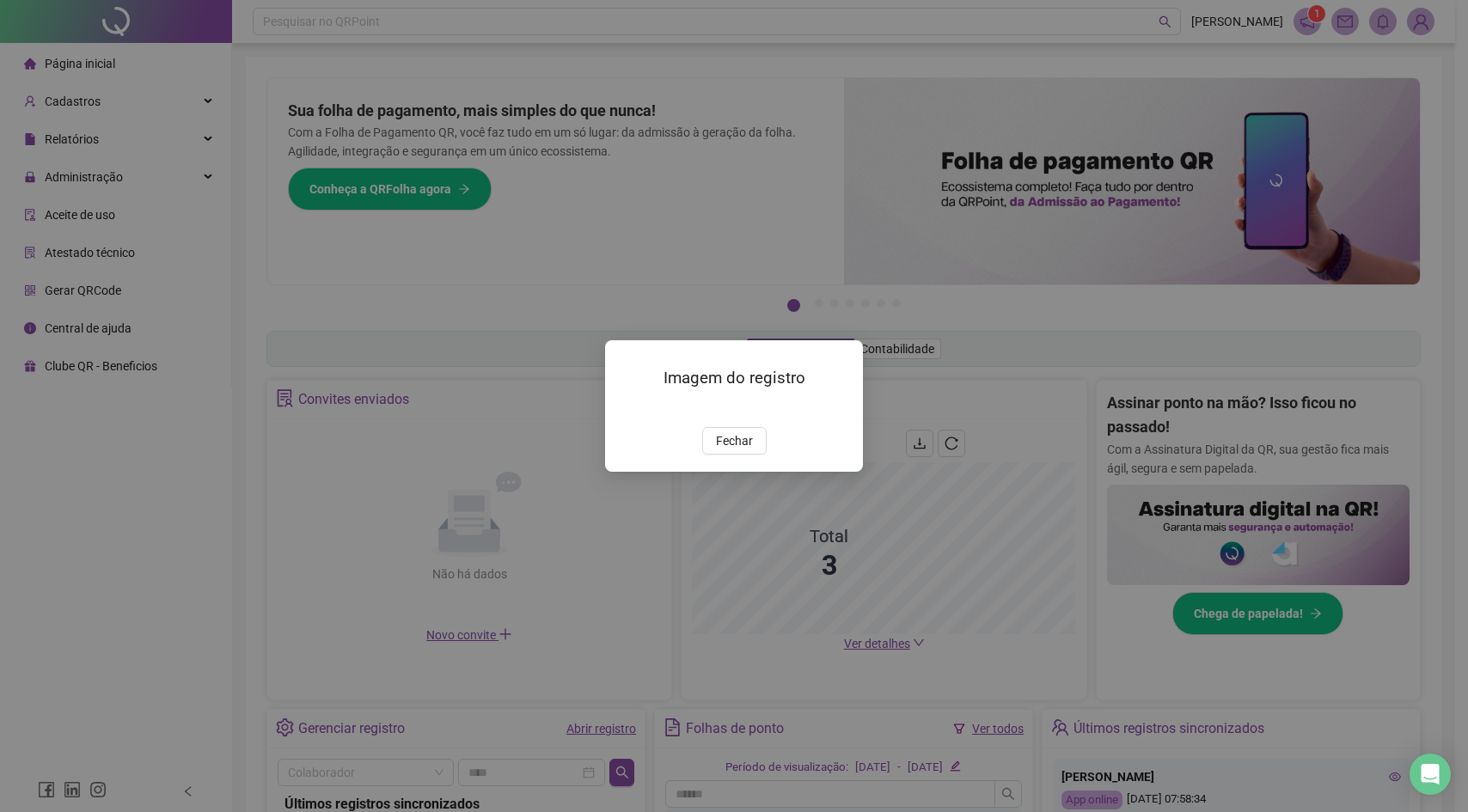
click at [738, 471] on div "Imagem do registro Fechar" at bounding box center [734, 406] width 258 height 132
click at [743, 451] on span "Fechar" at bounding box center [734, 441] width 37 height 19
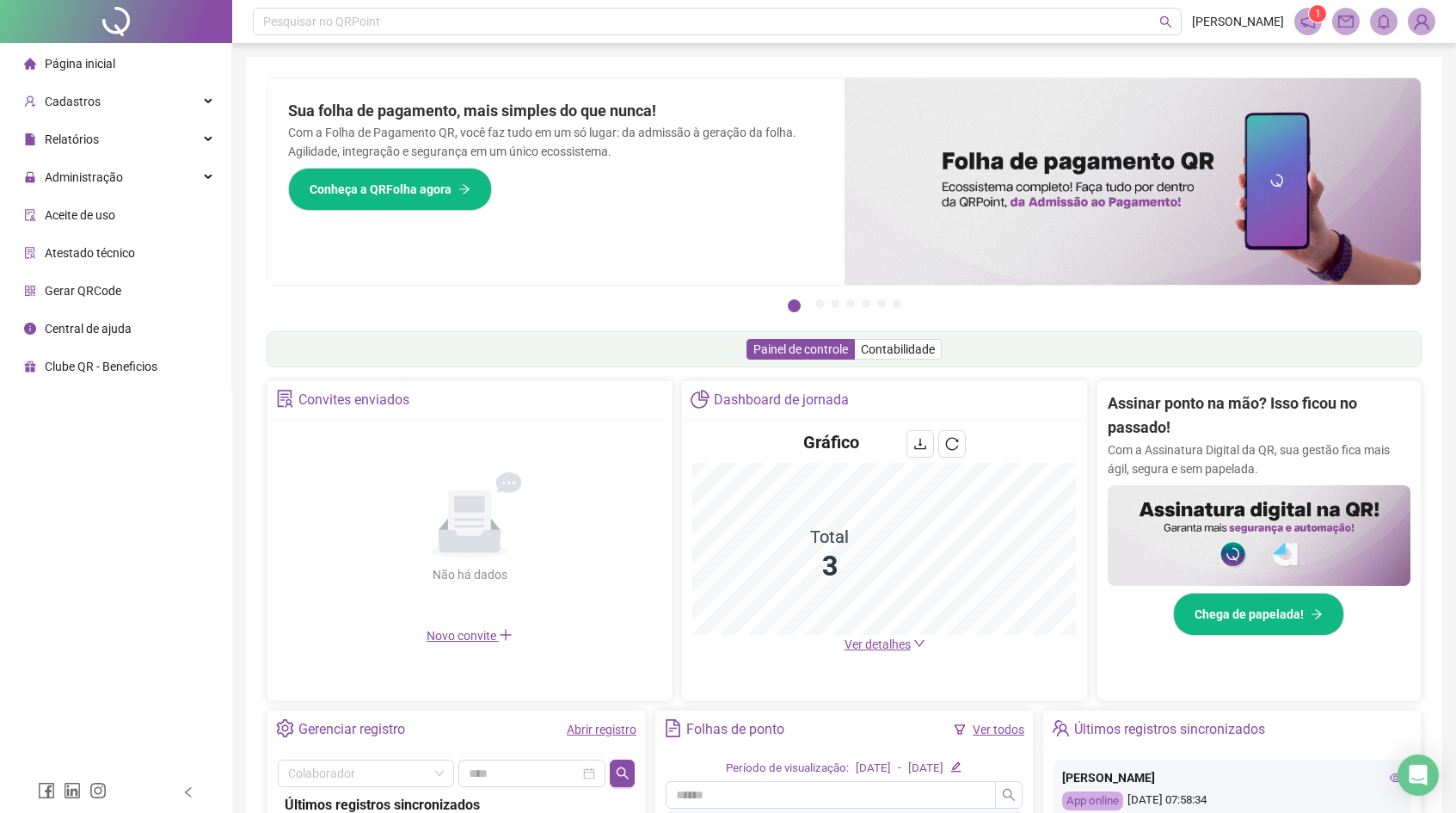
scroll to position [306, 0]
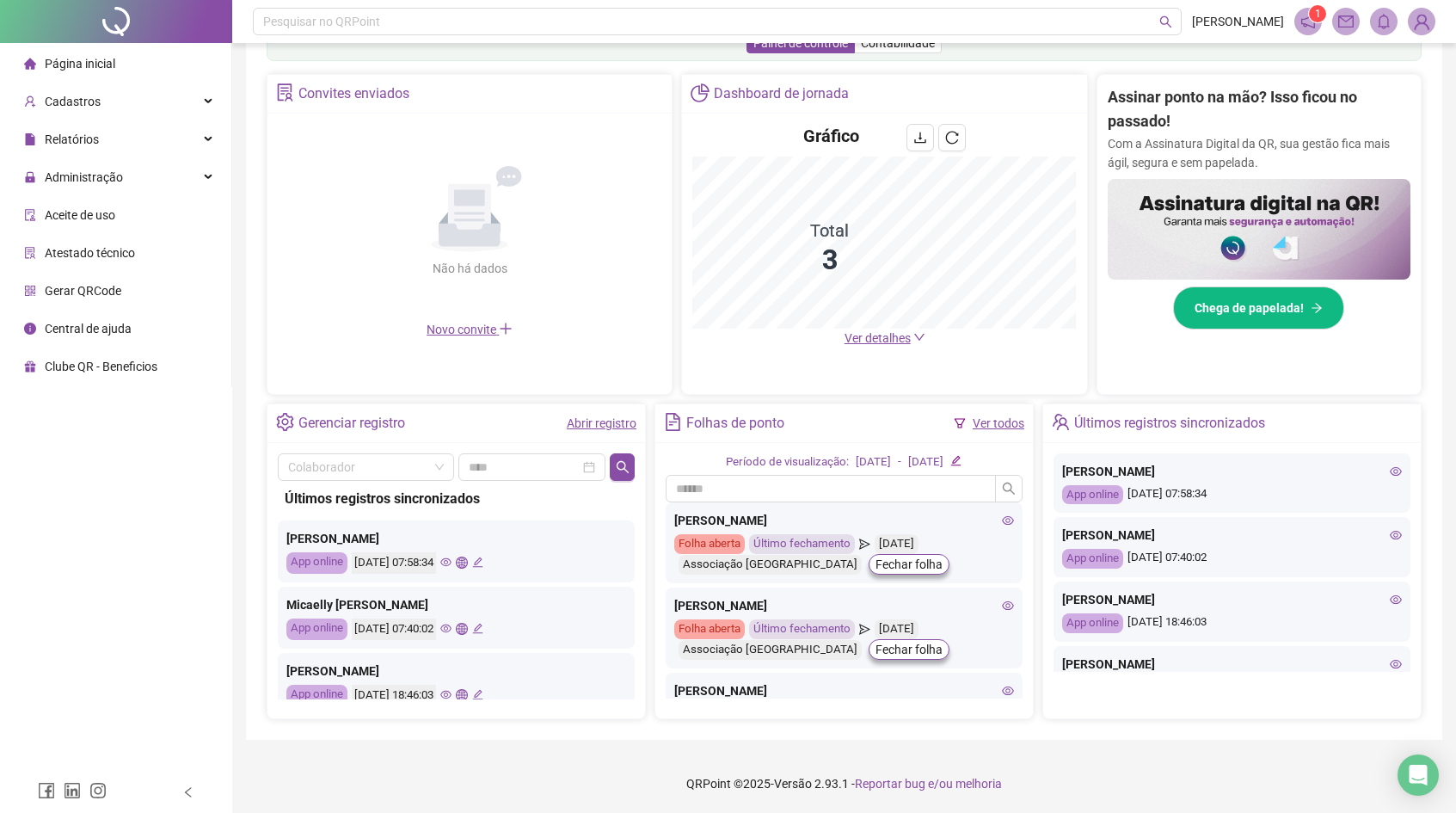
click at [484, 622] on div "[DATE] 07:40:02" at bounding box center [417, 630] width 132 height 22
click at [452, 626] on icon "eye" at bounding box center [445, 629] width 11 height 9
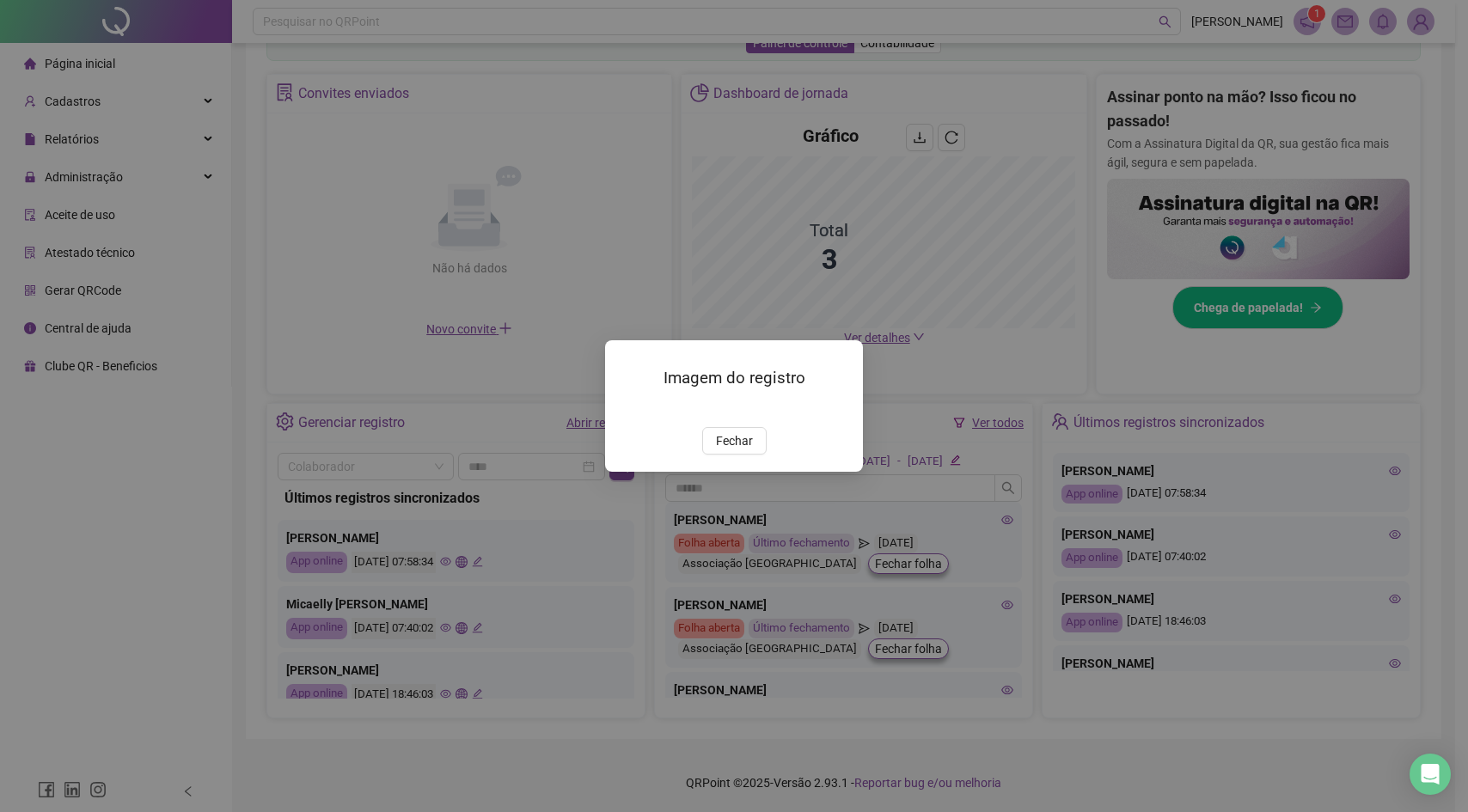
click at [746, 471] on div "Imagem do registro Fechar" at bounding box center [734, 406] width 258 height 132
click at [741, 451] on span "Fechar" at bounding box center [734, 441] width 37 height 19
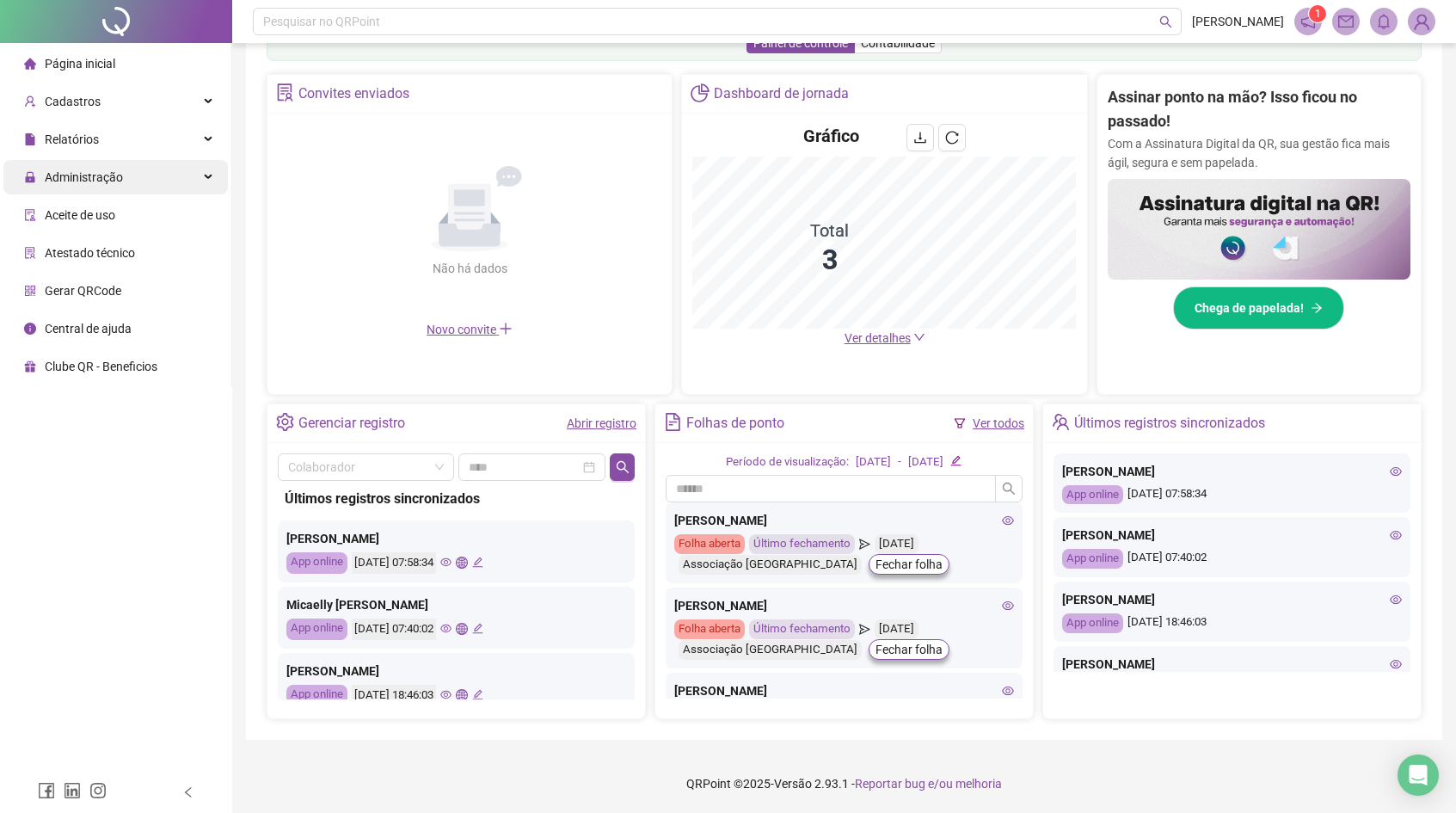
click at [133, 190] on div "Administração" at bounding box center [115, 176] width 224 height 35
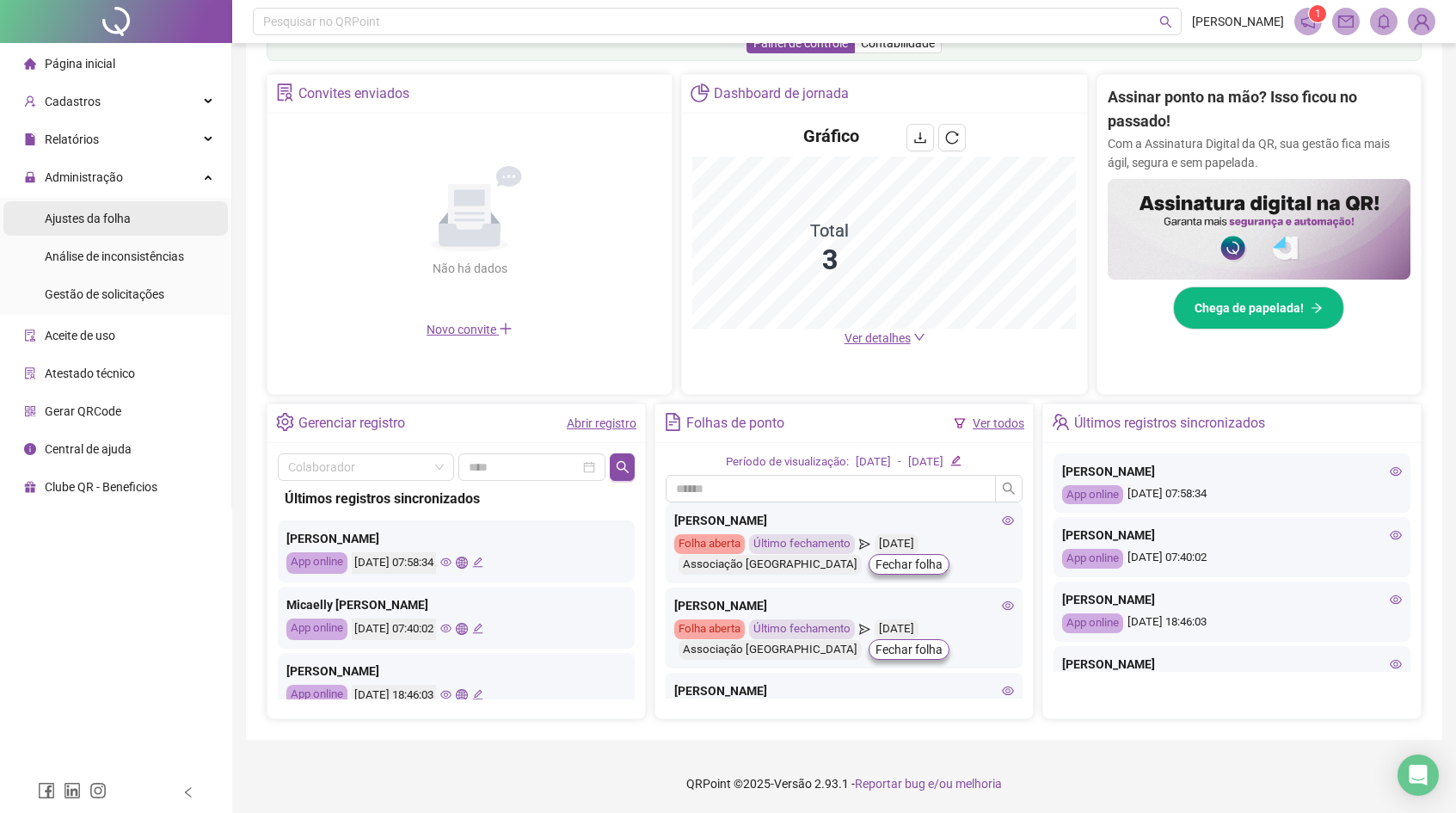
click at [140, 216] on li "Ajustes da folha" at bounding box center [115, 218] width 224 height 35
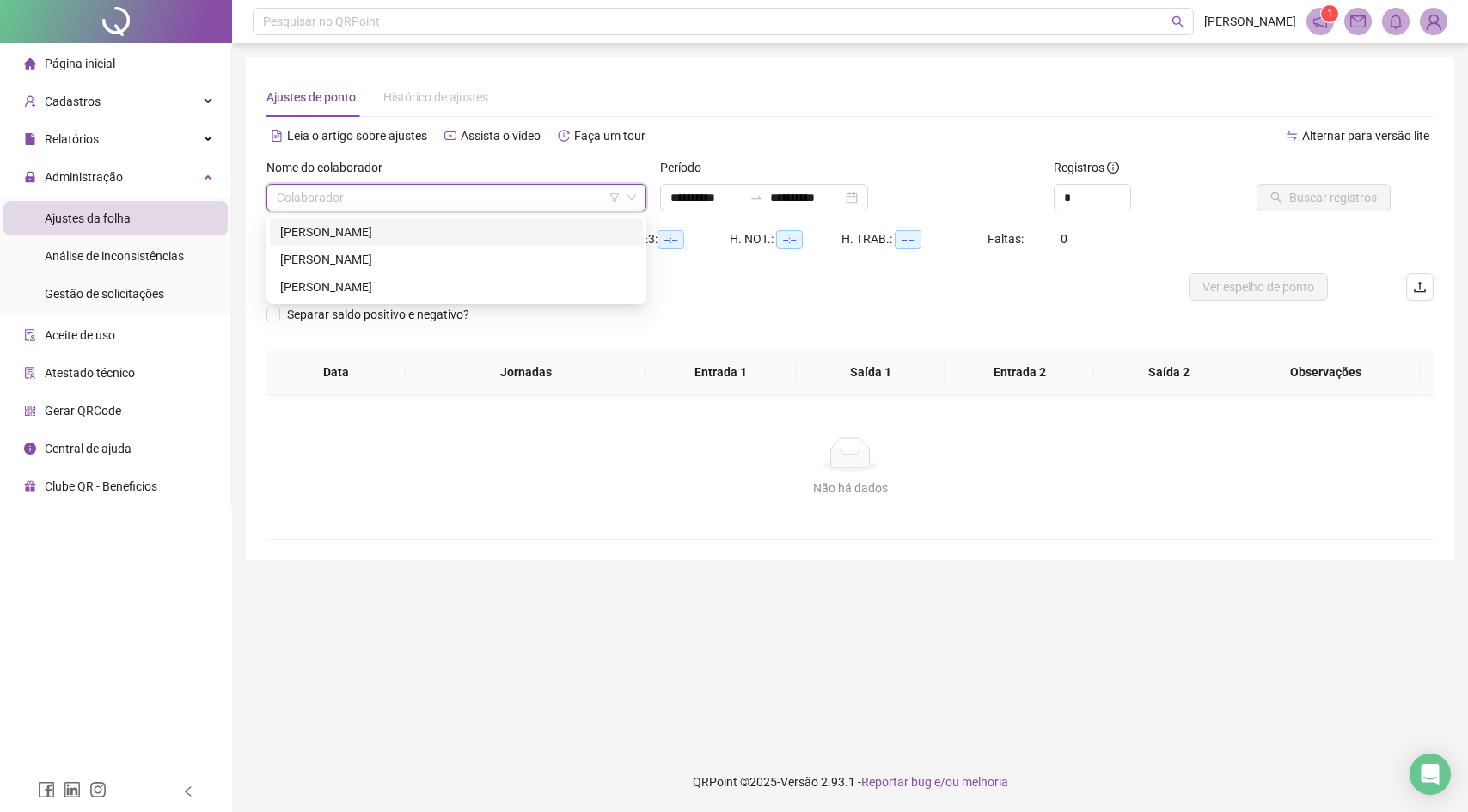
click at [412, 209] on input "search" at bounding box center [448, 198] width 344 height 26
click at [411, 254] on div "[PERSON_NAME]" at bounding box center [457, 258] width 353 height 19
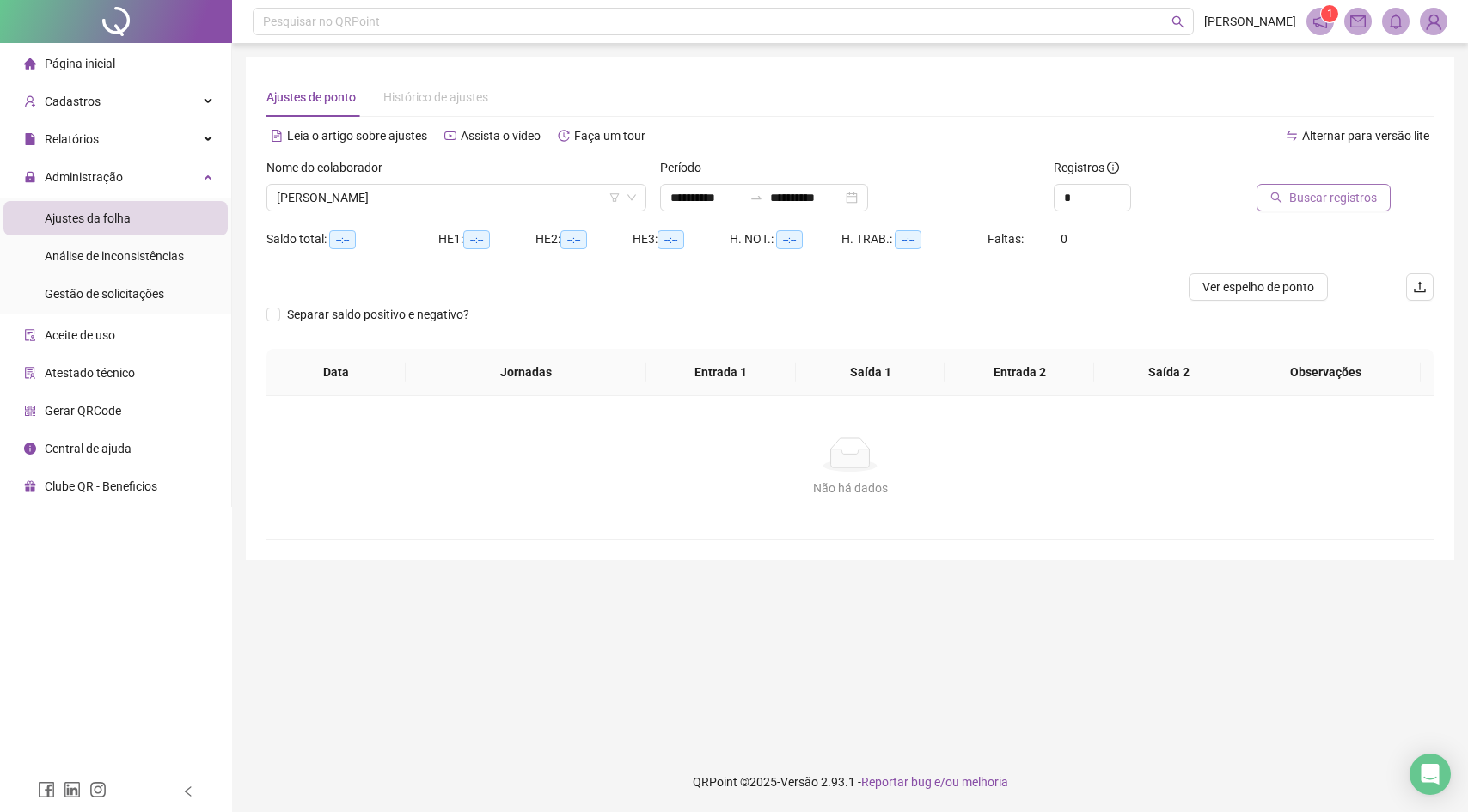
click at [1380, 201] on button "Buscar registros" at bounding box center [1322, 198] width 134 height 28
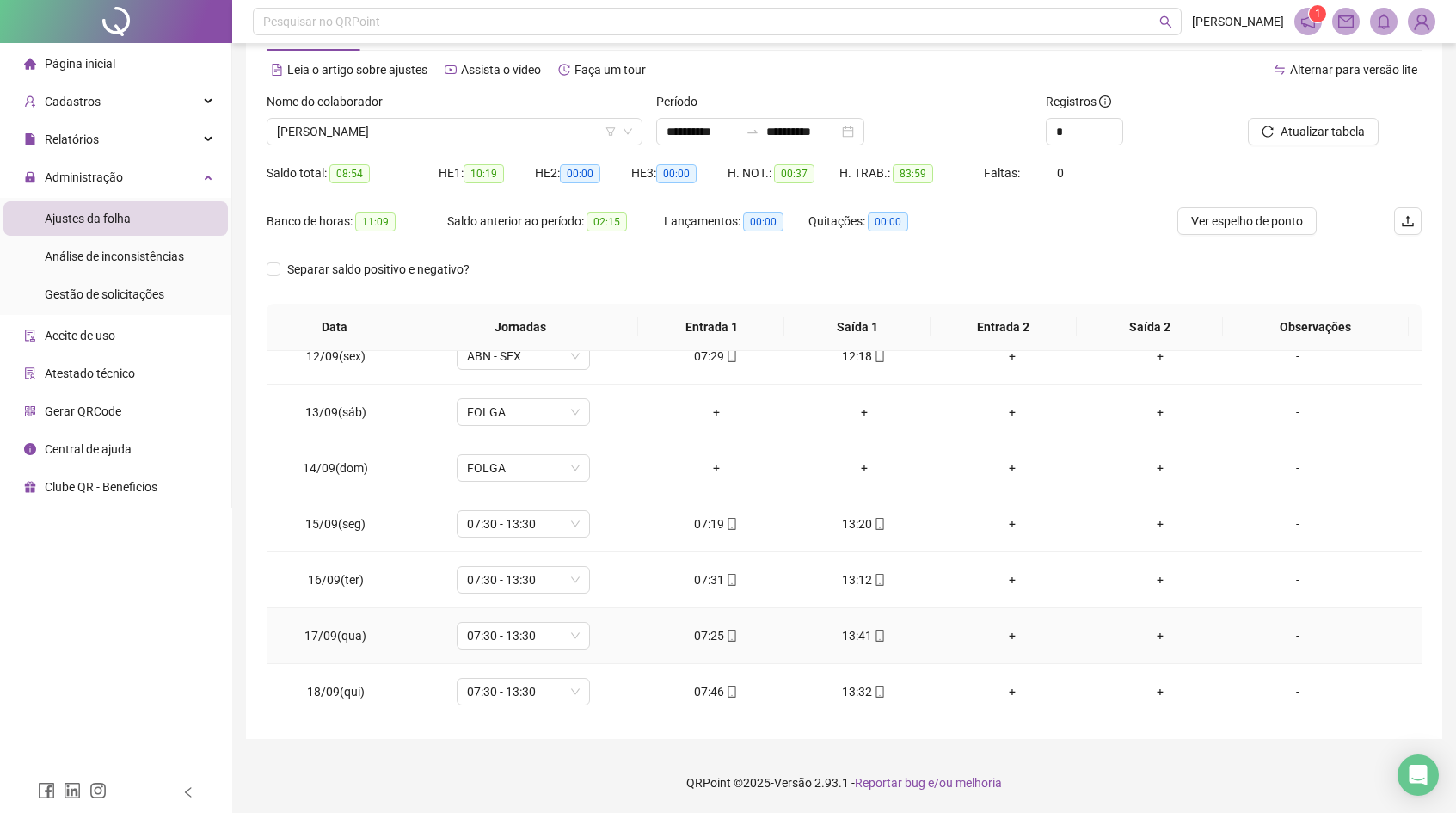
scroll to position [639, 0]
click at [781, 139] on input "**********" at bounding box center [802, 131] width 72 height 19
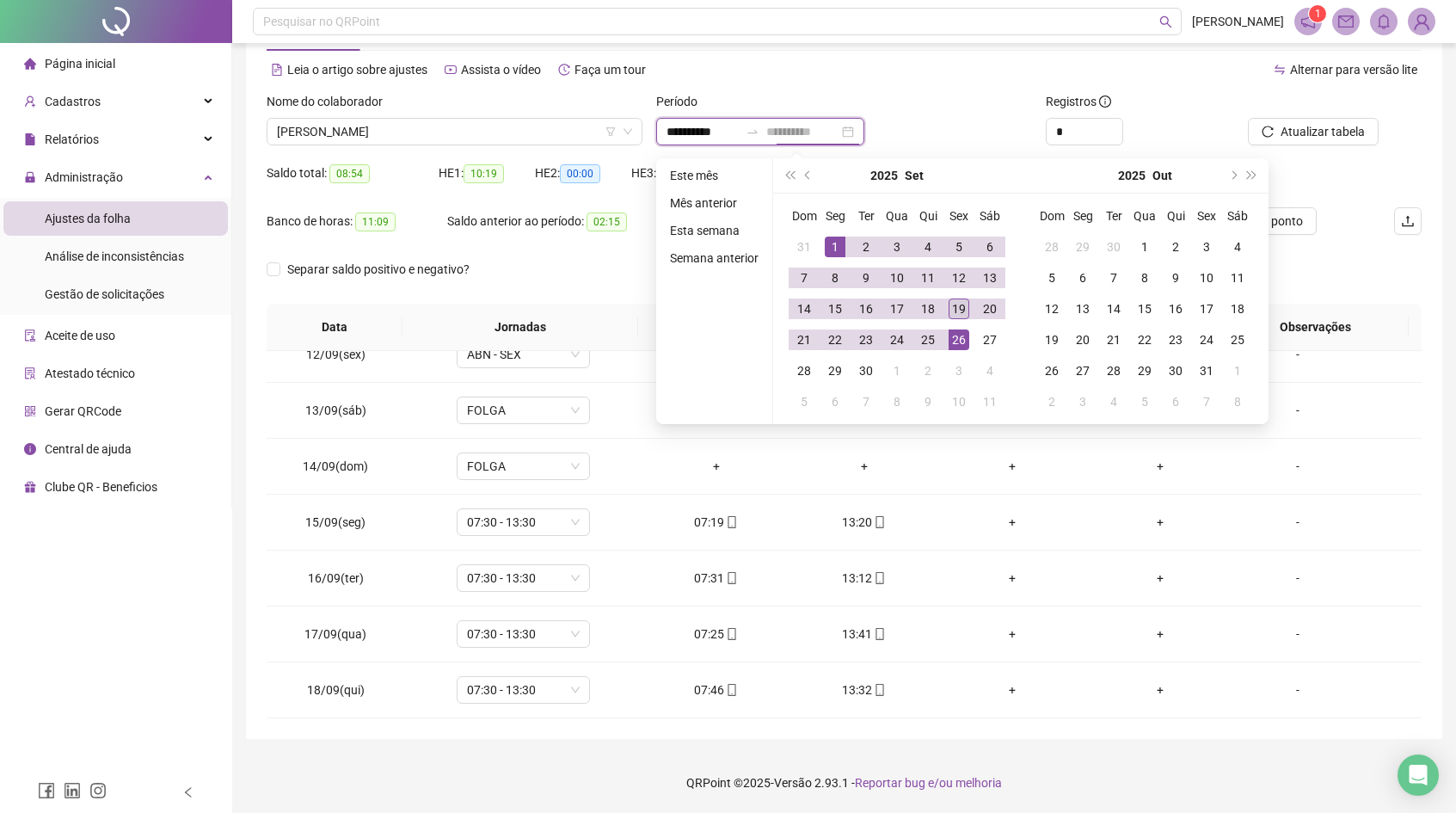
type input "**********"
click at [969, 310] on div "19" at bounding box center [958, 308] width 21 height 21
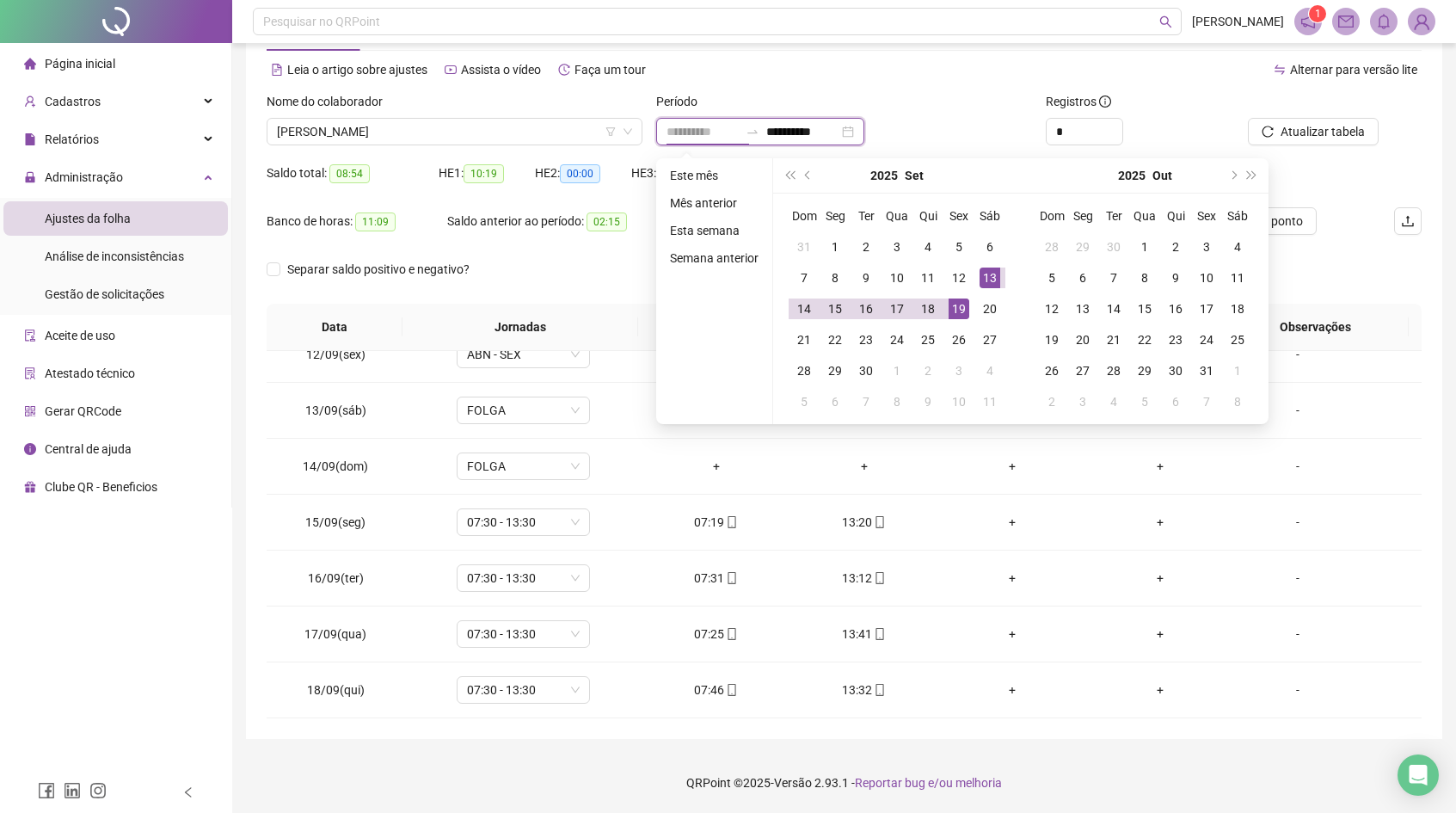
type input "**********"
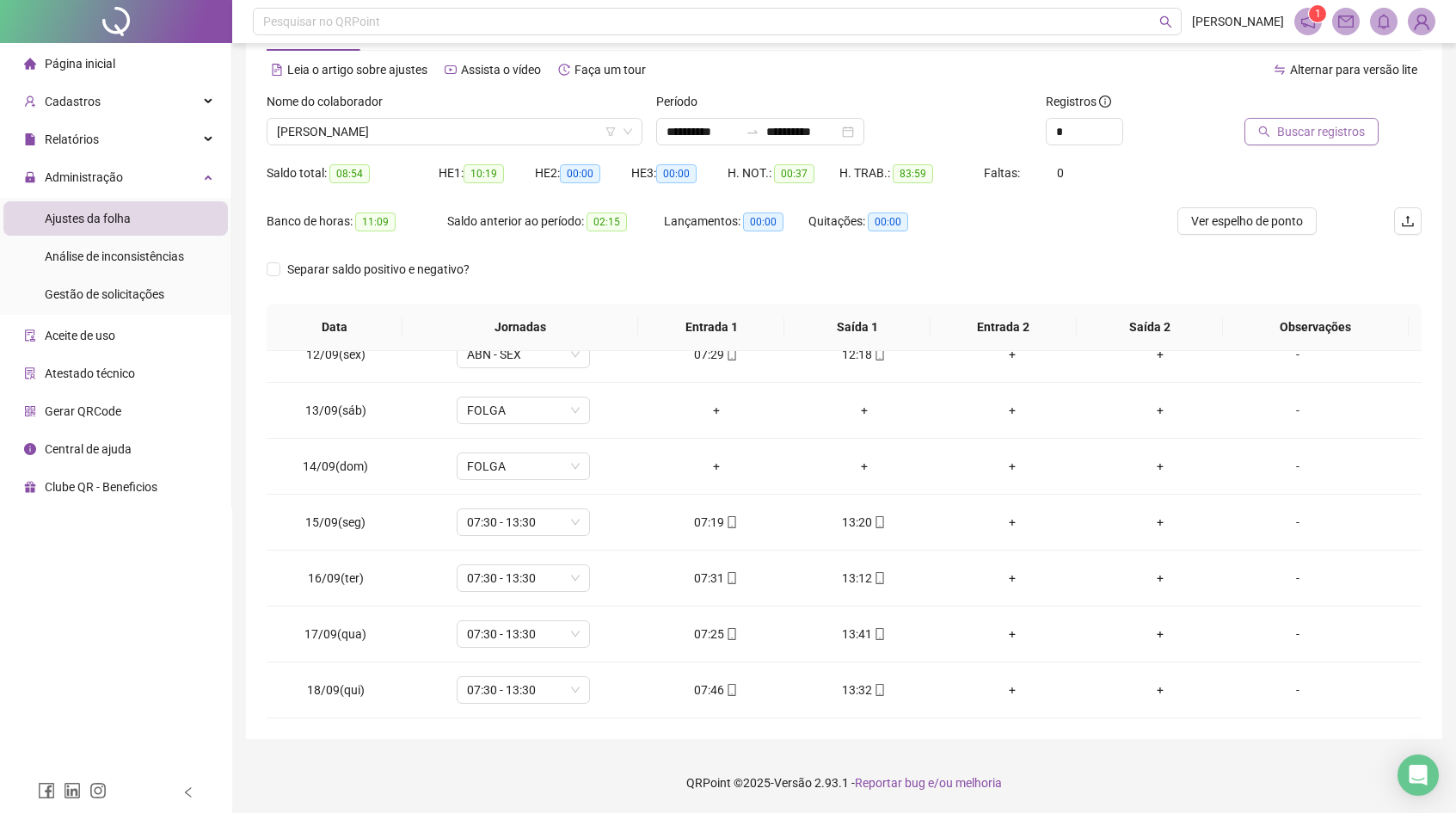
click at [1303, 136] on span "Buscar registros" at bounding box center [1320, 131] width 87 height 19
click at [510, 683] on span "ABN - SEX" at bounding box center [523, 690] width 113 height 26
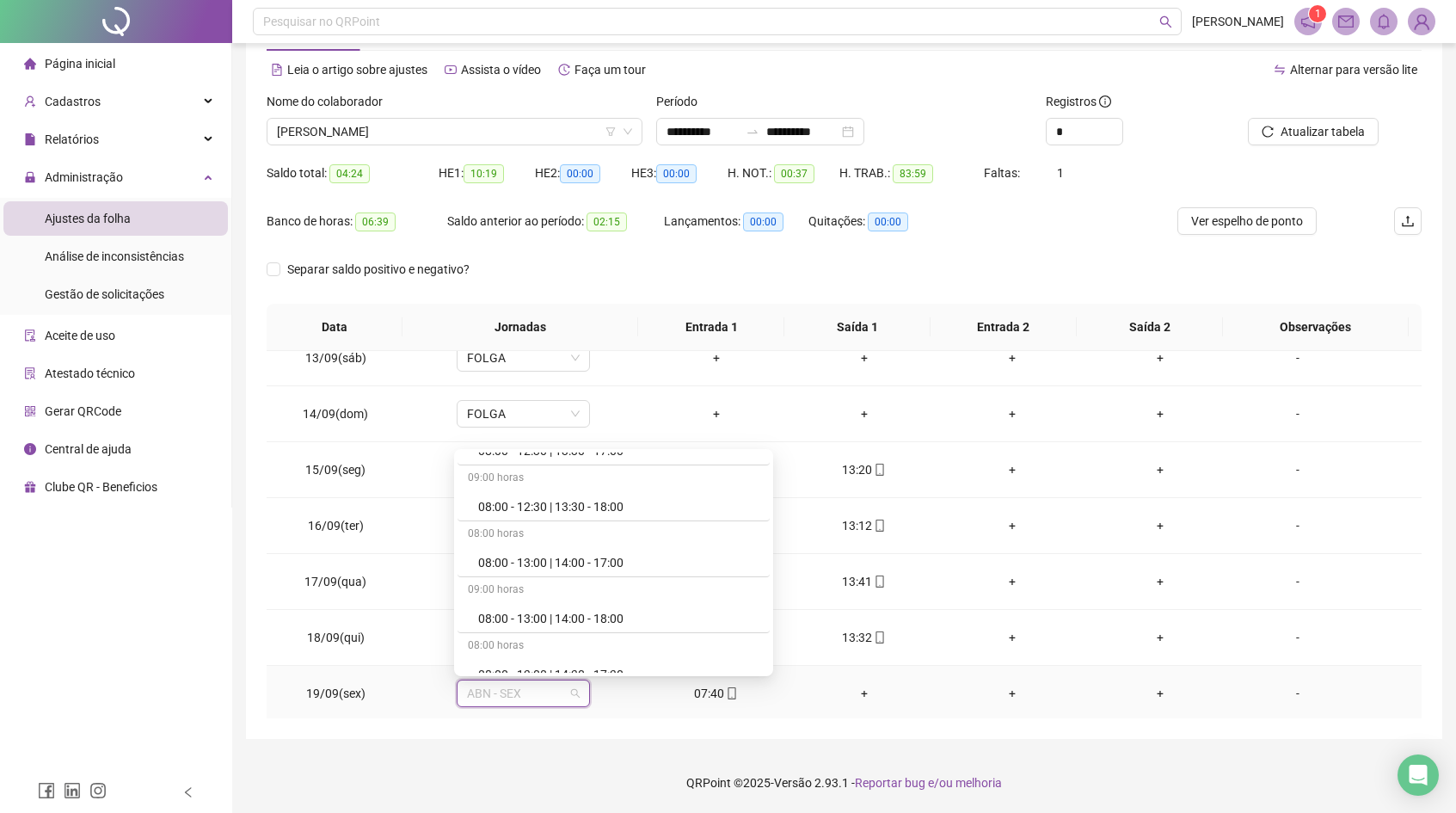
scroll to position [10829, 0]
click at [851, 576] on div "13:41" at bounding box center [863, 581] width 120 height 19
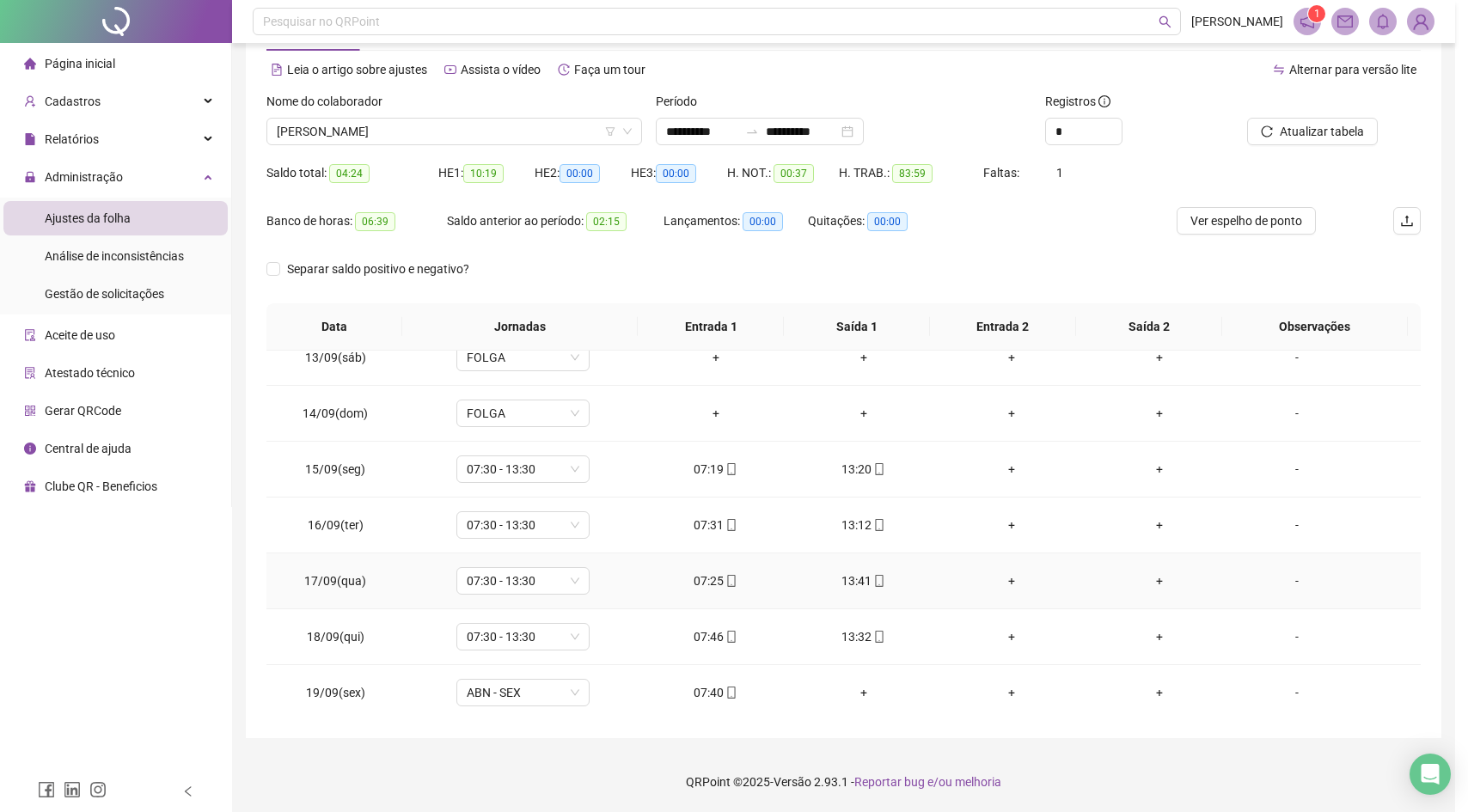
type input "**********"
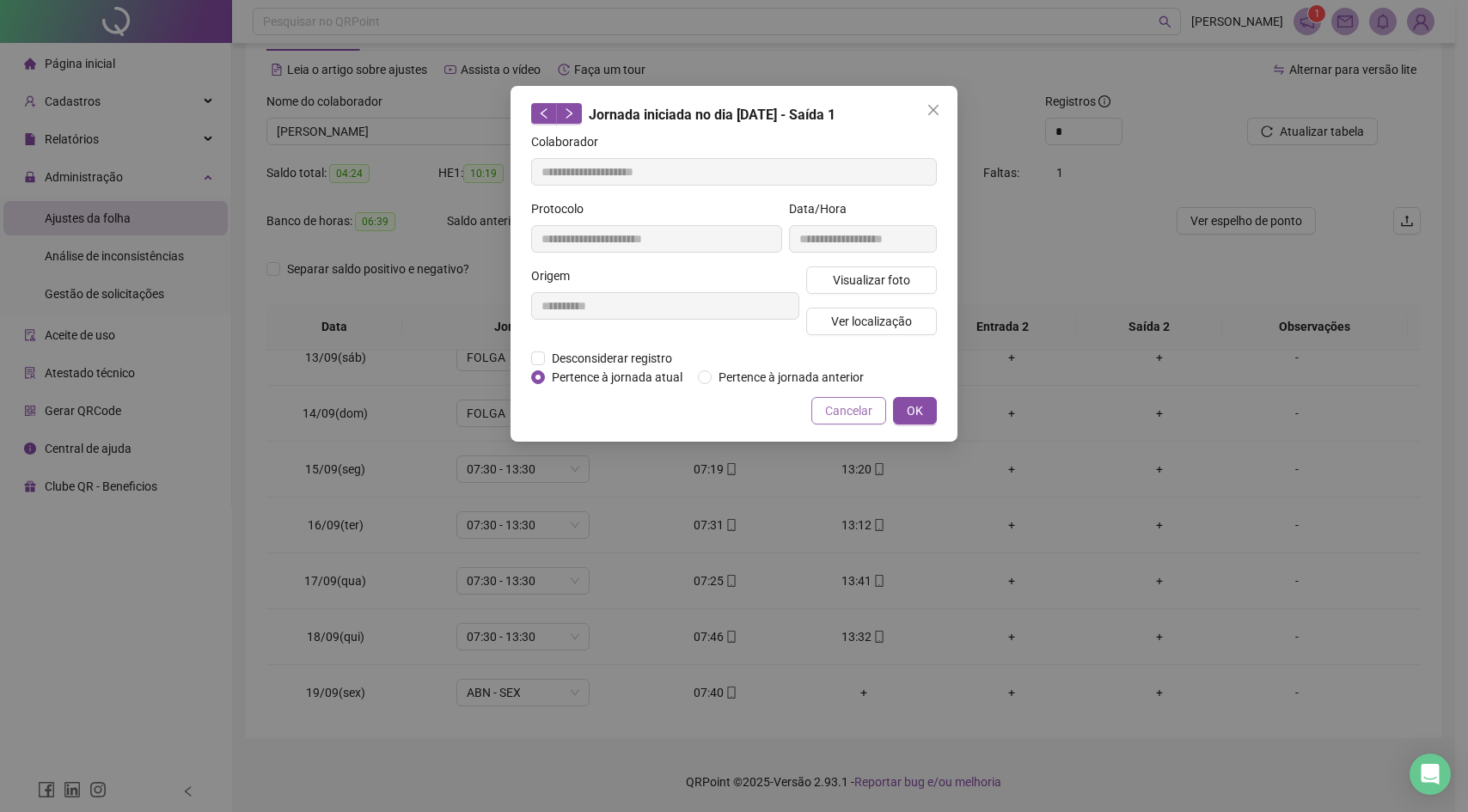
click at [840, 420] on span "Cancelar" at bounding box center [849, 410] width 48 height 19
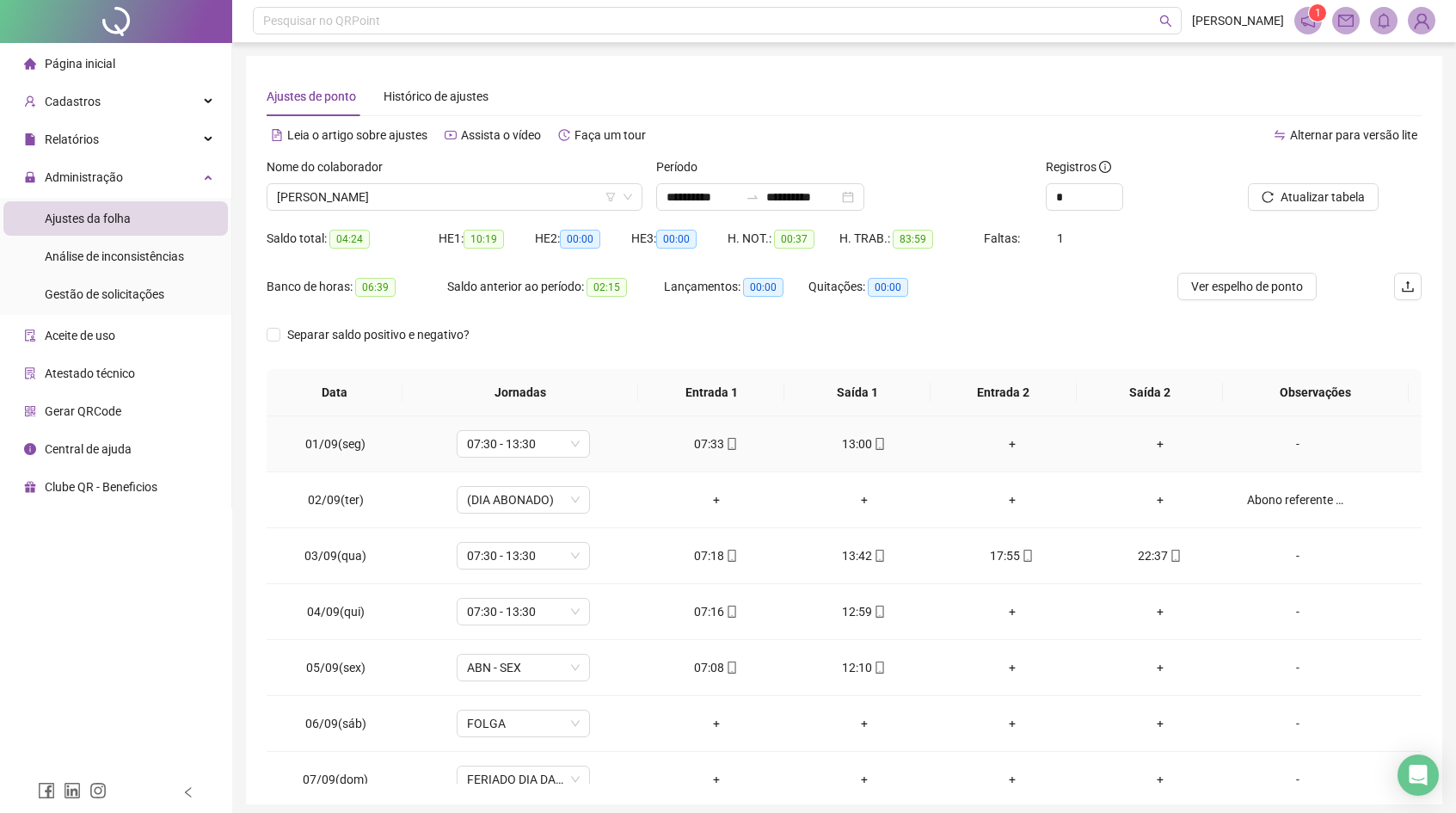
scroll to position [0, 0]
click at [118, 87] on div "Cadastros" at bounding box center [115, 101] width 224 height 35
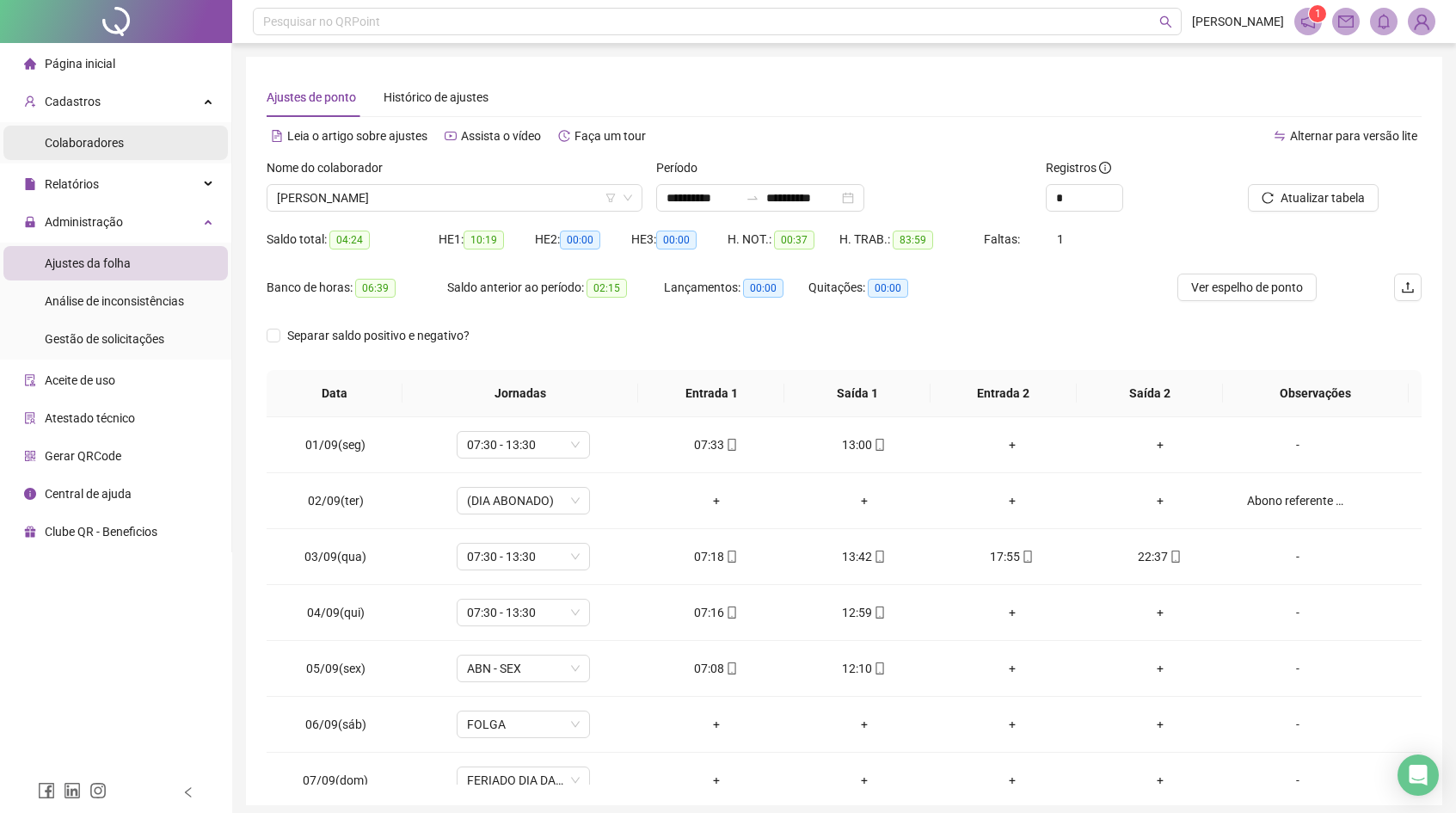
click at [136, 153] on li "Colaboradores" at bounding box center [115, 143] width 224 height 35
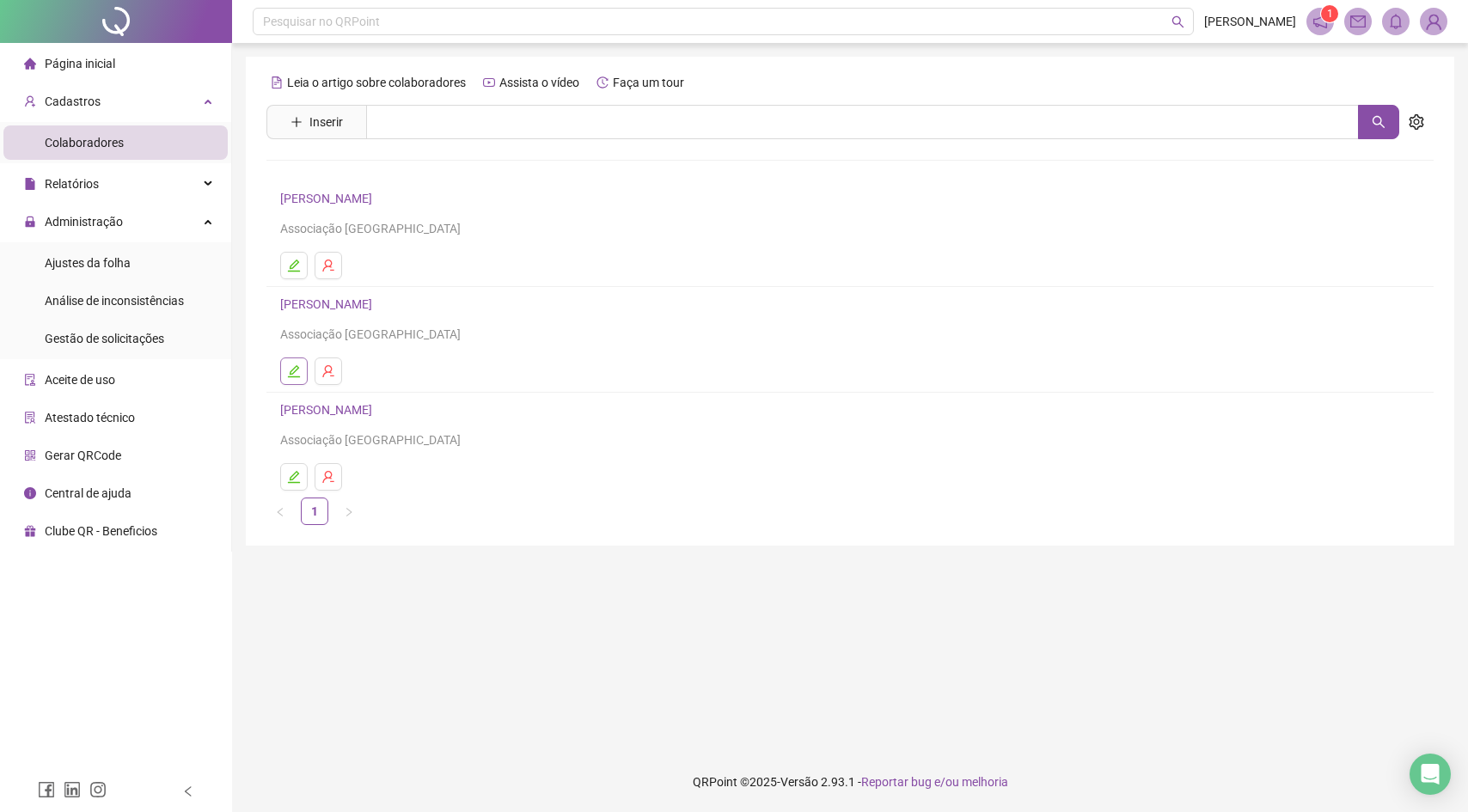
click at [289, 373] on icon "edit" at bounding box center [294, 371] width 12 height 12
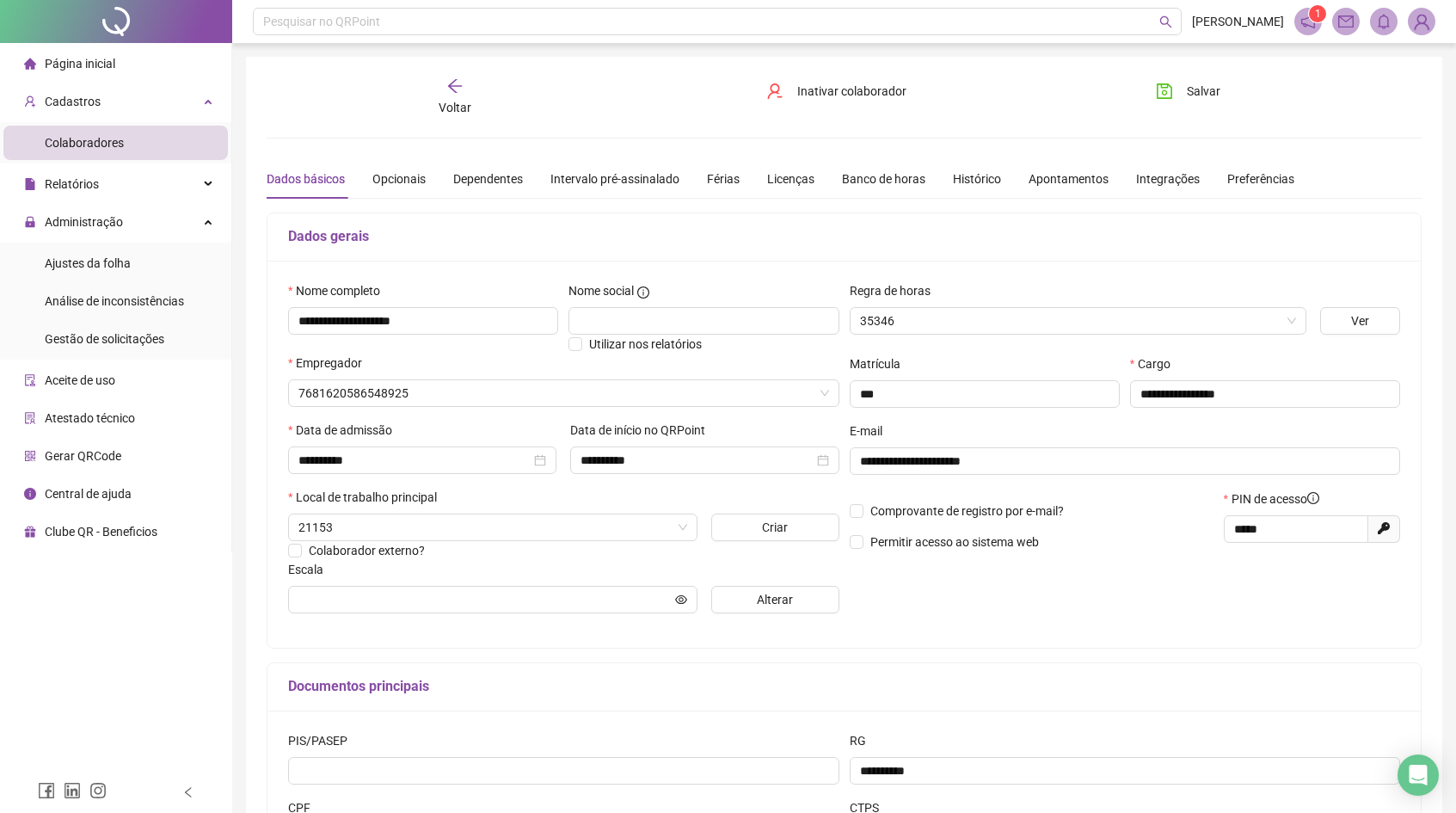
type input "********"
click at [684, 597] on icon "eye" at bounding box center [681, 600] width 12 height 12
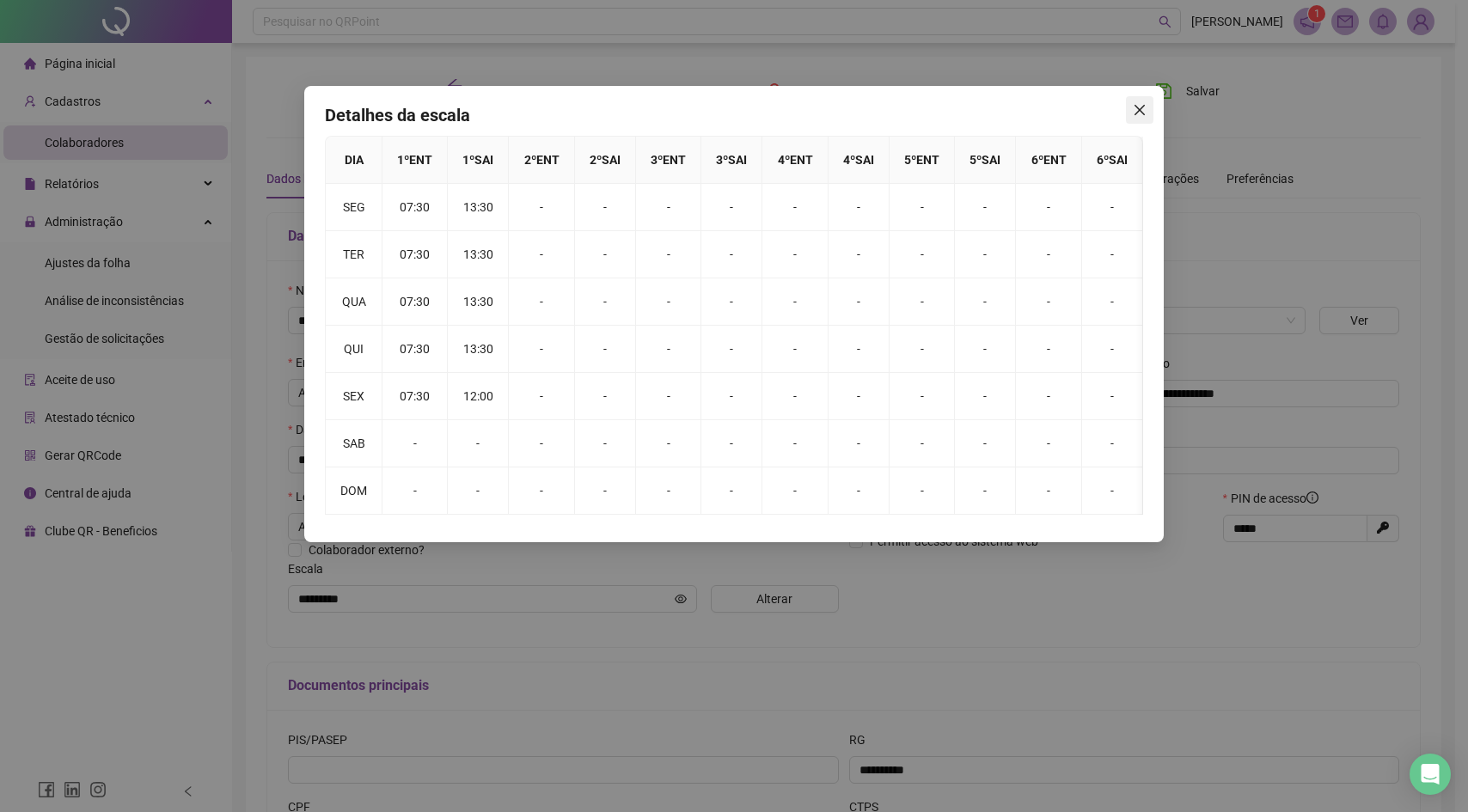
click at [1135, 104] on icon "close" at bounding box center [1140, 110] width 14 height 14
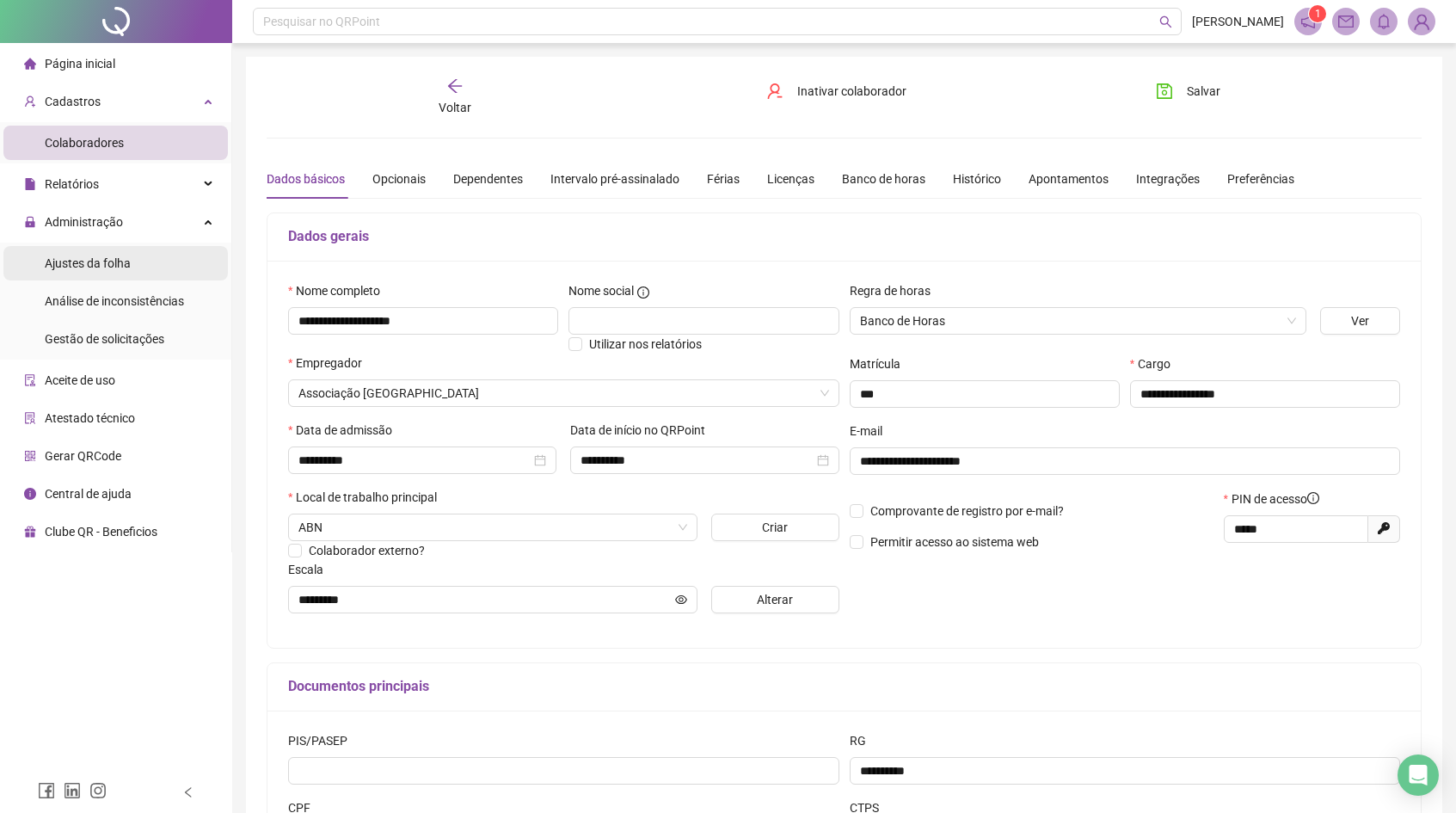
click at [101, 265] on span "Ajustes da folha" at bounding box center [87, 264] width 86 height 14
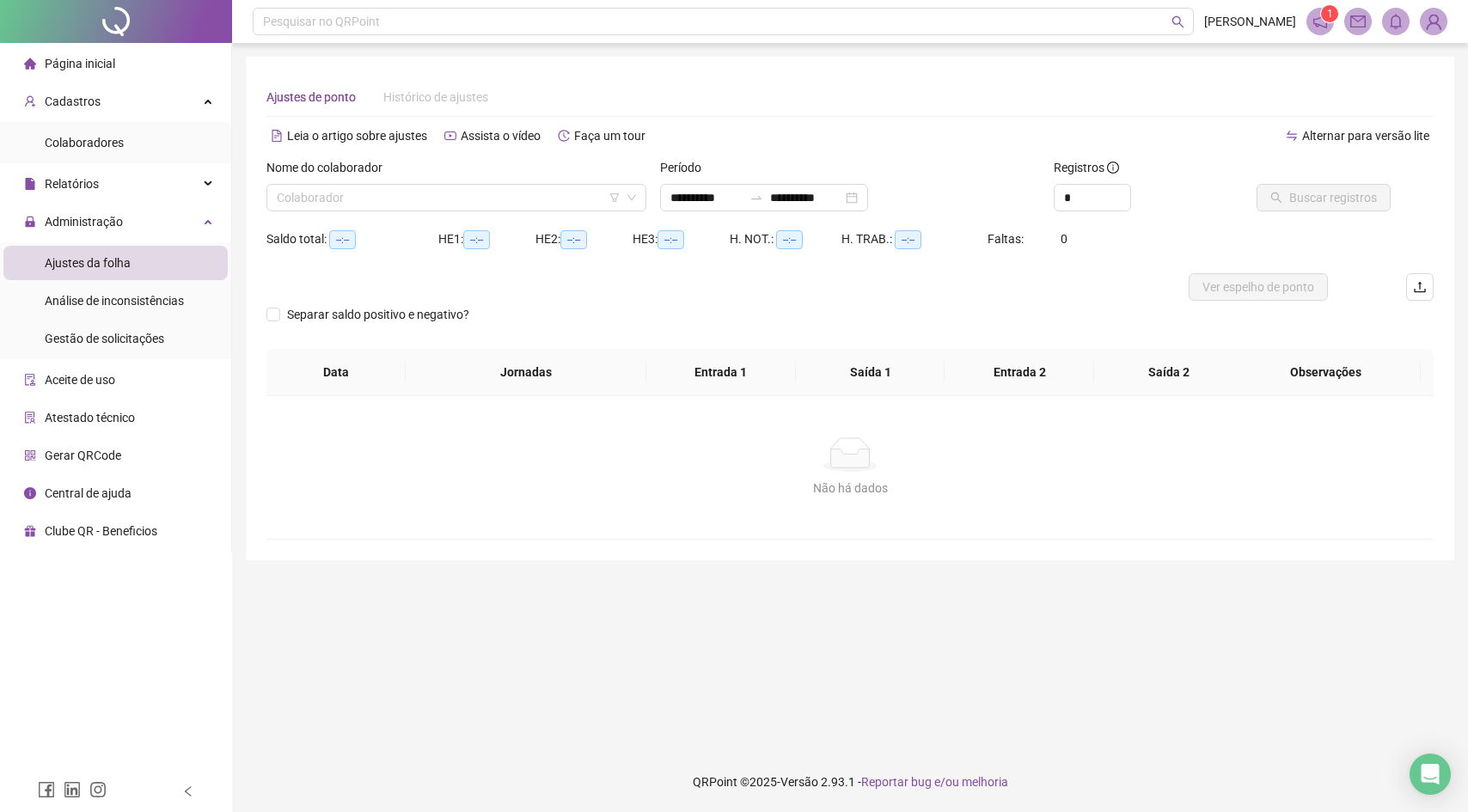
type input "**********"
click at [143, 292] on div "Análise de inconsistências" at bounding box center [114, 300] width 140 height 35
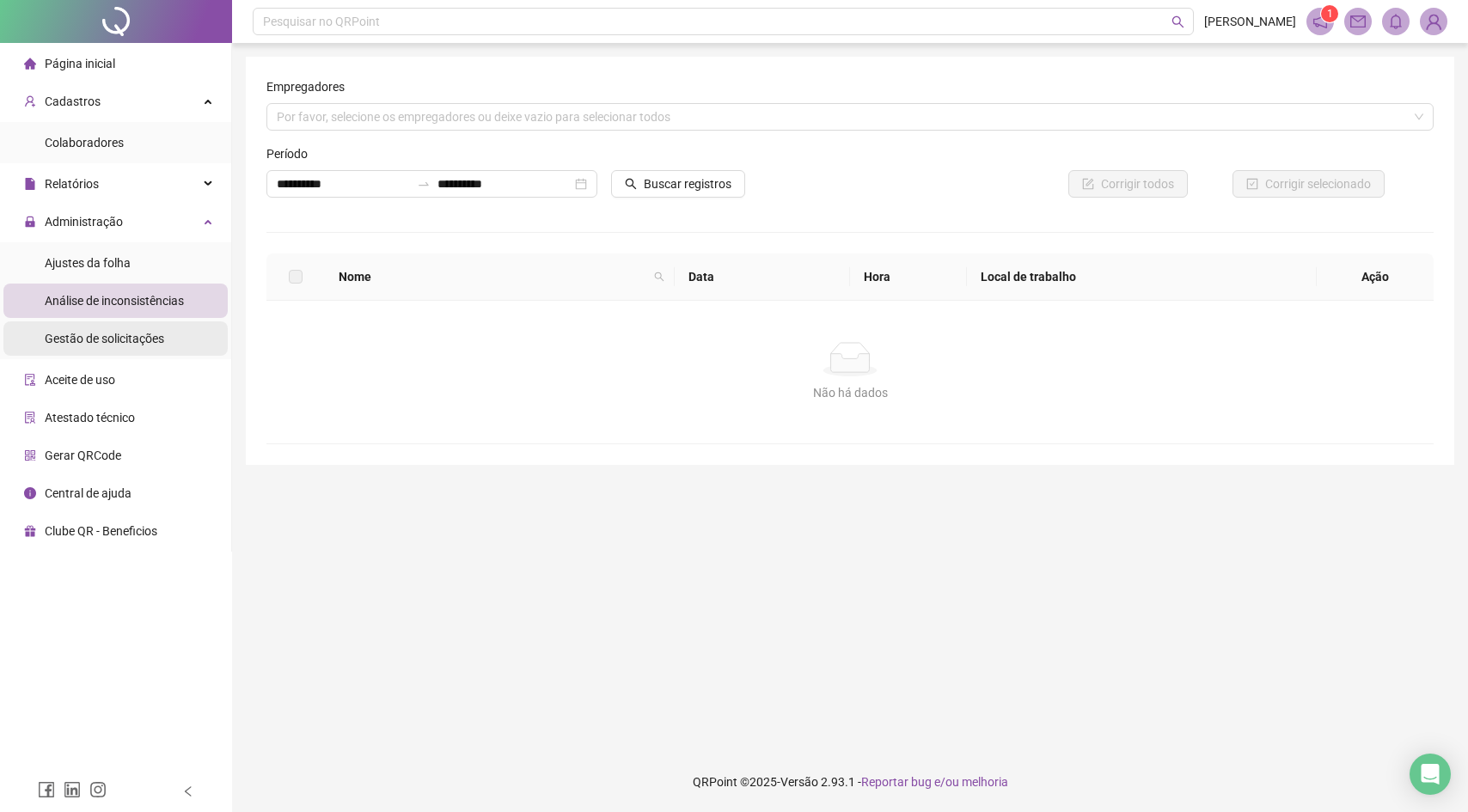
click at [117, 340] on span "Gestão de solicitações" at bounding box center [104, 339] width 120 height 14
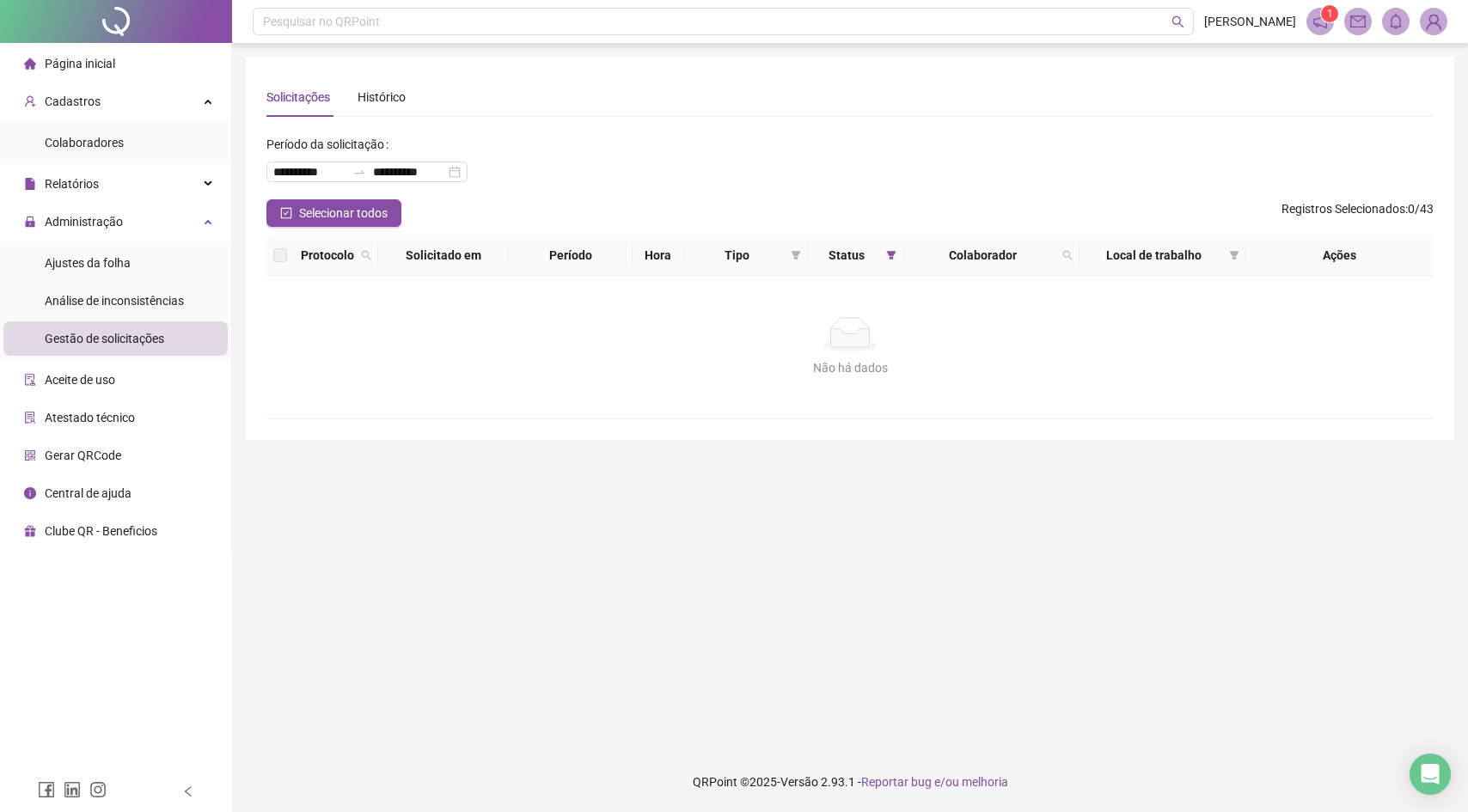
click at [132, 161] on ul "Colaboradores" at bounding box center [115, 143] width 231 height 42
click at [133, 142] on li "Colaboradores" at bounding box center [115, 143] width 224 height 35
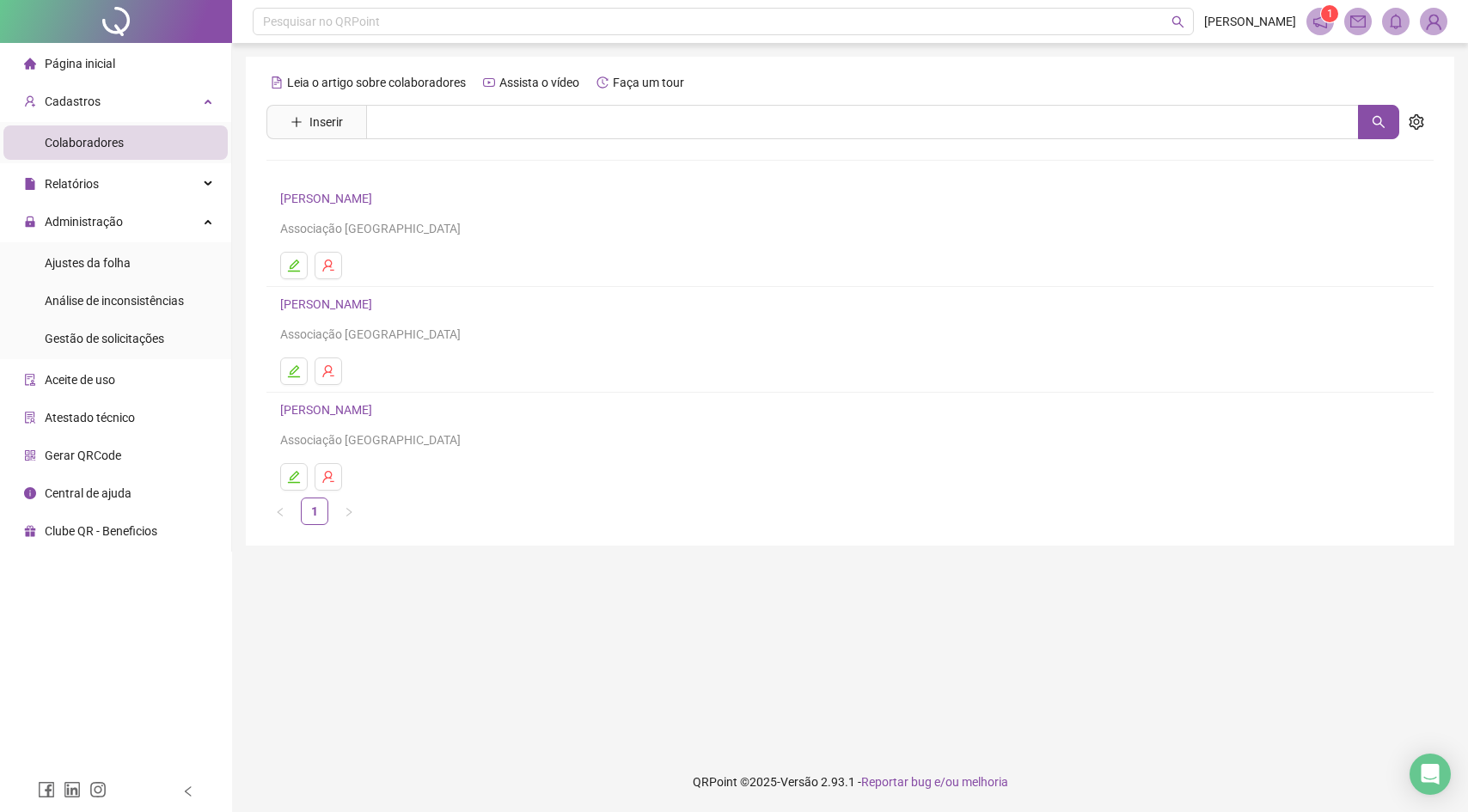
click at [77, 67] on span "Página inicial" at bounding box center [79, 63] width 70 height 14
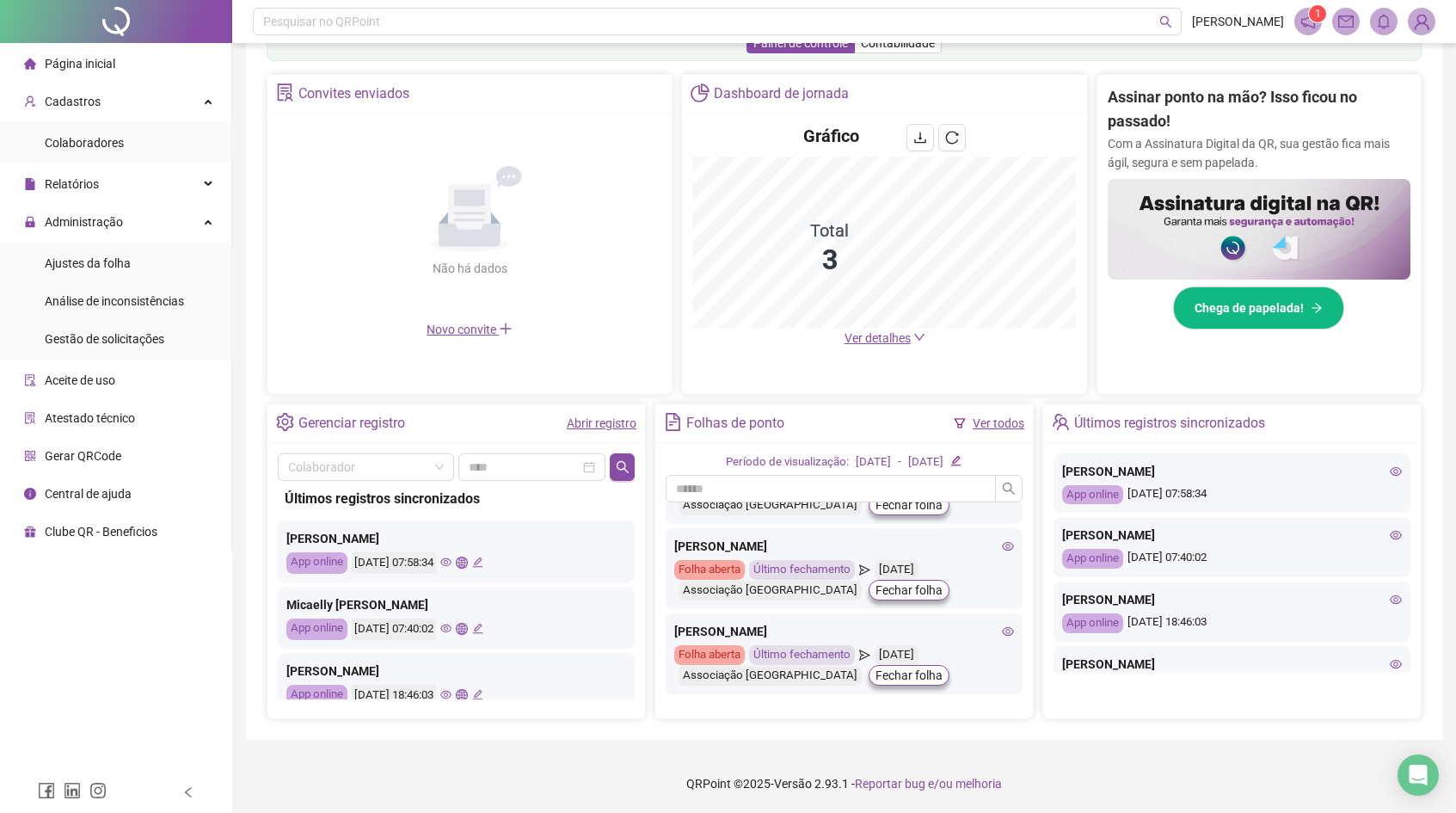
scroll to position [59, 0]
drag, startPoint x: 120, startPoint y: 250, endPoint x: 119, endPoint y: 274, distance: 24.0
click at [120, 250] on div "Ajustes da folha" at bounding box center [87, 263] width 86 height 35
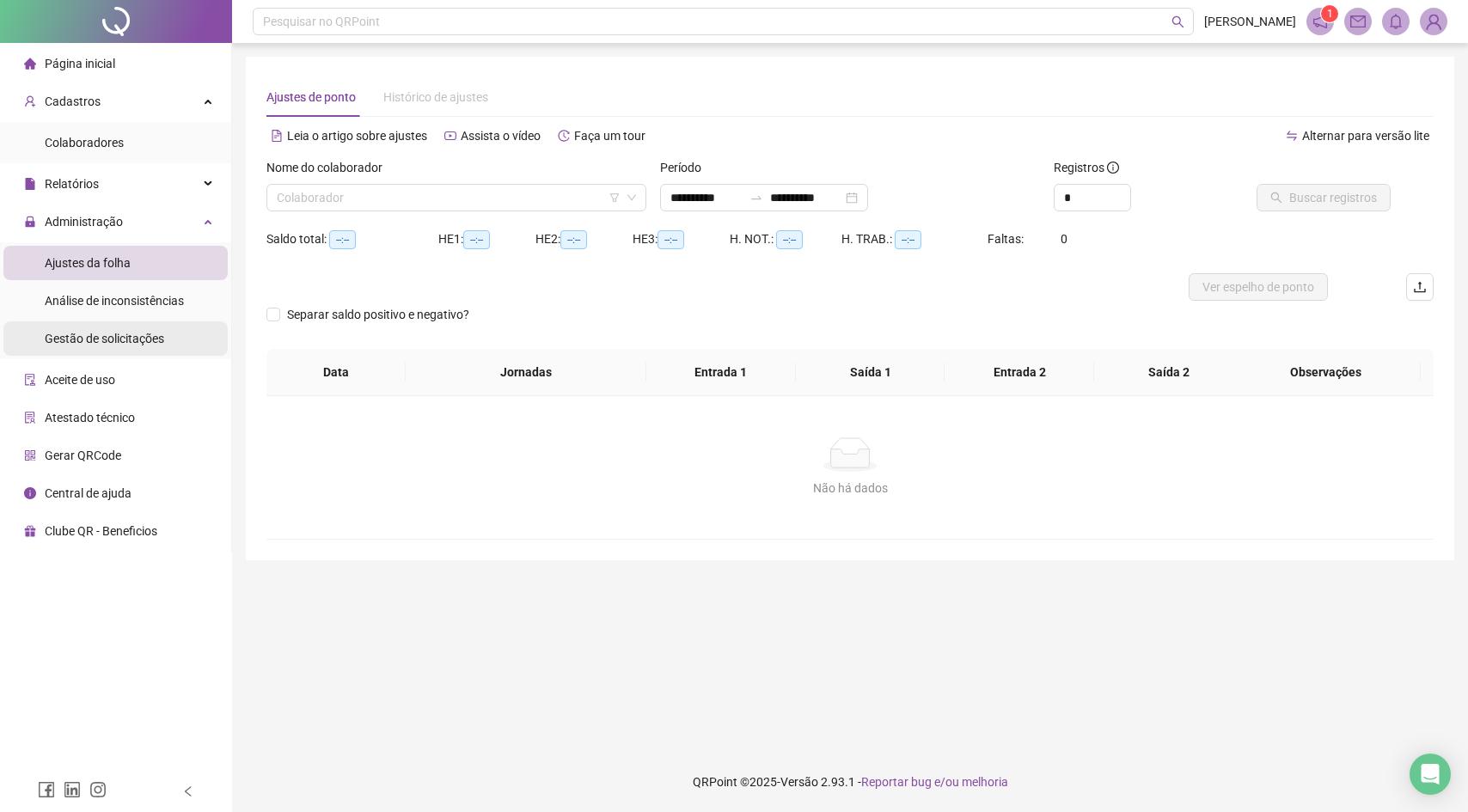
type input "**********"
click at [124, 336] on span "Gestão de solicitações" at bounding box center [104, 339] width 120 height 14
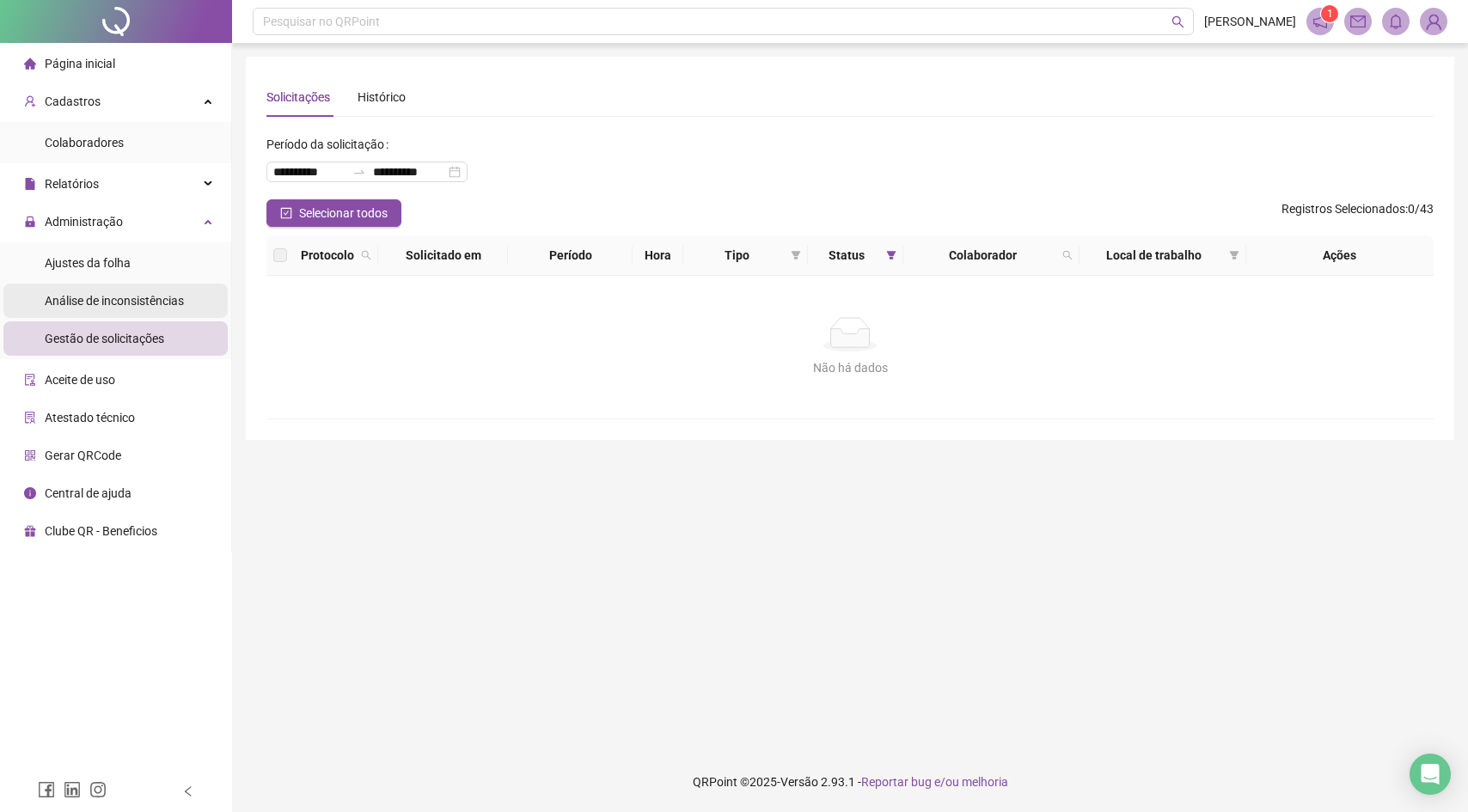
click at [101, 300] on span "Análise de inconsistências" at bounding box center [114, 301] width 140 height 14
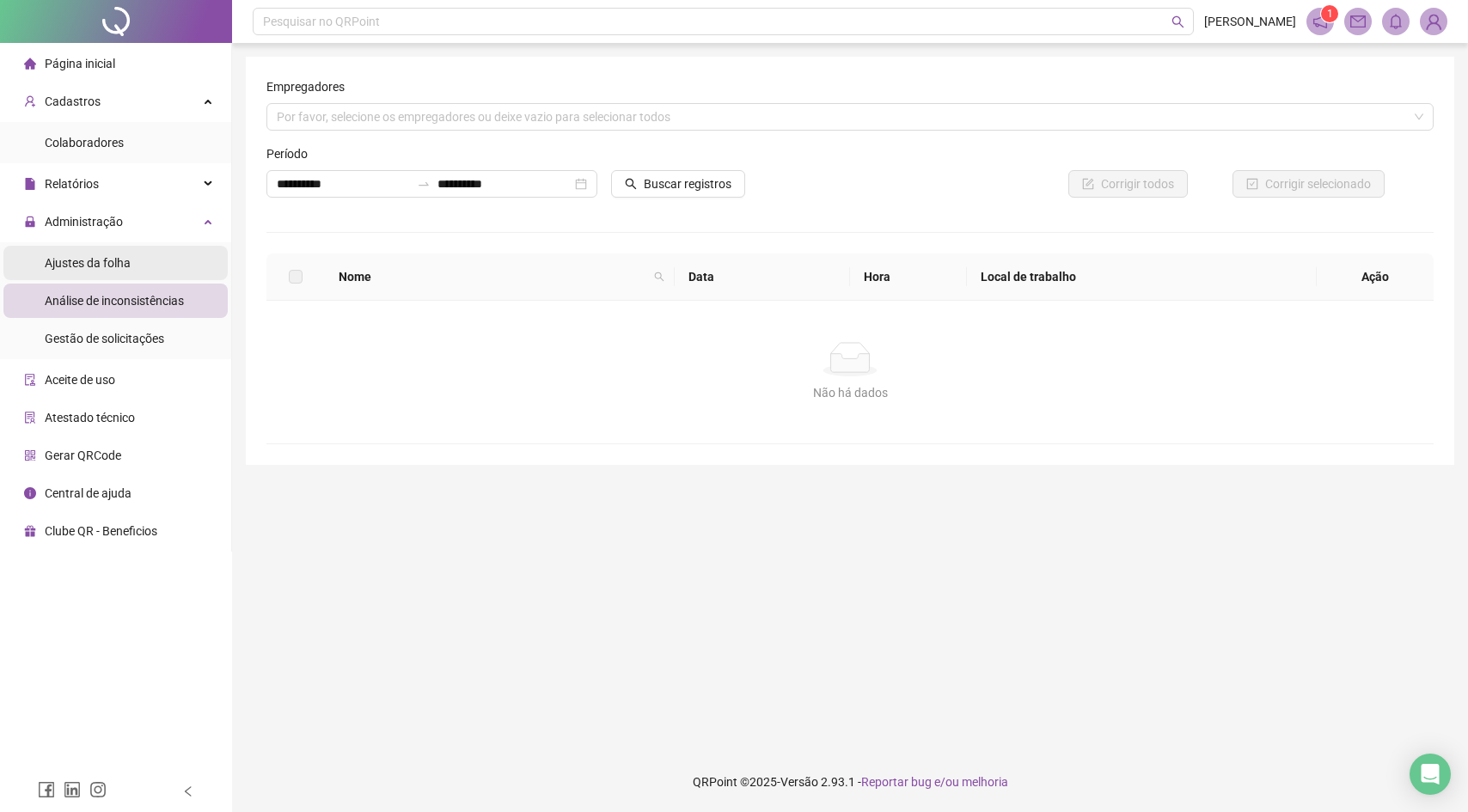
click at [63, 256] on span "Ajustes da folha" at bounding box center [87, 263] width 86 height 14
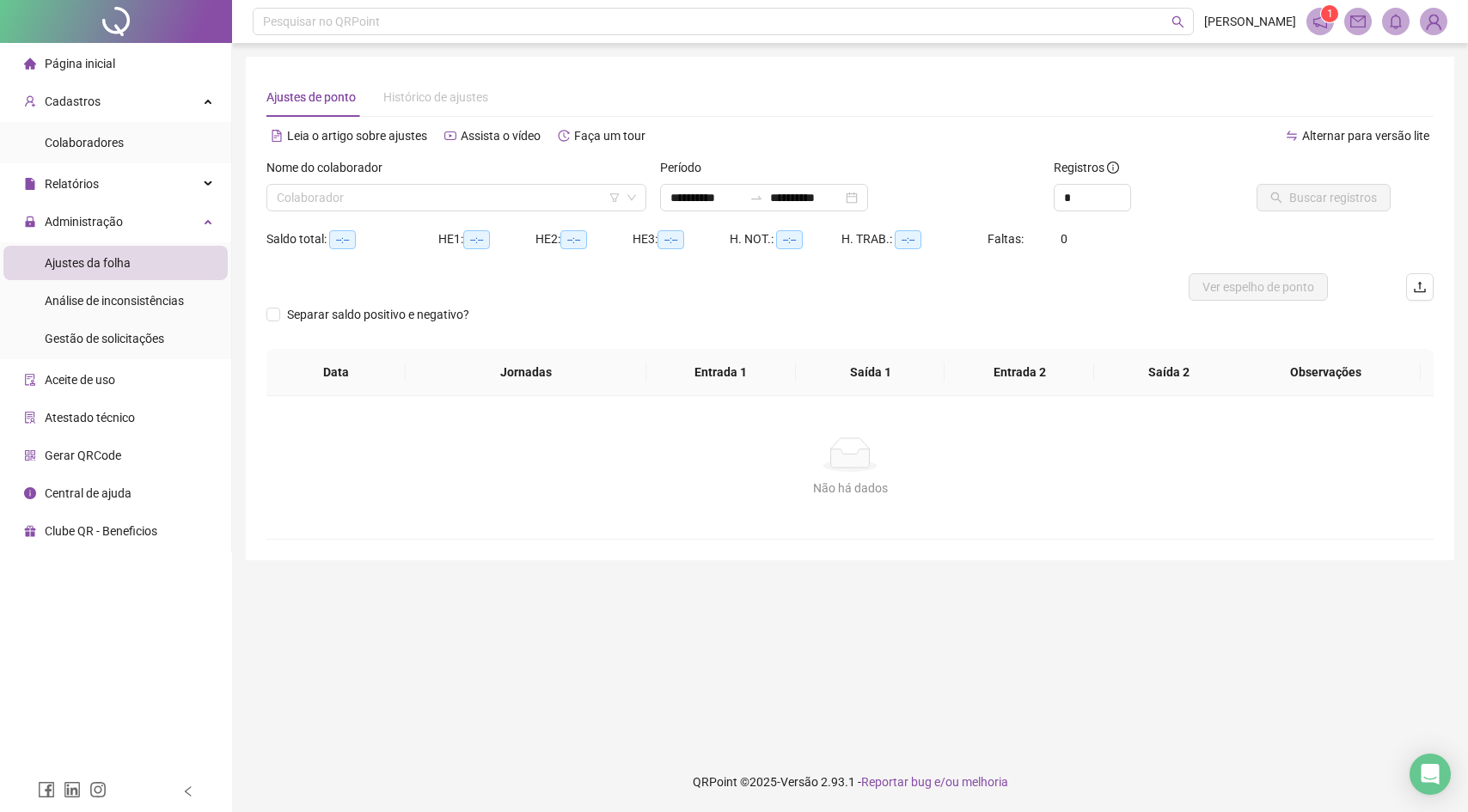
type input "**********"
drag, startPoint x: 468, startPoint y: 198, endPoint x: 470, endPoint y: 211, distance: 13.2
click at [470, 211] on div "Nome do colaborador Colaborador" at bounding box center [456, 192] width 393 height 67
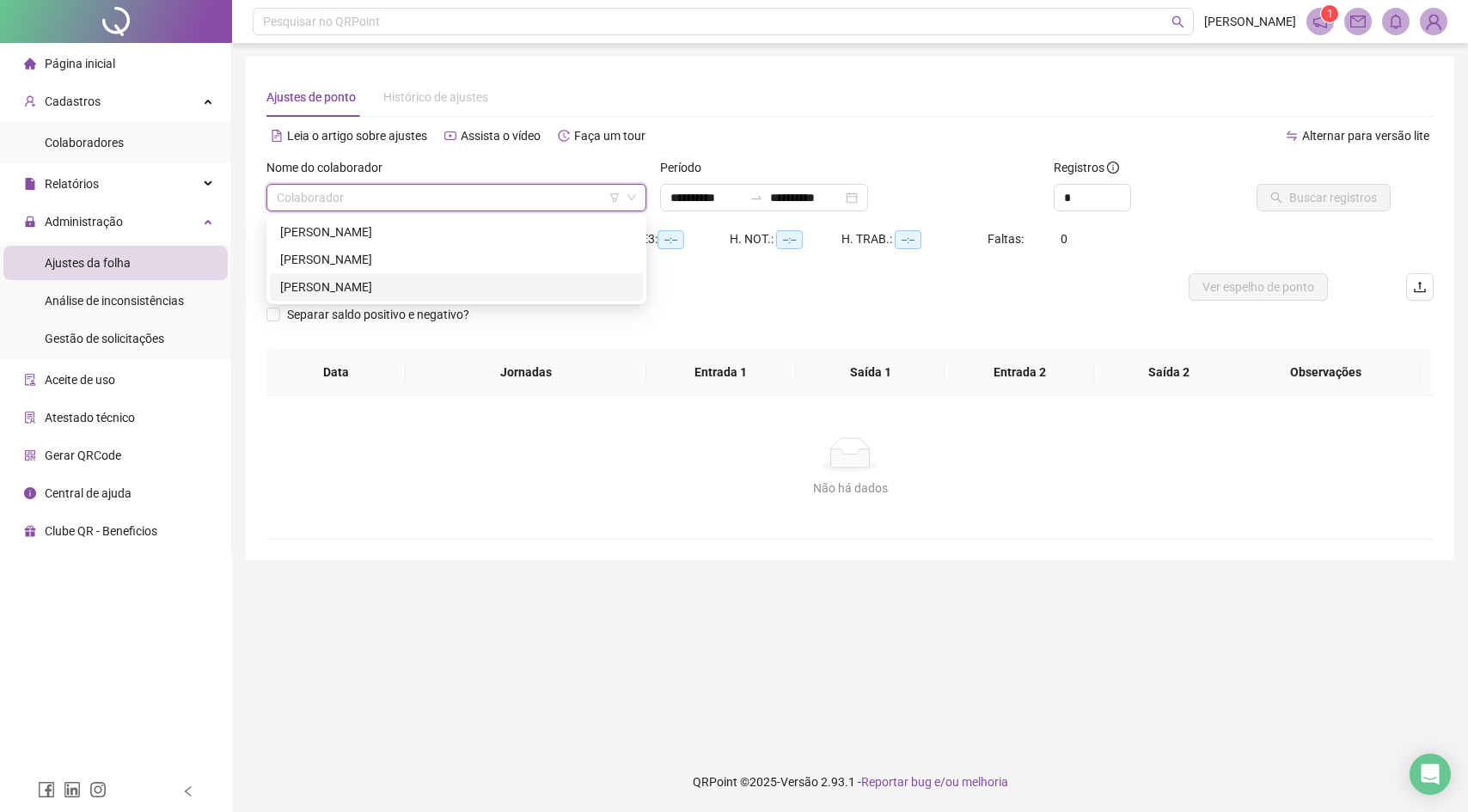
click at [451, 292] on div "[PERSON_NAME]" at bounding box center [457, 286] width 353 height 19
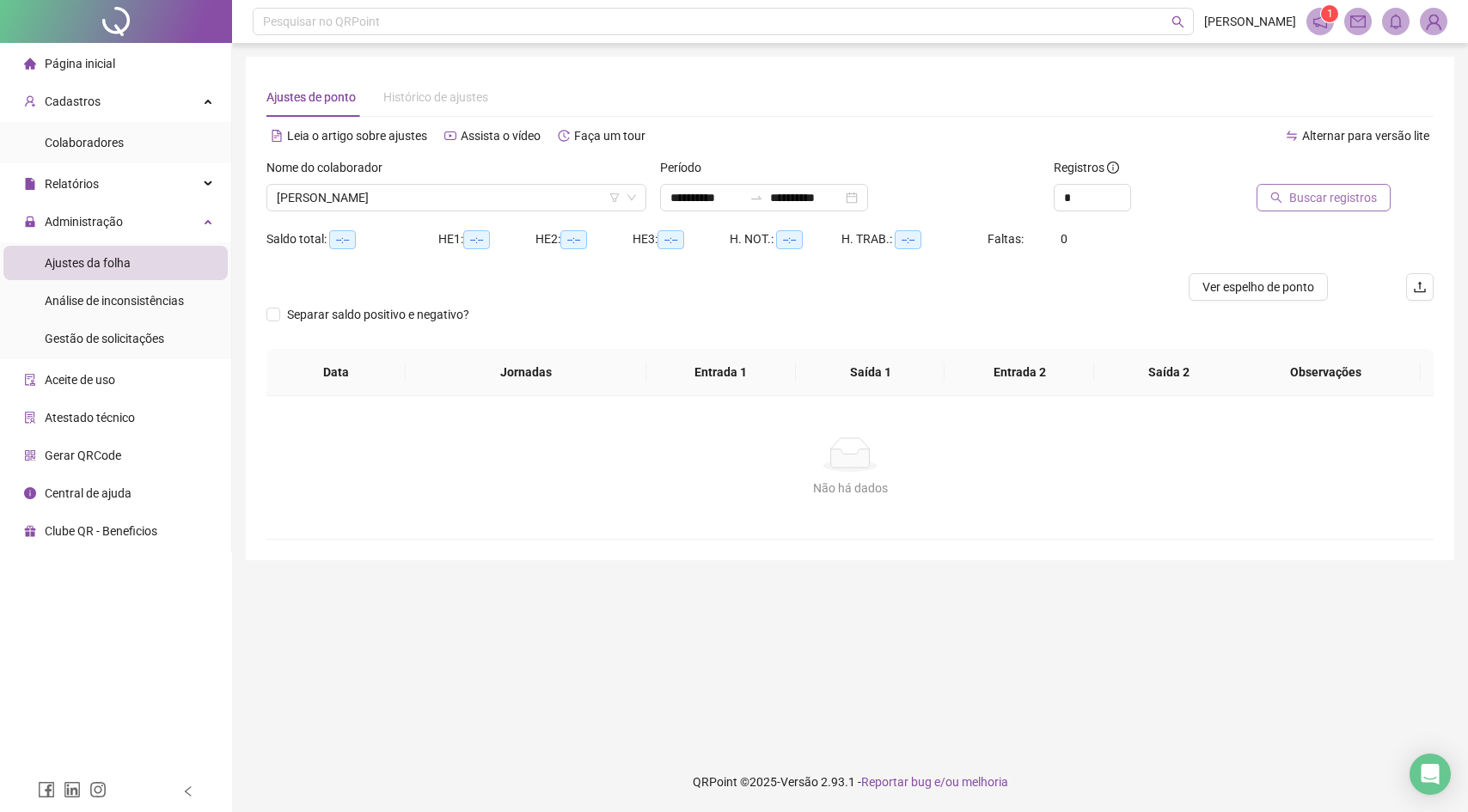
click at [1355, 191] on span "Buscar registros" at bounding box center [1332, 197] width 87 height 19
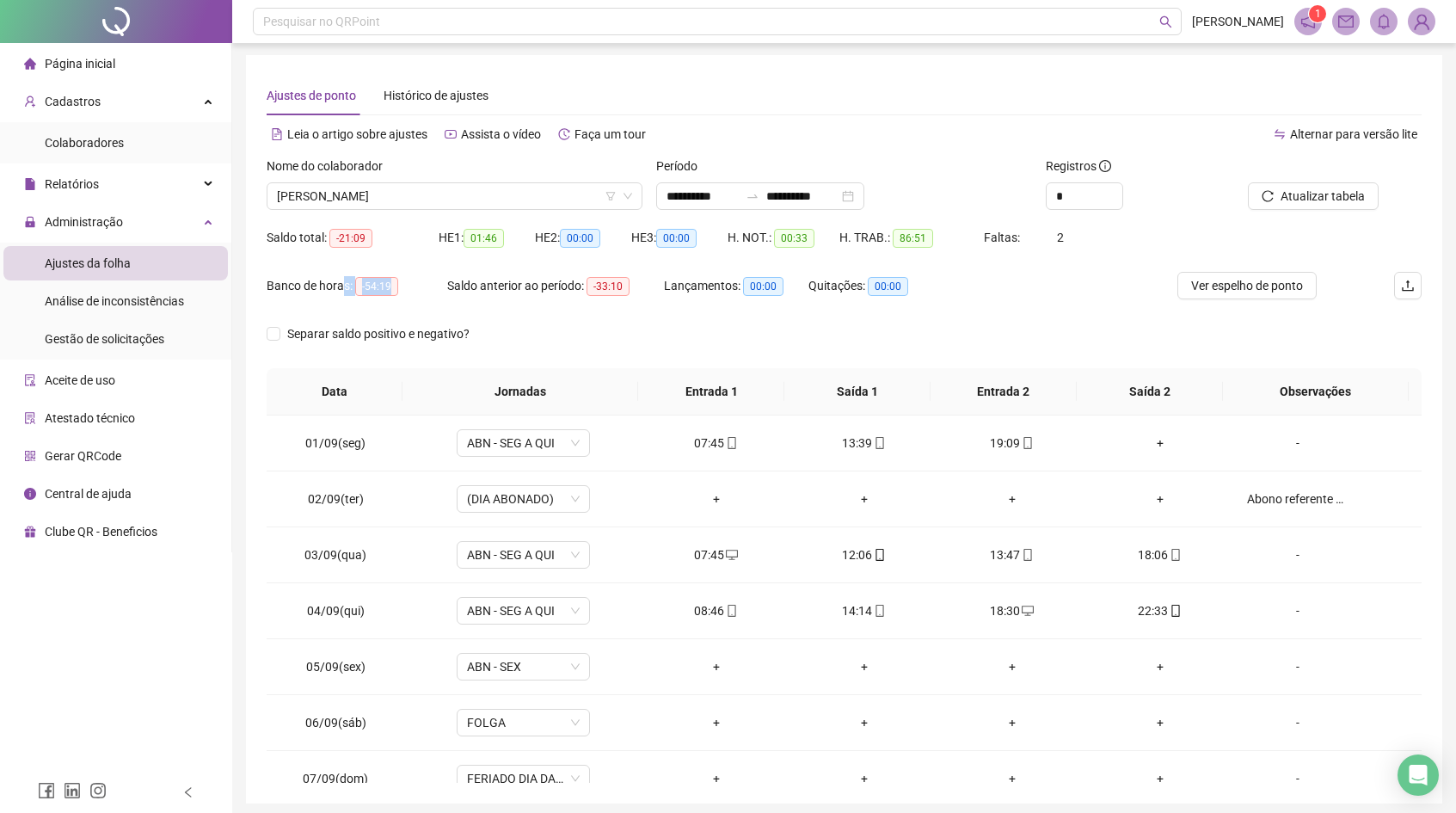
scroll to position [3, 0]
drag, startPoint x: 347, startPoint y: 282, endPoint x: 412, endPoint y: 290, distance: 65.5
click at [412, 290] on div "Banco de horas: -54:19" at bounding box center [357, 285] width 180 height 20
click at [420, 283] on div "Banco de horas: -54:19" at bounding box center [357, 285] width 180 height 20
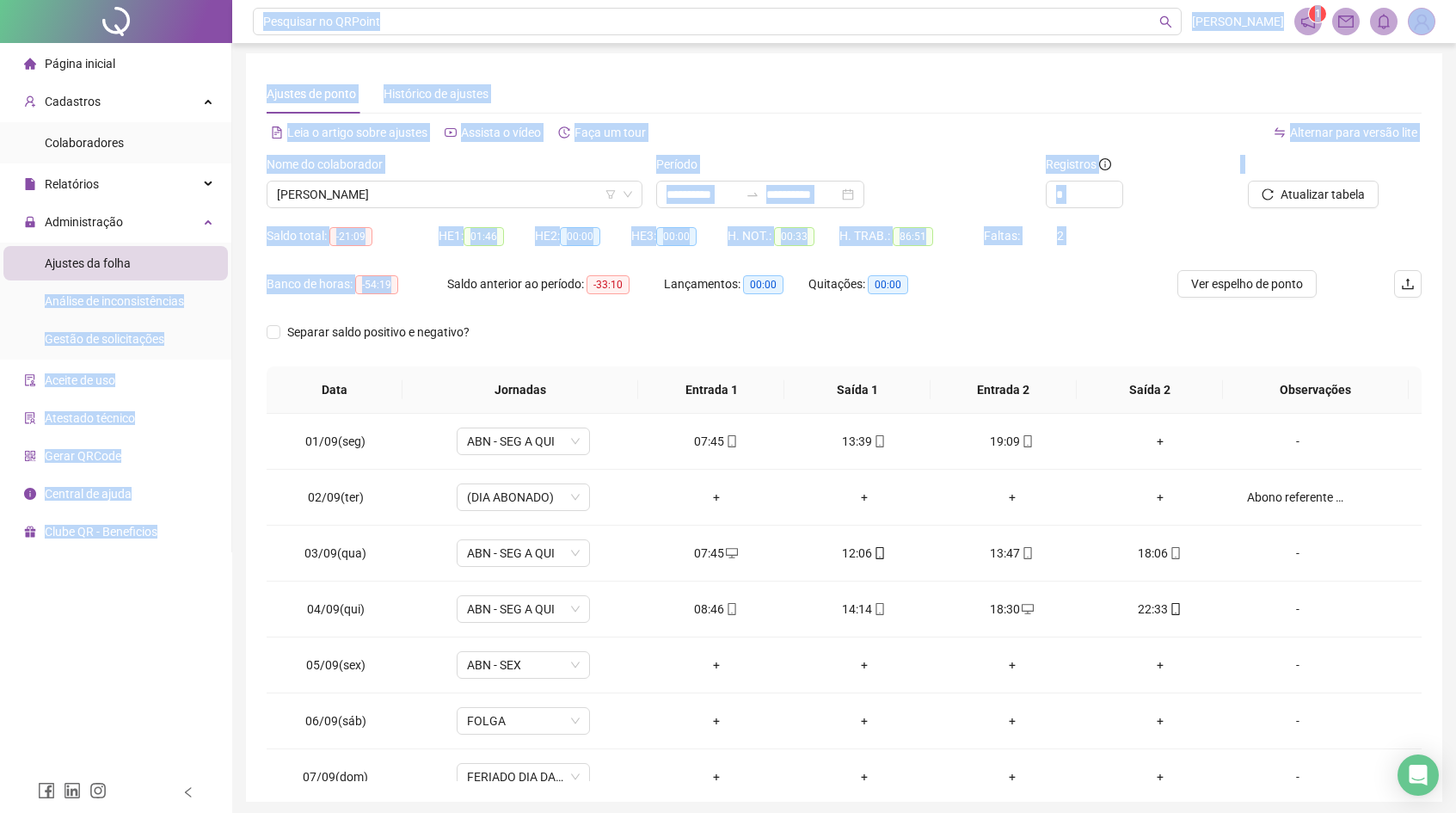
drag, startPoint x: 413, startPoint y: 283, endPoint x: 223, endPoint y: 275, distance: 190.2
click at [218, 281] on div "**********" at bounding box center [728, 436] width 1456 height 879
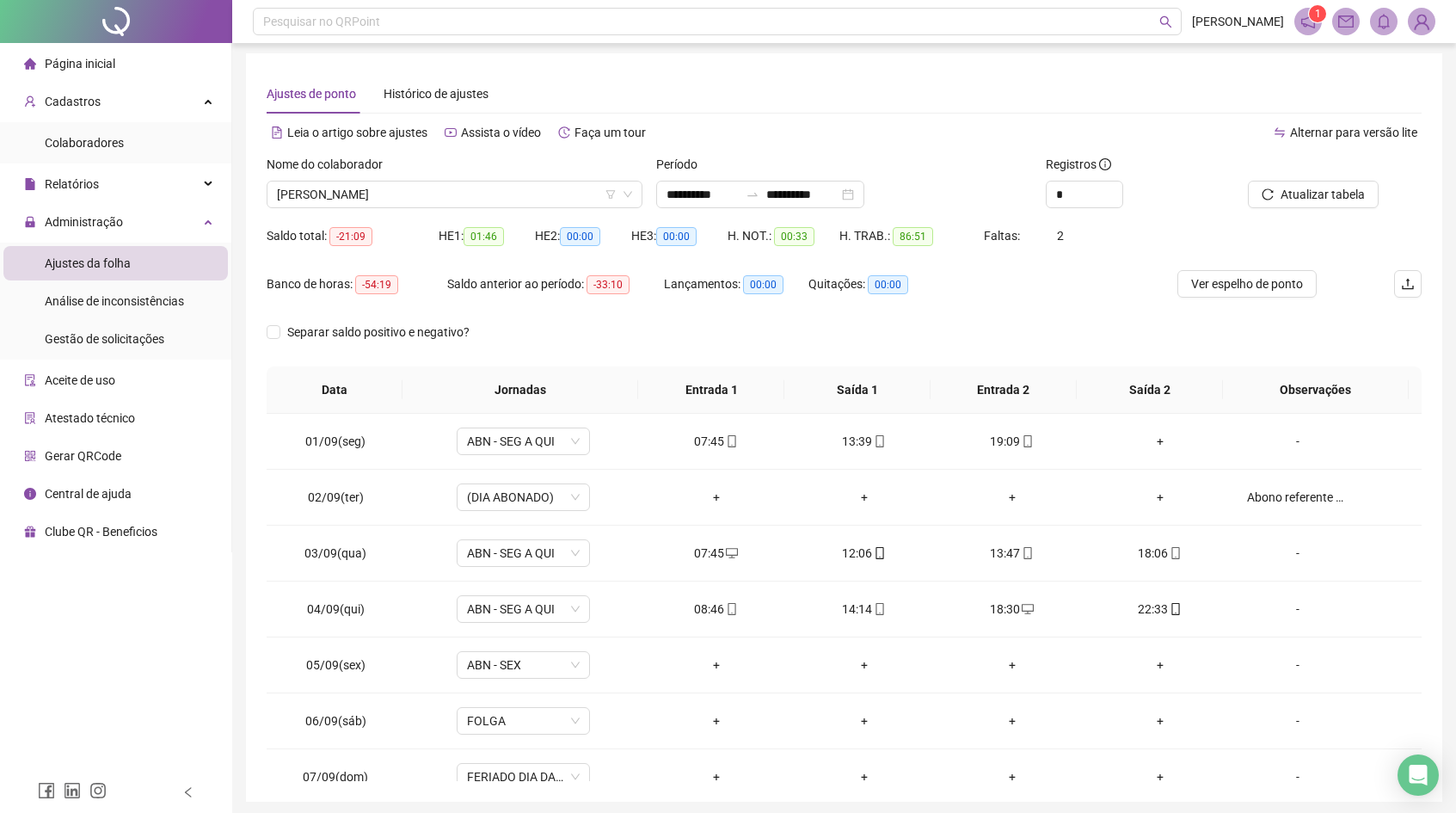
click at [491, 274] on div "Saldo anterior ao período: -33:10" at bounding box center [555, 284] width 217 height 28
drag, startPoint x: 413, startPoint y: 266, endPoint x: 252, endPoint y: 228, distance: 165.4
click at [248, 227] on div "**********" at bounding box center [843, 427] width 1196 height 749
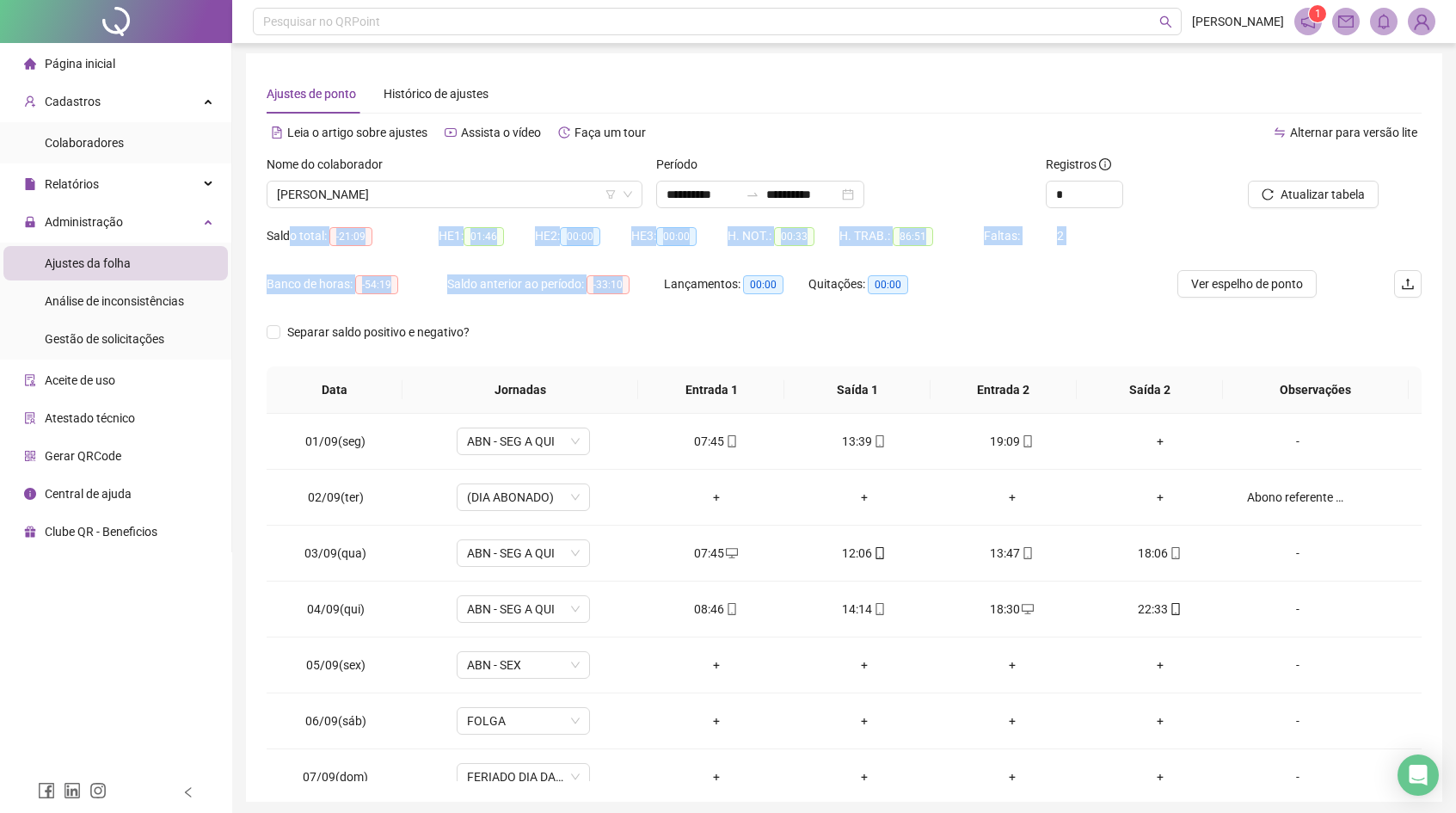
drag, startPoint x: 650, startPoint y: 292, endPoint x: 291, endPoint y: 229, distance: 364.5
click at [291, 229] on form "**********" at bounding box center [843, 260] width 1155 height 211
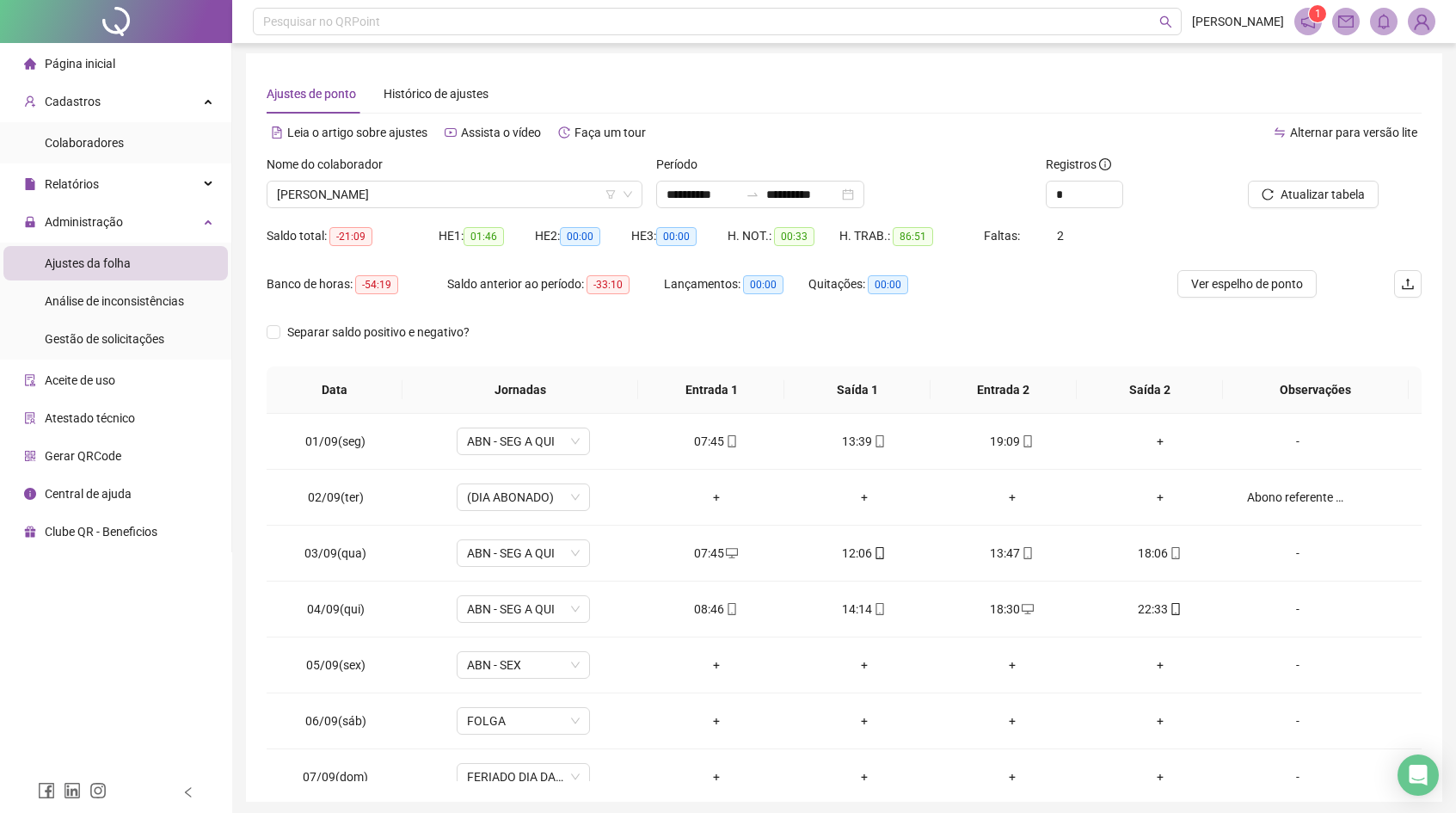
click at [893, 314] on div "Quitações: 00:00" at bounding box center [881, 293] width 145 height 49
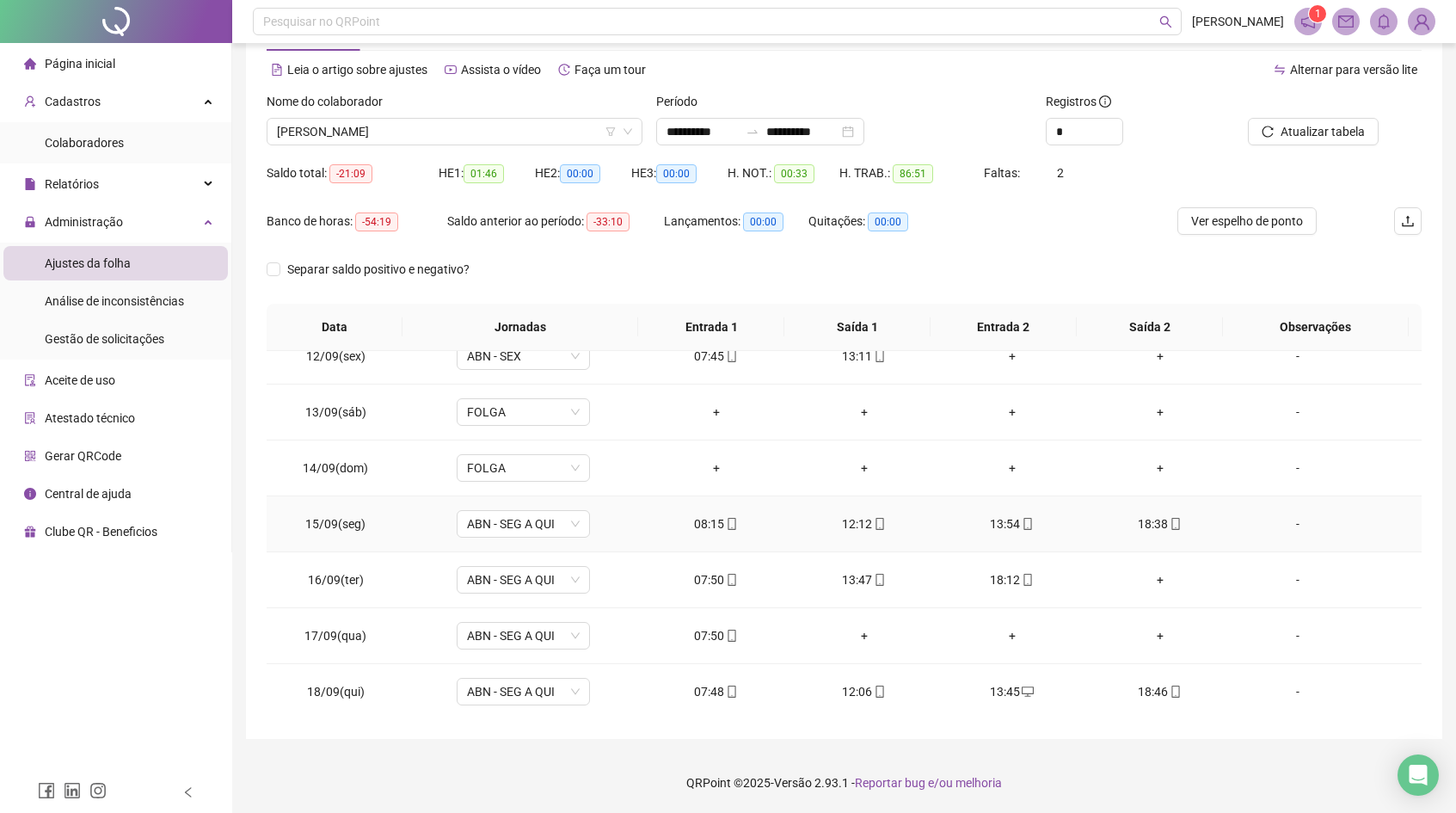
scroll to position [639, 0]
click at [526, 140] on span "[PERSON_NAME]" at bounding box center [454, 132] width 355 height 26
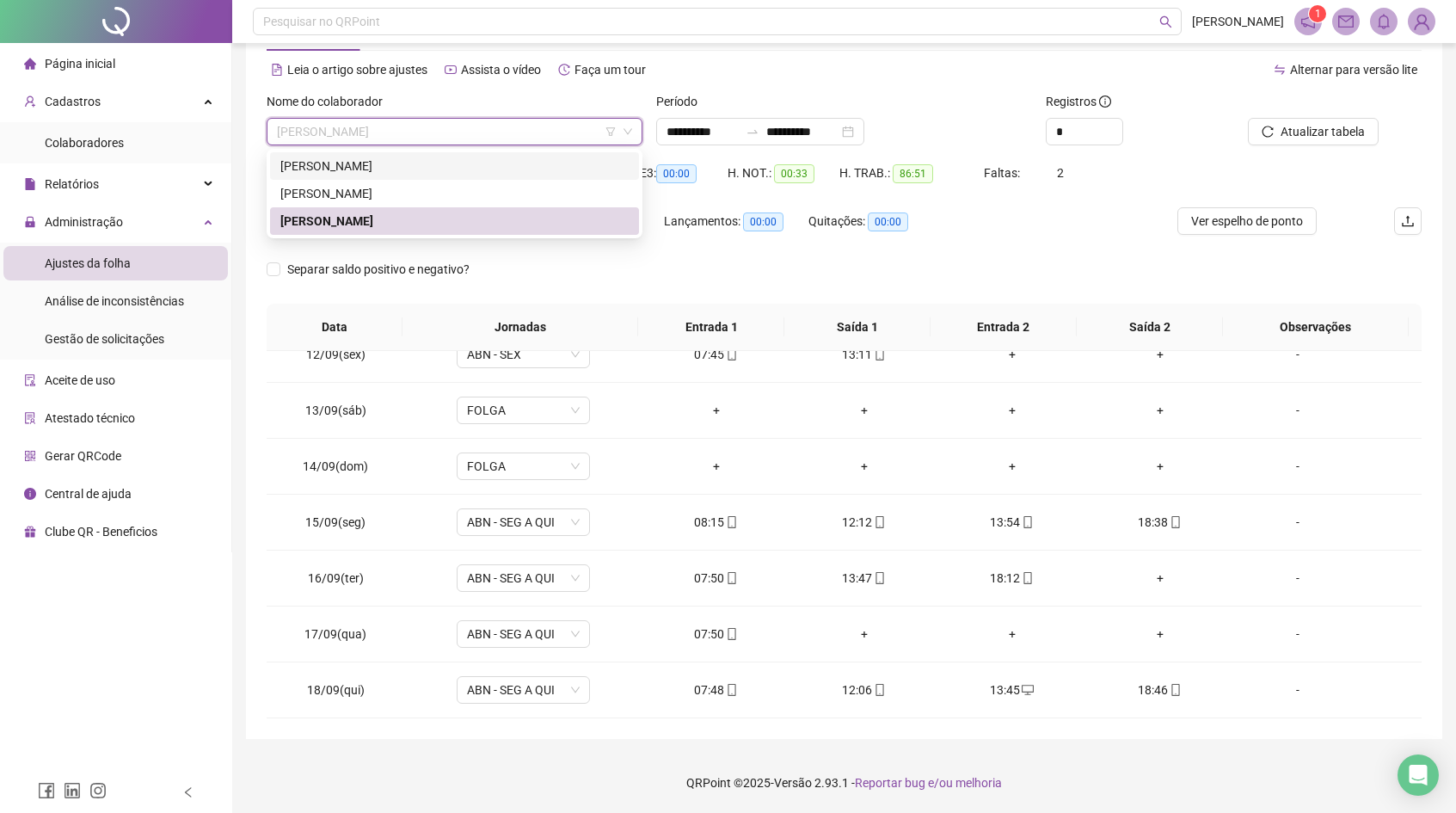
click at [506, 175] on div "[PERSON_NAME]" at bounding box center [454, 167] width 369 height 28
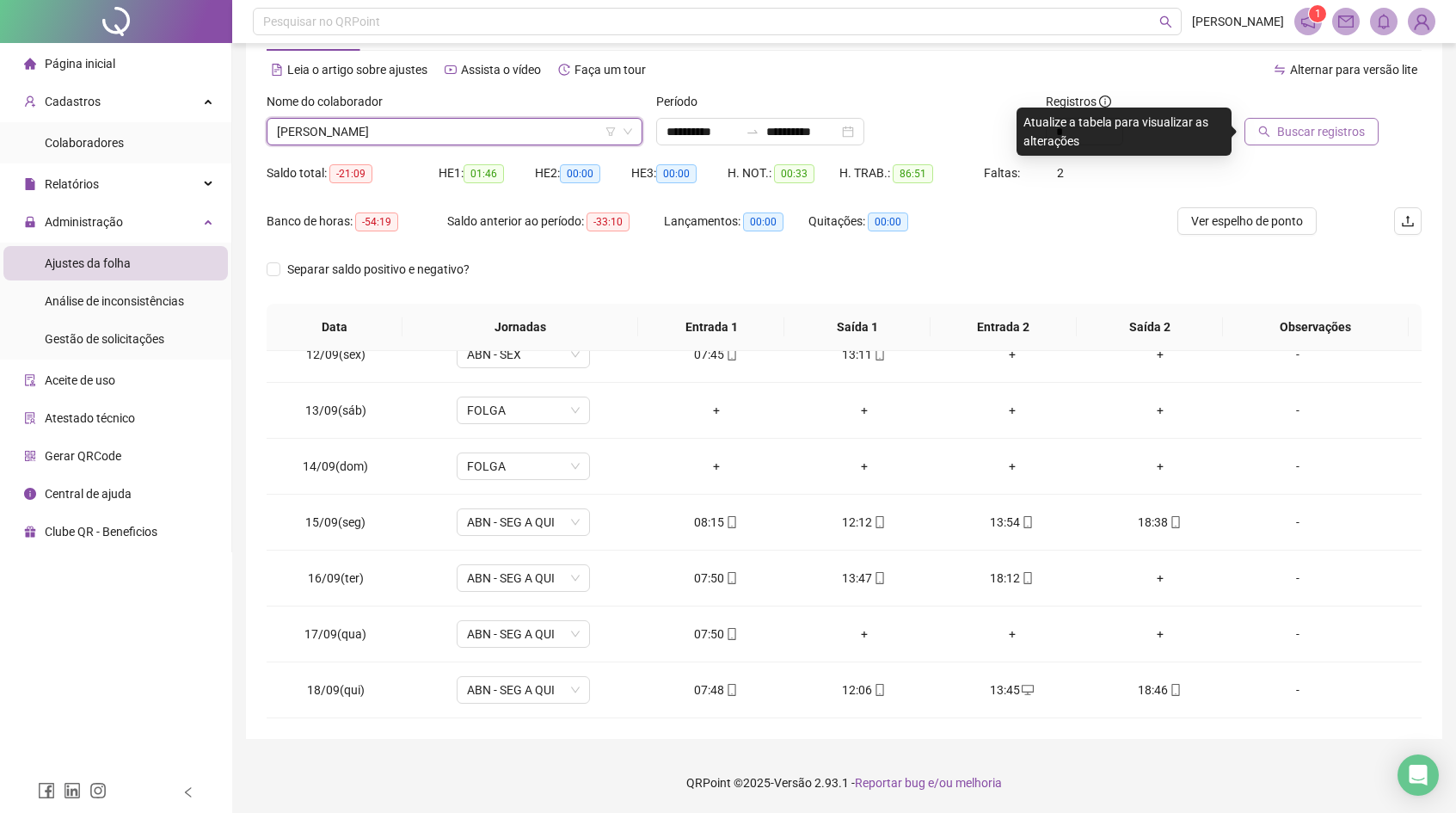
click at [1263, 123] on button "Buscar registros" at bounding box center [1310, 132] width 134 height 28
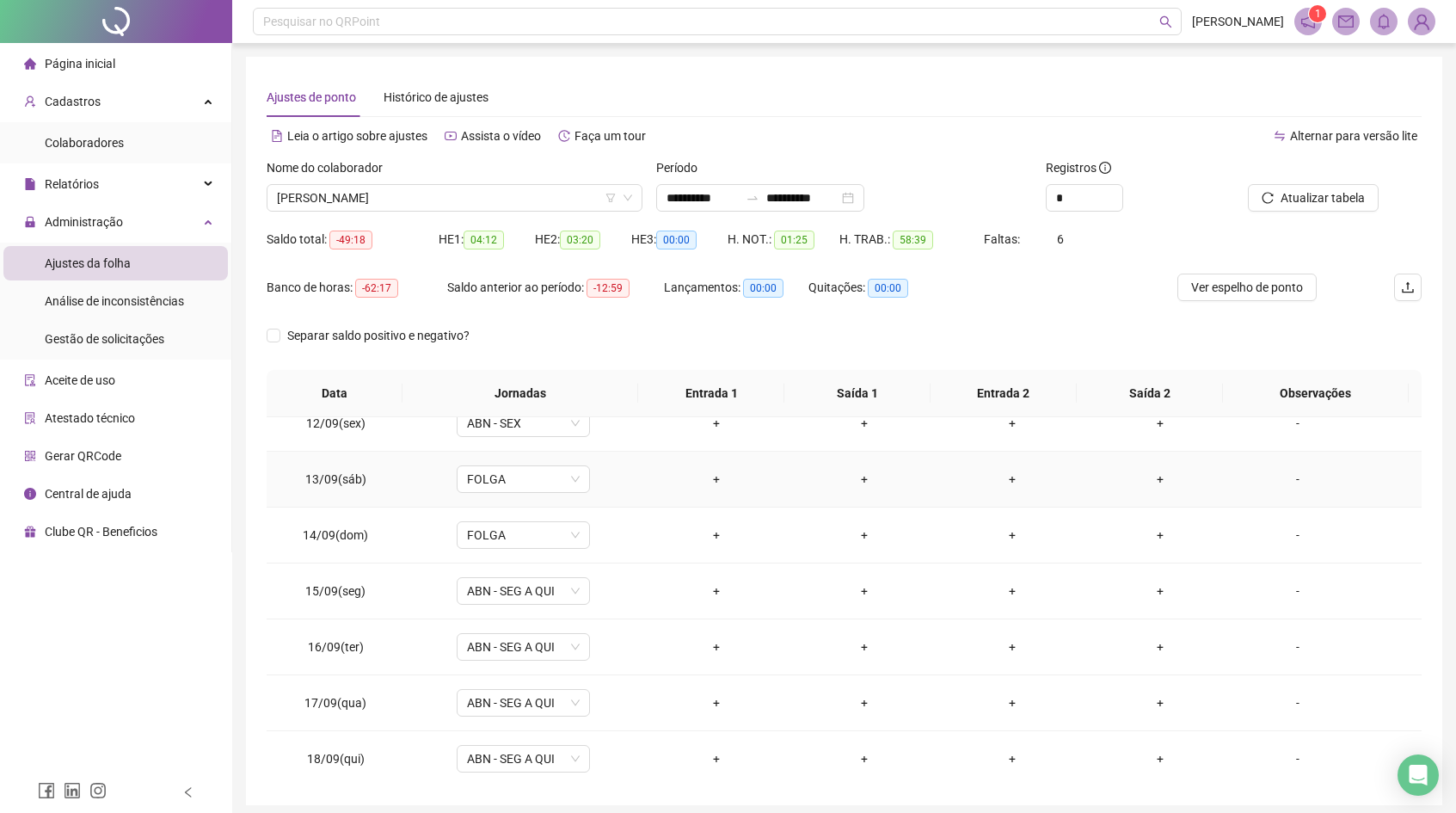
scroll to position [636, 0]
click at [1316, 13] on span "1" at bounding box center [1318, 14] width 6 height 12
click at [1302, 188] on span "Atualizar tabela" at bounding box center [1322, 197] width 84 height 19
